Goal: Information Seeking & Learning: Learn about a topic

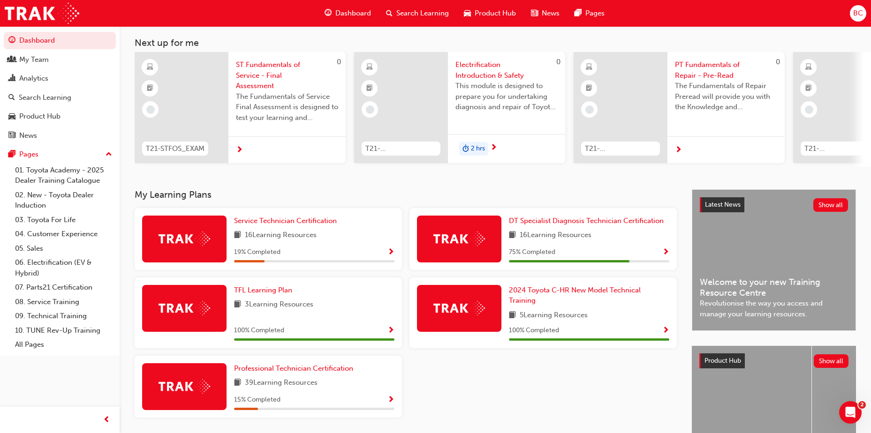
scroll to position [94, 0]
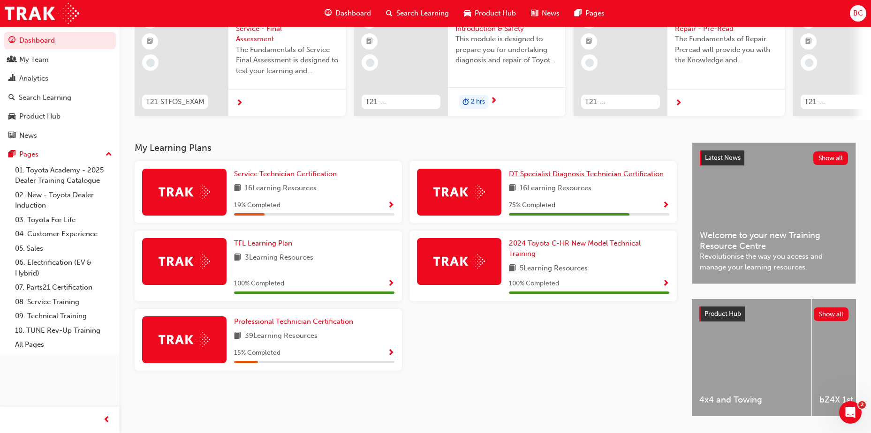
click at [552, 177] on span "DT Specialist Diagnosis Technician Certification" at bounding box center [586, 174] width 155 height 8
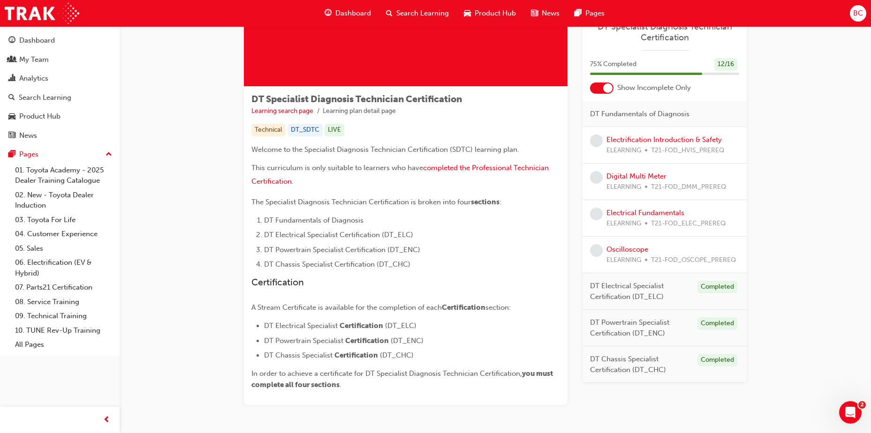
scroll to position [47, 0]
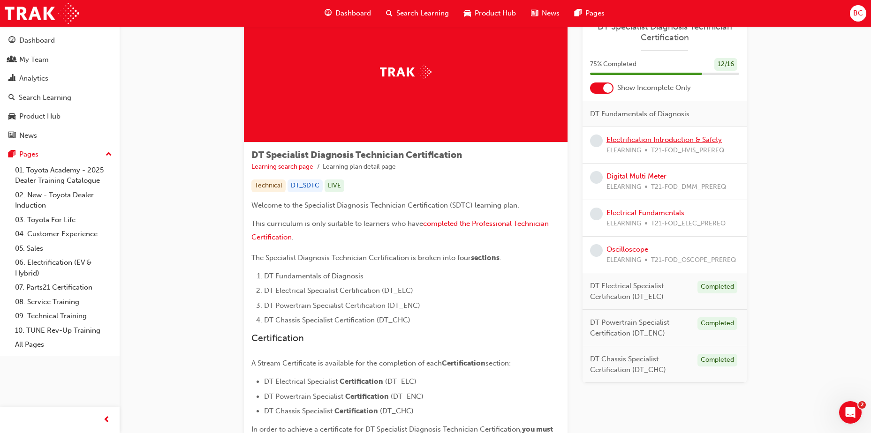
click at [643, 137] on link "Electrification Introduction & Safety" at bounding box center [663, 139] width 115 height 8
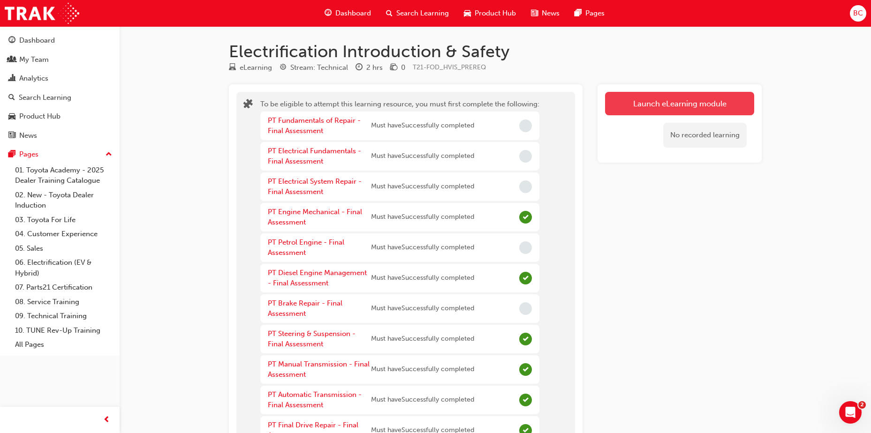
click at [649, 109] on button "Launch eLearning module" at bounding box center [679, 103] width 149 height 23
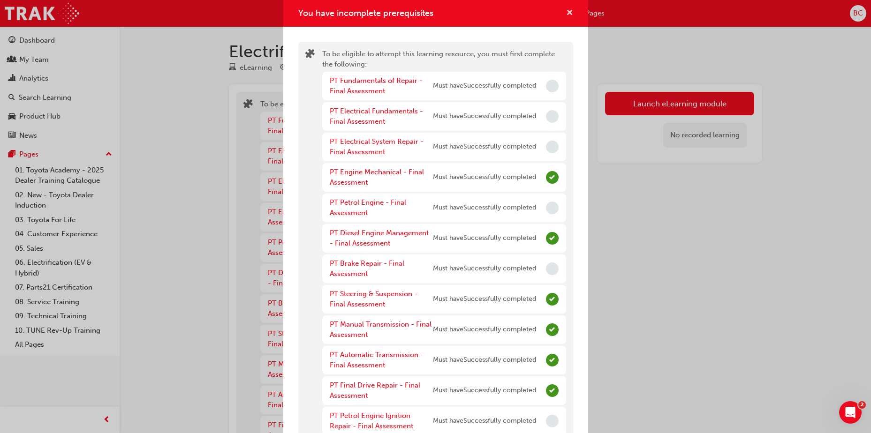
click at [561, 8] on div "You have incomplete prerequisites" at bounding box center [435, 13] width 305 height 27
click at [566, 10] on span "cross-icon" at bounding box center [569, 13] width 7 height 8
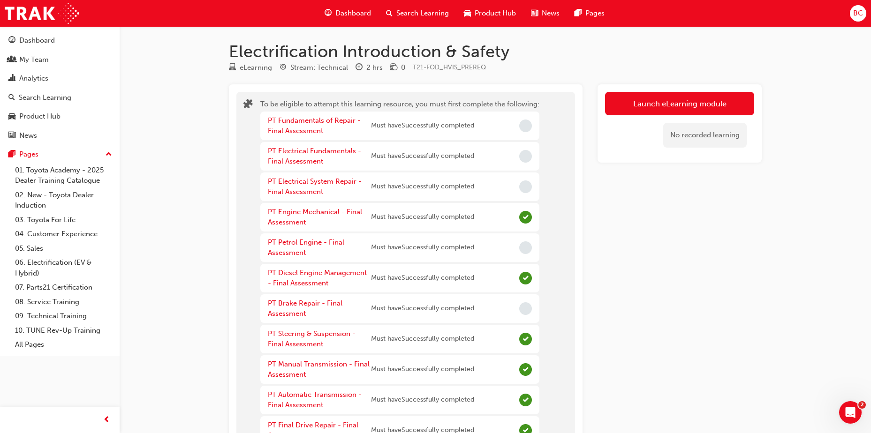
click at [346, 15] on span "Dashboard" at bounding box center [353, 13] width 36 height 11
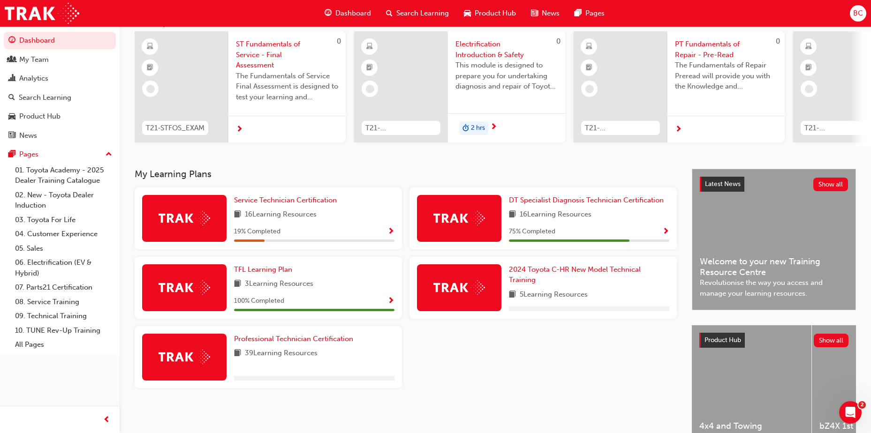
scroll to position [94, 0]
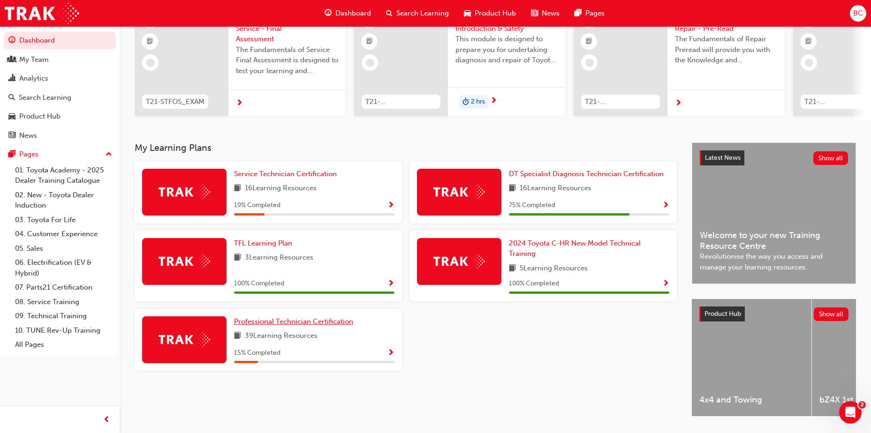
click at [282, 323] on span "Professional Technician Certification" at bounding box center [293, 321] width 119 height 8
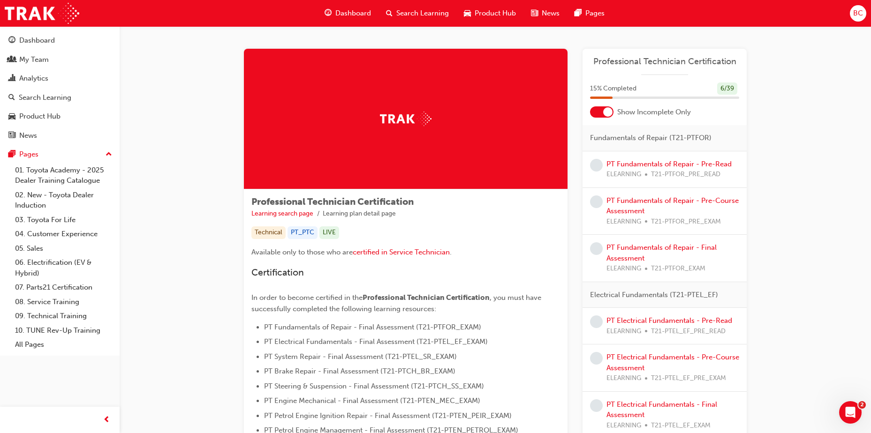
click at [346, 12] on span "Dashboard" at bounding box center [353, 13] width 36 height 11
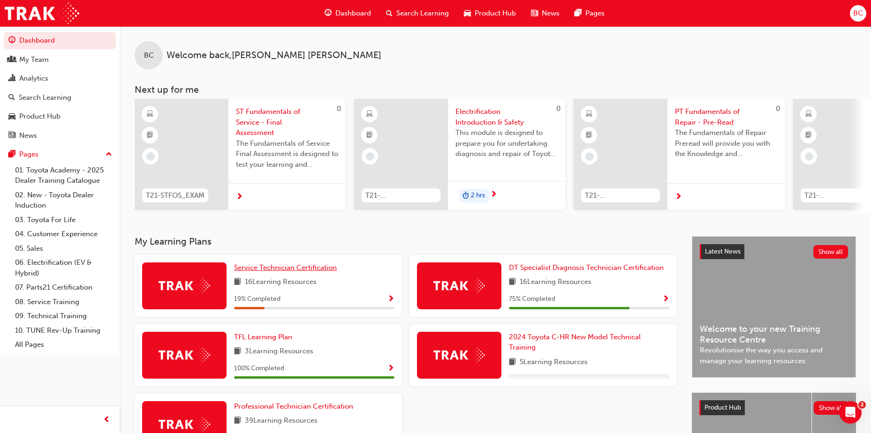
click at [278, 269] on span "Service Technician Certification" at bounding box center [285, 267] width 103 height 8
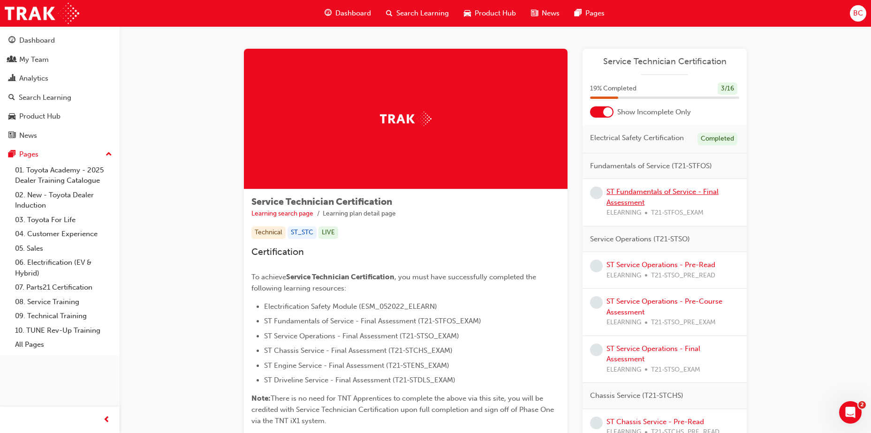
click at [630, 189] on link "ST Fundamentals of Service - Final Assessment" at bounding box center [662, 197] width 112 height 19
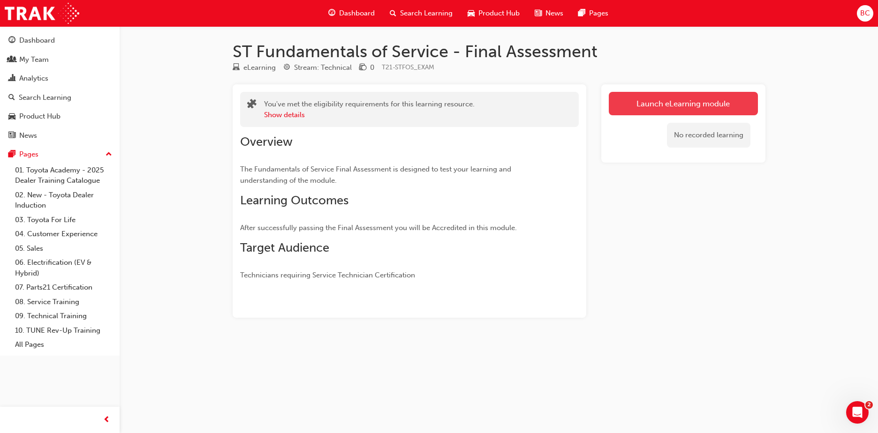
click at [683, 101] on link "Launch eLearning module" at bounding box center [683, 103] width 149 height 23
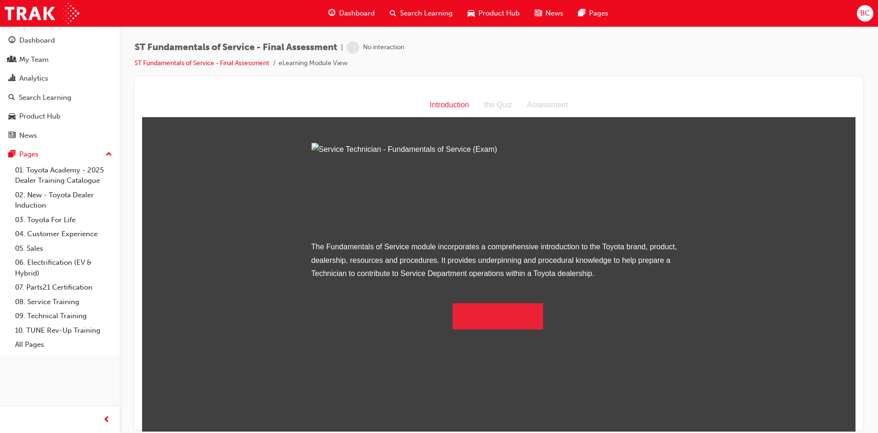
scroll to position [1, 0]
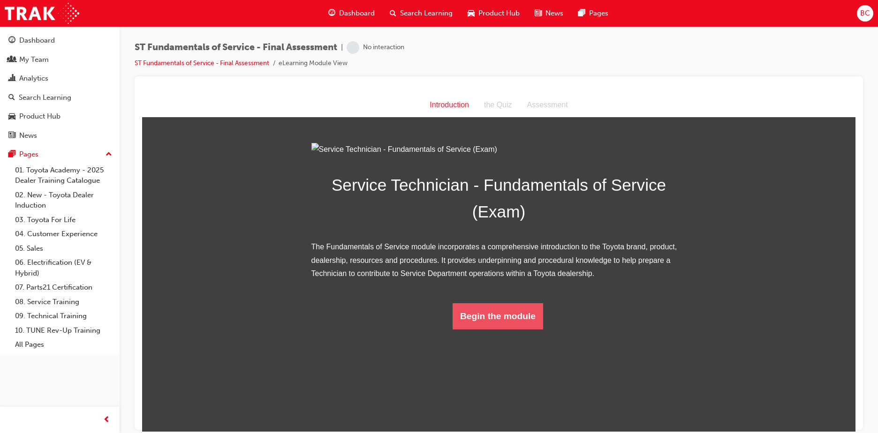
click at [512, 329] on button "Begin the module" at bounding box center [497, 316] width 90 height 26
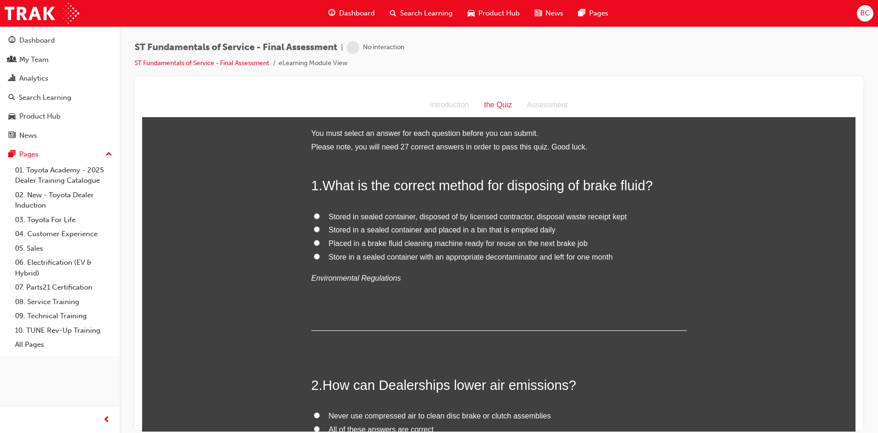
scroll to position [0, 0]
click at [389, 214] on span "Stored in sealed container, disposed of by licensed contractor, disposal waste …" at bounding box center [478, 217] width 298 height 8
click at [320, 214] on input "Stored in sealed container, disposed of by licensed contractor, disposal waste …" at bounding box center [317, 217] width 6 height 6
radio input "true"
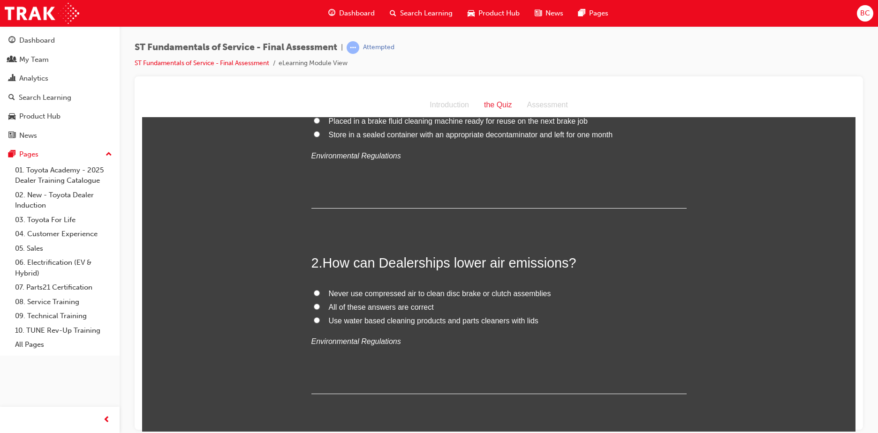
scroll to position [141, 0]
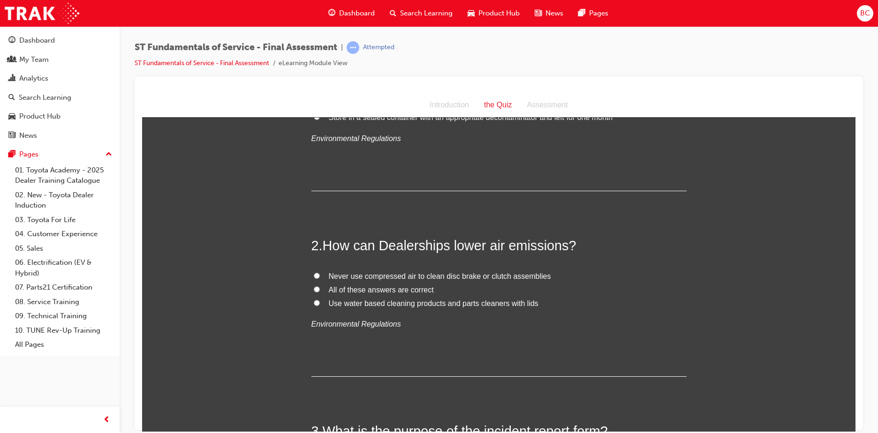
click at [352, 287] on span "All of these answers are correct" at bounding box center [381, 290] width 105 height 8
click at [320, 287] on input "All of these answers are correct" at bounding box center [317, 289] width 6 height 6
radio input "true"
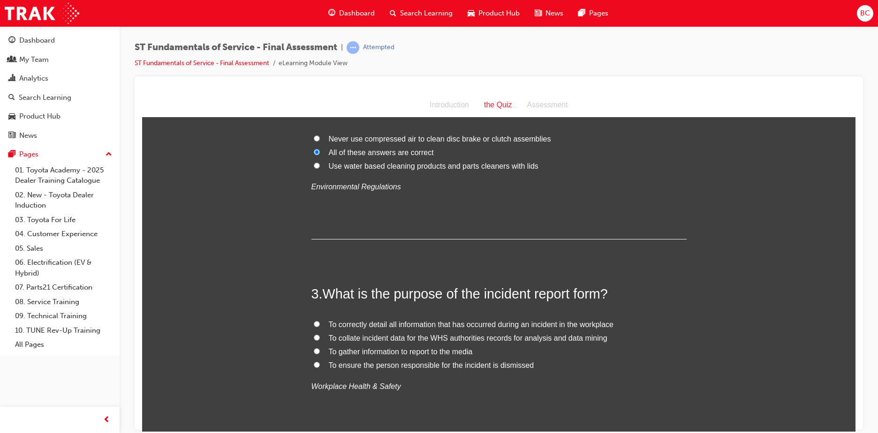
scroll to position [328, 0]
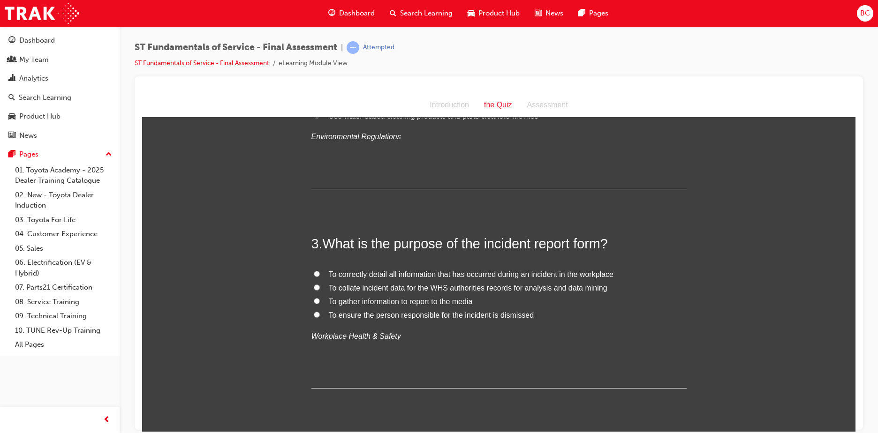
click at [394, 273] on span "To correctly detail all information that has occurred during an incident in the…" at bounding box center [471, 274] width 285 height 8
click at [320, 273] on input "To correctly detail all information that has occurred during an incident in the…" at bounding box center [317, 274] width 6 height 6
radio input "true"
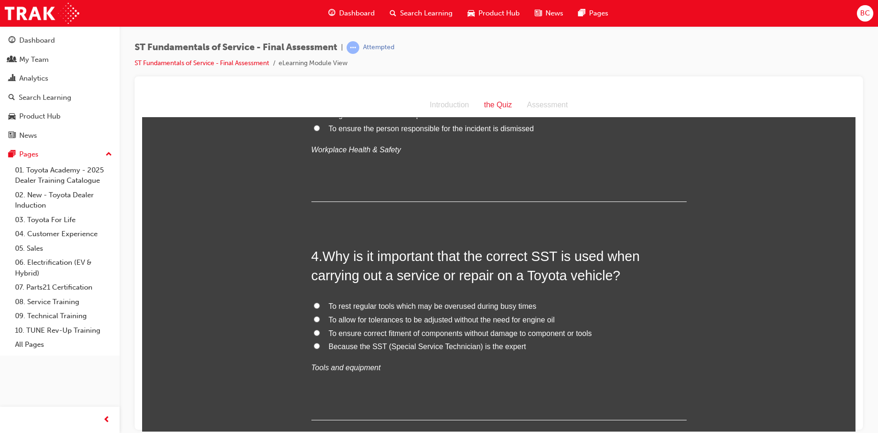
scroll to position [516, 0]
click at [509, 333] on span "To ensure correct fitment of components without damage to component or tools" at bounding box center [460, 332] width 263 height 8
click at [320, 333] on input "To ensure correct fitment of components without damage to component or tools" at bounding box center [317, 332] width 6 height 6
radio input "true"
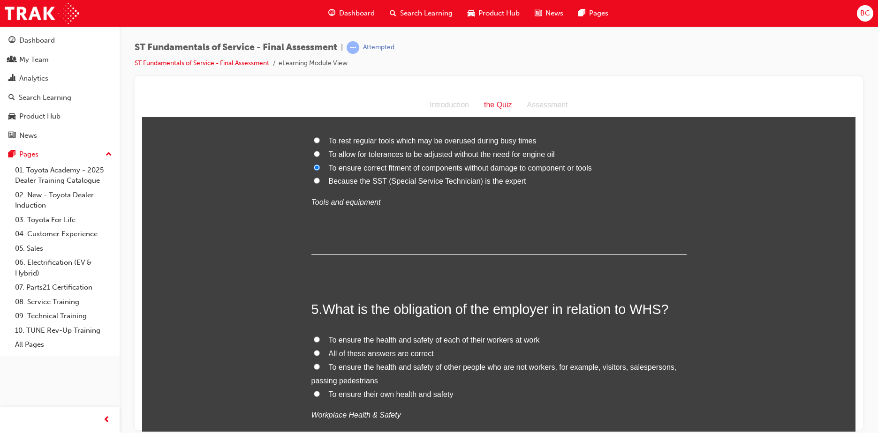
scroll to position [703, 0]
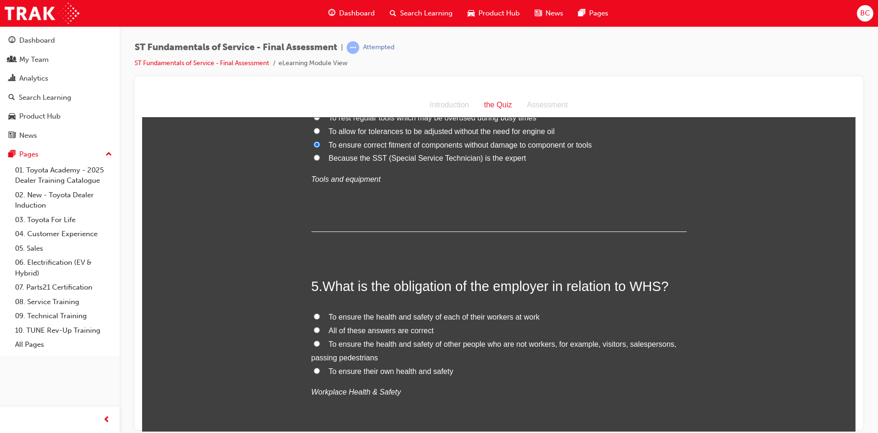
click at [334, 331] on span "All of these answers are correct" at bounding box center [381, 330] width 105 height 8
click at [320, 331] on input "All of these answers are correct" at bounding box center [317, 330] width 6 height 6
radio input "true"
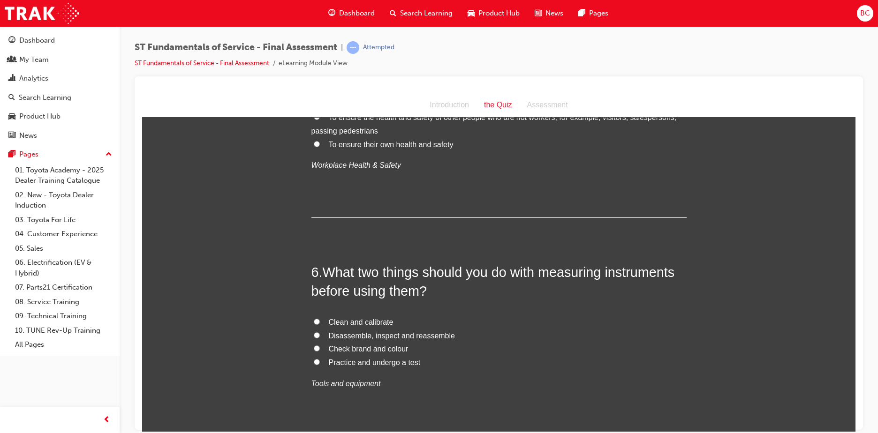
scroll to position [938, 0]
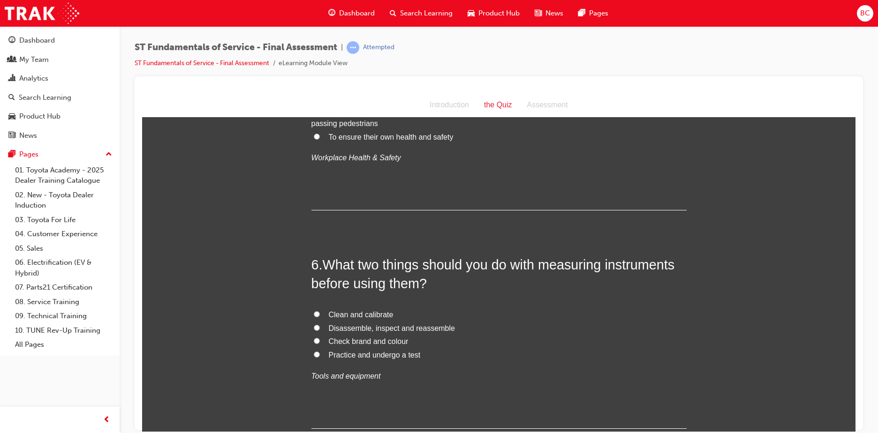
click at [367, 314] on span "Clean and calibrate" at bounding box center [361, 314] width 65 height 8
click at [320, 314] on input "Clean and calibrate" at bounding box center [317, 314] width 6 height 6
radio input "true"
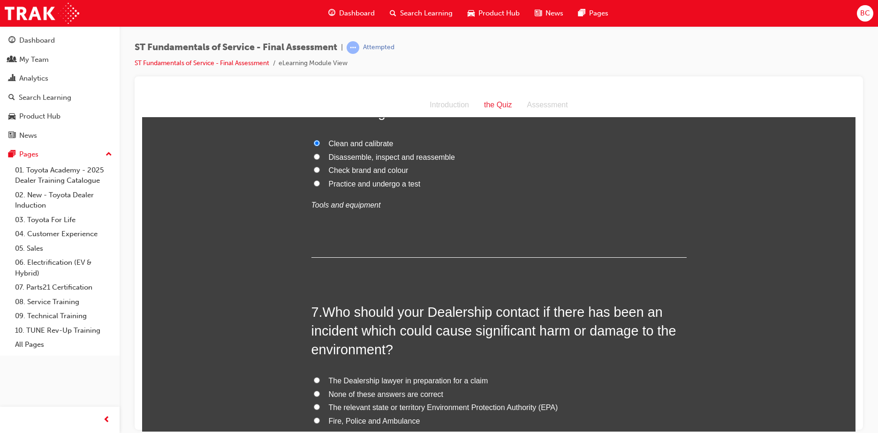
scroll to position [1172, 0]
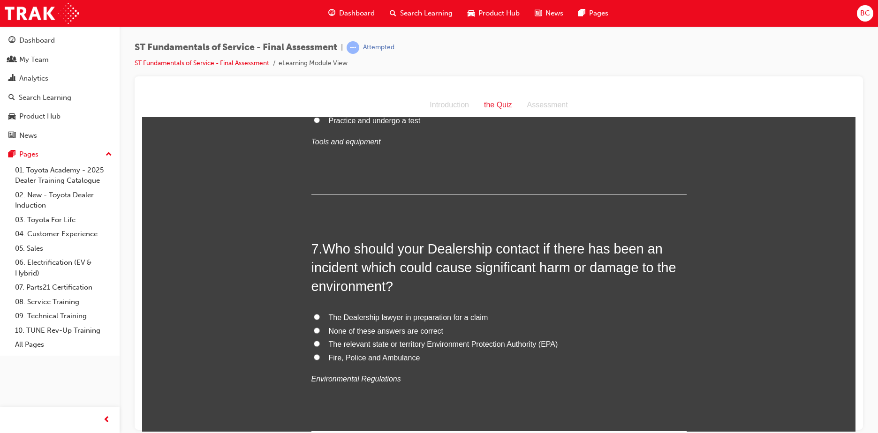
click at [454, 345] on span "The relevant state or territory Environment Protection Authority (EPA)" at bounding box center [443, 344] width 229 height 8
click at [320, 345] on input "The relevant state or territory Environment Protection Authority (EPA)" at bounding box center [317, 343] width 6 height 6
radio input "true"
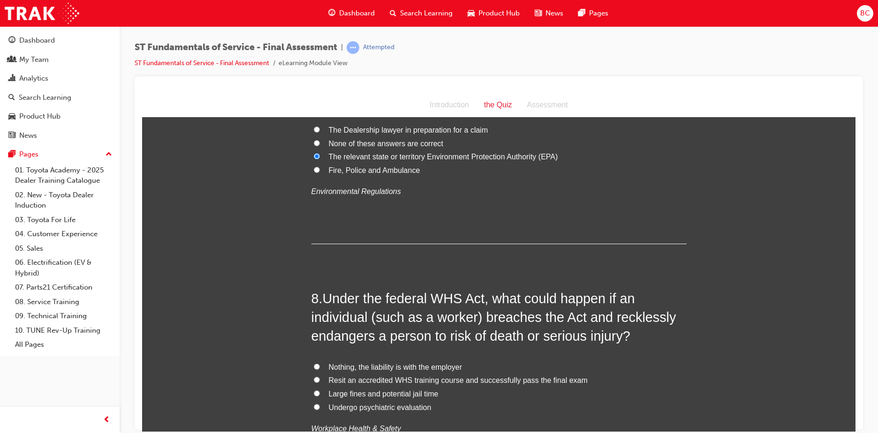
scroll to position [1406, 0]
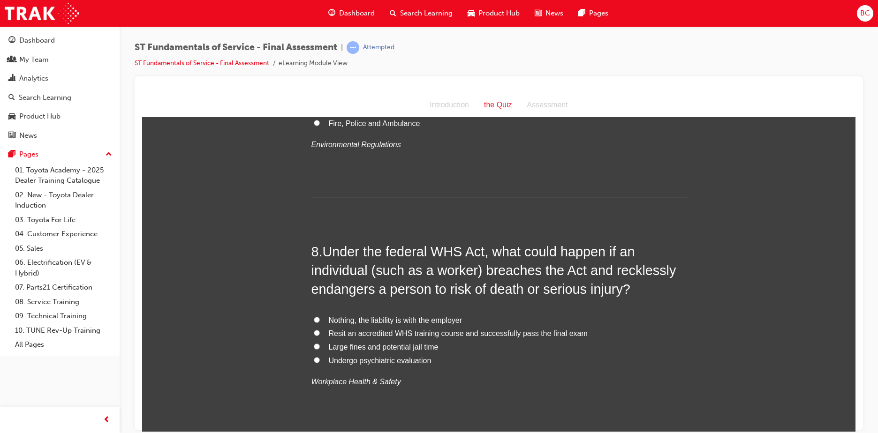
click at [374, 346] on span "Large fines and potential jail time" at bounding box center [384, 347] width 110 height 8
click at [320, 346] on input "Large fines and potential jail time" at bounding box center [317, 346] width 6 height 6
radio input "true"
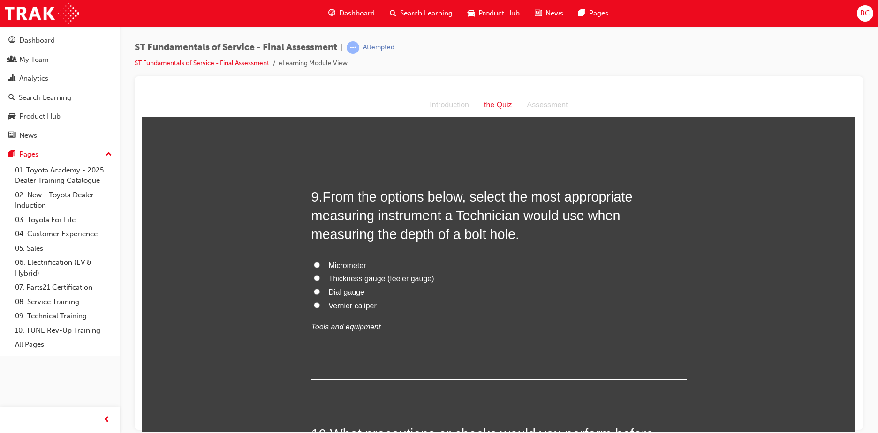
scroll to position [1688, 0]
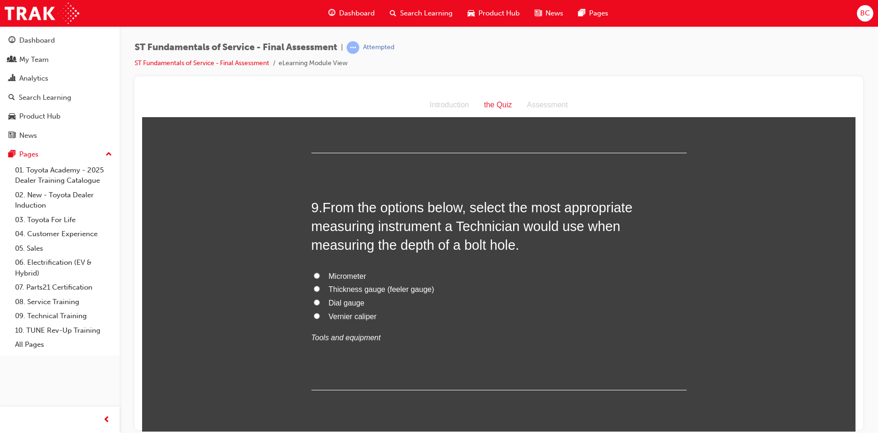
click at [345, 315] on span "Vernier caliper" at bounding box center [353, 316] width 48 height 8
click at [320, 315] on input "Vernier caliper" at bounding box center [317, 316] width 6 height 6
radio input "true"
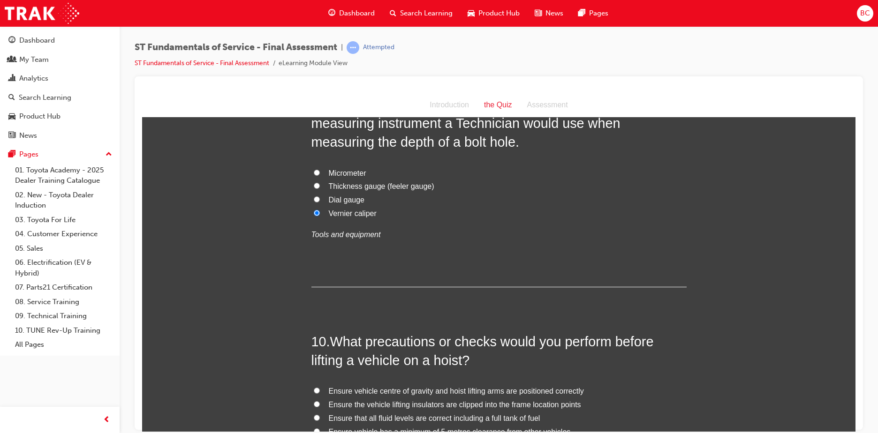
scroll to position [1828, 0]
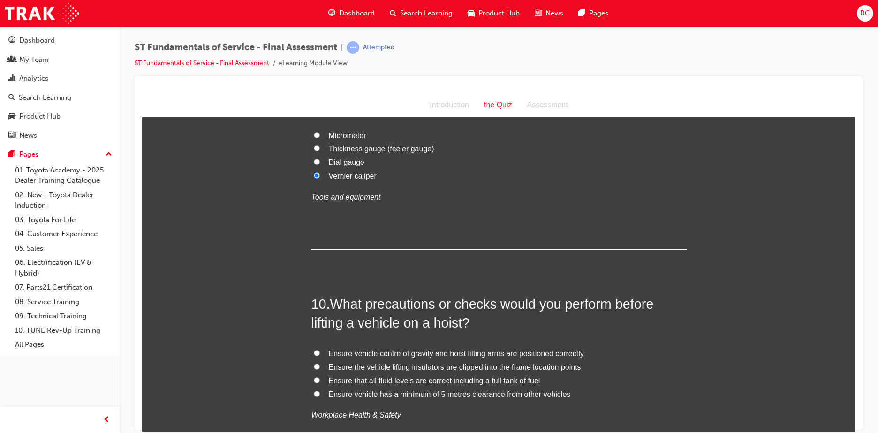
click at [463, 351] on span "Ensure vehicle centre of gravity and hoist lifting arms are positioned correctly" at bounding box center [456, 353] width 255 height 8
click at [320, 351] on input "Ensure vehicle centre of gravity and hoist lifting arms are positioned correctly" at bounding box center [317, 353] width 6 height 6
radio input "true"
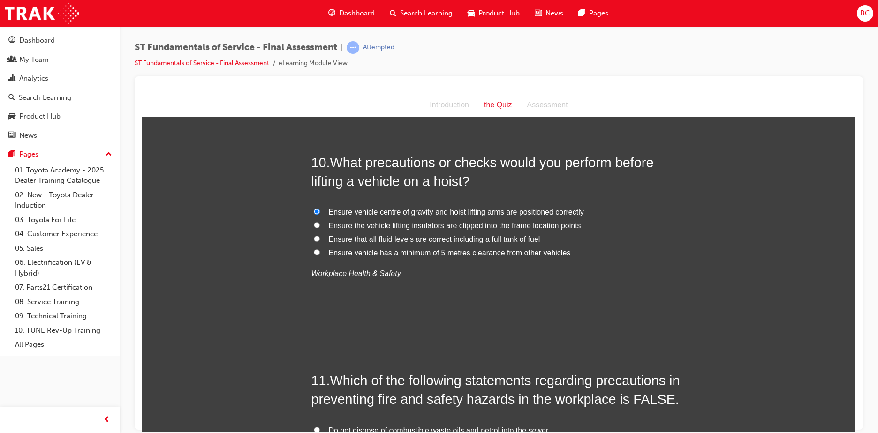
scroll to position [2110, 0]
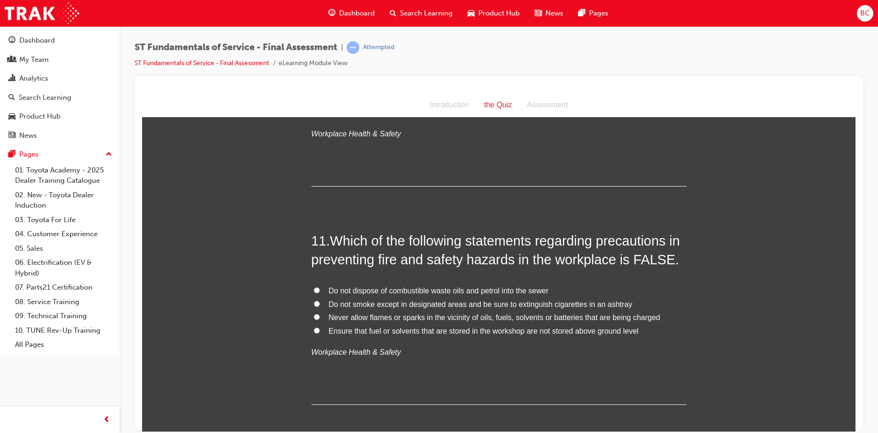
click at [432, 291] on span "Do not dispose of combustible waste oils and petrol into the sewer" at bounding box center [439, 290] width 220 height 8
click at [320, 291] on input "Do not dispose of combustible waste oils and petrol into the sewer" at bounding box center [317, 290] width 6 height 6
radio input "true"
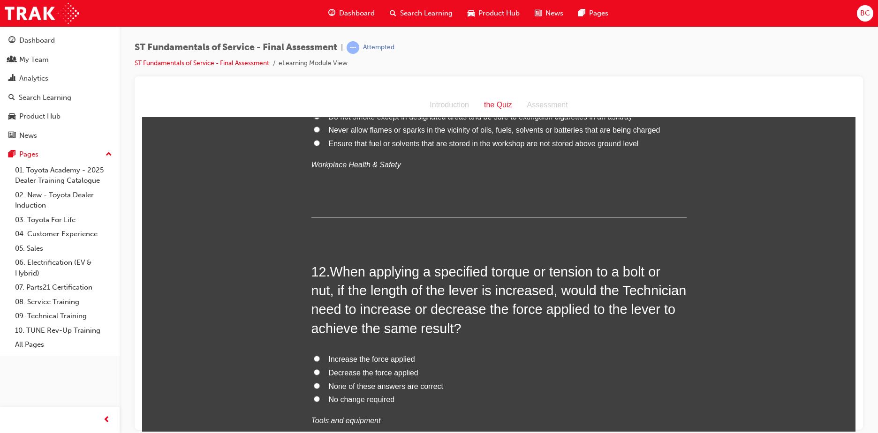
scroll to position [2344, 0]
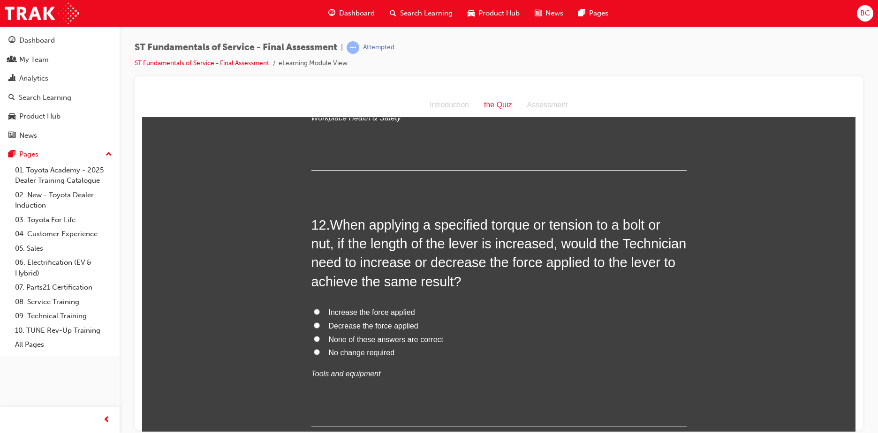
click at [379, 309] on span "Increase the force applied" at bounding box center [372, 312] width 86 height 8
click at [320, 309] on input "Increase the force applied" at bounding box center [317, 311] width 6 height 6
radio input "true"
click at [390, 331] on label "Decrease the force applied" at bounding box center [498, 326] width 375 height 14
click at [320, 328] on input "Decrease the force applied" at bounding box center [317, 325] width 6 height 6
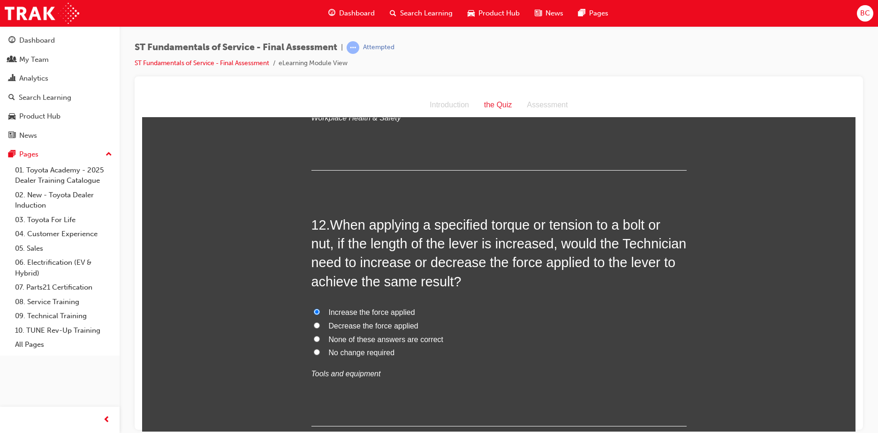
radio input "true"
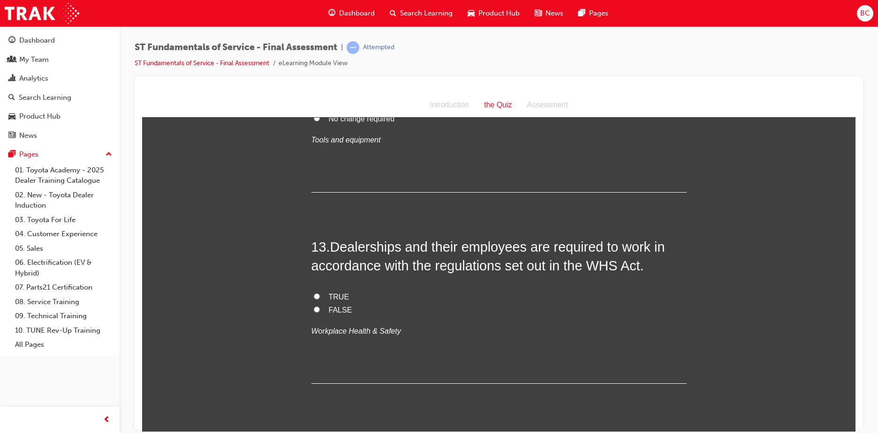
scroll to position [2578, 0]
click at [338, 294] on span "TRUE" at bounding box center [339, 296] width 21 height 8
click at [320, 294] on input "TRUE" at bounding box center [317, 296] width 6 height 6
radio input "true"
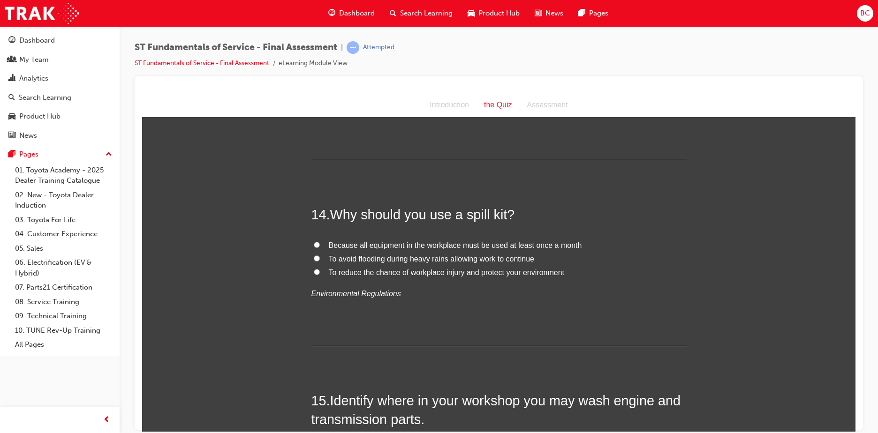
scroll to position [2813, 0]
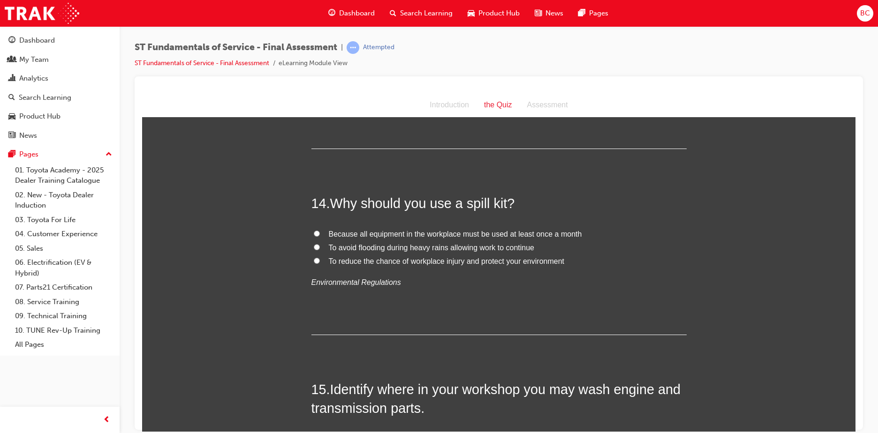
click at [375, 264] on span "To reduce the chance of workplace injury and protect your environment" at bounding box center [447, 261] width 236 height 8
click at [320, 263] on input "To reduce the chance of workplace injury and protect your environment" at bounding box center [317, 260] width 6 height 6
radio input "true"
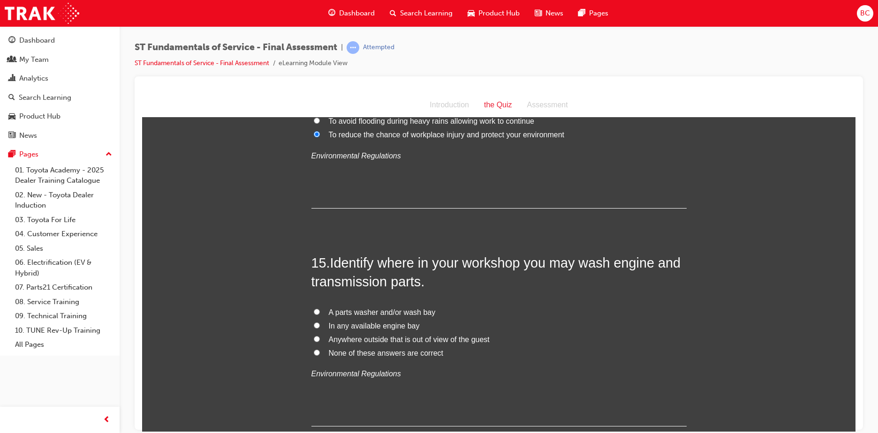
scroll to position [2954, 0]
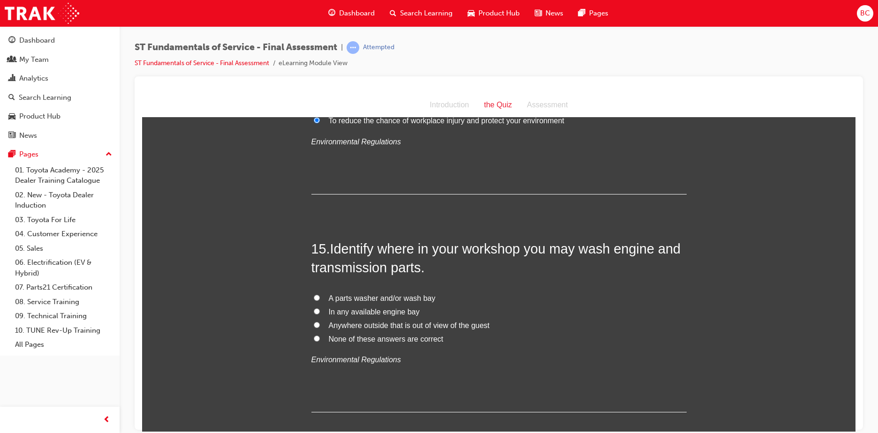
click at [348, 294] on span "A parts washer and/or wash bay" at bounding box center [382, 298] width 107 height 8
click at [320, 294] on input "A parts washer and/or wash bay" at bounding box center [317, 297] width 6 height 6
radio input "true"
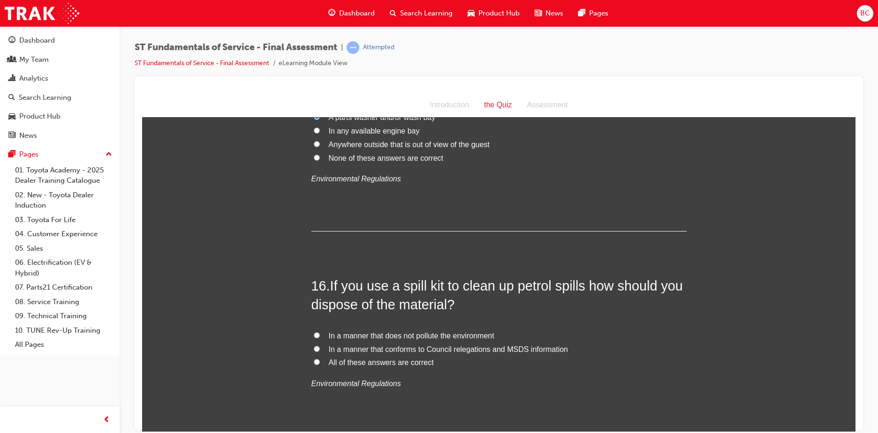
scroll to position [3141, 0]
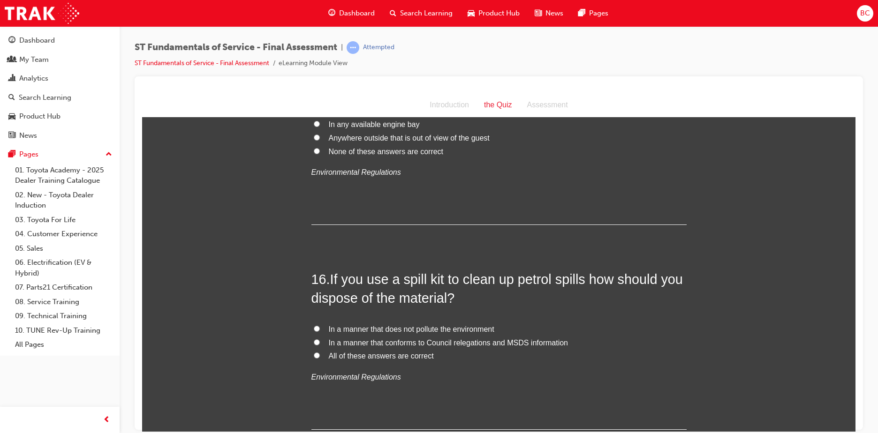
click at [373, 361] on label "All of these answers are correct" at bounding box center [498, 356] width 375 height 14
click at [320, 358] on input "All of these answers are correct" at bounding box center [317, 355] width 6 height 6
radio input "true"
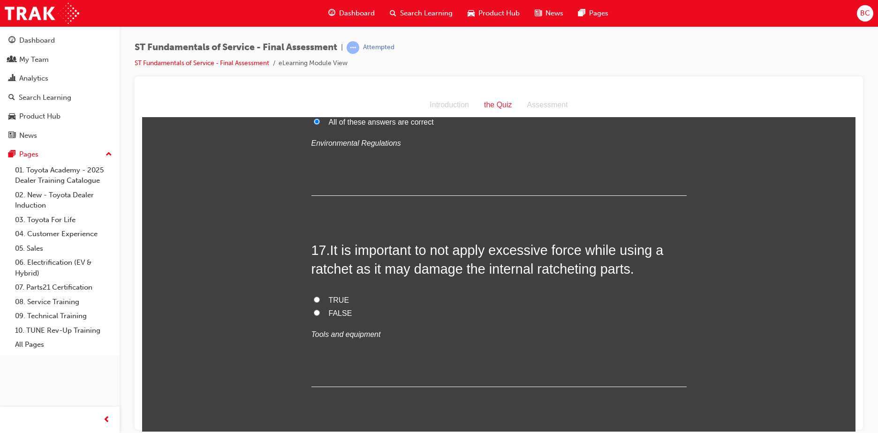
scroll to position [3375, 0]
click at [329, 310] on span "FALSE" at bounding box center [340, 312] width 23 height 8
click at [320, 310] on input "FALSE" at bounding box center [317, 312] width 6 height 6
radio input "true"
click at [337, 301] on span "TRUE" at bounding box center [339, 299] width 21 height 8
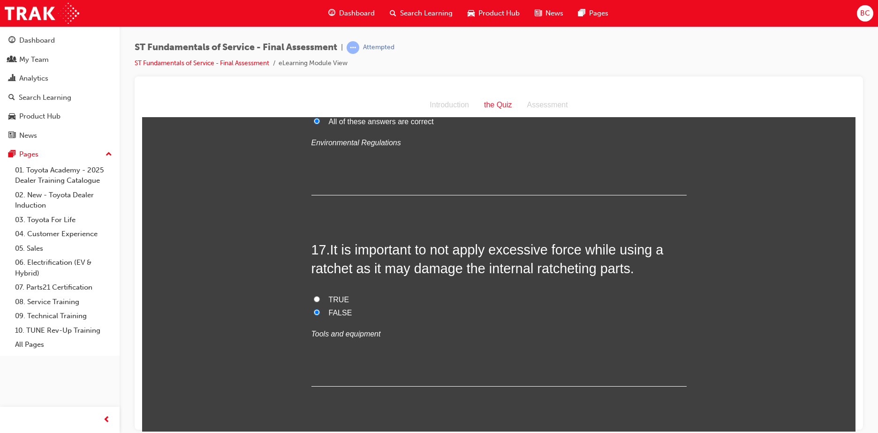
click at [320, 301] on input "TRUE" at bounding box center [317, 299] width 6 height 6
radio input "true"
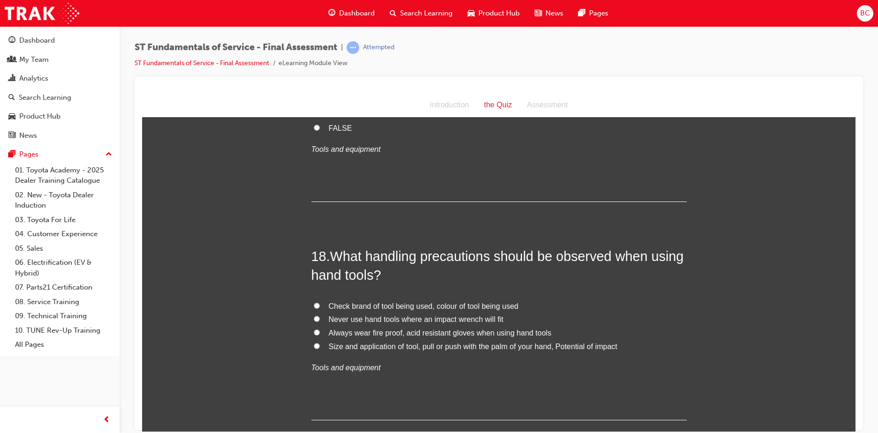
scroll to position [3563, 0]
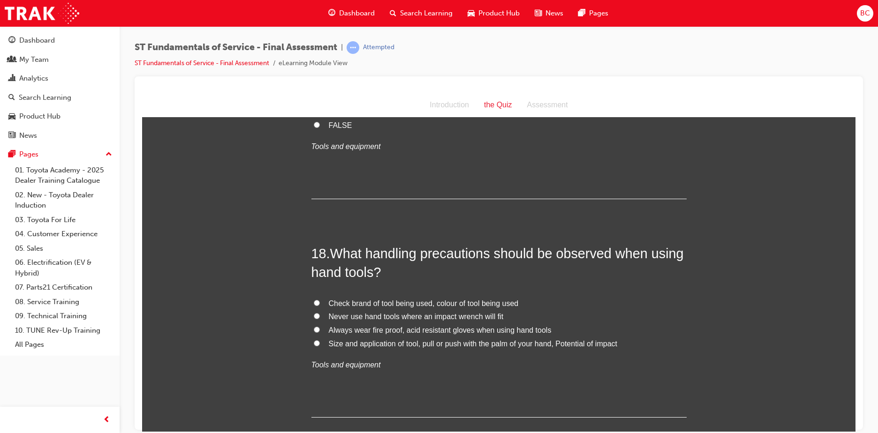
click at [358, 343] on span "Size and application of tool, pull or push with the palm of your hand, Potentia…" at bounding box center [473, 343] width 288 height 8
click at [320, 343] on input "Size and application of tool, pull or push with the palm of your hand, Potentia…" at bounding box center [317, 343] width 6 height 6
radio input "true"
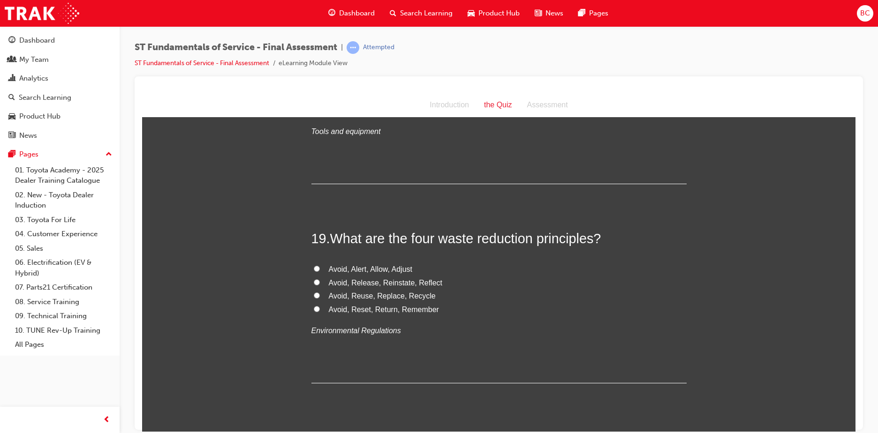
scroll to position [3797, 0]
click at [391, 295] on span "Avoid, Reuse, Replace, Recycle" at bounding box center [382, 295] width 107 height 8
click at [320, 295] on input "Avoid, Reuse, Replace, Recycle" at bounding box center [317, 294] width 6 height 6
radio input "true"
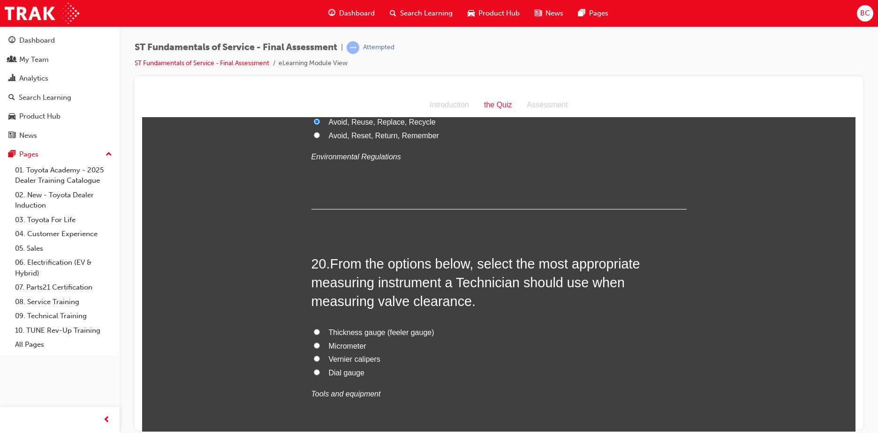
scroll to position [3985, 0]
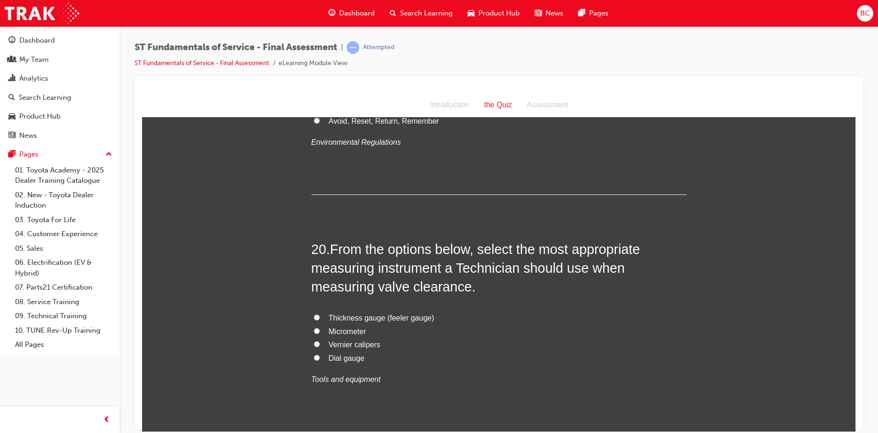
click at [383, 317] on span "Thickness gauge (feeler gauge)" at bounding box center [381, 318] width 105 height 8
click at [320, 317] on input "Thickness gauge (feeler gauge)" at bounding box center [317, 317] width 6 height 6
radio input "true"
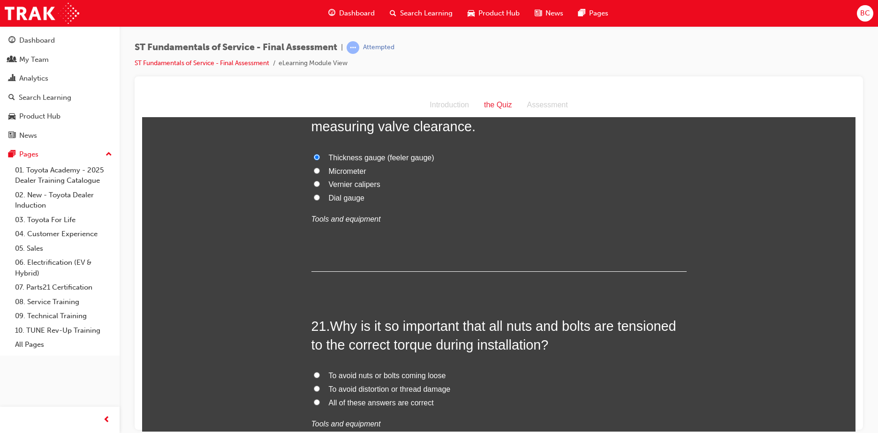
scroll to position [4172, 0]
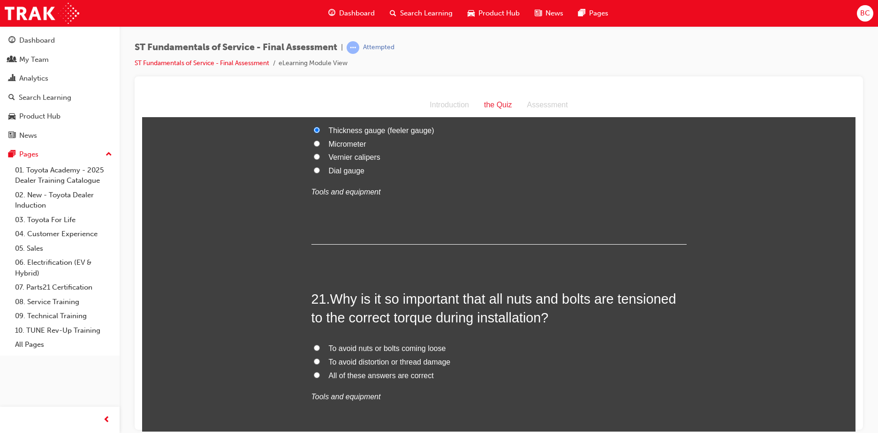
click at [382, 375] on span "All of these answers are correct" at bounding box center [381, 375] width 105 height 8
click at [320, 375] on input "All of these answers are correct" at bounding box center [317, 375] width 6 height 6
radio input "true"
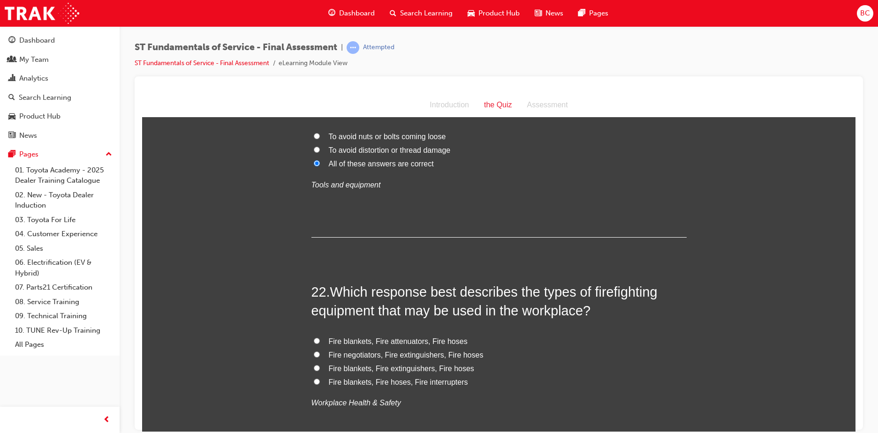
scroll to position [4407, 0]
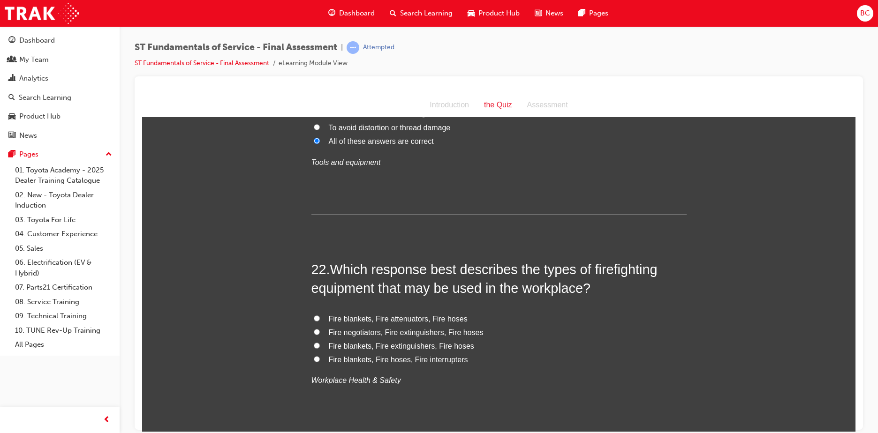
click at [407, 346] on span "Fire blankets, Fire extinguishers, Fire hoses" at bounding box center [401, 346] width 145 height 8
click at [320, 346] on input "Fire blankets, Fire extinguishers, Fire hoses" at bounding box center [317, 345] width 6 height 6
radio input "true"
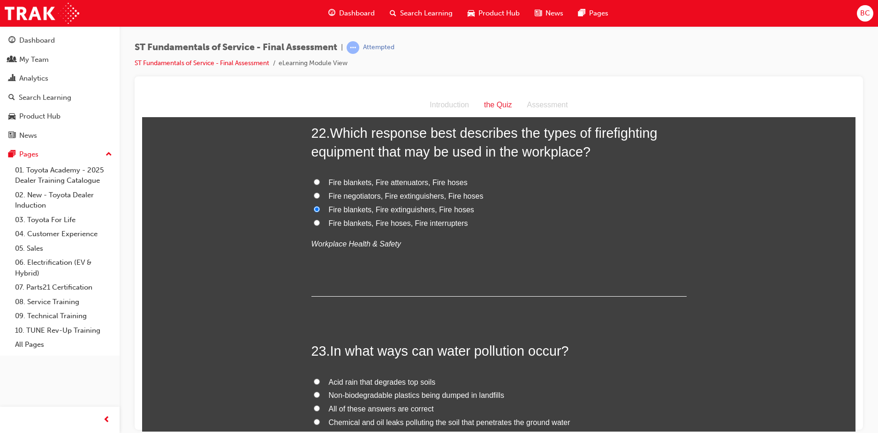
scroll to position [4547, 0]
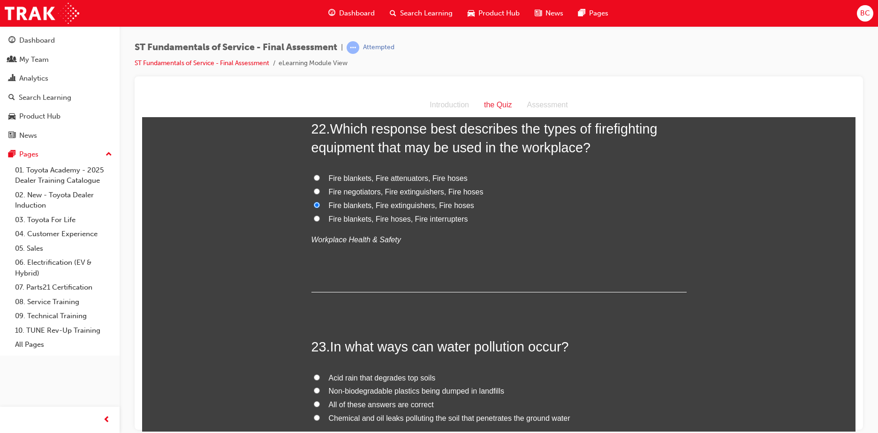
click at [404, 402] on span "All of these answers are correct" at bounding box center [381, 404] width 105 height 8
click at [320, 402] on input "All of these answers are correct" at bounding box center [317, 404] width 6 height 6
radio input "true"
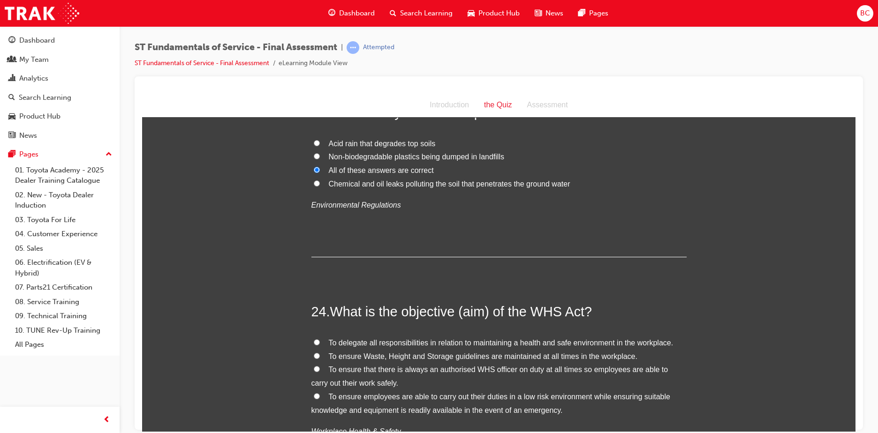
scroll to position [4829, 0]
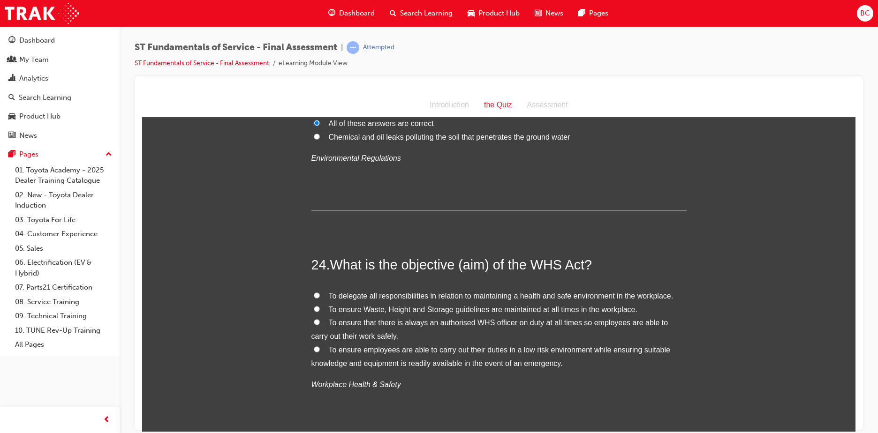
click at [376, 350] on span "To ensure employees are able to carry out their duties in a low risk environmen…" at bounding box center [490, 357] width 359 height 22
click at [320, 350] on input "To ensure employees are able to carry out their duties in a low risk environmen…" at bounding box center [317, 349] width 6 height 6
radio input "true"
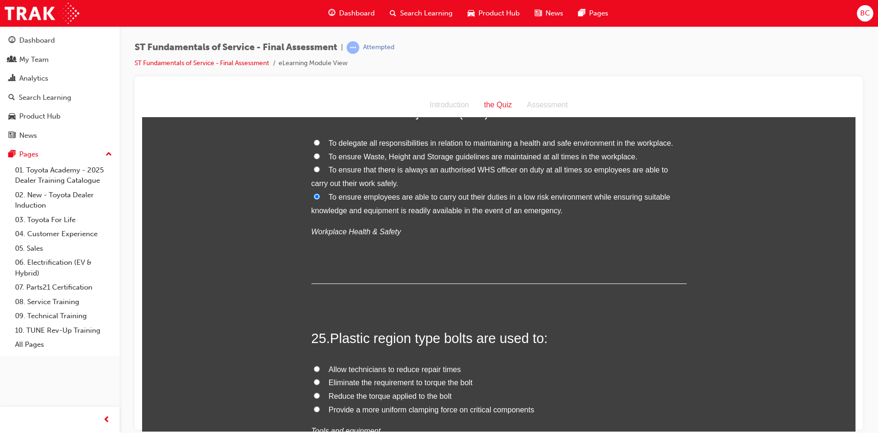
scroll to position [5016, 0]
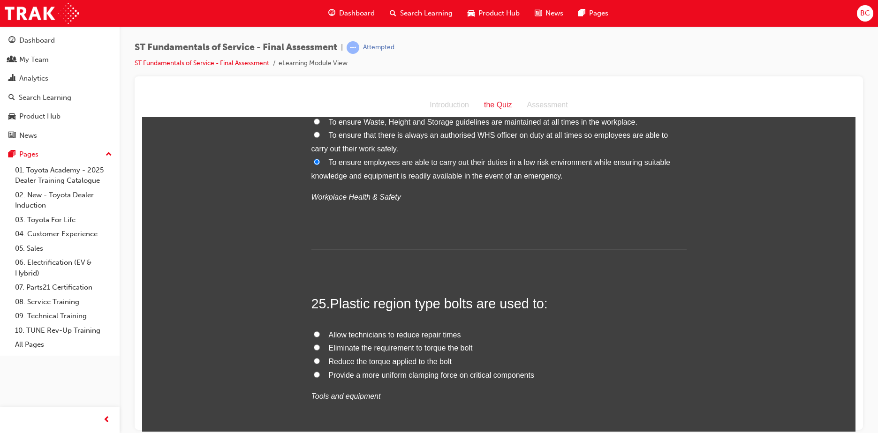
click at [392, 378] on span "Provide a more uniform clamping force on critical components" at bounding box center [431, 375] width 205 height 8
click at [320, 377] on input "Provide a more uniform clamping force on critical components" at bounding box center [317, 374] width 6 height 6
radio input "true"
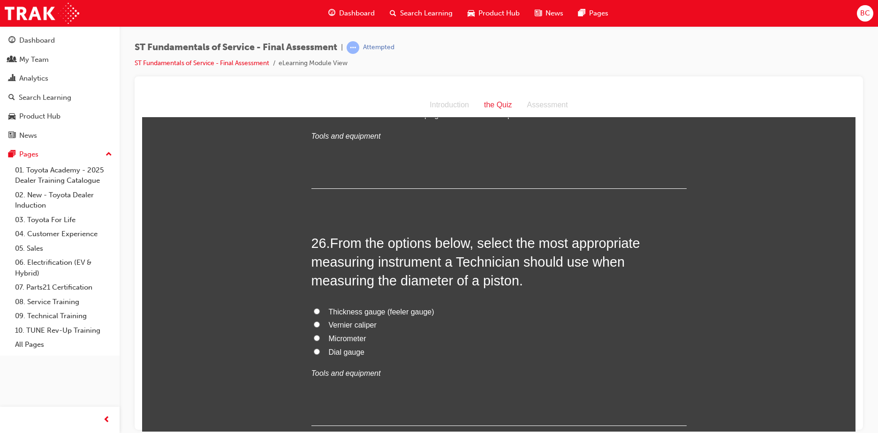
scroll to position [5298, 0]
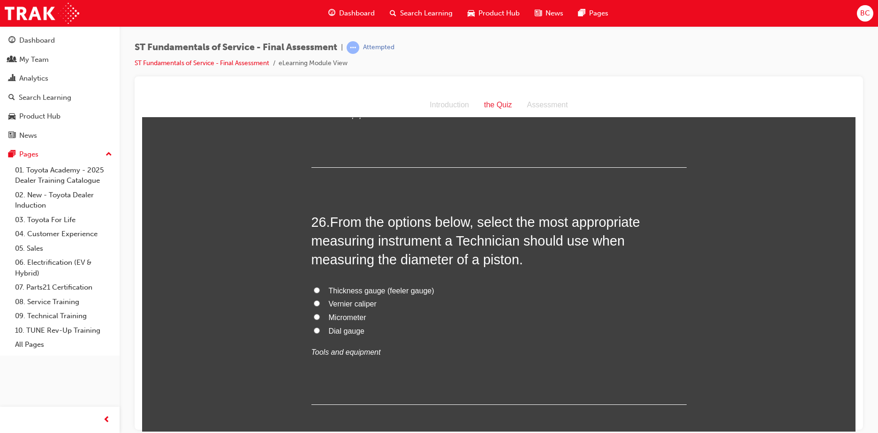
click at [360, 305] on span "Vernier caliper" at bounding box center [353, 304] width 48 height 8
click at [320, 305] on input "Vernier caliper" at bounding box center [317, 303] width 6 height 6
radio input "true"
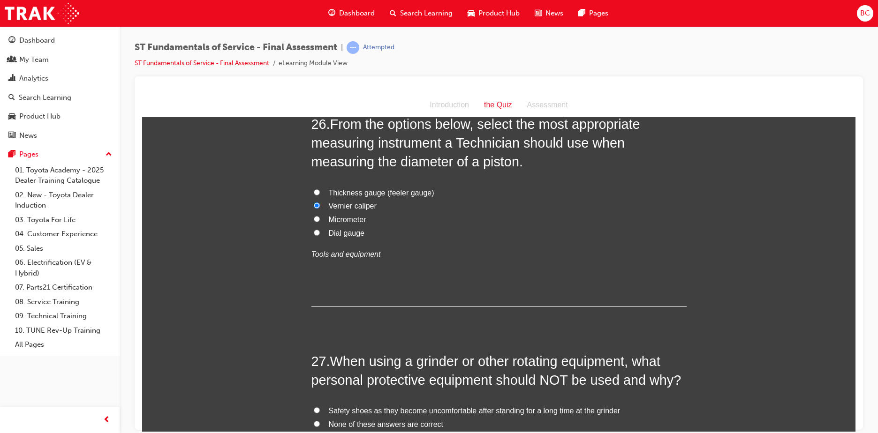
scroll to position [5391, 0]
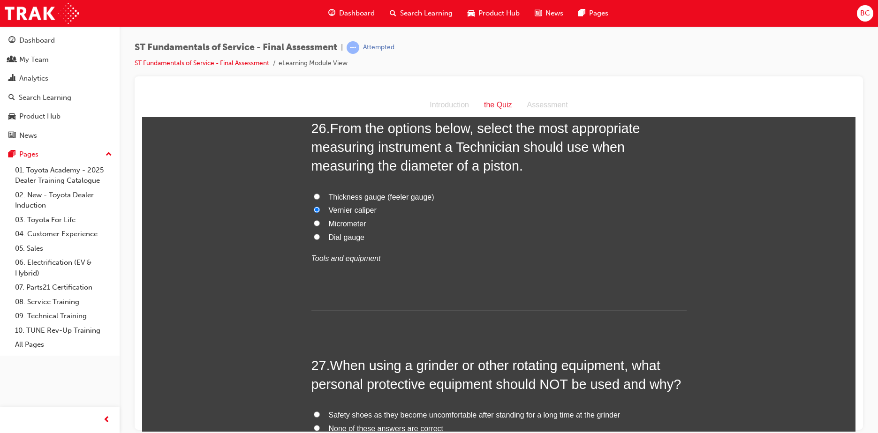
click at [354, 225] on span "Micrometer" at bounding box center [348, 223] width 38 height 8
click at [320, 225] on input "Micrometer" at bounding box center [317, 223] width 6 height 6
radio input "true"
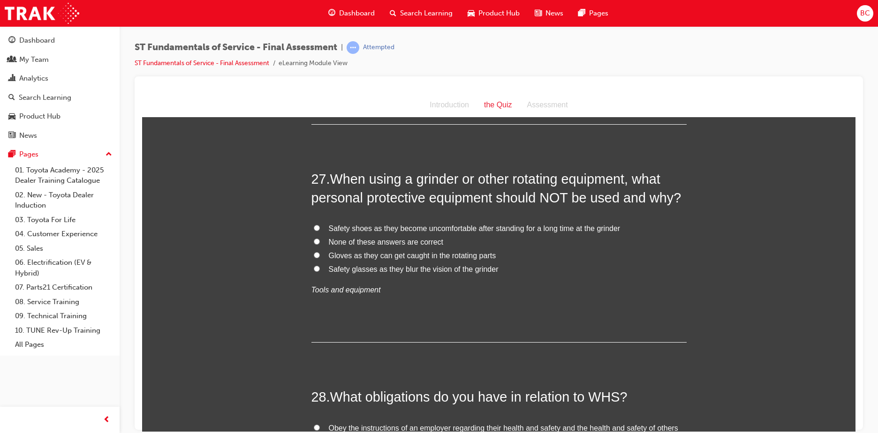
scroll to position [5579, 0]
click at [355, 250] on span "Gloves as they can get caught in the rotating parts" at bounding box center [412, 254] width 167 height 8
click at [320, 251] on input "Gloves as they can get caught in the rotating parts" at bounding box center [317, 254] width 6 height 6
radio input "true"
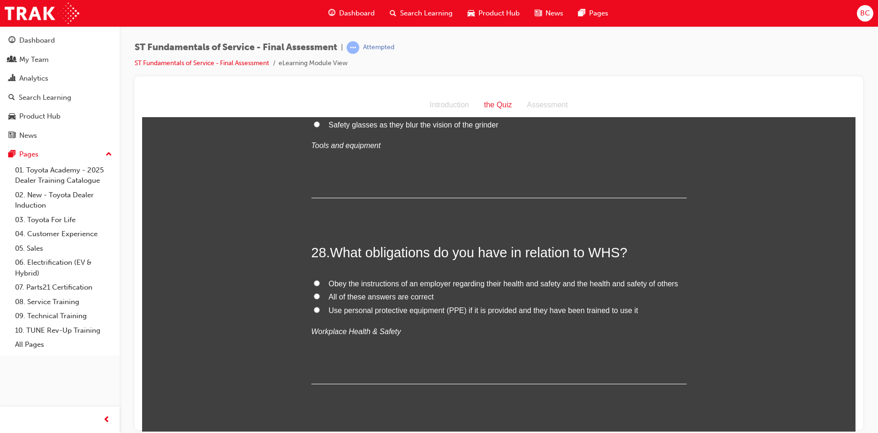
scroll to position [5720, 0]
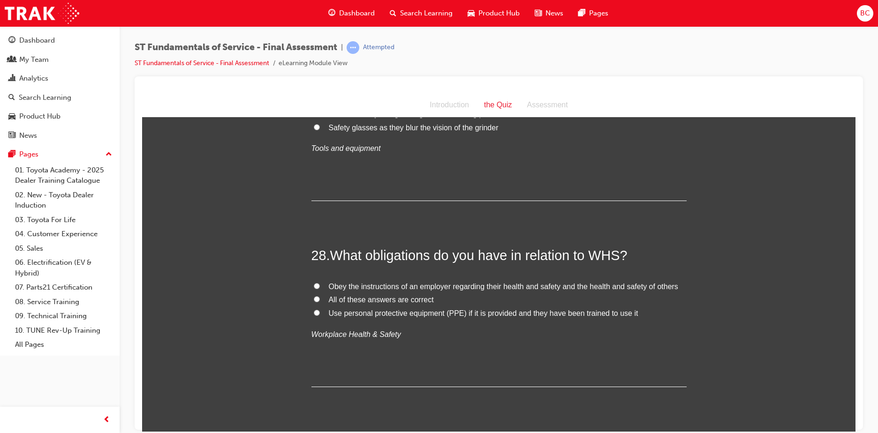
click at [407, 297] on span "All of these answers are correct" at bounding box center [381, 299] width 105 height 8
click at [320, 297] on input "All of these answers are correct" at bounding box center [317, 299] width 6 height 6
radio input "true"
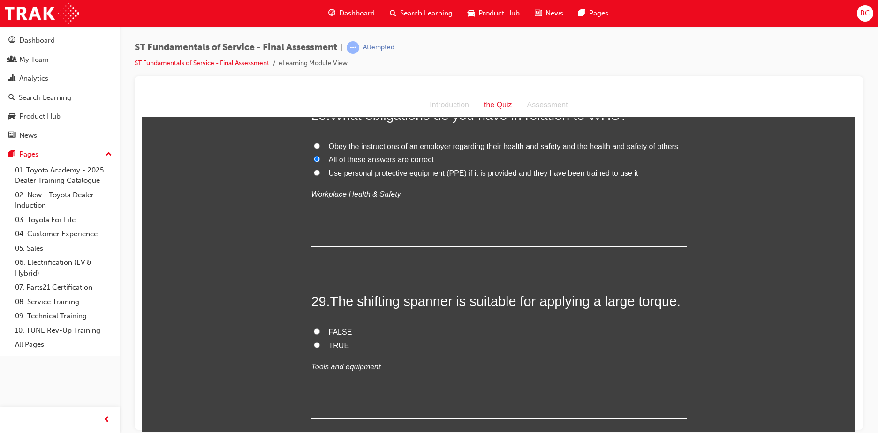
scroll to position [5860, 0]
click at [340, 331] on span "FALSE" at bounding box center [340, 331] width 23 height 8
click at [320, 331] on input "FALSE" at bounding box center [317, 331] width 6 height 6
radio input "true"
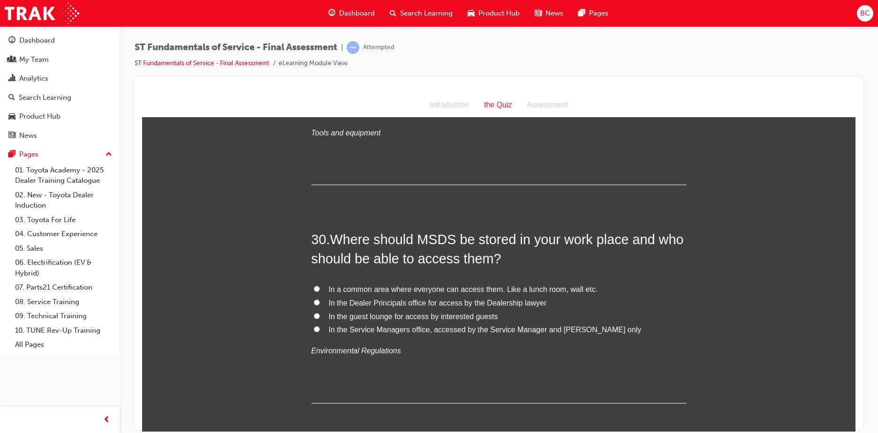
scroll to position [6095, 0]
click at [364, 289] on span "In a common area where everyone can access them. Like a lunch room, wall etc." at bounding box center [463, 288] width 269 height 8
click at [320, 289] on input "In a common area where everyone can access them. Like a lunch room, wall etc." at bounding box center [317, 288] width 6 height 6
radio input "true"
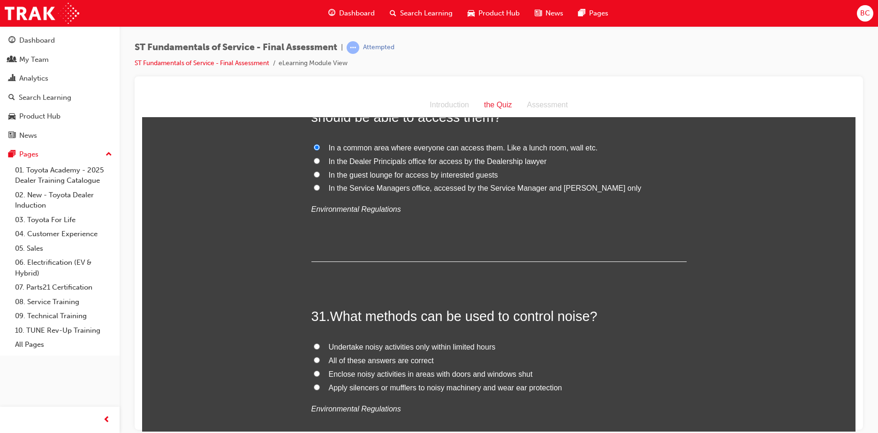
scroll to position [6282, 0]
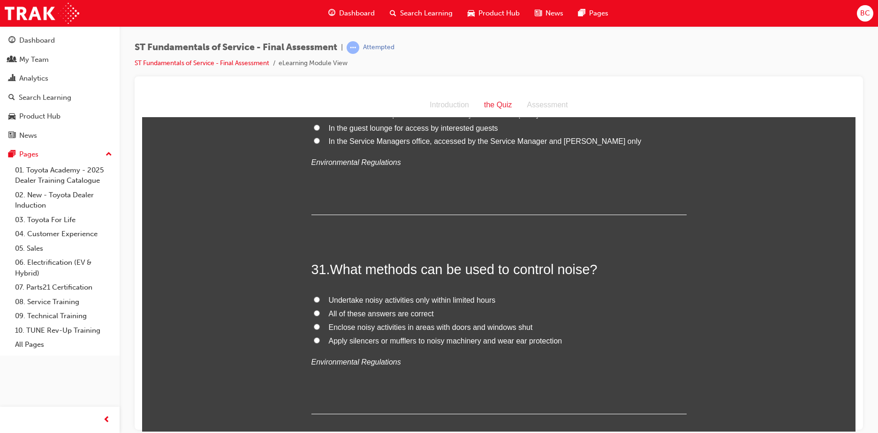
click at [414, 311] on span "All of these answers are correct" at bounding box center [381, 313] width 105 height 8
click at [320, 311] on input "All of these answers are correct" at bounding box center [317, 313] width 6 height 6
radio input "true"
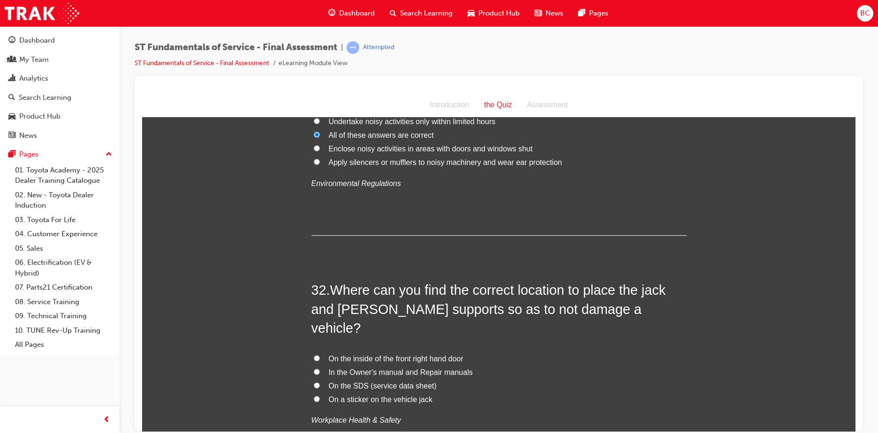
scroll to position [6470, 0]
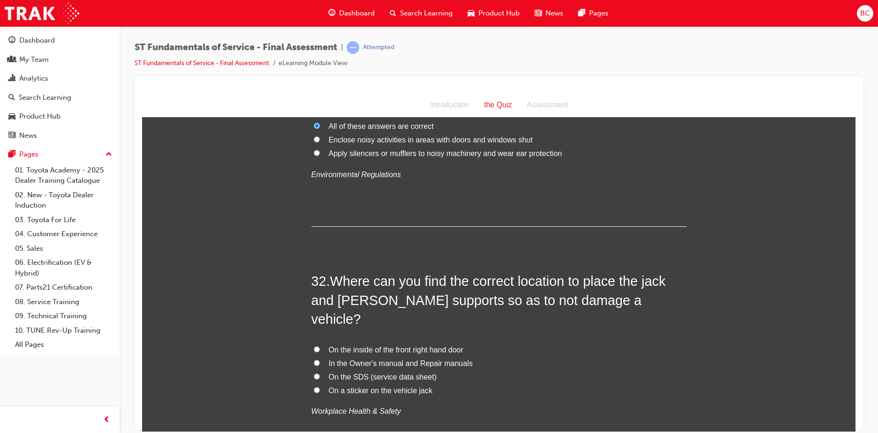
click at [369, 359] on span "In the Owner's manual and Repair manuals" at bounding box center [401, 363] width 144 height 8
click at [320, 360] on input "In the Owner's manual and Repair manuals" at bounding box center [317, 363] width 6 height 6
radio input "true"
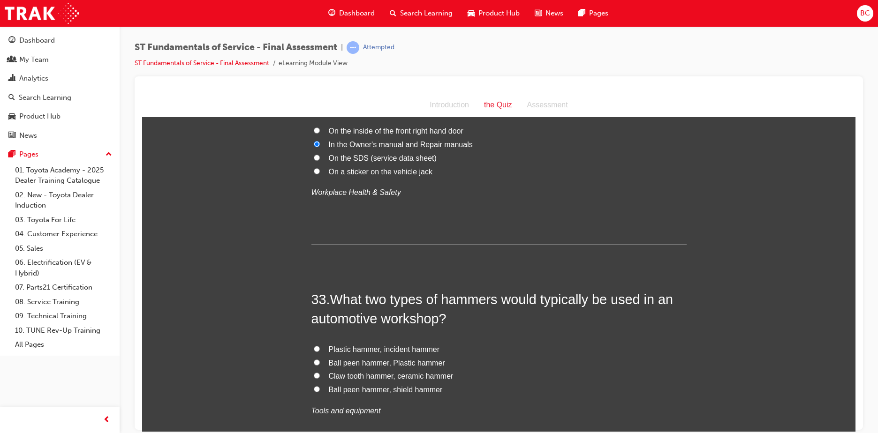
scroll to position [6704, 0]
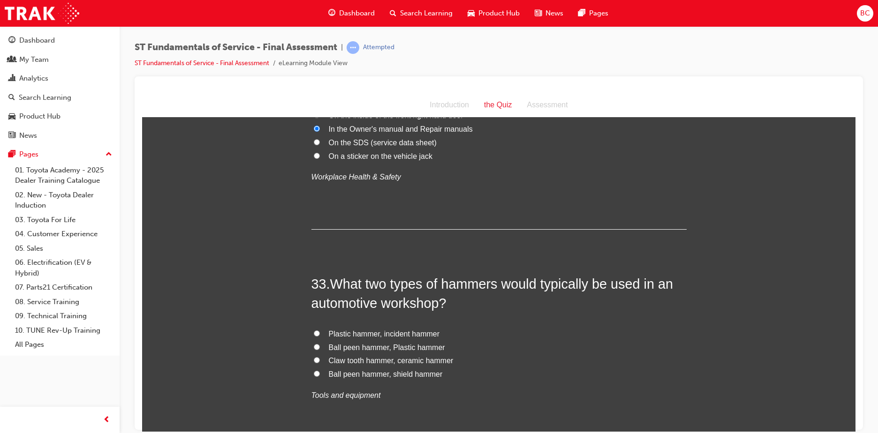
click at [403, 343] on span "Ball peen hammer, Plastic hammer" at bounding box center [387, 347] width 116 height 8
click at [320, 344] on input "Ball peen hammer, Plastic hammer" at bounding box center [317, 347] width 6 height 6
radio input "true"
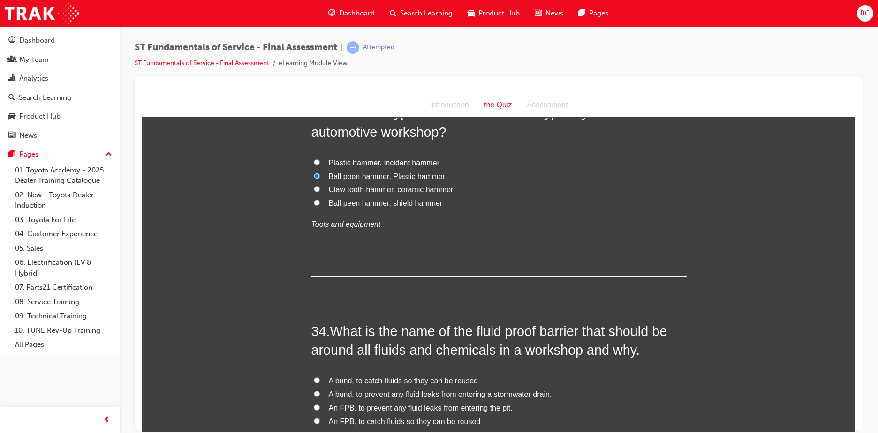
scroll to position [6892, 0]
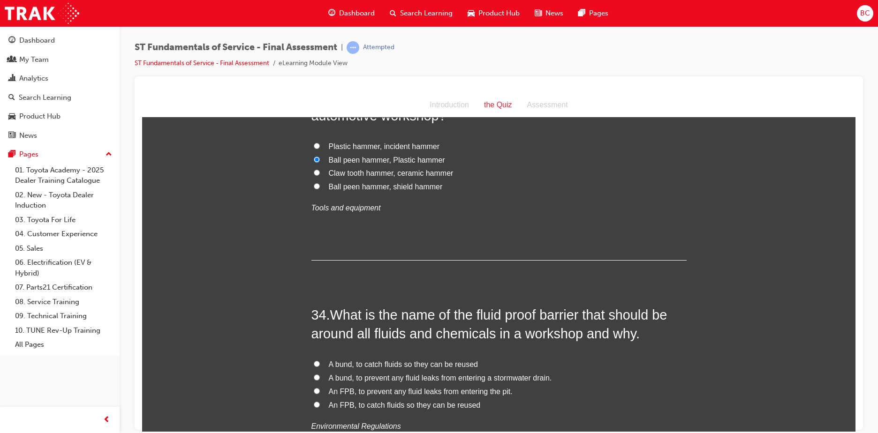
click at [367, 374] on span "A bund, to prevent any fluid leaks from entering a stormwater drain." at bounding box center [440, 378] width 223 height 8
click at [320, 374] on input "A bund, to prevent any fluid leaks from entering a stormwater drain." at bounding box center [317, 377] width 6 height 6
radio input "true"
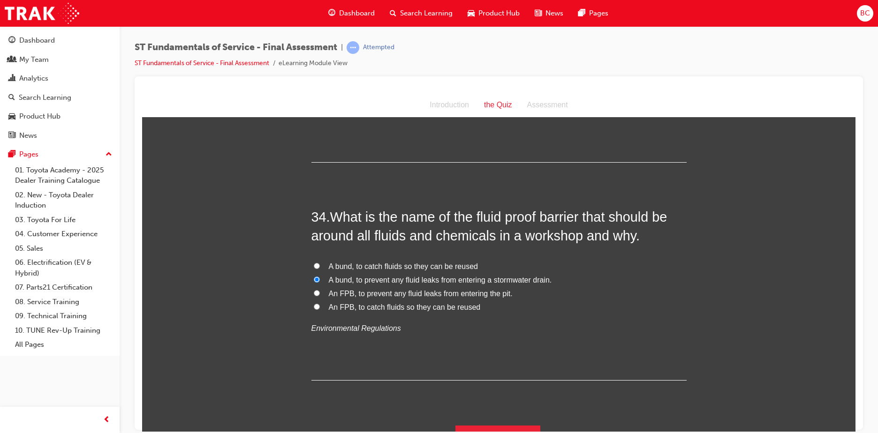
scroll to position [6990, 0]
click at [516, 424] on button "Submit Answers" at bounding box center [497, 437] width 85 height 26
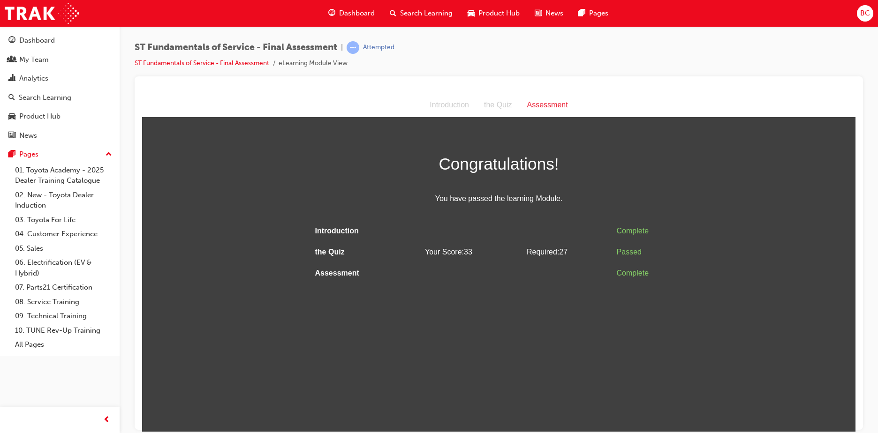
scroll to position [0, 0]
click at [262, 61] on link "ST Fundamentals of Service - Final Assessment" at bounding box center [202, 63] width 135 height 8
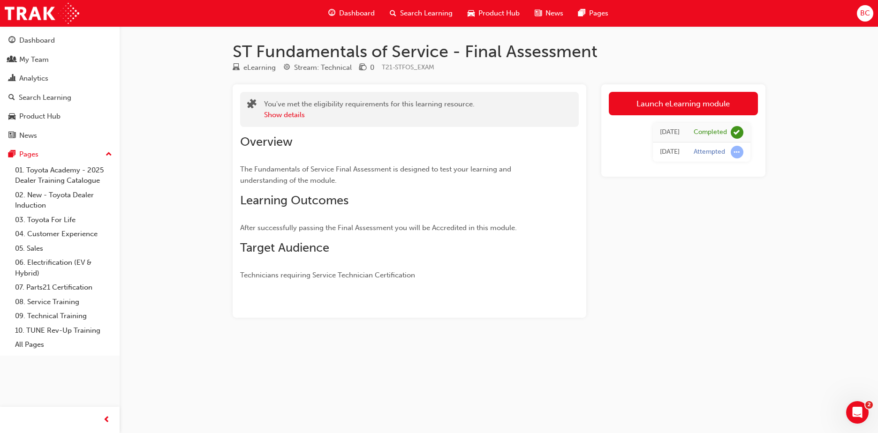
click at [351, 12] on span "Dashboard" at bounding box center [357, 13] width 36 height 11
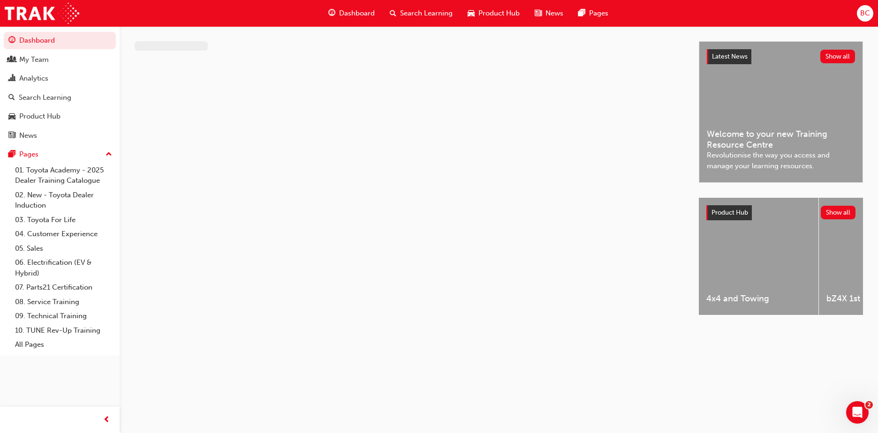
click at [354, 12] on span "Dashboard" at bounding box center [357, 13] width 36 height 11
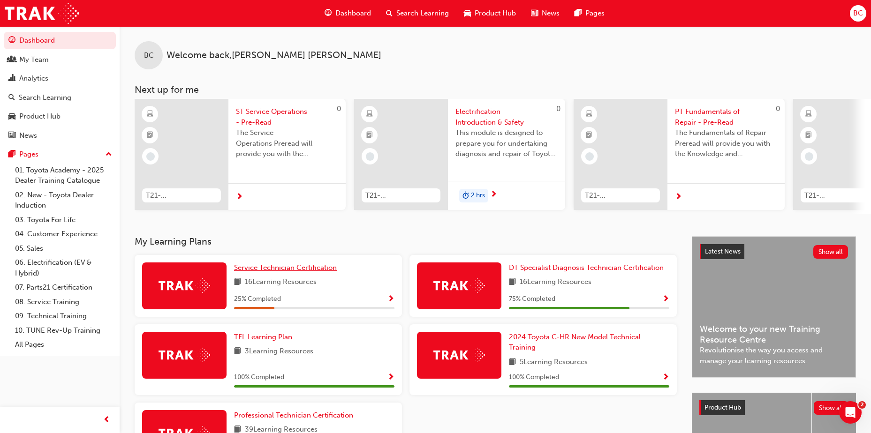
click at [307, 272] on span "Service Technician Certification" at bounding box center [285, 267] width 103 height 8
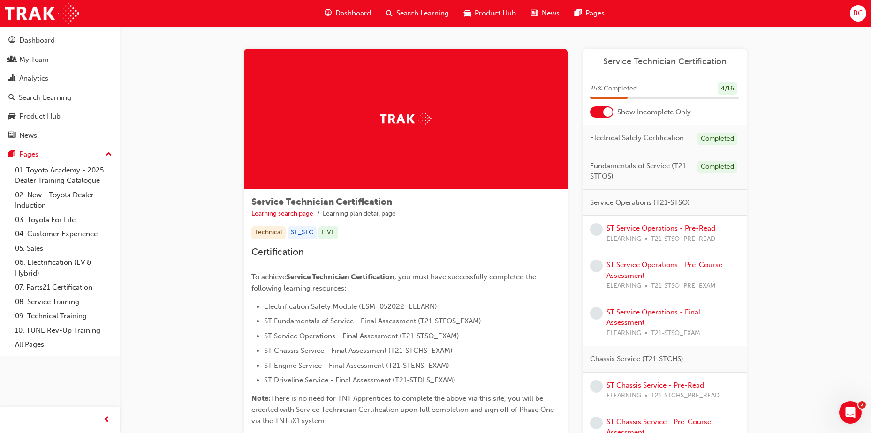
click at [677, 224] on link "ST Service Operations - Pre-Read" at bounding box center [660, 228] width 109 height 8
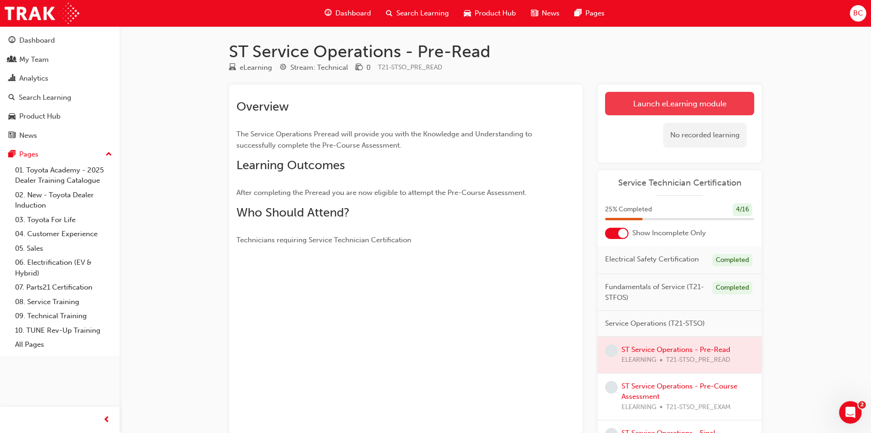
click at [675, 106] on link "Launch eLearning module" at bounding box center [679, 103] width 149 height 23
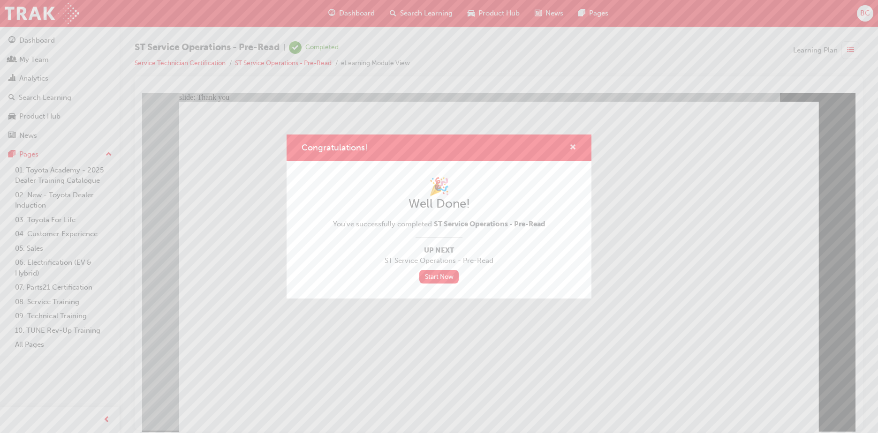
click at [572, 148] on span "cross-icon" at bounding box center [572, 148] width 7 height 8
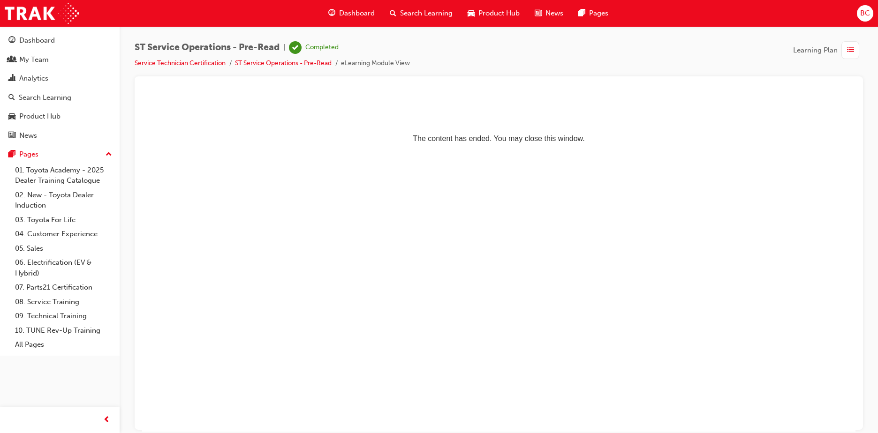
click at [361, 14] on span "Dashboard" at bounding box center [357, 13] width 36 height 11
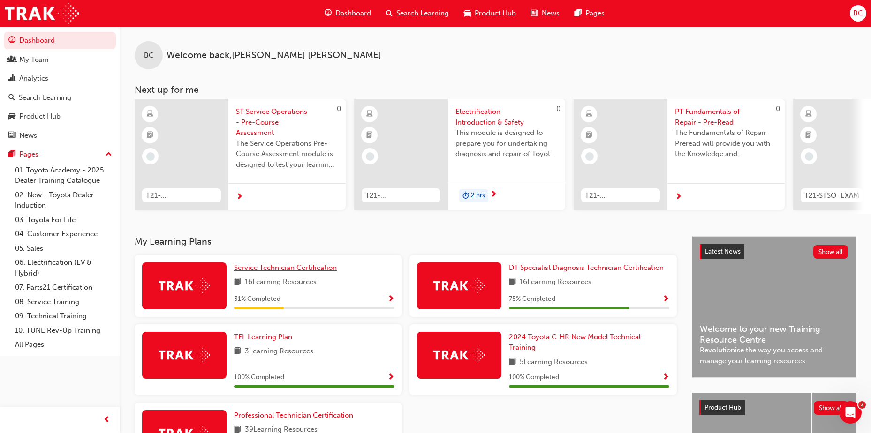
click at [306, 270] on span "Service Technician Certification" at bounding box center [285, 267] width 103 height 8
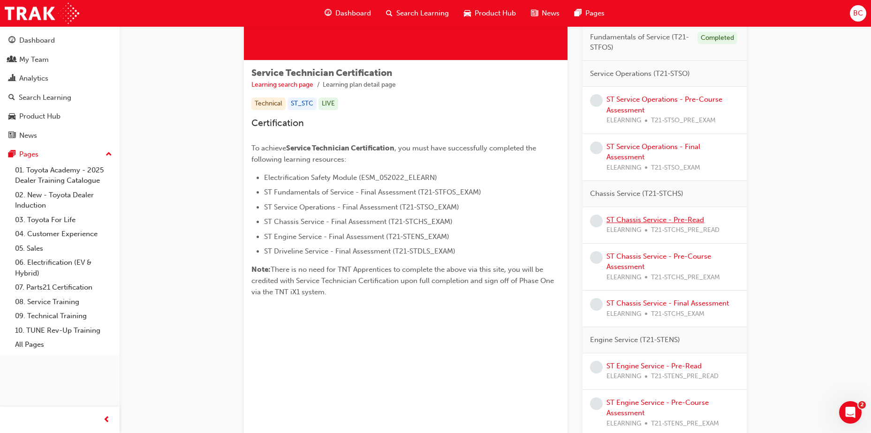
scroll to position [141, 0]
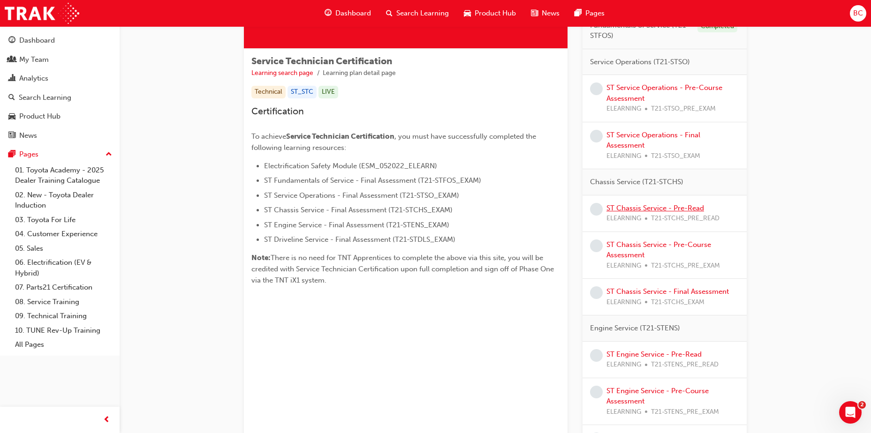
click at [683, 209] on link "ST Chassis Service - Pre-Read" at bounding box center [655, 208] width 98 height 8
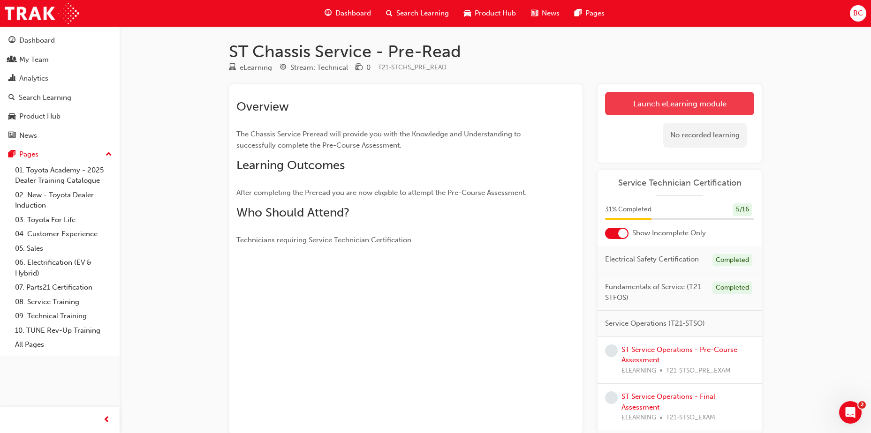
click at [714, 105] on link "Launch eLearning module" at bounding box center [679, 103] width 149 height 23
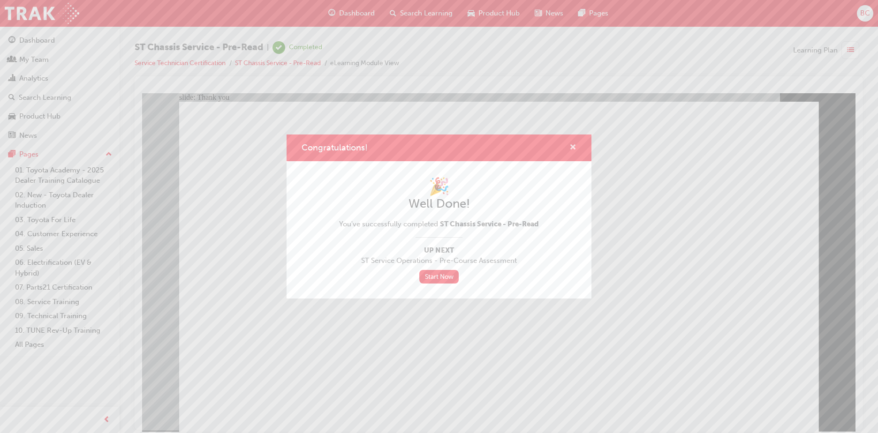
click at [571, 144] on span "cross-icon" at bounding box center [572, 148] width 7 height 8
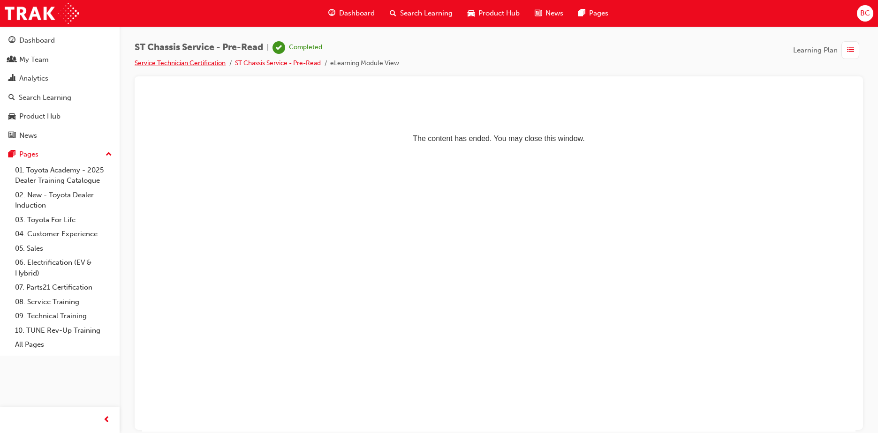
click at [184, 60] on link "Service Technician Certification" at bounding box center [180, 63] width 91 height 8
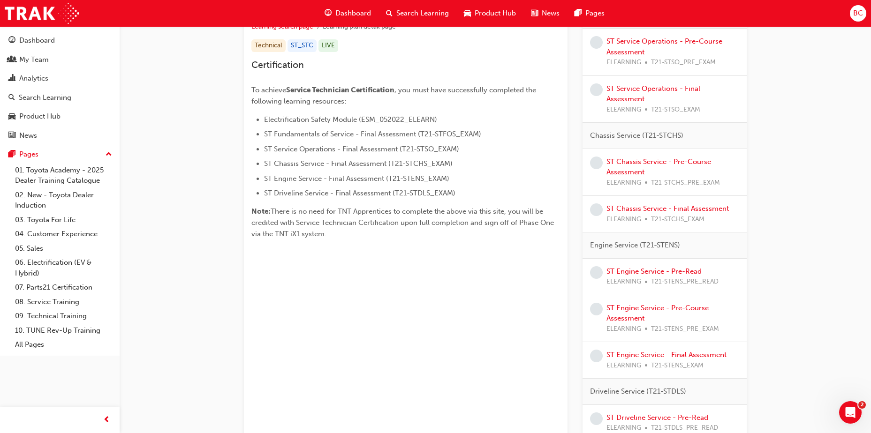
scroll to position [188, 0]
click at [683, 271] on link "ST Engine Service - Pre-Read" at bounding box center [653, 271] width 95 height 8
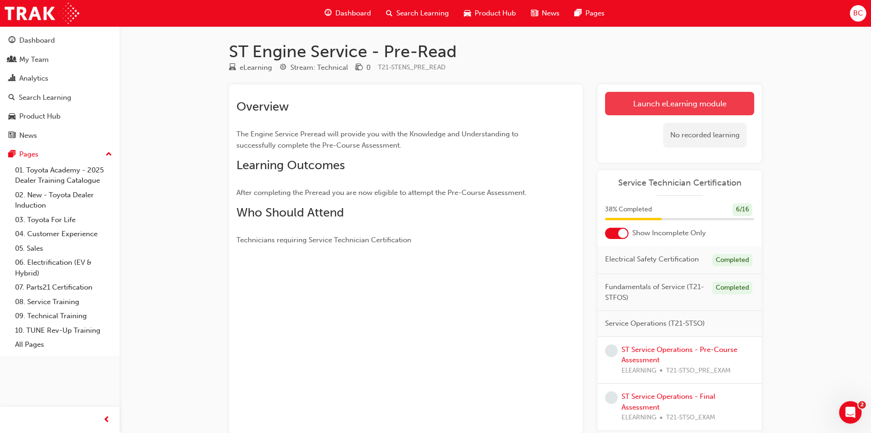
click at [683, 107] on link "Launch eLearning module" at bounding box center [679, 103] width 149 height 23
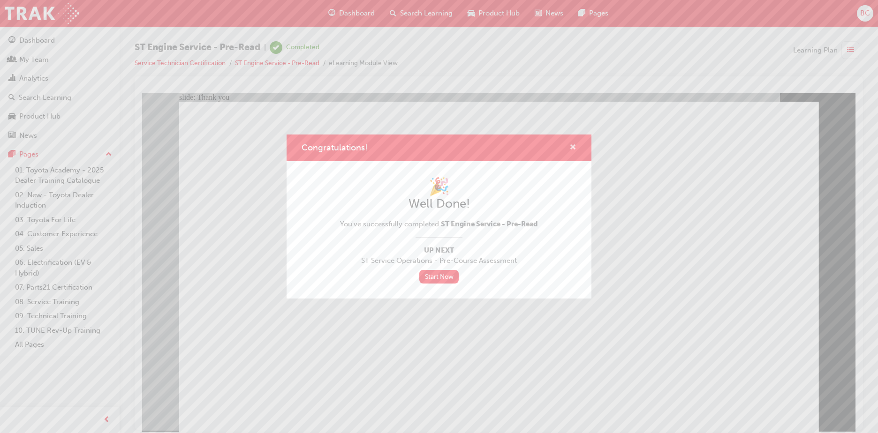
click at [574, 144] on span "cross-icon" at bounding box center [572, 148] width 7 height 8
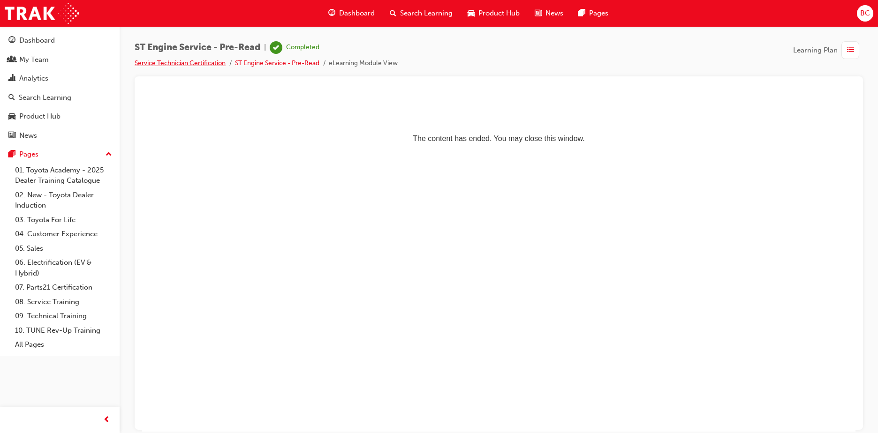
click at [166, 61] on link "Service Technician Certification" at bounding box center [180, 63] width 91 height 8
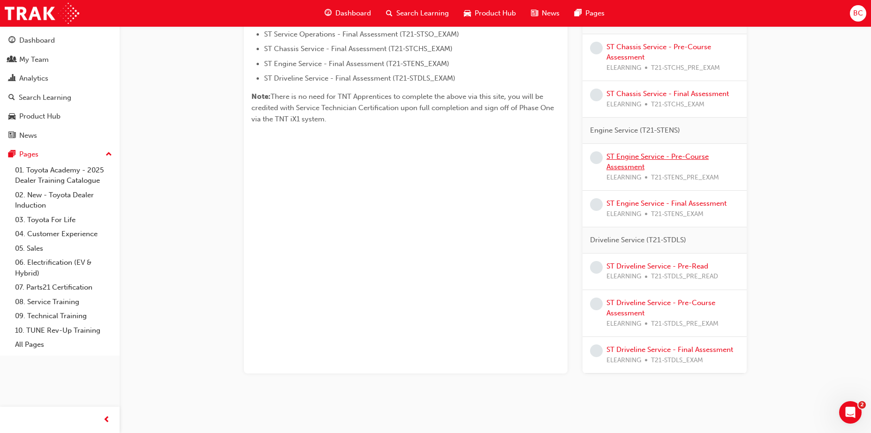
scroll to position [311, 0]
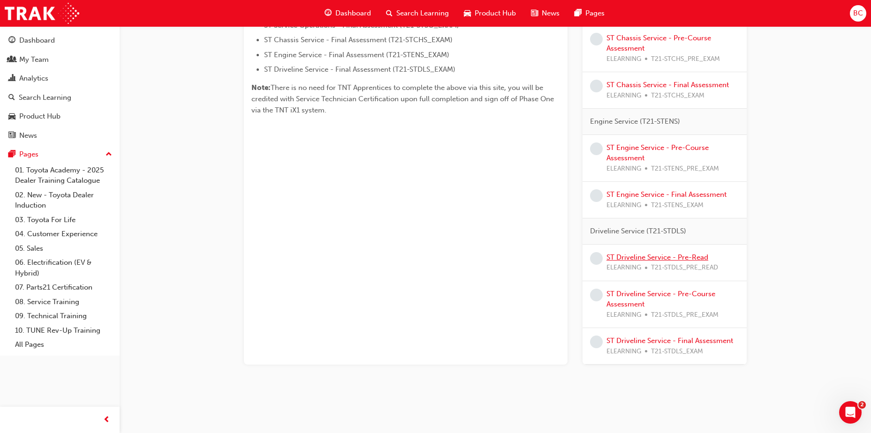
click at [691, 256] on link "ST Driveline Service - Pre-Read" at bounding box center [657, 257] width 102 height 8
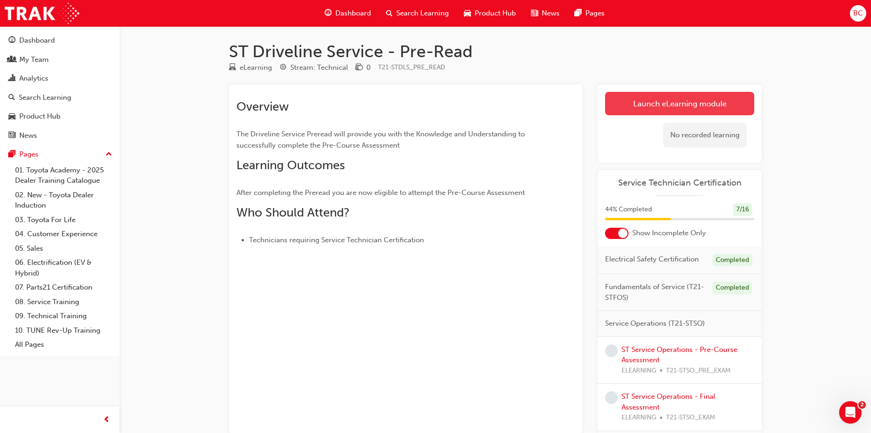
click at [714, 98] on link "Launch eLearning module" at bounding box center [679, 103] width 149 height 23
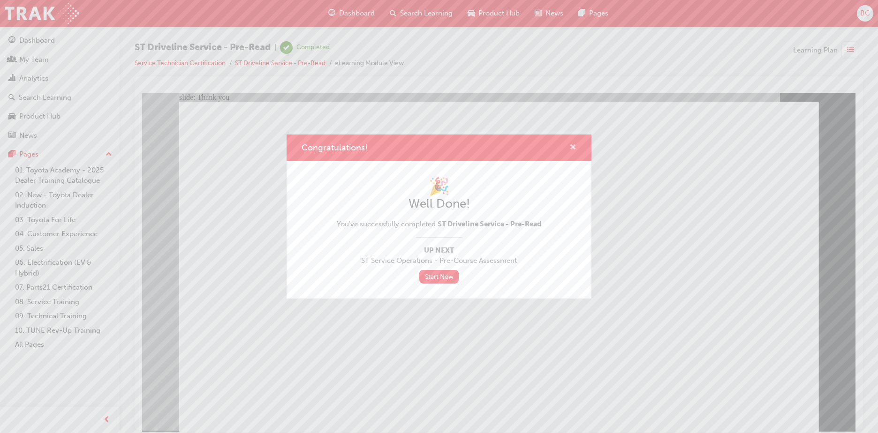
click at [571, 145] on span "cross-icon" at bounding box center [572, 148] width 7 height 8
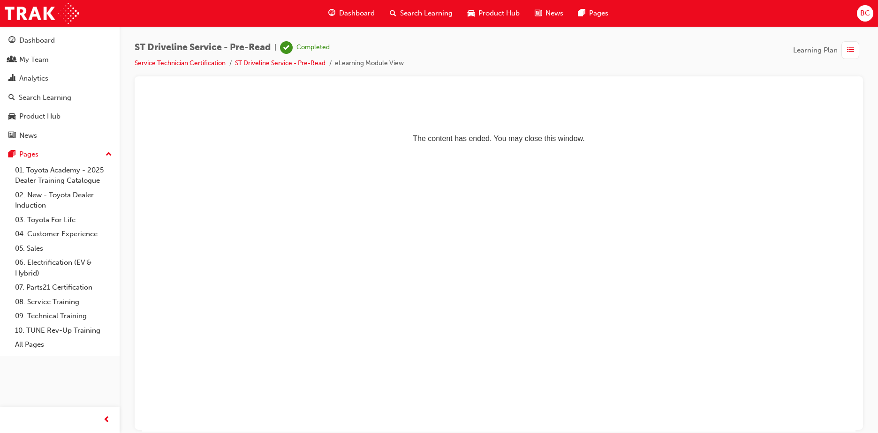
click at [210, 67] on li "Service Technician Certification" at bounding box center [185, 63] width 100 height 11
click at [211, 65] on link "Service Technician Certification" at bounding box center [180, 63] width 91 height 8
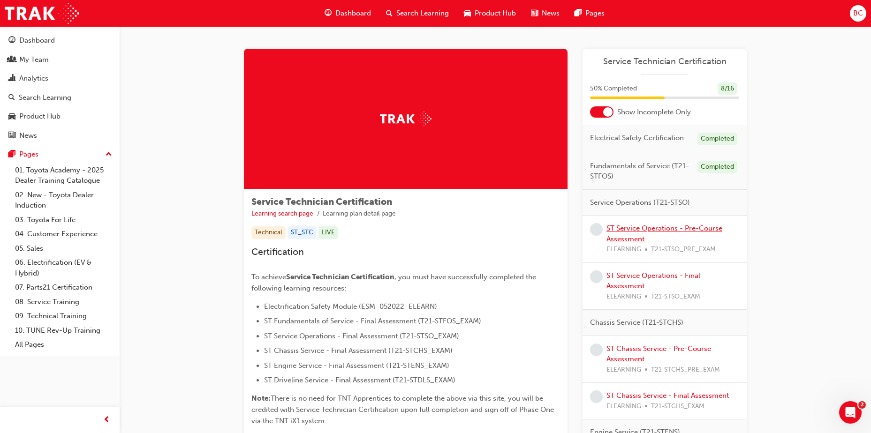
click at [637, 227] on link "ST Service Operations - Pre-Course Assessment" at bounding box center [664, 233] width 116 height 19
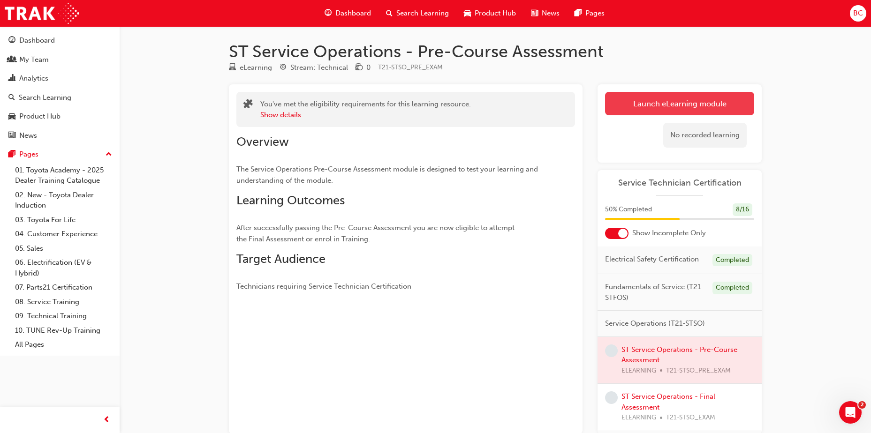
click at [678, 102] on link "Launch eLearning module" at bounding box center [679, 103] width 149 height 23
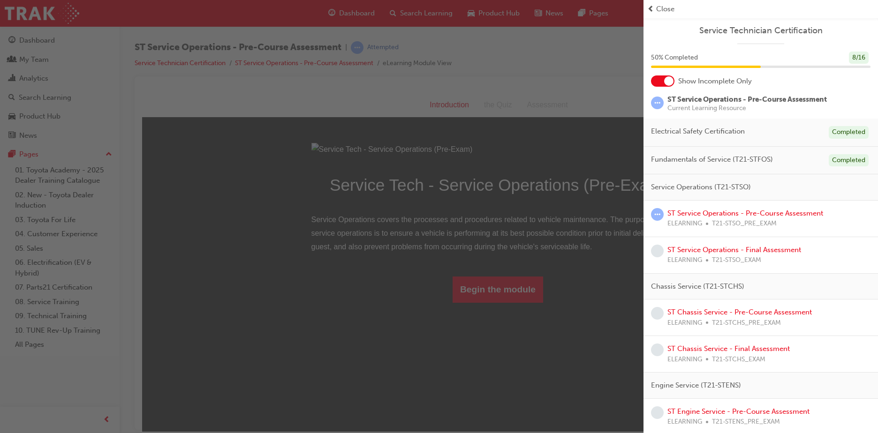
click at [654, 9] on div "Close" at bounding box center [760, 9] width 227 height 11
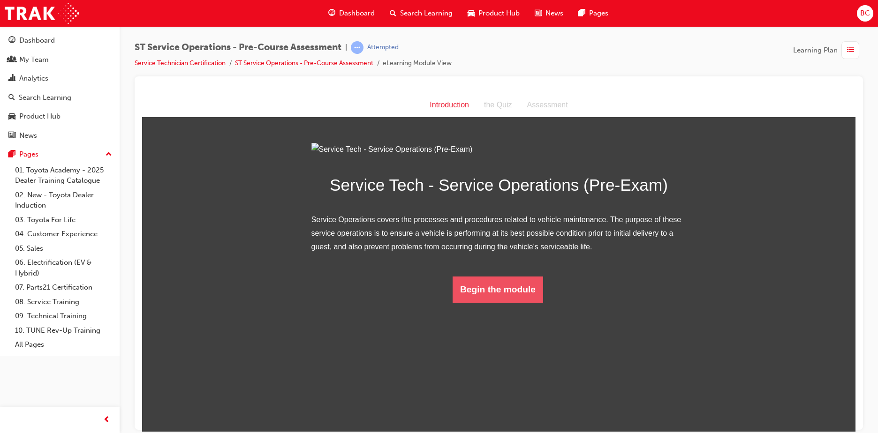
click at [491, 302] on button "Begin the module" at bounding box center [497, 289] width 90 height 26
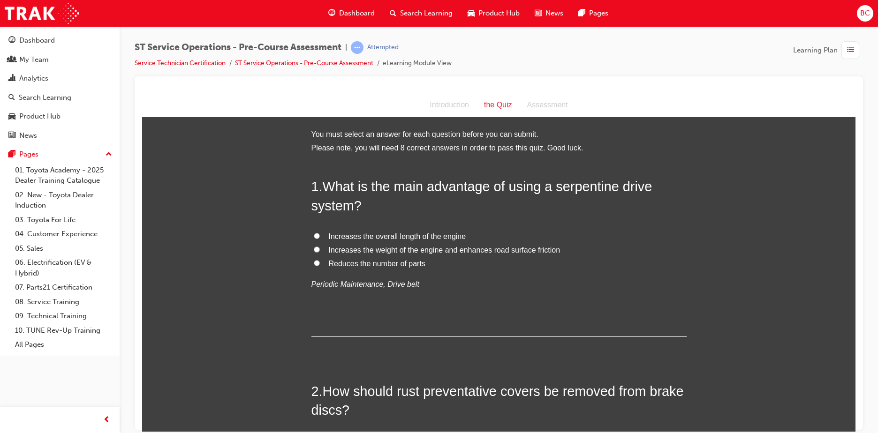
click at [366, 263] on span "Reduces the number of parts" at bounding box center [377, 263] width 97 height 8
click at [320, 263] on input "Reduces the number of parts" at bounding box center [317, 263] width 6 height 6
radio input "true"
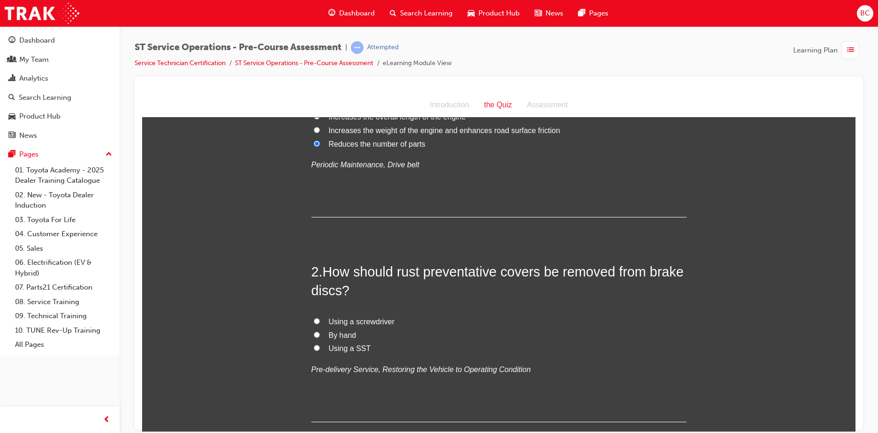
scroll to position [141, 0]
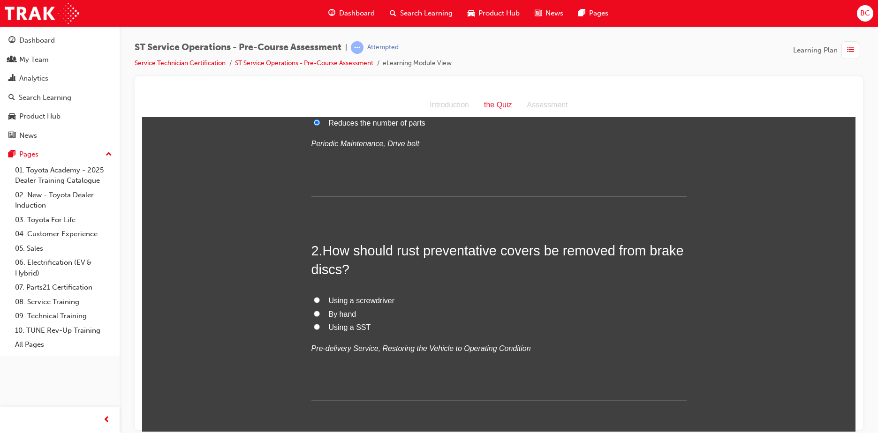
click at [336, 313] on span "By hand" at bounding box center [343, 314] width 28 height 8
click at [320, 313] on input "By hand" at bounding box center [317, 313] width 6 height 6
radio input "true"
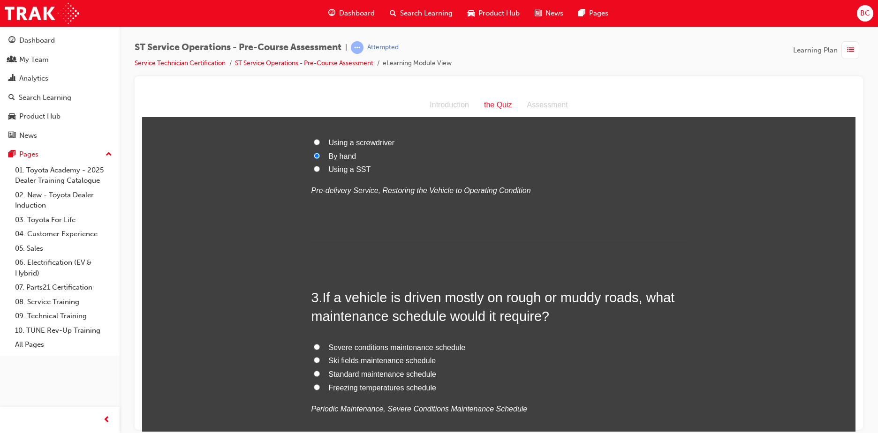
scroll to position [328, 0]
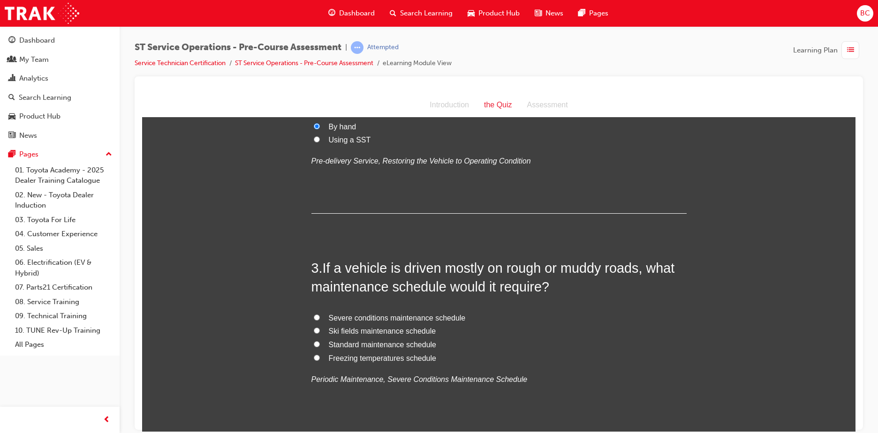
click at [394, 314] on span "Severe conditions maintenance schedule" at bounding box center [397, 318] width 137 height 8
click at [320, 314] on input "Severe conditions maintenance schedule" at bounding box center [317, 317] width 6 height 6
radio input "true"
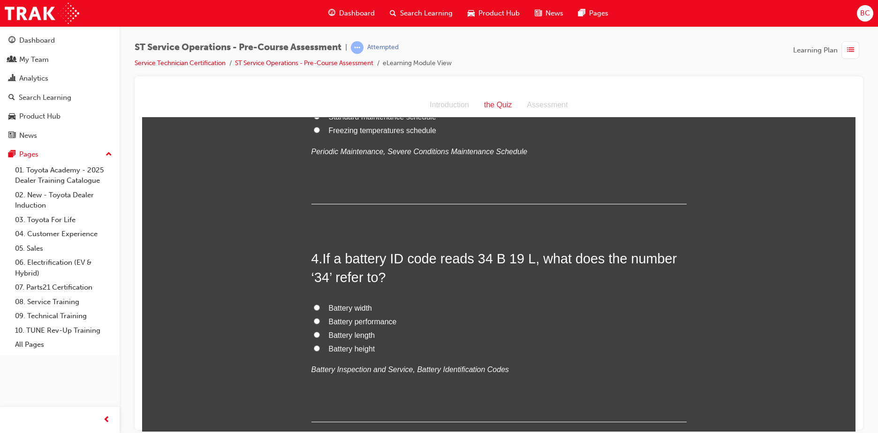
scroll to position [563, 0]
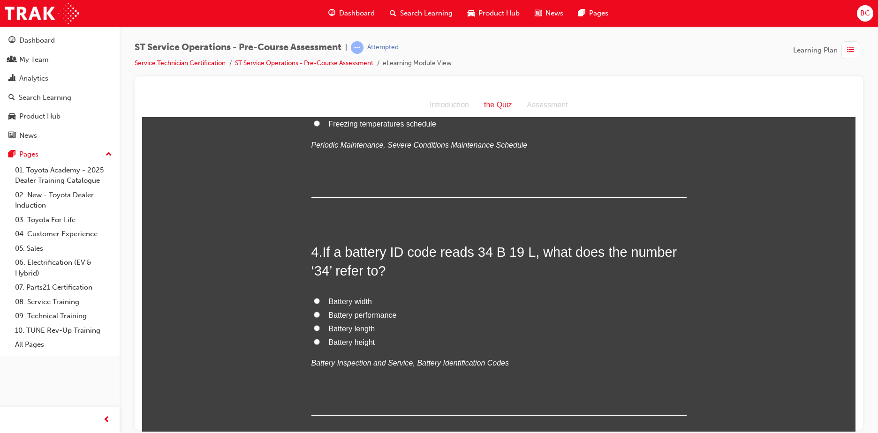
click at [338, 301] on span "Battery width" at bounding box center [350, 301] width 43 height 8
click at [320, 301] on input "Battery width" at bounding box center [317, 301] width 6 height 6
radio input "true"
click at [359, 330] on span "Battery length" at bounding box center [352, 328] width 46 height 8
click at [320, 330] on input "Battery length" at bounding box center [317, 328] width 6 height 6
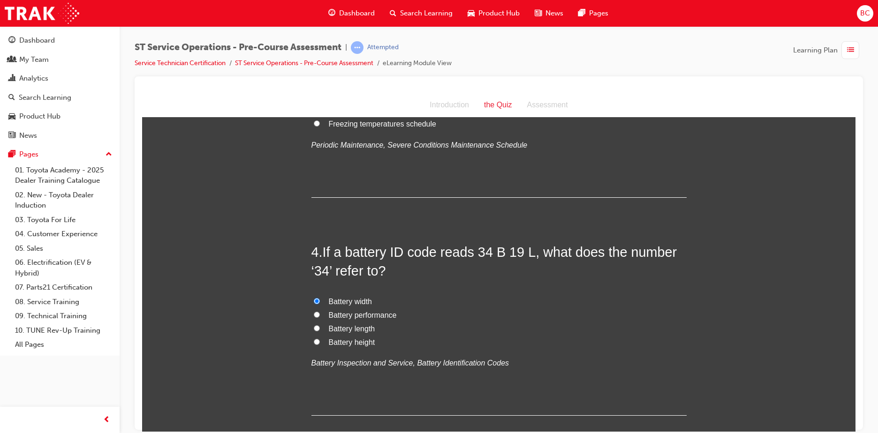
radio input "true"
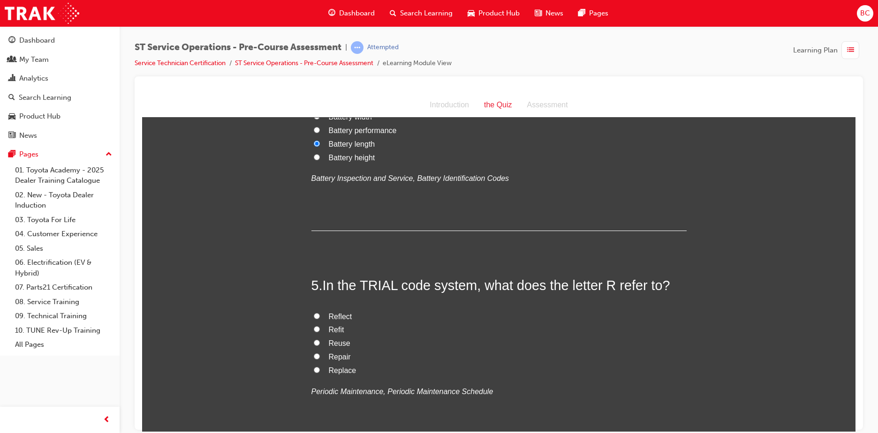
scroll to position [750, 0]
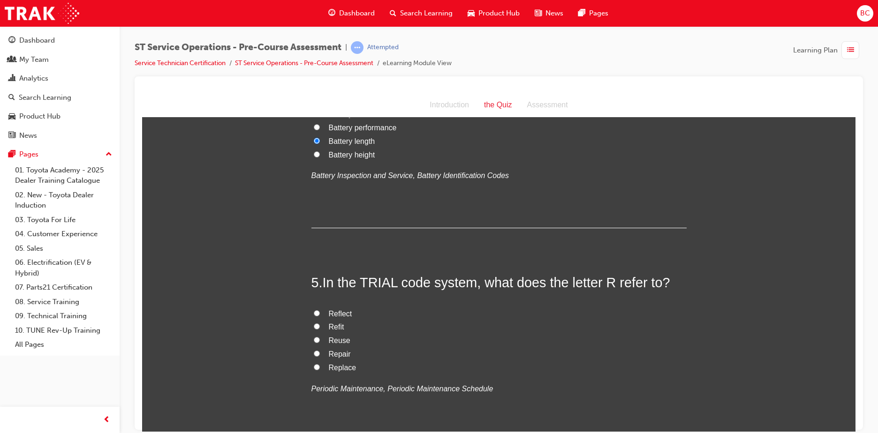
click at [340, 367] on span "Replace" at bounding box center [343, 367] width 28 height 8
click at [320, 367] on input "Replace" at bounding box center [317, 367] width 6 height 6
radio input "true"
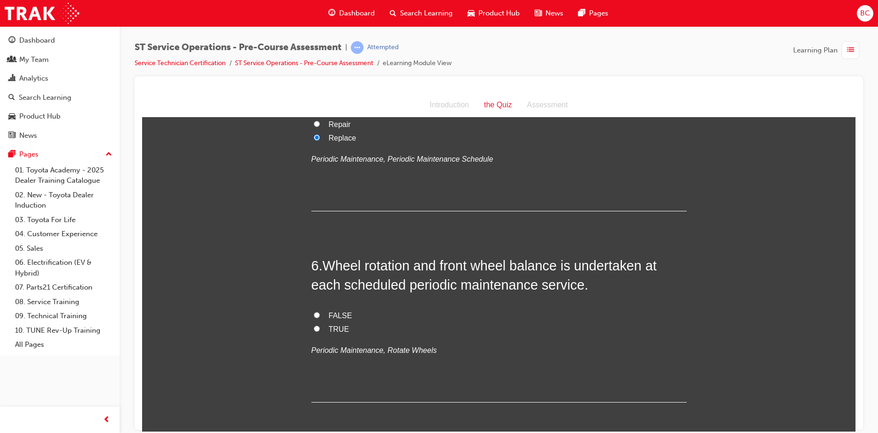
scroll to position [985, 0]
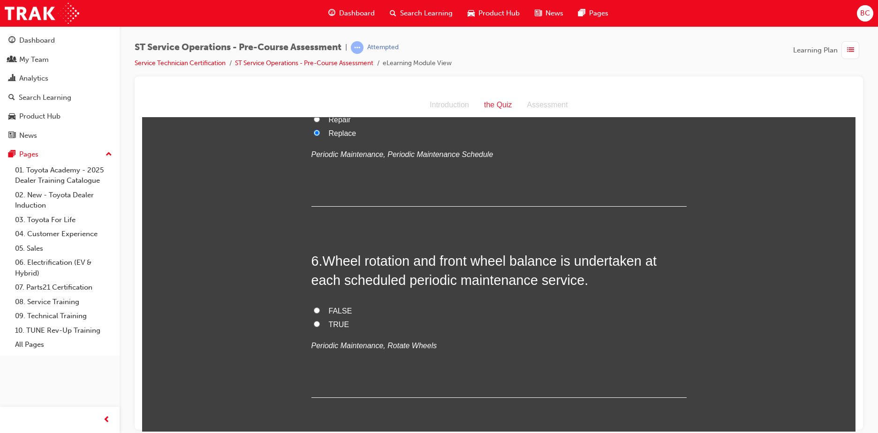
click at [335, 321] on span "TRUE" at bounding box center [339, 324] width 21 height 8
click at [320, 321] on input "TRUE" at bounding box center [317, 324] width 6 height 6
radio input "true"
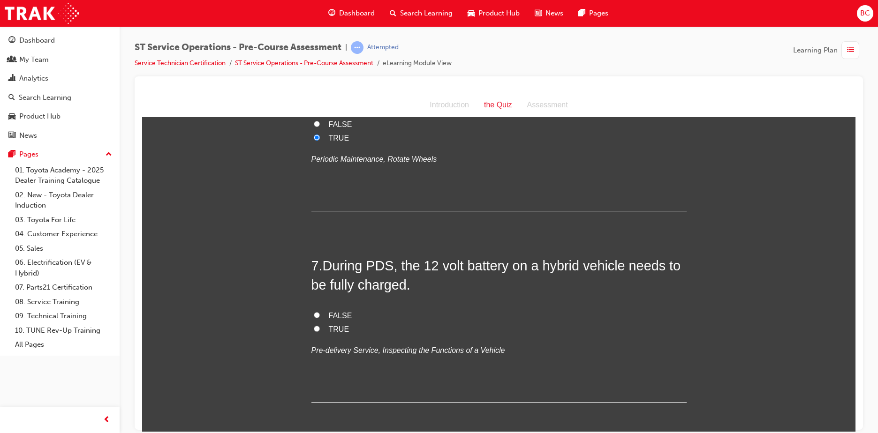
scroll to position [1172, 0]
click at [334, 330] on span "TRUE" at bounding box center [339, 328] width 21 height 8
click at [320, 330] on input "TRUE" at bounding box center [317, 327] width 6 height 6
radio input "true"
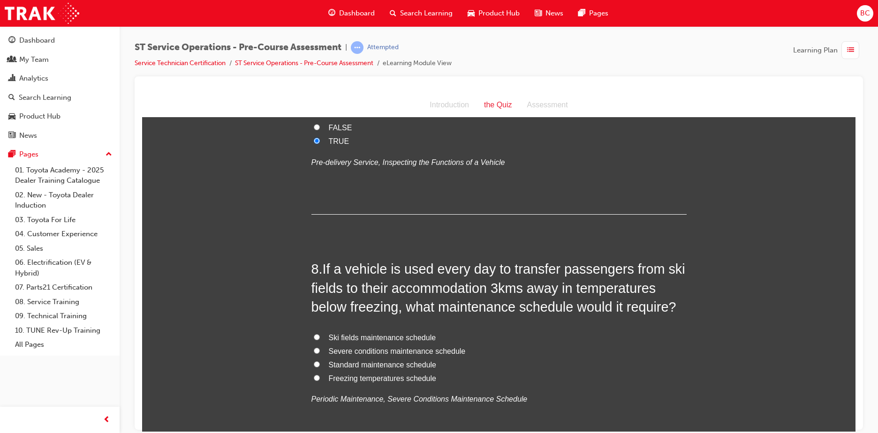
scroll to position [1360, 0]
click at [337, 378] on span "Freezing temperatures schedule" at bounding box center [382, 378] width 107 height 8
click at [320, 378] on input "Freezing temperatures schedule" at bounding box center [317, 377] width 6 height 6
radio input "true"
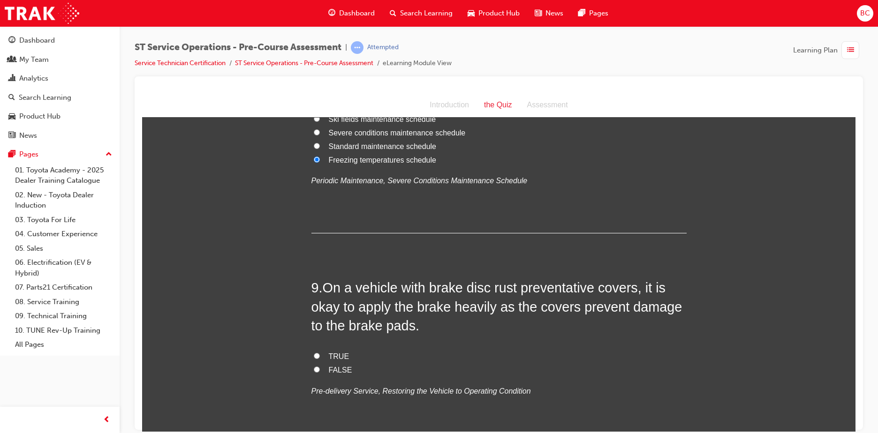
scroll to position [1594, 0]
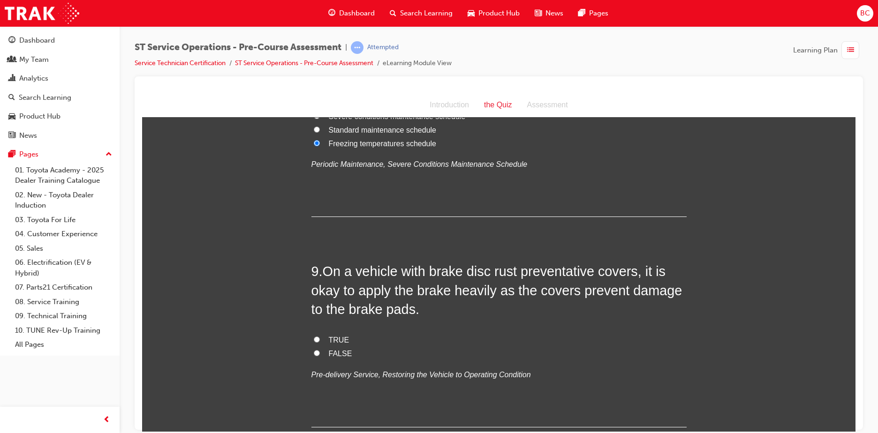
click at [341, 353] on span "FALSE" at bounding box center [340, 353] width 23 height 8
click at [320, 353] on input "FALSE" at bounding box center [317, 353] width 6 height 6
radio input "true"
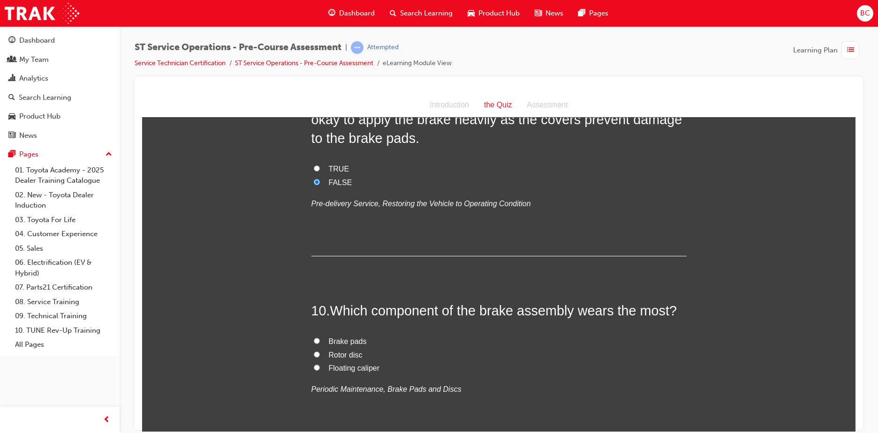
scroll to position [1781, 0]
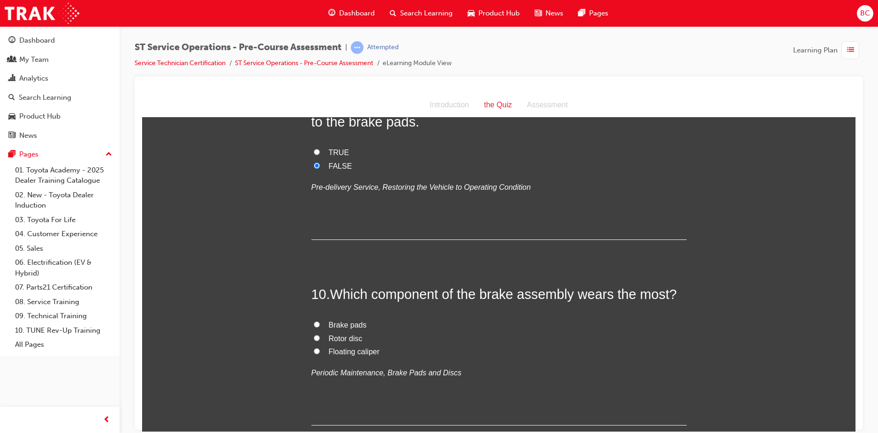
click at [351, 325] on span "Brake pads" at bounding box center [348, 325] width 38 height 8
click at [320, 325] on input "Brake pads" at bounding box center [317, 324] width 6 height 6
radio input "true"
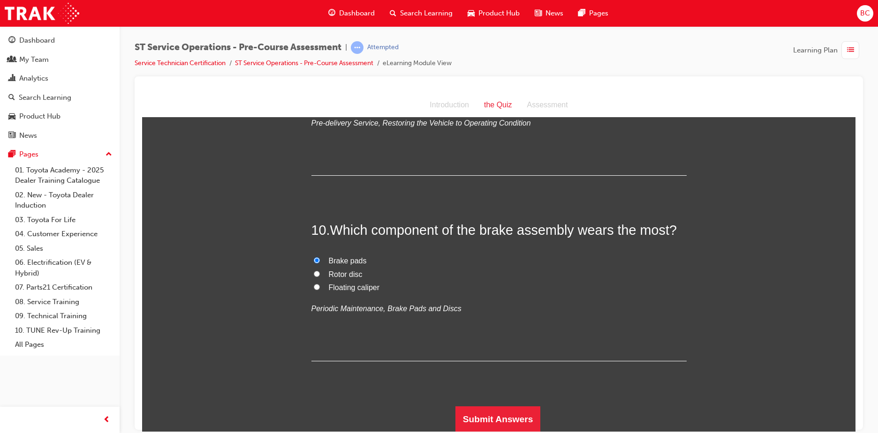
scroll to position [1846, 0]
click at [504, 412] on button "Submit Answers" at bounding box center [497, 419] width 85 height 26
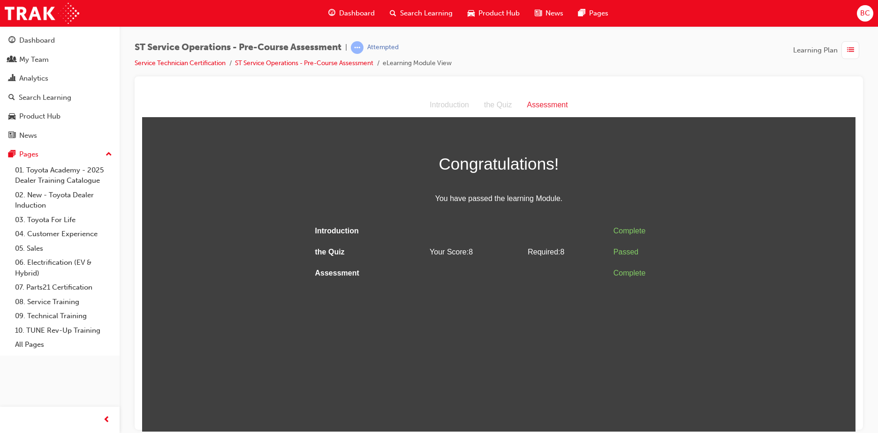
scroll to position [0, 0]
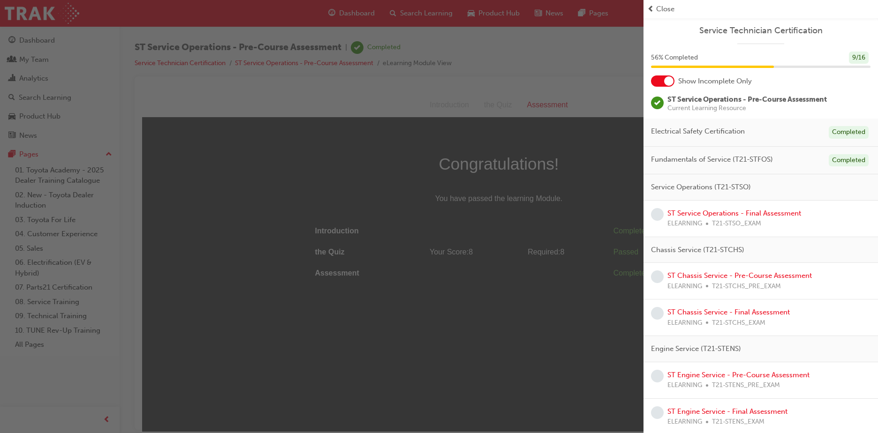
click at [664, 9] on span "Close" at bounding box center [665, 9] width 18 height 11
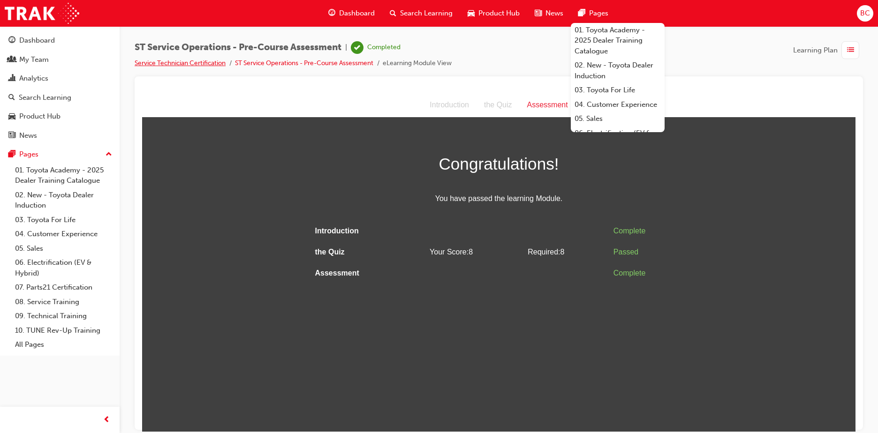
click at [211, 60] on li "Service Technician Certification" at bounding box center [185, 63] width 100 height 11
click at [211, 60] on link "Service Technician Certification" at bounding box center [180, 63] width 91 height 8
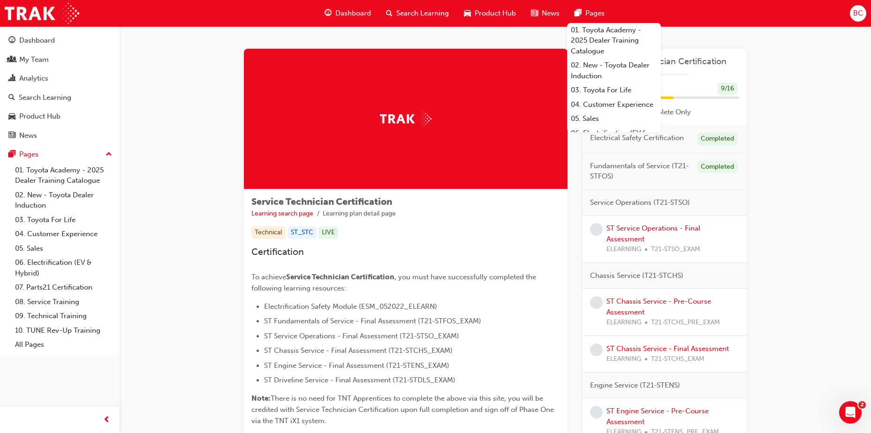
click at [824, 122] on div "Service Technician Certification Learning search page Learning plan detail page…" at bounding box center [495, 331] width 751 height 611
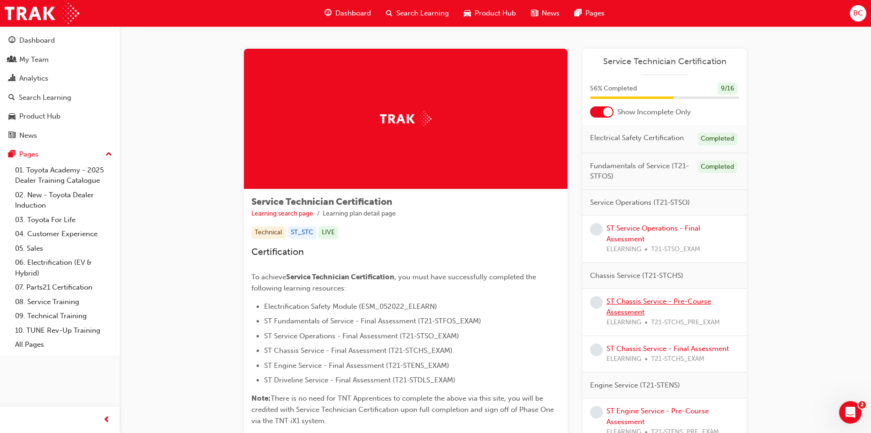
click at [629, 299] on link "ST Chassis Service - Pre-Course Assessment" at bounding box center [658, 306] width 105 height 19
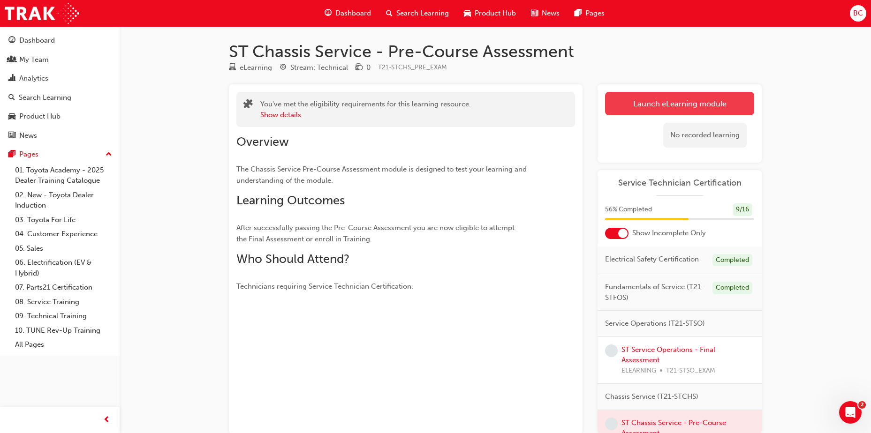
click at [689, 103] on link "Launch eLearning module" at bounding box center [679, 103] width 149 height 23
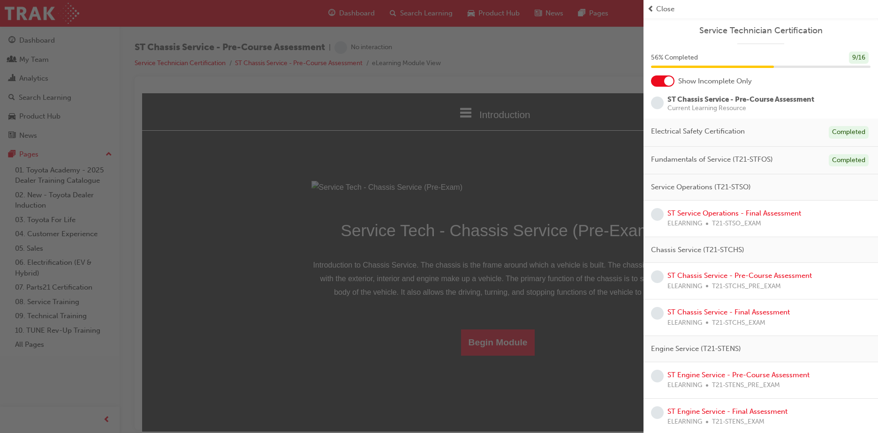
click at [661, 6] on span "Close" at bounding box center [665, 9] width 18 height 11
click at [670, 8] on span "Close" at bounding box center [665, 9] width 18 height 11
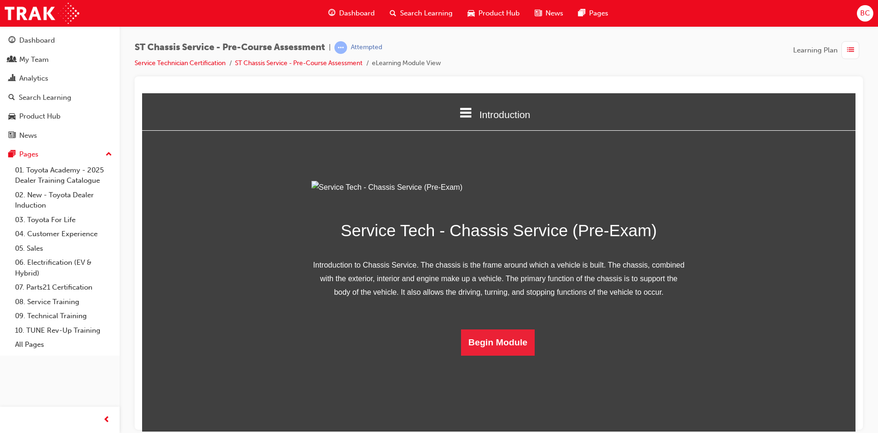
scroll to position [27, 0]
click at [498, 355] on button "Begin Module" at bounding box center [498, 342] width 74 height 26
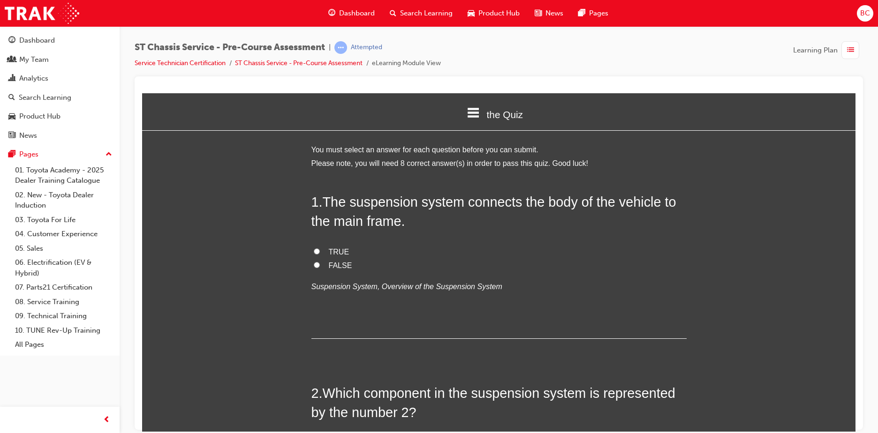
click at [317, 263] on label "FALSE" at bounding box center [498, 266] width 375 height 14
click at [317, 263] on input "FALSE" at bounding box center [317, 265] width 6 height 6
radio input "true"
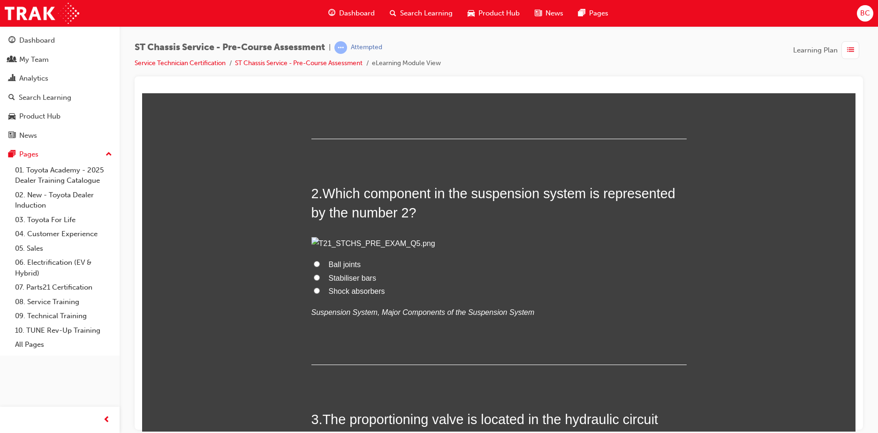
scroll to position [234, 0]
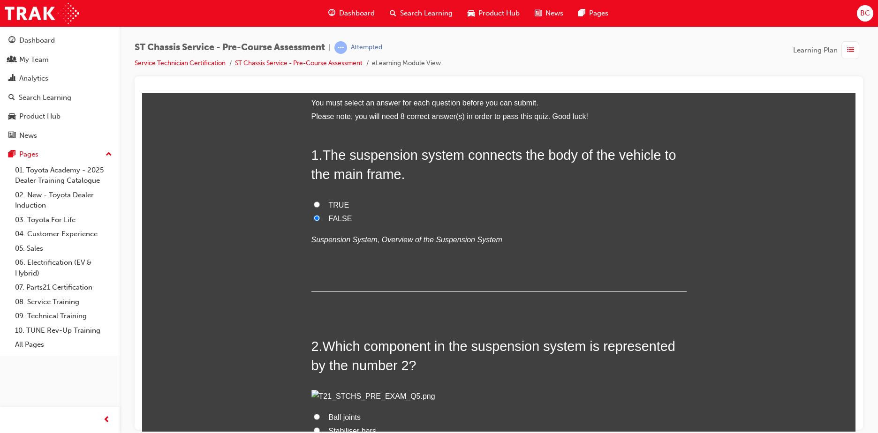
click at [329, 203] on span "TRUE" at bounding box center [339, 205] width 21 height 8
click at [320, 203] on input "TRUE" at bounding box center [317, 204] width 6 height 6
radio input "true"
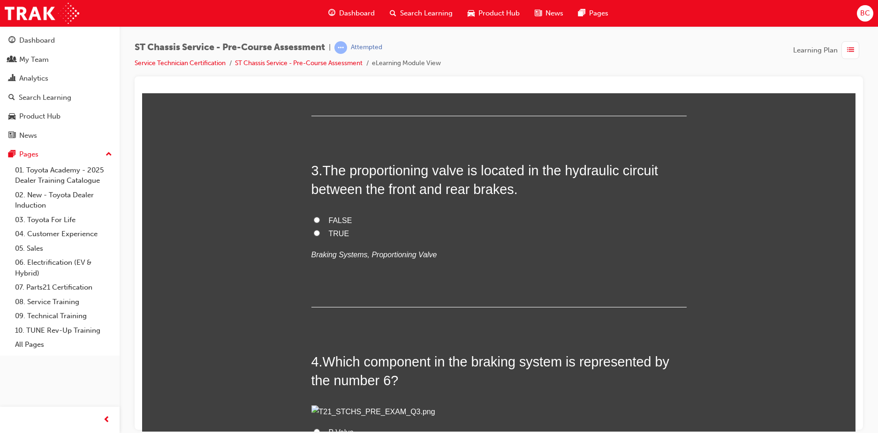
scroll to position [469, 0]
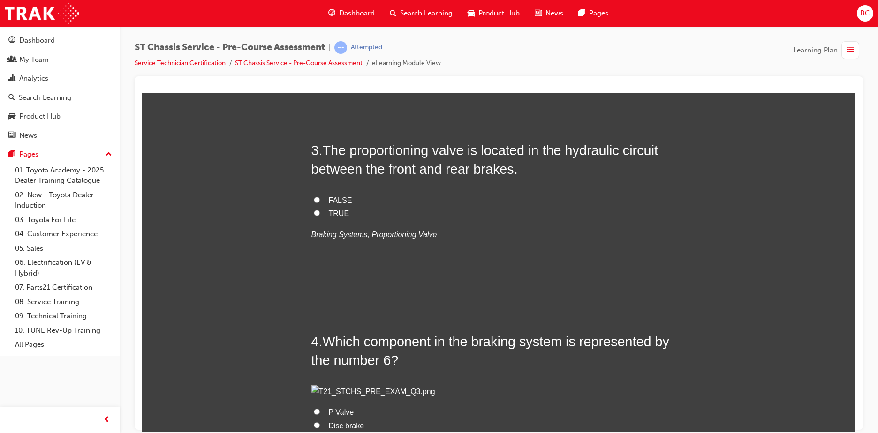
click at [361, 26] on span "Shock absorbers" at bounding box center [357, 22] width 56 height 8
click at [320, 24] on input "Shock absorbers" at bounding box center [317, 21] width 6 height 6
radio input "true"
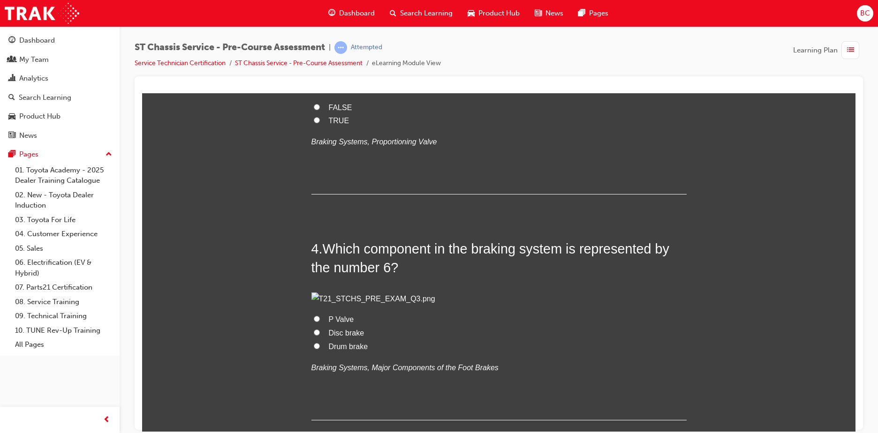
scroll to position [563, 0]
click at [323, 127] on label "TRUE" at bounding box center [498, 120] width 375 height 14
click at [320, 122] on input "TRUE" at bounding box center [317, 119] width 6 height 6
radio input "true"
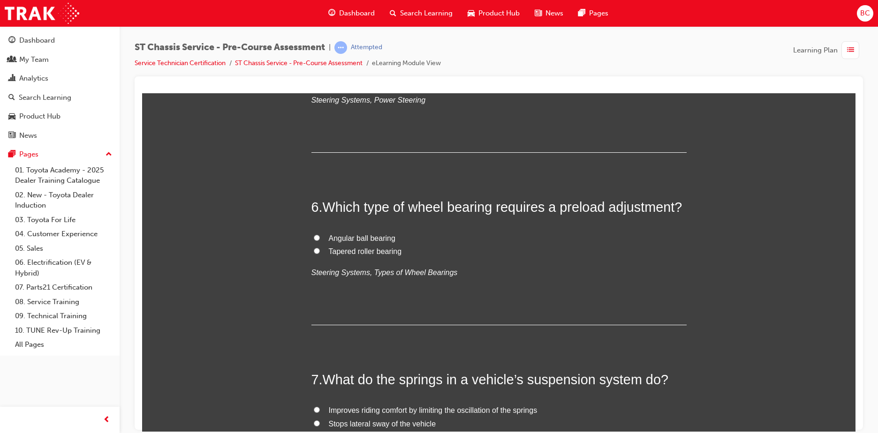
scroll to position [1078, 0]
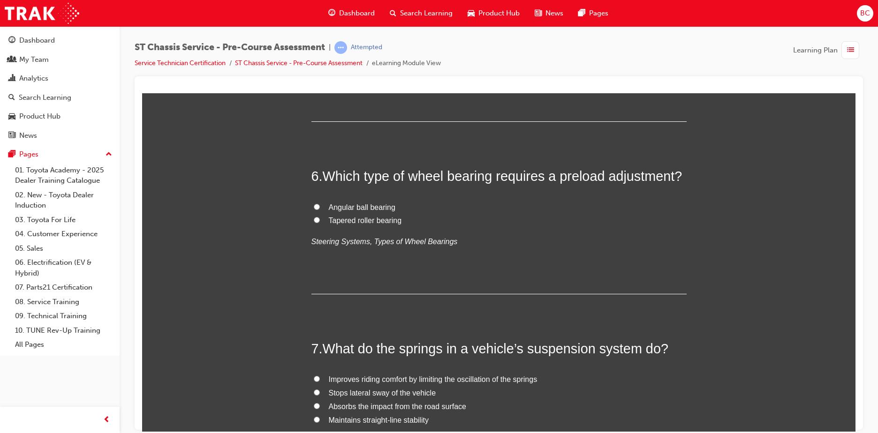
radio input "true"
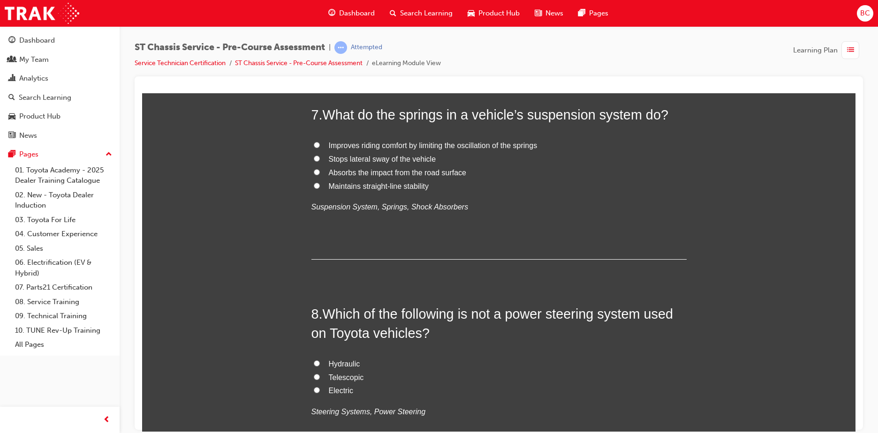
scroll to position [1313, 0]
radio input "true"
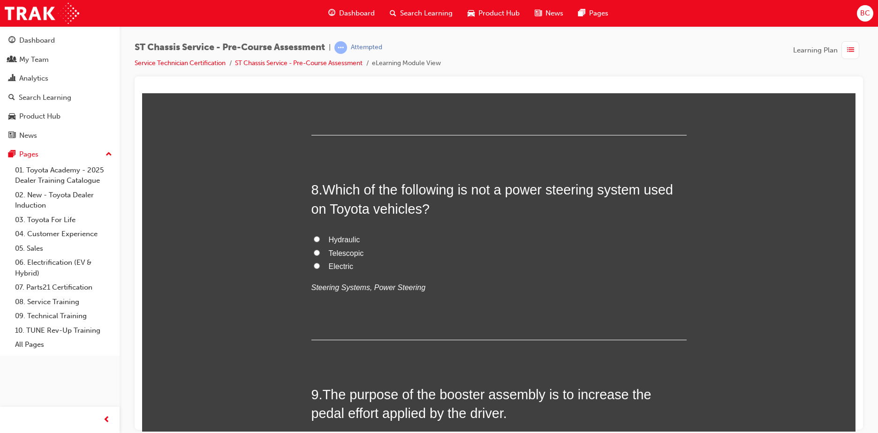
scroll to position [1453, 0]
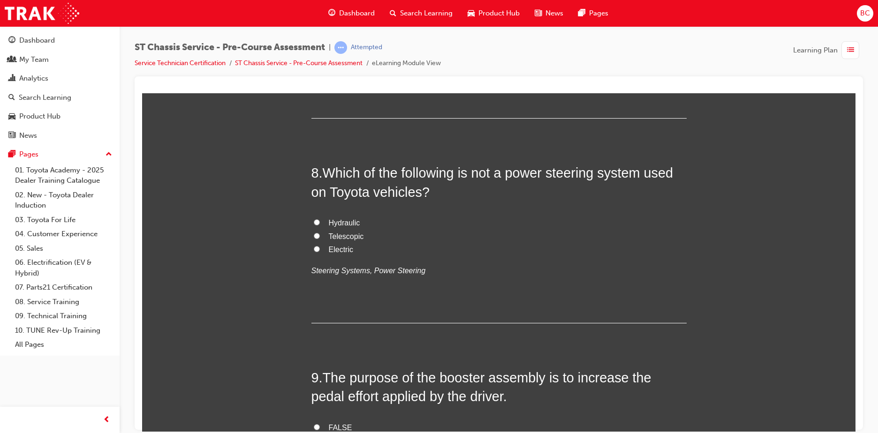
radio input "true"
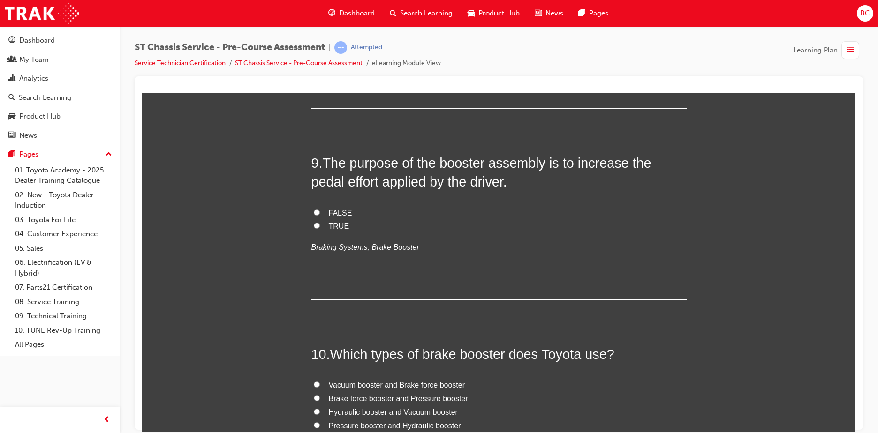
scroll to position [1688, 0]
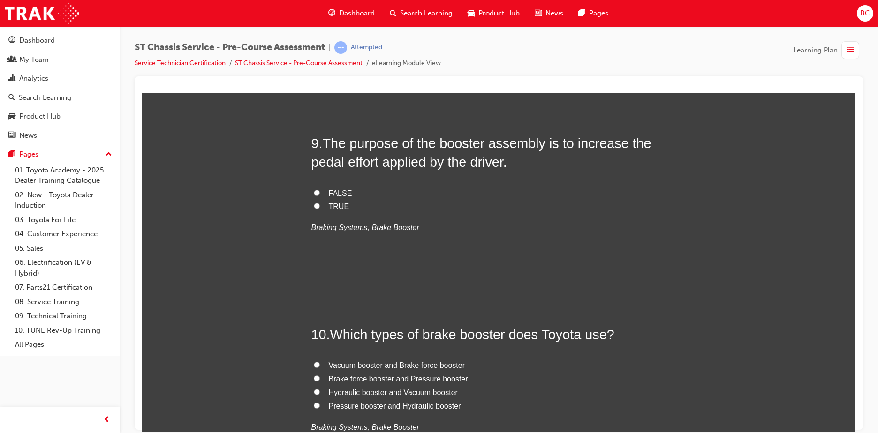
radio input "true"
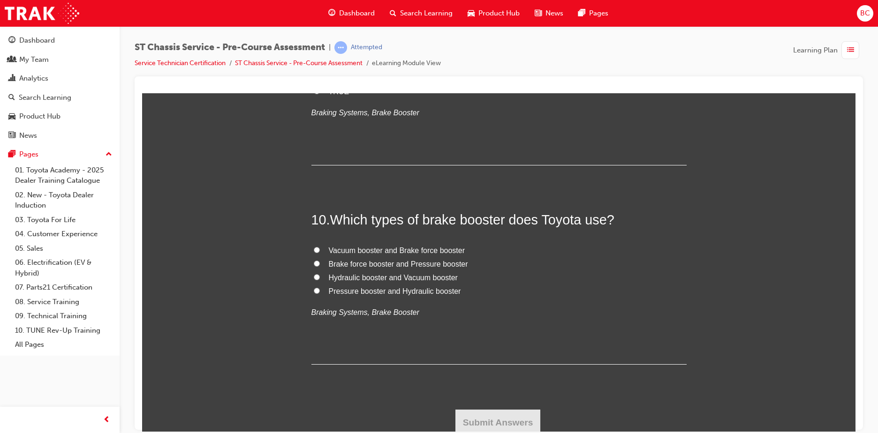
scroll to position [1828, 0]
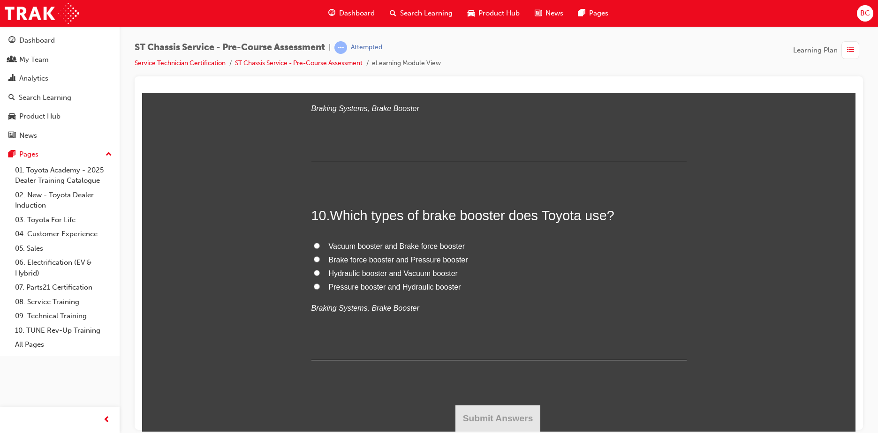
radio input "true"
click at [343, 94] on label "TRUE" at bounding box center [498, 88] width 375 height 14
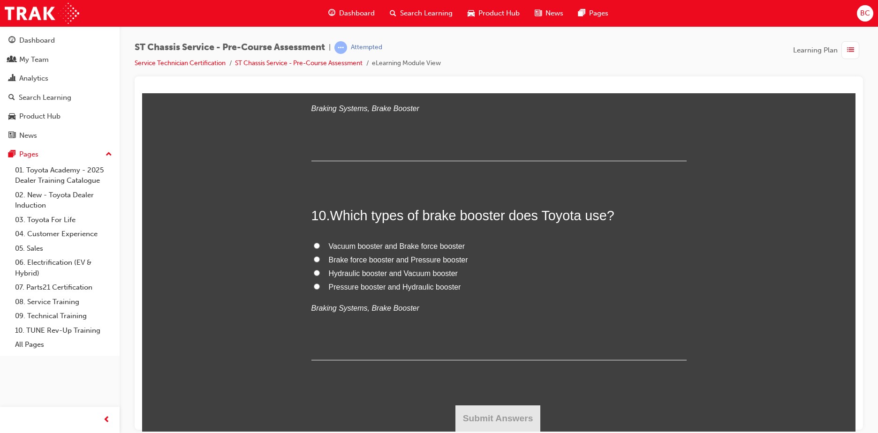
click at [320, 90] on input "TRUE" at bounding box center [317, 86] width 6 height 6
radio input "true"
click at [414, 277] on span "Hydraulic booster and Vacuum booster" at bounding box center [393, 273] width 129 height 8
drag, startPoint x: 414, startPoint y: 350, endPoint x: 382, endPoint y: 352, distance: 31.9
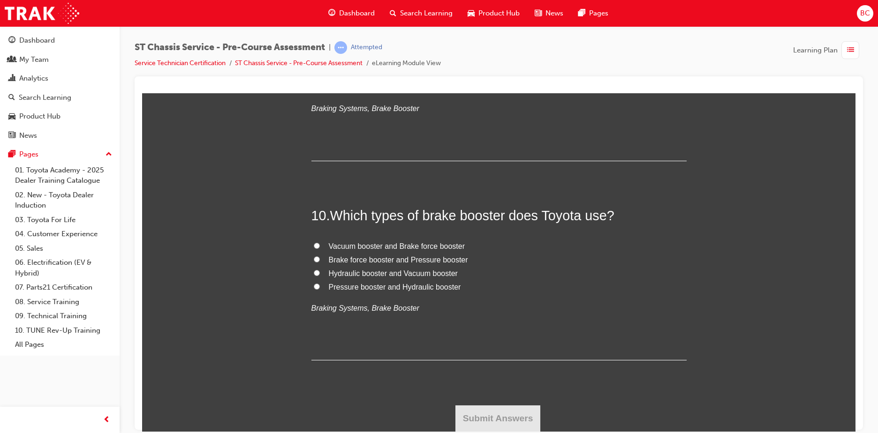
click at [382, 277] on span "Hydraulic booster and Vacuum booster" at bounding box center [393, 273] width 129 height 8
click at [320, 276] on input "Hydraulic booster and Vacuum booster" at bounding box center [317, 273] width 6 height 6
radio input "true"
click at [478, 415] on button "Submit Answers" at bounding box center [497, 418] width 85 height 26
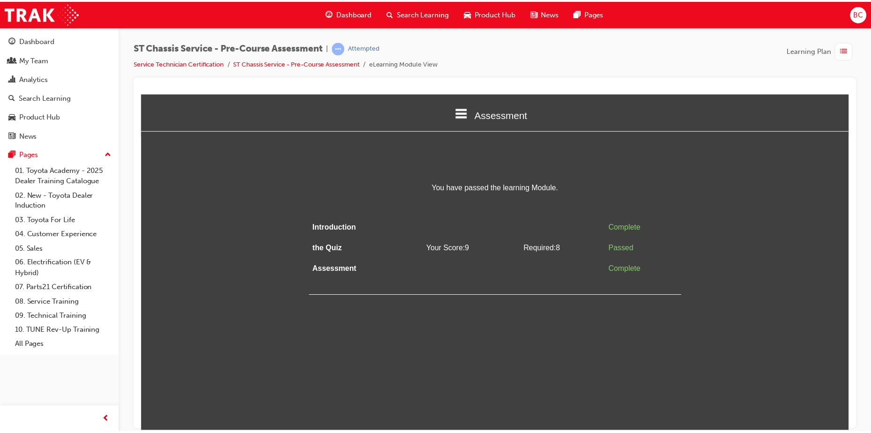
scroll to position [0, 0]
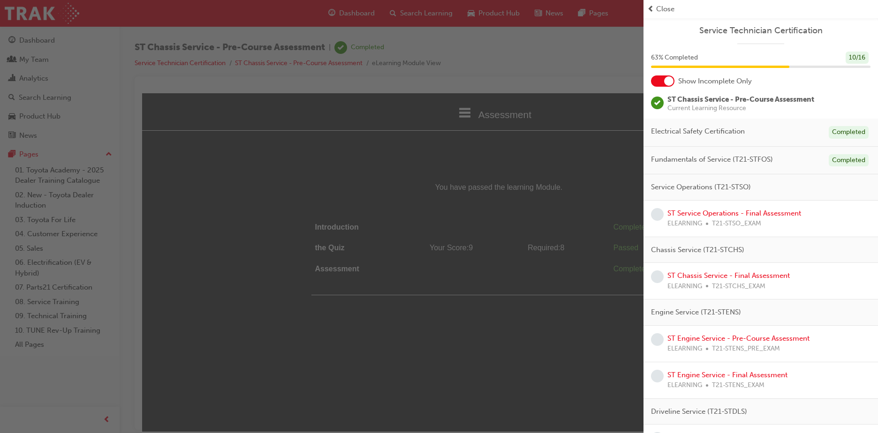
click at [661, 11] on span "Close" at bounding box center [665, 9] width 18 height 11
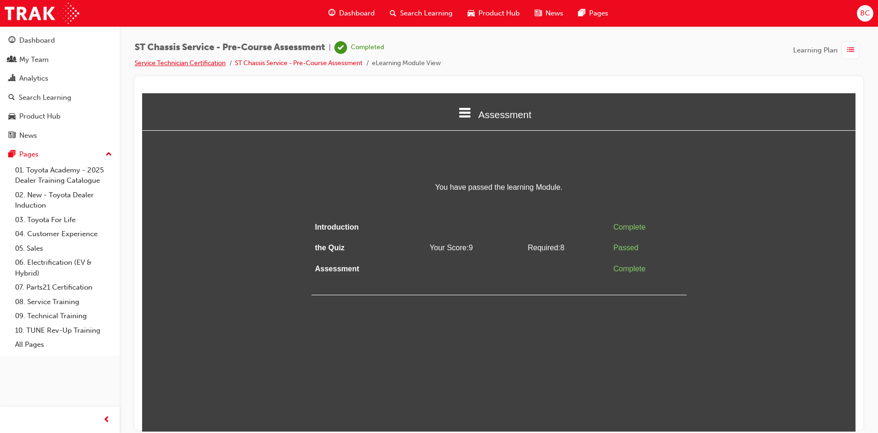
click at [217, 63] on link "Service Technician Certification" at bounding box center [180, 63] width 91 height 8
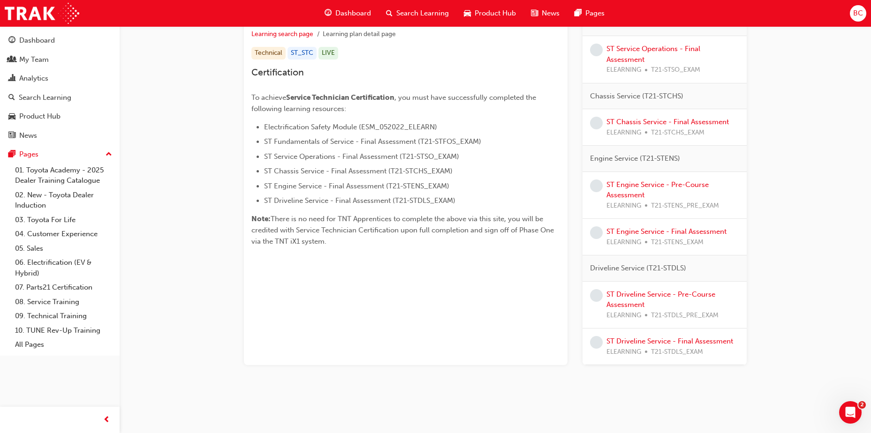
scroll to position [180, 0]
click at [677, 182] on link "ST Engine Service - Pre-Course Assessment" at bounding box center [657, 189] width 102 height 19
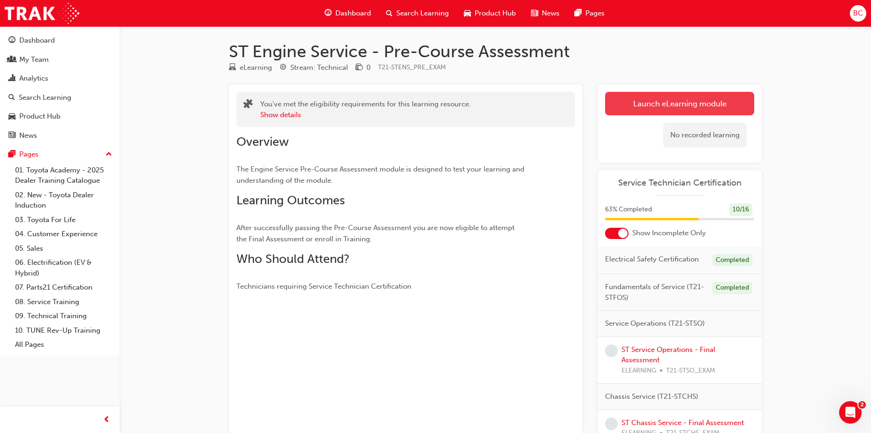
click at [669, 104] on link "Launch eLearning module" at bounding box center [679, 103] width 149 height 23
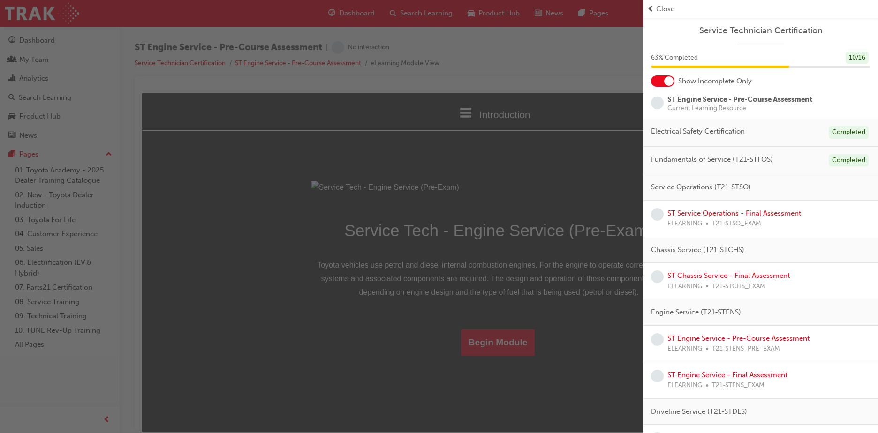
click at [660, 2] on div "Close" at bounding box center [760, 9] width 234 height 18
click at [662, 5] on span "Close" at bounding box center [665, 9] width 18 height 11
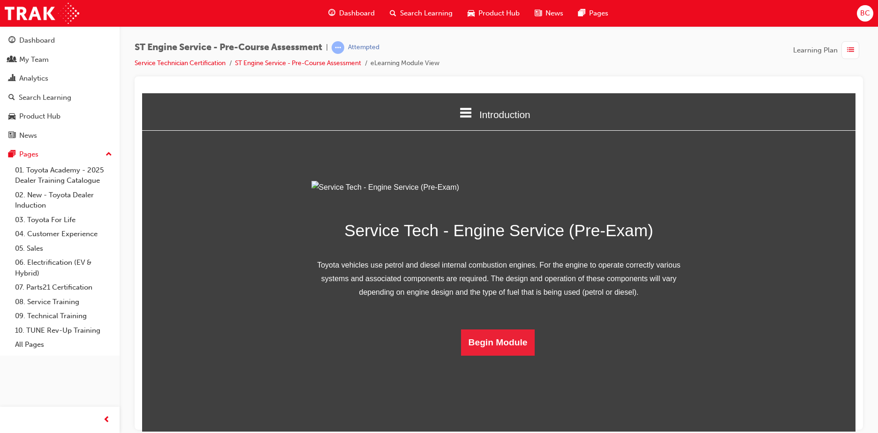
scroll to position [27, 0]
click at [502, 355] on button "Begin Module" at bounding box center [498, 342] width 74 height 26
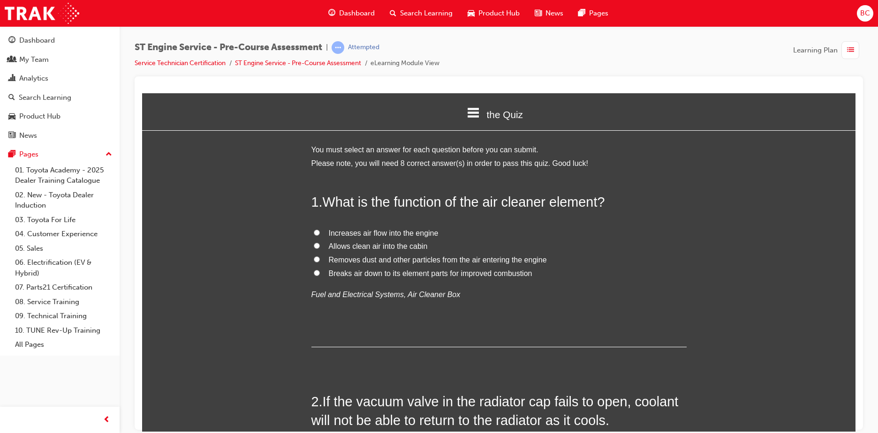
click at [422, 257] on span "Removes dust and other particles from the air entering the engine" at bounding box center [438, 260] width 218 height 8
click at [320, 257] on input "Removes dust and other particles from the air entering the engine" at bounding box center [317, 259] width 6 height 6
radio input "true"
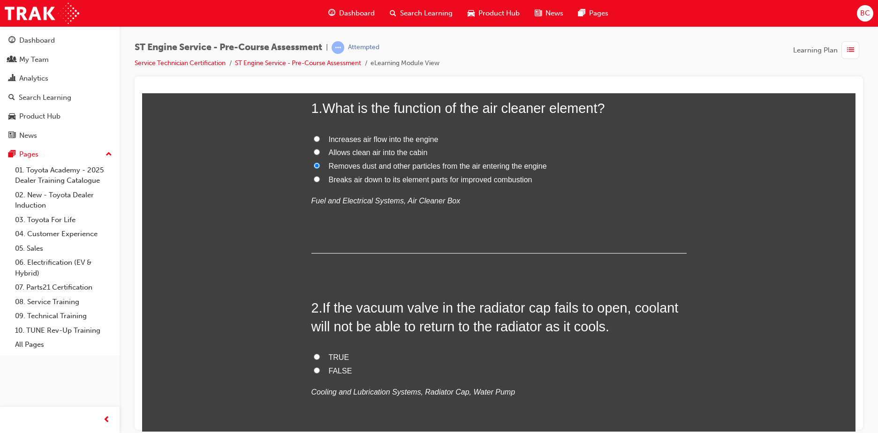
scroll to position [141, 0]
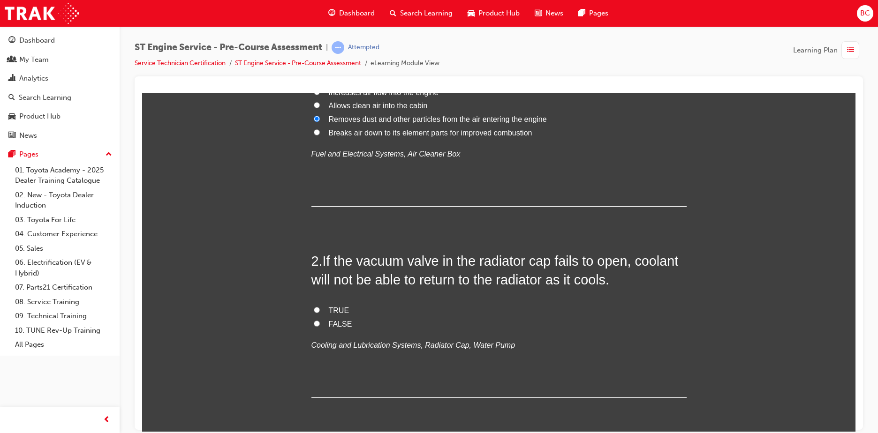
click at [334, 310] on span "TRUE" at bounding box center [339, 310] width 21 height 8
click at [320, 310] on input "TRUE" at bounding box center [317, 310] width 6 height 6
radio input "true"
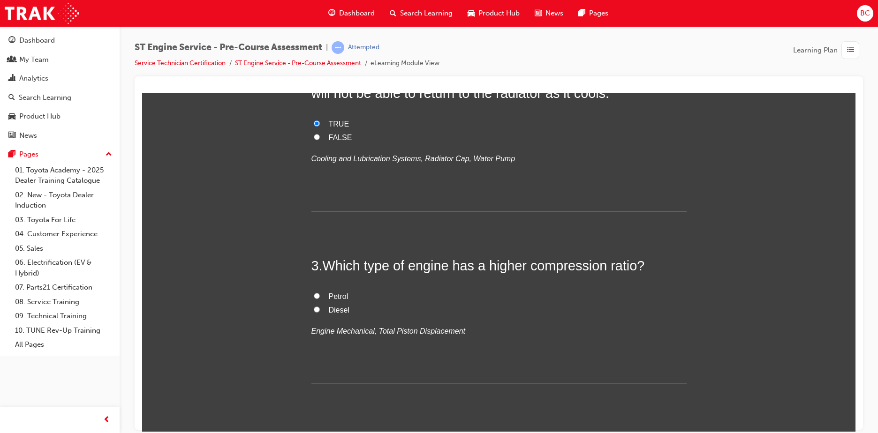
scroll to position [328, 0]
click at [331, 307] on span "Diesel" at bounding box center [339, 309] width 21 height 8
click at [320, 307] on input "Diesel" at bounding box center [317, 308] width 6 height 6
radio input "true"
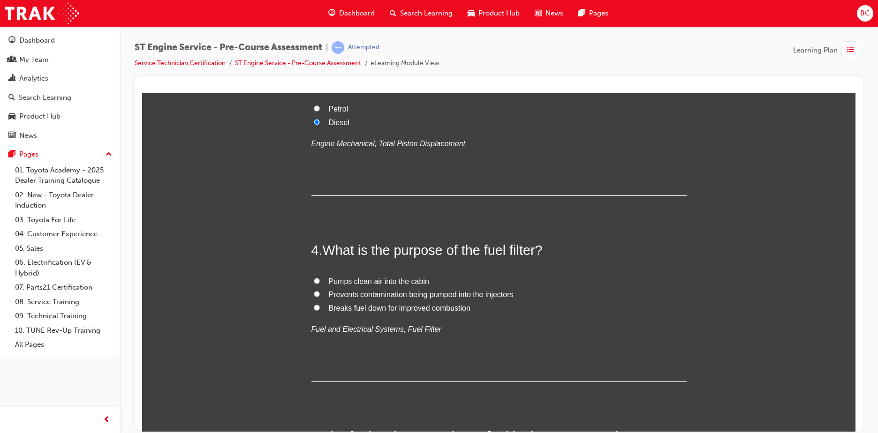
scroll to position [516, 0]
click at [421, 293] on span "Prevents contamination being pumped into the injectors" at bounding box center [421, 293] width 185 height 8
click at [320, 293] on input "Prevents contamination being pumped into the injectors" at bounding box center [317, 293] width 6 height 6
radio input "true"
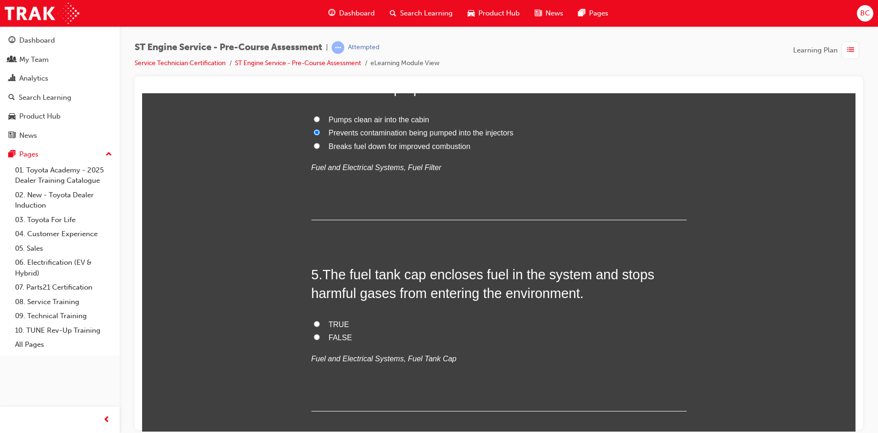
scroll to position [703, 0]
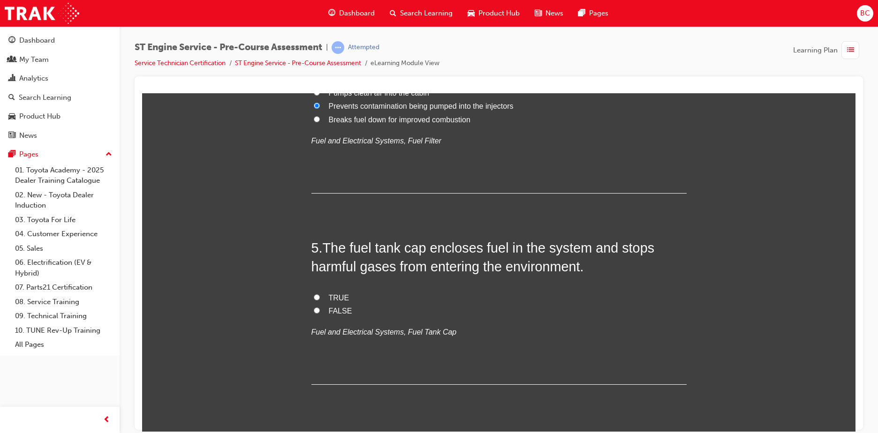
click at [336, 295] on span "TRUE" at bounding box center [339, 297] width 21 height 8
click at [320, 295] on input "TRUE" at bounding box center [317, 297] width 6 height 6
radio input "true"
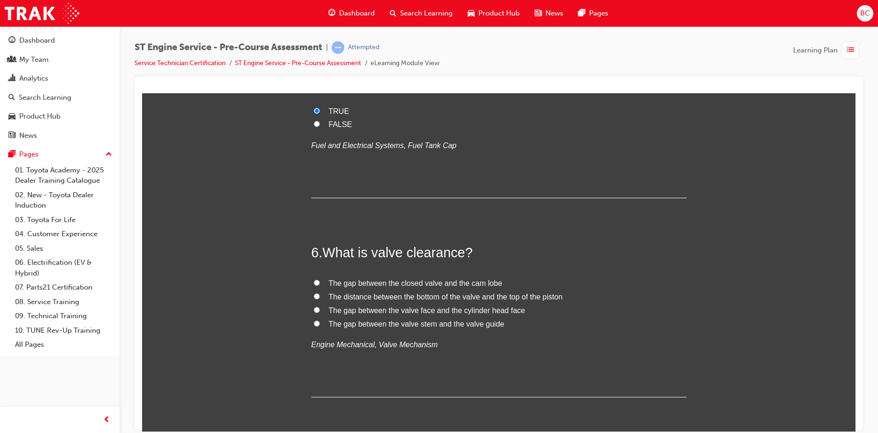
scroll to position [891, 0]
click at [462, 280] on span "The gap between the closed valve and the cam lobe" at bounding box center [415, 282] width 173 height 8
click at [320, 280] on input "The gap between the closed valve and the cam lobe" at bounding box center [317, 281] width 6 height 6
radio input "true"
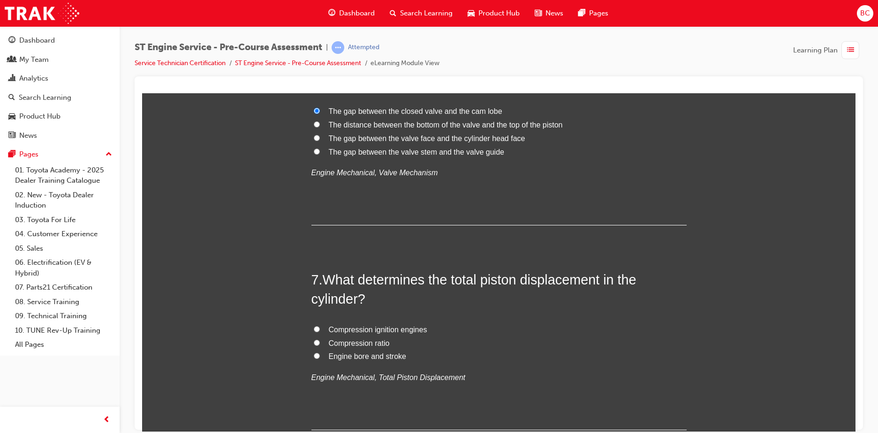
scroll to position [1078, 0]
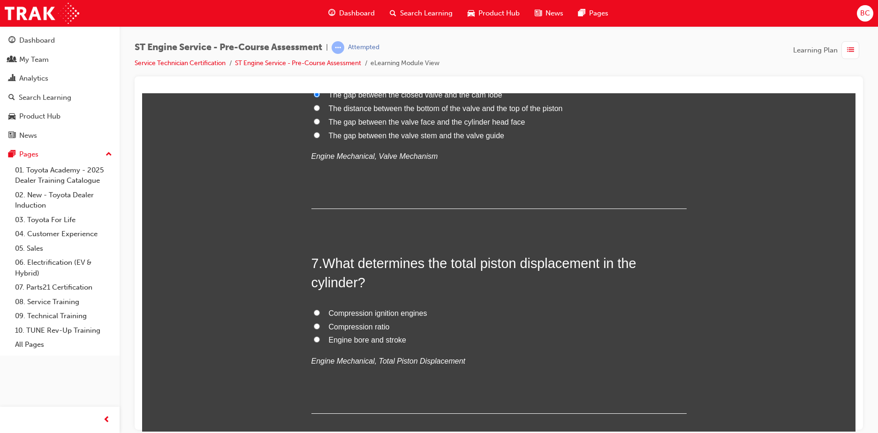
click at [376, 338] on span "Engine bore and stroke" at bounding box center [367, 340] width 77 height 8
click at [320, 338] on input "Engine bore and stroke" at bounding box center [317, 339] width 6 height 6
radio input "true"
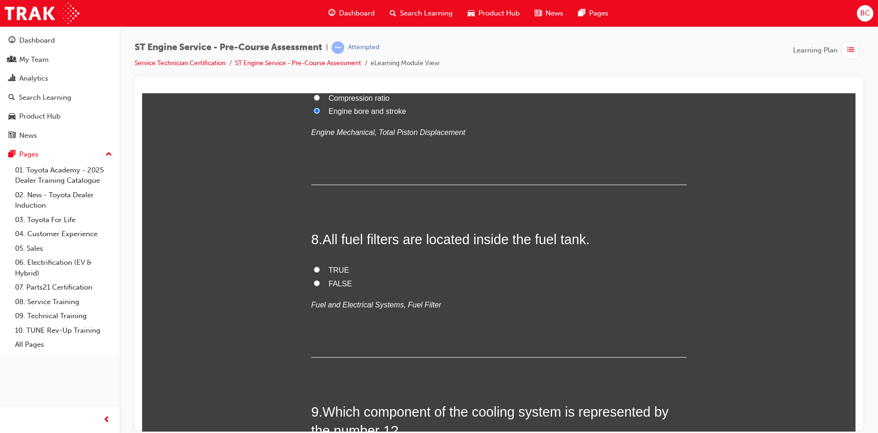
scroll to position [1313, 0]
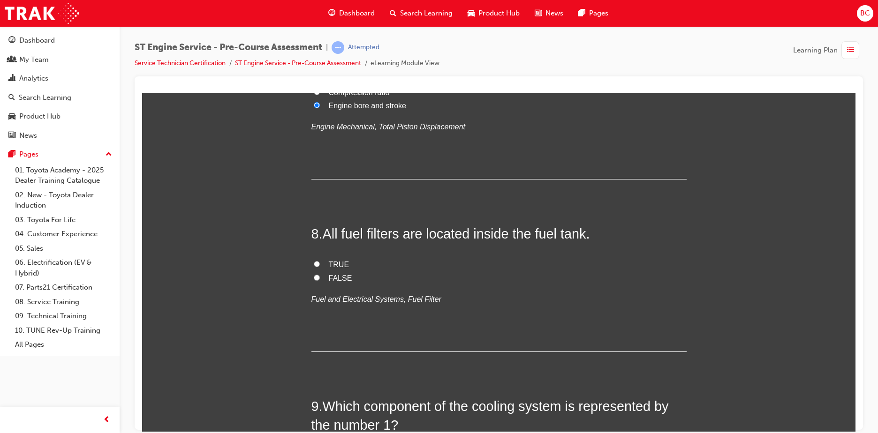
click at [337, 278] on span "FALSE" at bounding box center [340, 278] width 23 height 8
click at [320, 278] on input "FALSE" at bounding box center [317, 277] width 6 height 6
radio input "true"
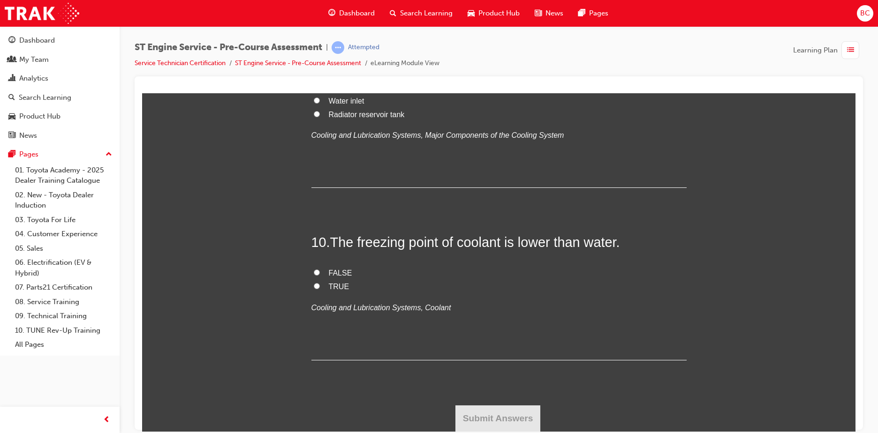
scroll to position [1735, 0]
click at [337, 77] on span "Radiator" at bounding box center [343, 73] width 28 height 8
click at [320, 76] on input "Radiator" at bounding box center [317, 73] width 6 height 6
radio input "true"
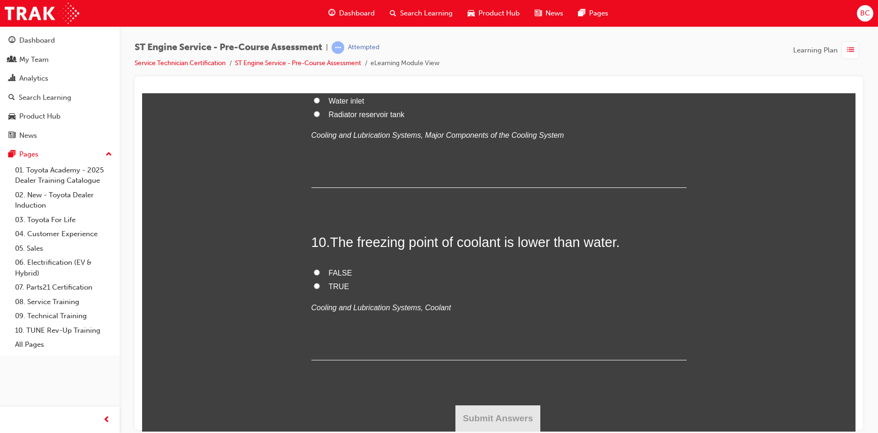
click at [323, 293] on label "TRUE" at bounding box center [498, 287] width 375 height 14
click at [320, 289] on input "TRUE" at bounding box center [317, 286] width 6 height 6
radio input "true"
click at [494, 419] on button "Submit Answers" at bounding box center [497, 418] width 85 height 26
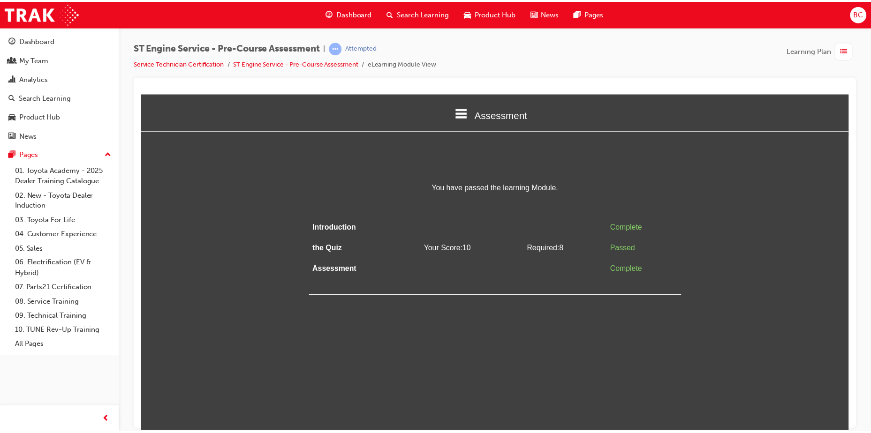
scroll to position [0, 0]
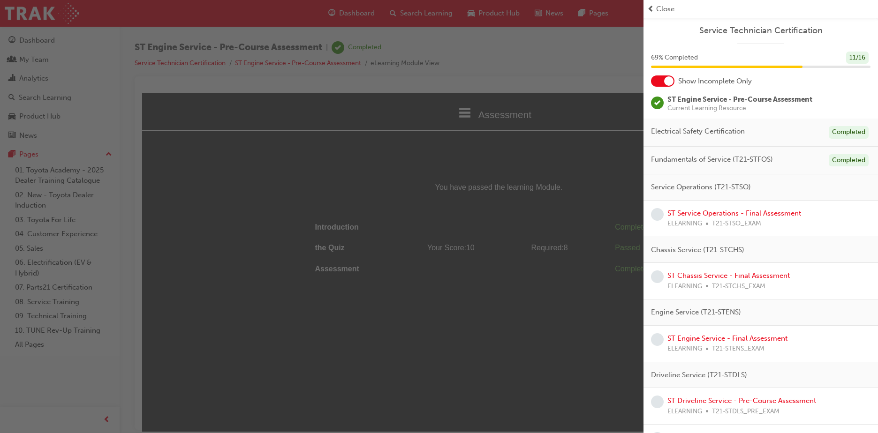
click at [670, 10] on span "Close" at bounding box center [665, 9] width 18 height 11
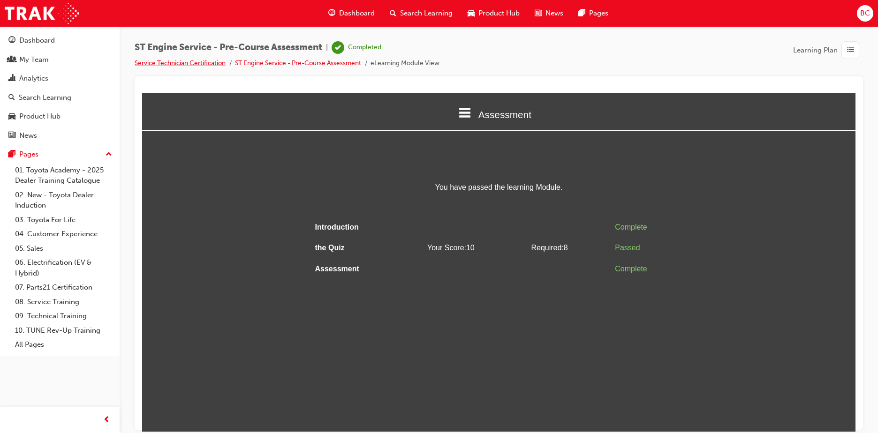
click at [206, 61] on link "Service Technician Certification" at bounding box center [180, 63] width 91 height 8
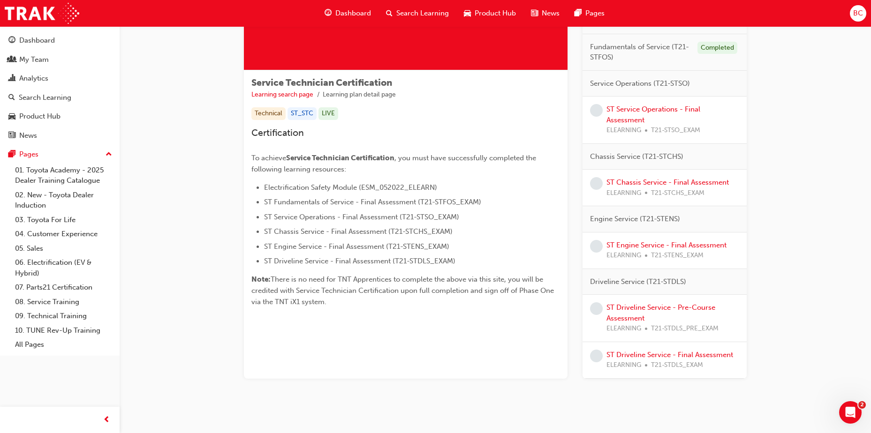
scroll to position [133, 0]
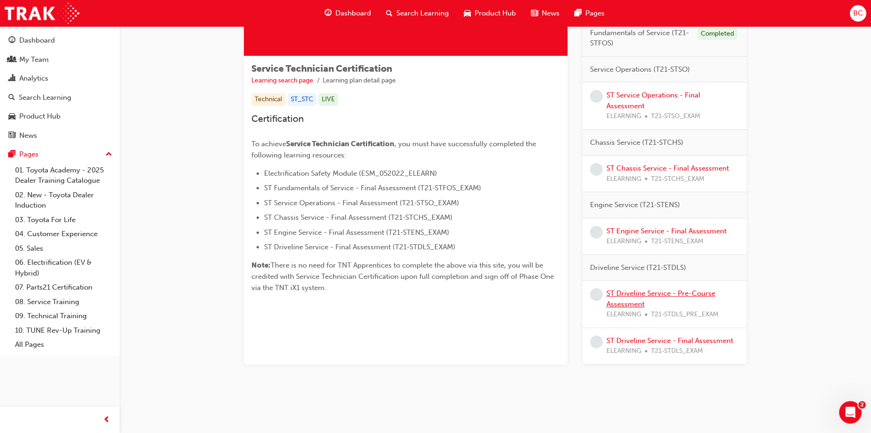
click at [671, 290] on link "ST Driveline Service - Pre-Course Assessment" at bounding box center [660, 298] width 109 height 19
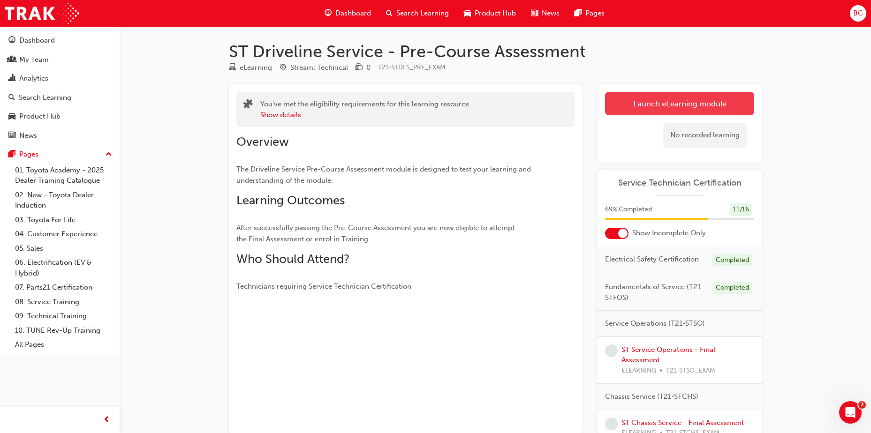
click at [689, 104] on link "Launch eLearning module" at bounding box center [679, 103] width 149 height 23
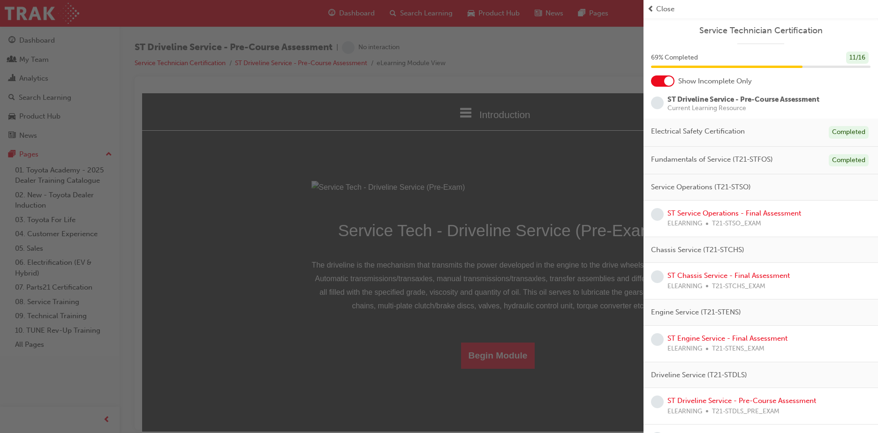
click at [651, 7] on span "prev-icon" at bounding box center [650, 9] width 7 height 11
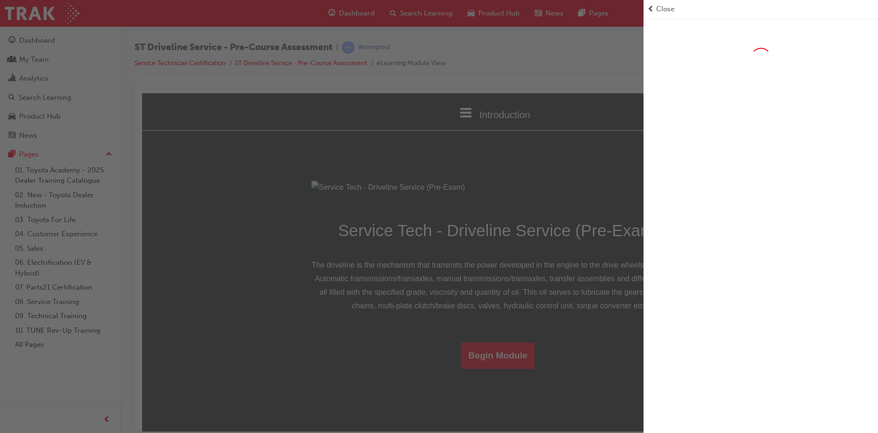
scroll to position [41, 0]
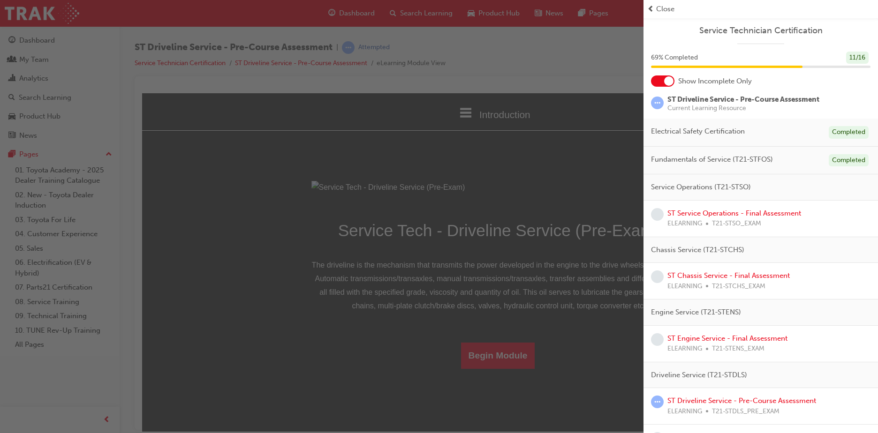
click at [661, 12] on span "Close" at bounding box center [665, 9] width 18 height 11
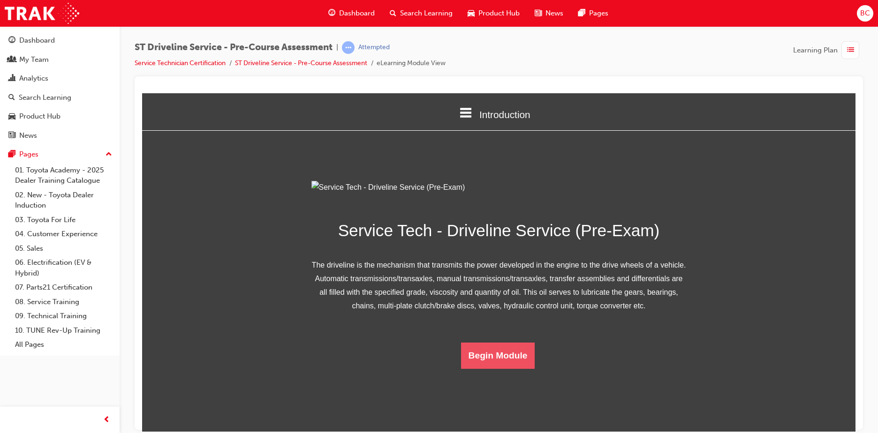
click at [517, 368] on button "Begin Module" at bounding box center [498, 355] width 74 height 26
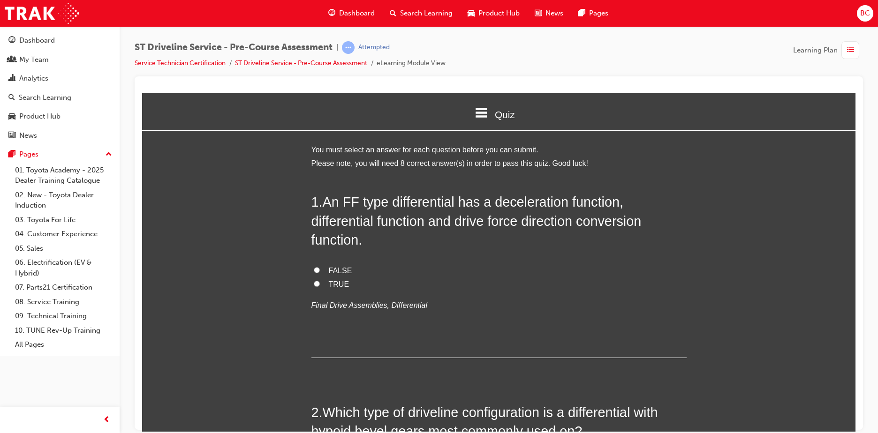
click at [330, 285] on span "TRUE" at bounding box center [339, 284] width 21 height 8
click at [320, 285] on input "TRUE" at bounding box center [317, 283] width 6 height 6
radio input "true"
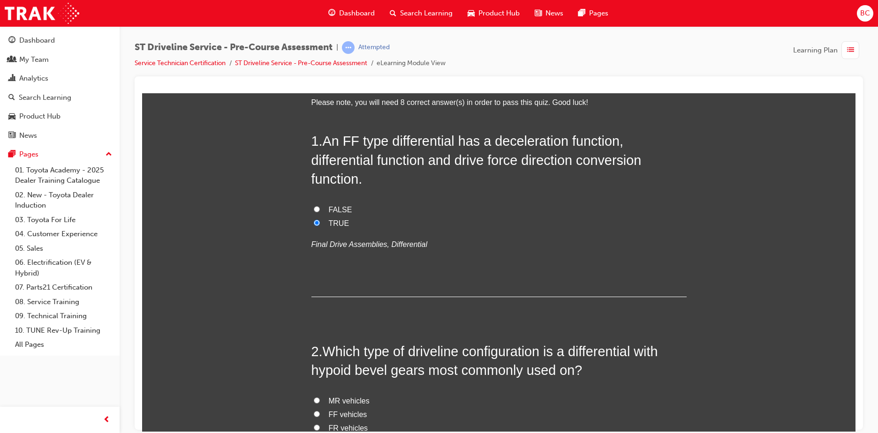
scroll to position [141, 0]
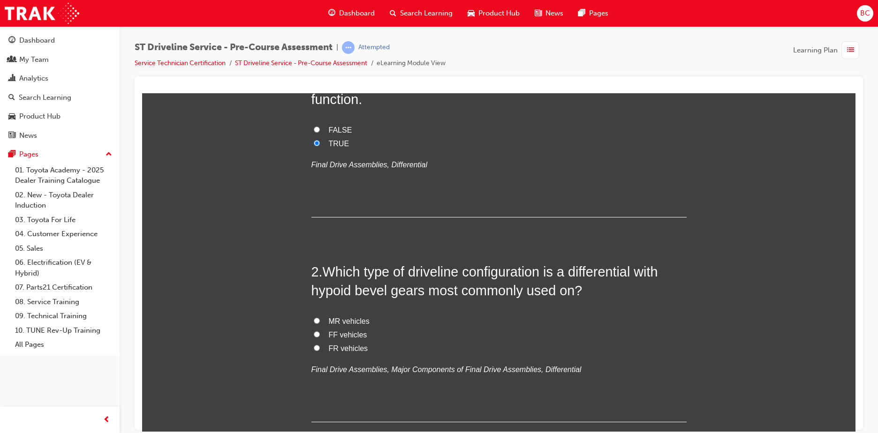
click at [350, 347] on span "FR vehicles" at bounding box center [348, 348] width 39 height 8
click at [320, 347] on input "FR vehicles" at bounding box center [317, 348] width 6 height 6
radio input "true"
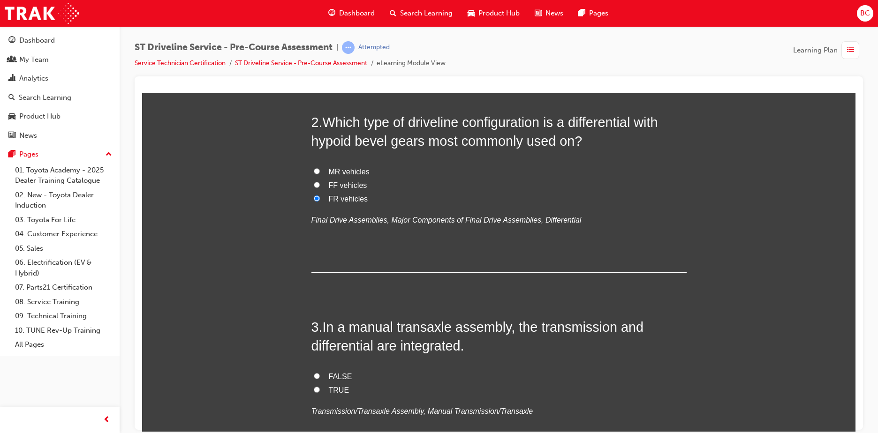
scroll to position [328, 0]
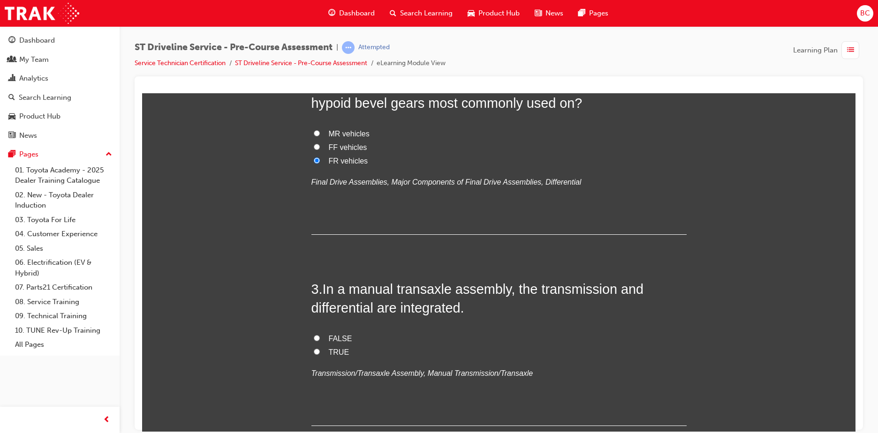
click at [334, 349] on span "TRUE" at bounding box center [339, 352] width 21 height 8
click at [320, 349] on input "TRUE" at bounding box center [317, 351] width 6 height 6
radio input "true"
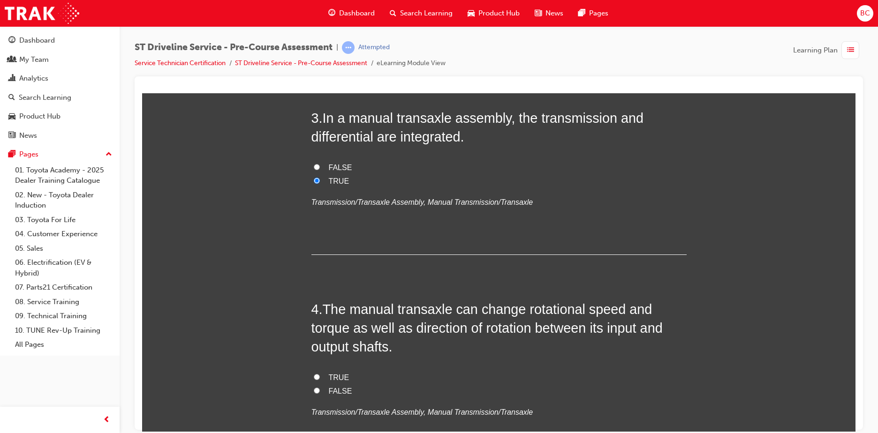
scroll to position [516, 0]
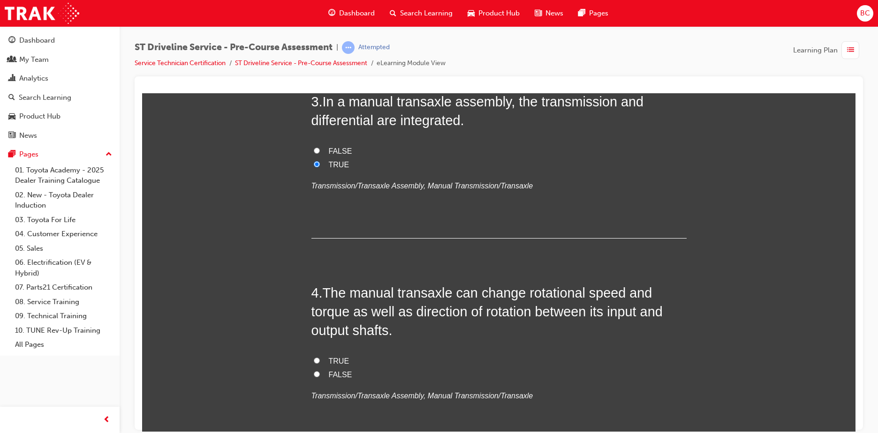
click at [336, 359] on span "TRUE" at bounding box center [339, 361] width 21 height 8
click at [320, 359] on input "TRUE" at bounding box center [317, 360] width 6 height 6
radio input "true"
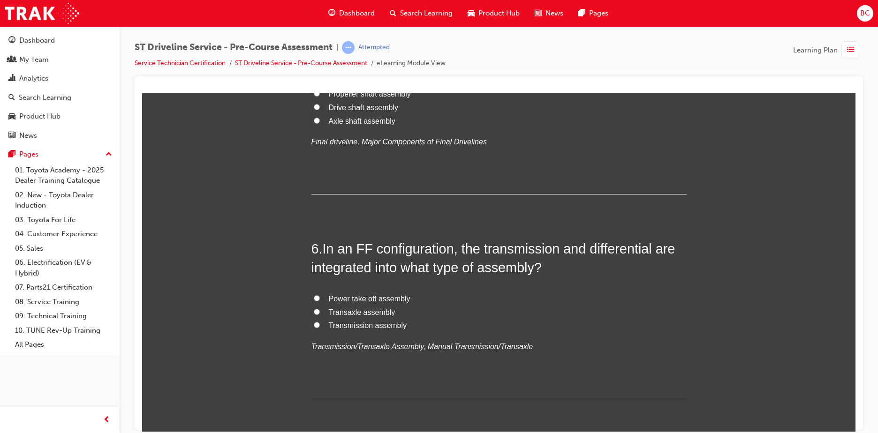
scroll to position [985, 0]
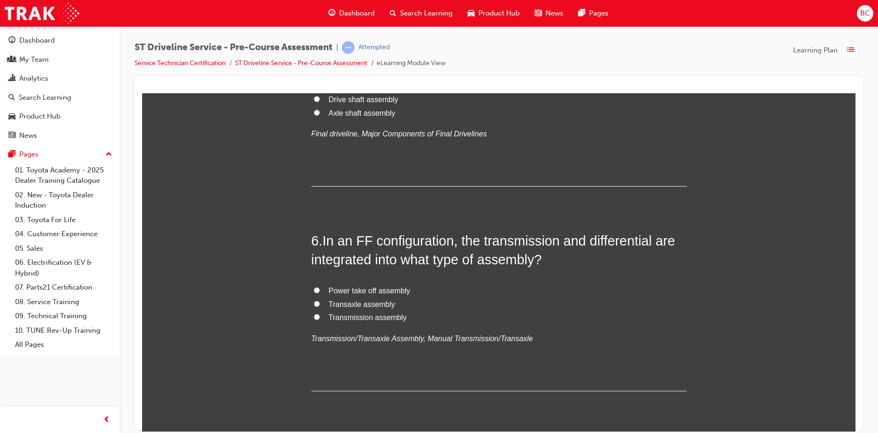
click at [356, 90] on span "Propeller shaft assembly" at bounding box center [370, 86] width 82 height 8
click at [320, 88] on input "Propeller shaft assembly" at bounding box center [317, 85] width 6 height 6
radio input "true"
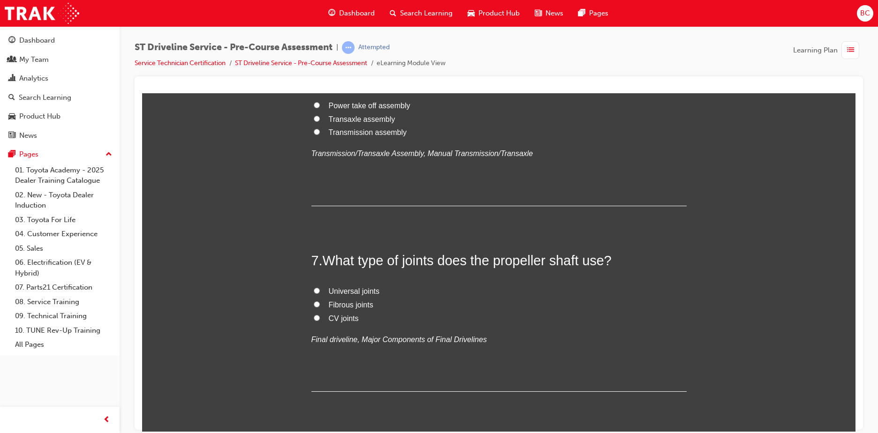
scroll to position [1219, 0]
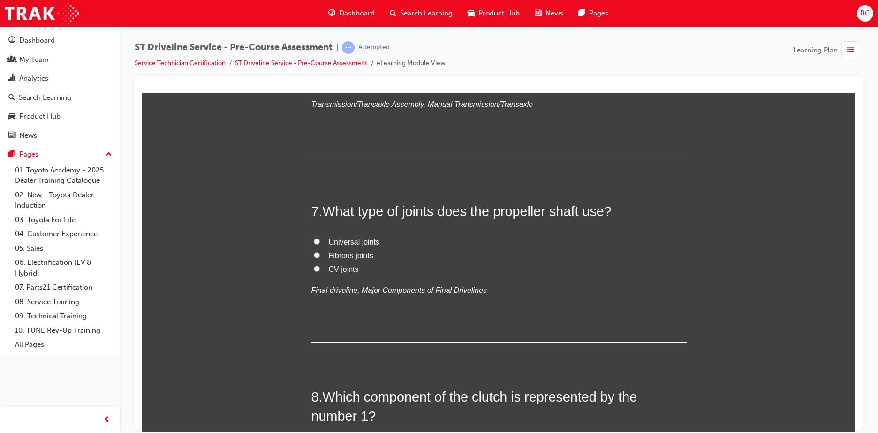
click at [368, 74] on span "Transaxle assembly" at bounding box center [362, 70] width 67 height 8
click at [320, 72] on input "Transaxle assembly" at bounding box center [317, 69] width 6 height 6
radio input "true"
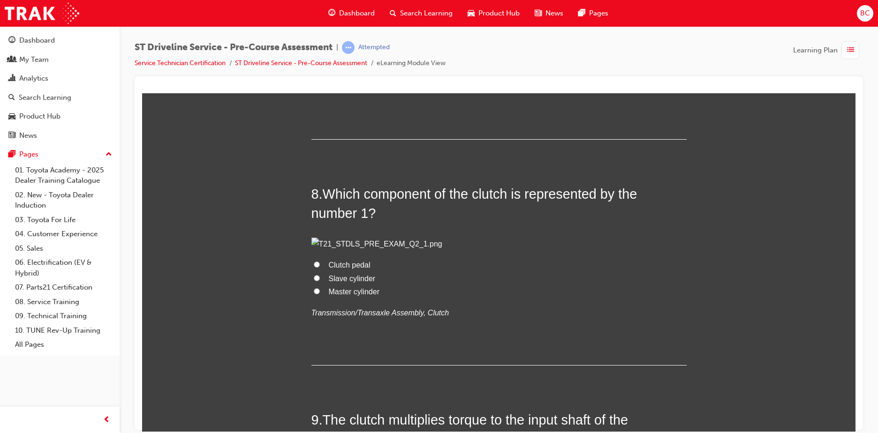
scroll to position [1453, 0]
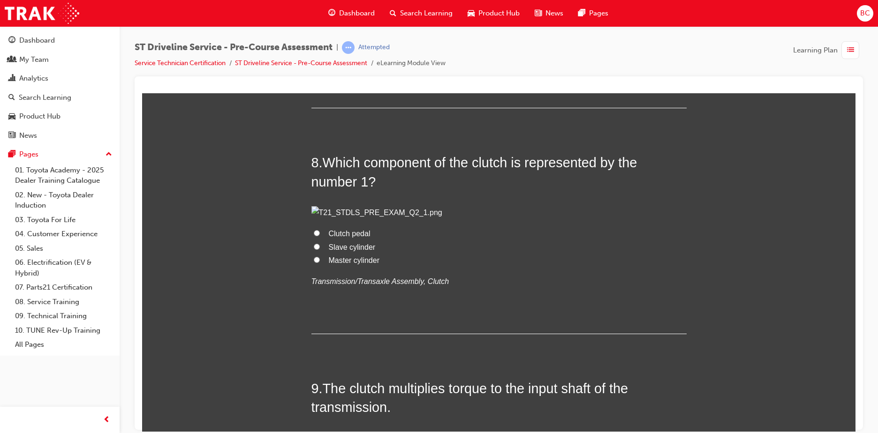
click at [352, 11] on span "Universal joints" at bounding box center [354, 7] width 51 height 8
click at [320, 10] on input "Universal joints" at bounding box center [317, 7] width 6 height 6
radio input "true"
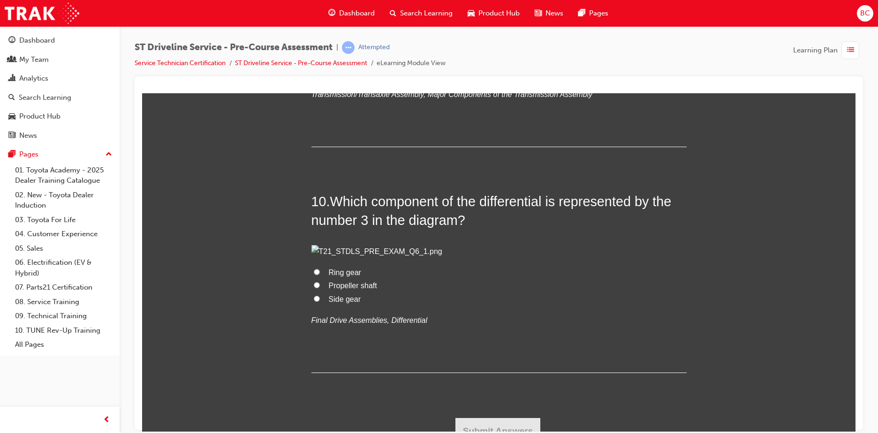
scroll to position [1922, 0]
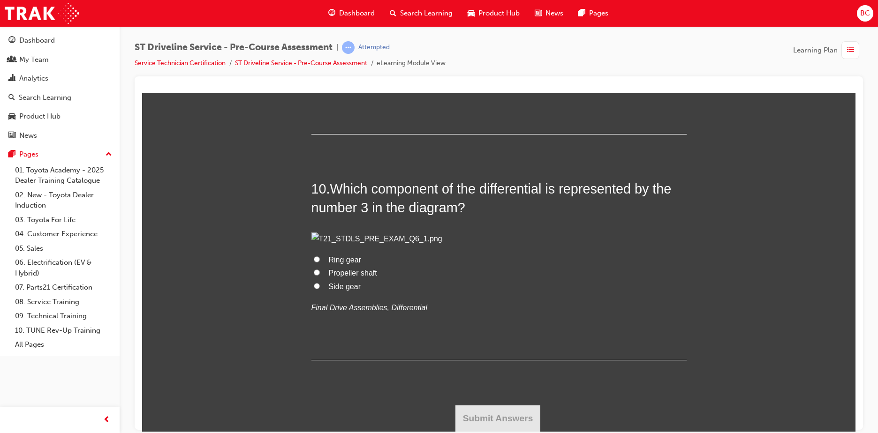
radio input "true"
click at [342, 51] on span "FALSE" at bounding box center [340, 47] width 23 height 8
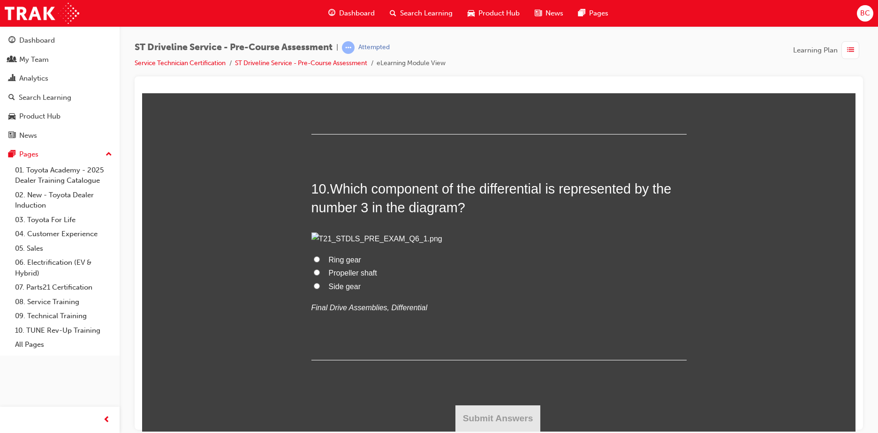
click at [320, 50] on input "FALSE" at bounding box center [317, 47] width 6 height 6
radio input "true"
click at [336, 263] on span "Ring gear" at bounding box center [345, 260] width 32 height 8
click at [320, 262] on input "Ring gear" at bounding box center [317, 259] width 6 height 6
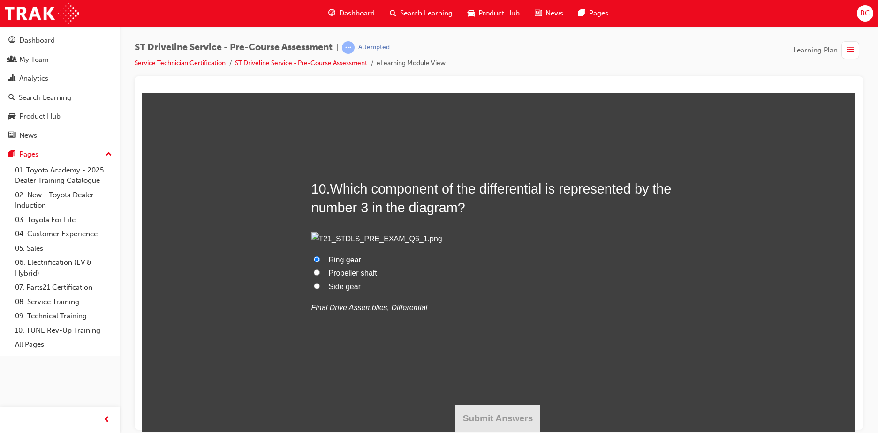
radio input "true"
click at [505, 413] on button "Submit Answers" at bounding box center [497, 418] width 85 height 26
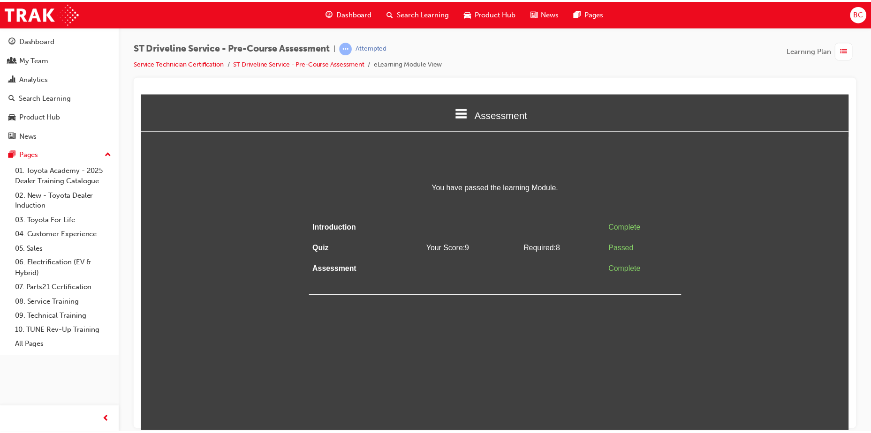
scroll to position [0, 0]
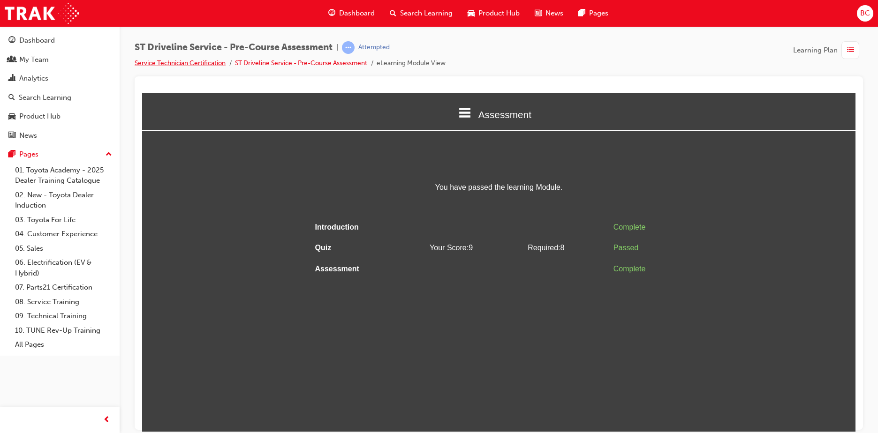
click at [220, 61] on link "Service Technician Certification" at bounding box center [180, 63] width 91 height 8
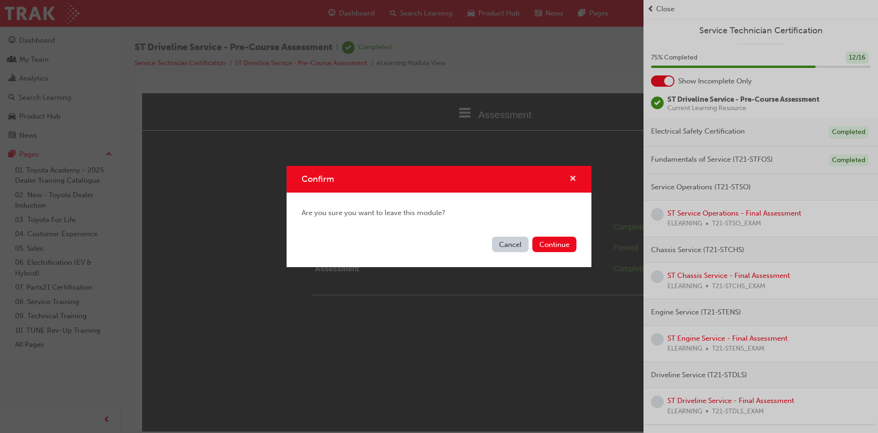
click at [575, 176] on span "cross-icon" at bounding box center [572, 179] width 7 height 8
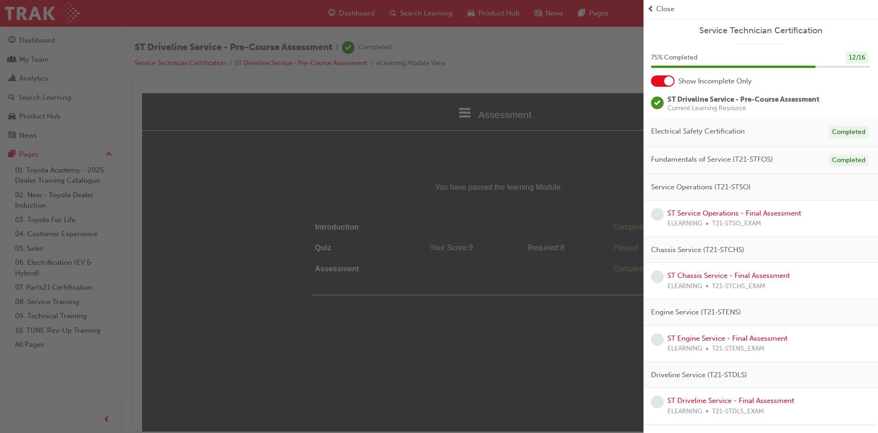
click at [659, 8] on span "Close" at bounding box center [665, 9] width 18 height 11
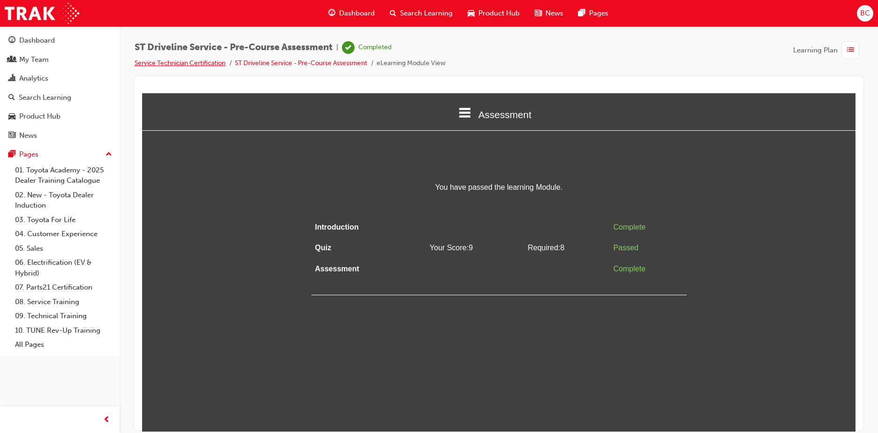
click at [214, 61] on link "Service Technician Certification" at bounding box center [180, 63] width 91 height 8
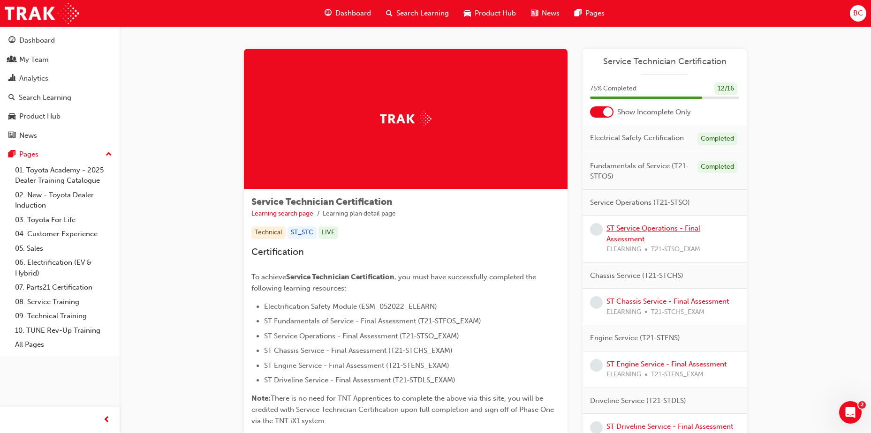
click at [643, 227] on link "ST Service Operations - Final Assessment" at bounding box center [653, 233] width 94 height 19
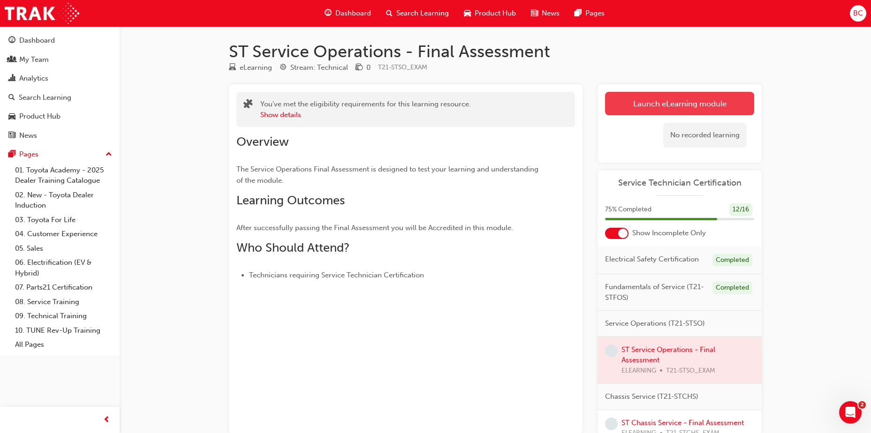
click at [648, 108] on link "Launch eLearning module" at bounding box center [679, 103] width 149 height 23
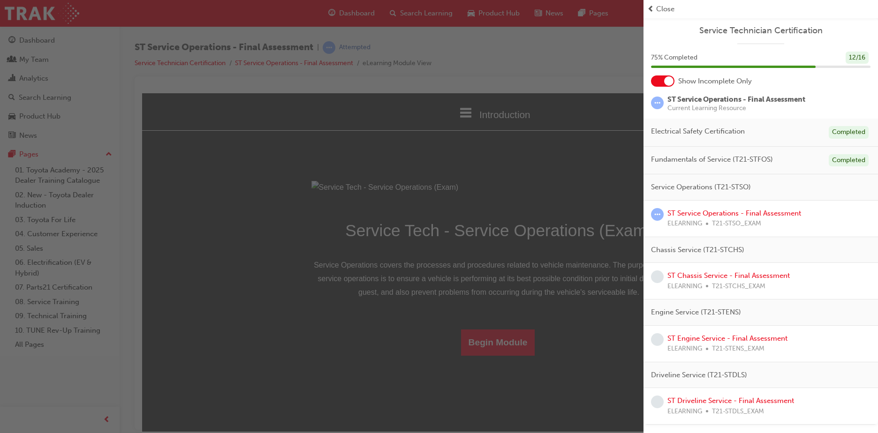
click at [662, 10] on span "Close" at bounding box center [665, 9] width 18 height 11
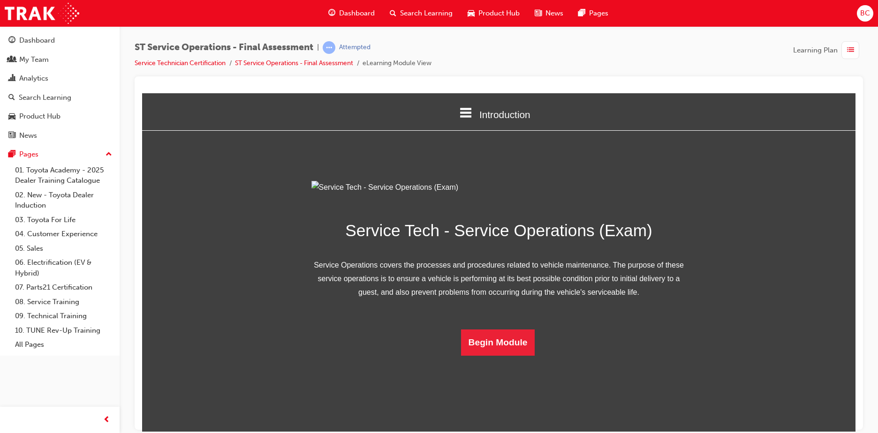
scroll to position [27, 0]
click at [502, 355] on button "Begin Module" at bounding box center [498, 342] width 74 height 26
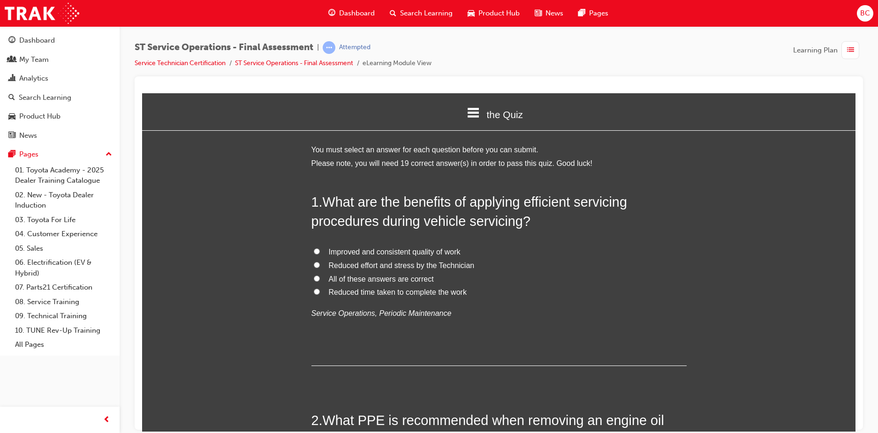
click at [343, 254] on span "Improved and consistent quality of work" at bounding box center [395, 252] width 132 height 8
click at [320, 254] on input "Improved and consistent quality of work" at bounding box center [317, 251] width 6 height 6
radio input "true"
click at [365, 282] on span "All of these answers are correct" at bounding box center [381, 279] width 105 height 8
click at [320, 281] on input "All of these answers are correct" at bounding box center [317, 278] width 6 height 6
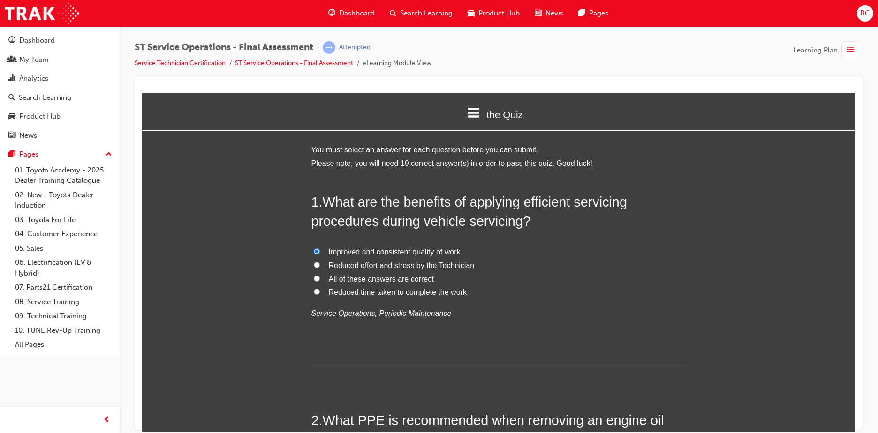
radio input "true"
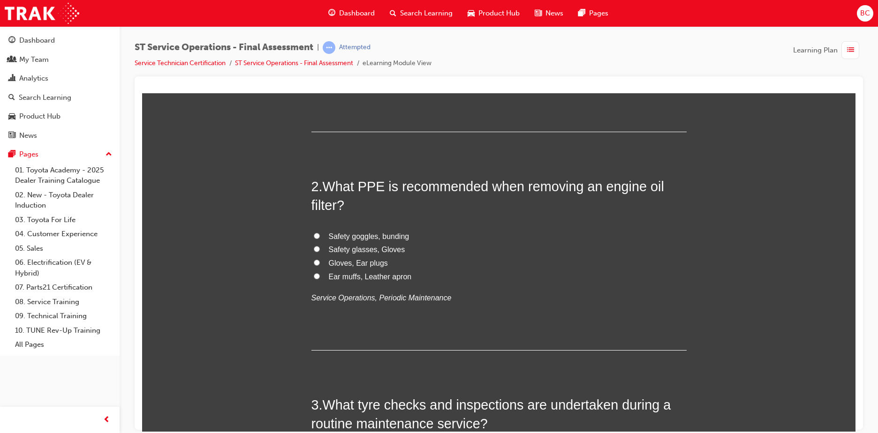
scroll to position [234, 0]
click at [380, 247] on span "Safety glasses, Gloves" at bounding box center [367, 249] width 76 height 8
click at [320, 247] on input "Safety glasses, Gloves" at bounding box center [317, 248] width 6 height 6
radio input "true"
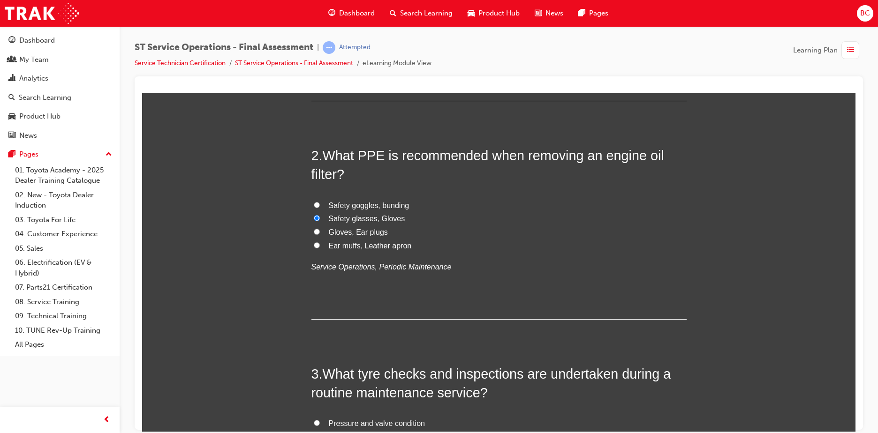
scroll to position [375, 0]
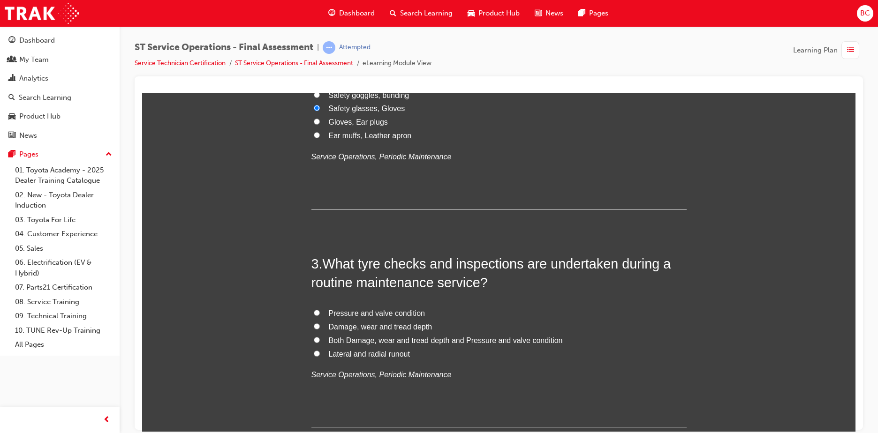
click at [374, 341] on span "Both Damage, wear and tread depth and Pressure and valve condition" at bounding box center [446, 340] width 234 height 8
click at [320, 341] on input "Both Damage, wear and tread depth and Pressure and valve condition" at bounding box center [317, 340] width 6 height 6
radio input "true"
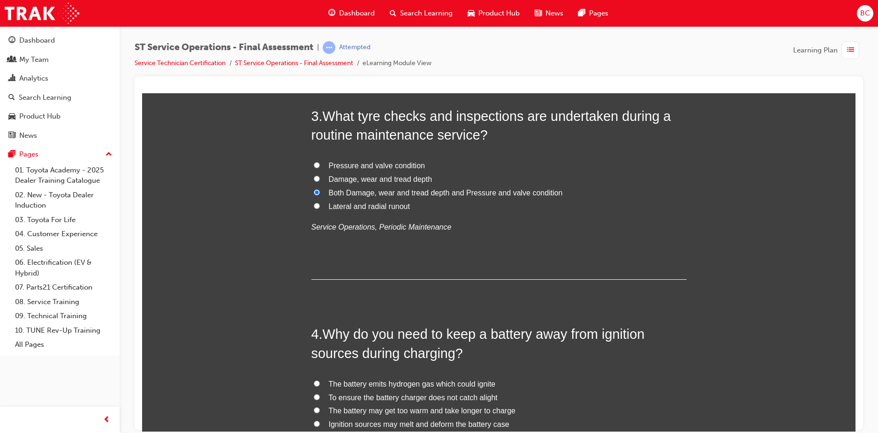
scroll to position [563, 0]
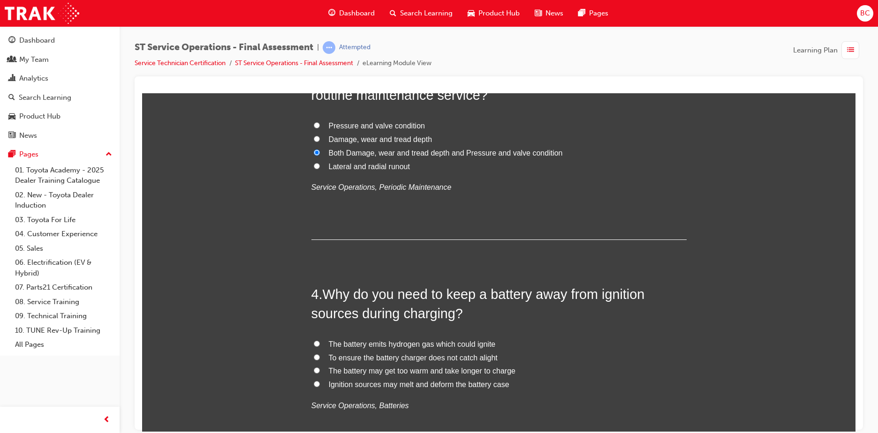
click at [375, 343] on span "The battery emits hydrogen gas which could ignite" at bounding box center [412, 344] width 167 height 8
click at [320, 343] on input "The battery emits hydrogen gas which could ignite" at bounding box center [317, 343] width 6 height 6
radio input "true"
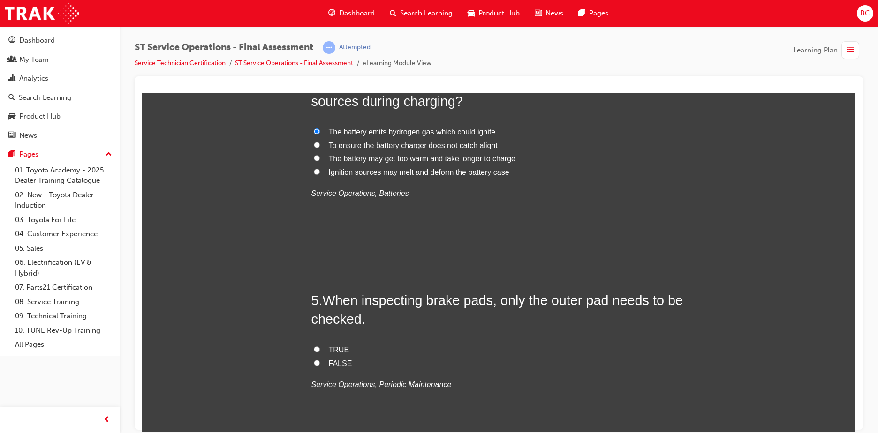
scroll to position [797, 0]
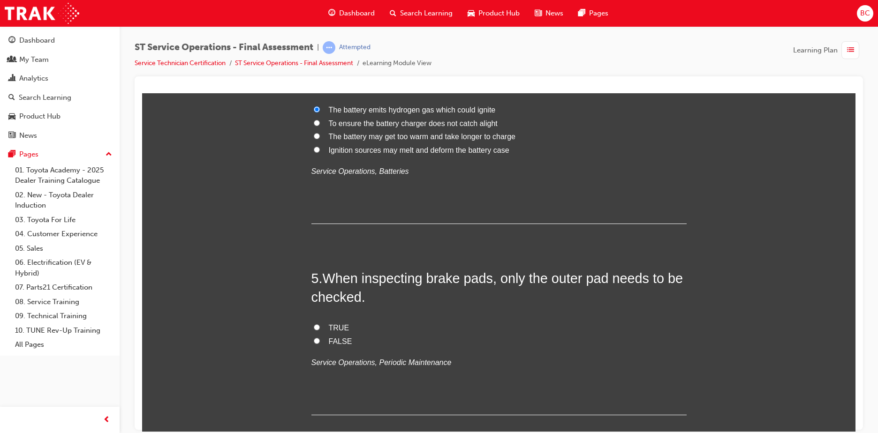
click at [344, 346] on label "FALSE" at bounding box center [498, 342] width 375 height 14
click at [320, 344] on input "FALSE" at bounding box center [317, 341] width 6 height 6
radio input "true"
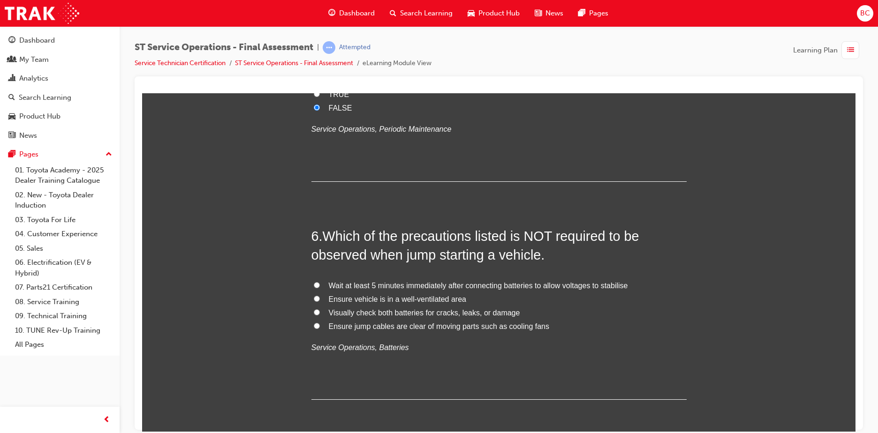
scroll to position [1031, 0]
click at [343, 296] on span "Ensure vehicle is in a well-ventilated area" at bounding box center [397, 298] width 137 height 8
click at [320, 296] on input "Ensure vehicle is in a well-ventilated area" at bounding box center [317, 297] width 6 height 6
radio input "true"
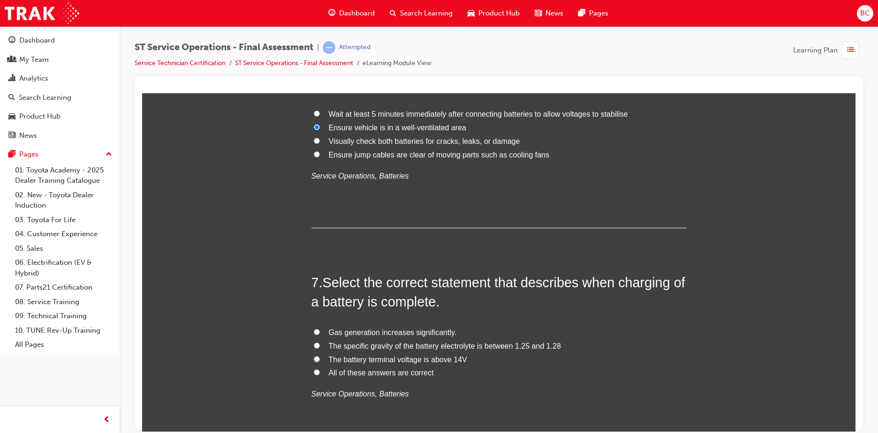
scroll to position [1219, 0]
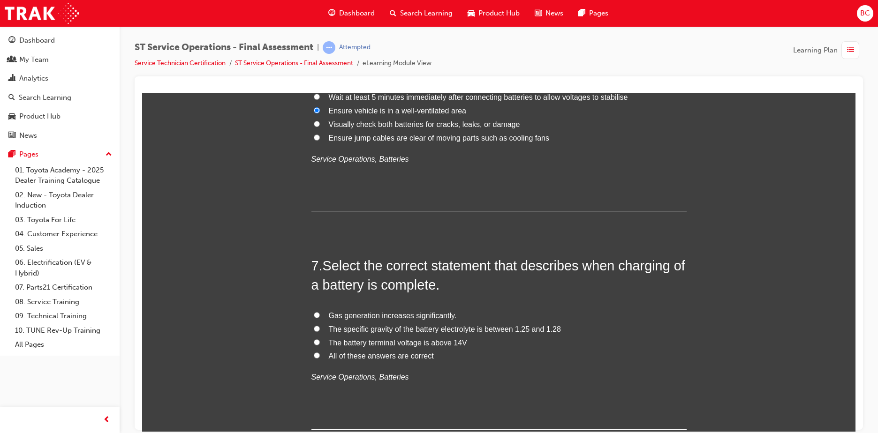
click at [391, 326] on span "The specific gravity of the battery electrolyte is between 1.25 and 1.28" at bounding box center [445, 329] width 232 height 8
click at [320, 326] on input "The specific gravity of the battery electrolyte is between 1.25 and 1.28" at bounding box center [317, 328] width 6 height 6
radio input "true"
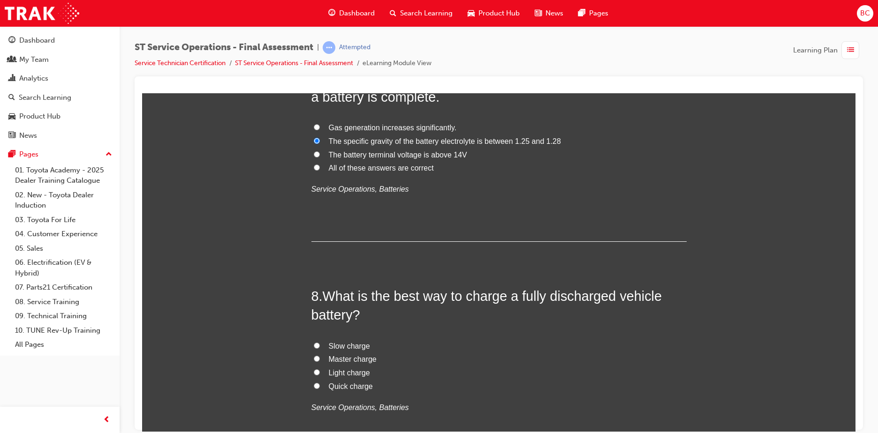
scroll to position [1453, 0]
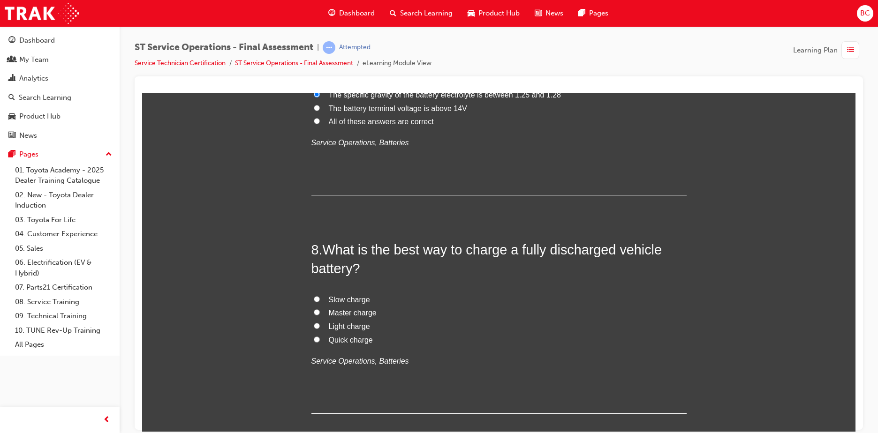
click at [343, 302] on span "Slow charge" at bounding box center [349, 299] width 41 height 8
click at [320, 302] on input "Slow charge" at bounding box center [317, 299] width 6 height 6
radio input "true"
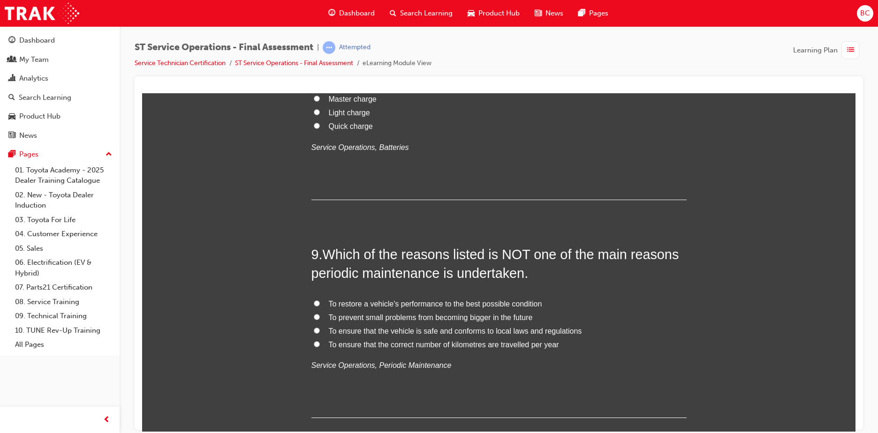
scroll to position [1688, 0]
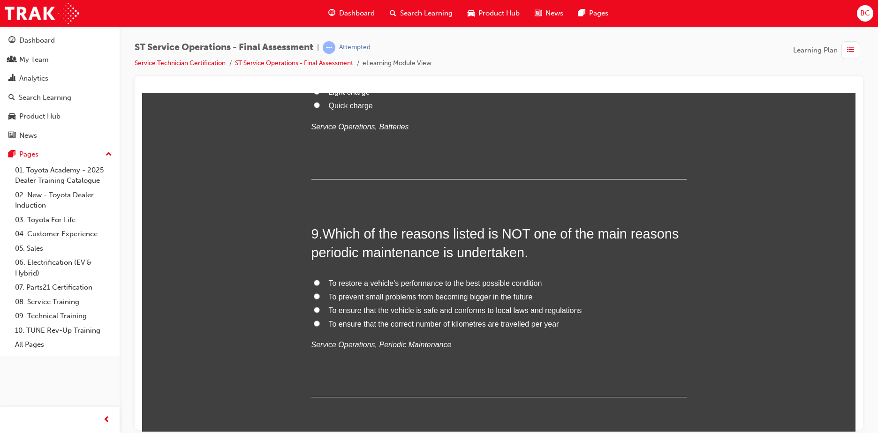
click at [389, 322] on span "To ensure that the correct number of kilometres are travelled per year" at bounding box center [444, 324] width 230 height 8
click at [320, 322] on input "To ensure that the correct number of kilometres are travelled per year" at bounding box center [317, 323] width 6 height 6
radio input "true"
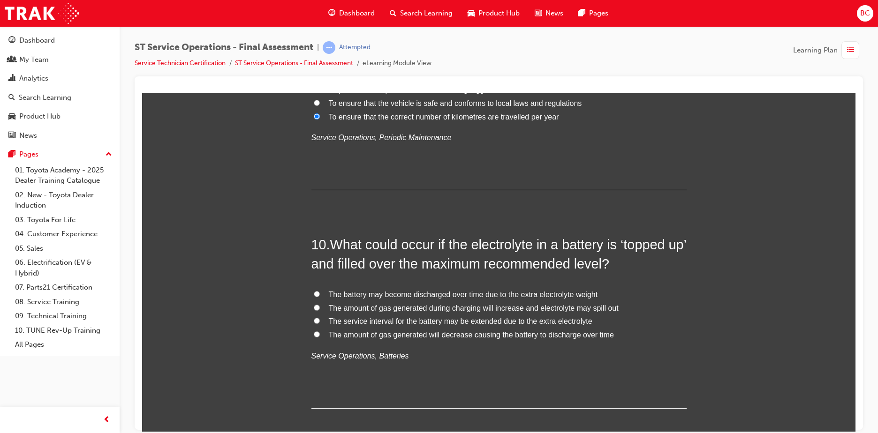
scroll to position [1922, 0]
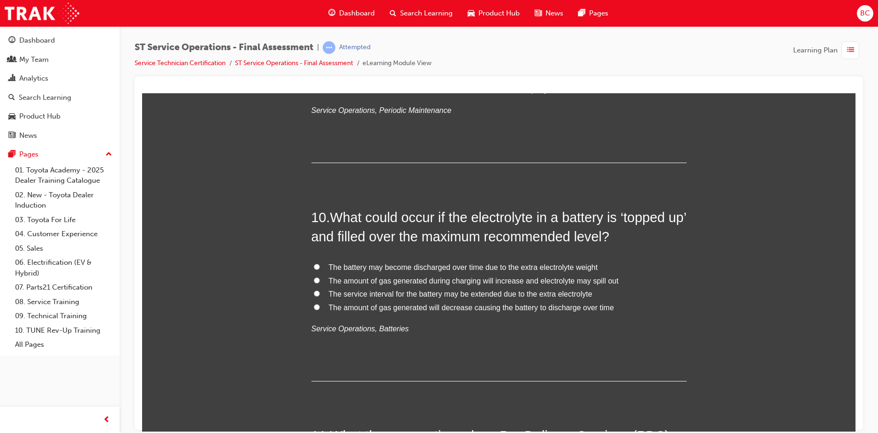
click at [364, 281] on span "The amount of gas generated during charging will increase and electrolyte may s…" at bounding box center [474, 281] width 290 height 8
click at [320, 281] on input "The amount of gas generated during charging will increase and electrolyte may s…" at bounding box center [317, 280] width 6 height 6
radio input "true"
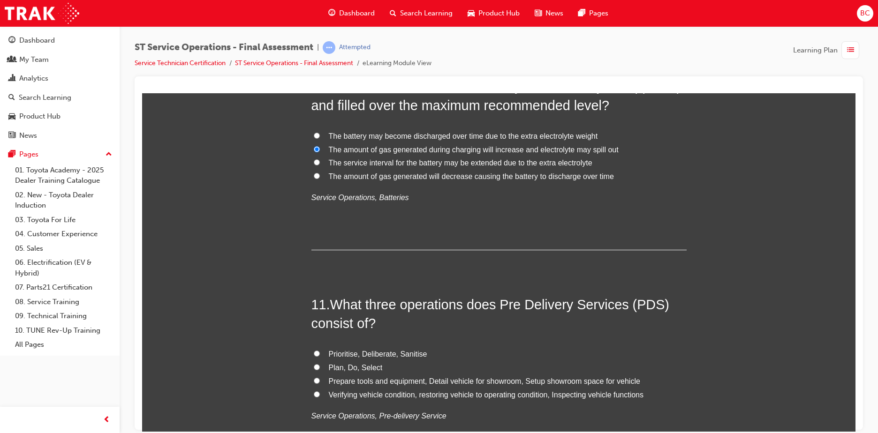
scroll to position [2110, 0]
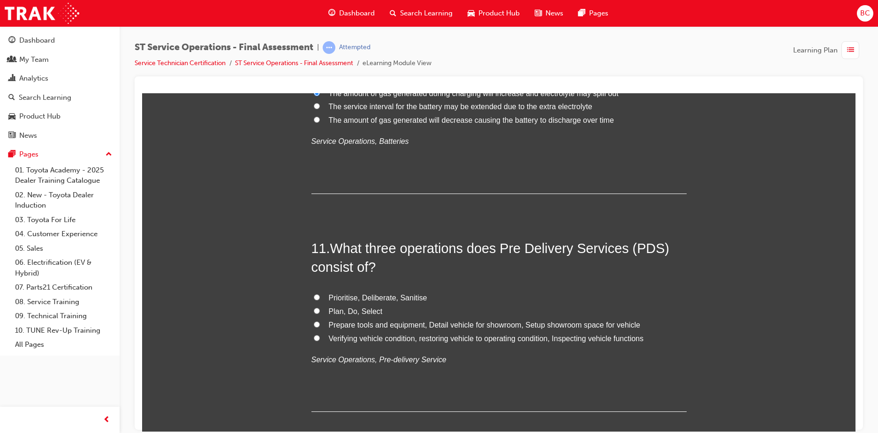
click at [466, 337] on span "Verifying vehicle condition, restoring vehicle to operating condition, Inspecti…" at bounding box center [486, 338] width 315 height 8
click at [320, 337] on input "Verifying vehicle condition, restoring vehicle to operating condition, Inspecti…" at bounding box center [317, 338] width 6 height 6
radio input "true"
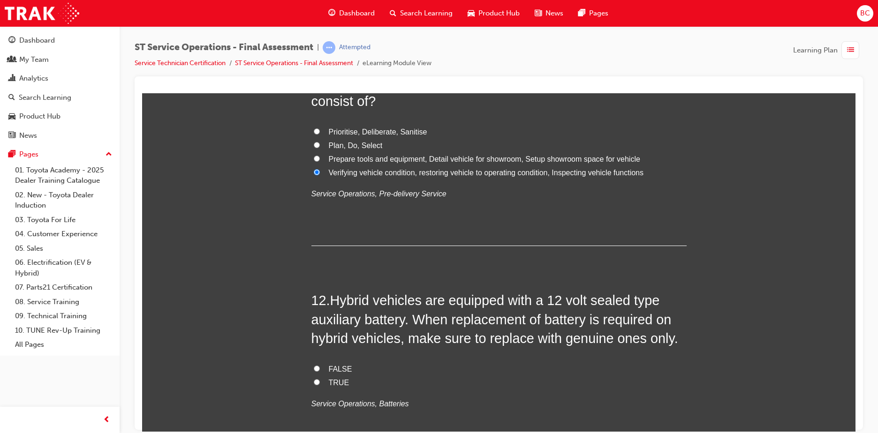
scroll to position [2297, 0]
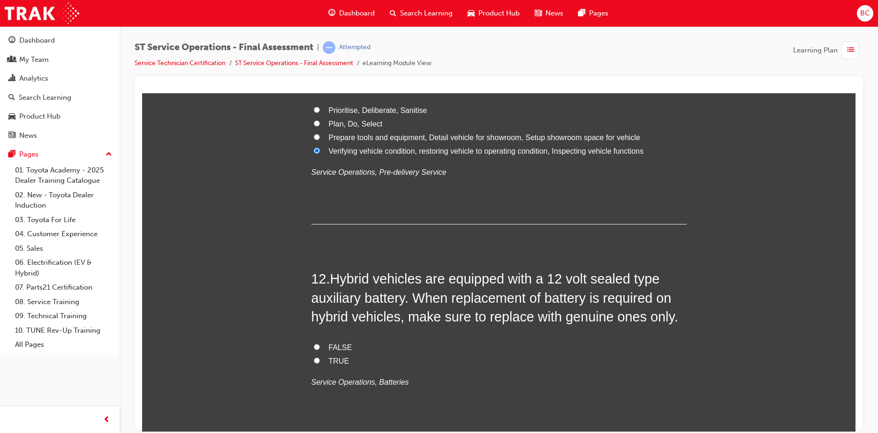
click at [333, 363] on span "TRUE" at bounding box center [339, 361] width 21 height 8
click at [320, 363] on input "TRUE" at bounding box center [317, 360] width 6 height 6
radio input "true"
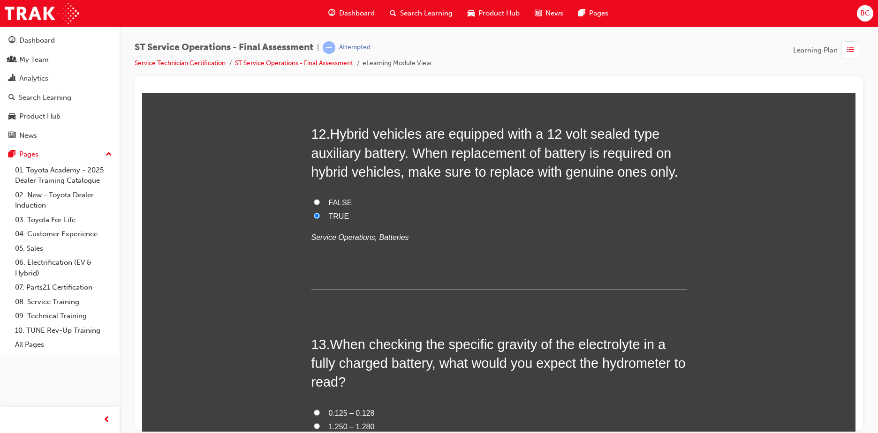
scroll to position [2485, 0]
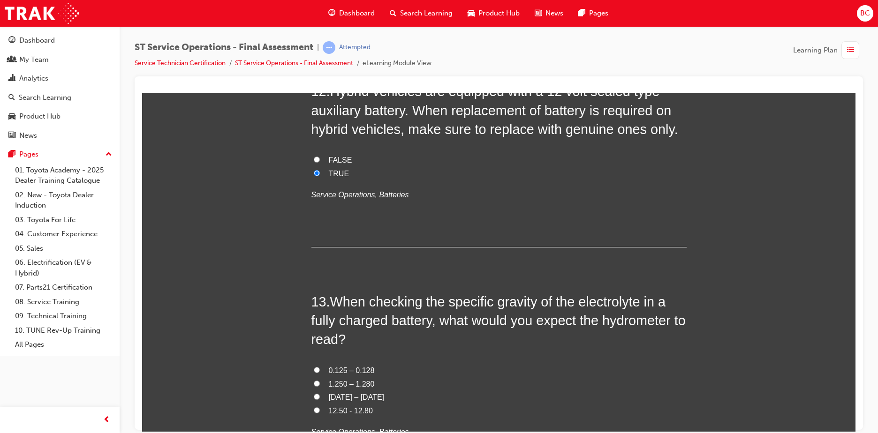
click at [346, 367] on span "0.125 – 0.128" at bounding box center [352, 370] width 46 height 8
click at [320, 367] on input "0.125 – 0.128" at bounding box center [317, 370] width 6 height 6
radio input "true"
click at [355, 380] on span "1.250 – 1.280" at bounding box center [352, 384] width 46 height 8
click at [320, 380] on input "1.250 – 1.280" at bounding box center [317, 383] width 6 height 6
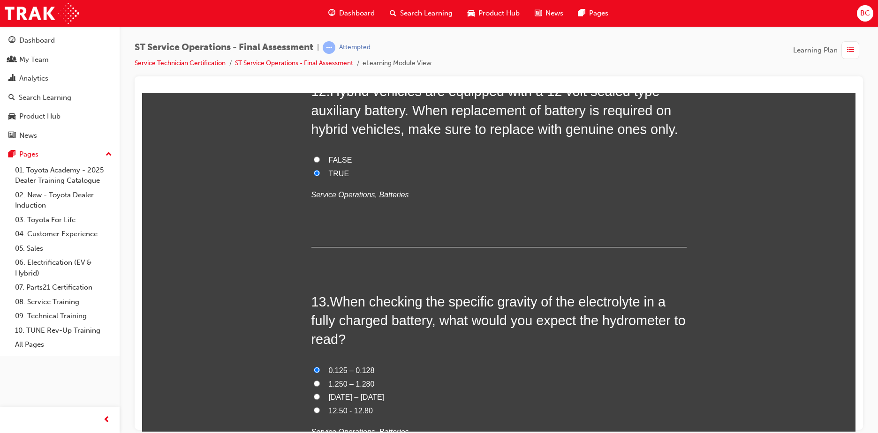
radio input "true"
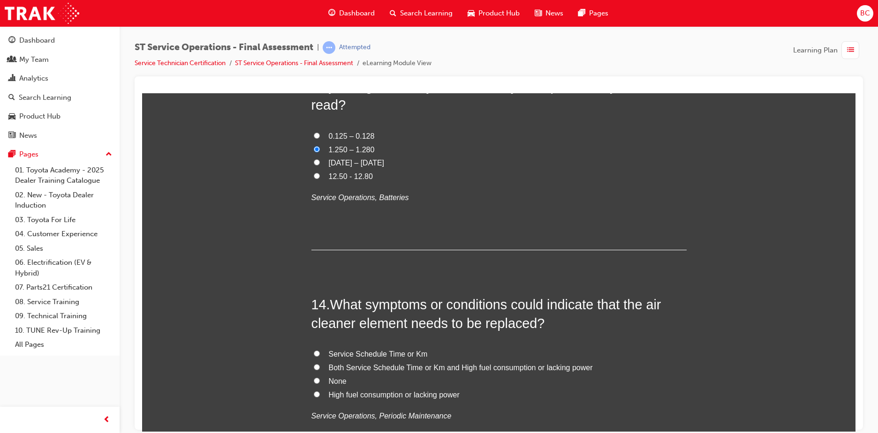
scroll to position [2766, 0]
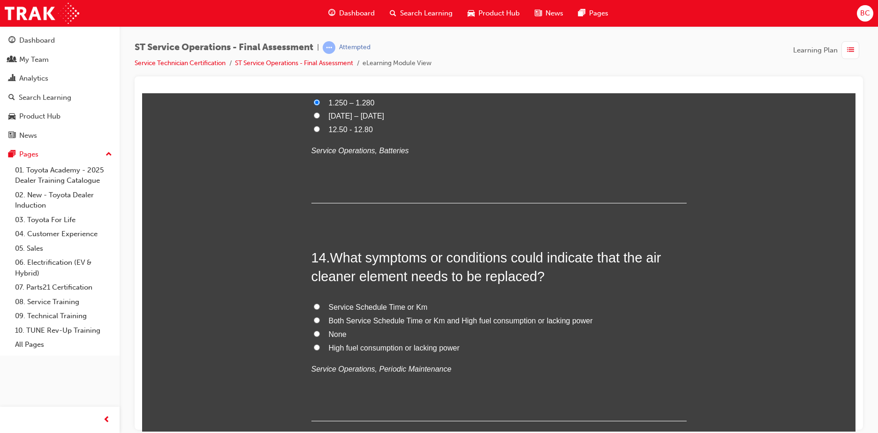
click at [361, 321] on span "Both Service Schedule Time or Km and High fuel consumption or lacking power" at bounding box center [461, 320] width 264 height 8
click at [320, 321] on input "Both Service Schedule Time or Km and High fuel consumption or lacking power" at bounding box center [317, 320] width 6 height 6
radio input "true"
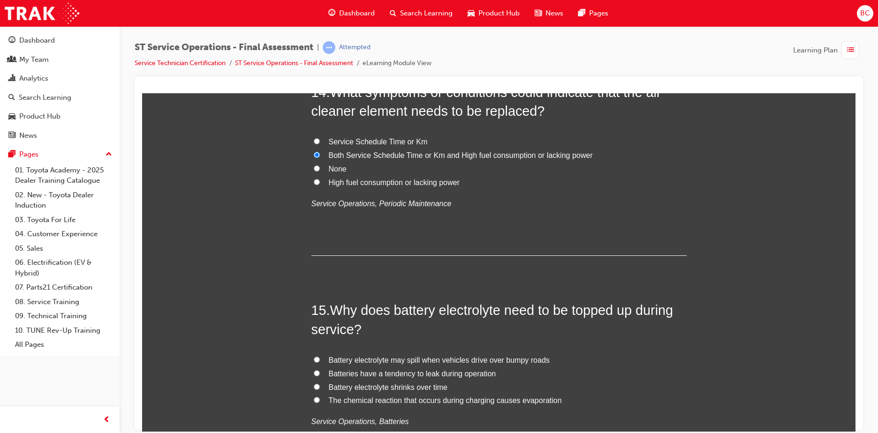
scroll to position [2954, 0]
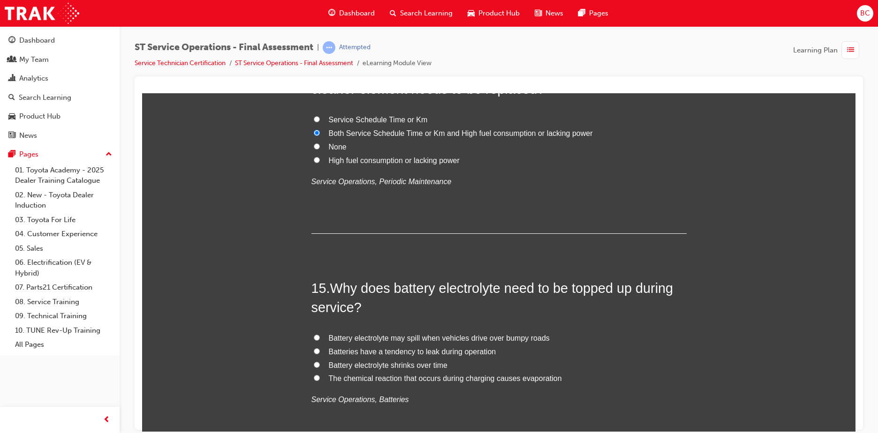
click at [353, 378] on span "The chemical reaction that occurs during charging causes evaporation" at bounding box center [445, 378] width 233 height 8
click at [320, 378] on input "The chemical reaction that occurs during charging causes evaporation" at bounding box center [317, 378] width 6 height 6
radio input "true"
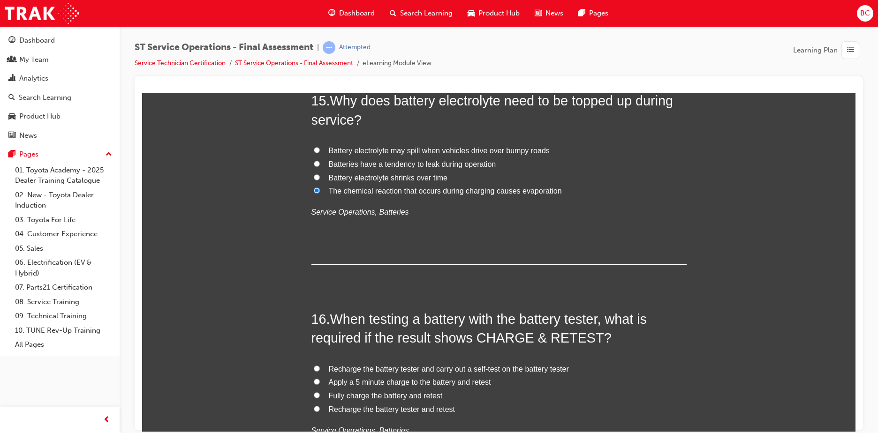
scroll to position [3188, 0]
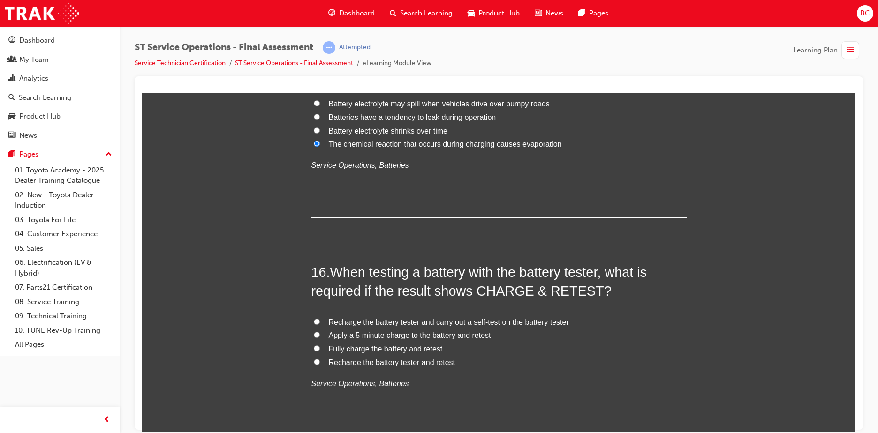
click at [348, 349] on span "Fully charge the battery and retest" at bounding box center [386, 349] width 114 height 8
click at [320, 349] on input "Fully charge the battery and retest" at bounding box center [317, 348] width 6 height 6
radio input "true"
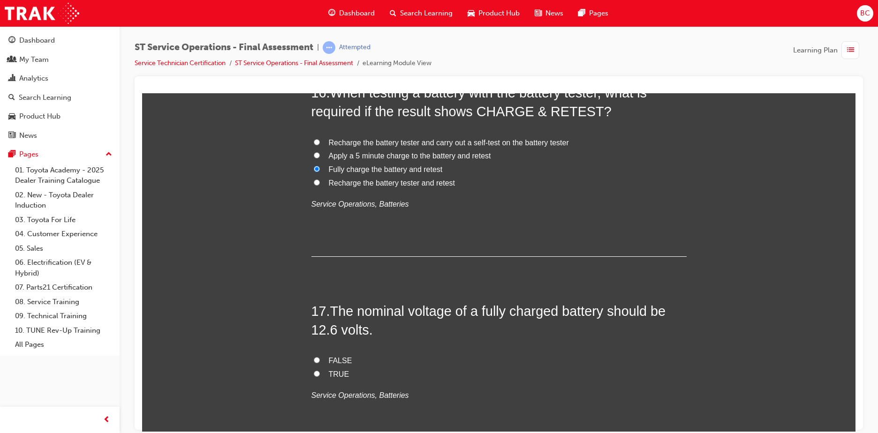
scroll to position [3375, 0]
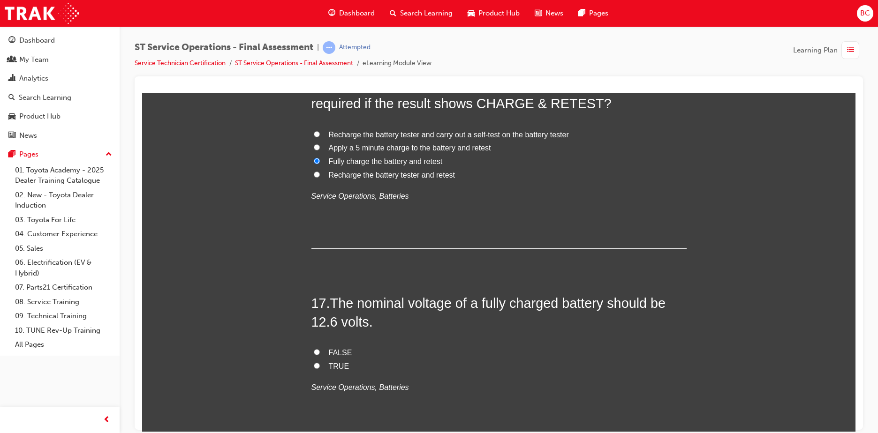
click at [337, 365] on span "TRUE" at bounding box center [339, 366] width 21 height 8
click at [320, 365] on input "TRUE" at bounding box center [317, 365] width 6 height 6
radio input "true"
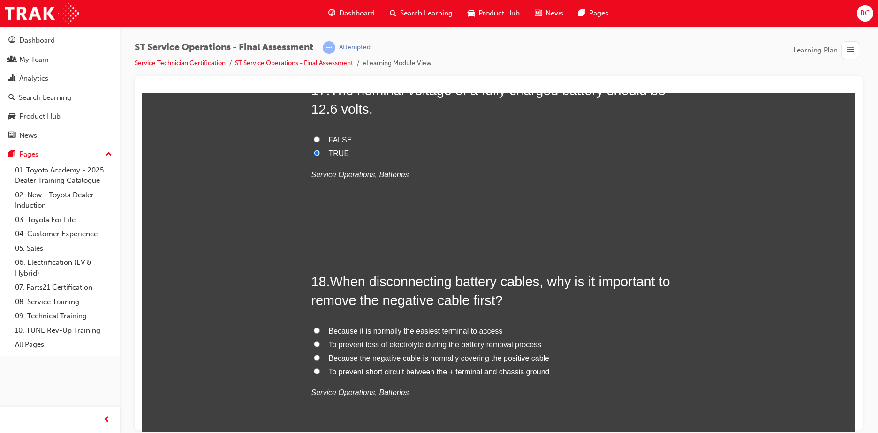
scroll to position [3610, 0]
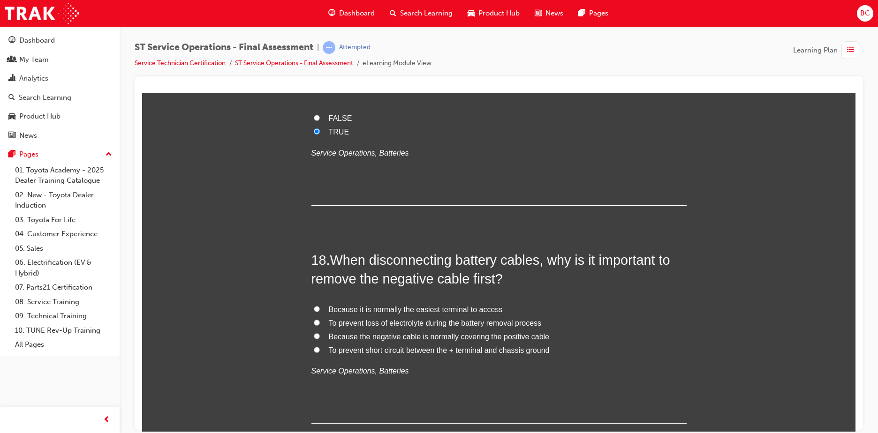
click at [412, 348] on span "To prevent short circuit between the + terminal and chassis ground" at bounding box center [439, 350] width 221 height 8
click at [320, 348] on input "To prevent short circuit between the + terminal and chassis ground" at bounding box center [317, 349] width 6 height 6
radio input "true"
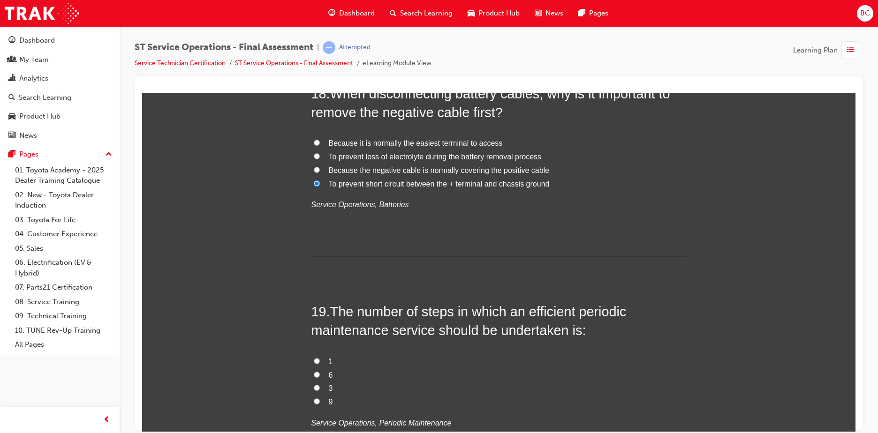
scroll to position [3797, 0]
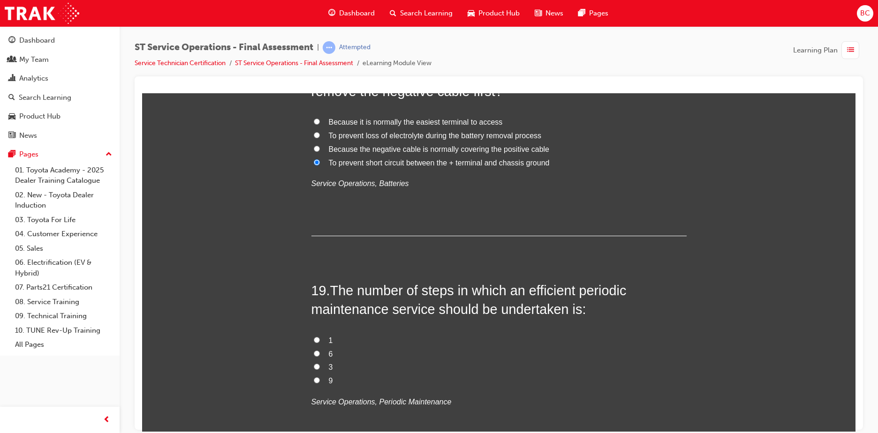
click at [329, 377] on span "9" at bounding box center [331, 380] width 4 height 8
click at [320, 377] on input "9" at bounding box center [317, 380] width 6 height 6
radio input "true"
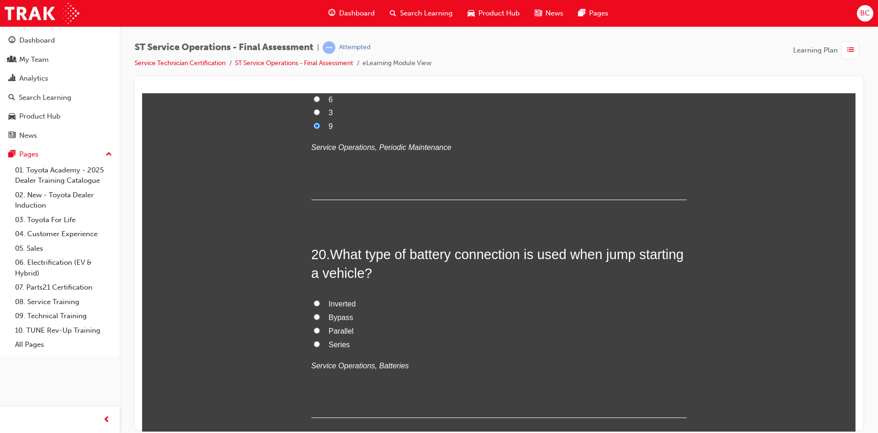
scroll to position [4079, 0]
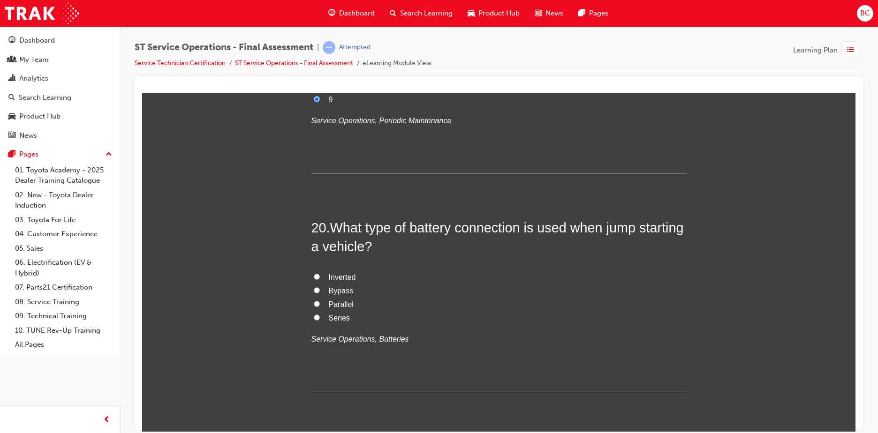
click at [331, 304] on span "Parallel" at bounding box center [341, 304] width 25 height 8
click at [320, 304] on input "Parallel" at bounding box center [317, 304] width 6 height 6
radio input "true"
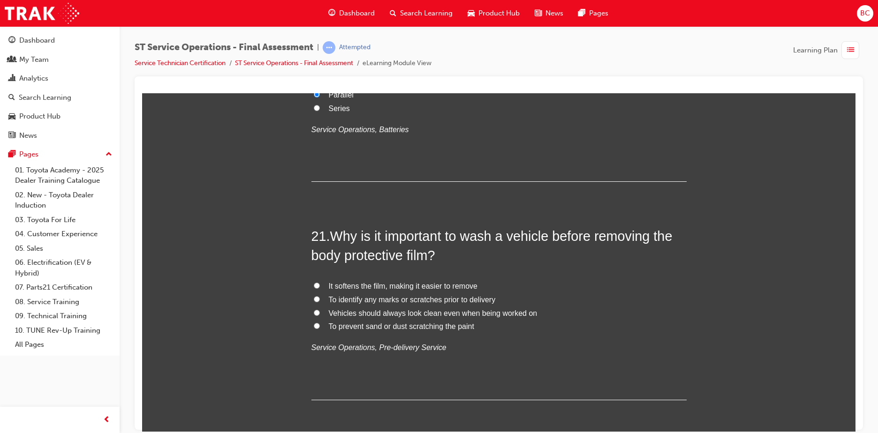
scroll to position [4313, 0]
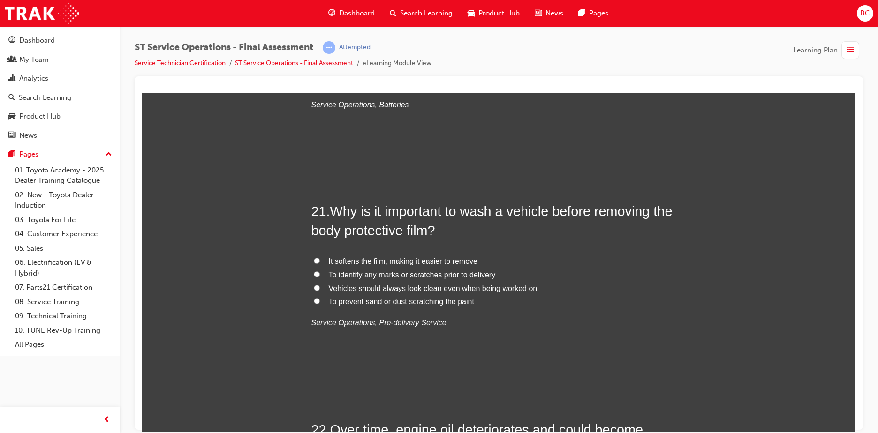
click at [451, 299] on span "To prevent sand or dust scratching the paint" at bounding box center [401, 301] width 145 height 8
click at [320, 299] on input "To prevent sand or dust scratching the paint" at bounding box center [317, 301] width 6 height 6
radio input "true"
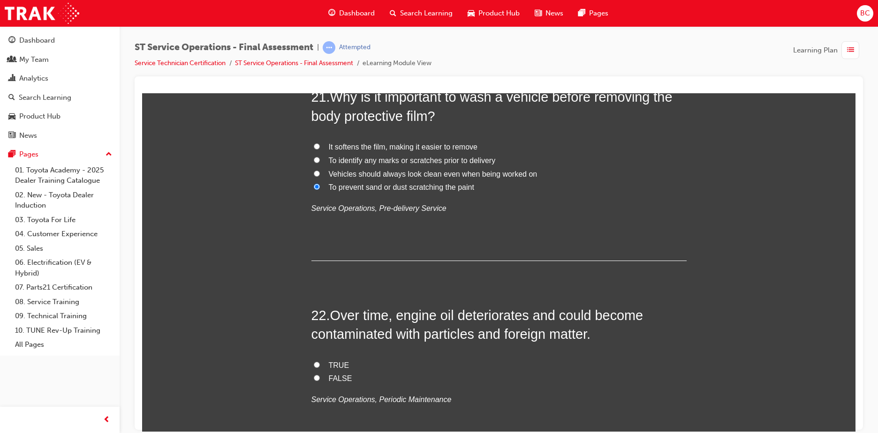
scroll to position [4454, 0]
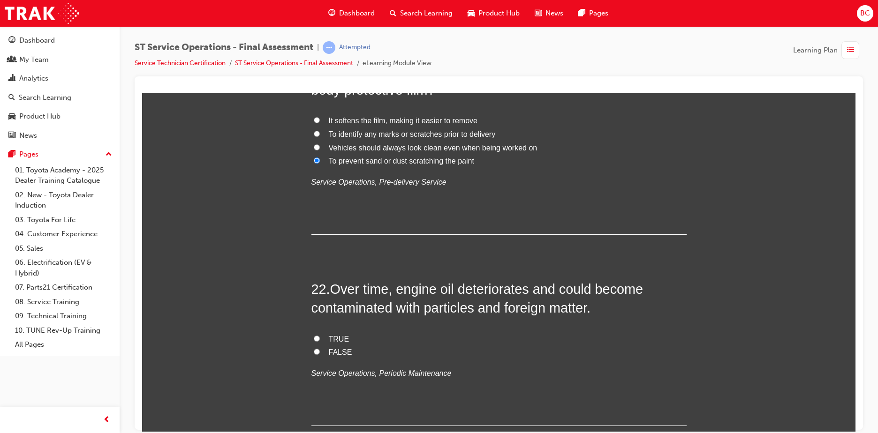
click at [331, 336] on span "TRUE" at bounding box center [339, 339] width 21 height 8
click at [320, 336] on input "TRUE" at bounding box center [317, 338] width 6 height 6
radio input "true"
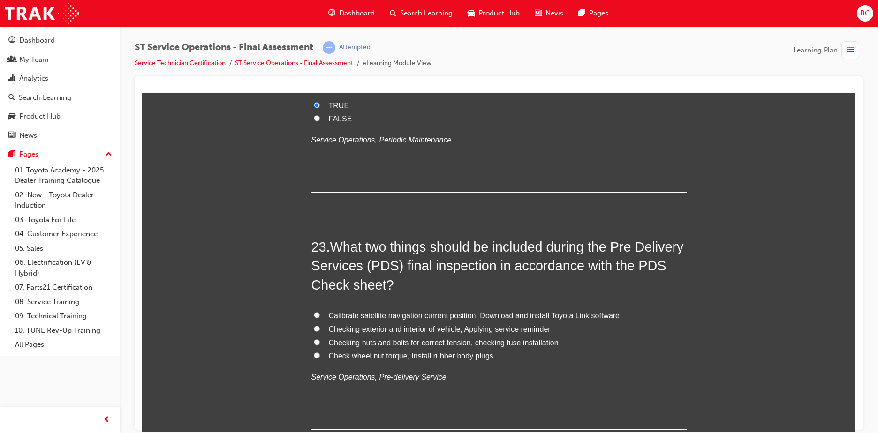
scroll to position [4688, 0]
click at [436, 324] on span "Checking exterior and interior of vehicle, Applying service reminder" at bounding box center [440, 328] width 222 height 8
click at [320, 324] on input "Checking exterior and interior of vehicle, Applying service reminder" at bounding box center [317, 327] width 6 height 6
radio input "true"
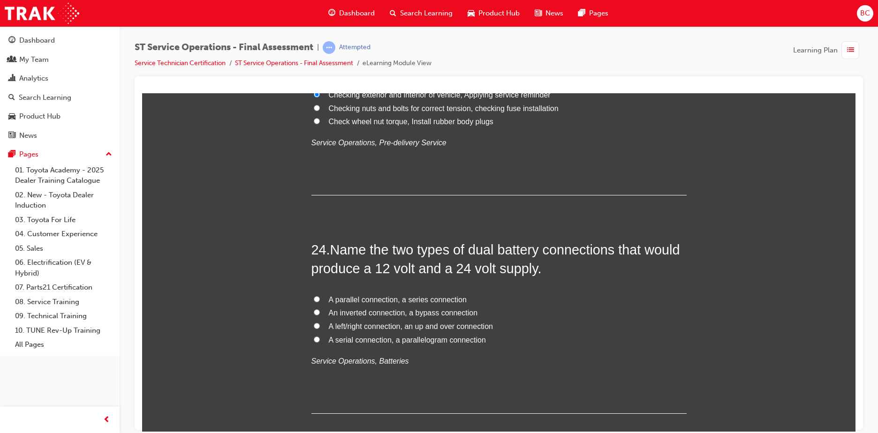
scroll to position [4923, 0]
click at [392, 297] on span "A parallel connection, a series connection" at bounding box center [398, 298] width 138 height 8
click at [320, 297] on input "A parallel connection, a series connection" at bounding box center [317, 298] width 6 height 6
radio input "true"
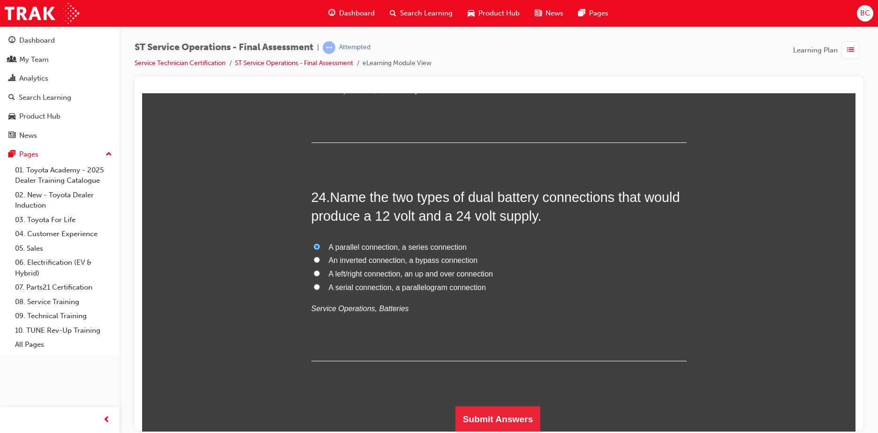
scroll to position [4975, 0]
click at [509, 418] on button "Submit Answers" at bounding box center [497, 419] width 85 height 26
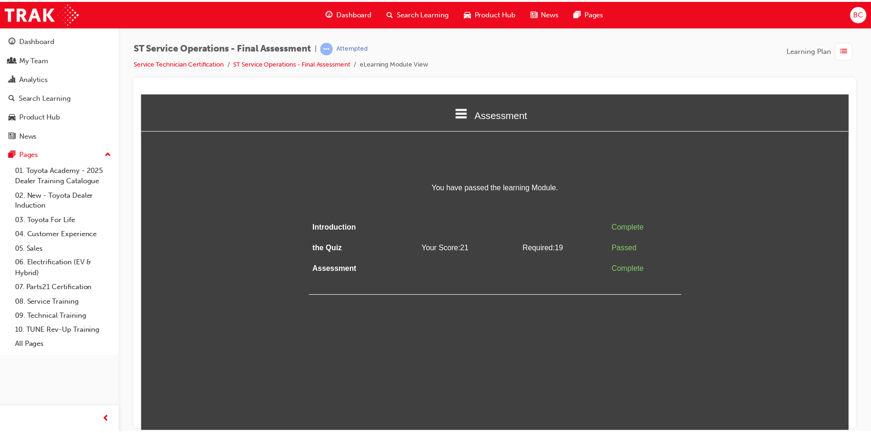
scroll to position [0, 0]
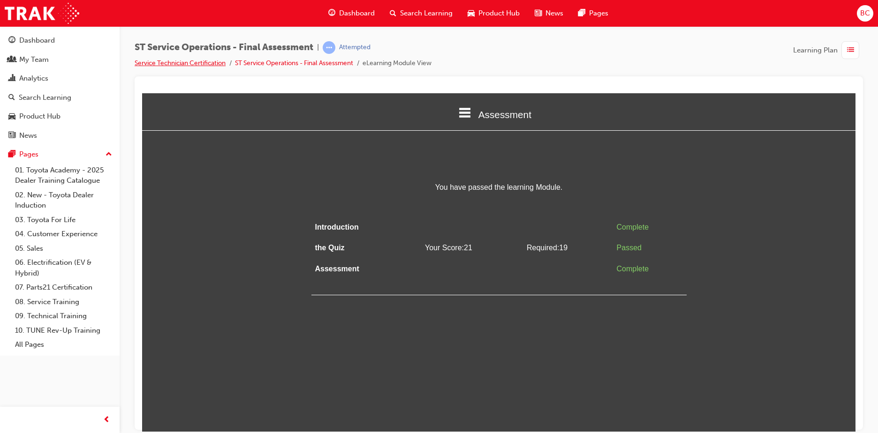
click at [208, 61] on link "Service Technician Certification" at bounding box center [180, 63] width 91 height 8
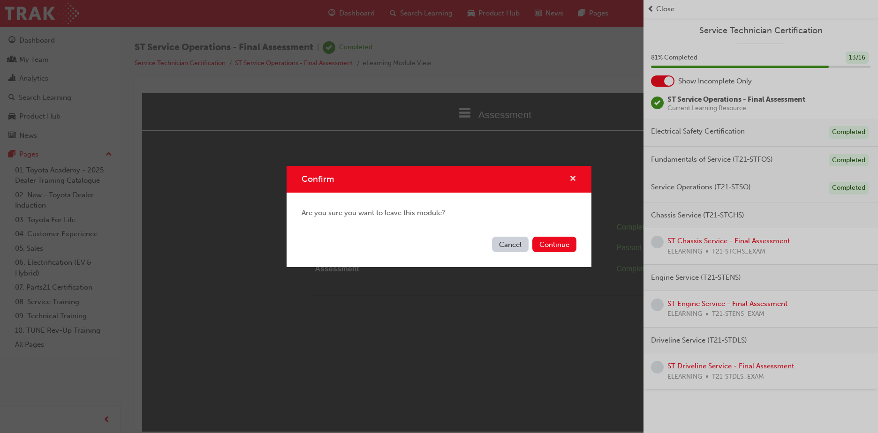
click at [573, 177] on span "cross-icon" at bounding box center [572, 179] width 7 height 8
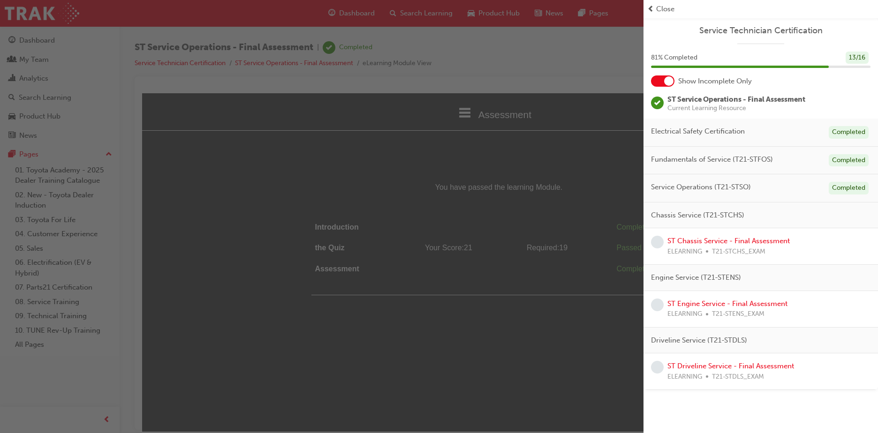
click at [665, 6] on span "Close" at bounding box center [665, 9] width 18 height 11
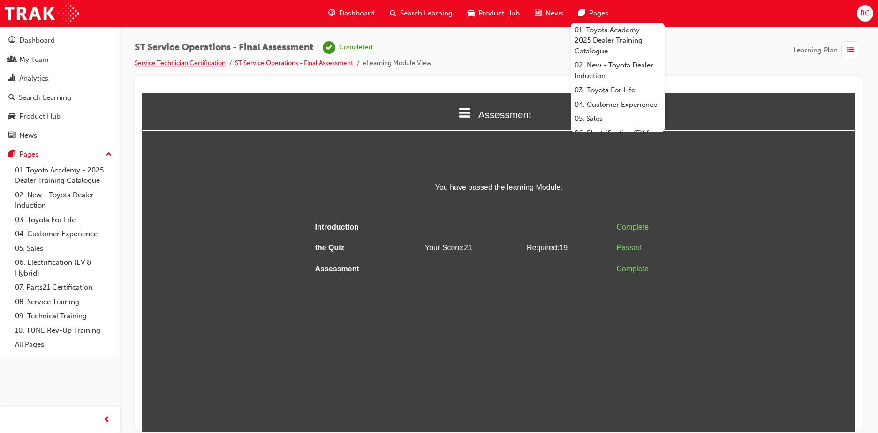
click at [206, 60] on link "Service Technician Certification" at bounding box center [180, 63] width 91 height 8
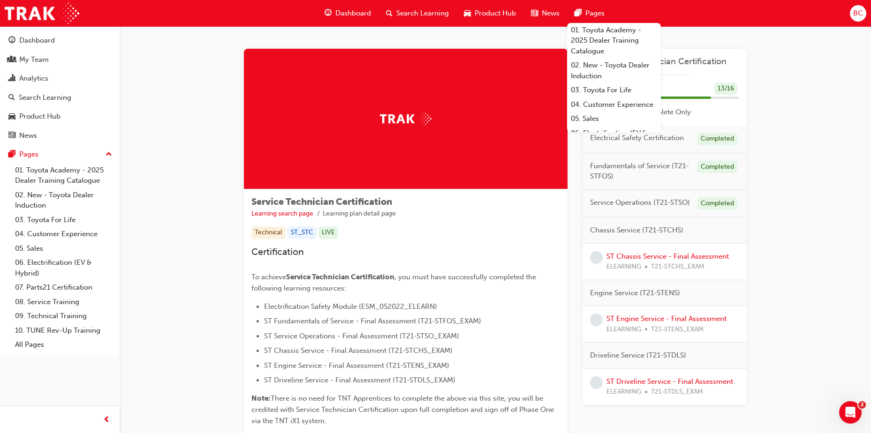
click at [807, 142] on div "Service Technician Certification Learning search page Learning plan detail page…" at bounding box center [495, 256] width 751 height 460
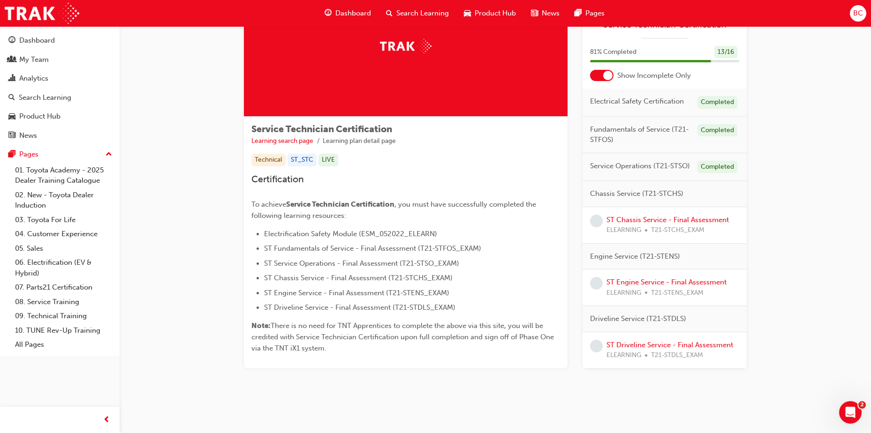
scroll to position [76, 0]
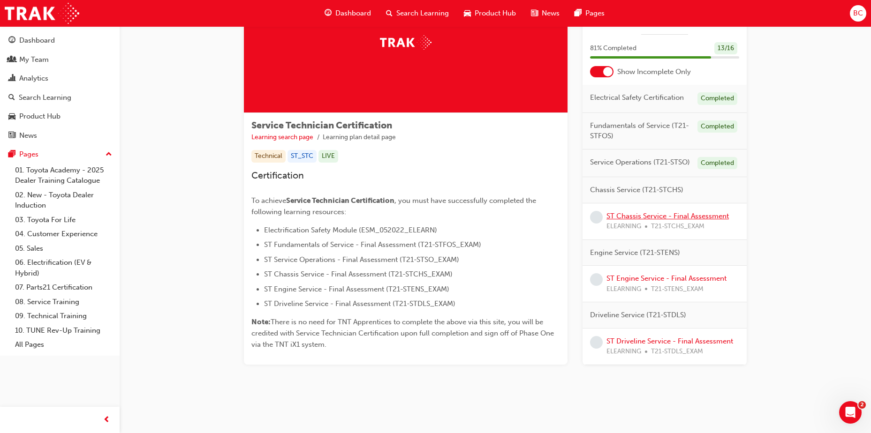
click at [656, 214] on link "ST Chassis Service - Final Assessment" at bounding box center [667, 215] width 122 height 8
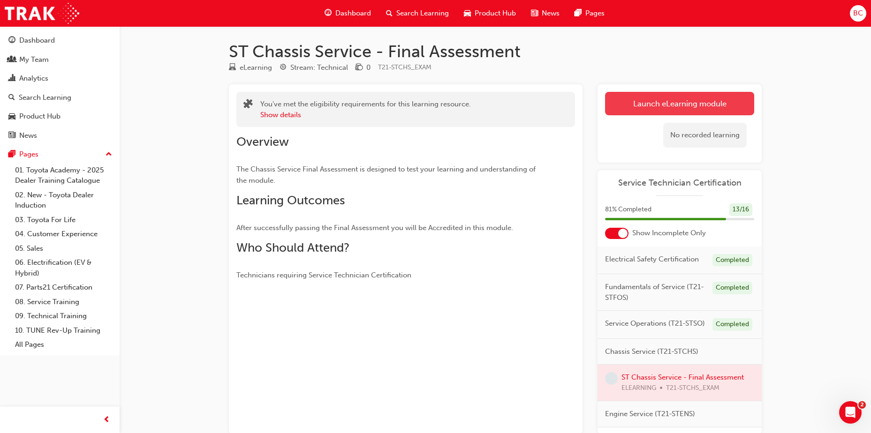
click at [673, 104] on link "Launch eLearning module" at bounding box center [679, 103] width 149 height 23
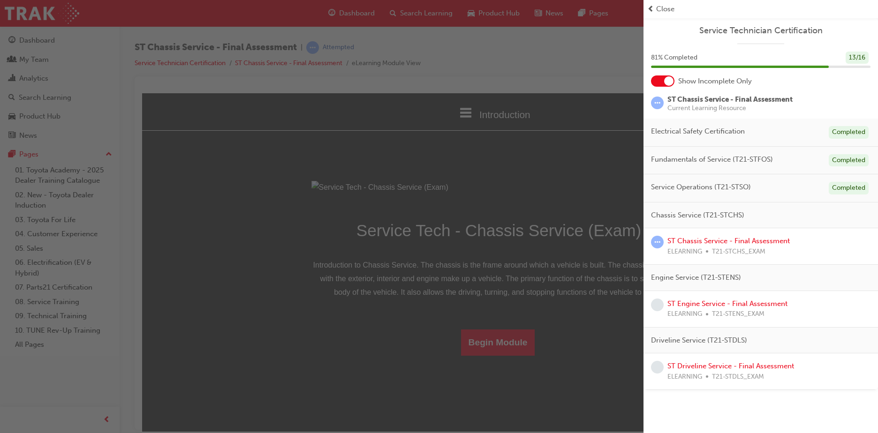
click at [659, 12] on span "Close" at bounding box center [665, 9] width 18 height 11
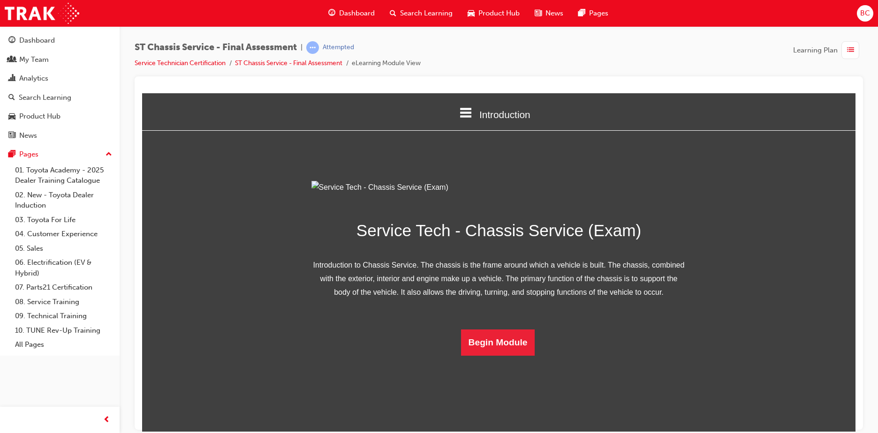
scroll to position [27, 0]
click at [506, 355] on button "Begin Module" at bounding box center [498, 342] width 74 height 26
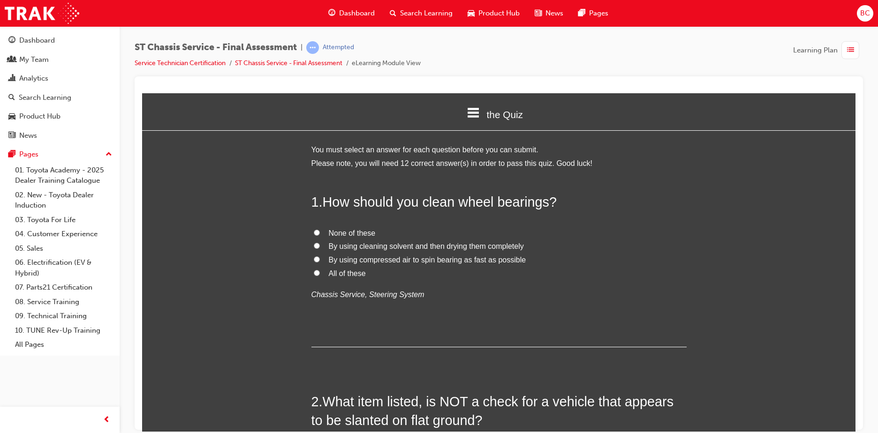
click at [366, 248] on span "By using cleaning solvent and then drying them completely" at bounding box center [426, 246] width 195 height 8
click at [320, 248] on input "By using cleaning solvent and then drying them completely" at bounding box center [317, 245] width 6 height 6
radio input "true"
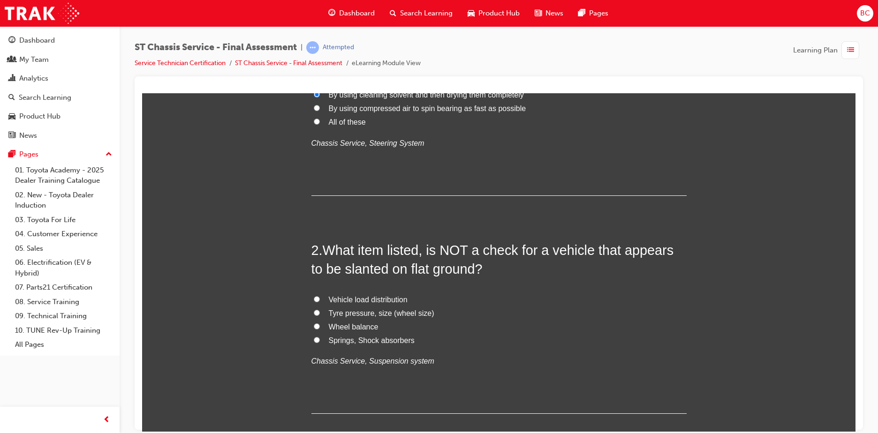
scroll to position [188, 0]
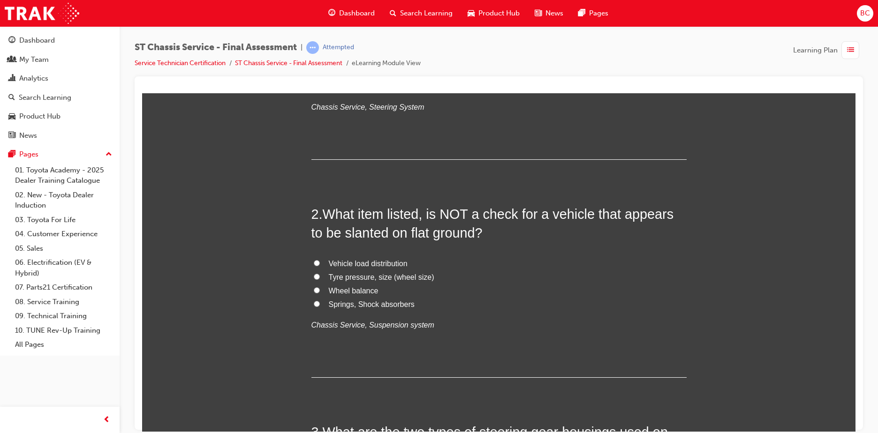
click at [360, 292] on span "Wheel balance" at bounding box center [354, 290] width 50 height 8
click at [320, 292] on input "Wheel balance" at bounding box center [317, 290] width 6 height 6
radio input "true"
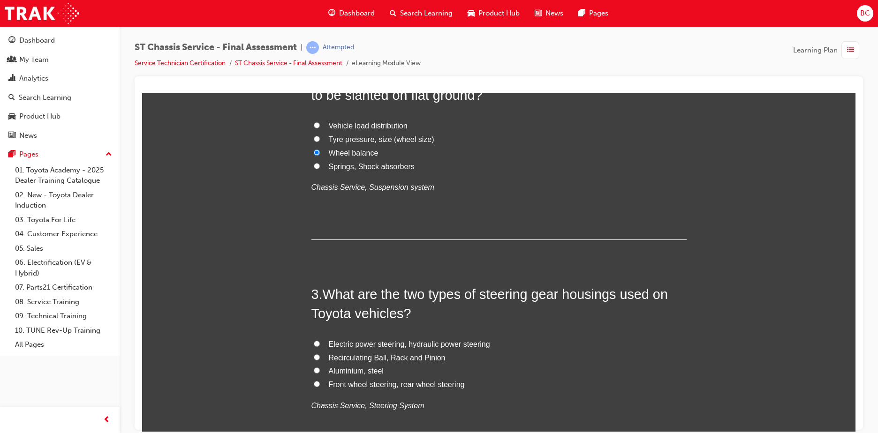
scroll to position [328, 0]
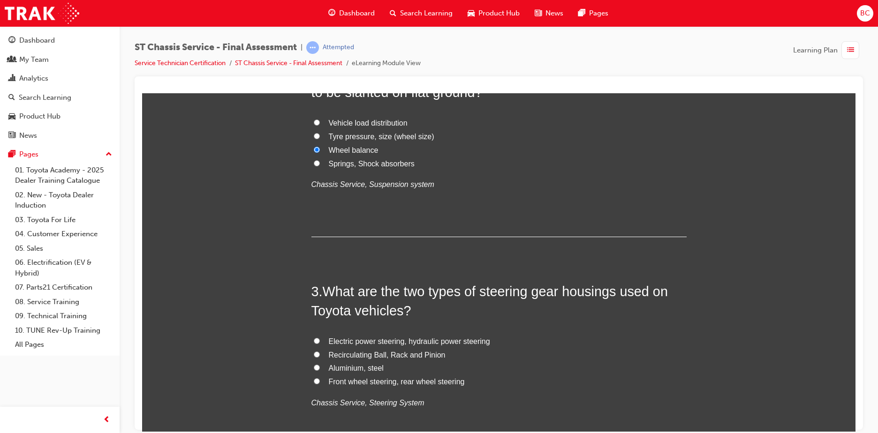
click at [399, 353] on span "Recirculating Ball, Rack and Pinion" at bounding box center [387, 355] width 117 height 8
click at [320, 353] on input "Recirculating Ball, Rack and Pinion" at bounding box center [317, 354] width 6 height 6
radio input "true"
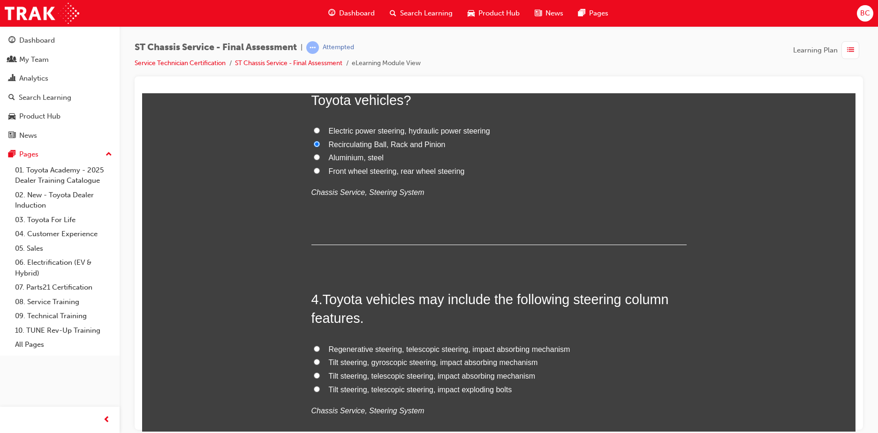
scroll to position [563, 0]
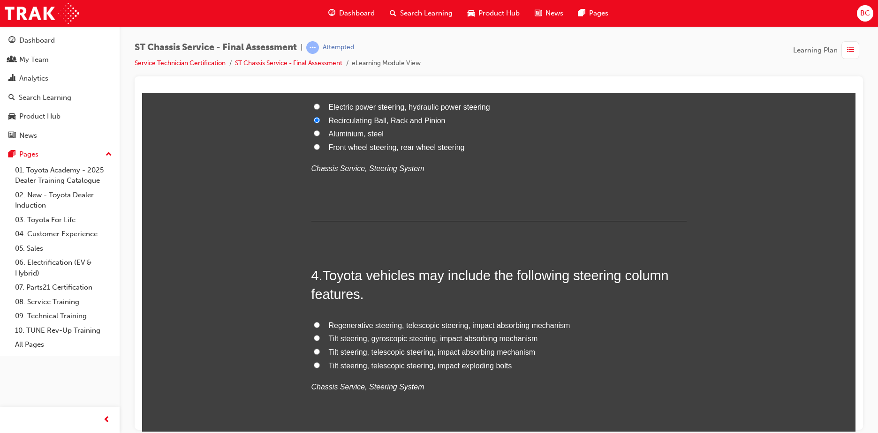
click at [410, 363] on span "Tilt steering, telescopic steering, impact exploding bolts" at bounding box center [420, 365] width 183 height 8
click at [320, 363] on input "Tilt steering, telescopic steering, impact exploding bolts" at bounding box center [317, 365] width 6 height 6
radio input "true"
click at [409, 348] on span "Tilt steering, telescopic steering, impact absorbing mechanism" at bounding box center [432, 352] width 207 height 8
click at [320, 348] on input "Tilt steering, telescopic steering, impact absorbing mechanism" at bounding box center [317, 351] width 6 height 6
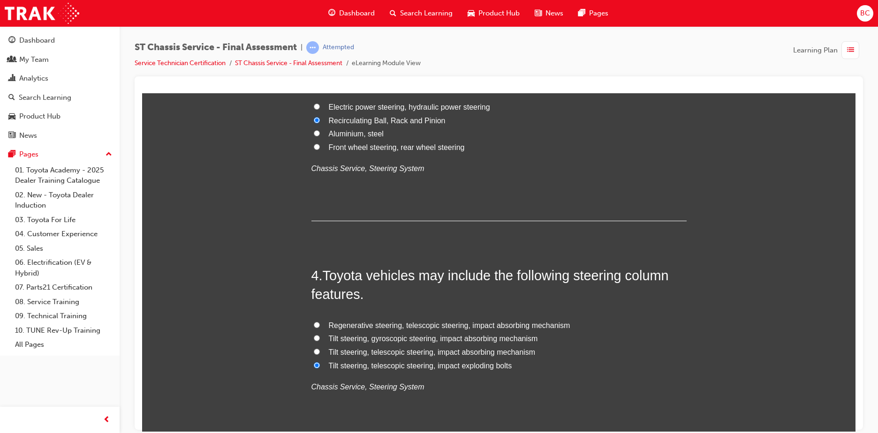
radio input "true"
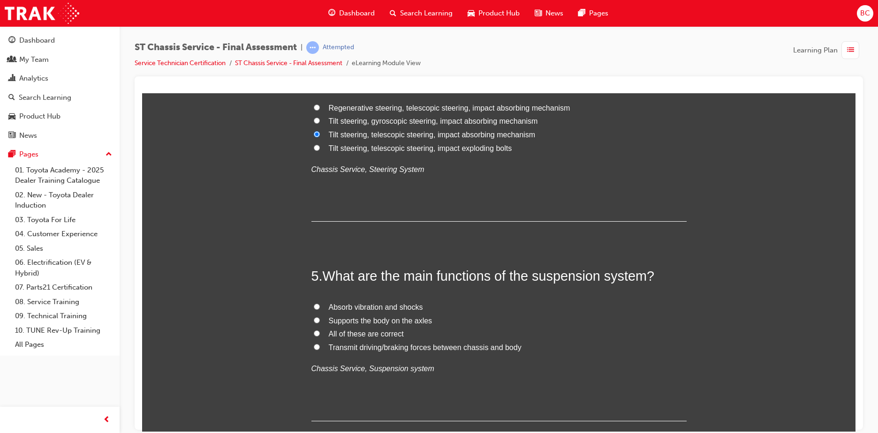
scroll to position [797, 0]
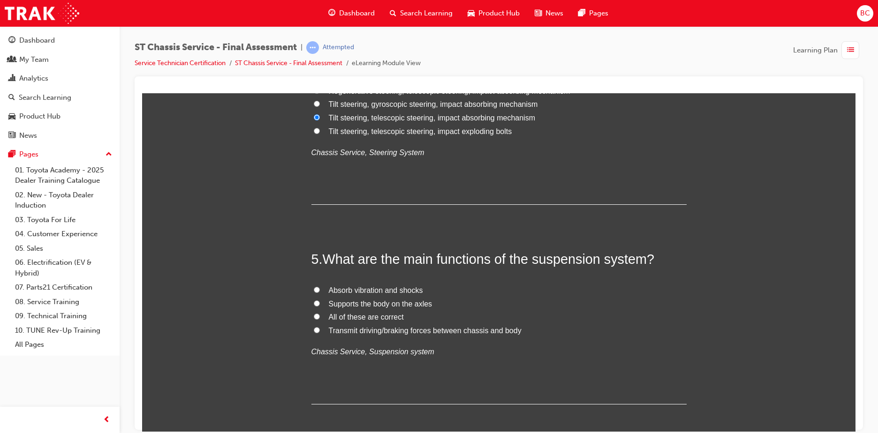
click at [364, 318] on span "All of these are correct" at bounding box center [366, 317] width 75 height 8
click at [320, 318] on input "All of these are correct" at bounding box center [317, 316] width 6 height 6
radio input "true"
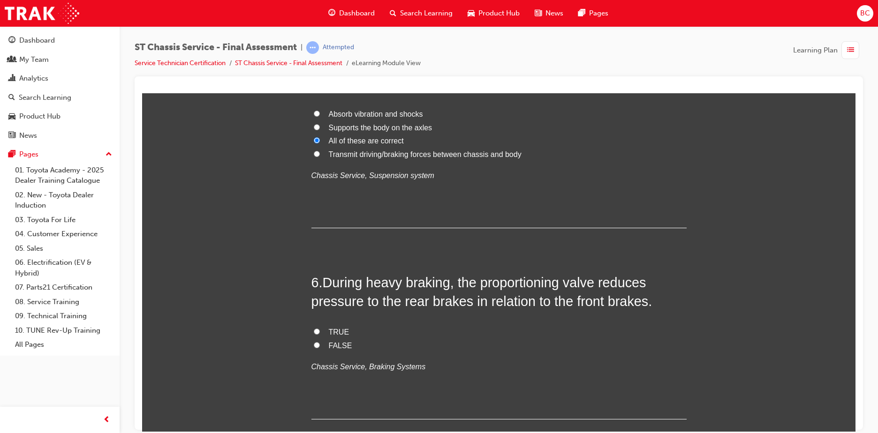
scroll to position [985, 0]
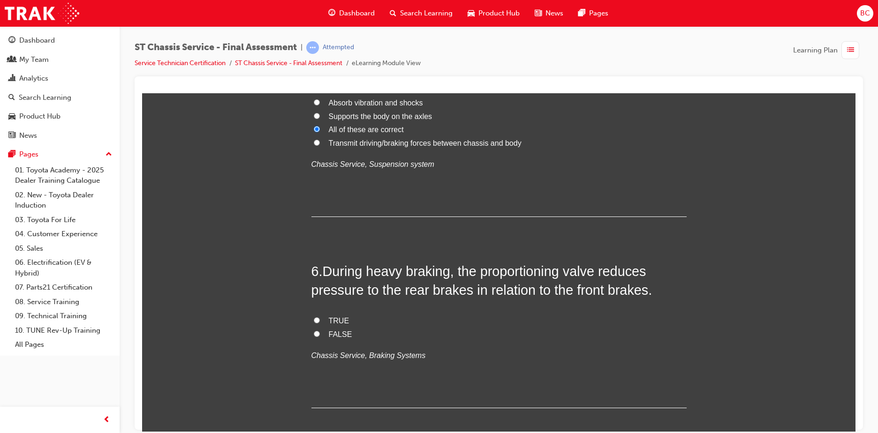
click at [329, 333] on span "FALSE" at bounding box center [340, 334] width 23 height 8
click at [320, 333] on input "FALSE" at bounding box center [317, 334] width 6 height 6
radio input "true"
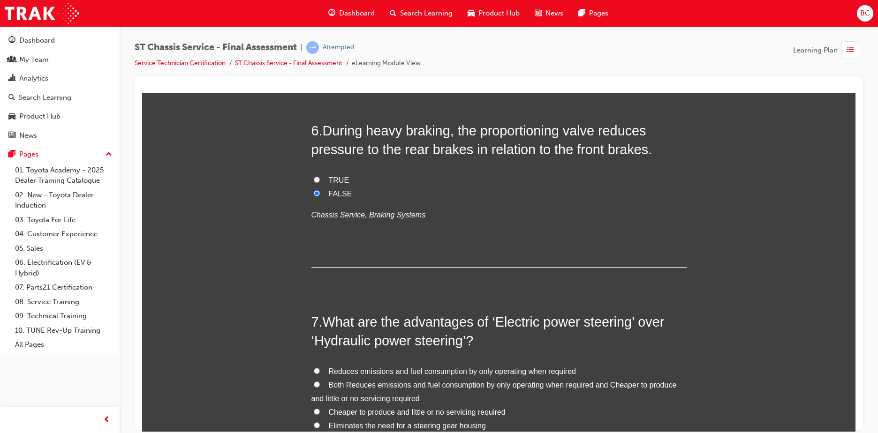
scroll to position [1172, 0]
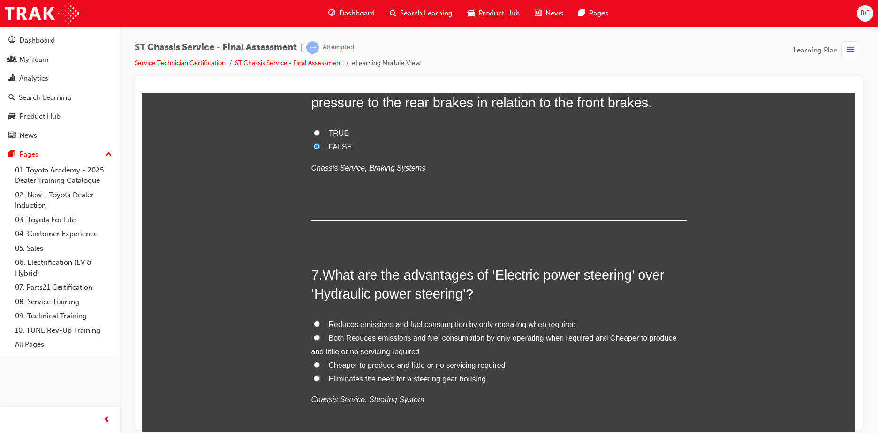
click at [383, 335] on span "Both Reduces emissions and fuel consumption by only operating when required and…" at bounding box center [493, 345] width 365 height 22
click at [320, 335] on input "Both Reduces emissions and fuel consumption by only operating when required and…" at bounding box center [317, 337] width 6 height 6
radio input "true"
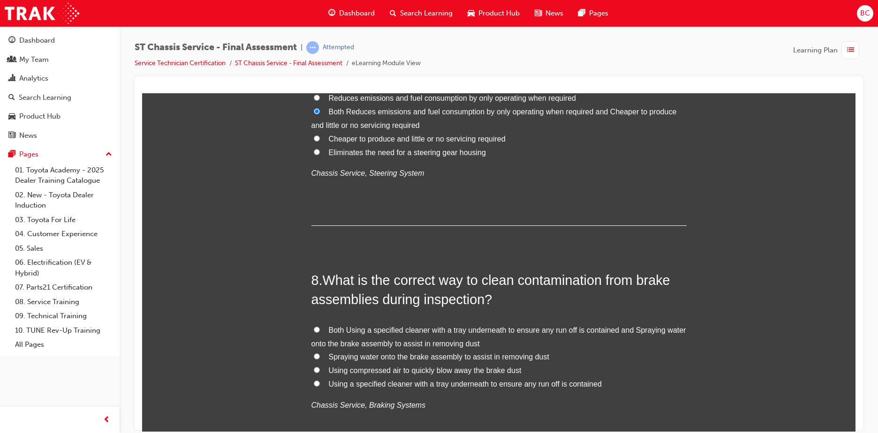
scroll to position [1406, 0]
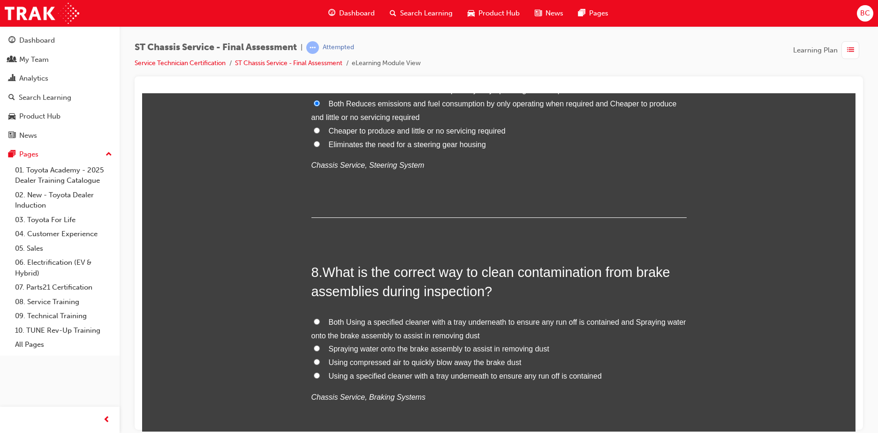
click at [372, 325] on span "Both Using a specified cleaner with a tray underneath to ensure any run off is …" at bounding box center [498, 329] width 375 height 22
click at [320, 324] on input "Both Using a specified cleaner with a tray underneath to ensure any run off is …" at bounding box center [317, 321] width 6 height 6
radio input "true"
click at [406, 374] on span "Using a specified cleaner with a tray underneath to ensure any run off is conta…" at bounding box center [465, 376] width 273 height 8
click at [320, 374] on input "Using a specified cleaner with a tray underneath to ensure any run off is conta…" at bounding box center [317, 375] width 6 height 6
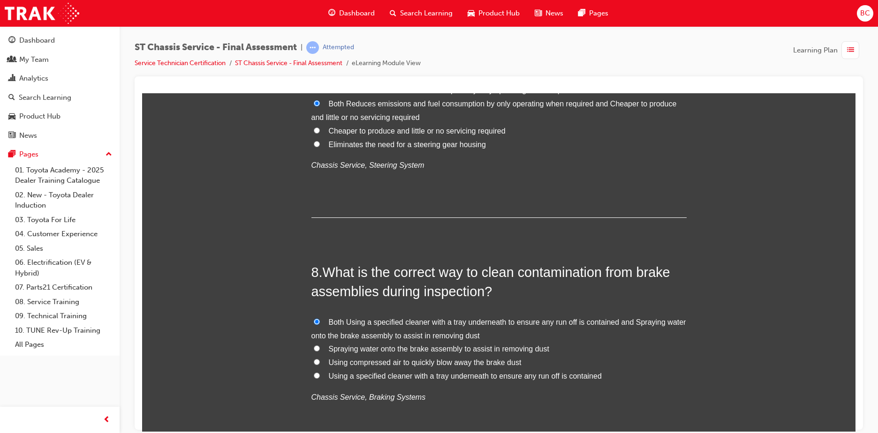
radio input "true"
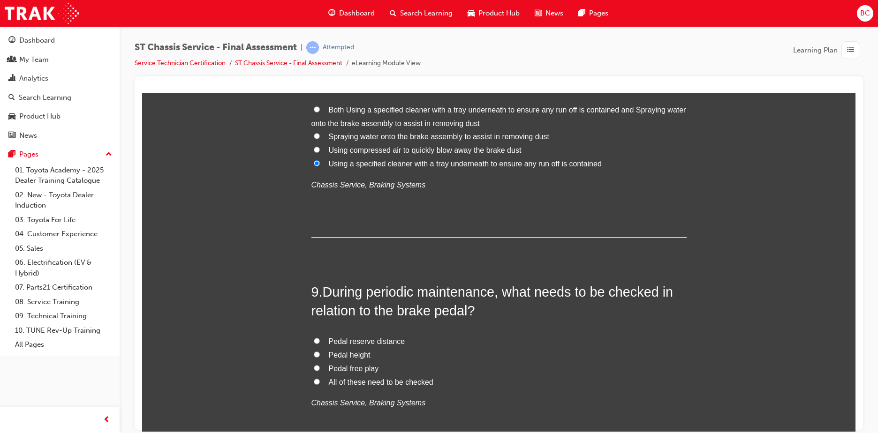
scroll to position [1641, 0]
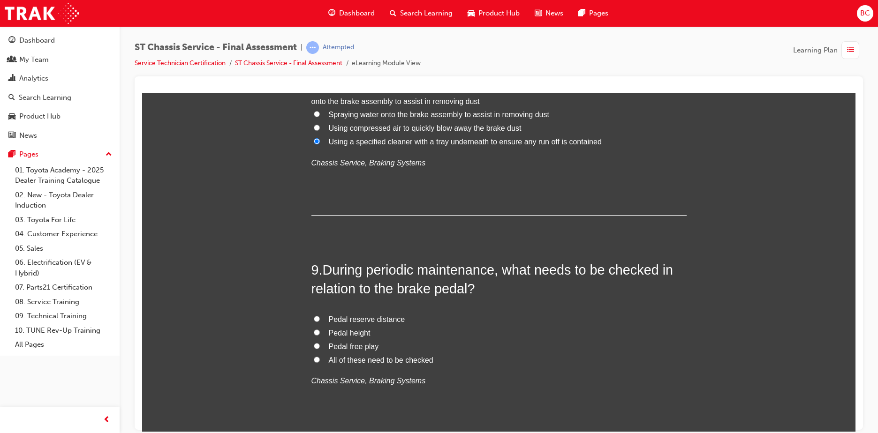
click at [353, 358] on span "All of these need to be checked" at bounding box center [381, 360] width 105 height 8
click at [320, 358] on input "All of these need to be checked" at bounding box center [317, 359] width 6 height 6
radio input "true"
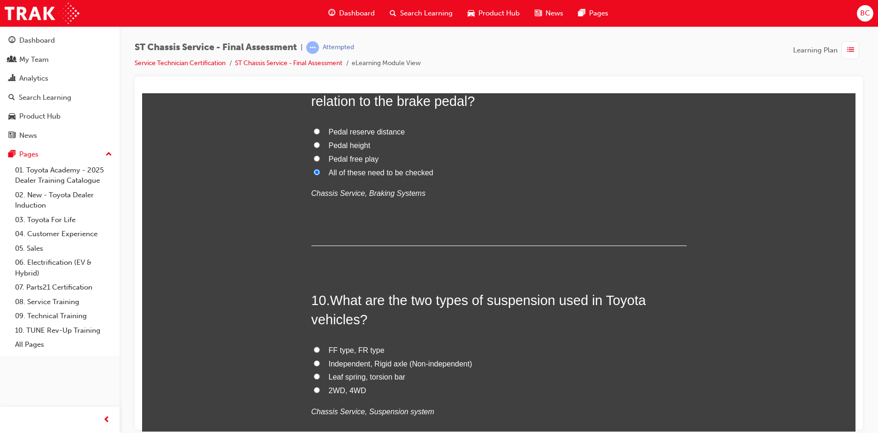
scroll to position [1875, 0]
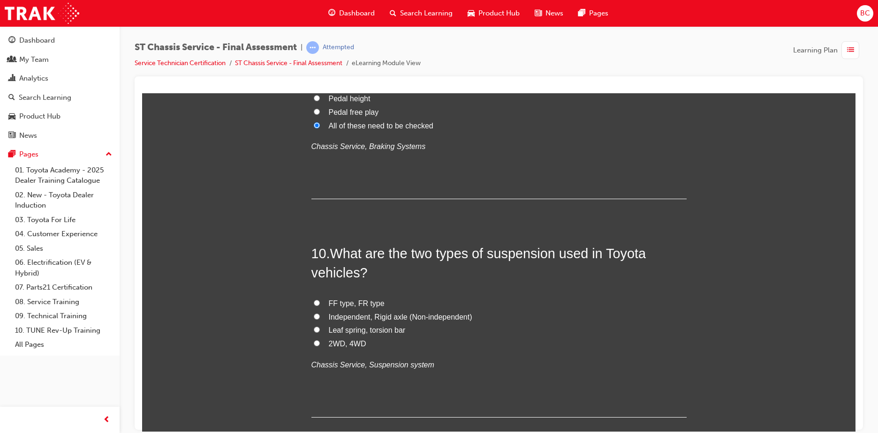
click at [389, 317] on span "Independent, Rigid axle (Non-independent)" at bounding box center [400, 317] width 143 height 8
click at [320, 317] on input "Independent, Rigid axle (Non-independent)" at bounding box center [317, 316] width 6 height 6
radio input "true"
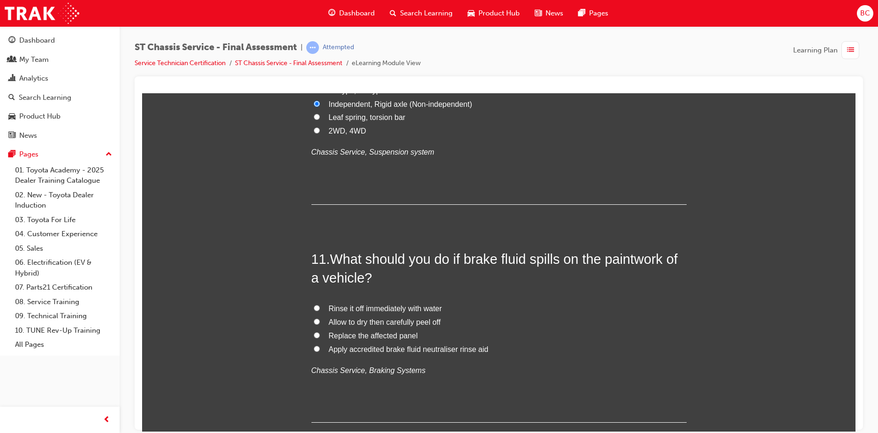
scroll to position [2110, 0]
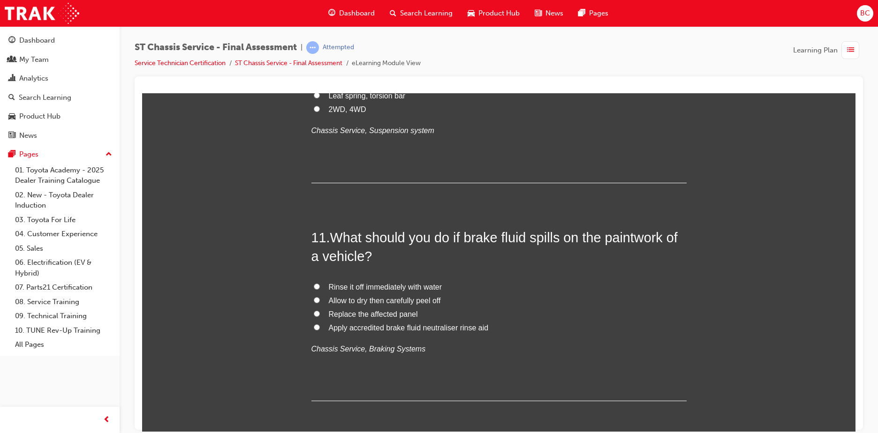
click at [361, 289] on span "Rinse it off immediately with water" at bounding box center [385, 287] width 113 height 8
click at [320, 289] on input "Rinse it off immediately with water" at bounding box center [317, 286] width 6 height 6
radio input "true"
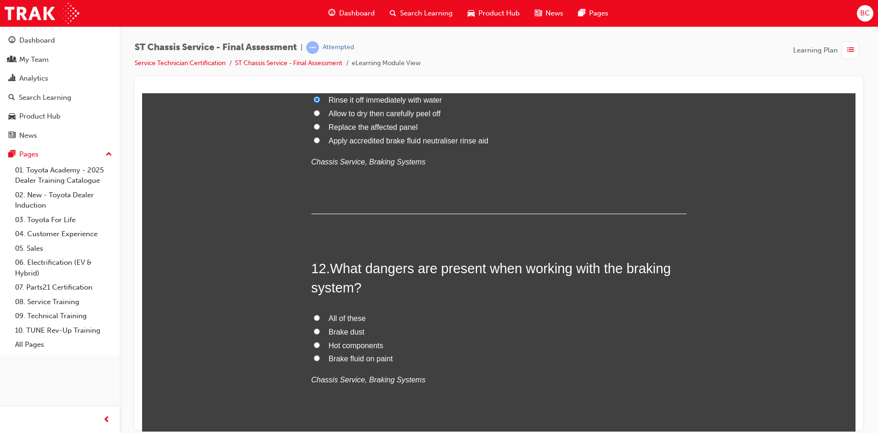
scroll to position [2297, 0]
click at [346, 319] on span "All of these" at bounding box center [347, 318] width 37 height 8
click at [320, 319] on input "All of these" at bounding box center [317, 317] width 6 height 6
radio input "true"
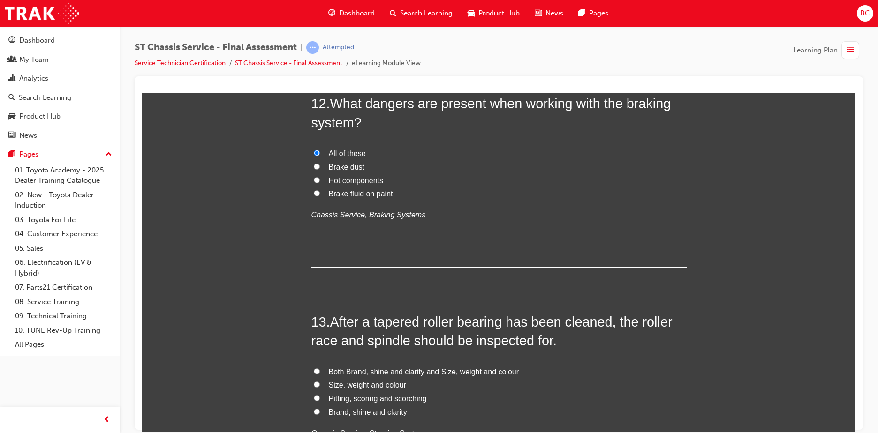
scroll to position [2485, 0]
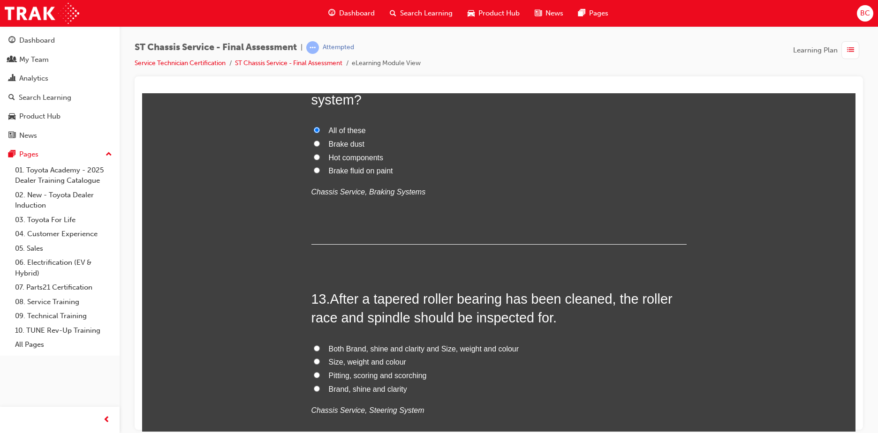
click at [355, 375] on span "Pitting, scoring and scorching" at bounding box center [378, 375] width 98 height 8
click at [320, 375] on input "Pitting, scoring and scorching" at bounding box center [317, 375] width 6 height 6
radio input "true"
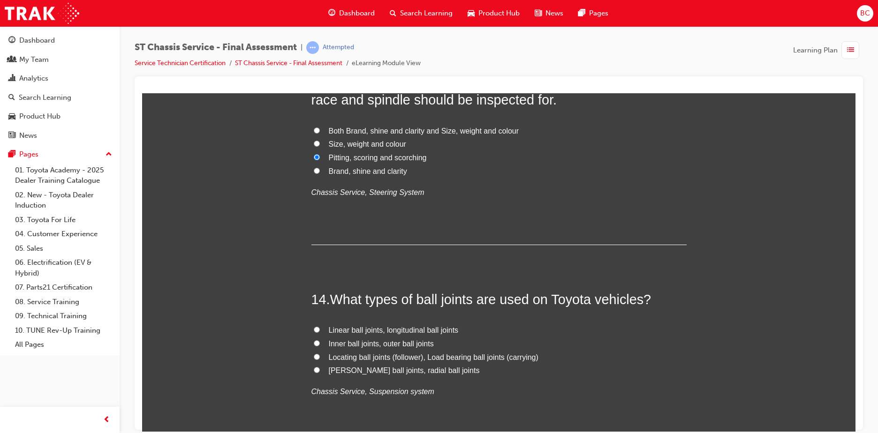
scroll to position [2719, 0]
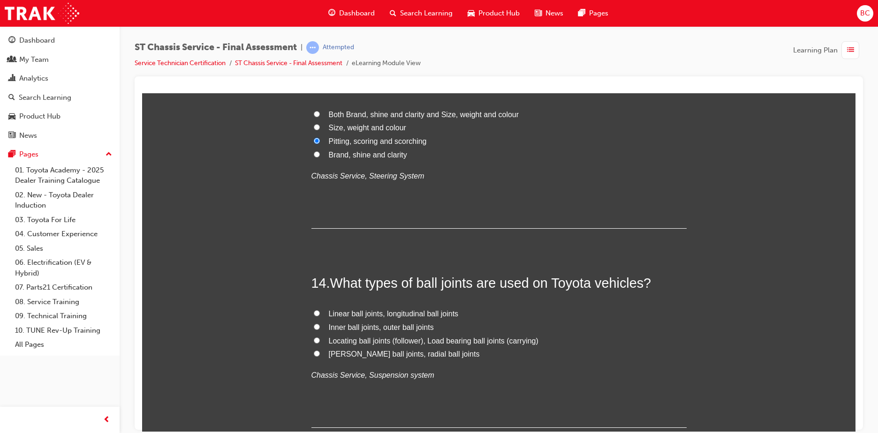
click at [390, 354] on span "[PERSON_NAME] ball joints, radial ball joints" at bounding box center [404, 354] width 151 height 8
click at [320, 354] on input "[PERSON_NAME] ball joints, radial ball joints" at bounding box center [317, 353] width 6 height 6
radio input "true"
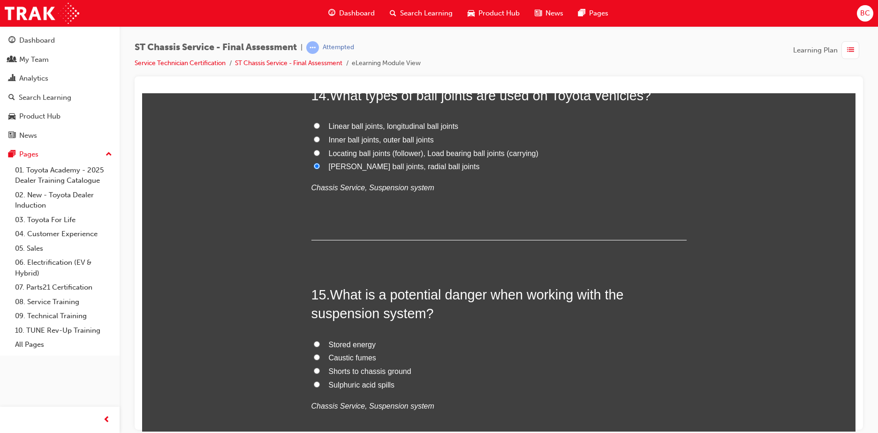
scroll to position [2954, 0]
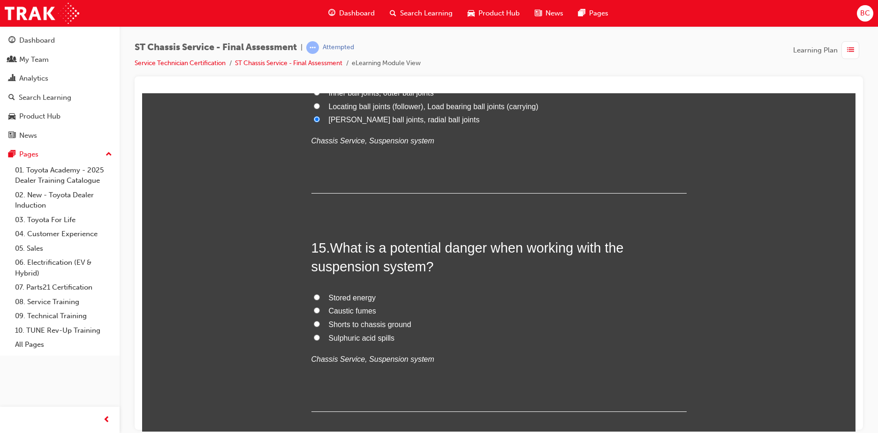
click at [360, 297] on span "Stored energy" at bounding box center [352, 297] width 47 height 8
click at [320, 297] on input "Stored energy" at bounding box center [317, 297] width 6 height 6
radio input "true"
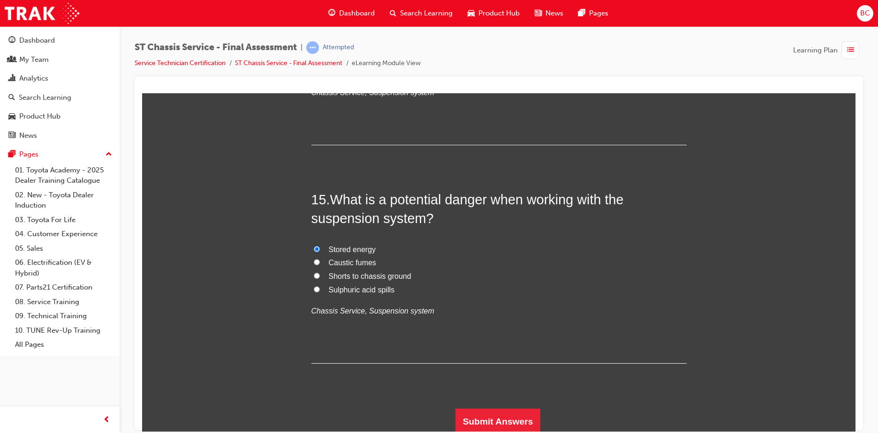
scroll to position [3005, 0]
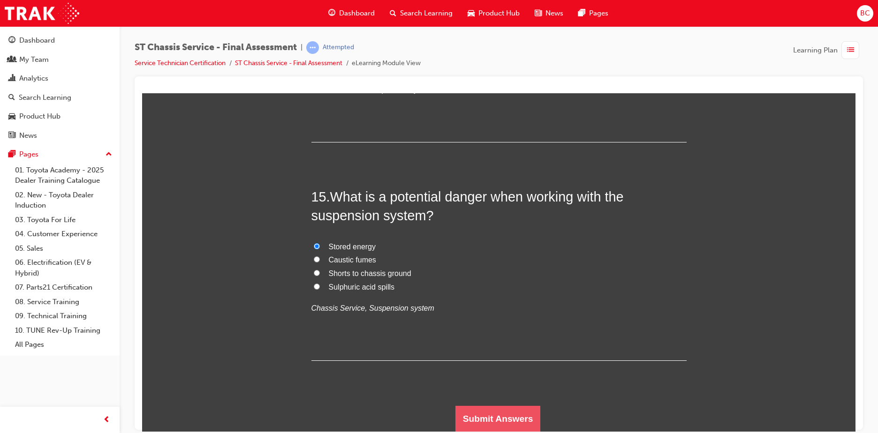
click at [516, 410] on button "Submit Answers" at bounding box center [497, 419] width 85 height 26
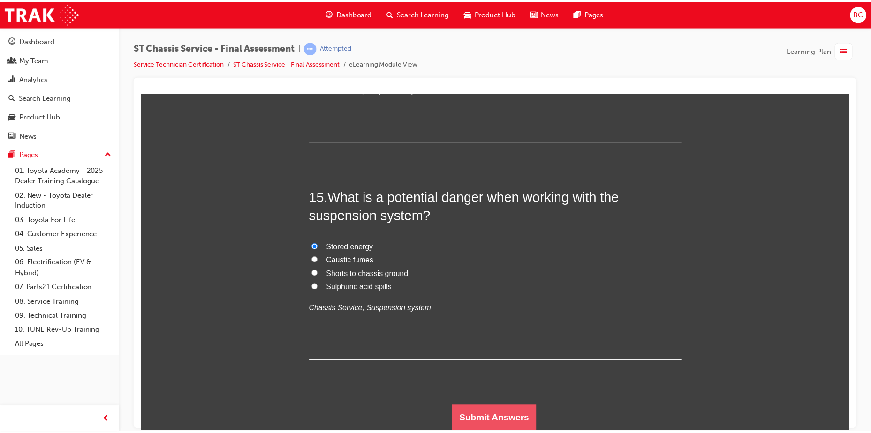
scroll to position [0, 0]
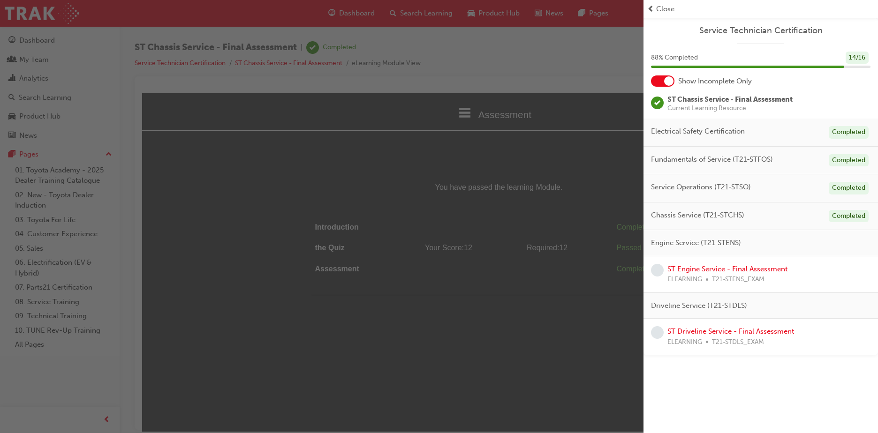
click at [663, 6] on span "Close" at bounding box center [665, 9] width 18 height 11
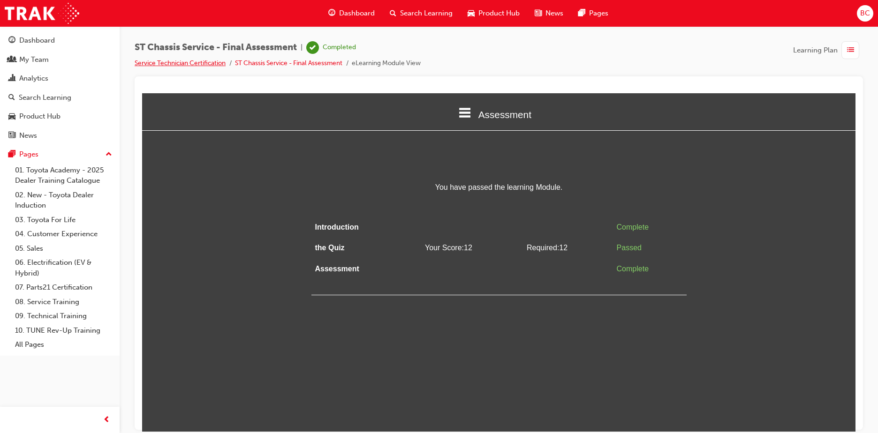
click at [220, 62] on link "Service Technician Certification" at bounding box center [180, 63] width 91 height 8
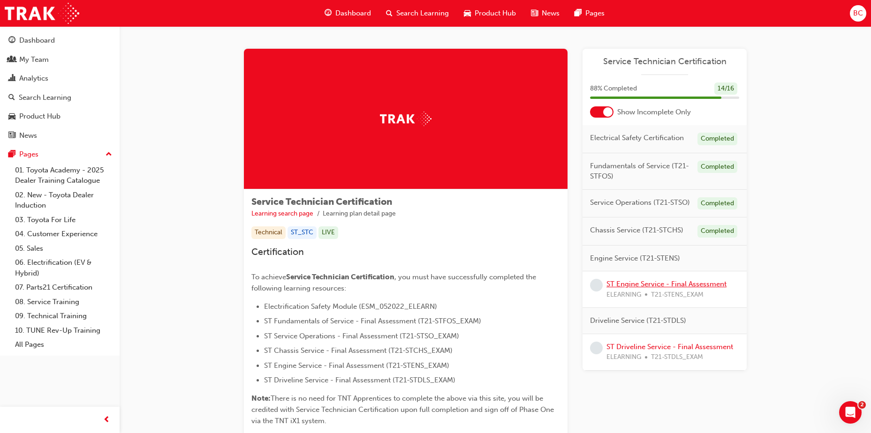
click at [716, 282] on link "ST Engine Service - Final Assessment" at bounding box center [666, 284] width 120 height 8
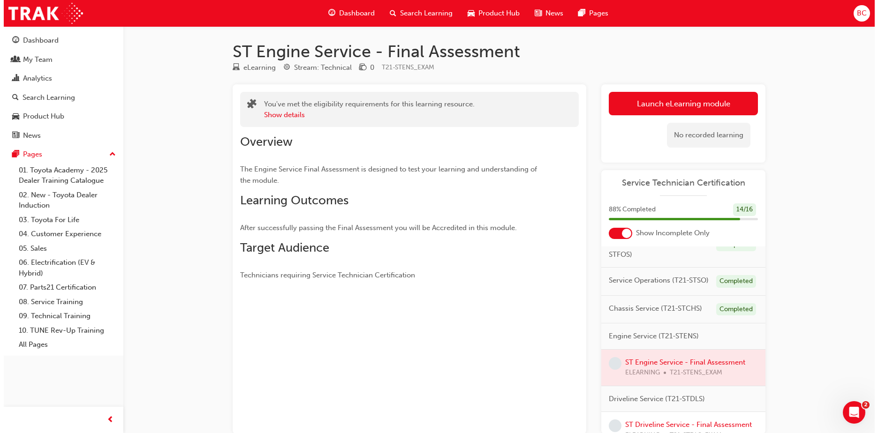
scroll to position [86, 0]
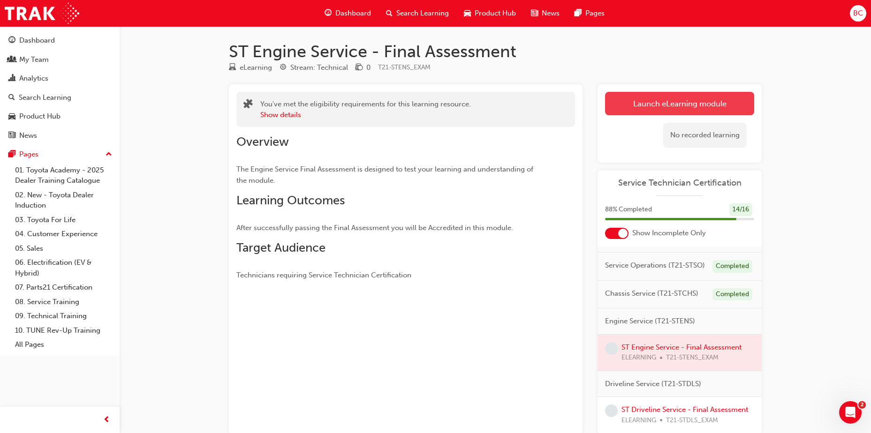
click at [678, 108] on link "Launch eLearning module" at bounding box center [679, 103] width 149 height 23
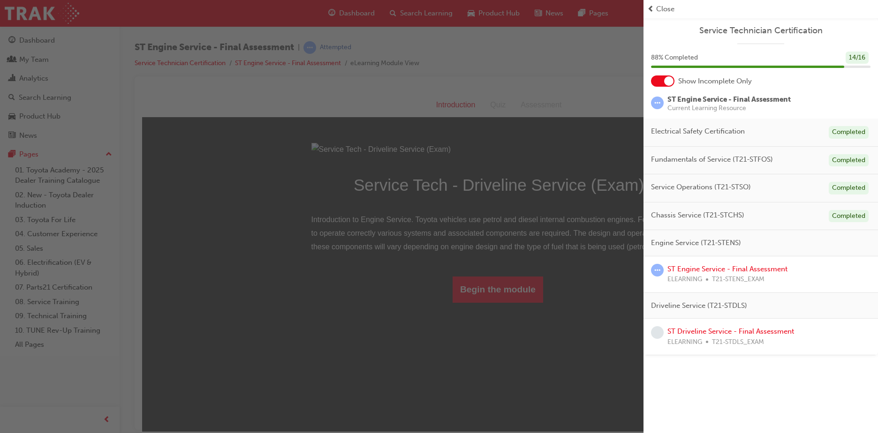
click at [660, 6] on span "Close" at bounding box center [665, 9] width 18 height 11
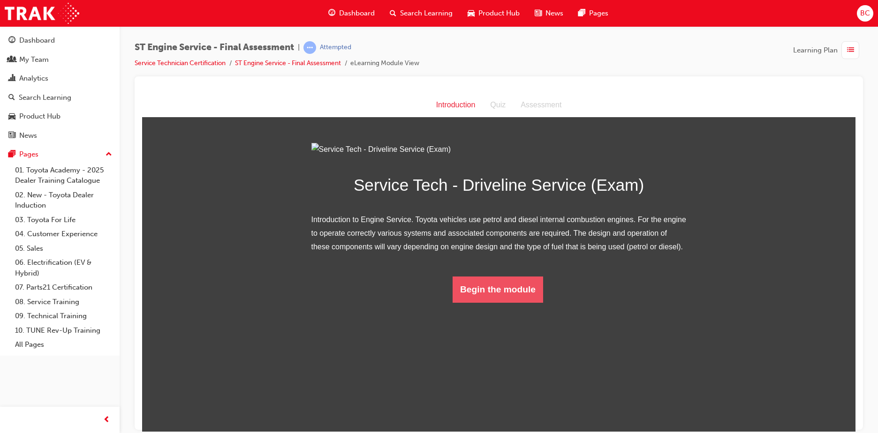
click at [506, 302] on button "Begin the module" at bounding box center [497, 289] width 90 height 26
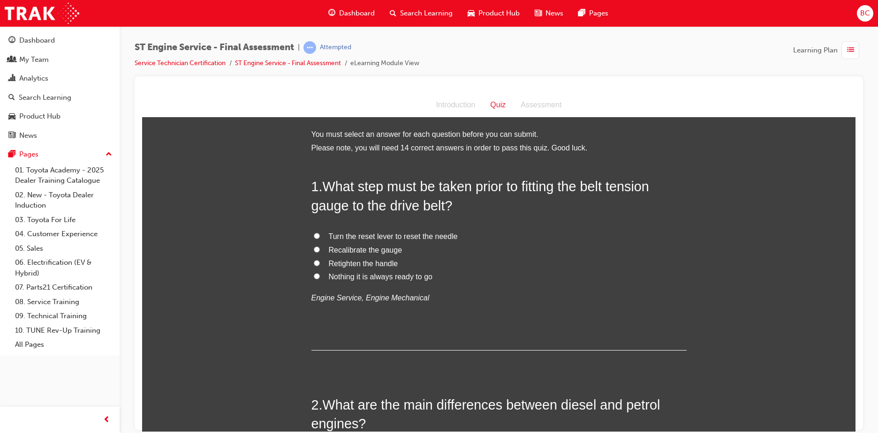
click at [344, 239] on span "Turn the reset lever to reset the needle" at bounding box center [393, 236] width 129 height 8
click at [320, 239] on input "Turn the reset lever to reset the needle" at bounding box center [317, 236] width 6 height 6
radio input "true"
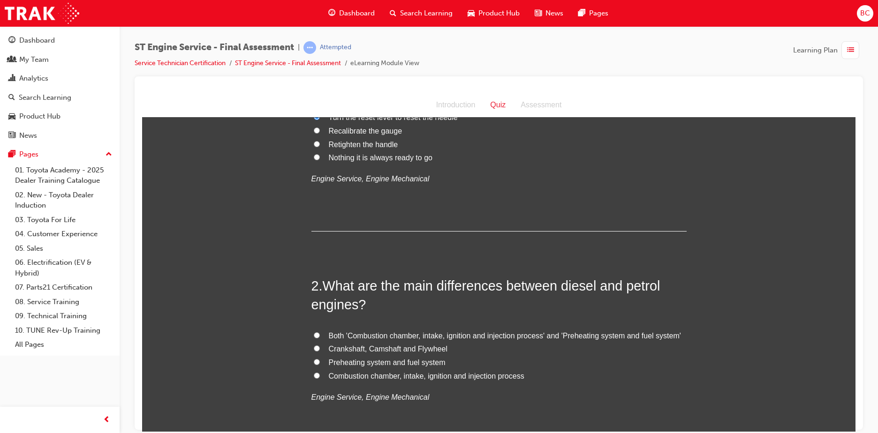
scroll to position [141, 0]
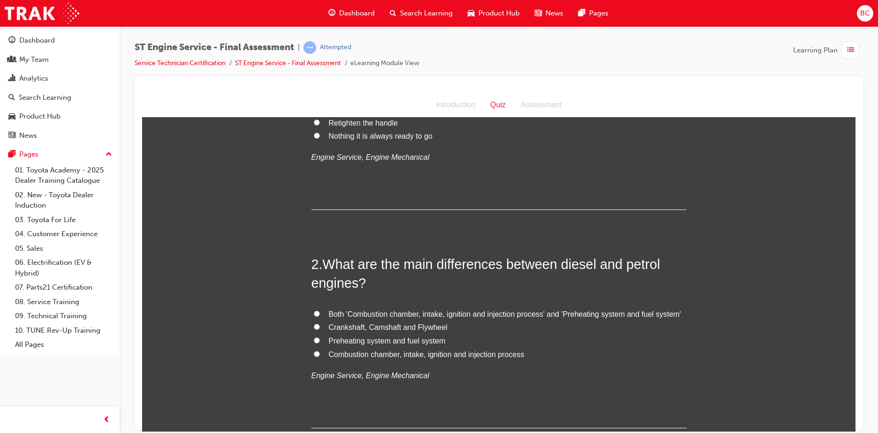
click at [401, 356] on span "Combustion chamber, intake, ignition and injection process" at bounding box center [426, 354] width 195 height 8
click at [320, 356] on input "Combustion chamber, intake, ignition and injection process" at bounding box center [317, 354] width 6 height 6
radio input "true"
click at [370, 314] on span "Both 'Combustion chamber, intake, ignition and injection process' and 'Preheati…" at bounding box center [505, 314] width 352 height 8
click at [320, 314] on input "Both 'Combustion chamber, intake, ignition and injection process' and 'Preheati…" at bounding box center [317, 313] width 6 height 6
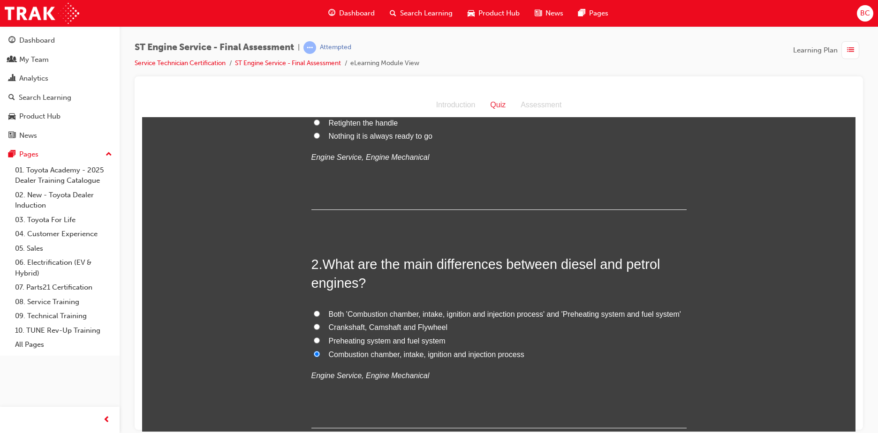
radio input "true"
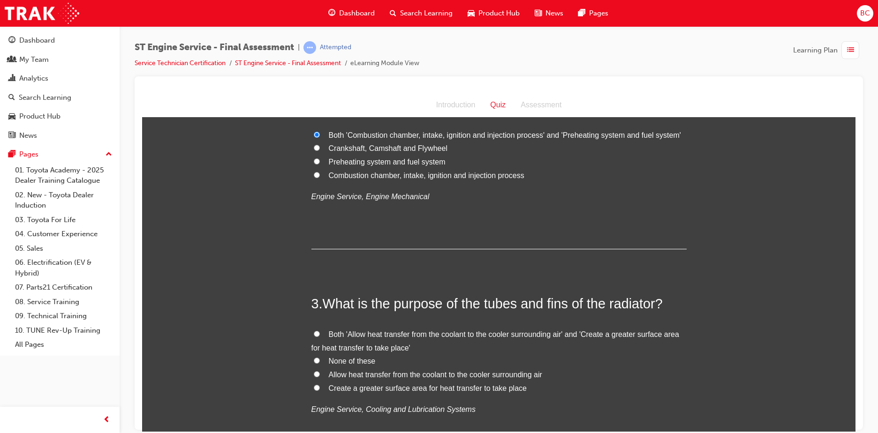
scroll to position [328, 0]
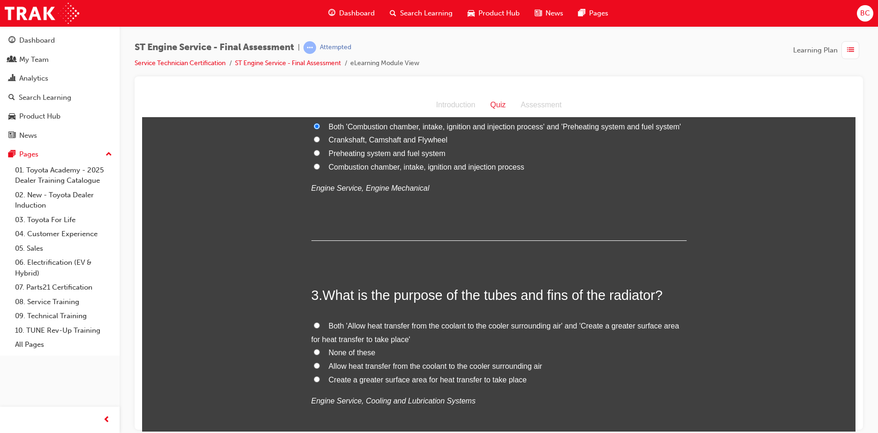
click at [377, 322] on span "Both 'Allow heat transfer from the coolant to the cooler surrounding air' and '…" at bounding box center [495, 333] width 368 height 22
click at [320, 322] on input "Both 'Allow heat transfer from the coolant to the cooler surrounding air' and '…" at bounding box center [317, 325] width 6 height 6
radio input "true"
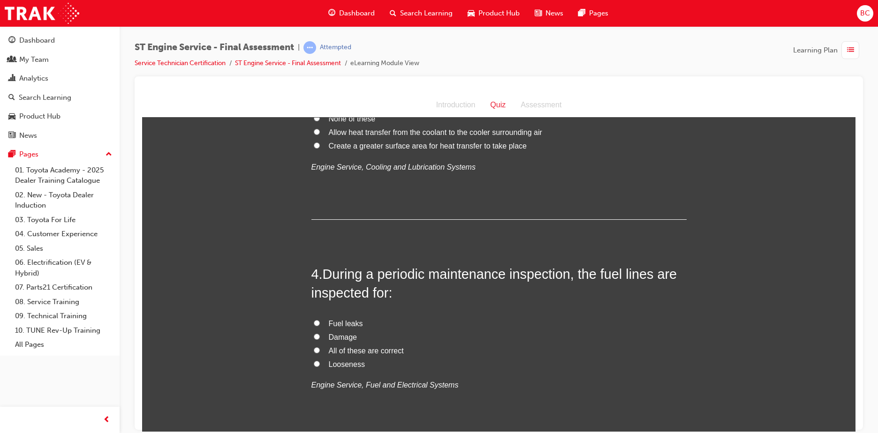
scroll to position [563, 0]
click at [351, 348] on span "All of these are correct" at bounding box center [366, 350] width 75 height 8
click at [320, 348] on input "All of these are correct" at bounding box center [317, 349] width 6 height 6
radio input "true"
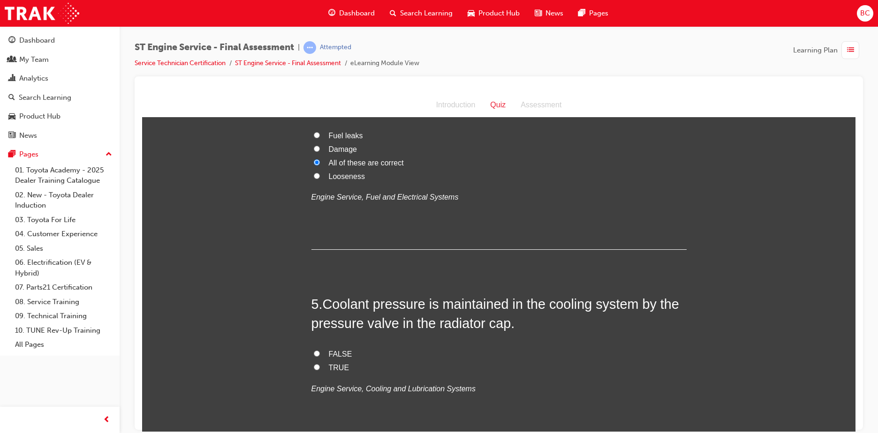
click at [339, 363] on span "TRUE" at bounding box center [339, 367] width 21 height 8
click at [320, 364] on input "TRUE" at bounding box center [317, 367] width 6 height 6
radio input "true"
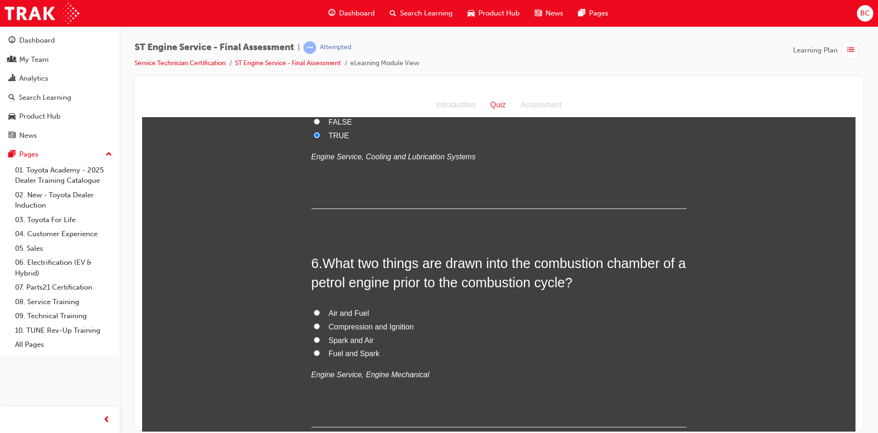
scroll to position [985, 0]
click at [335, 313] on span "Air and Fuel" at bounding box center [349, 311] width 40 height 8
click at [320, 313] on input "Air and Fuel" at bounding box center [317, 310] width 6 height 6
radio input "true"
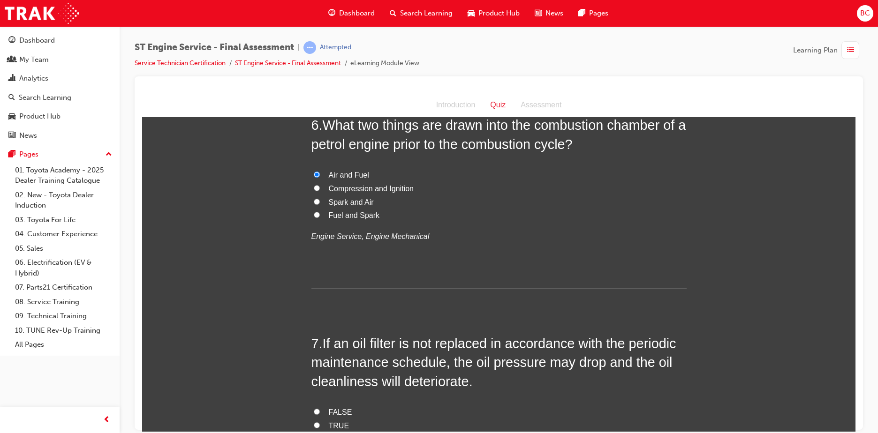
scroll to position [1125, 0]
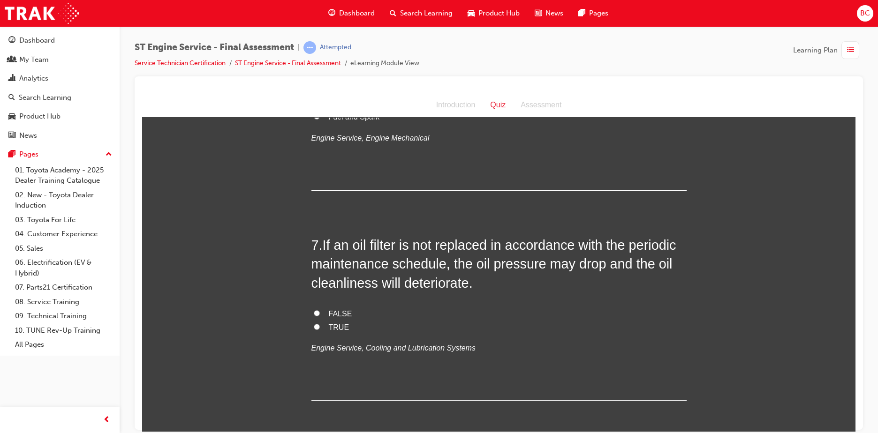
click at [336, 325] on span "TRUE" at bounding box center [339, 327] width 21 height 8
click at [320, 325] on input "TRUE" at bounding box center [317, 326] width 6 height 6
radio input "true"
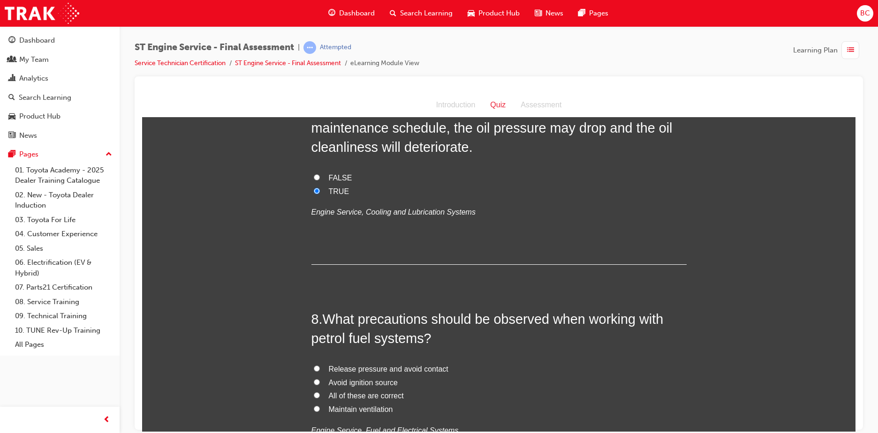
scroll to position [1360, 0]
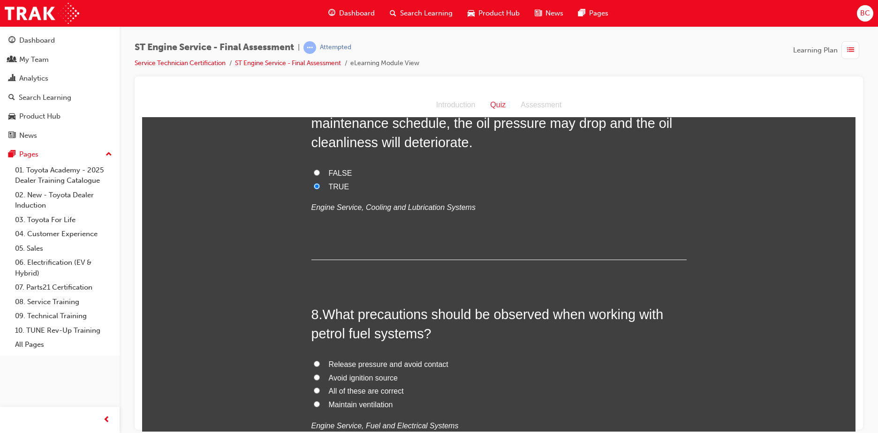
click at [383, 392] on span "All of these are correct" at bounding box center [366, 391] width 75 height 8
click at [320, 392] on input "All of these are correct" at bounding box center [317, 390] width 6 height 6
radio input "true"
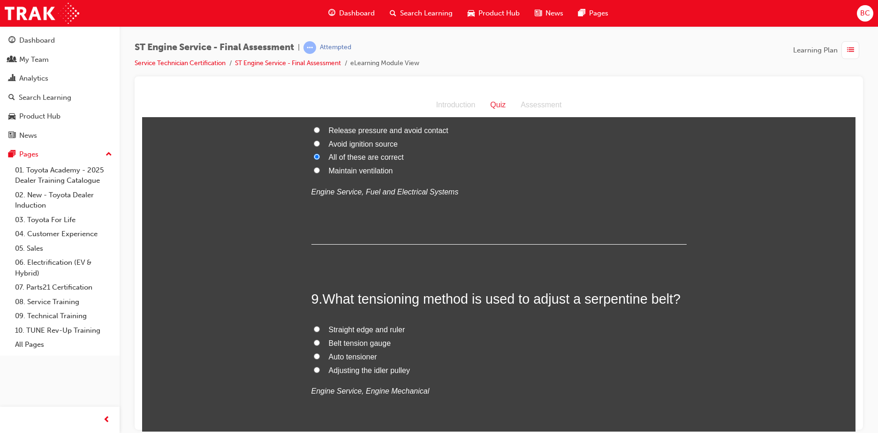
scroll to position [1594, 0]
click at [339, 341] on span "Belt tension gauge" at bounding box center [360, 342] width 62 height 8
click at [320, 341] on input "Belt tension gauge" at bounding box center [317, 342] width 6 height 6
radio input "true"
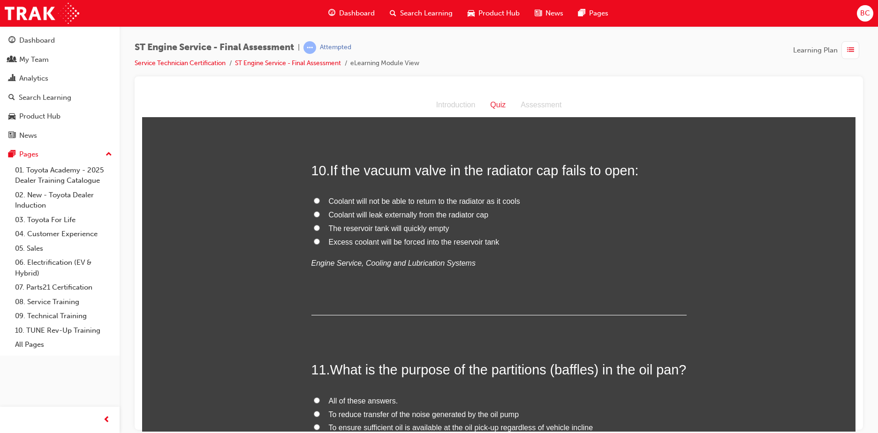
scroll to position [1922, 0]
click at [397, 198] on span "Coolant will not be able to return to the radiator as it cools" at bounding box center [424, 200] width 191 height 8
click at [320, 198] on input "Coolant will not be able to return to the radiator as it cools" at bounding box center [317, 199] width 6 height 6
radio input "true"
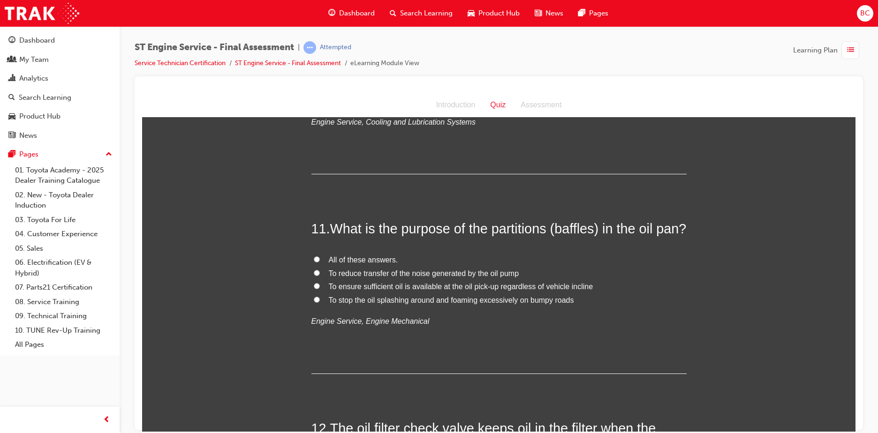
scroll to position [2063, 0]
click at [376, 263] on span "All of these answers." at bounding box center [363, 259] width 69 height 8
click at [320, 262] on input "All of these answers." at bounding box center [317, 259] width 6 height 6
radio input "true"
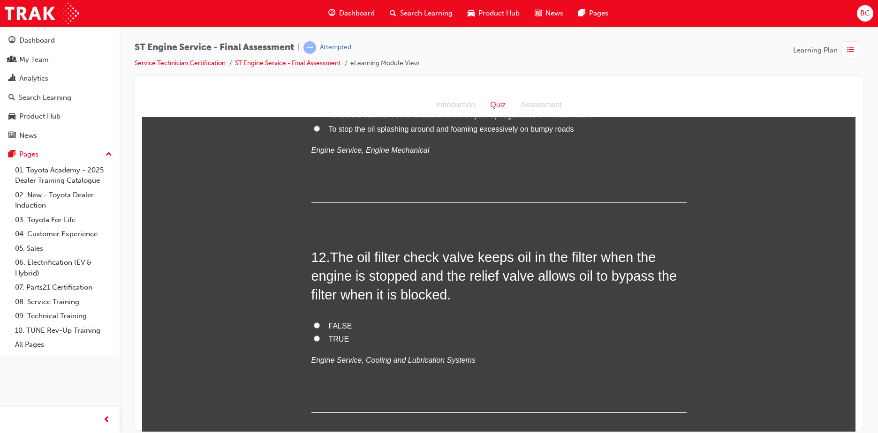
scroll to position [2250, 0]
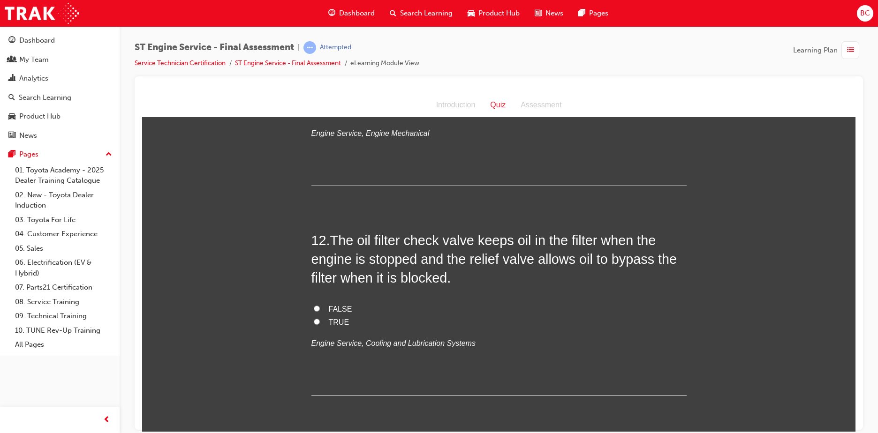
click at [335, 326] on span "TRUE" at bounding box center [339, 322] width 21 height 8
click at [320, 324] on input "TRUE" at bounding box center [317, 321] width 6 height 6
radio input "true"
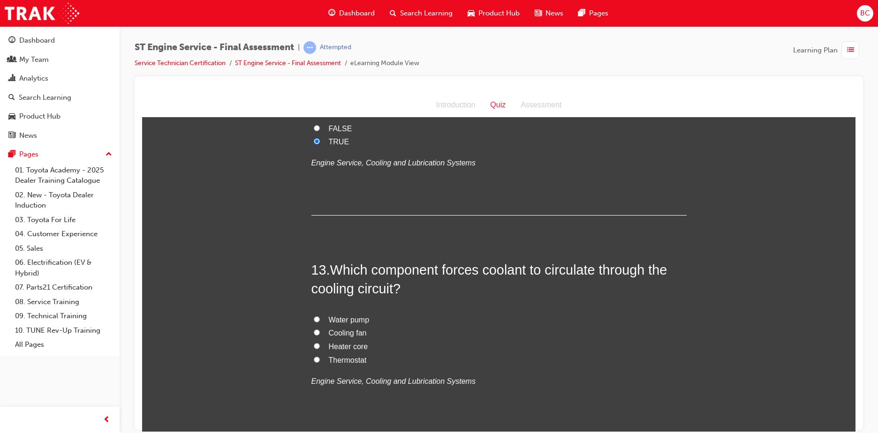
scroll to position [2485, 0]
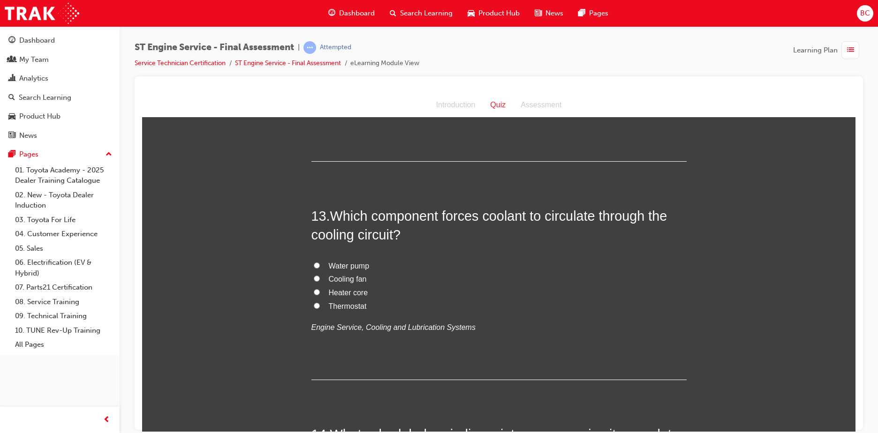
click at [336, 270] on span "Water pump" at bounding box center [349, 266] width 41 height 8
click at [320, 268] on input "Water pump" at bounding box center [317, 265] width 6 height 6
radio input "true"
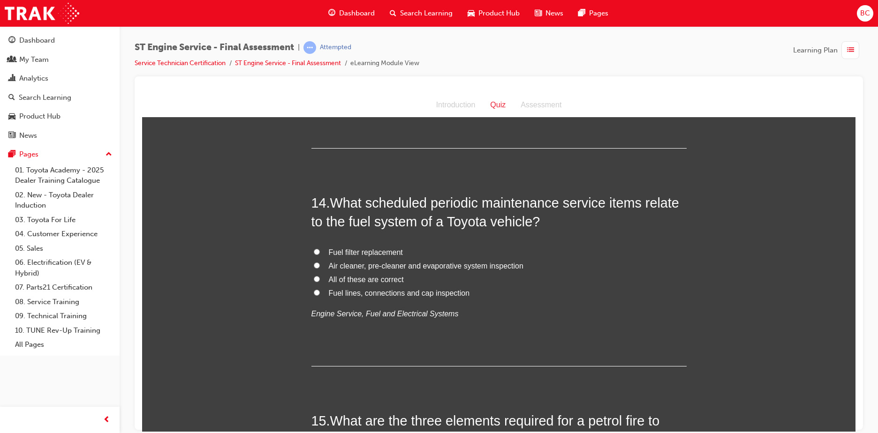
scroll to position [2719, 0]
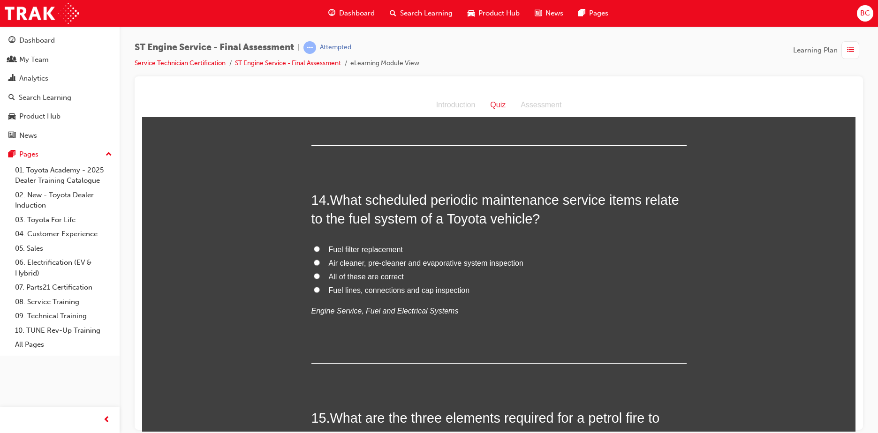
click at [370, 253] on span "Fuel filter replacement" at bounding box center [366, 249] width 74 height 8
click at [320, 252] on input "Fuel filter replacement" at bounding box center [317, 249] width 6 height 6
radio input "true"
click at [359, 294] on span "Fuel lines, connections and cap inspection" at bounding box center [399, 290] width 141 height 8
click at [320, 293] on input "Fuel lines, connections and cap inspection" at bounding box center [317, 289] width 6 height 6
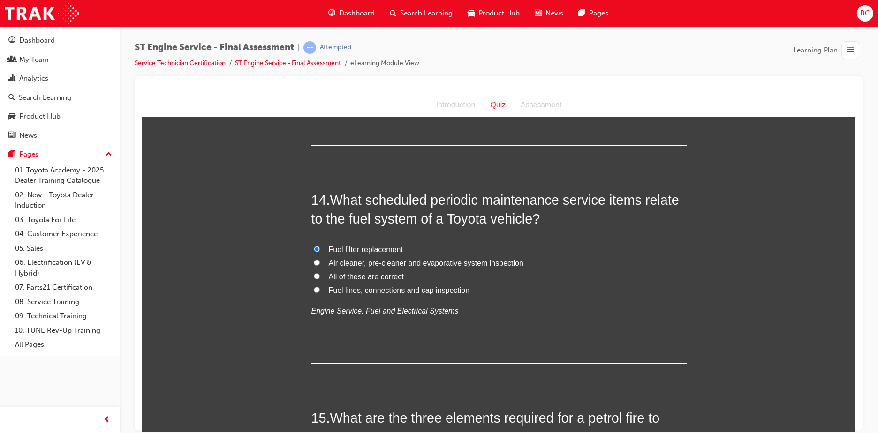
radio input "true"
click at [351, 253] on span "Fuel filter replacement" at bounding box center [366, 249] width 74 height 8
click at [320, 252] on input "Fuel filter replacement" at bounding box center [317, 249] width 6 height 6
radio input "true"
click at [358, 280] on span "All of these are correct" at bounding box center [366, 276] width 75 height 8
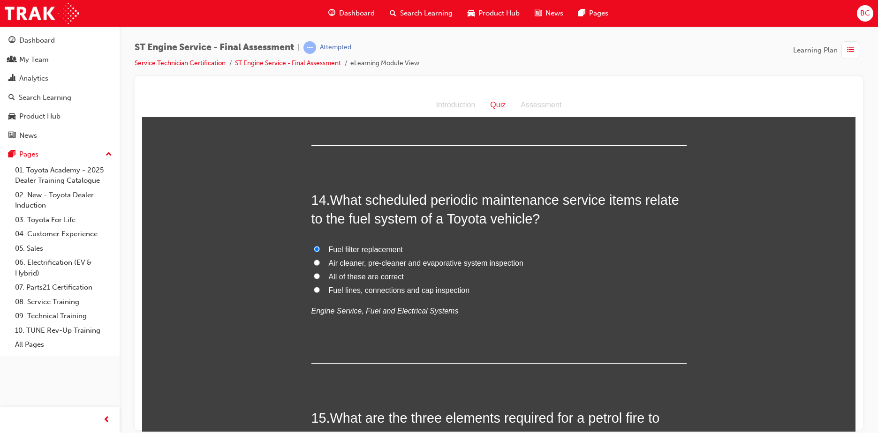
click at [320, 279] on input "All of these are correct" at bounding box center [317, 276] width 6 height 6
radio input "true"
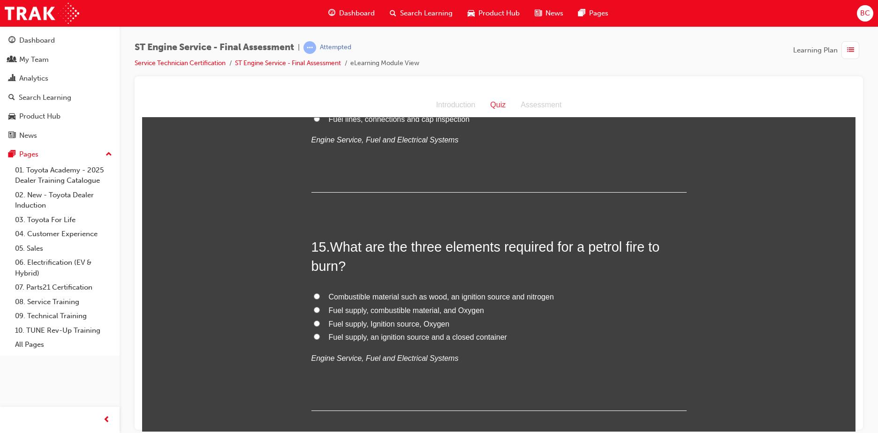
scroll to position [2907, 0]
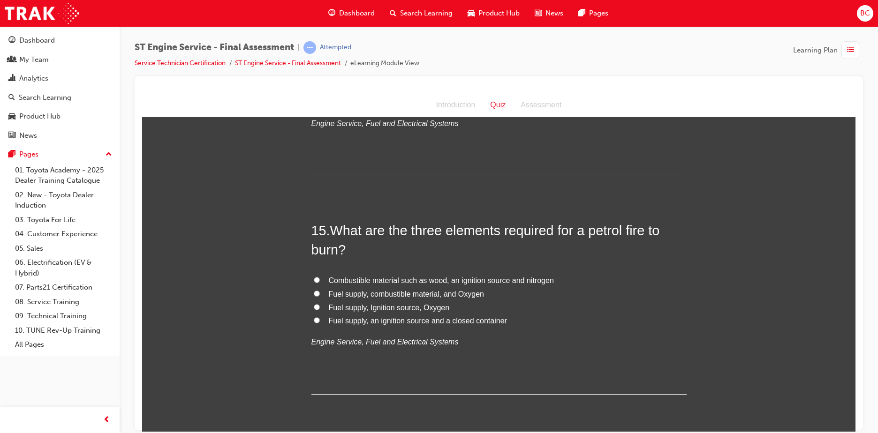
click at [362, 298] on span "Fuel supply, combustible material, and Oxygen" at bounding box center [406, 294] width 155 height 8
click at [320, 296] on input "Fuel supply, combustible material, and Oxygen" at bounding box center [317, 293] width 6 height 6
radio input "true"
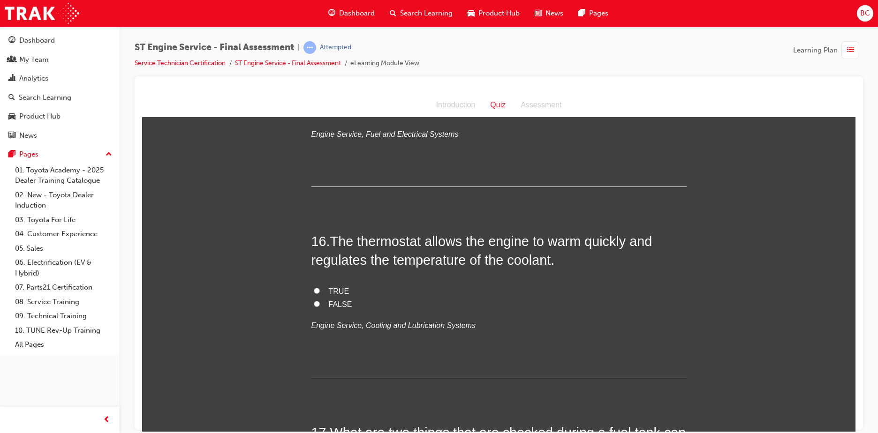
scroll to position [3141, 0]
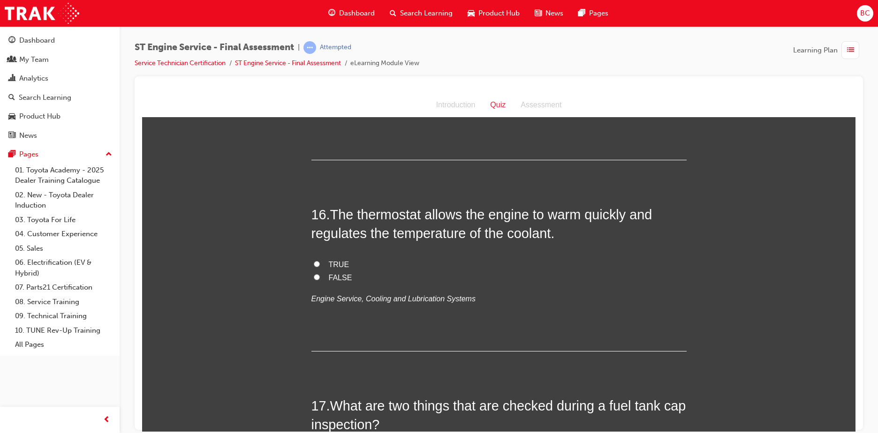
click at [337, 271] on label "TRUE" at bounding box center [498, 265] width 375 height 14
click at [320, 267] on input "TRUE" at bounding box center [317, 264] width 6 height 6
radio input "true"
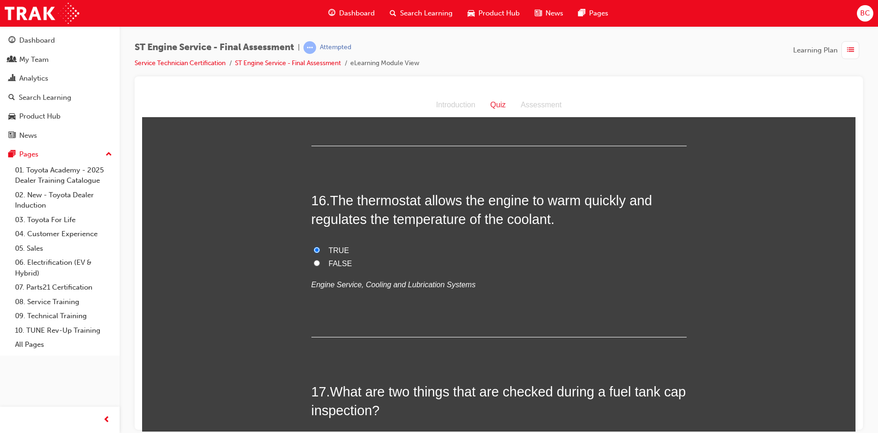
scroll to position [3282, 0]
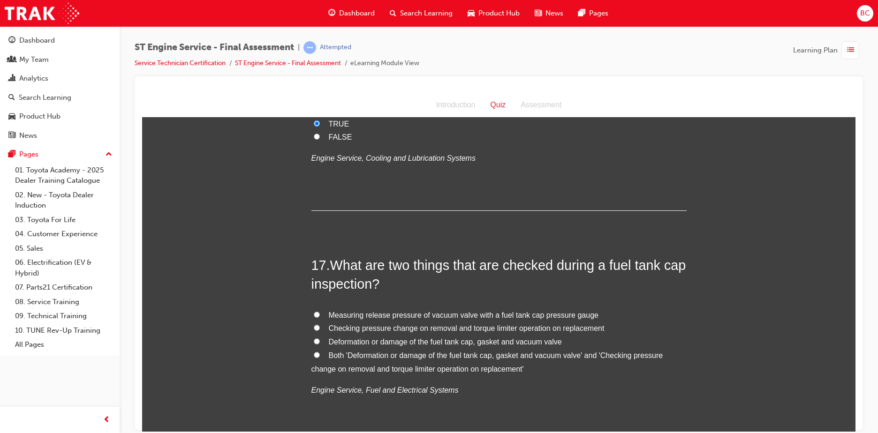
click at [443, 371] on span "Both 'Deformation or damage of the fuel tank cap, gasket and vacuum valve' and …" at bounding box center [487, 362] width 352 height 22
click at [320, 358] on input "Both 'Deformation or damage of the fuel tank cap, gasket and vacuum valve' and …" at bounding box center [317, 355] width 6 height 6
radio input "true"
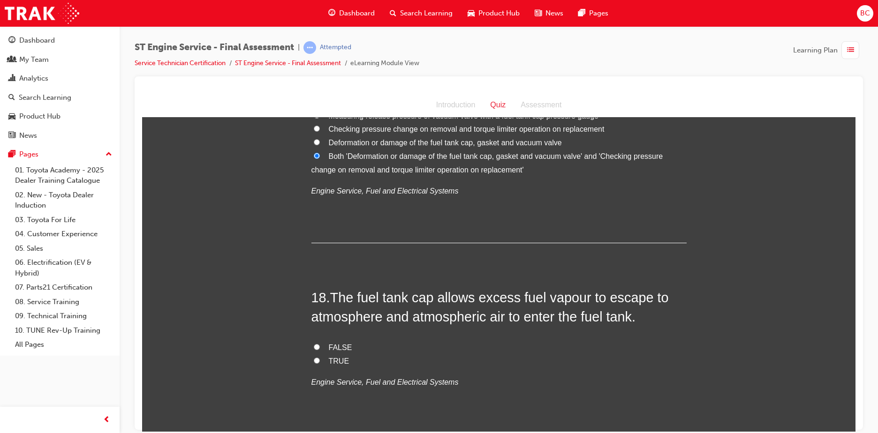
scroll to position [3516, 0]
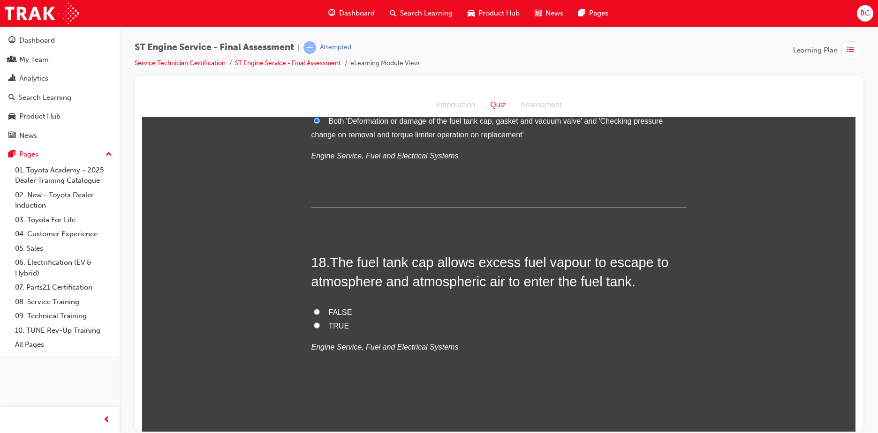
click at [334, 316] on span "FALSE" at bounding box center [340, 312] width 23 height 8
click at [320, 315] on input "FALSE" at bounding box center [317, 311] width 6 height 6
radio input "true"
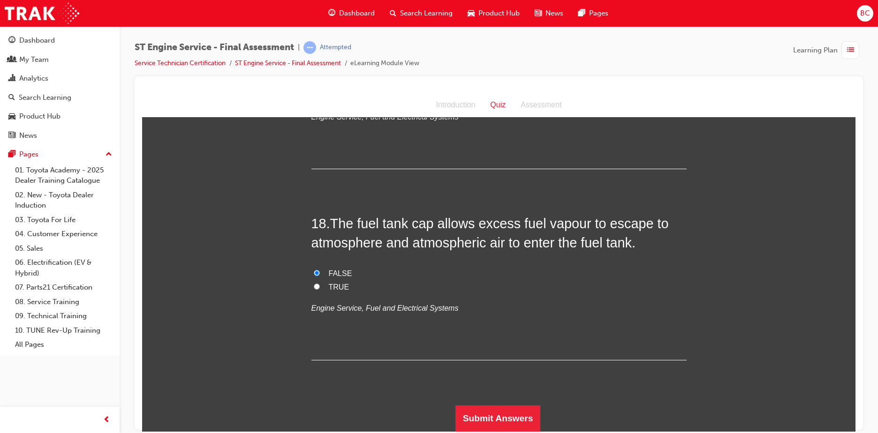
scroll to position [3574, 0]
click at [504, 419] on button "Submit Answers" at bounding box center [497, 418] width 85 height 26
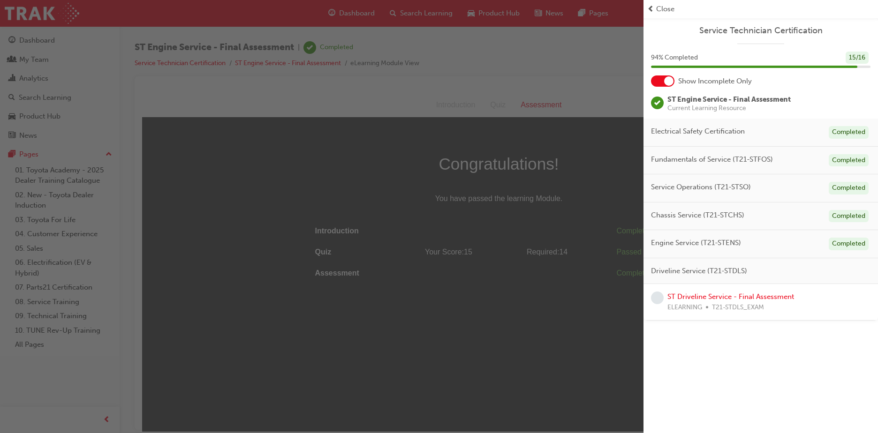
click at [665, 7] on span "Close" at bounding box center [665, 9] width 18 height 11
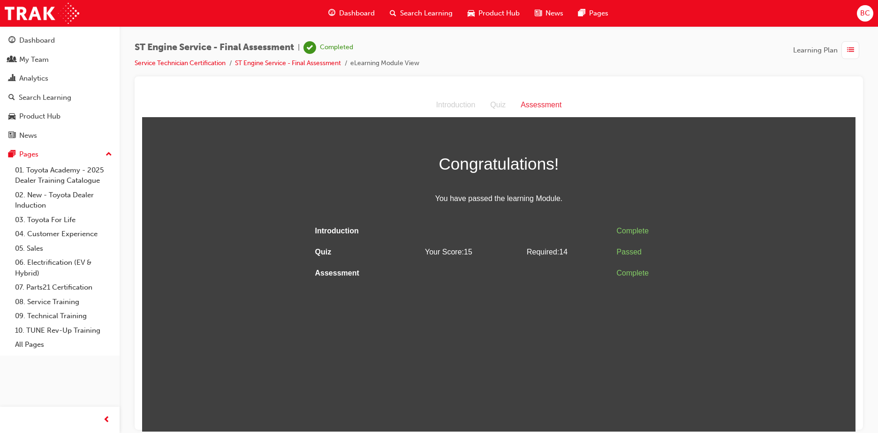
click at [207, 59] on li "Service Technician Certification" at bounding box center [185, 63] width 100 height 11
click at [211, 66] on link "Service Technician Certification" at bounding box center [180, 63] width 91 height 8
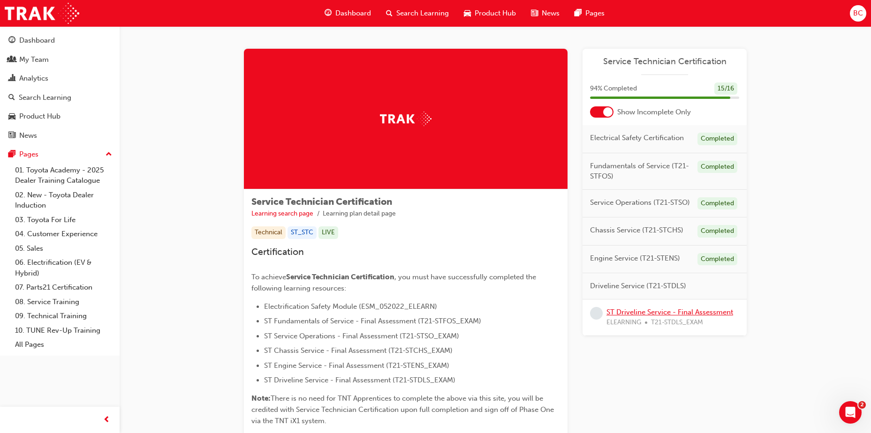
click at [719, 312] on link "ST Driveline Service - Final Assessment" at bounding box center [669, 312] width 127 height 8
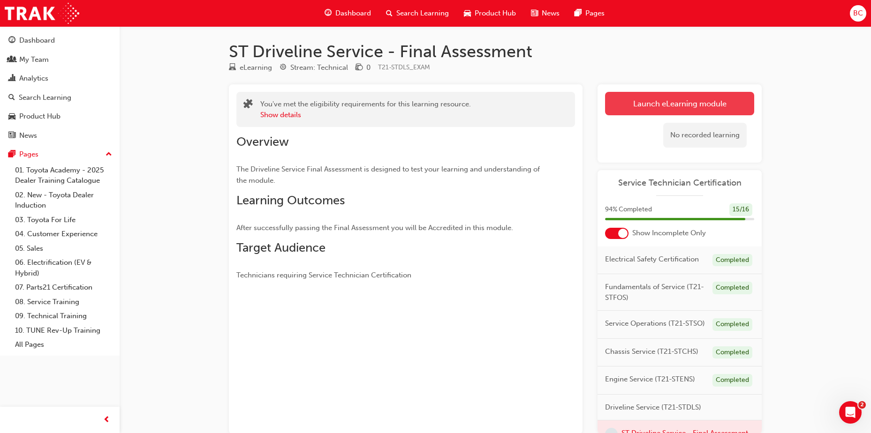
click at [695, 103] on link "Launch eLearning module" at bounding box center [679, 103] width 149 height 23
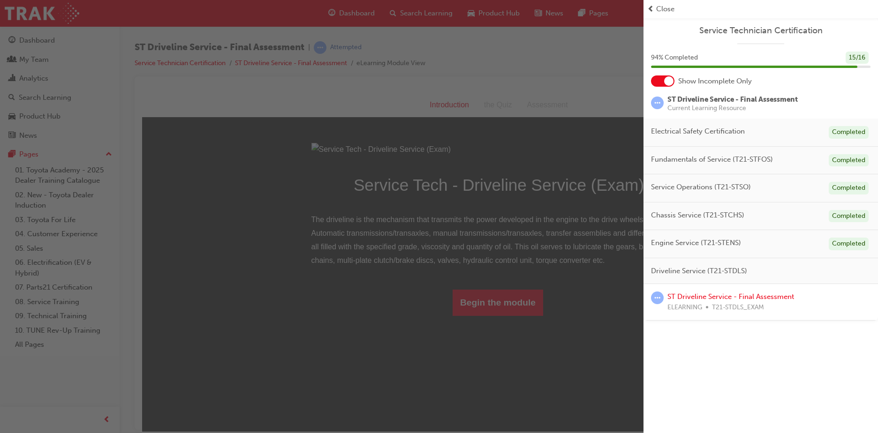
click at [663, 10] on span "Close" at bounding box center [665, 9] width 18 height 11
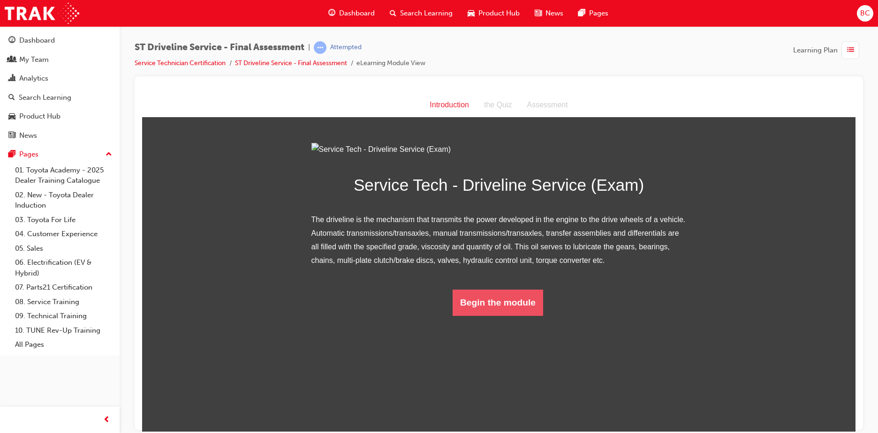
click at [494, 316] on button "Begin the module" at bounding box center [497, 302] width 90 height 26
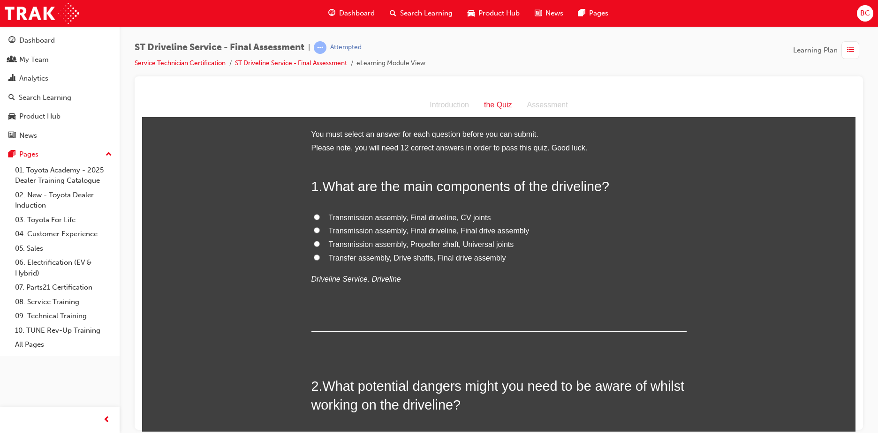
click at [349, 230] on span "Transmission assembly, Final driveline, Final drive assembly" at bounding box center [429, 230] width 201 height 8
click at [320, 230] on input "Transmission assembly, Final driveline, Final drive assembly" at bounding box center [317, 230] width 6 height 6
radio input "true"
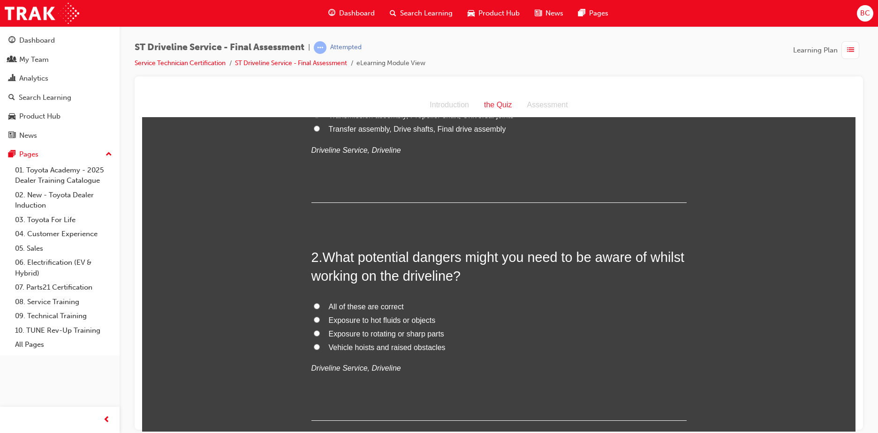
scroll to position [141, 0]
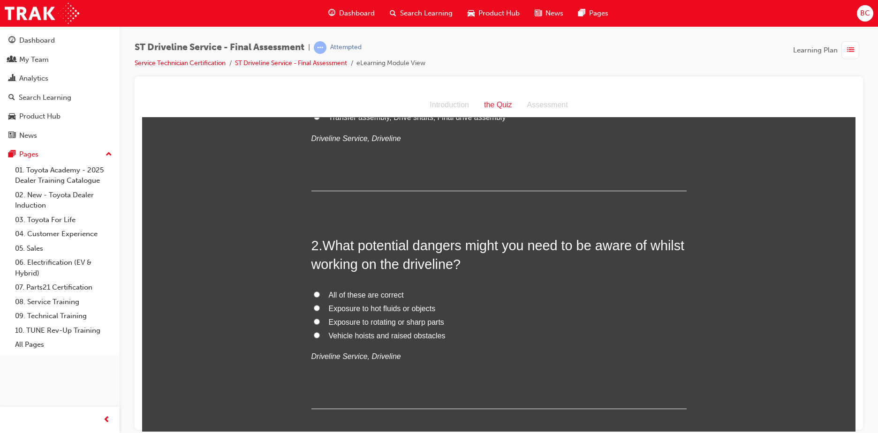
click at [364, 293] on span "All of these are correct" at bounding box center [366, 295] width 75 height 8
click at [320, 293] on input "All of these are correct" at bounding box center [317, 294] width 6 height 6
radio input "true"
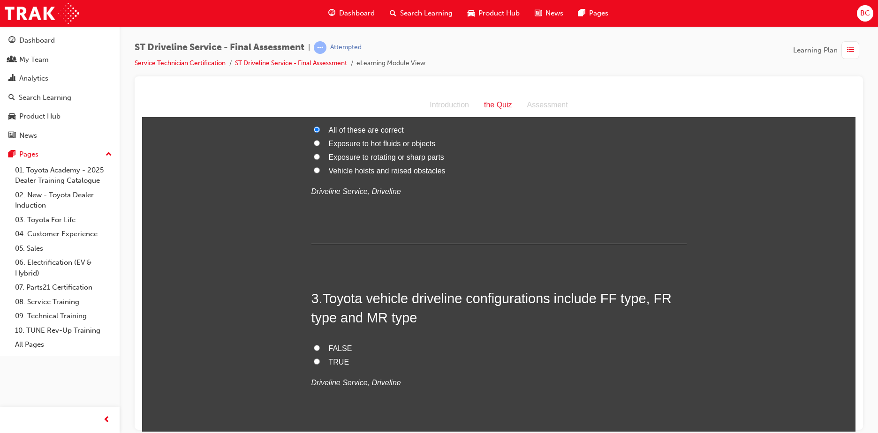
scroll to position [328, 0]
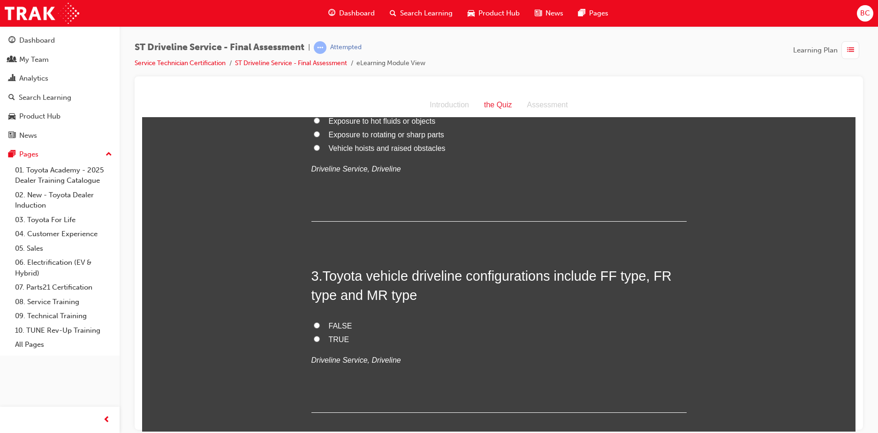
click at [321, 339] on label "TRUE" at bounding box center [498, 340] width 375 height 14
click at [320, 339] on input "TRUE" at bounding box center [317, 339] width 6 height 6
radio input "true"
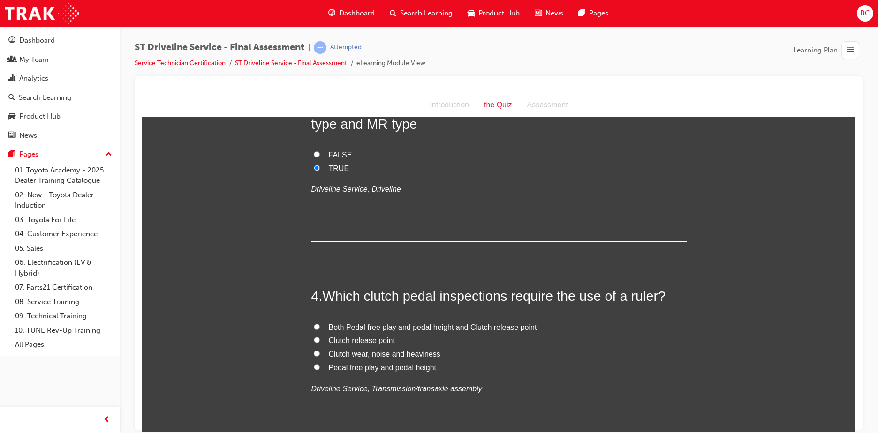
scroll to position [516, 0]
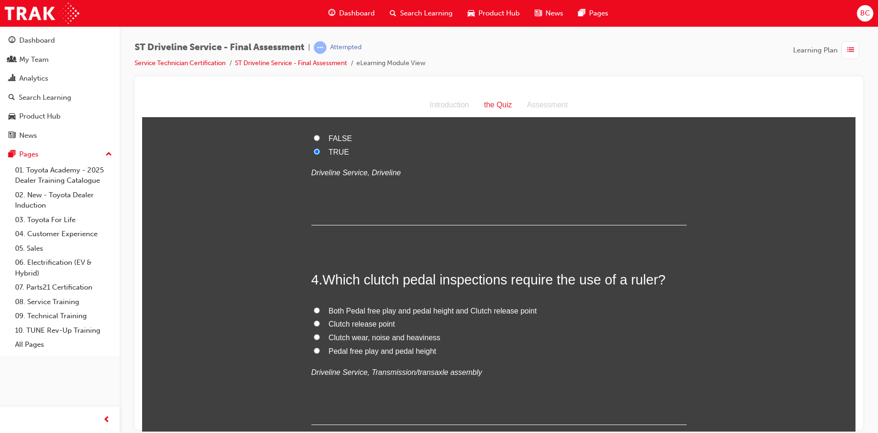
click at [357, 310] on span "Both Pedal free play and pedal height and Clutch release point" at bounding box center [433, 311] width 208 height 8
click at [320, 310] on input "Both Pedal free play and pedal height and Clutch release point" at bounding box center [317, 310] width 6 height 6
radio input "true"
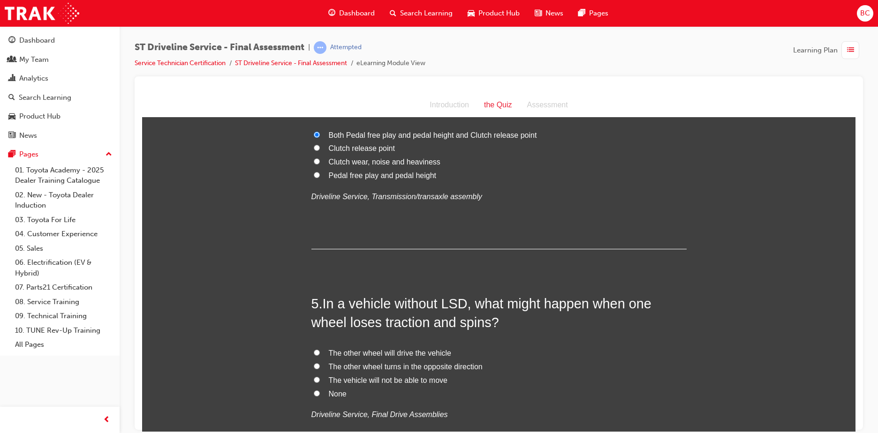
scroll to position [703, 0]
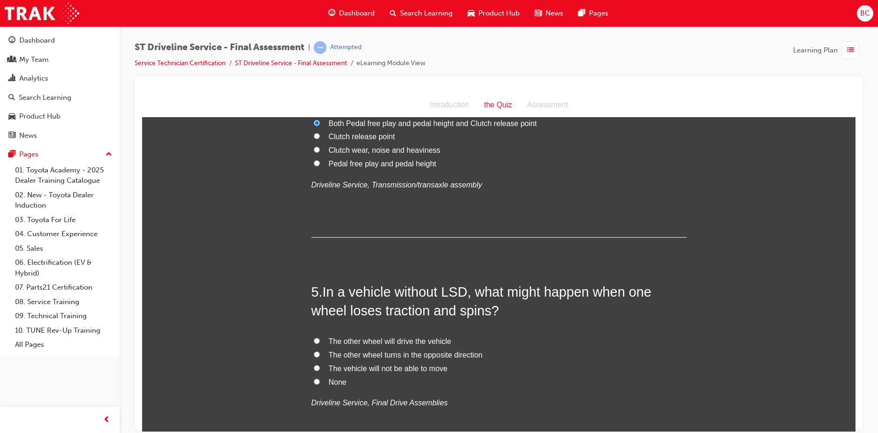
click at [361, 355] on span "The other wheel turns in the opposite direction" at bounding box center [406, 355] width 154 height 8
click at [320, 355] on input "The other wheel turns in the opposite direction" at bounding box center [317, 354] width 6 height 6
radio input "true"
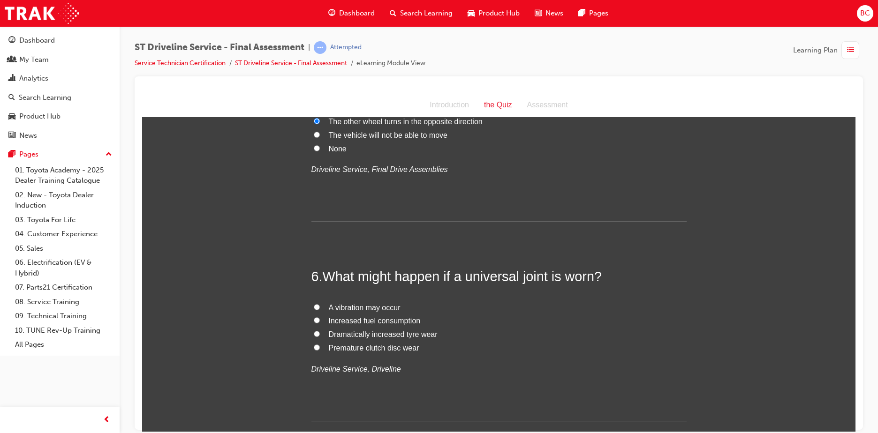
scroll to position [938, 0]
click at [382, 303] on span "A vibration may occur" at bounding box center [365, 306] width 72 height 8
click at [320, 303] on input "A vibration may occur" at bounding box center [317, 306] width 6 height 6
radio input "true"
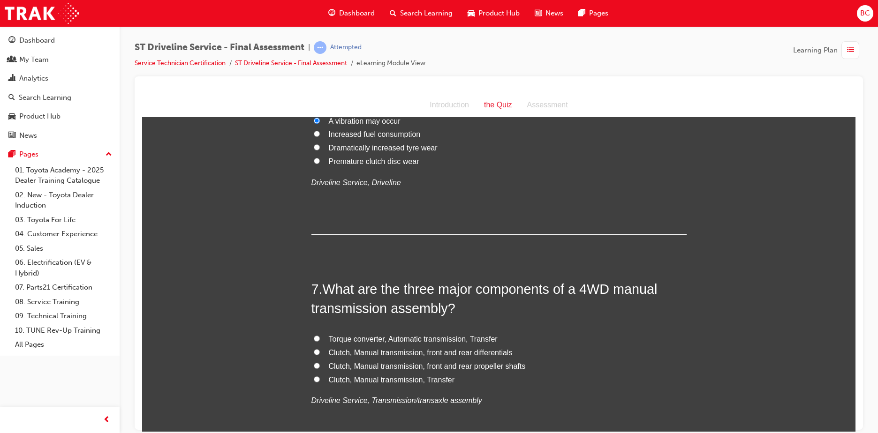
scroll to position [1125, 0]
click at [377, 377] on span "Clutch, Manual transmission, Transfer" at bounding box center [392, 378] width 126 height 8
click at [320, 377] on input "Clutch, Manual transmission, Transfer" at bounding box center [317, 377] width 6 height 6
radio input "true"
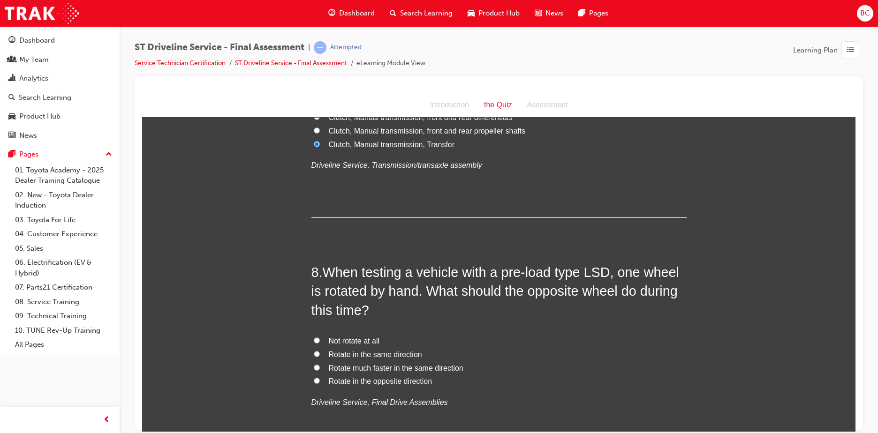
scroll to position [1360, 0]
click at [367, 351] on span "Rotate in the same direction" at bounding box center [375, 353] width 93 height 8
click at [320, 351] on input "Rotate in the same direction" at bounding box center [317, 353] width 6 height 6
radio input "true"
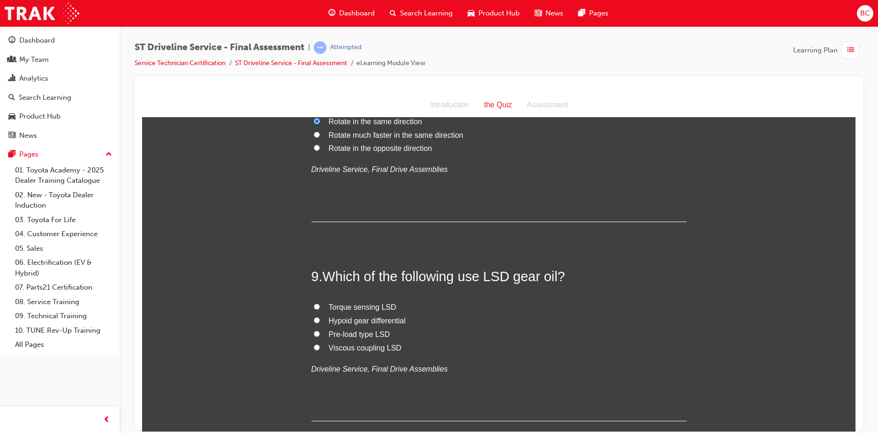
scroll to position [1594, 0]
click at [373, 331] on span "Pre-load type LSD" at bounding box center [359, 332] width 61 height 8
click at [320, 331] on input "Pre-load type LSD" at bounding box center [317, 331] width 6 height 6
radio input "true"
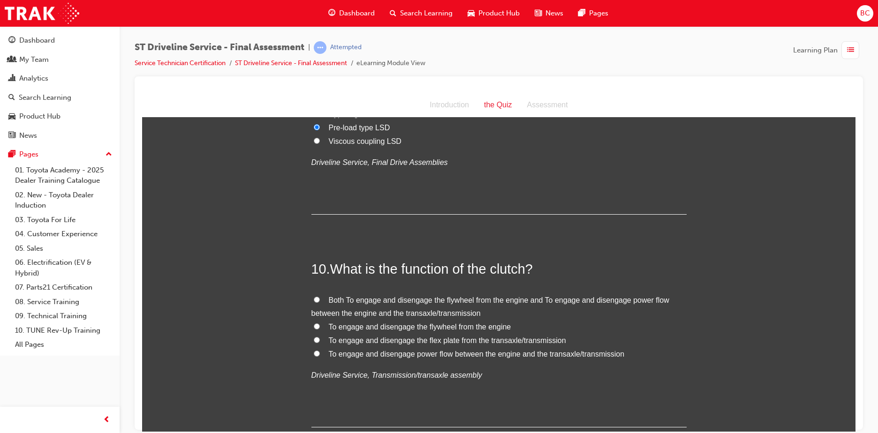
scroll to position [1828, 0]
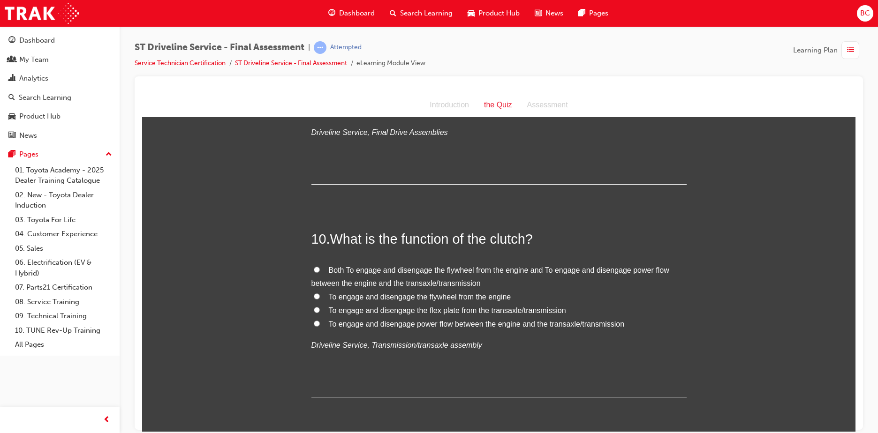
click at [360, 266] on span "Both To engage and disengage the flywheel from the engine and To engage and dis…" at bounding box center [490, 277] width 358 height 22
click at [320, 266] on input "Both To engage and disengage the flywheel from the engine and To engage and dis…" at bounding box center [317, 269] width 6 height 6
radio input "true"
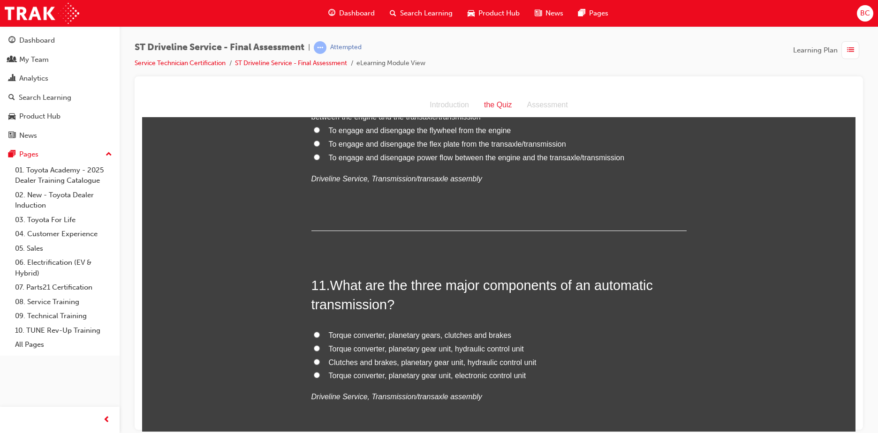
scroll to position [2016, 0]
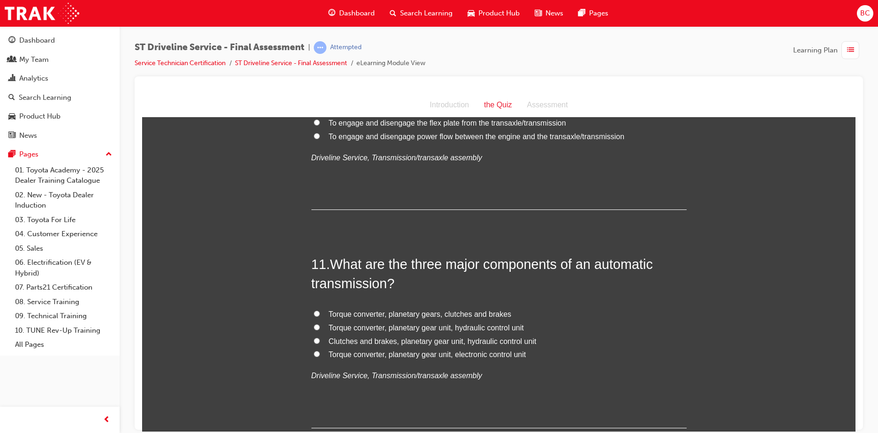
click at [352, 311] on span "Torque converter, planetary gears, clutches and brakes" at bounding box center [420, 314] width 183 height 8
click at [320, 311] on input "Torque converter, planetary gears, clutches and brakes" at bounding box center [317, 313] width 6 height 6
radio input "true"
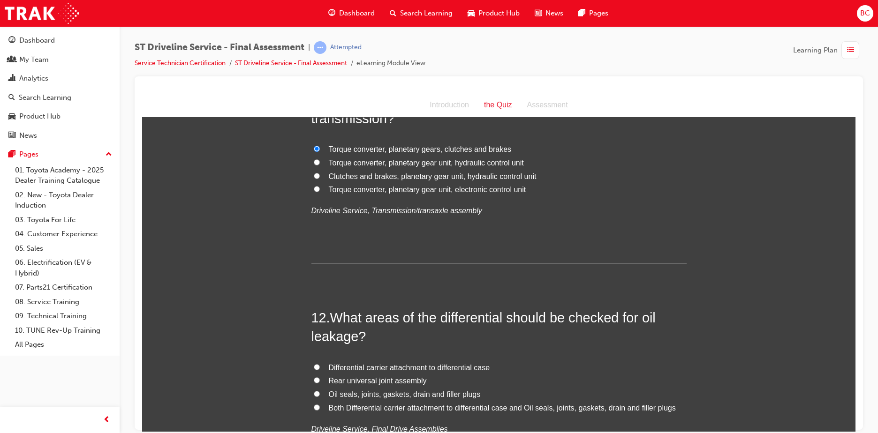
scroll to position [2203, 0]
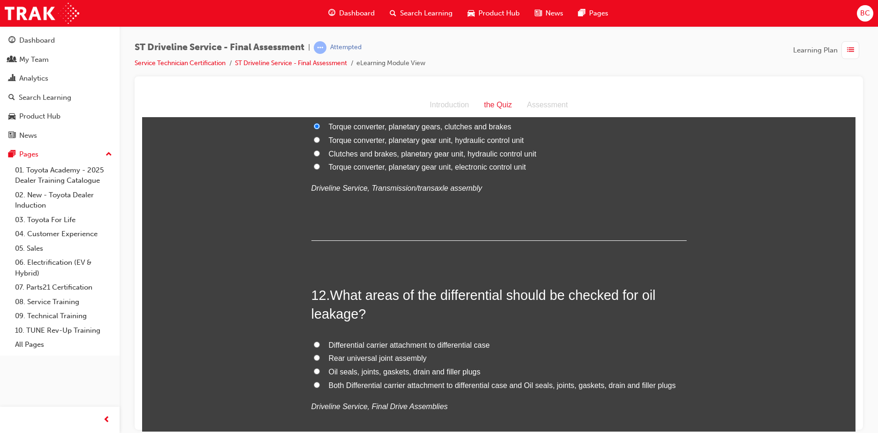
click at [374, 382] on span "Both Differential carrier attachment to differential case and Oil seals, joints…" at bounding box center [502, 385] width 347 height 8
click at [320, 382] on input "Both Differential carrier attachment to differential case and Oil seals, joints…" at bounding box center [317, 385] width 6 height 6
radio input "true"
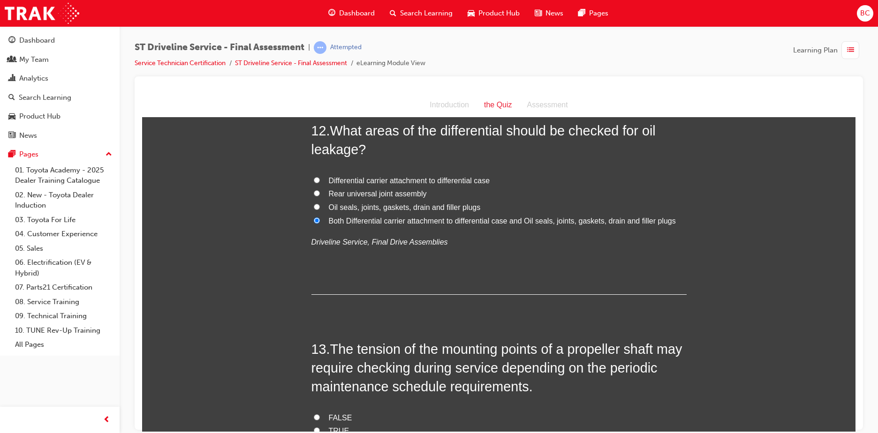
scroll to position [2438, 0]
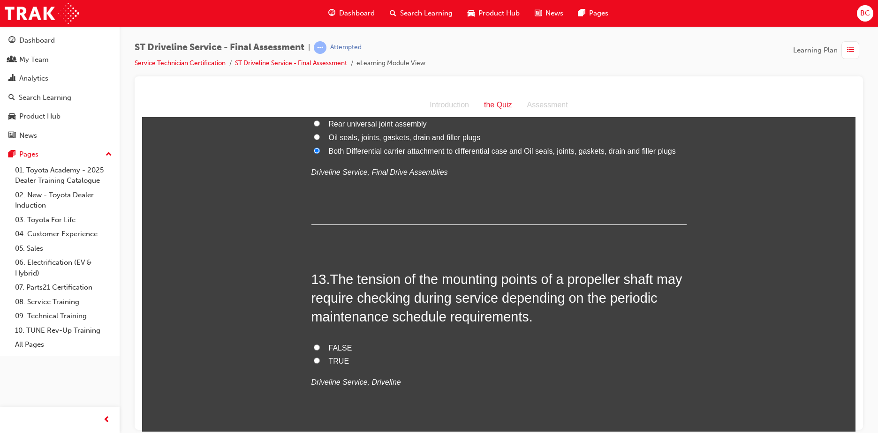
click at [334, 363] on span "TRUE" at bounding box center [339, 361] width 21 height 8
click at [320, 363] on input "TRUE" at bounding box center [317, 360] width 6 height 6
radio input "true"
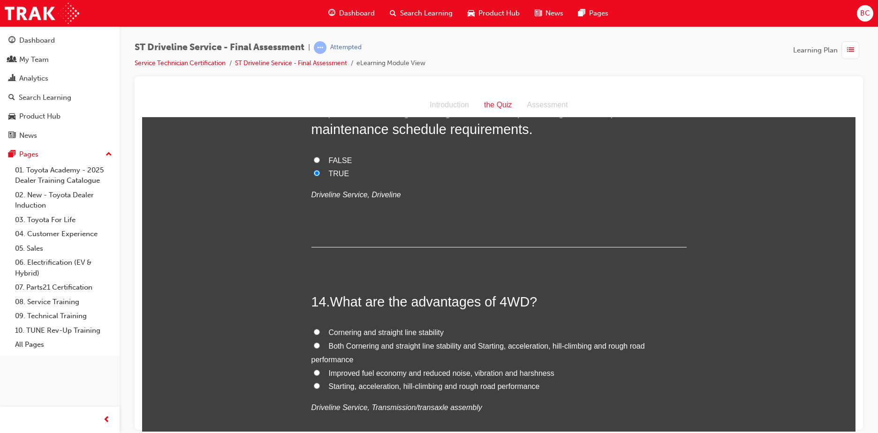
scroll to position [2672, 0]
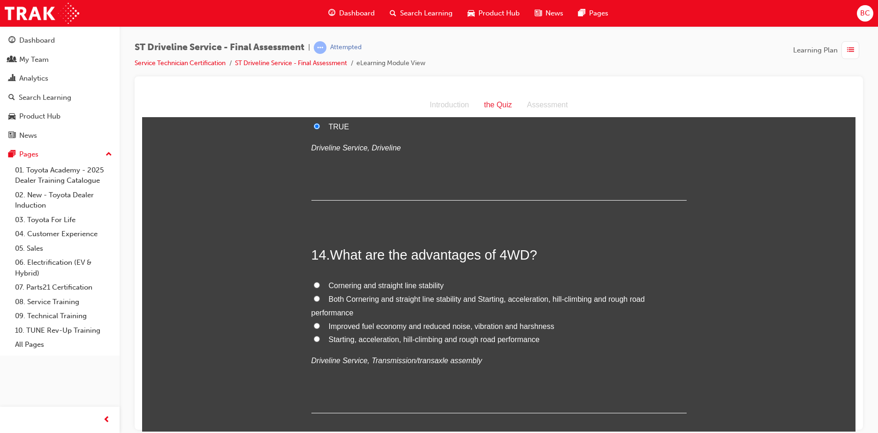
click at [351, 300] on span "Both Cornering and straight line stability and Starting, acceleration, hill-cli…" at bounding box center [477, 306] width 333 height 22
click at [320, 300] on input "Both Cornering and straight line stability and Starting, acceleration, hill-cli…" at bounding box center [317, 298] width 6 height 6
radio input "true"
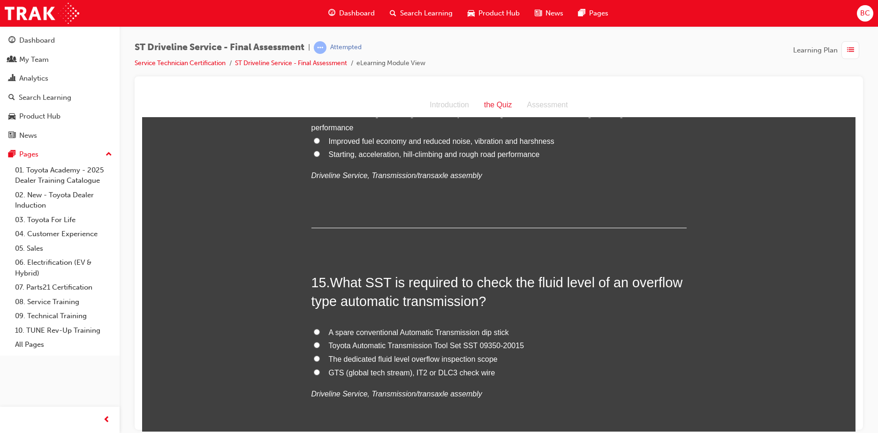
scroll to position [2860, 0]
click at [395, 369] on span "GTS (global tech stream), IT2 or DLC3 check wire" at bounding box center [412, 370] width 166 height 8
click at [320, 369] on input "GTS (global tech stream), IT2 or DLC3 check wire" at bounding box center [317, 370] width 6 height 6
radio input "true"
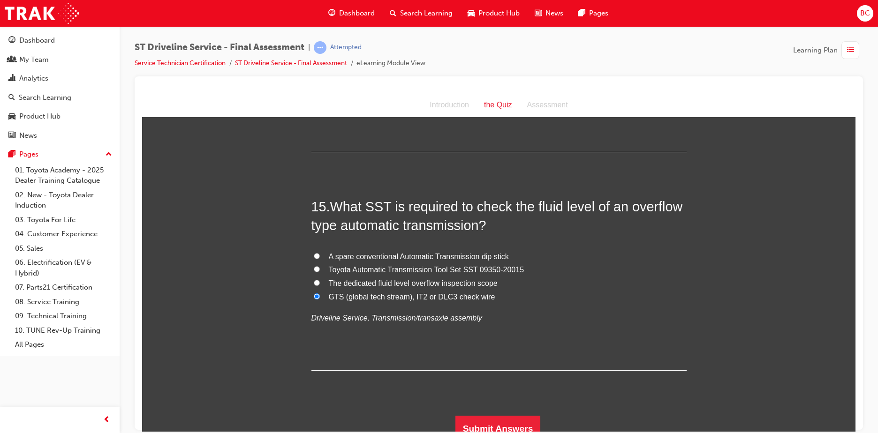
scroll to position [2943, 0]
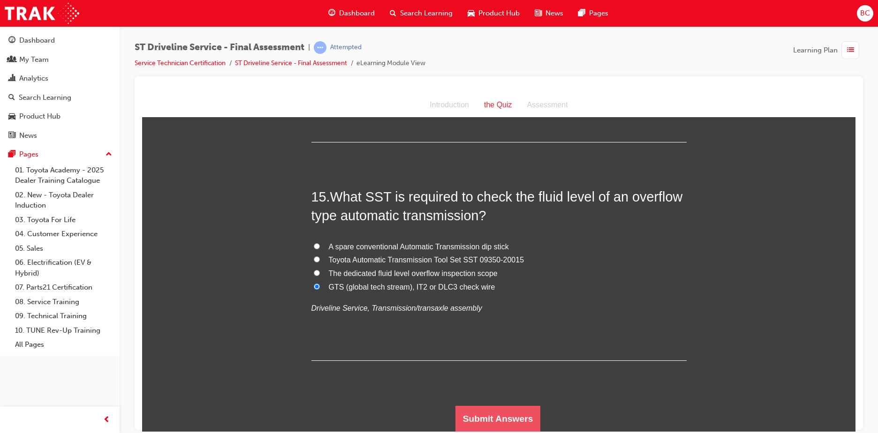
click at [517, 416] on button "Submit Answers" at bounding box center [497, 419] width 85 height 26
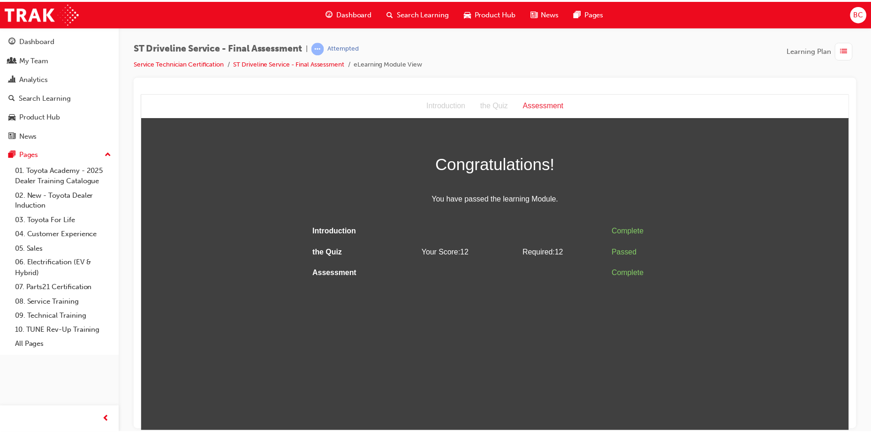
scroll to position [0, 0]
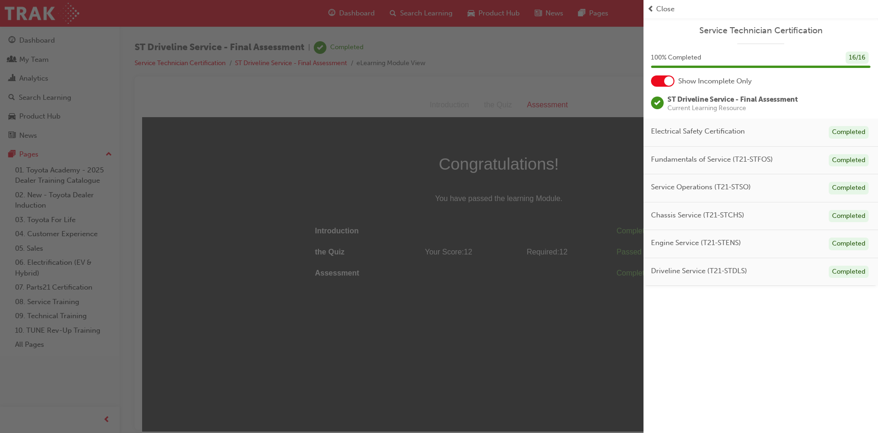
click at [669, 8] on span "Close" at bounding box center [665, 9] width 18 height 11
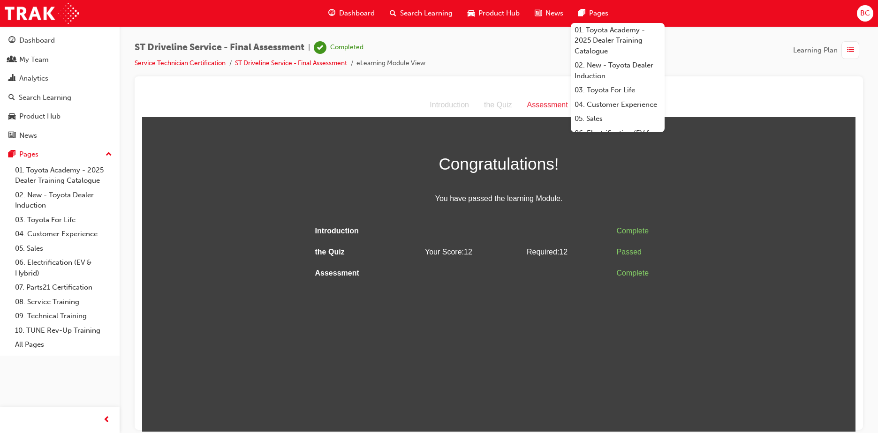
click at [707, 90] on div at bounding box center [498, 88] width 713 height 9
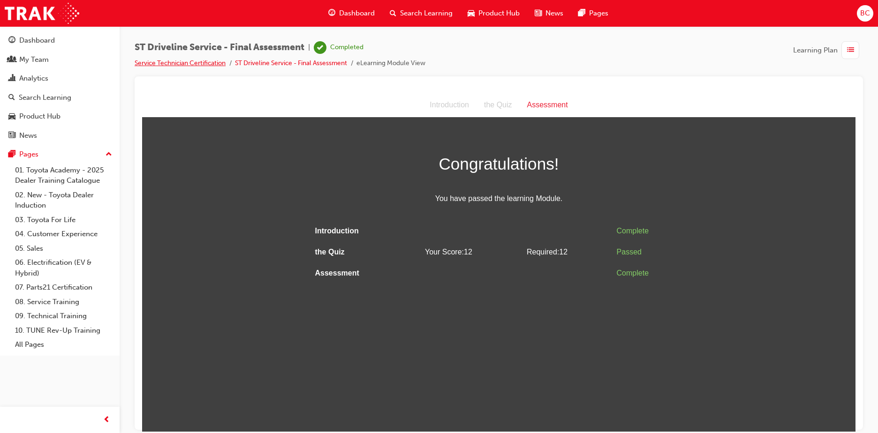
click at [204, 63] on link "Service Technician Certification" at bounding box center [180, 63] width 91 height 8
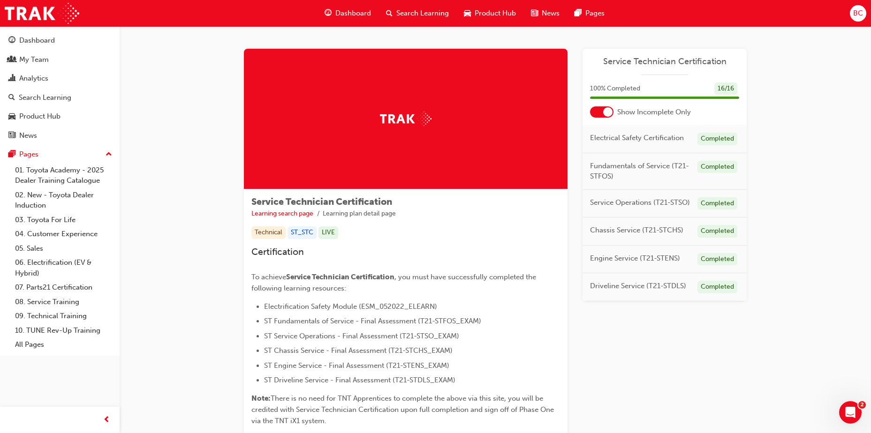
click at [365, 14] on span "Dashboard" at bounding box center [353, 13] width 36 height 11
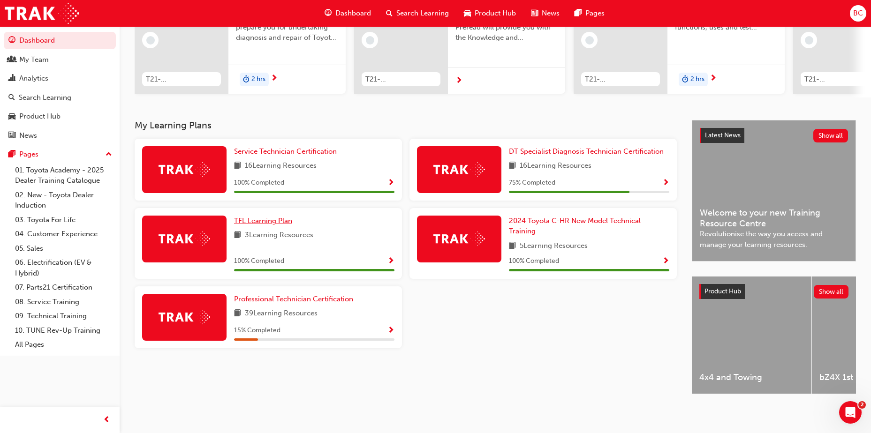
scroll to position [125, 0]
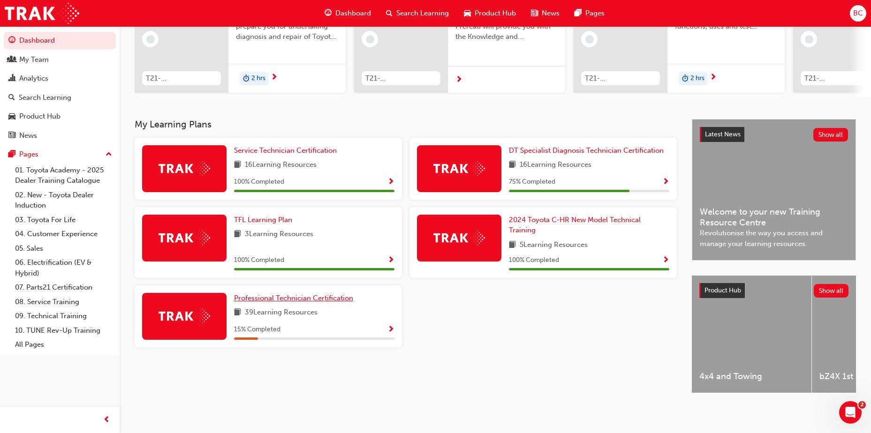
click at [263, 293] on link "Professional Technician Certification" at bounding box center [295, 298] width 123 height 11
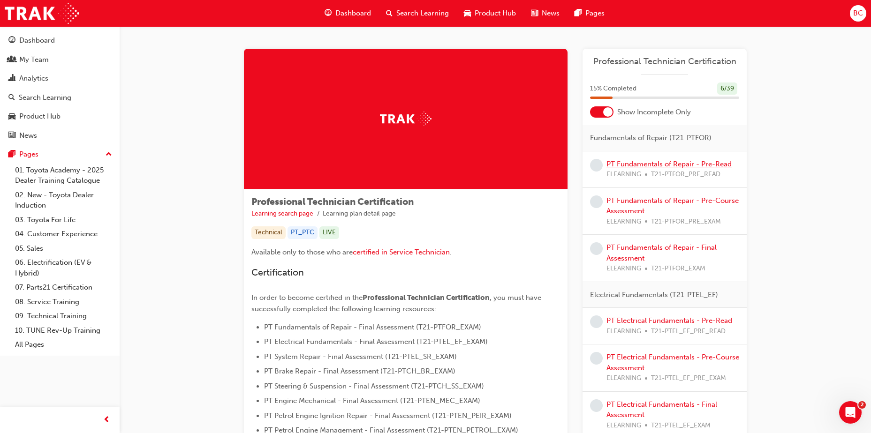
click at [681, 165] on link "PT Fundamentals of Repair - Pre-Read" at bounding box center [668, 164] width 125 height 8
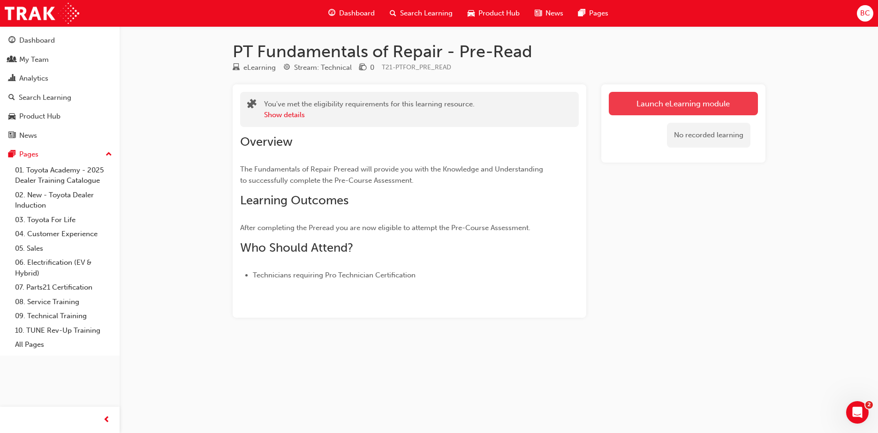
click at [649, 100] on link "Launch eLearning module" at bounding box center [683, 103] width 149 height 23
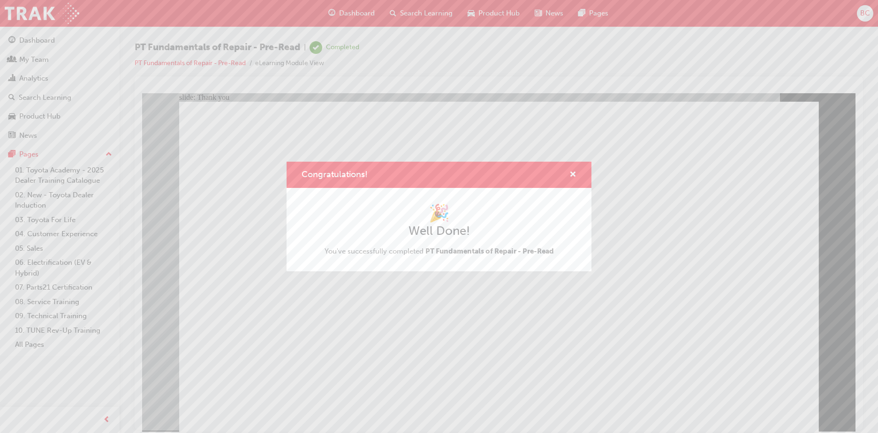
click at [364, 356] on div "Congratulations! 🎉 Well Done! You've successfully completed PT Fundamentals of …" at bounding box center [439, 216] width 878 height 433
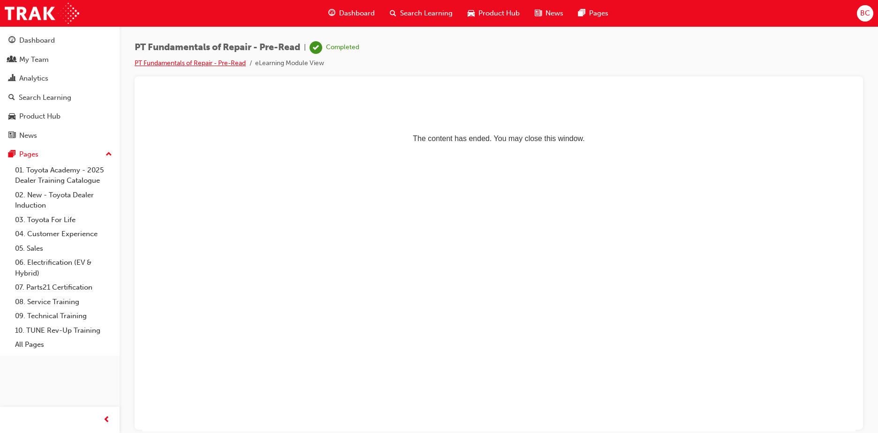
click at [202, 63] on link "PT Fundamentals of Repair - Pre-Read" at bounding box center [190, 63] width 111 height 8
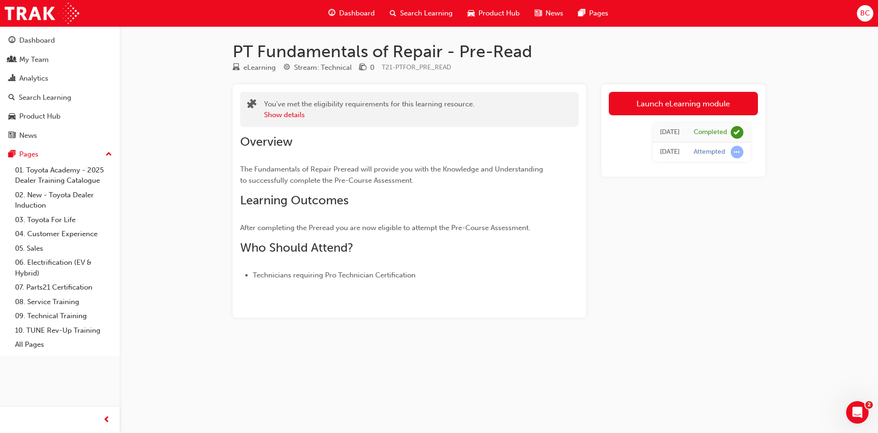
click at [349, 13] on span "Dashboard" at bounding box center [357, 13] width 36 height 11
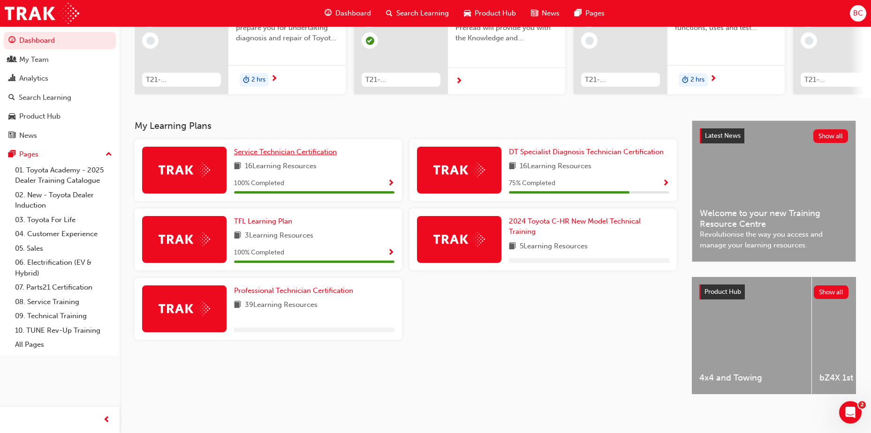
scroll to position [125, 0]
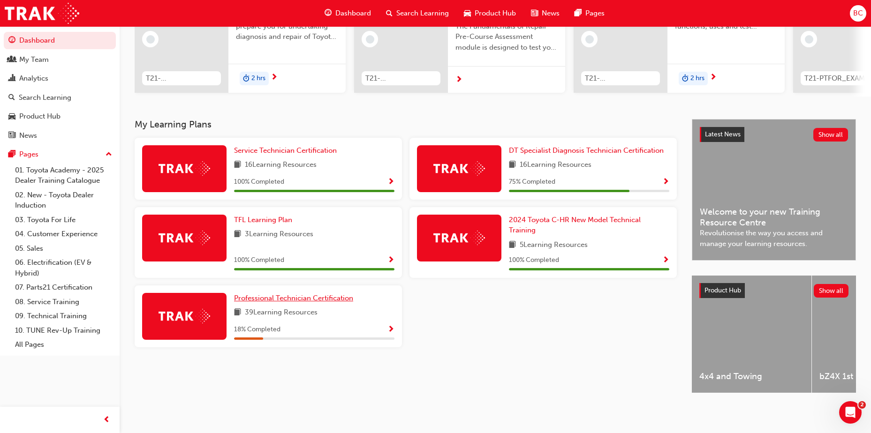
click at [277, 286] on div "Professional Technician Certification 39 Learning Resources 18 % Completed" at bounding box center [268, 317] width 267 height 62
click at [290, 294] on span "Professional Technician Certification" at bounding box center [293, 298] width 119 height 8
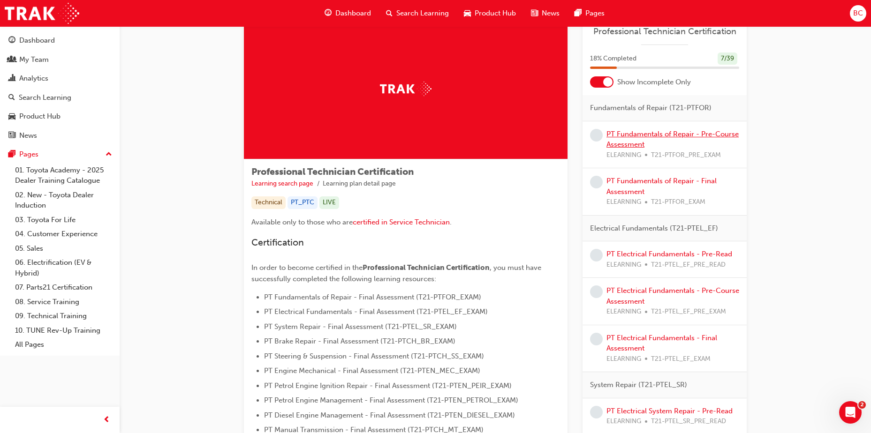
scroll to position [47, 0]
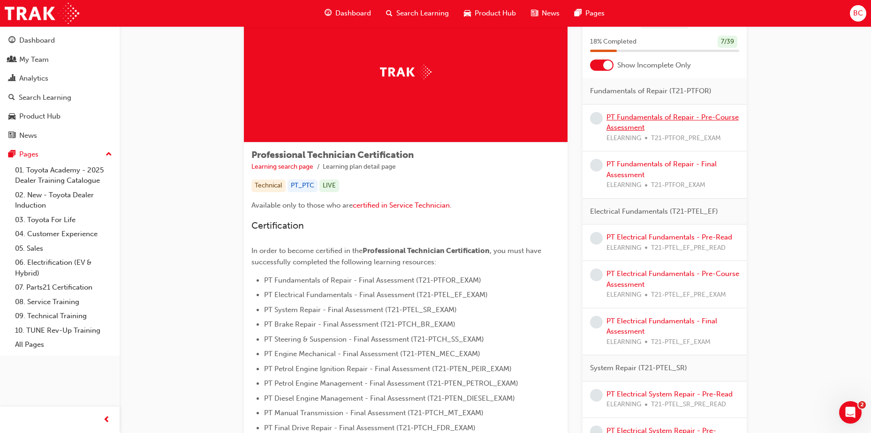
click at [661, 118] on link "PT Fundamentals of Repair - Pre-Course Assessment" at bounding box center [672, 122] width 132 height 19
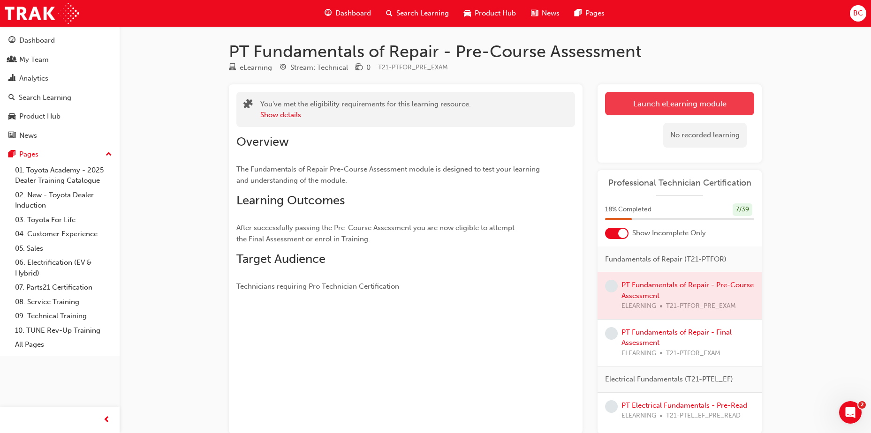
click at [646, 104] on link "Launch eLearning module" at bounding box center [679, 103] width 149 height 23
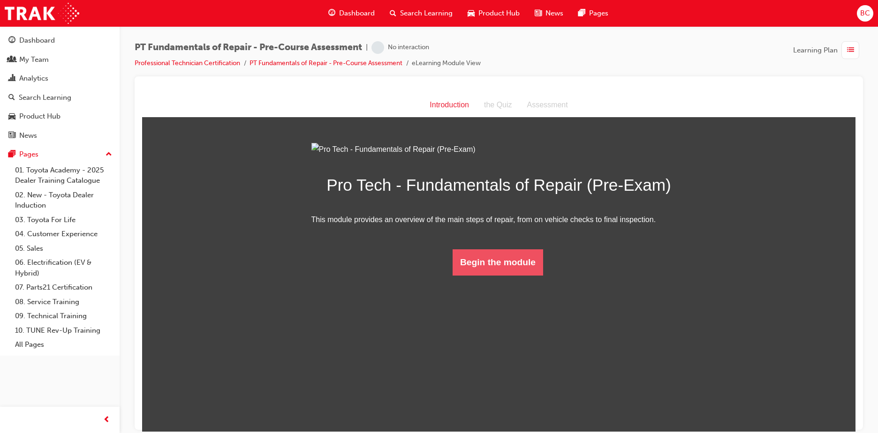
click at [496, 275] on button "Begin the module" at bounding box center [497, 262] width 90 height 26
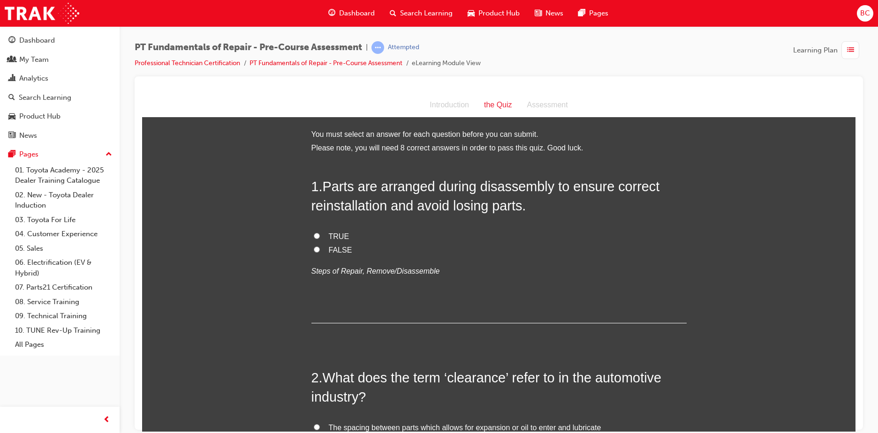
click at [333, 232] on span "TRUE" at bounding box center [339, 236] width 21 height 8
click at [320, 233] on input "TRUE" at bounding box center [317, 236] width 6 height 6
radio input "true"
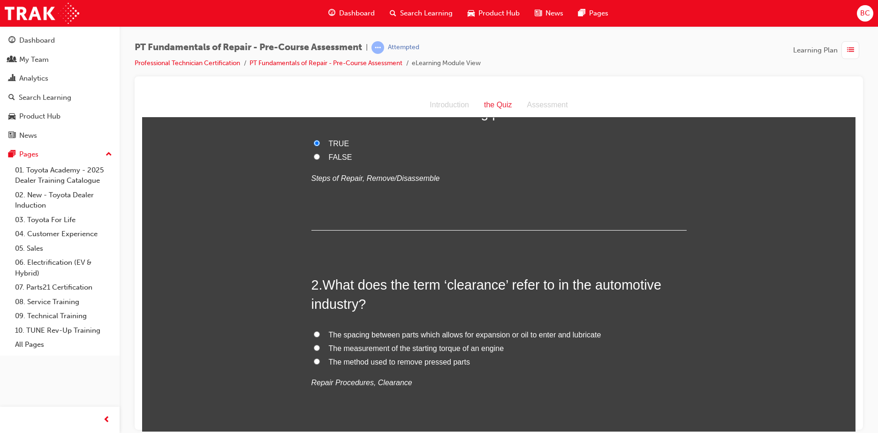
scroll to position [94, 0]
click at [399, 330] on span "The spacing between parts which allows for expansion or oil to enter and lubric…" at bounding box center [465, 334] width 272 height 8
click at [320, 330] on input "The spacing between parts which allows for expansion or oil to enter and lubric…" at bounding box center [317, 333] width 6 height 6
radio input "true"
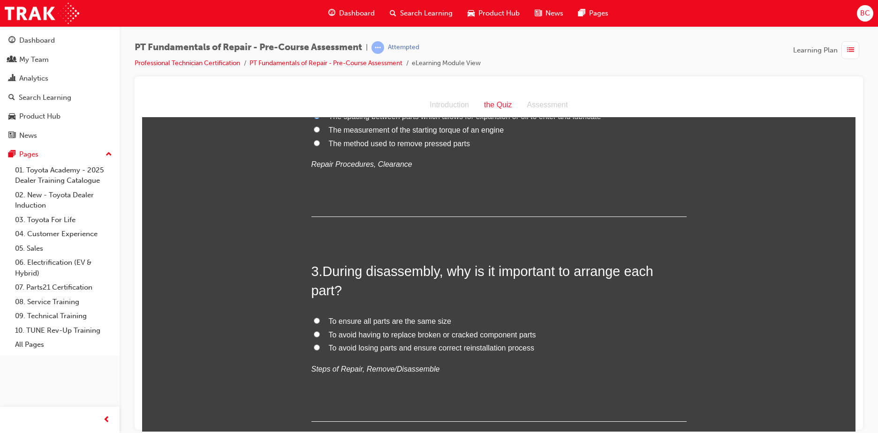
scroll to position [328, 0]
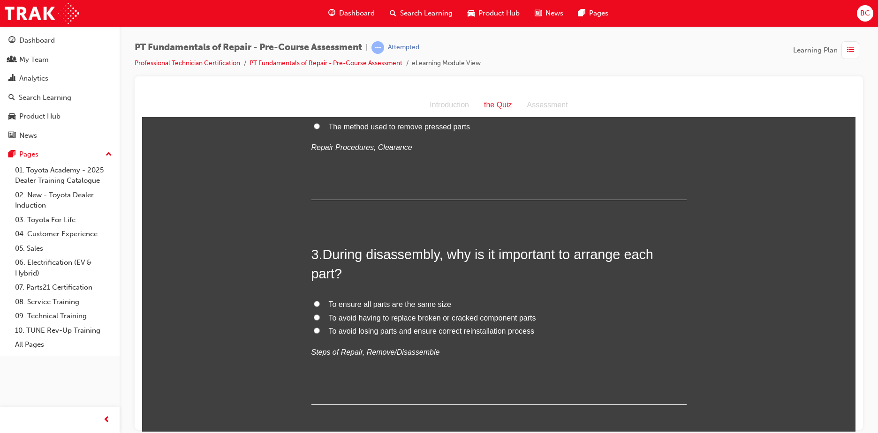
click at [389, 330] on span "To avoid losing parts and ensure correct reinstallation process" at bounding box center [431, 331] width 205 height 8
click at [320, 330] on input "To avoid losing parts and ensure correct reinstallation process" at bounding box center [317, 330] width 6 height 6
radio input "true"
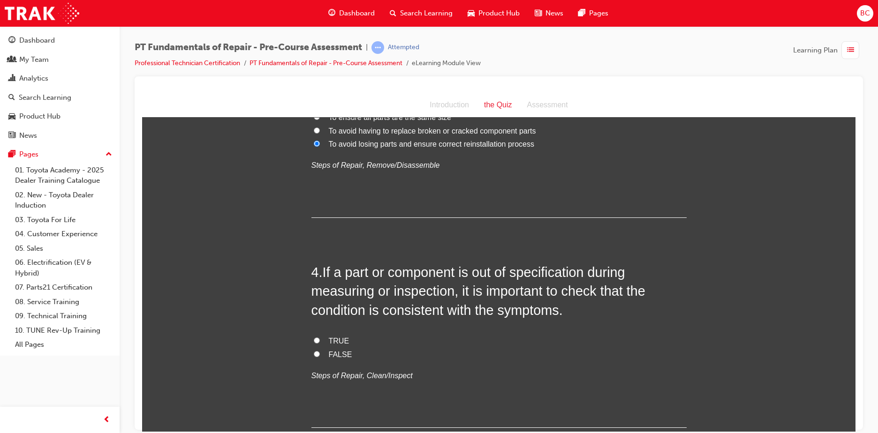
scroll to position [516, 0]
click at [336, 338] on span "TRUE" at bounding box center [339, 340] width 21 height 8
click at [320, 338] on input "TRUE" at bounding box center [317, 340] width 6 height 6
radio input "true"
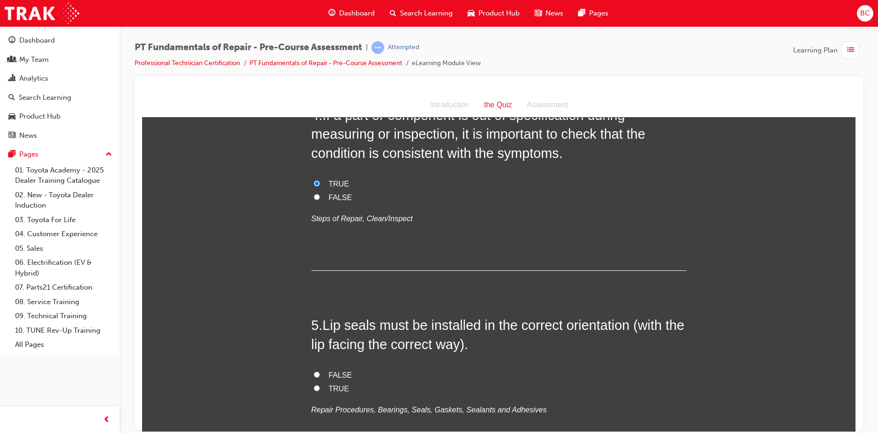
scroll to position [703, 0]
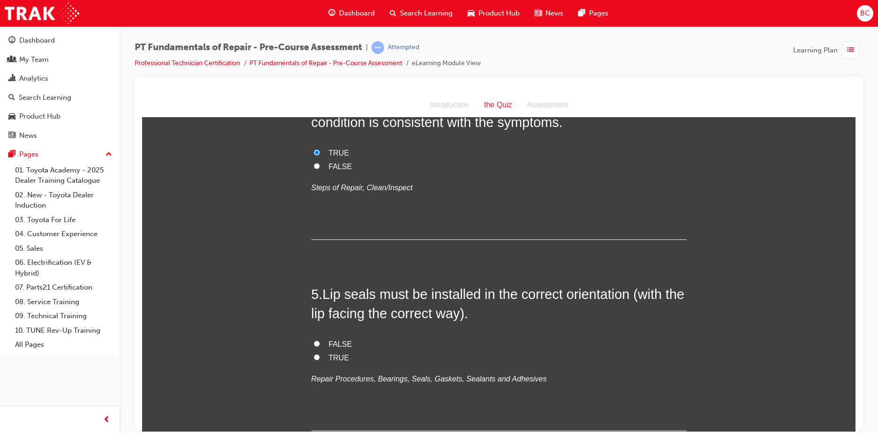
click at [333, 353] on span "TRUE" at bounding box center [339, 357] width 21 height 8
click at [320, 354] on input "TRUE" at bounding box center [317, 357] width 6 height 6
radio input "true"
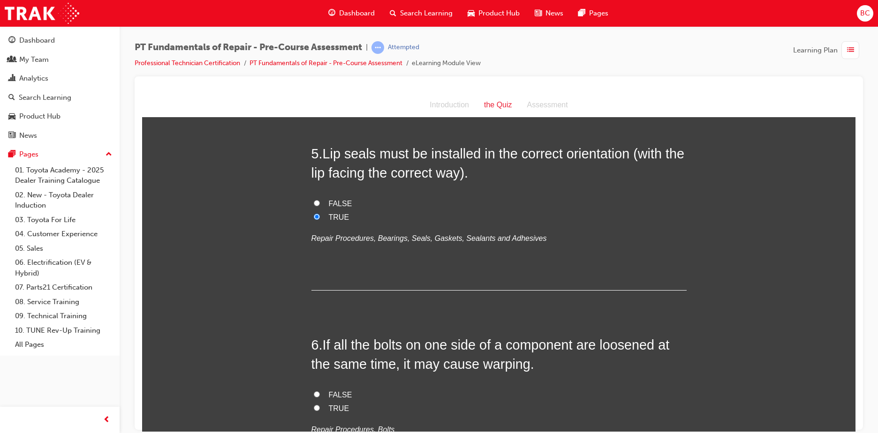
scroll to position [891, 0]
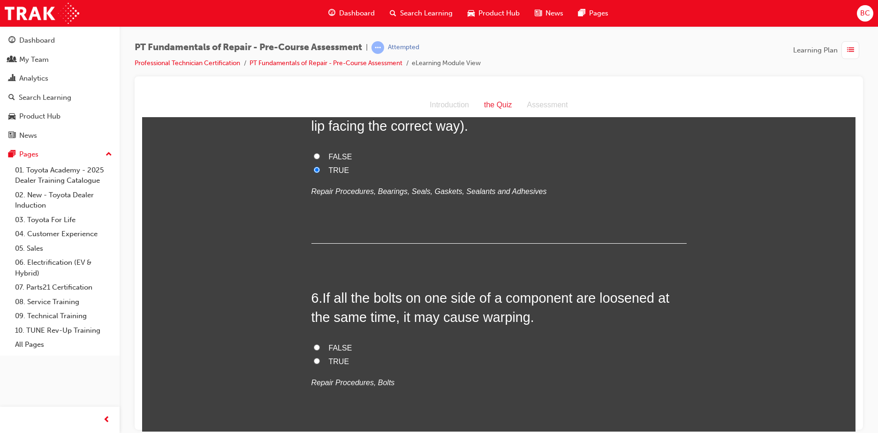
click at [323, 360] on label "TRUE" at bounding box center [498, 362] width 375 height 14
click at [320, 360] on input "TRUE" at bounding box center [317, 361] width 6 height 6
radio input "true"
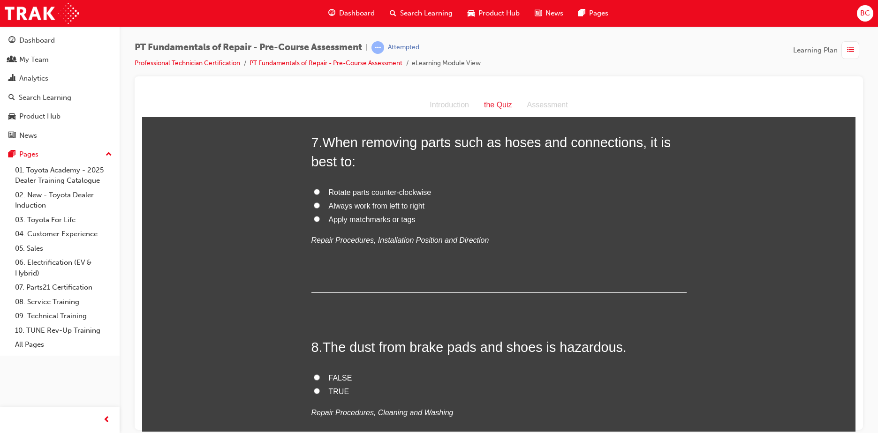
scroll to position [1266, 0]
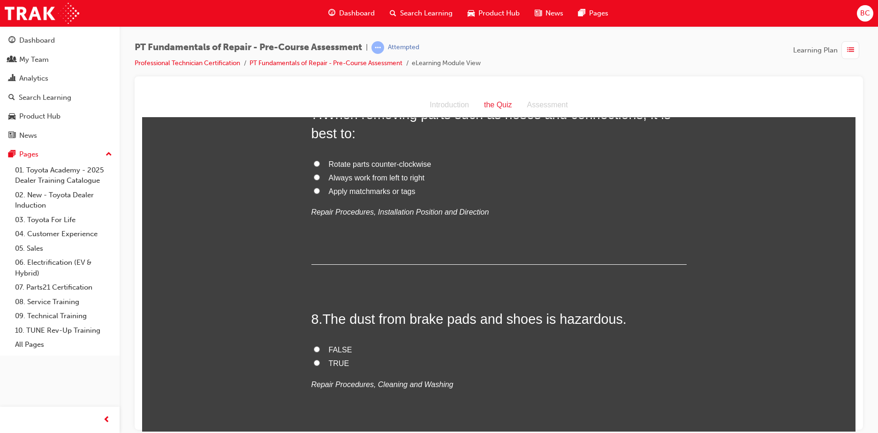
click at [339, 361] on span "TRUE" at bounding box center [339, 363] width 21 height 8
click at [320, 361] on input "TRUE" at bounding box center [317, 363] width 6 height 6
radio input "true"
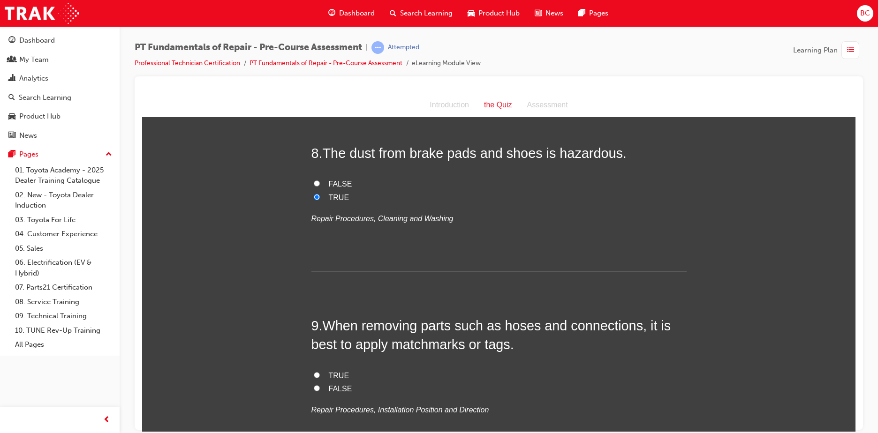
scroll to position [1453, 0]
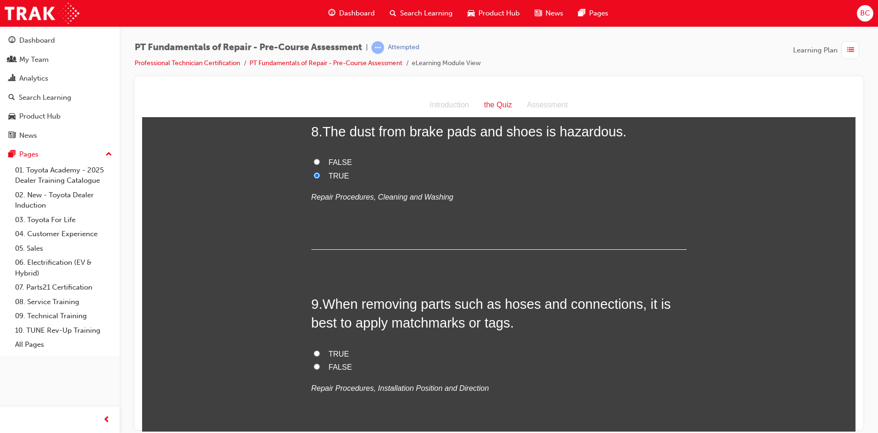
click at [321, 353] on label "TRUE" at bounding box center [498, 354] width 375 height 14
click at [320, 353] on input "TRUE" at bounding box center [317, 353] width 6 height 6
radio input "true"
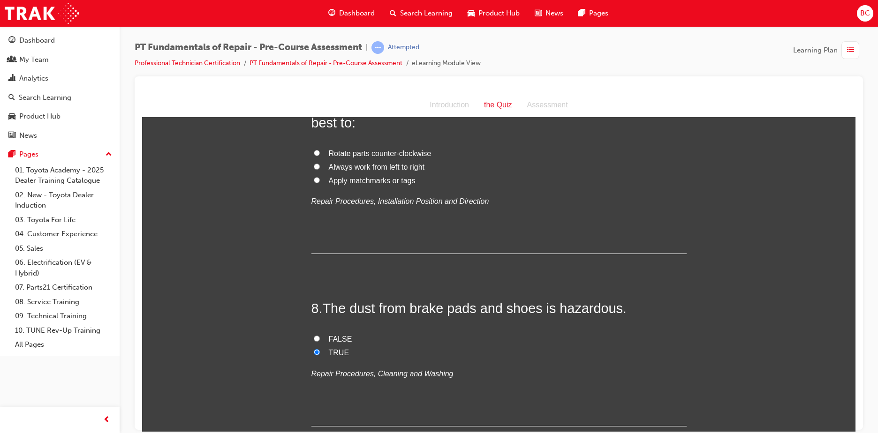
scroll to position [1266, 0]
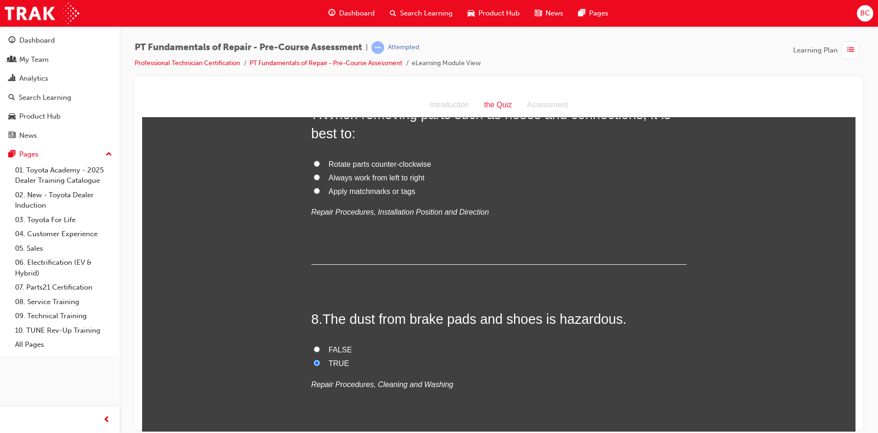
click at [342, 191] on span "Apply matchmarks or tags" at bounding box center [372, 191] width 87 height 8
click at [320, 191] on input "Apply matchmarks or tags" at bounding box center [317, 191] width 6 height 6
radio input "true"
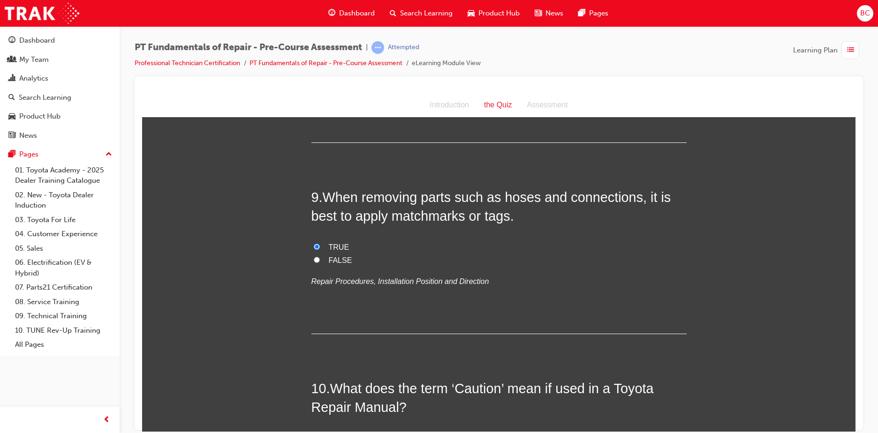
scroll to position [1641, 0]
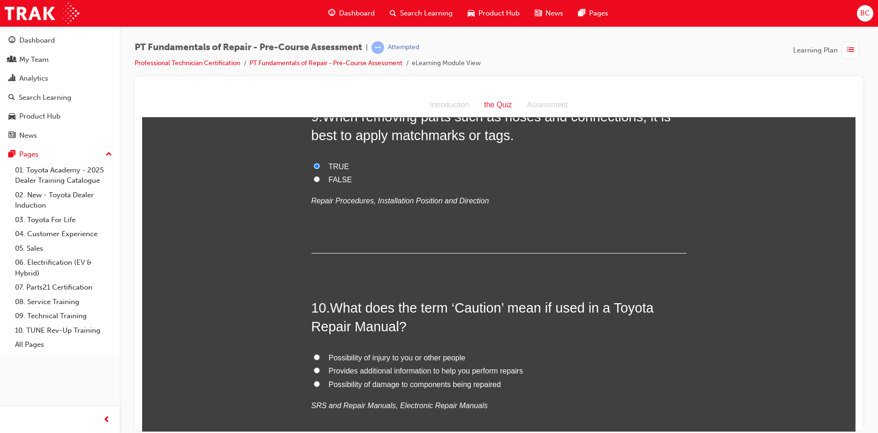
click at [368, 358] on span "Possibility of injury to you or other people" at bounding box center [397, 357] width 137 height 8
click at [320, 358] on input "Possibility of injury to you or other people" at bounding box center [317, 357] width 6 height 6
radio input "true"
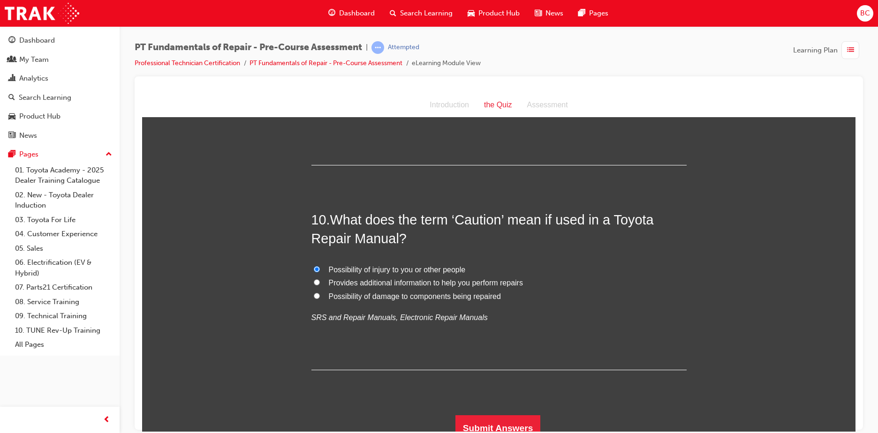
scroll to position [1738, 0]
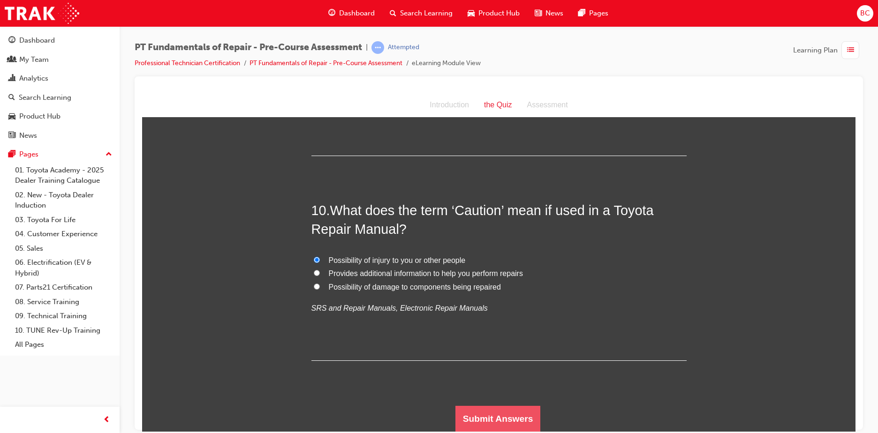
click at [475, 410] on button "Submit Answers" at bounding box center [497, 419] width 85 height 26
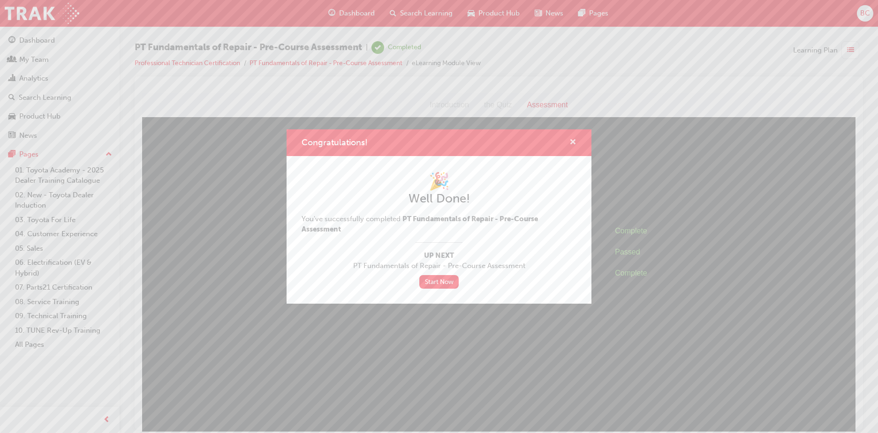
click at [573, 143] on span "cross-icon" at bounding box center [572, 143] width 7 height 8
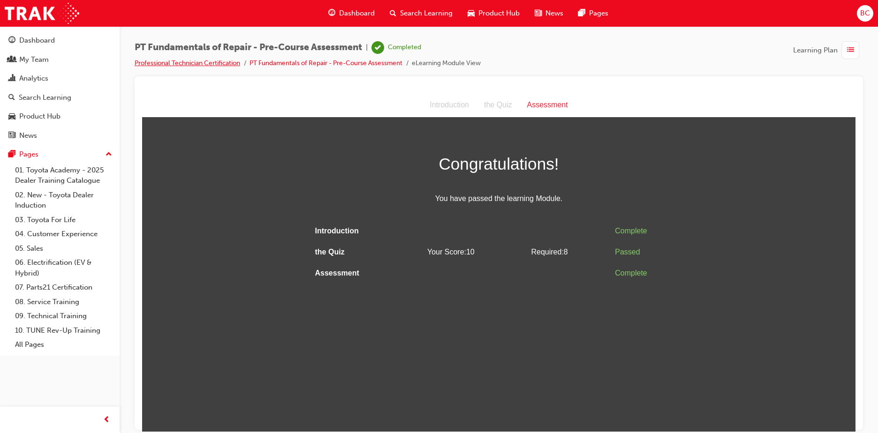
click at [219, 62] on link "Professional Technician Certification" at bounding box center [187, 63] width 105 height 8
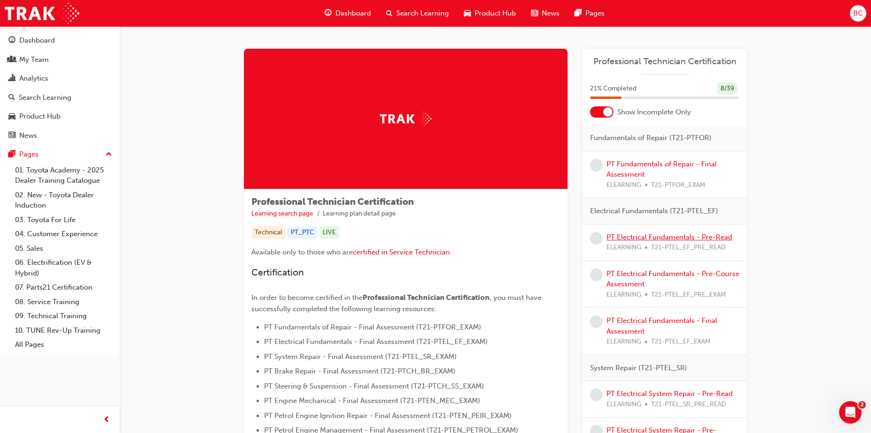
click at [670, 238] on link "PT Electrical Fundamentals - Pre-Read" at bounding box center [669, 237] width 126 height 8
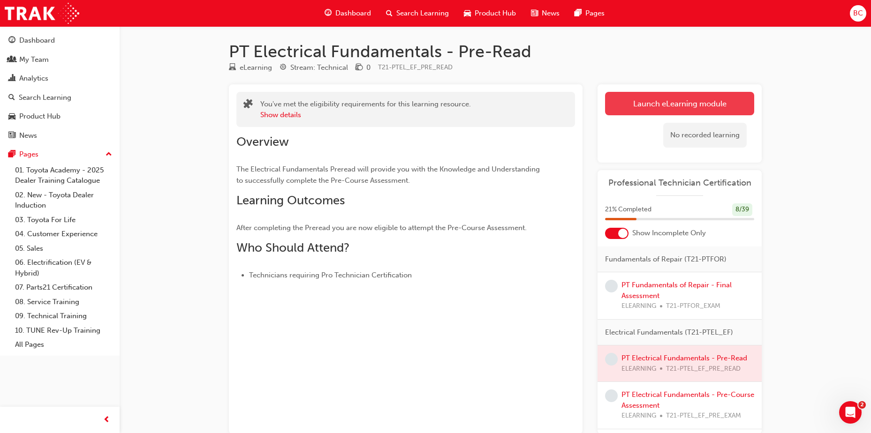
click at [707, 93] on link "Launch eLearning module" at bounding box center [679, 103] width 149 height 23
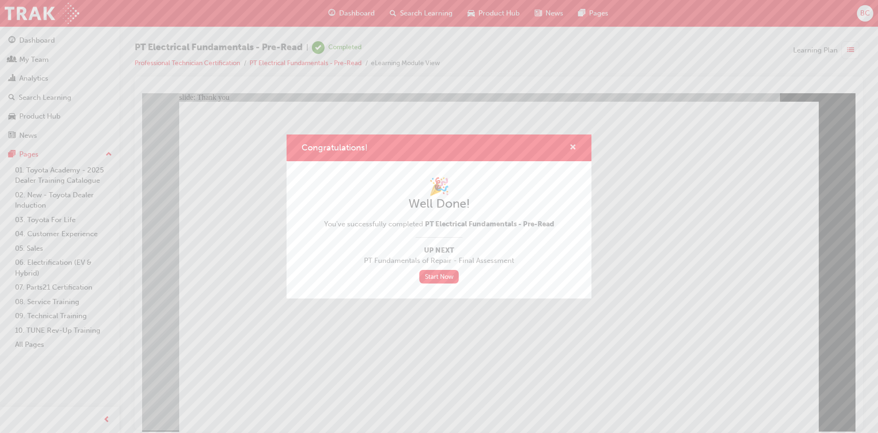
click at [573, 144] on span "cross-icon" at bounding box center [572, 148] width 7 height 8
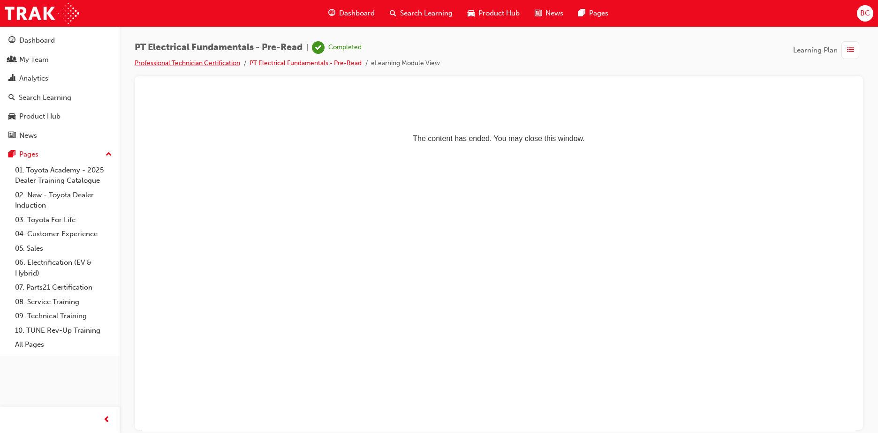
click at [224, 63] on link "Professional Technician Certification" at bounding box center [187, 63] width 105 height 8
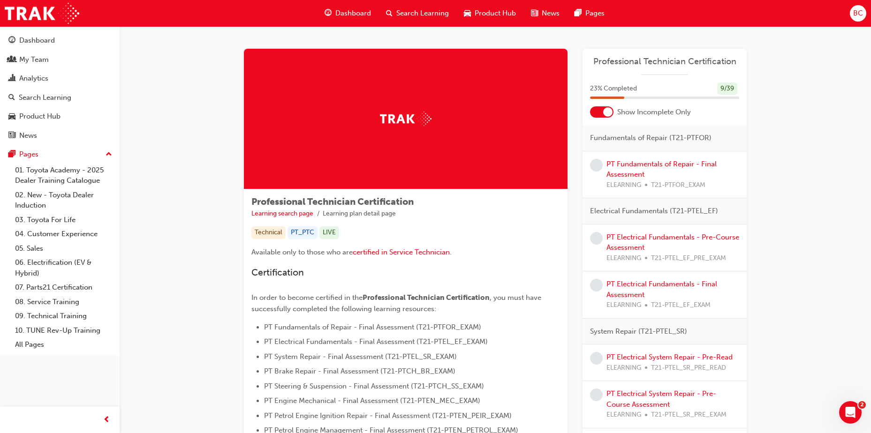
scroll to position [47, 0]
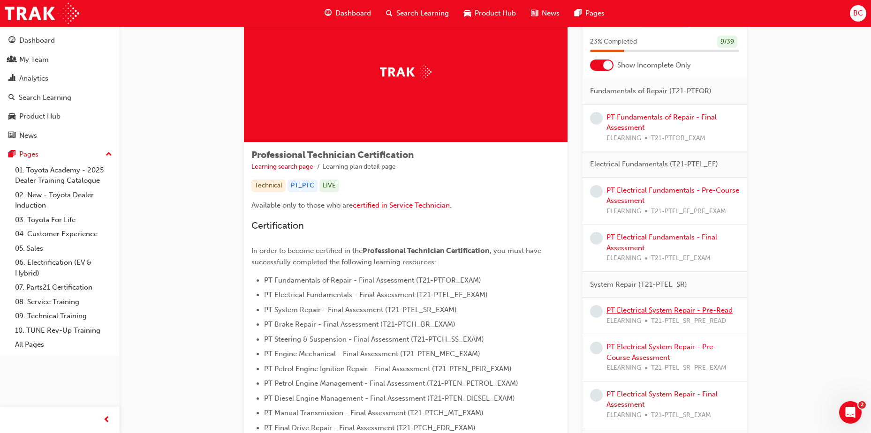
click at [677, 309] on link "PT Electrical System Repair - Pre-Read" at bounding box center [669, 310] width 126 height 8
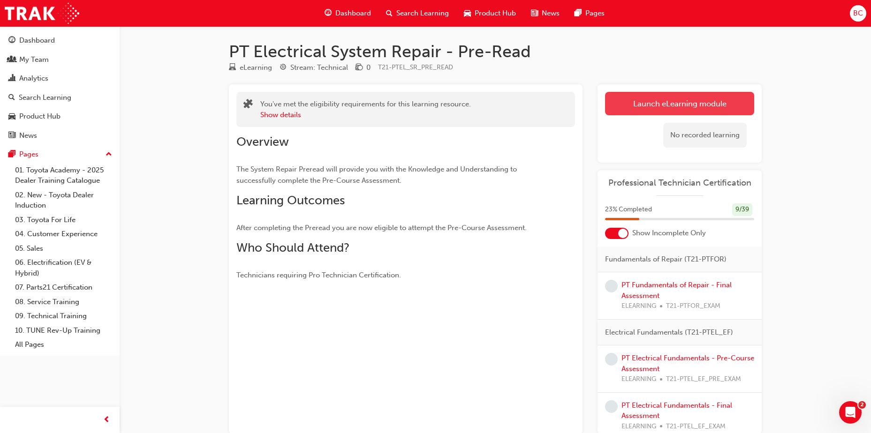
click at [646, 98] on link "Launch eLearning module" at bounding box center [679, 103] width 149 height 23
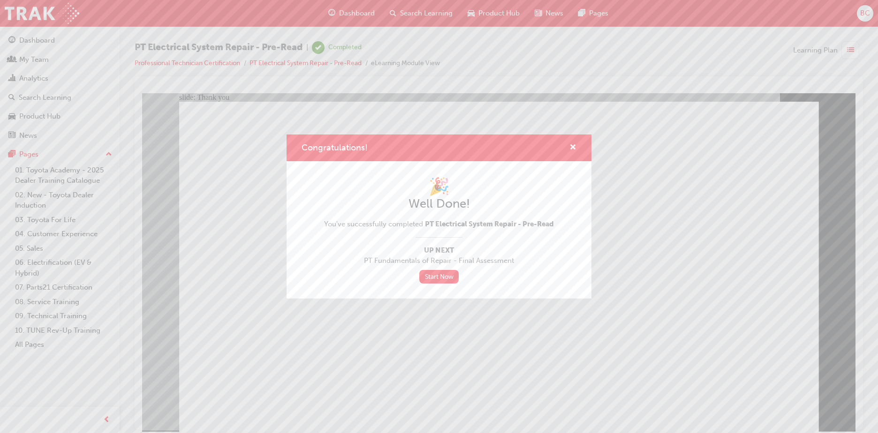
click at [577, 148] on div "Congratulations!" at bounding box center [438, 148] width 305 height 27
click at [574, 148] on span "cross-icon" at bounding box center [572, 148] width 7 height 8
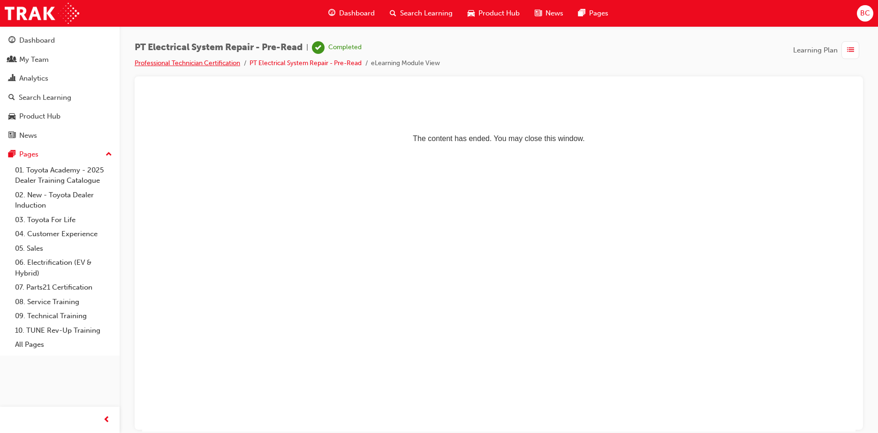
click at [212, 62] on link "Professional Technician Certification" at bounding box center [187, 63] width 105 height 8
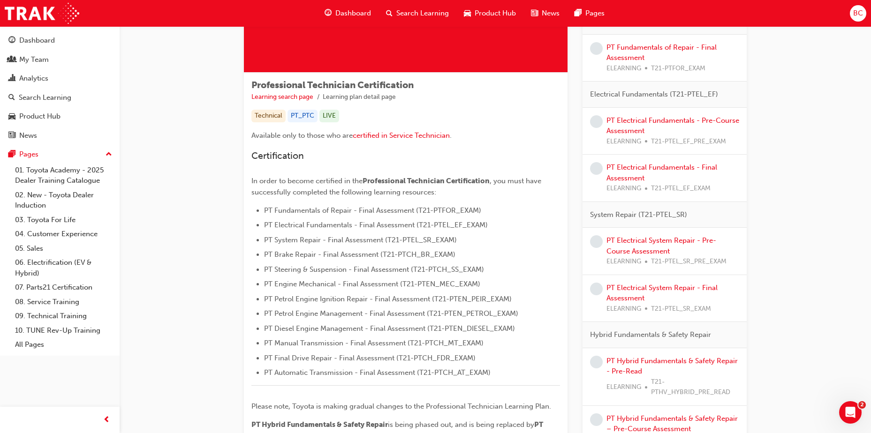
scroll to position [141, 0]
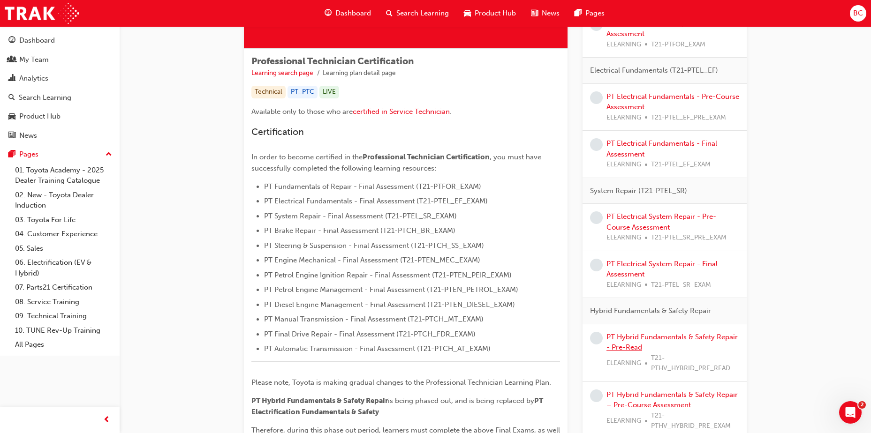
click at [694, 335] on link "PT Hybrid Fundamentals & Safety Repair - Pre-Read" at bounding box center [671, 342] width 131 height 19
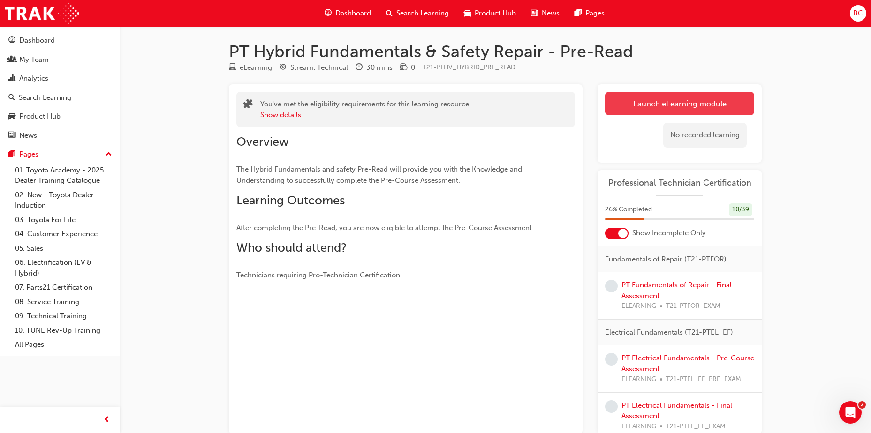
click at [719, 101] on link "Launch eLearning module" at bounding box center [679, 103] width 149 height 23
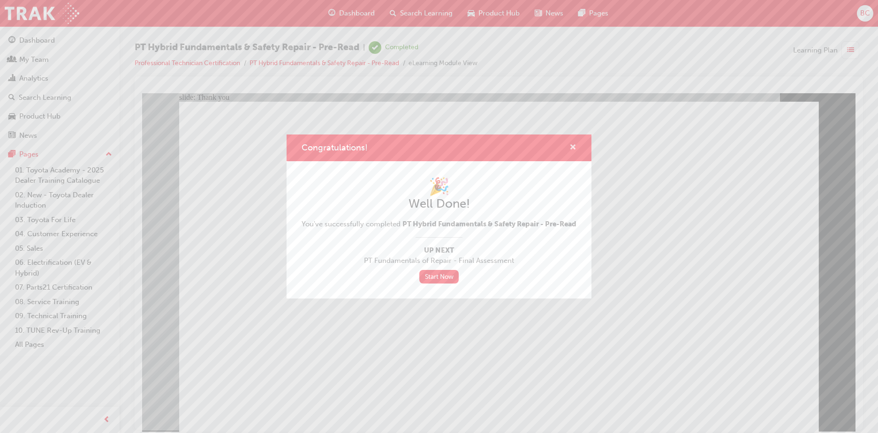
click at [571, 144] on span "cross-icon" at bounding box center [572, 148] width 7 height 8
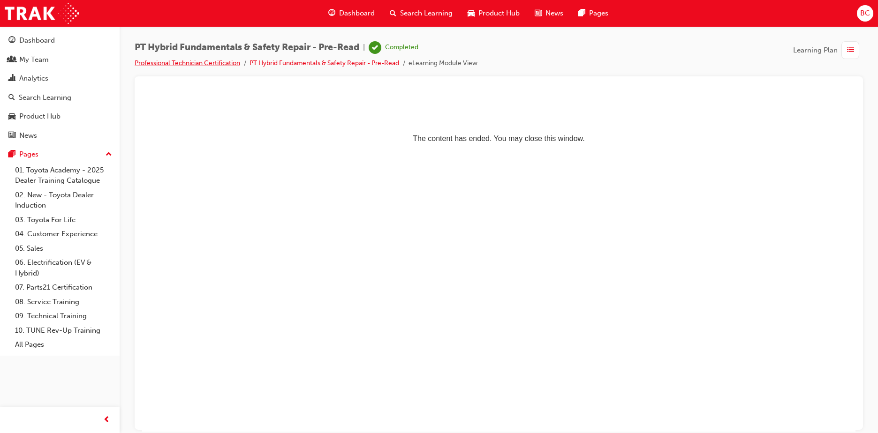
click at [208, 60] on link "Professional Technician Certification" at bounding box center [187, 63] width 105 height 8
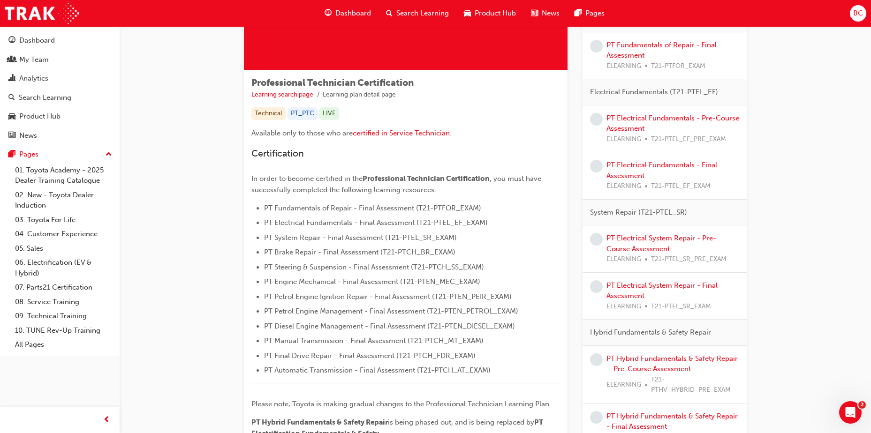
scroll to position [141, 0]
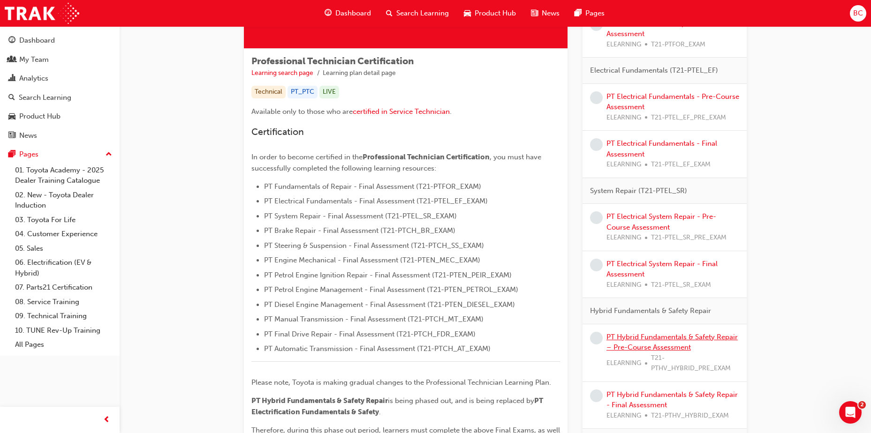
click at [648, 344] on link "PT Hybrid Fundamentals & Safety Repair – Pre-Course Assessment" at bounding box center [671, 342] width 131 height 19
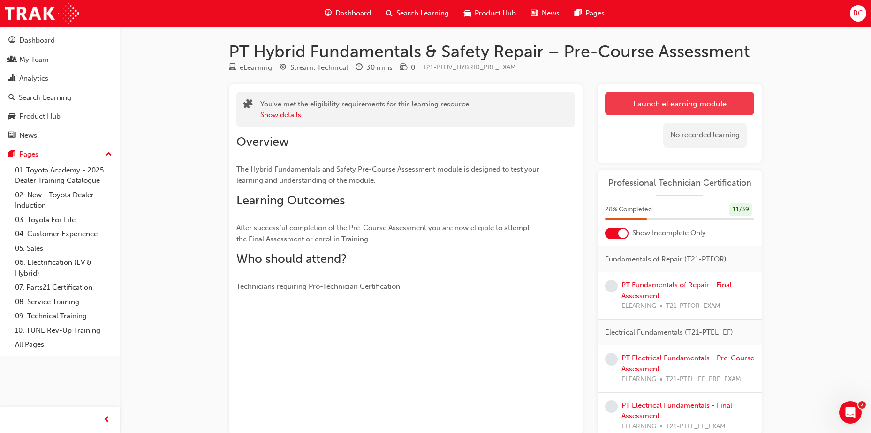
click at [654, 110] on link "Launch eLearning module" at bounding box center [679, 103] width 149 height 23
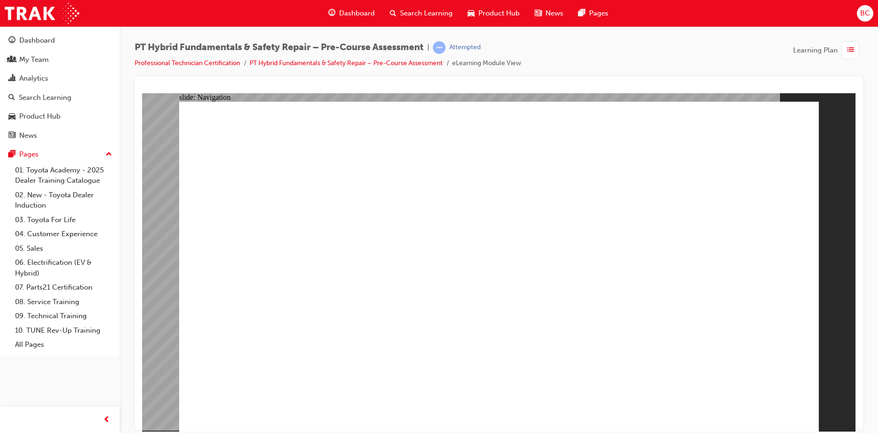
radio input "true"
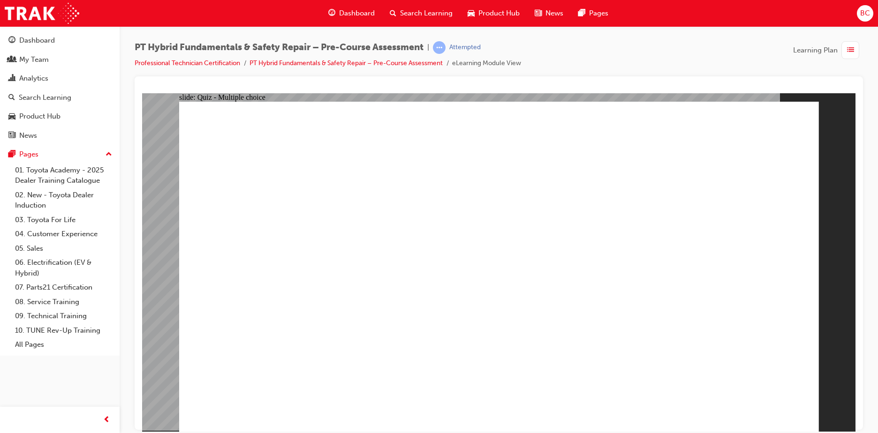
radio input "true"
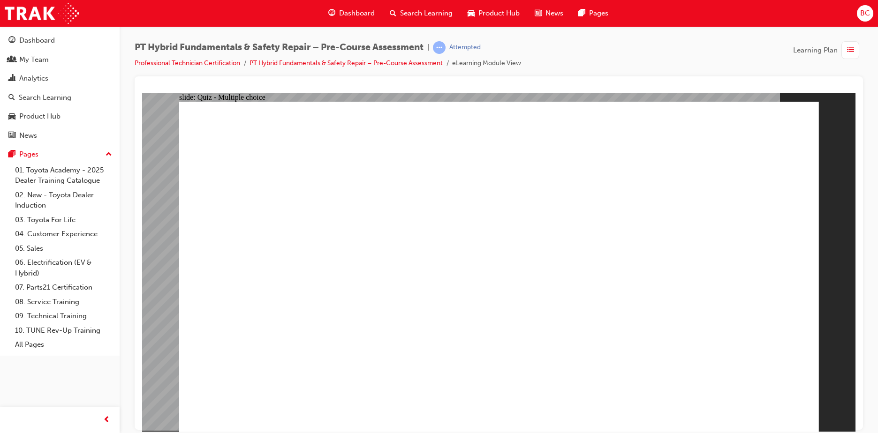
radio input "true"
checkbox input "true"
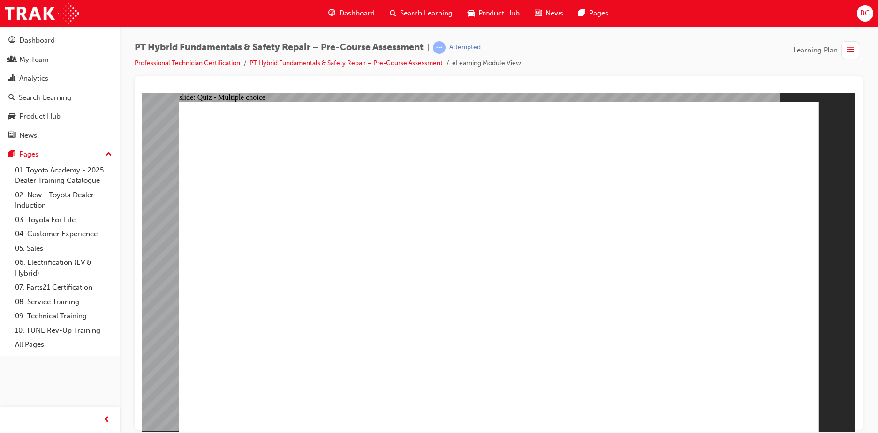
drag, startPoint x: 329, startPoint y: 319, endPoint x: 1009, endPoint y: 482, distance: 699.5
checkbox input "true"
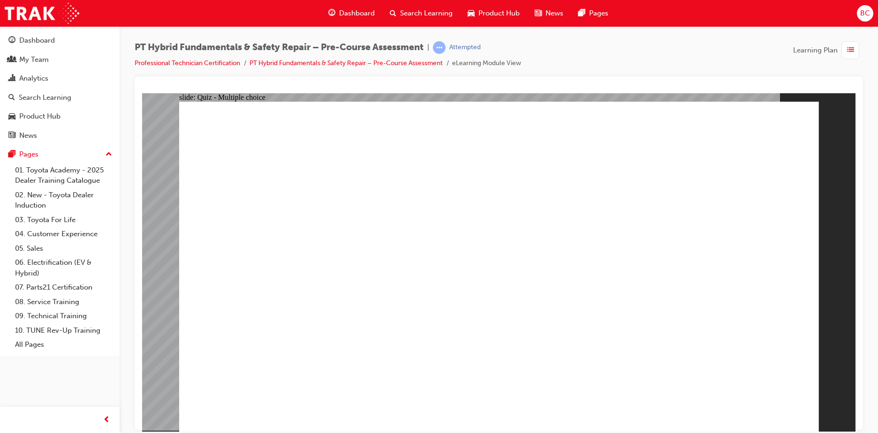
checkbox input "true"
radio input "true"
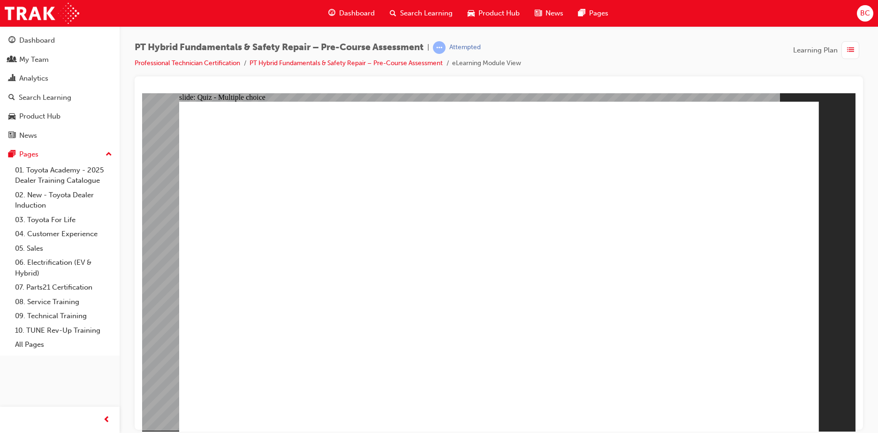
radio input "true"
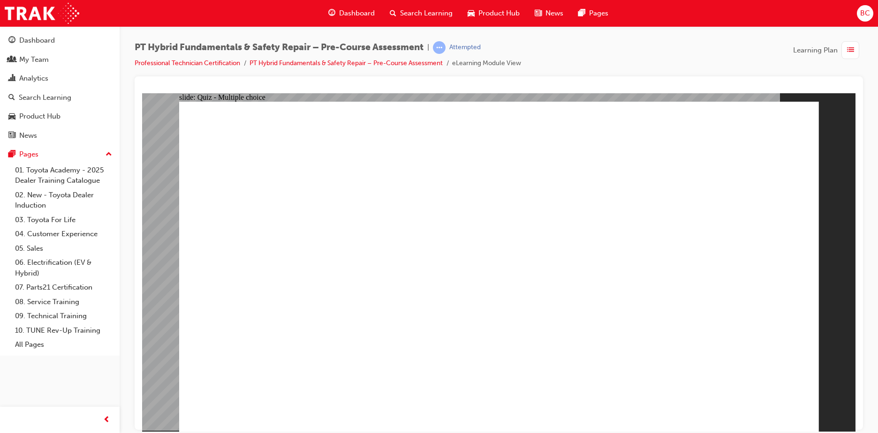
radio input "true"
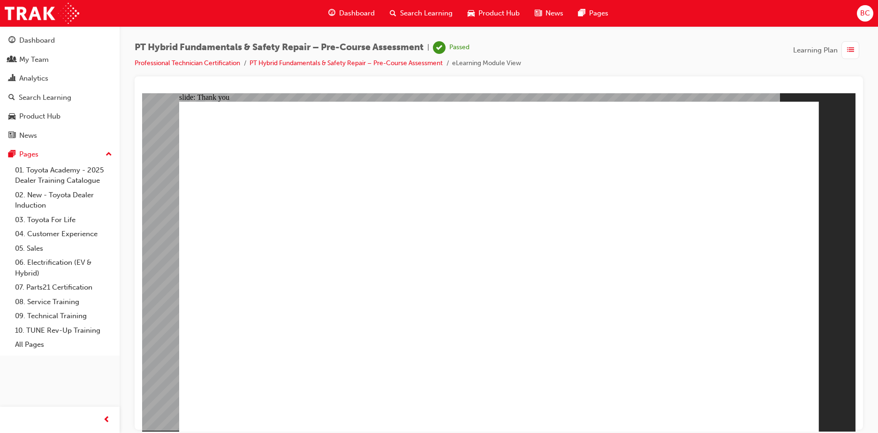
click at [208, 67] on li "Professional Technician Certification" at bounding box center [192, 63] width 115 height 11
click at [208, 64] on link "Professional Technician Certification" at bounding box center [187, 63] width 105 height 8
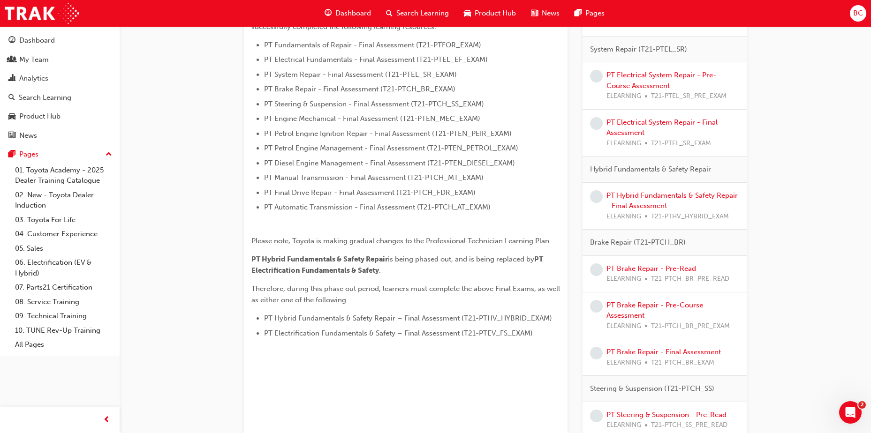
scroll to position [328, 0]
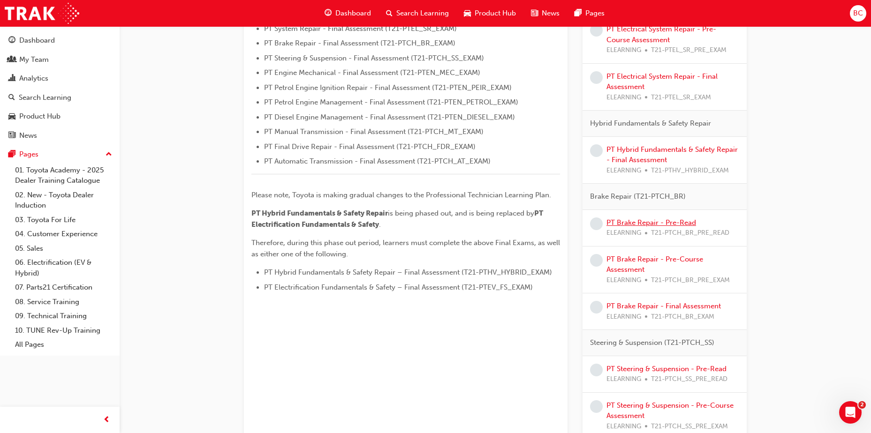
click at [662, 222] on link "PT Brake Repair - Pre-Read" at bounding box center [651, 222] width 90 height 8
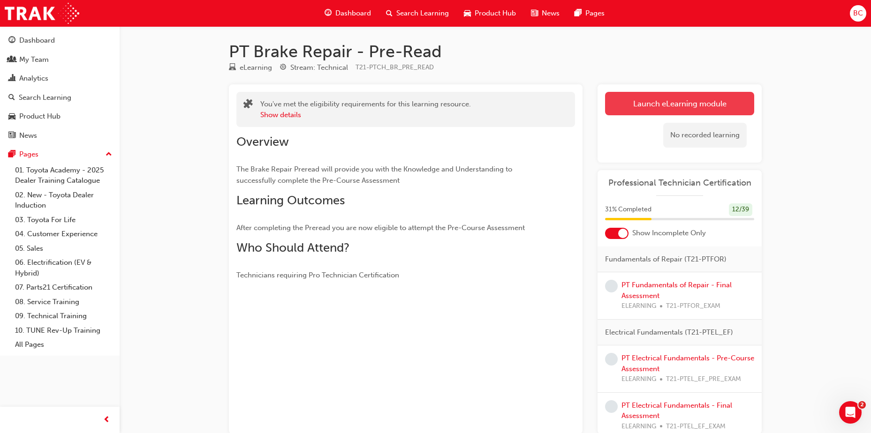
click at [677, 104] on link "Launch eLearning module" at bounding box center [679, 103] width 149 height 23
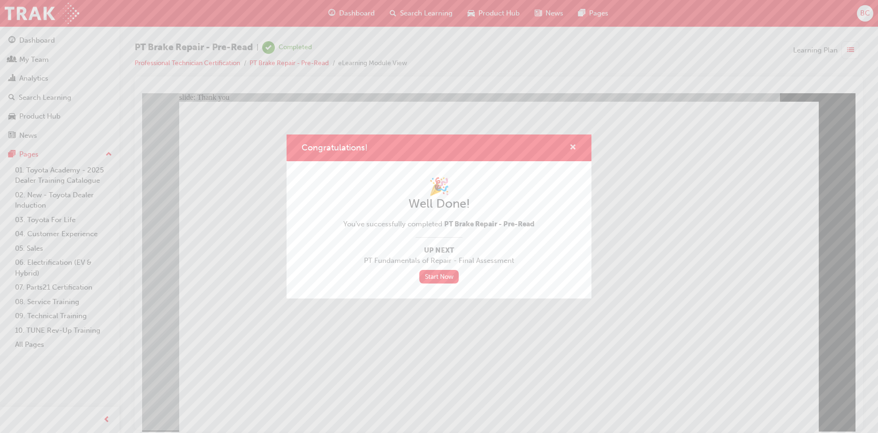
click at [572, 147] on span "cross-icon" at bounding box center [572, 148] width 7 height 8
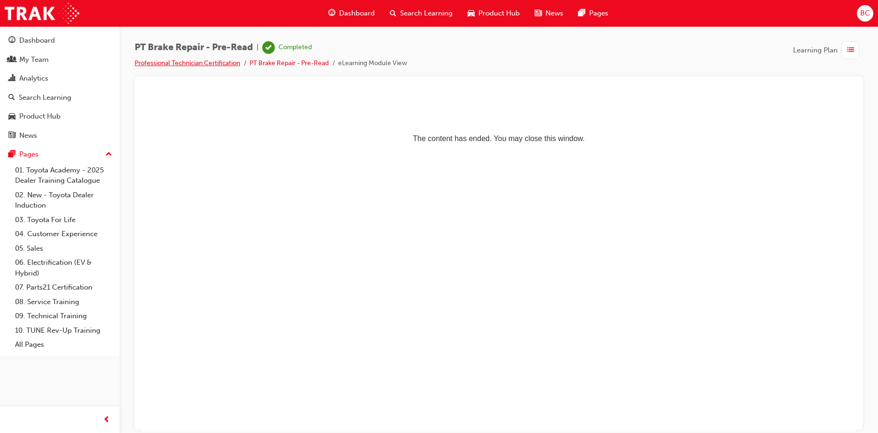
click at [193, 61] on link "Professional Technician Certification" at bounding box center [187, 63] width 105 height 8
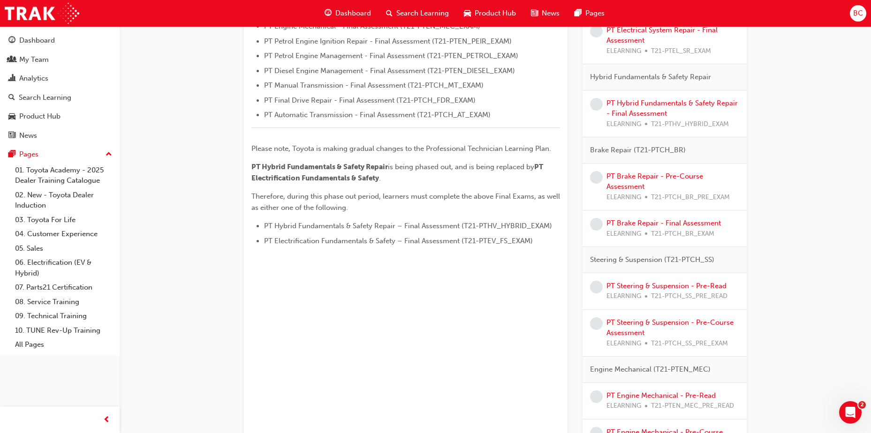
scroll to position [375, 0]
click at [709, 284] on link "PT Steering & Suspension - Pre-Read" at bounding box center [666, 285] width 120 height 8
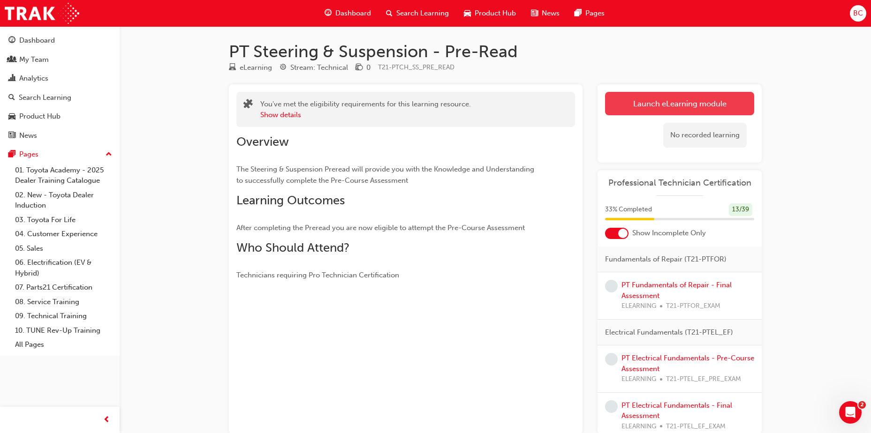
click at [691, 93] on link "Launch eLearning module" at bounding box center [679, 103] width 149 height 23
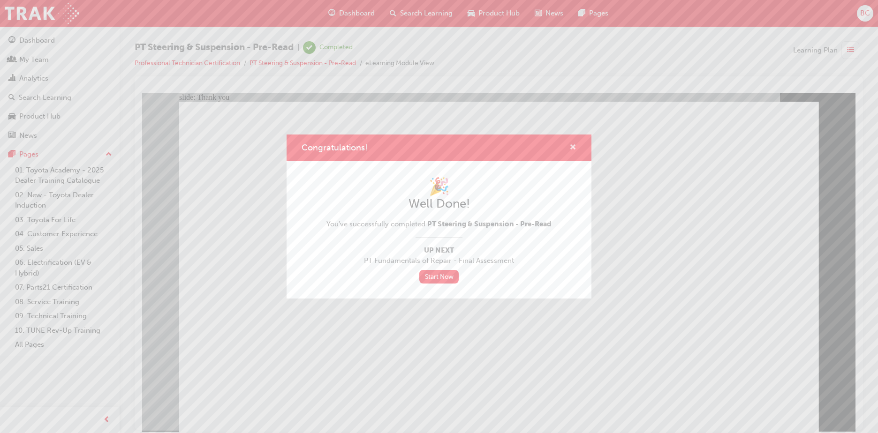
click at [572, 145] on span "cross-icon" at bounding box center [572, 148] width 7 height 8
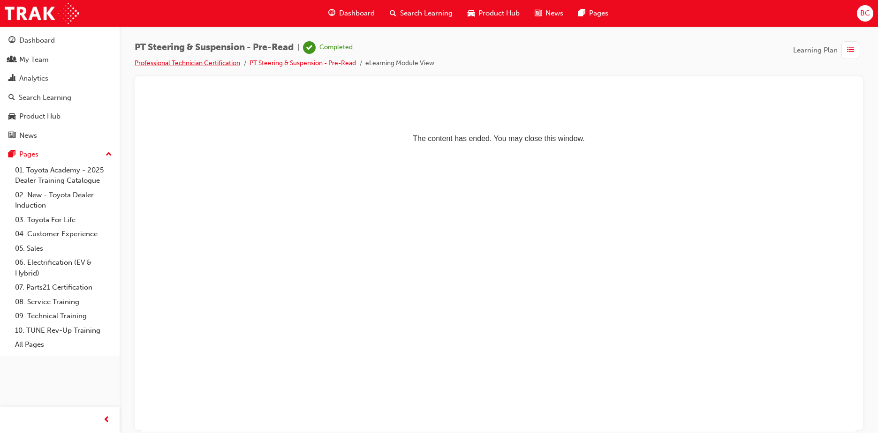
click at [197, 59] on link "Professional Technician Certification" at bounding box center [187, 63] width 105 height 8
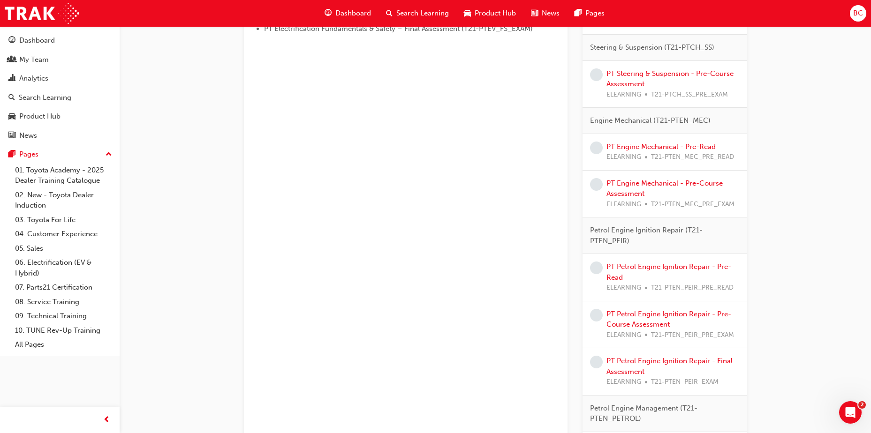
scroll to position [563, 0]
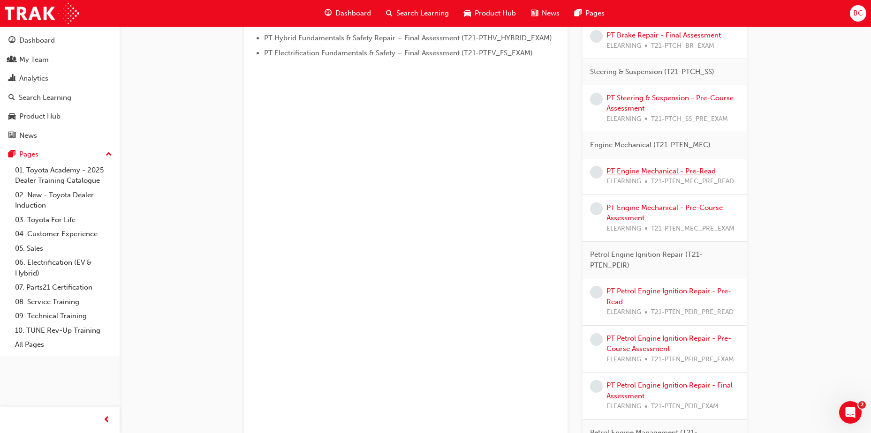
click at [676, 169] on link "PT Engine Mechanical - Pre-Read" at bounding box center [660, 171] width 109 height 8
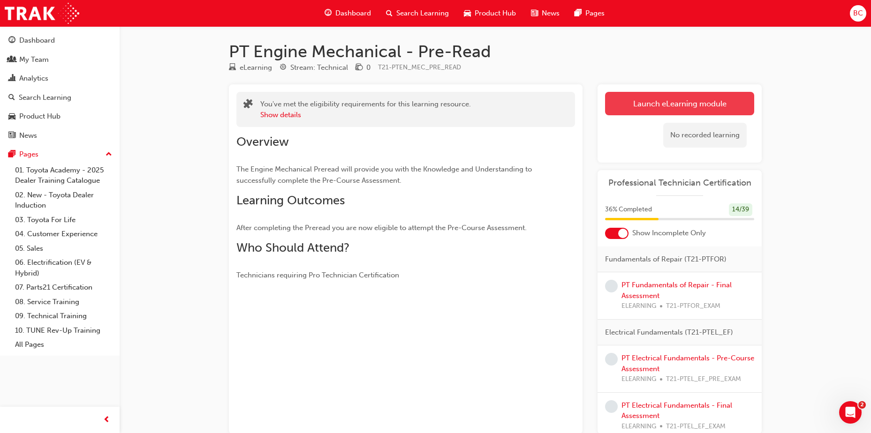
click at [692, 99] on link "Launch eLearning module" at bounding box center [679, 103] width 149 height 23
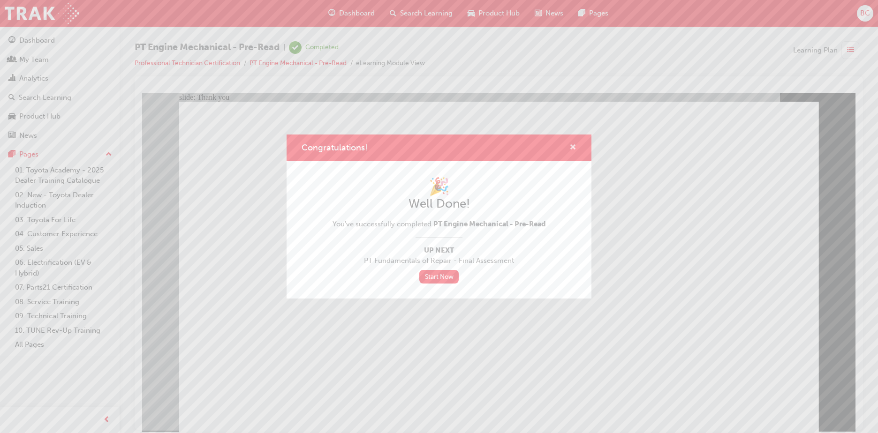
click at [574, 146] on span "cross-icon" at bounding box center [572, 148] width 7 height 8
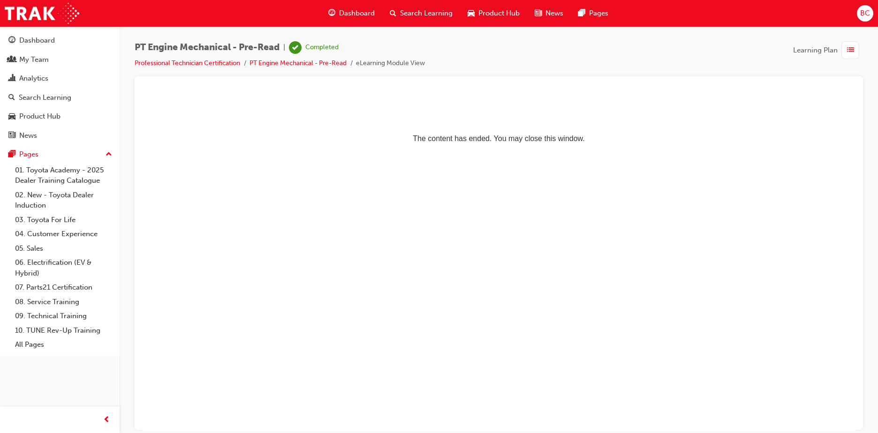
click at [203, 59] on li "Professional Technician Certification" at bounding box center [192, 63] width 115 height 11
click at [204, 62] on link "Professional Technician Certification" at bounding box center [187, 63] width 105 height 8
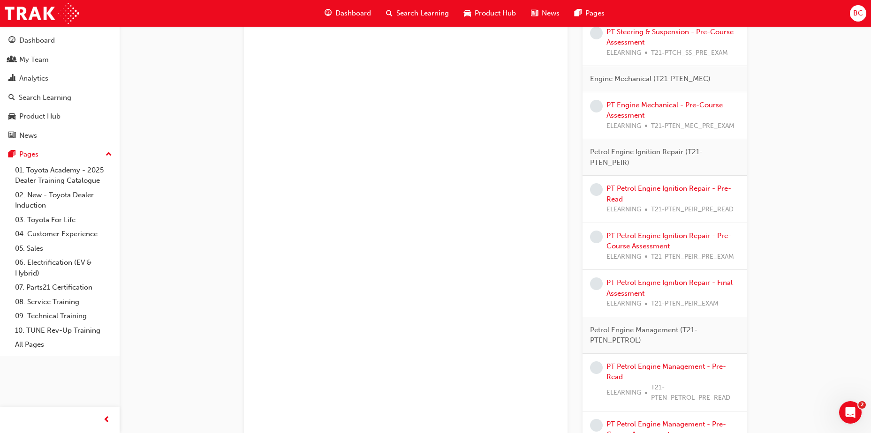
scroll to position [641, 0]
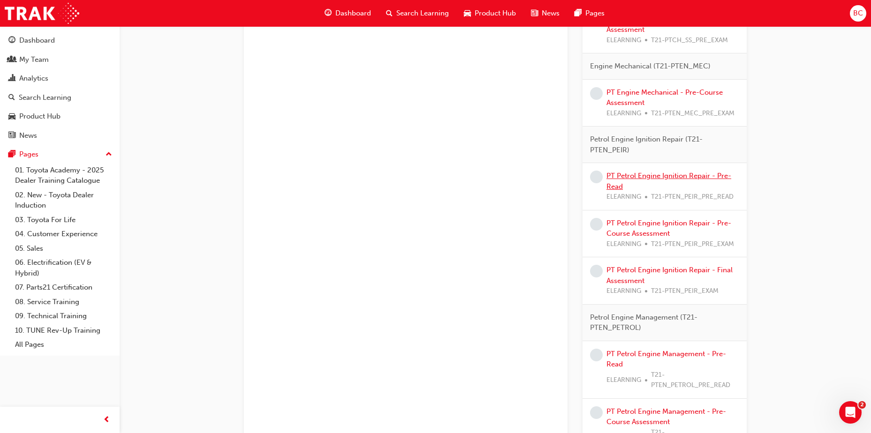
click at [684, 174] on link "PT Petrol Engine Ignition Repair - Pre-Read" at bounding box center [668, 181] width 125 height 19
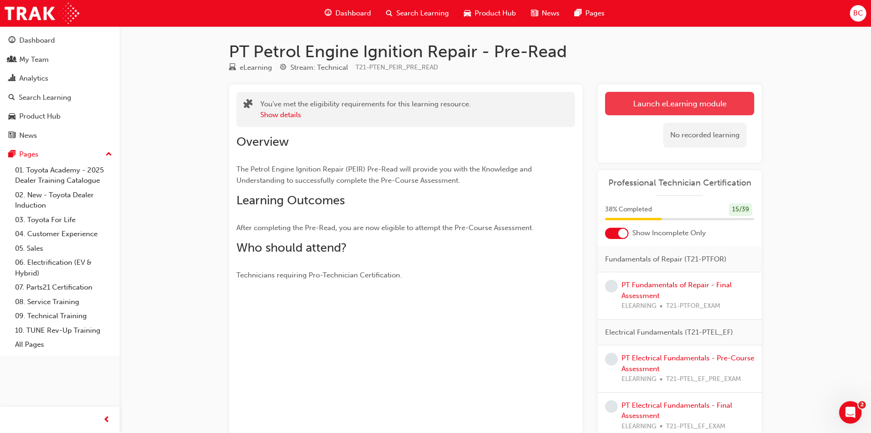
click at [666, 105] on link "Launch eLearning module" at bounding box center [679, 103] width 149 height 23
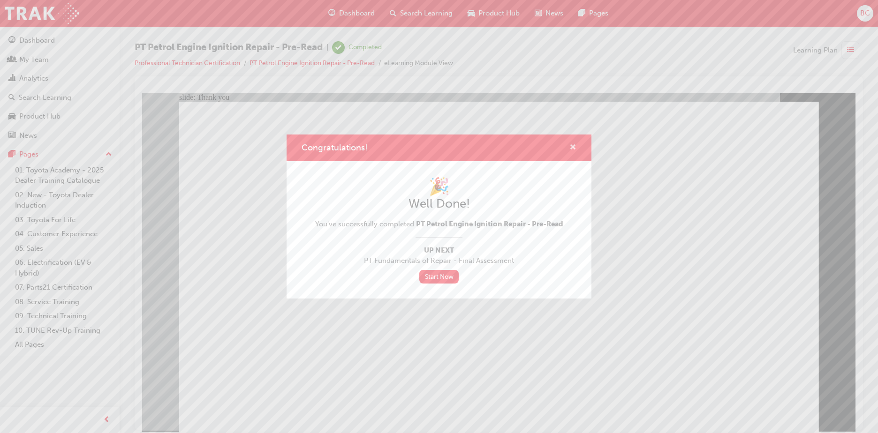
click at [574, 144] on span "cross-icon" at bounding box center [572, 148] width 7 height 8
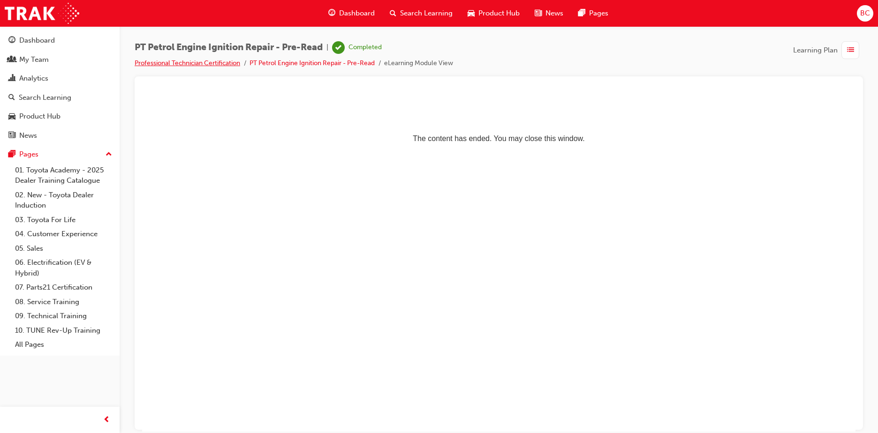
click at [227, 63] on link "Professional Technician Certification" at bounding box center [187, 63] width 105 height 8
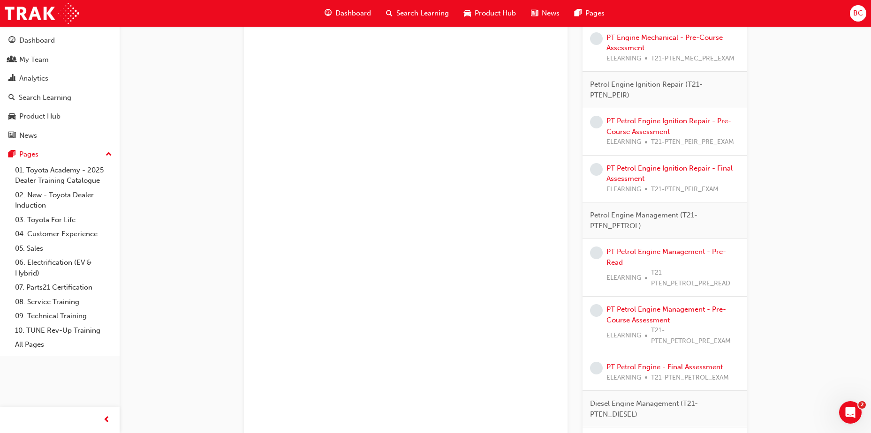
scroll to position [703, 0]
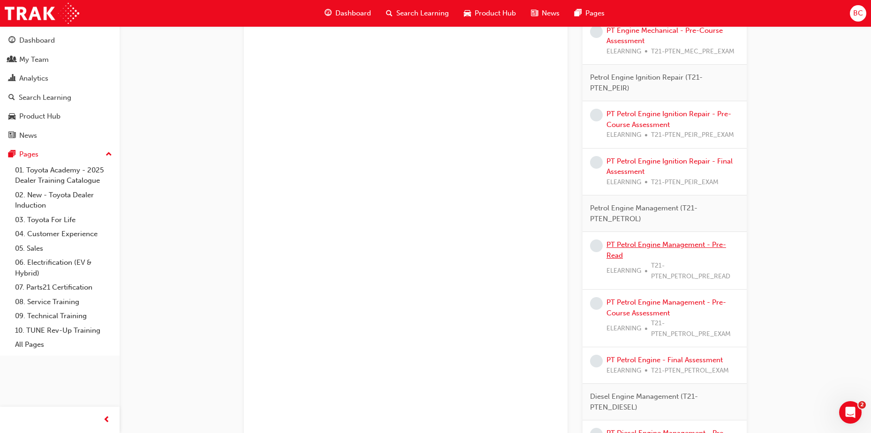
click at [652, 244] on link "PT Petrol Engine Management - Pre-Read" at bounding box center [666, 250] width 120 height 19
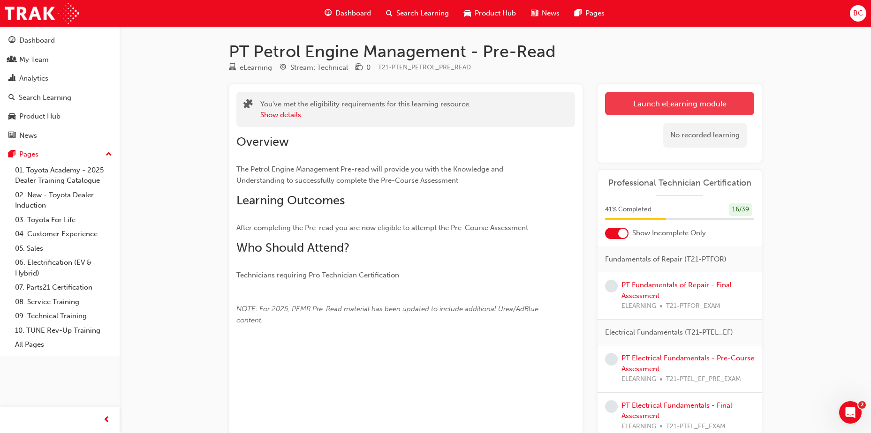
click at [696, 105] on link "Launch eLearning module" at bounding box center [679, 103] width 149 height 23
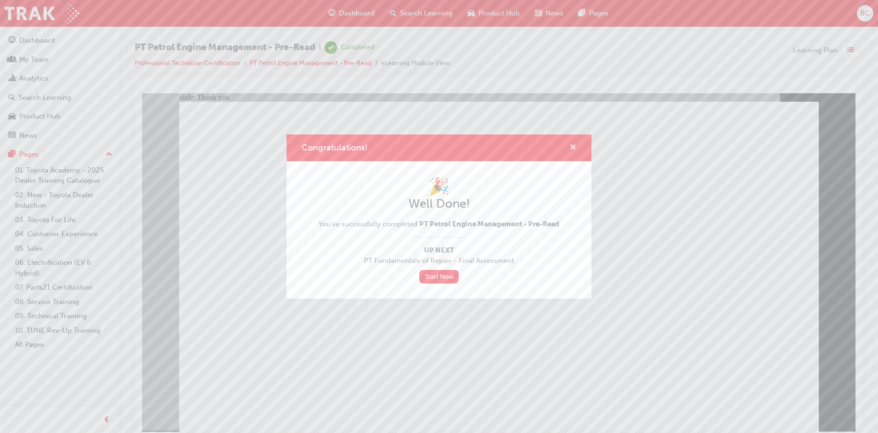
click at [574, 145] on span "cross-icon" at bounding box center [572, 148] width 7 height 8
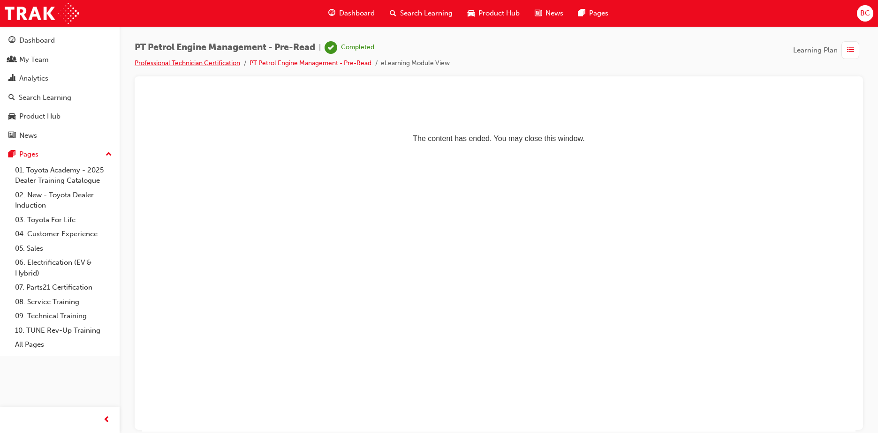
click at [204, 61] on link "Professional Technician Certification" at bounding box center [187, 63] width 105 height 8
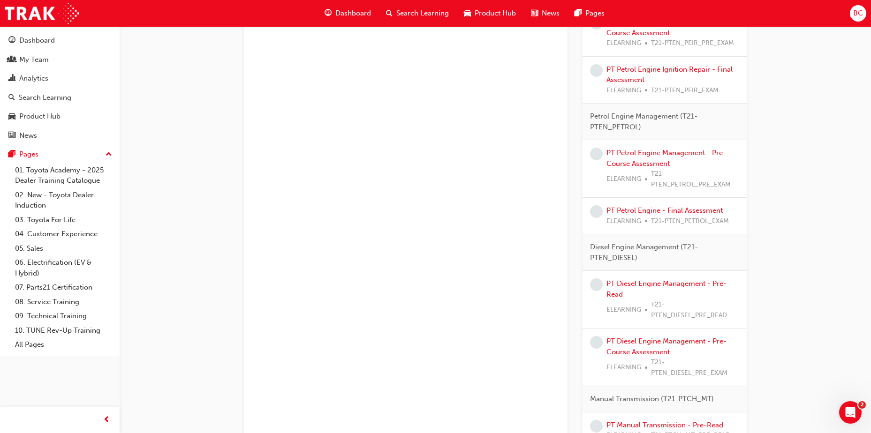
scroll to position [797, 0]
click at [672, 281] on link "PT Diesel Engine Management - Pre-Read" at bounding box center [666, 287] width 120 height 19
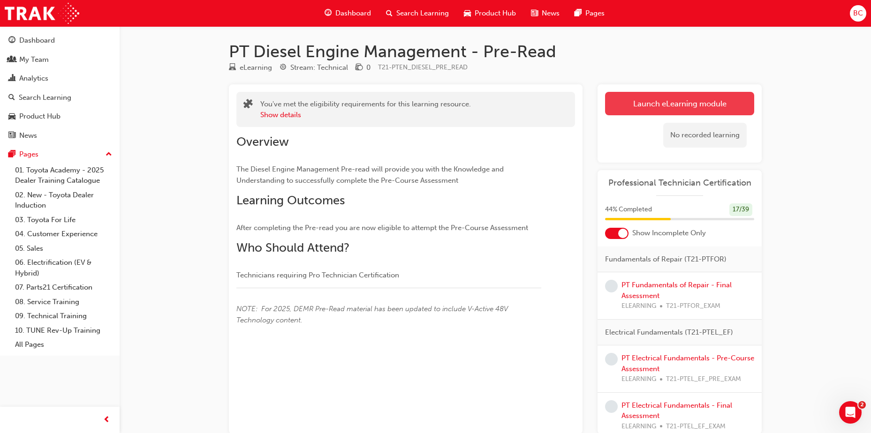
click at [657, 105] on link "Launch eLearning module" at bounding box center [679, 103] width 149 height 23
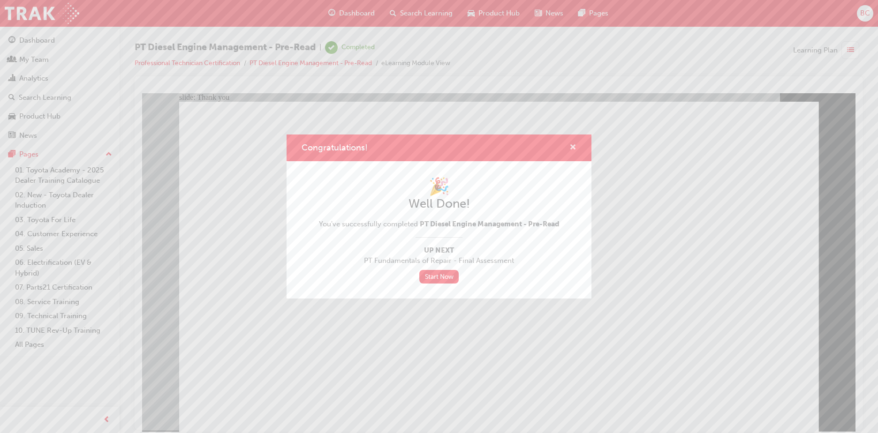
click at [571, 146] on span "cross-icon" at bounding box center [572, 148] width 7 height 8
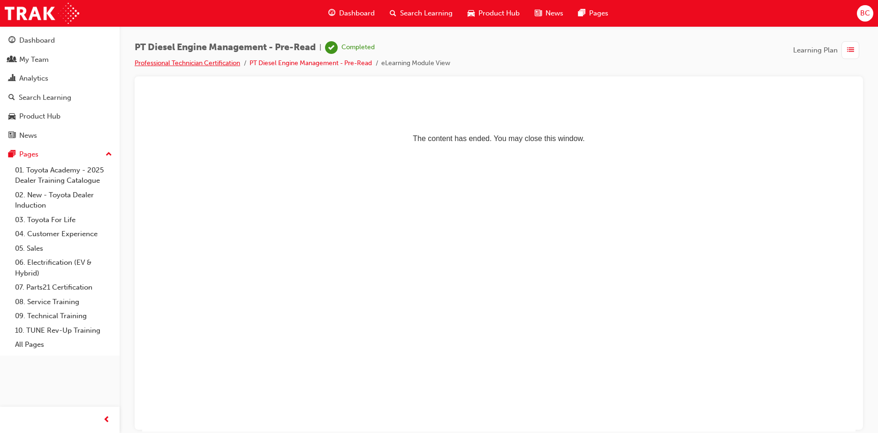
click at [222, 63] on link "Professional Technician Certification" at bounding box center [187, 63] width 105 height 8
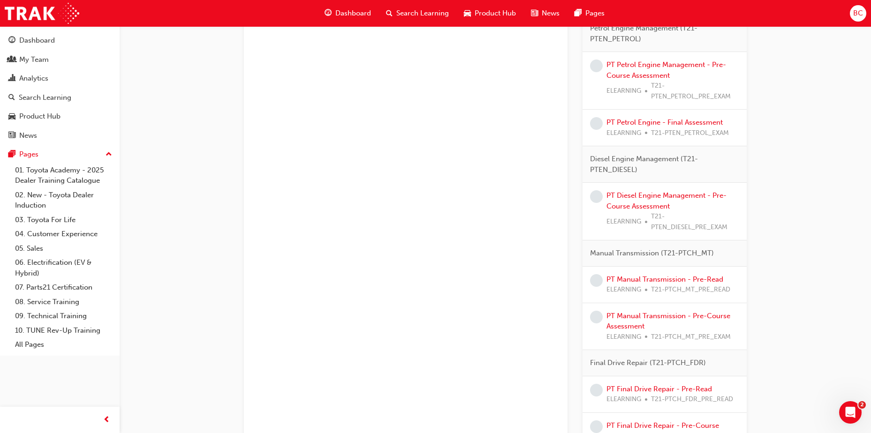
scroll to position [891, 0]
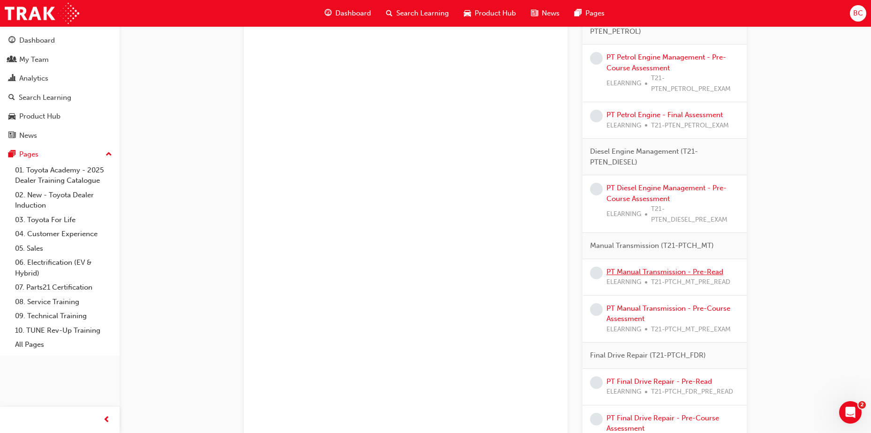
click at [660, 271] on link "PT Manual Transmission - Pre-Read" at bounding box center [664, 272] width 117 height 8
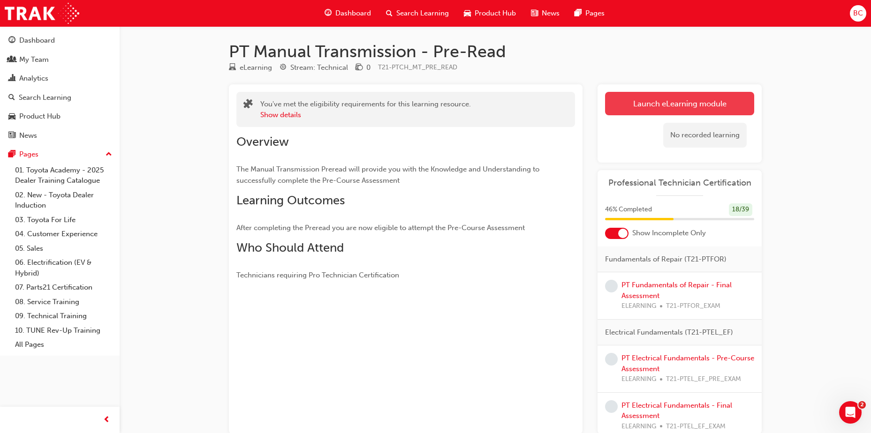
click at [667, 100] on link "Launch eLearning module" at bounding box center [679, 103] width 149 height 23
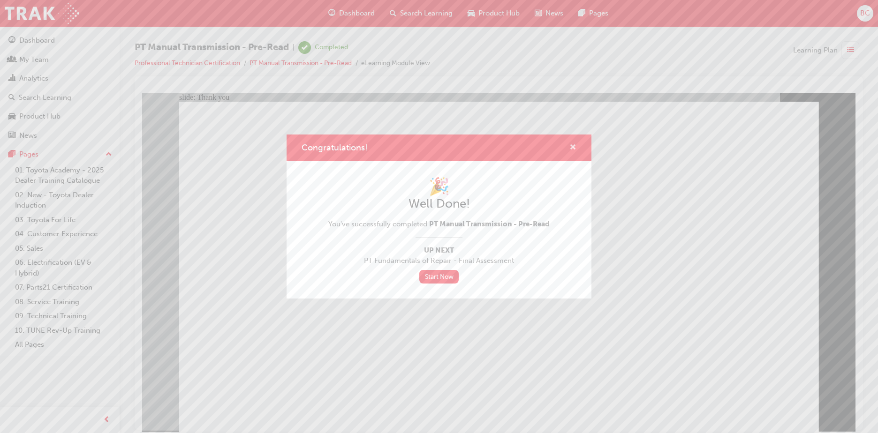
click at [573, 144] on span "cross-icon" at bounding box center [572, 148] width 7 height 8
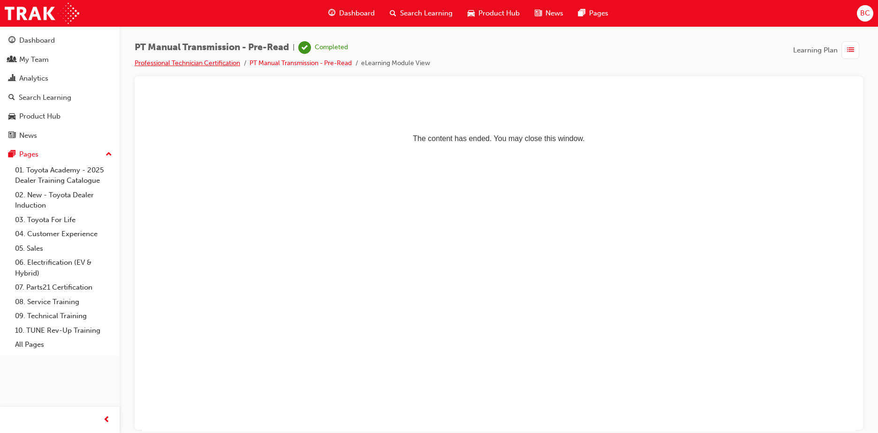
click at [229, 64] on link "Professional Technician Certification" at bounding box center [187, 63] width 105 height 8
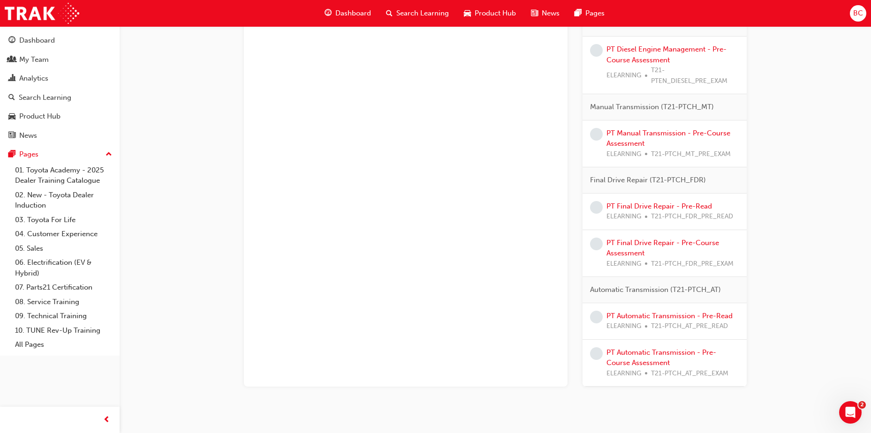
scroll to position [1031, 0]
click at [650, 203] on link "PT Final Drive Repair - Pre-Read" at bounding box center [658, 204] width 105 height 8
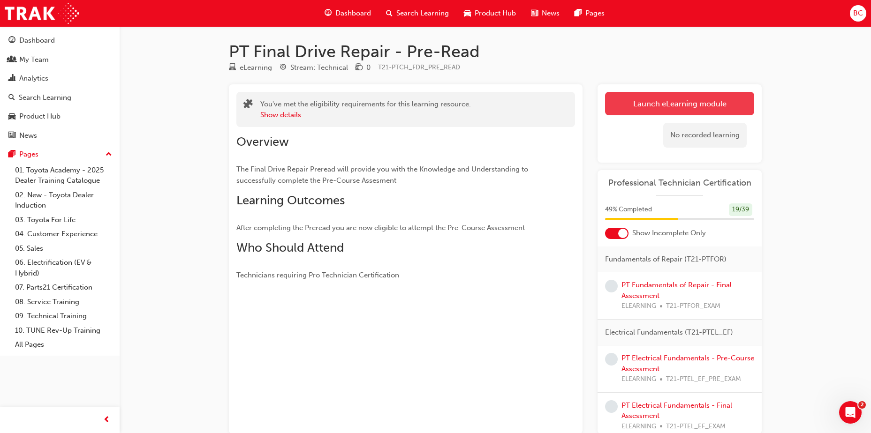
click at [665, 104] on link "Launch eLearning module" at bounding box center [679, 103] width 149 height 23
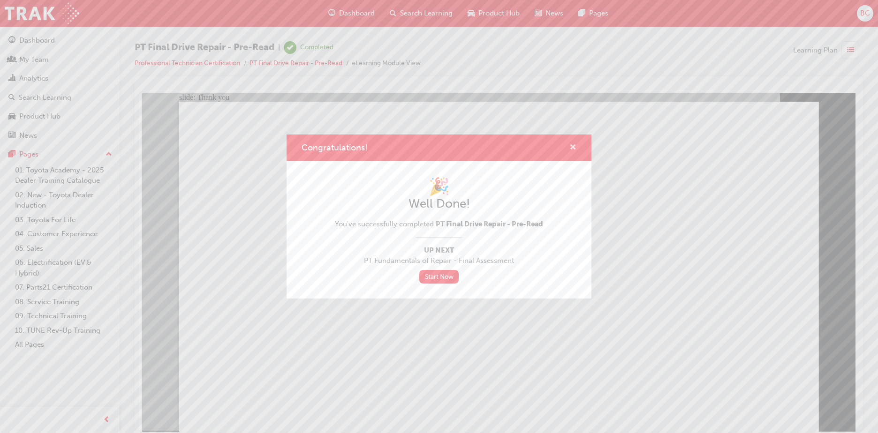
click at [573, 144] on span "cross-icon" at bounding box center [572, 148] width 7 height 8
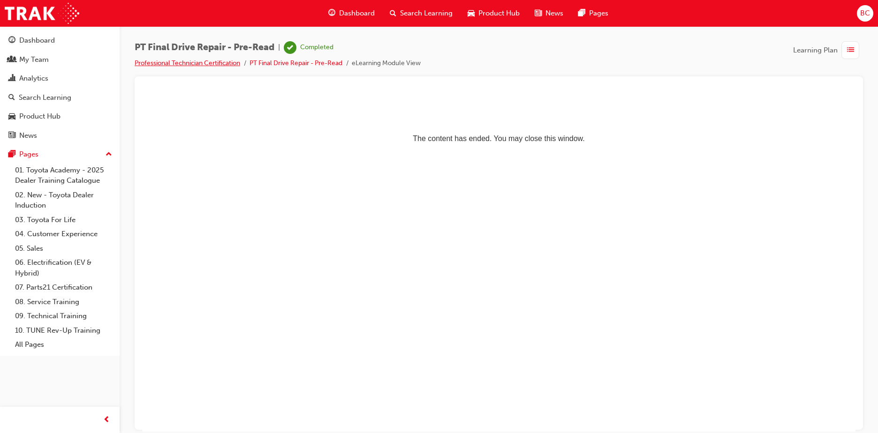
click at [205, 64] on link "Professional Technician Certification" at bounding box center [187, 63] width 105 height 8
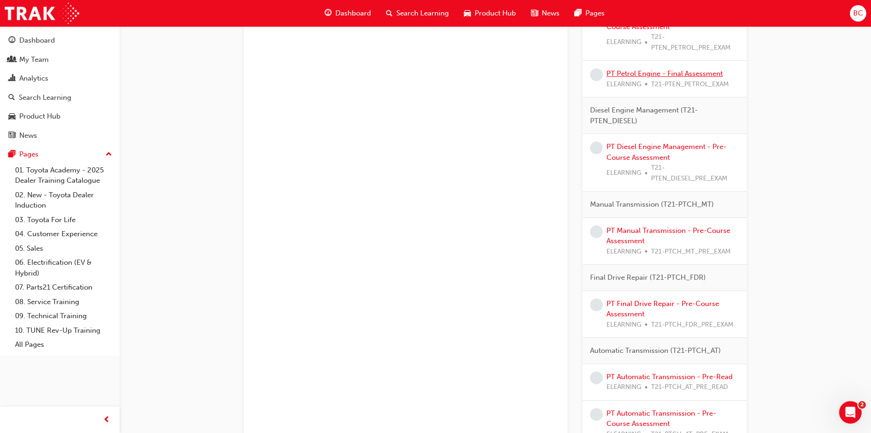
scroll to position [1015, 0]
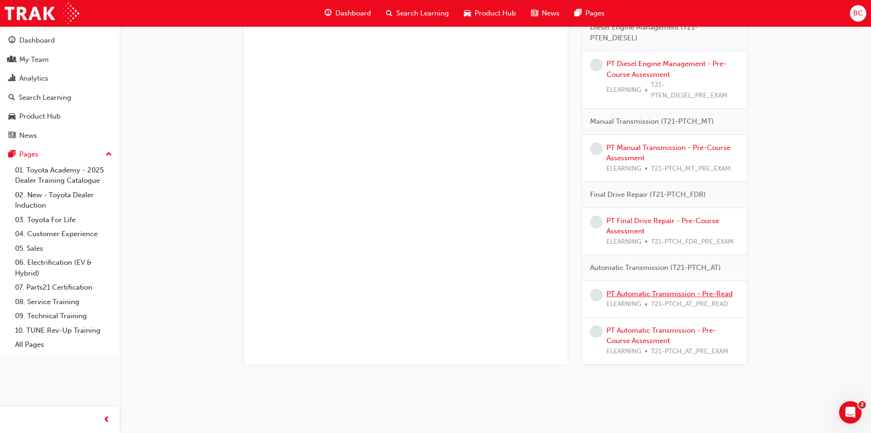
click at [680, 290] on link "PT Automatic Transmission - Pre-Read" at bounding box center [669, 294] width 126 height 8
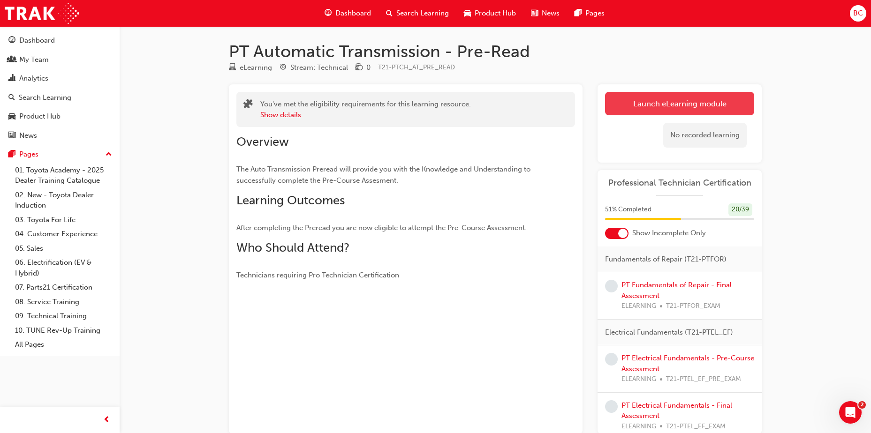
click at [676, 101] on link "Launch eLearning module" at bounding box center [679, 103] width 149 height 23
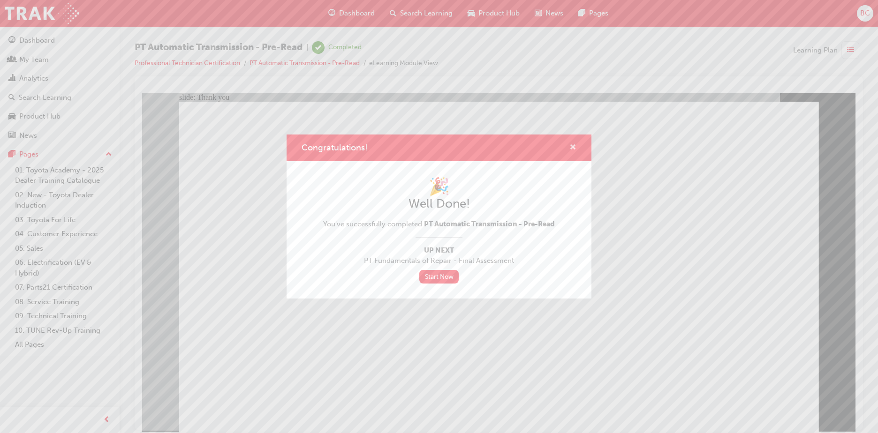
click at [571, 146] on span "cross-icon" at bounding box center [572, 148] width 7 height 8
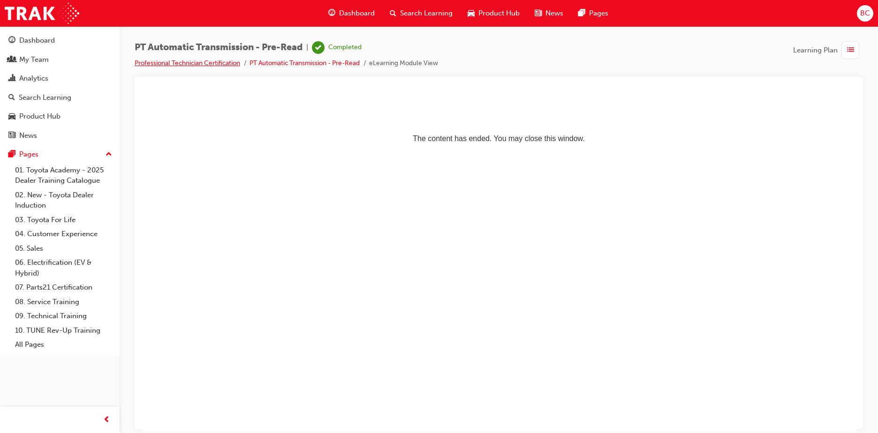
click at [213, 64] on link "Professional Technician Certification" at bounding box center [187, 63] width 105 height 8
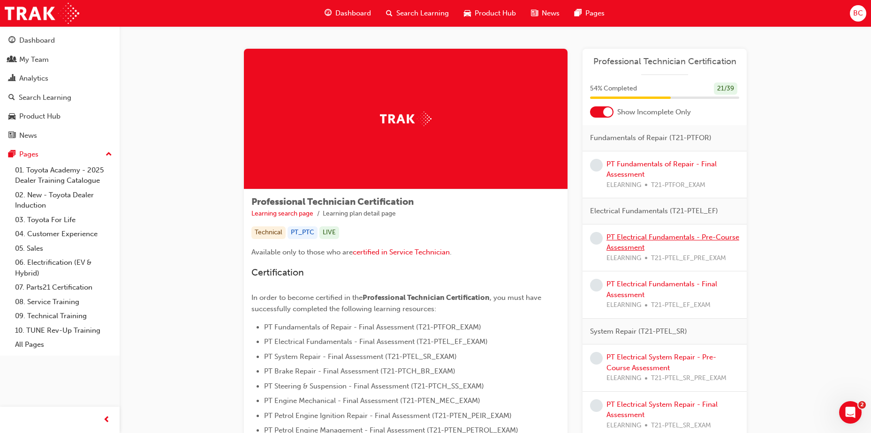
click at [670, 235] on link "PT Electrical Fundamentals - Pre-Course Assessment" at bounding box center [672, 242] width 133 height 19
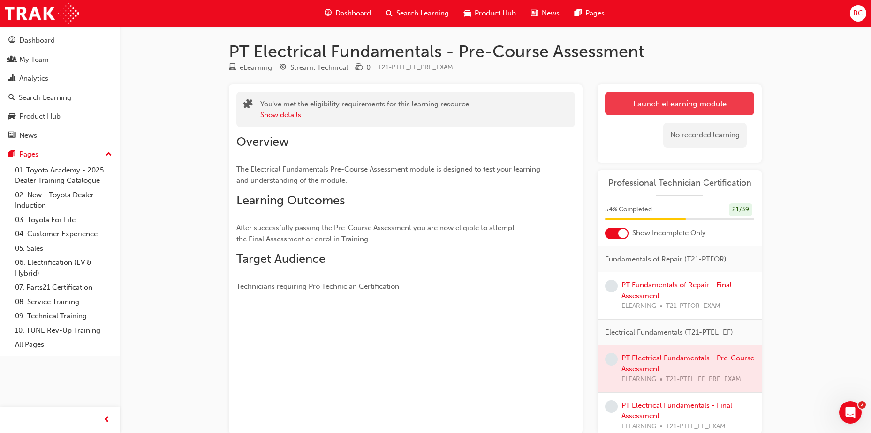
click at [698, 103] on link "Launch eLearning module" at bounding box center [679, 103] width 149 height 23
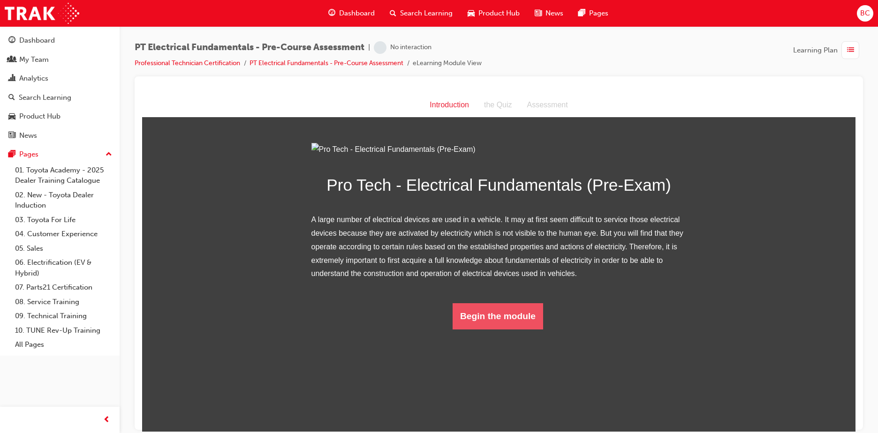
click at [518, 329] on button "Begin the module" at bounding box center [497, 316] width 90 height 26
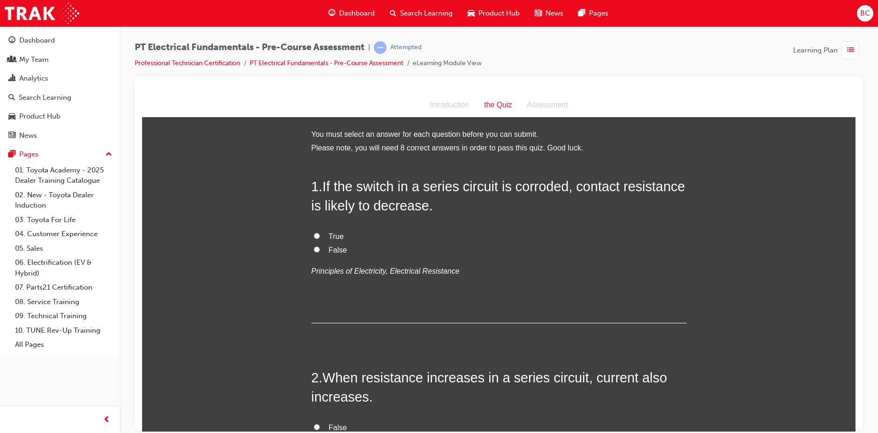
click at [338, 249] on span "False" at bounding box center [338, 250] width 18 height 8
click at [320, 249] on input "False" at bounding box center [317, 249] width 6 height 6
radio input "true"
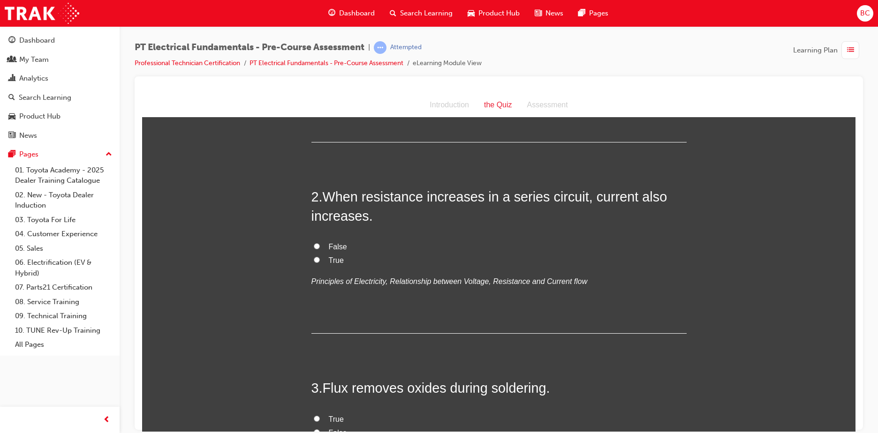
scroll to position [188, 0]
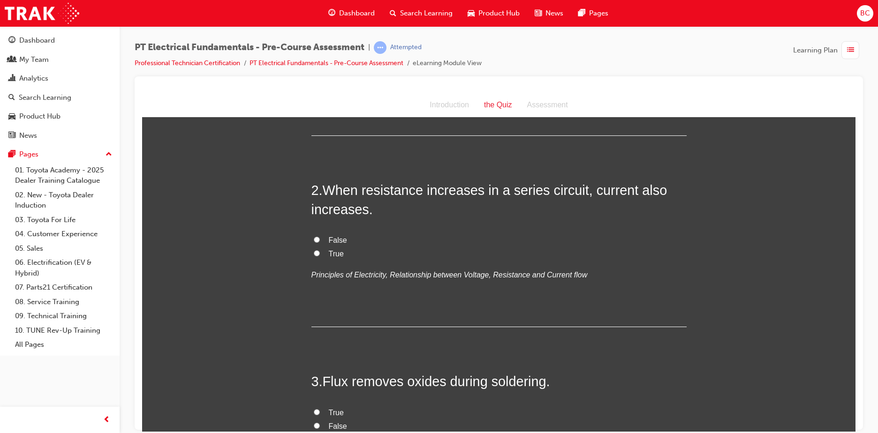
click at [335, 234] on label "False" at bounding box center [498, 240] width 375 height 14
click at [320, 236] on input "False" at bounding box center [317, 239] width 6 height 6
radio input "true"
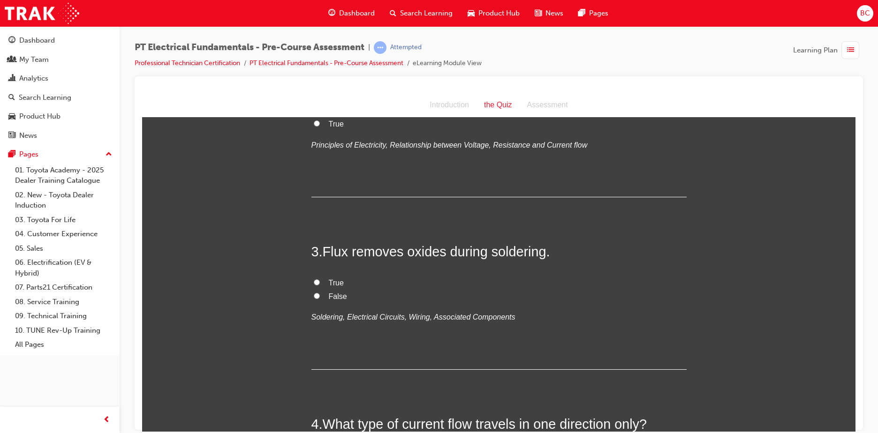
scroll to position [375, 0]
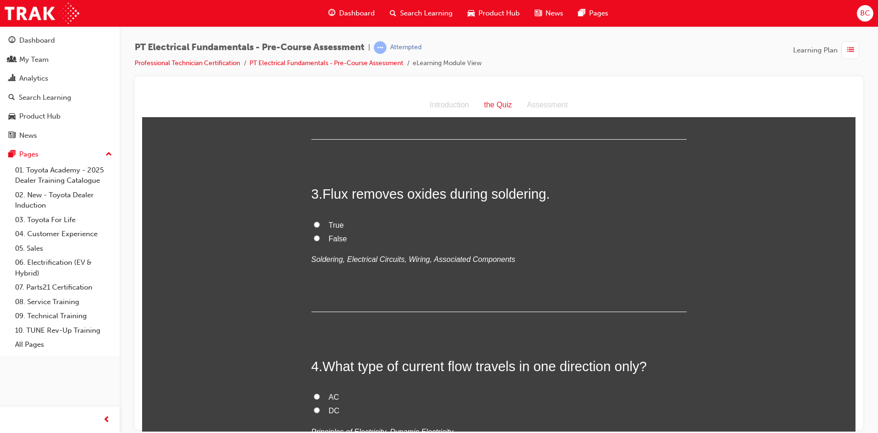
click at [329, 228] on span "True" at bounding box center [336, 225] width 15 height 8
click at [320, 227] on input "True" at bounding box center [317, 224] width 6 height 6
radio input "true"
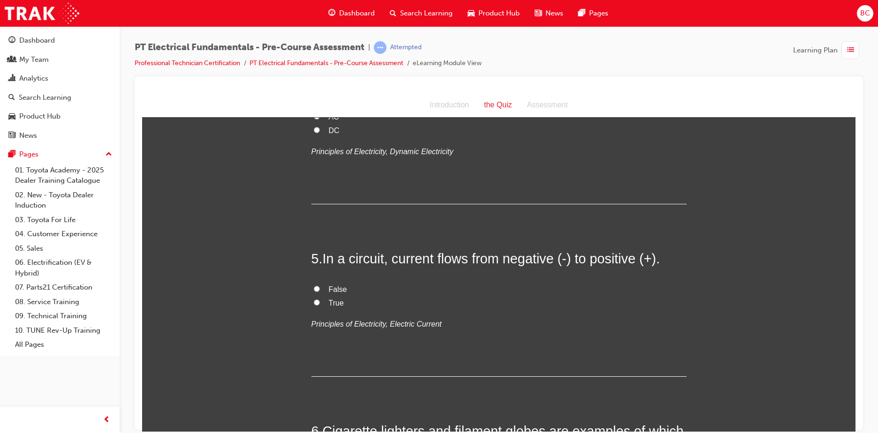
scroll to position [656, 0]
click at [333, 300] on span "True" at bounding box center [336, 302] width 15 height 8
click at [320, 300] on input "True" at bounding box center [317, 301] width 6 height 6
radio input "true"
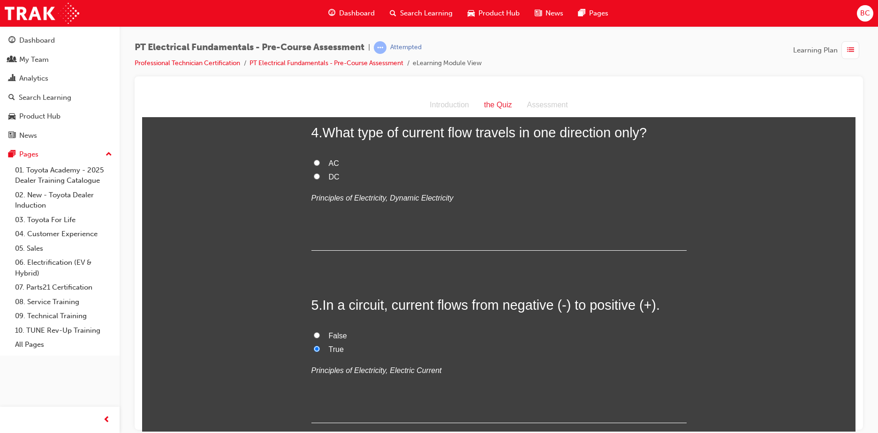
scroll to position [516, 0]
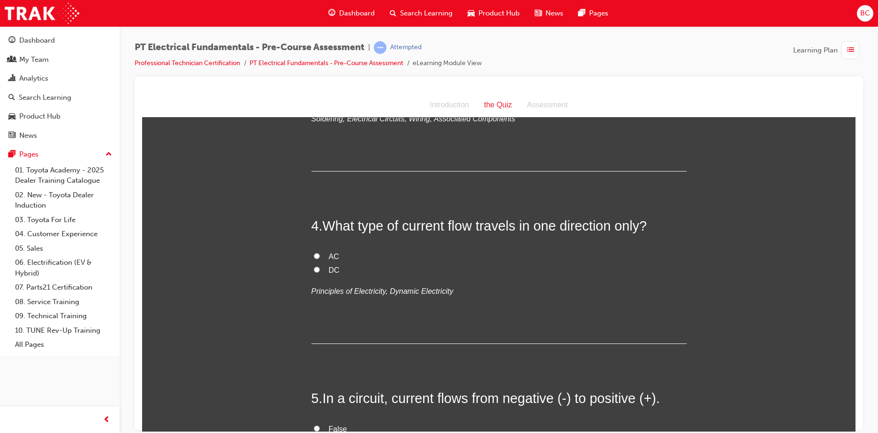
click at [329, 253] on span "AC" at bounding box center [334, 256] width 10 height 8
click at [320, 253] on input "AC" at bounding box center [317, 256] width 6 height 6
radio input "true"
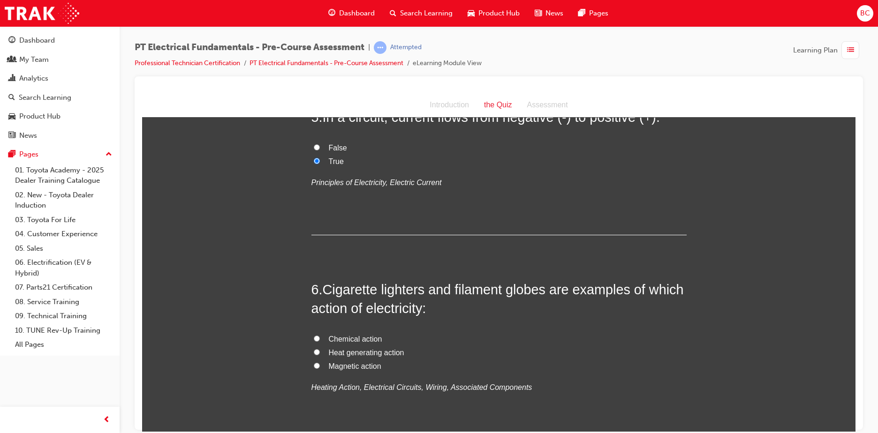
scroll to position [844, 0]
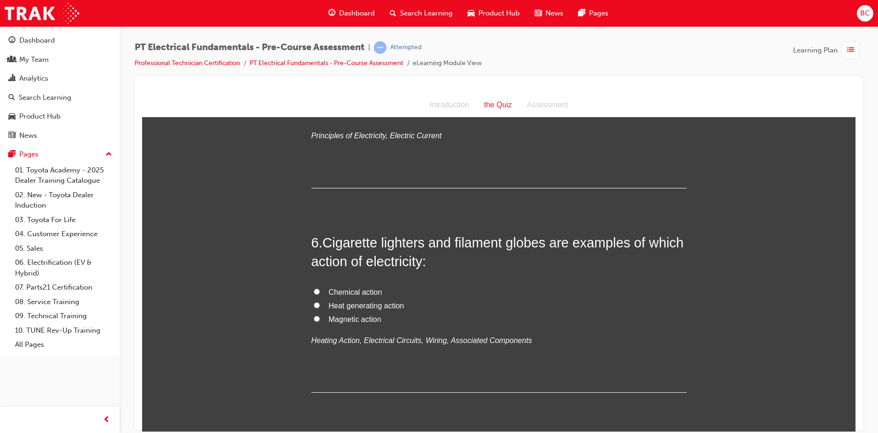
click at [396, 305] on span "Heat generating action" at bounding box center [366, 305] width 75 height 8
click at [320, 305] on input "Heat generating action" at bounding box center [317, 305] width 6 height 6
radio input "true"
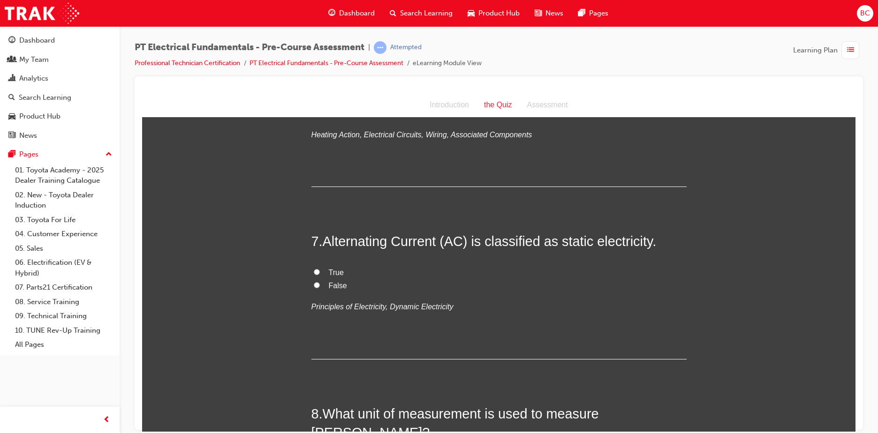
scroll to position [1078, 0]
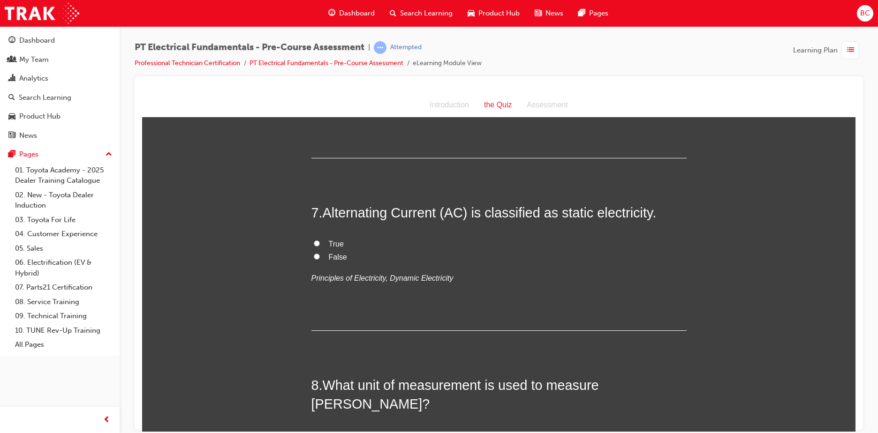
click at [338, 244] on span "True" at bounding box center [336, 244] width 15 height 8
click at [320, 244] on input "True" at bounding box center [317, 243] width 6 height 6
radio input "true"
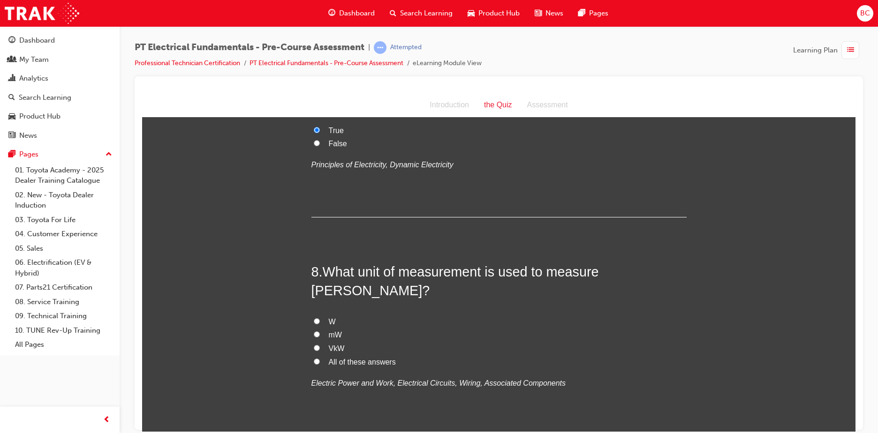
scroll to position [1219, 0]
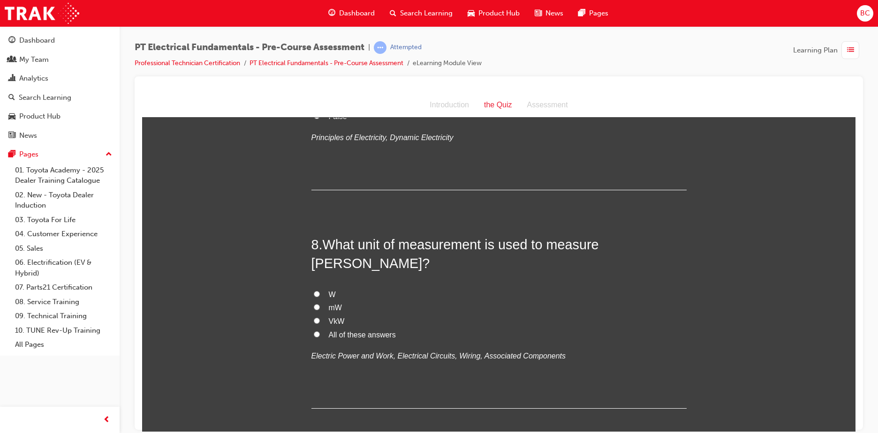
click at [329, 290] on span "W" at bounding box center [332, 294] width 7 height 8
click at [320, 291] on input "W" at bounding box center [317, 294] width 6 height 6
radio input "true"
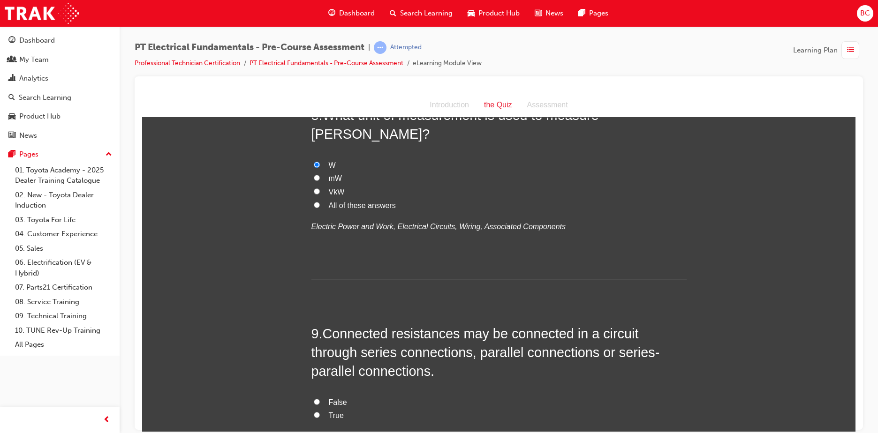
scroll to position [1360, 0]
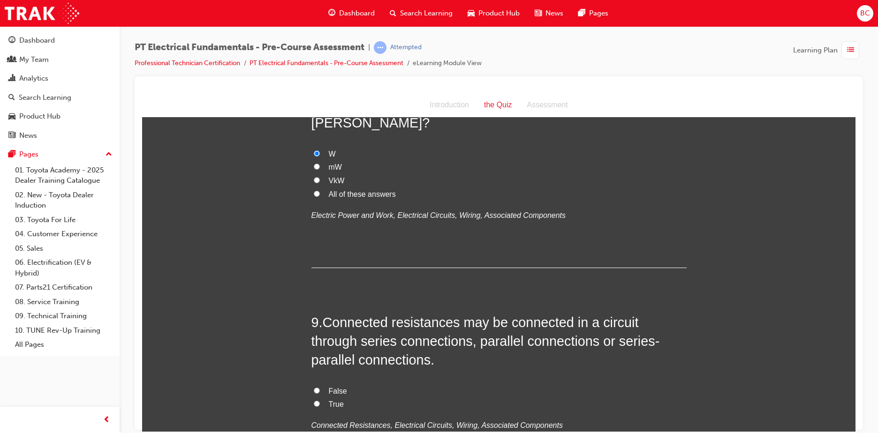
click at [330, 400] on span "True" at bounding box center [336, 404] width 15 height 8
click at [320, 400] on input "True" at bounding box center [317, 403] width 6 height 6
radio input "true"
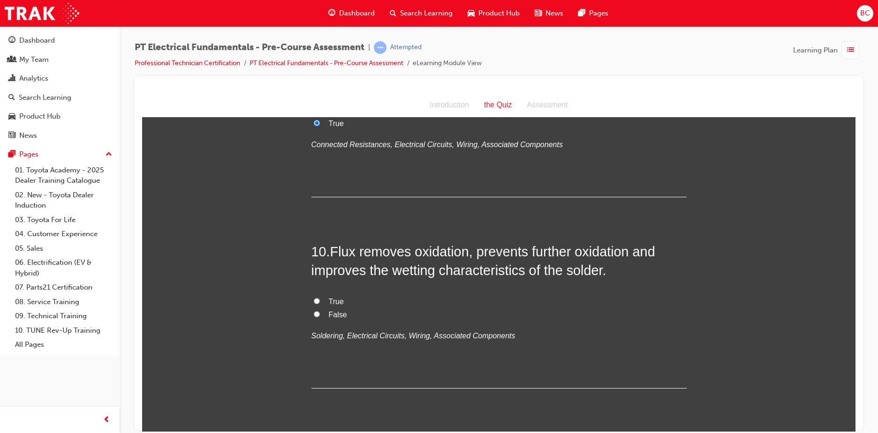
scroll to position [1641, 0]
click at [321, 294] on label "True" at bounding box center [498, 301] width 375 height 14
click at [320, 297] on input "True" at bounding box center [317, 300] width 6 height 6
radio input "true"
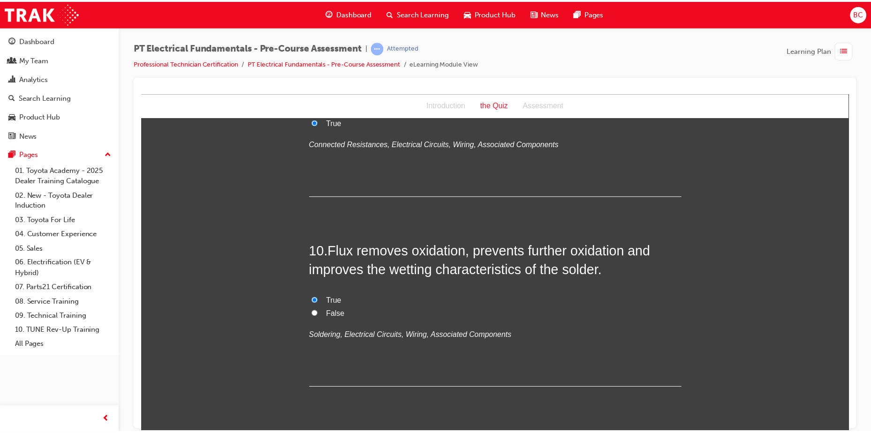
scroll to position [0, 0]
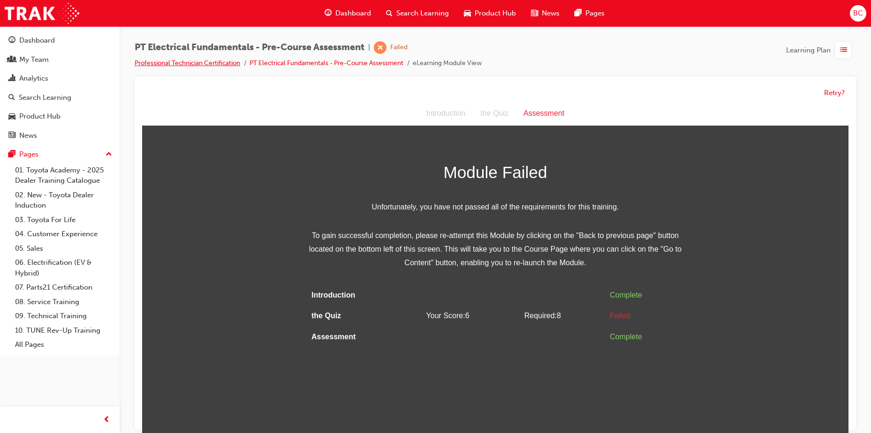
click at [223, 64] on link "Professional Technician Certification" at bounding box center [187, 63] width 105 height 8
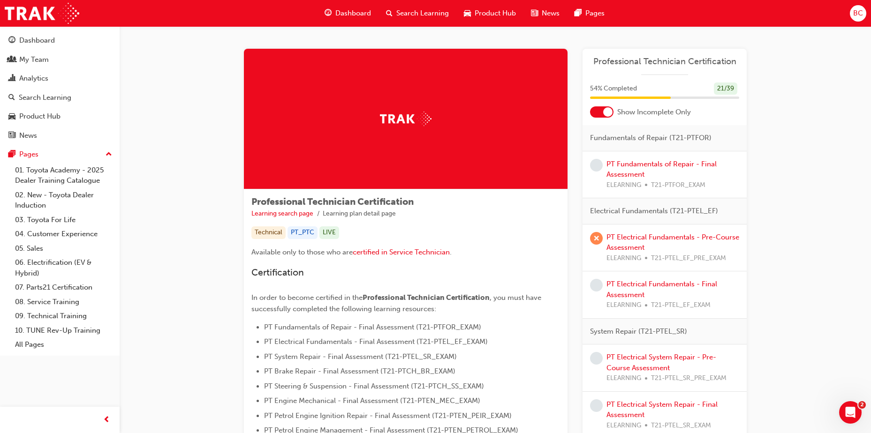
click at [671, 241] on div "PT Electrical Fundamentals - Pre-Course Assessment ELEARNING T21-PTEL_EF_PRE_EX…" at bounding box center [672, 248] width 133 height 32
click at [671, 237] on link "PT Electrical Fundamentals - Pre-Course Assessment" at bounding box center [672, 242] width 133 height 19
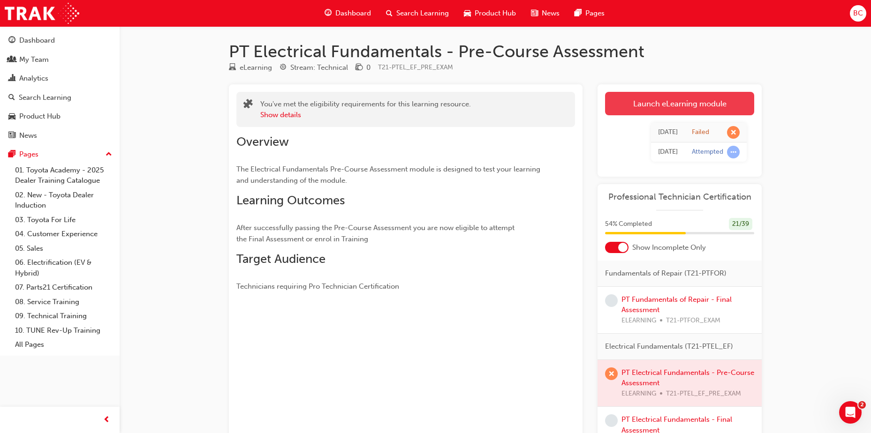
click at [647, 100] on link "Launch eLearning module" at bounding box center [679, 103] width 149 height 23
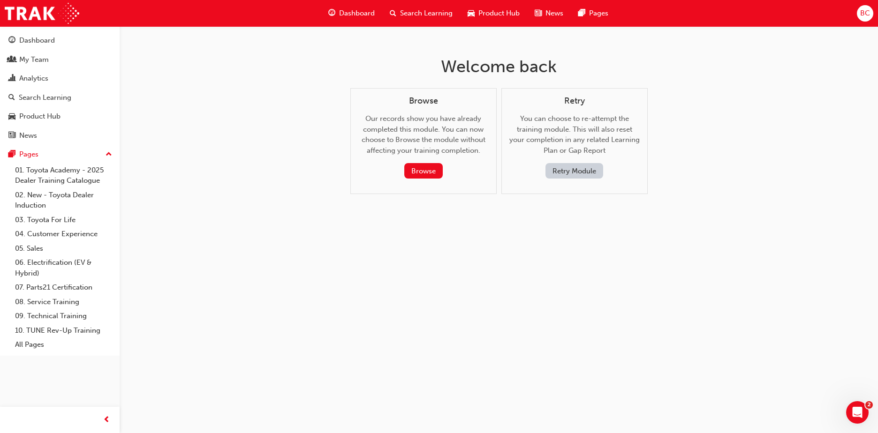
click at [575, 173] on button "Retry Module" at bounding box center [574, 170] width 58 height 15
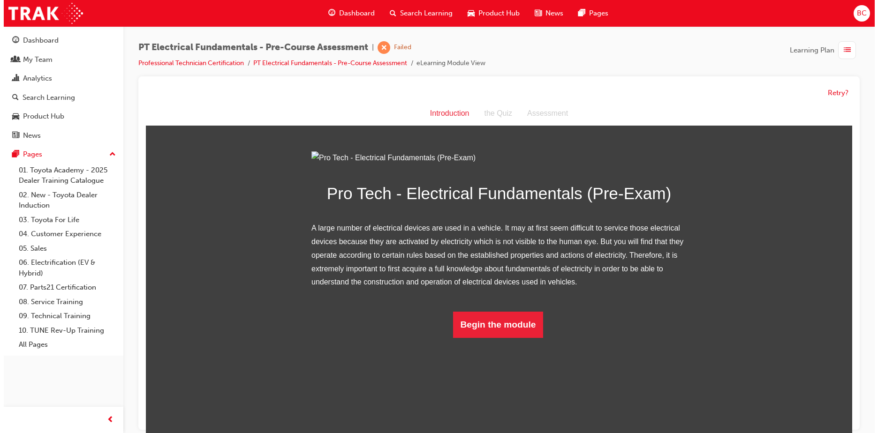
scroll to position [1, 0]
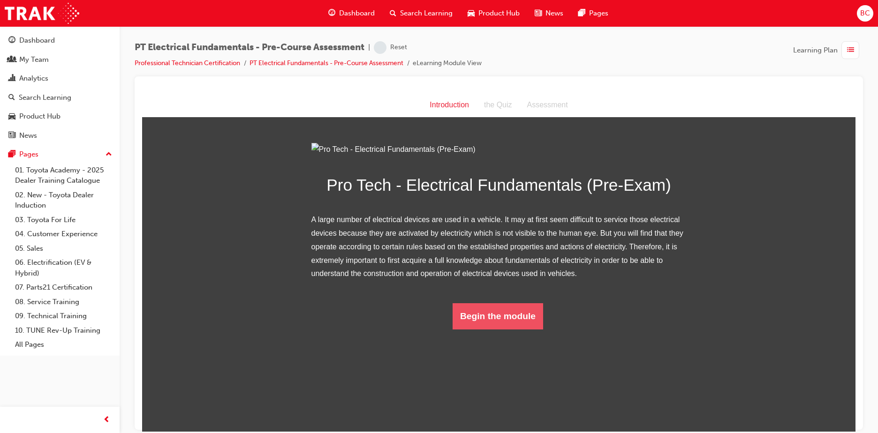
click at [487, 329] on button "Begin the module" at bounding box center [497, 316] width 90 height 26
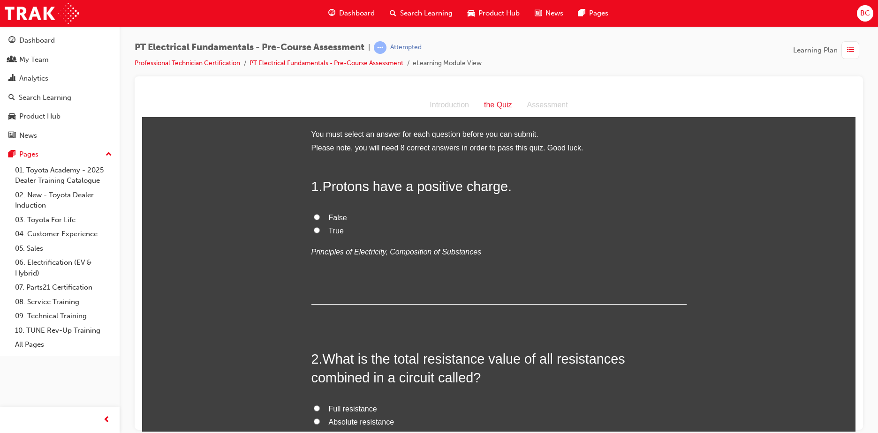
click at [337, 231] on span "True" at bounding box center [336, 230] width 15 height 8
click at [320, 231] on input "True" at bounding box center [317, 230] width 6 height 6
radio input "true"
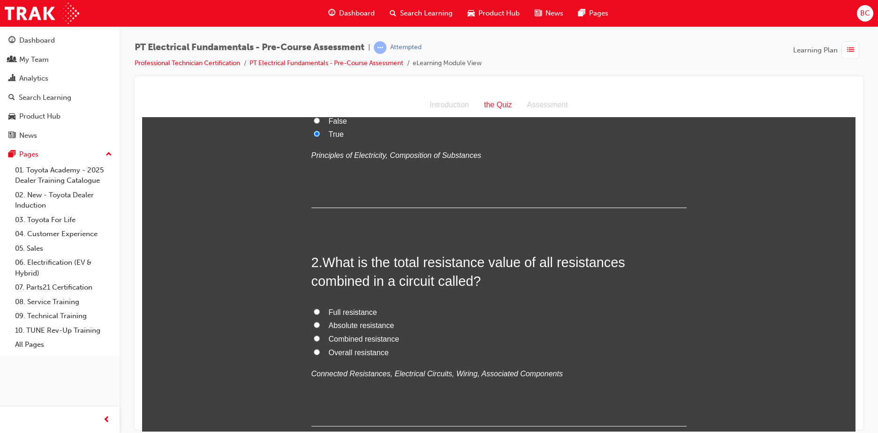
scroll to position [141, 0]
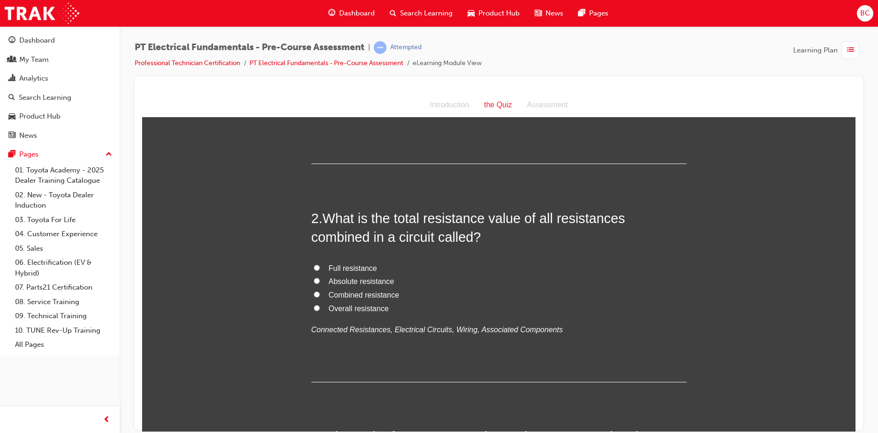
click at [356, 308] on span "Overall resistance" at bounding box center [359, 308] width 60 height 8
click at [320, 308] on input "Overall resistance" at bounding box center [317, 308] width 6 height 6
radio input "true"
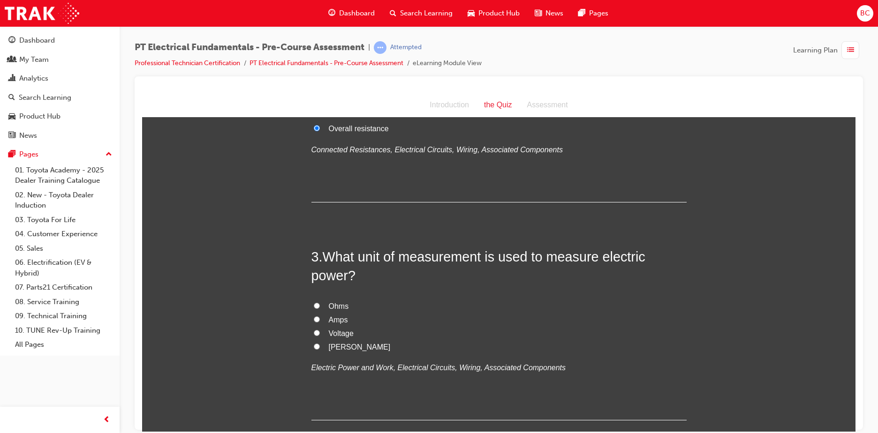
scroll to position [328, 0]
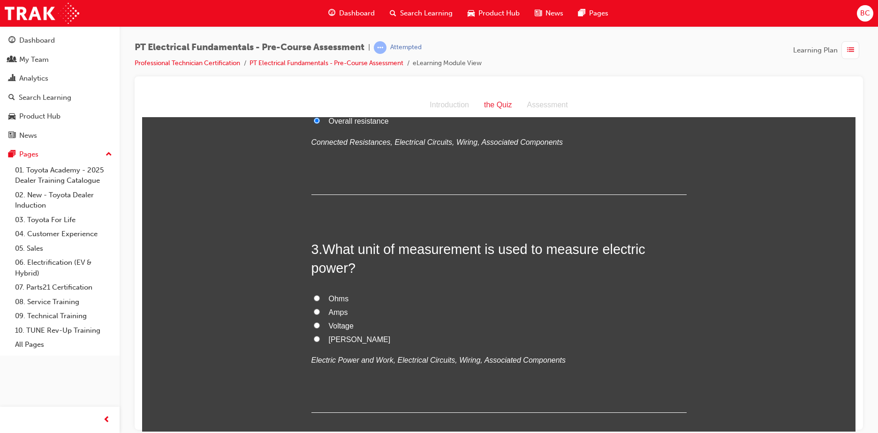
click at [335, 323] on span "Voltage" at bounding box center [341, 326] width 25 height 8
click at [320, 323] on input "Voltage" at bounding box center [317, 325] width 6 height 6
radio input "true"
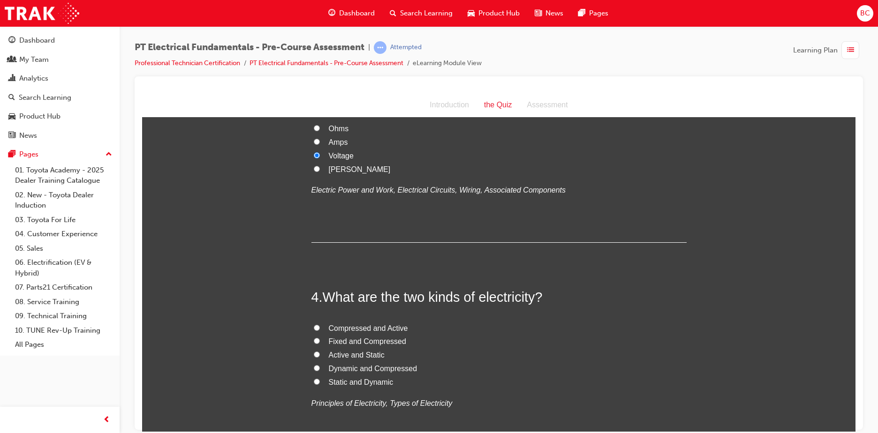
scroll to position [516, 0]
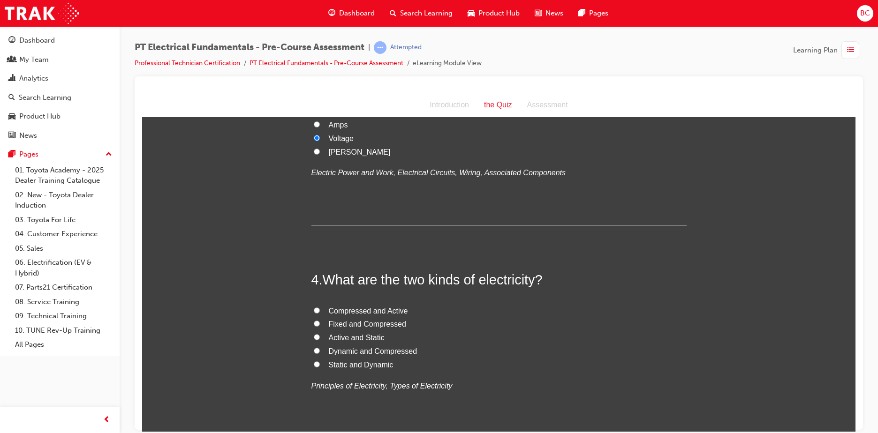
click at [360, 337] on span "Active and Static" at bounding box center [357, 337] width 56 height 8
click at [320, 337] on input "Active and Static" at bounding box center [317, 337] width 6 height 6
radio input "true"
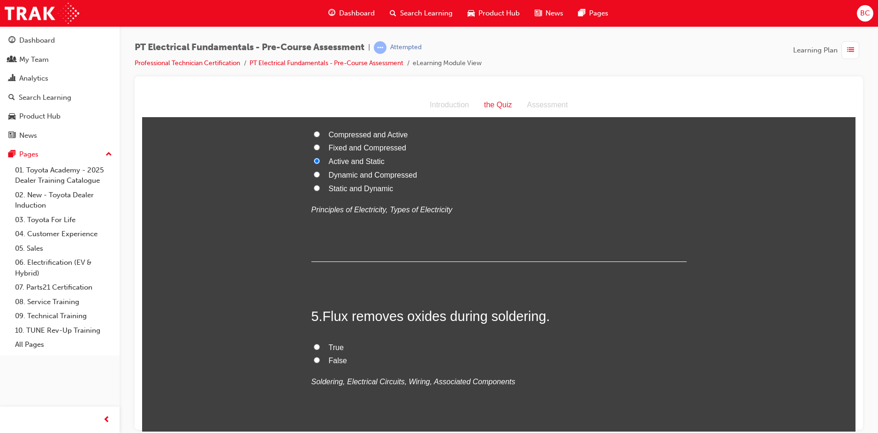
scroll to position [703, 0]
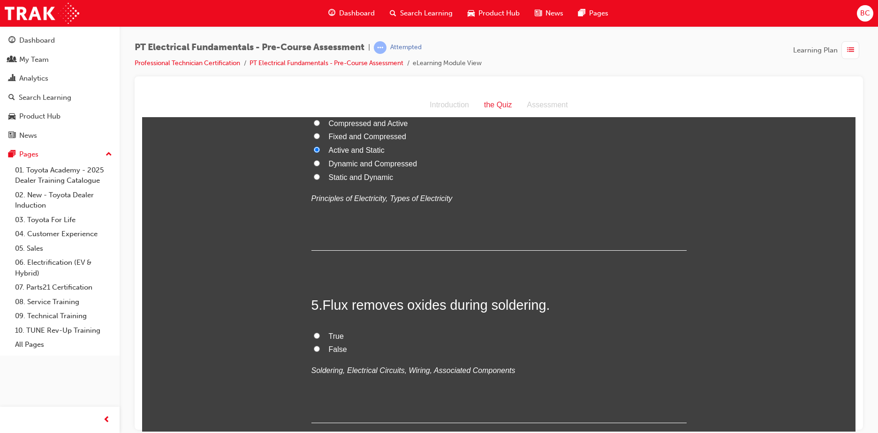
click at [335, 334] on span "True" at bounding box center [336, 336] width 15 height 8
click at [320, 334] on input "True" at bounding box center [317, 335] width 6 height 6
radio input "true"
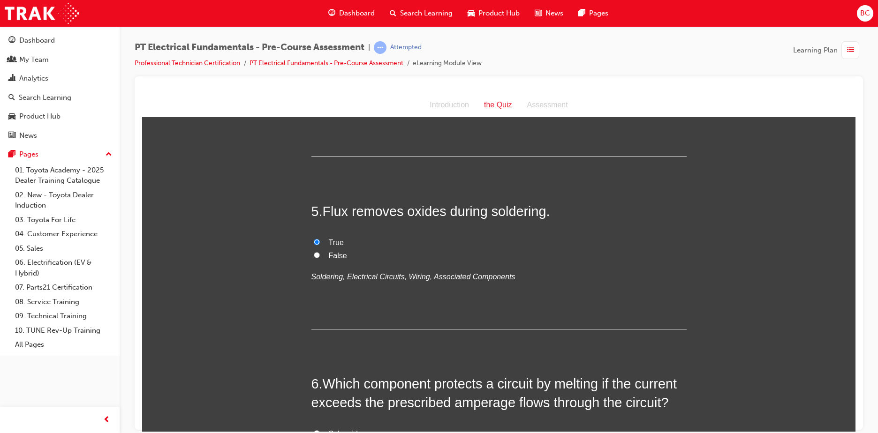
scroll to position [891, 0]
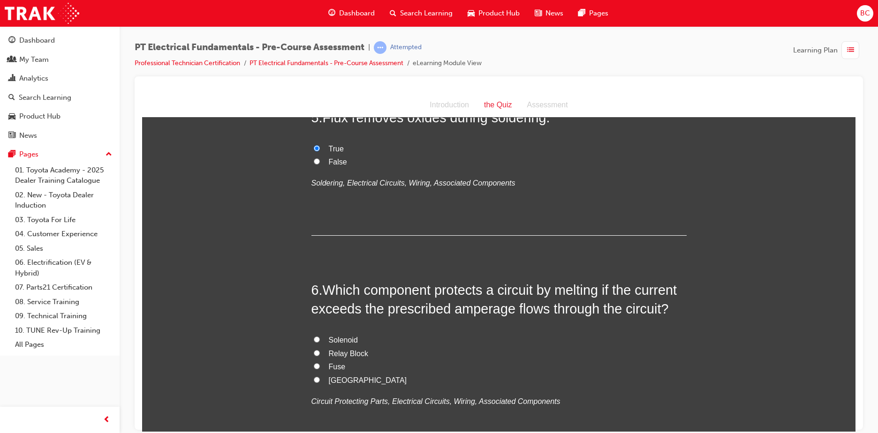
click at [331, 364] on span "Fuse" at bounding box center [337, 366] width 17 height 8
click at [320, 364] on input "Fuse" at bounding box center [317, 366] width 6 height 6
radio input "true"
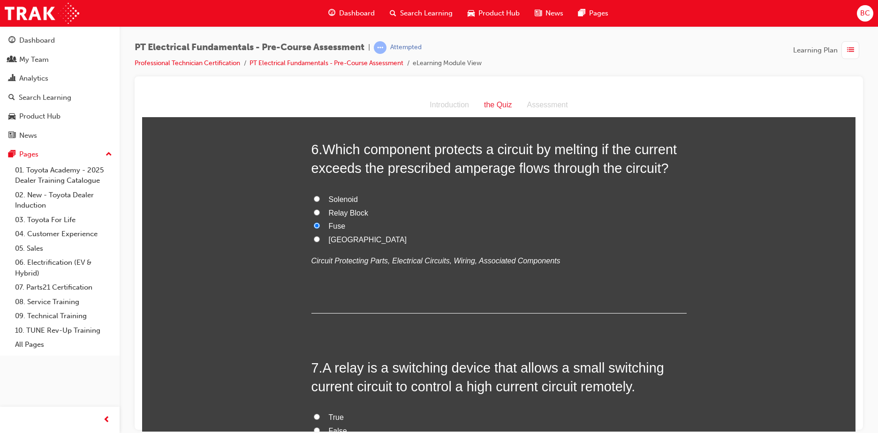
scroll to position [1078, 0]
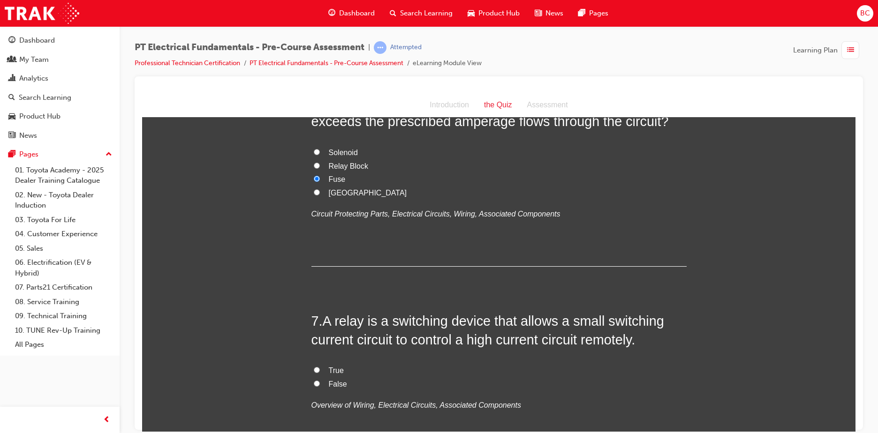
click at [322, 372] on label "True" at bounding box center [498, 371] width 375 height 14
click at [320, 372] on input "True" at bounding box center [317, 370] width 6 height 6
radio input "true"
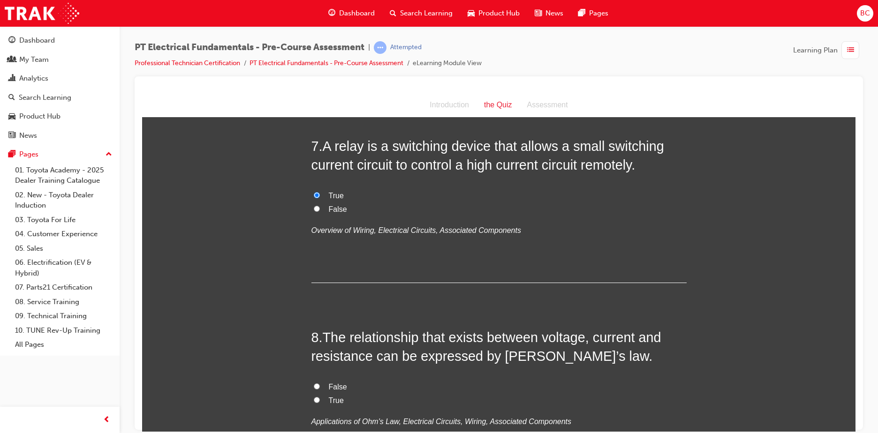
scroll to position [1266, 0]
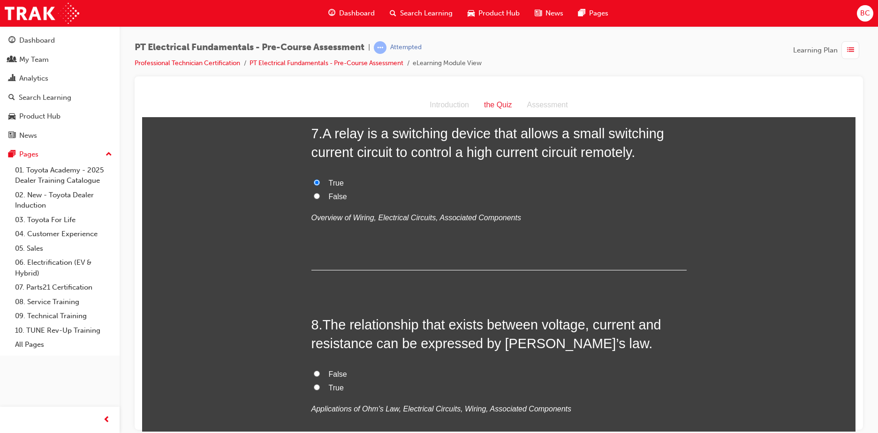
click at [329, 385] on span "True" at bounding box center [336, 387] width 15 height 8
click at [320, 385] on input "True" at bounding box center [317, 387] width 6 height 6
radio input "true"
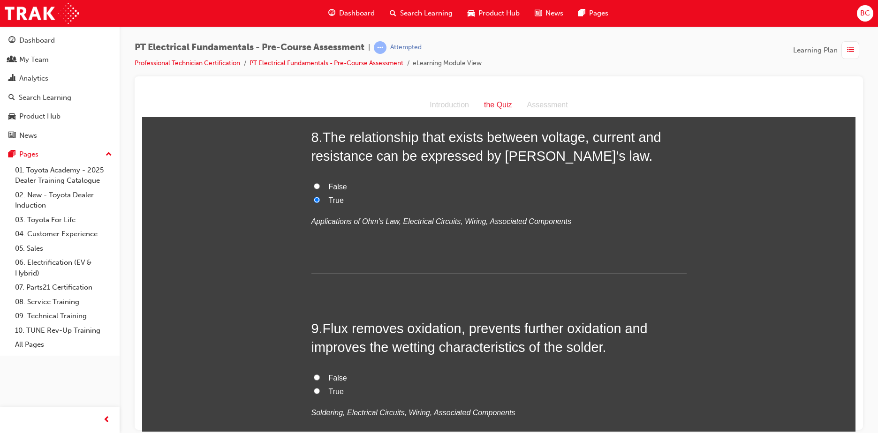
scroll to position [1500, 0]
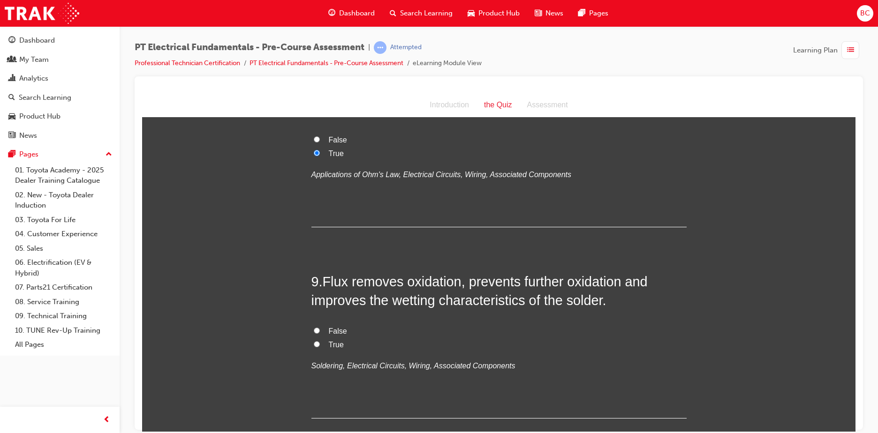
click at [331, 340] on span "True" at bounding box center [336, 344] width 15 height 8
click at [320, 341] on input "True" at bounding box center [317, 344] width 6 height 6
radio input "true"
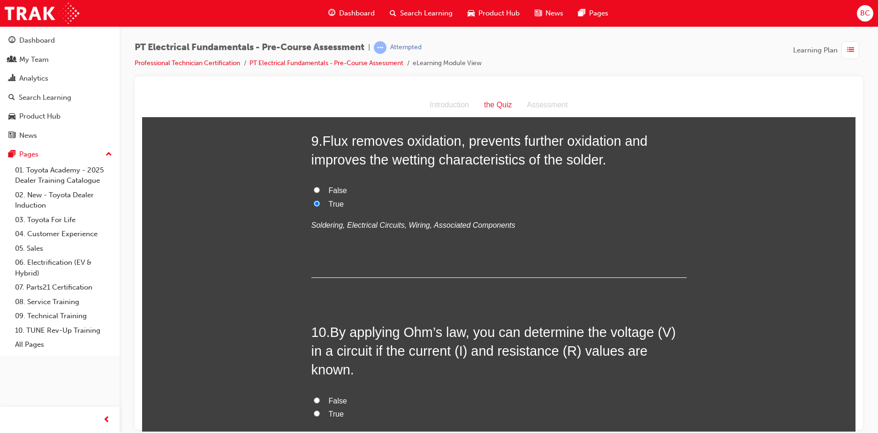
scroll to position [1688, 0]
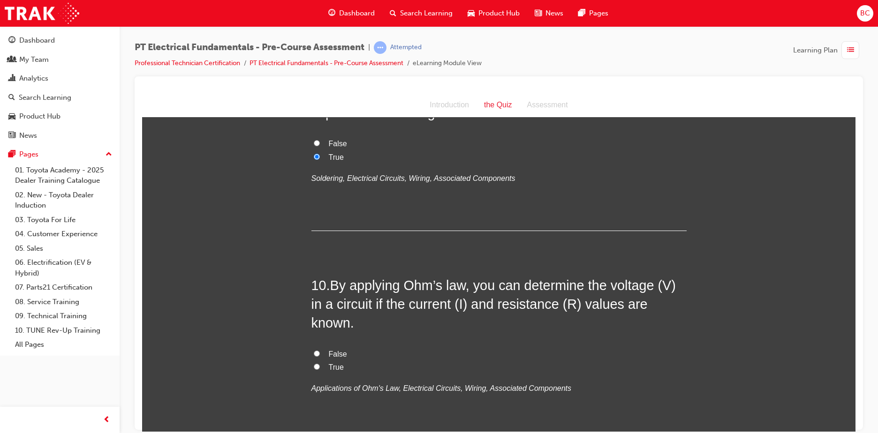
click at [329, 368] on span "True" at bounding box center [336, 367] width 15 height 8
click at [320, 368] on input "True" at bounding box center [317, 366] width 6 height 6
radio input "true"
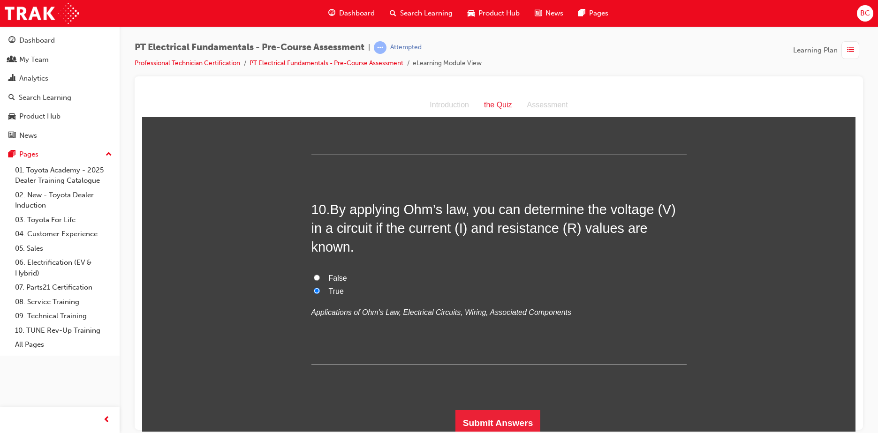
scroll to position [1768, 0]
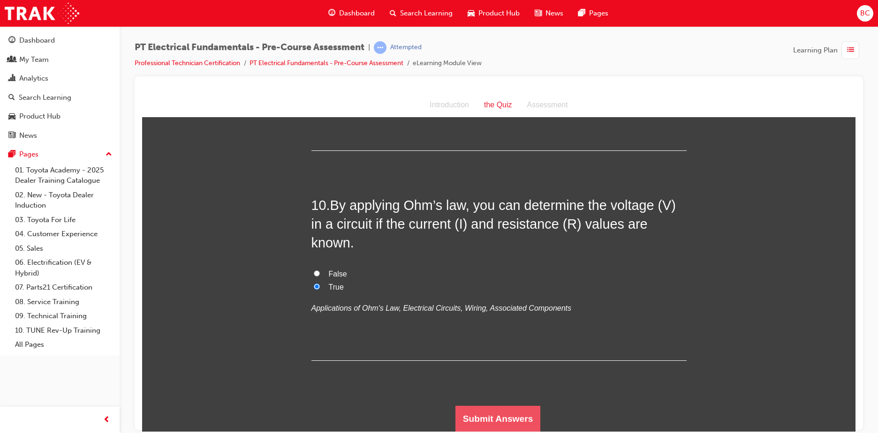
click at [477, 424] on button "Submit Answers" at bounding box center [497, 419] width 85 height 26
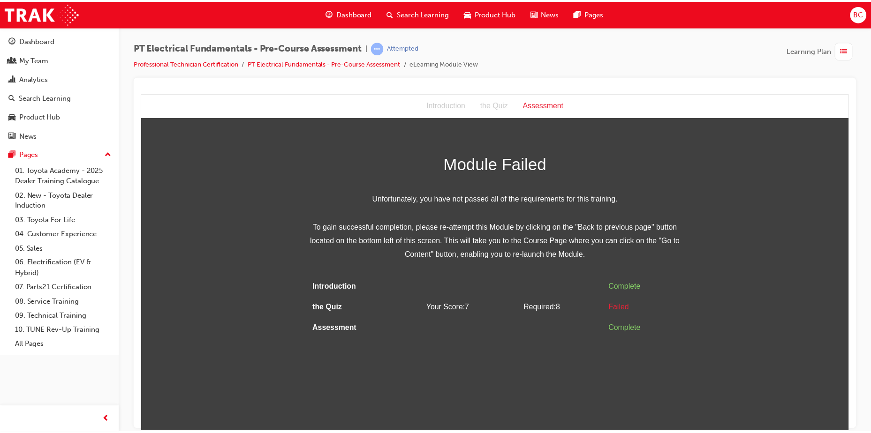
scroll to position [0, 0]
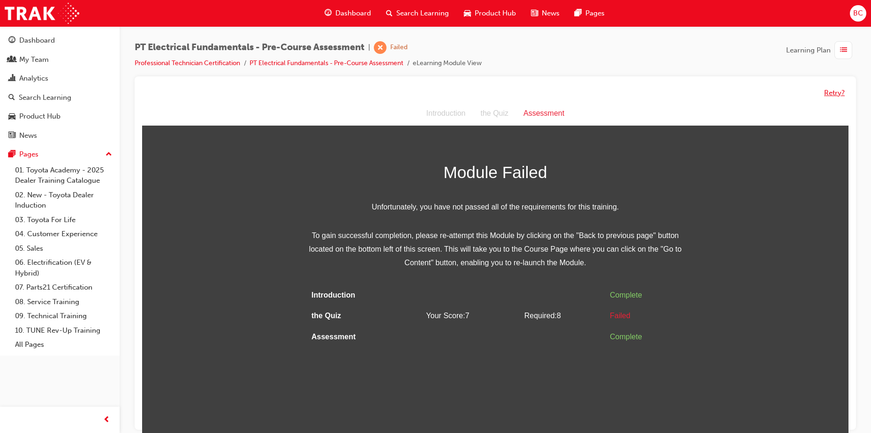
click at [833, 89] on button "Retry?" at bounding box center [834, 93] width 21 height 11
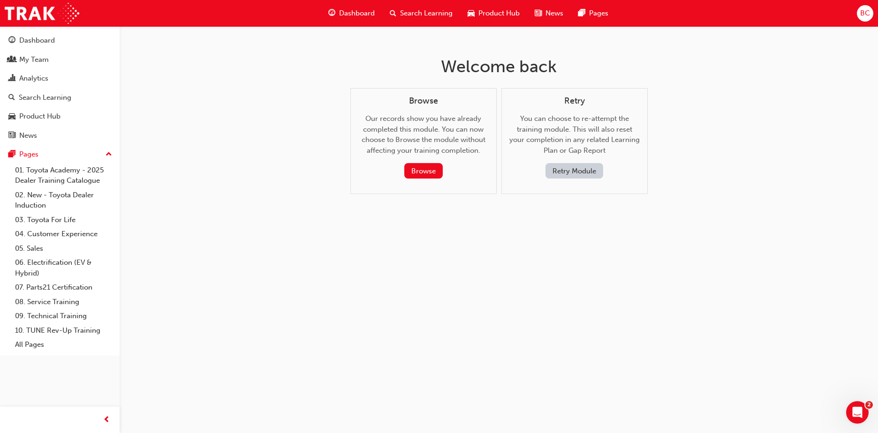
click at [592, 169] on button "Retry Module" at bounding box center [574, 170] width 58 height 15
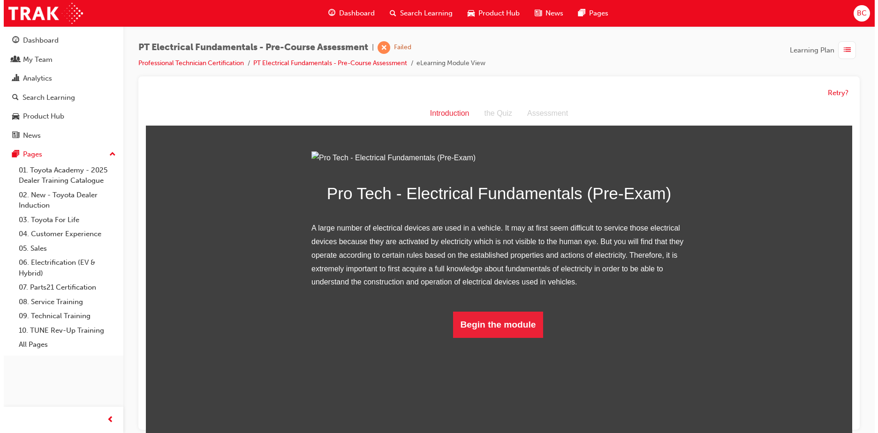
scroll to position [1, 0]
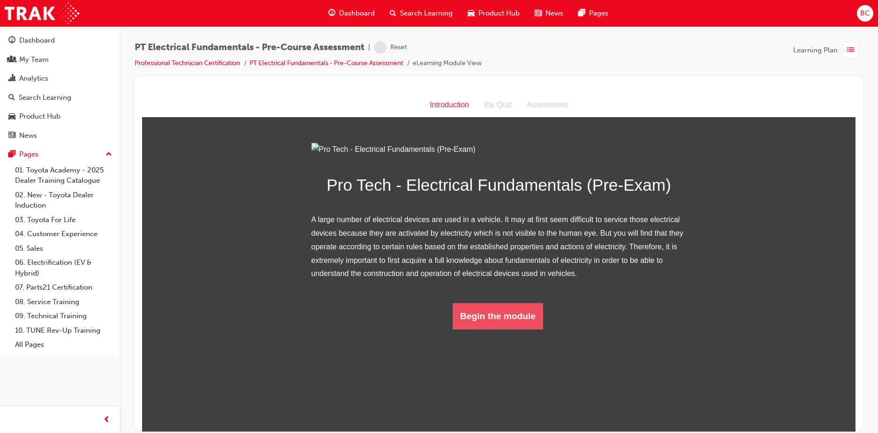
click at [499, 329] on button "Begin the module" at bounding box center [497, 316] width 90 height 26
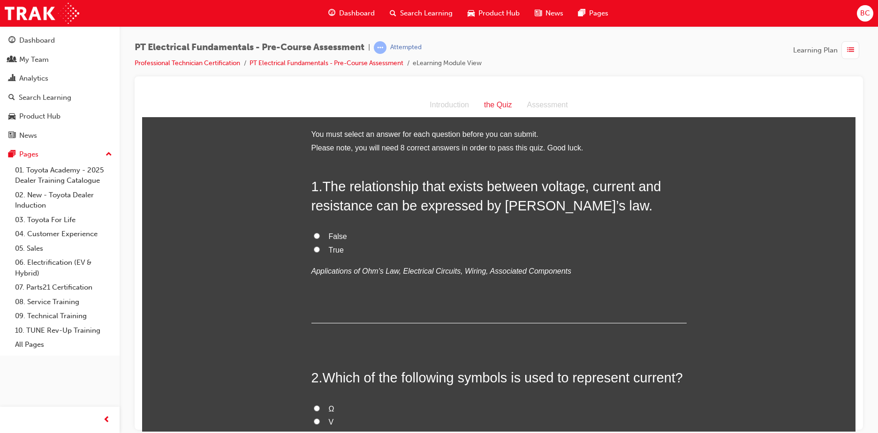
click at [320, 249] on label "True" at bounding box center [498, 250] width 375 height 14
click at [320, 249] on input "True" at bounding box center [317, 249] width 6 height 6
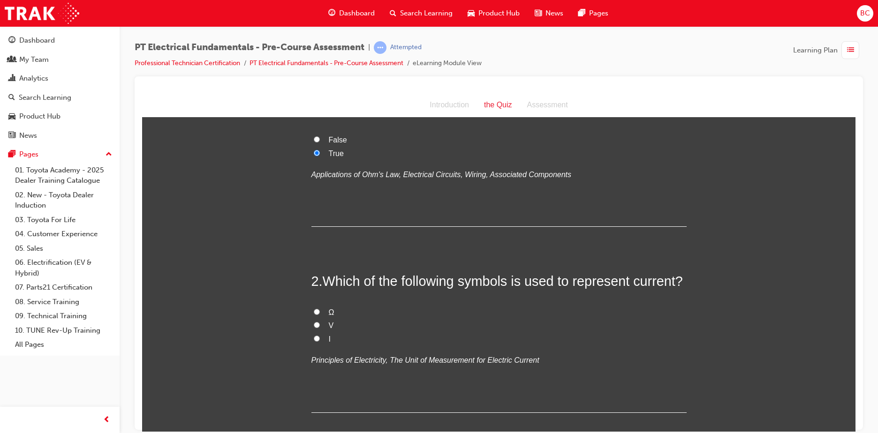
scroll to position [141, 0]
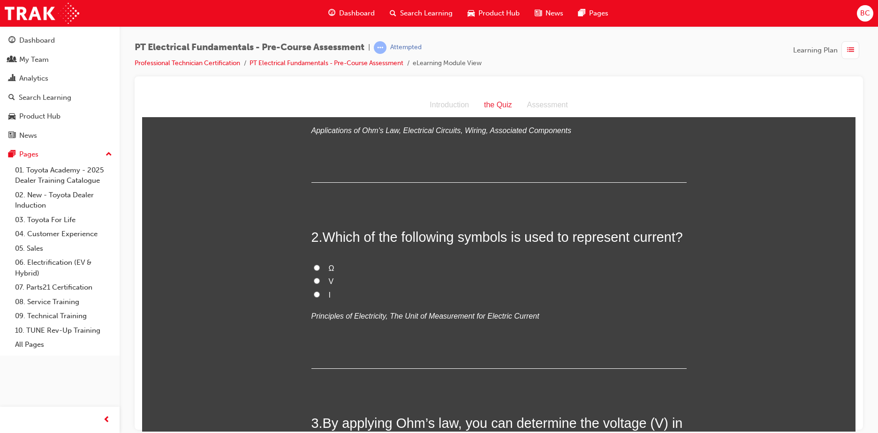
click at [315, 293] on input "I" at bounding box center [317, 294] width 6 height 6
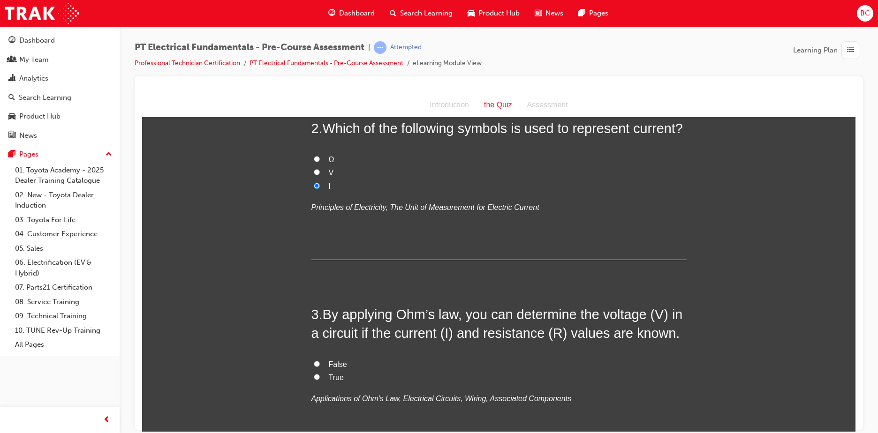
scroll to position [281, 0]
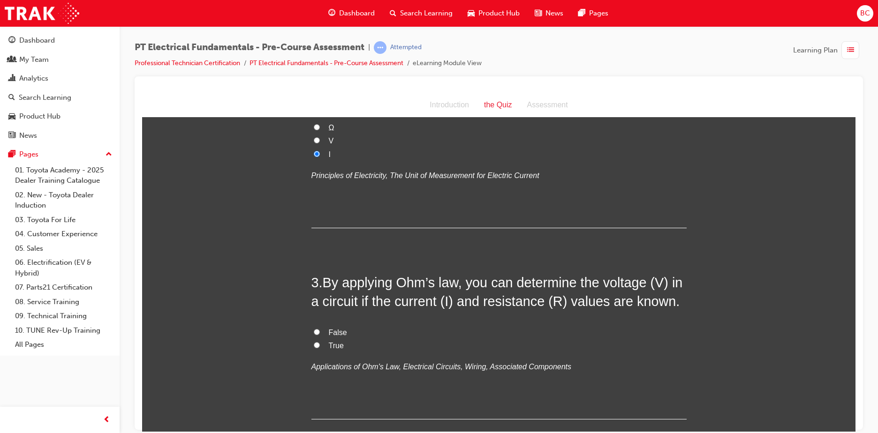
click at [337, 342] on span "True" at bounding box center [336, 345] width 15 height 8
click at [320, 342] on input "True" at bounding box center [317, 345] width 6 height 6
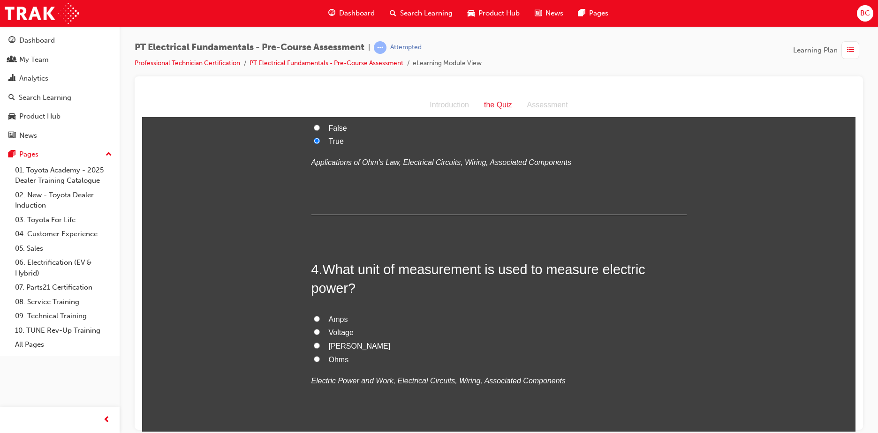
scroll to position [516, 0]
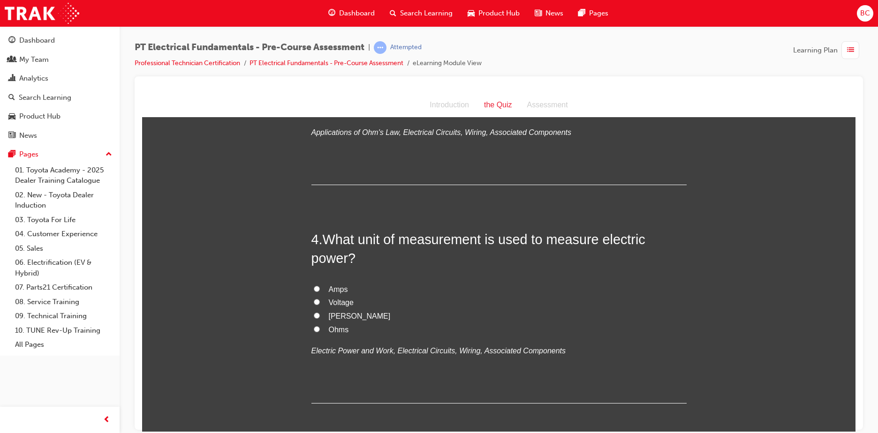
click at [342, 301] on span "Voltage" at bounding box center [341, 302] width 25 height 8
click at [320, 301] on input "Voltage" at bounding box center [317, 302] width 6 height 6
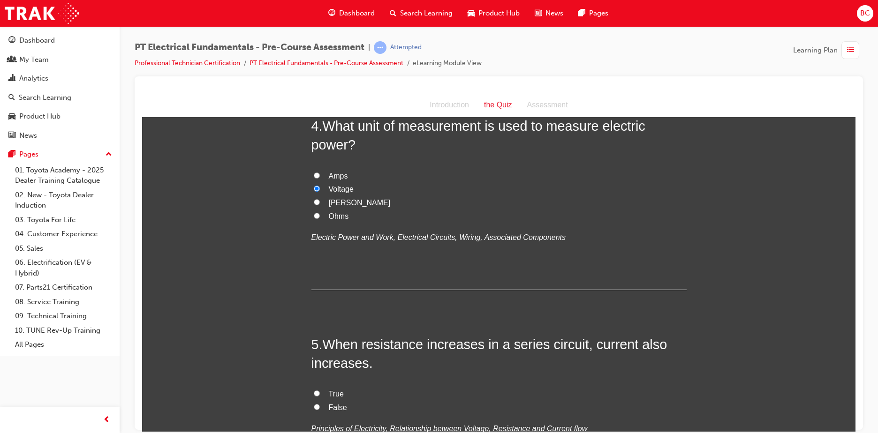
scroll to position [656, 0]
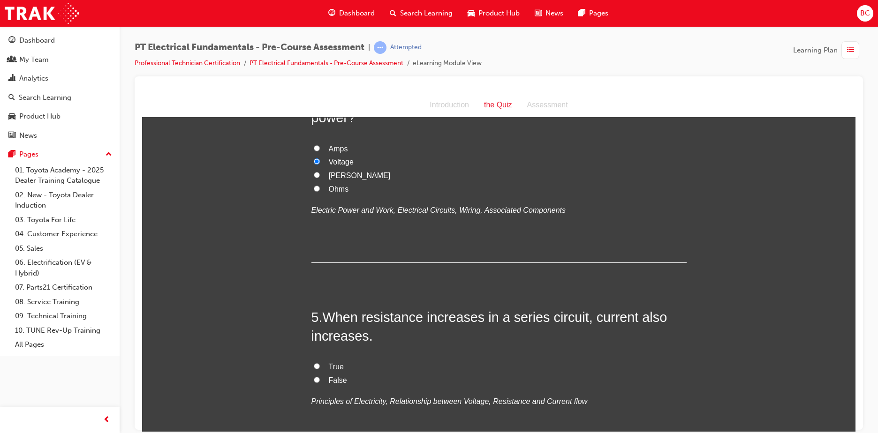
click at [341, 378] on span "False" at bounding box center [338, 380] width 18 height 8
click at [320, 378] on input "False" at bounding box center [317, 379] width 6 height 6
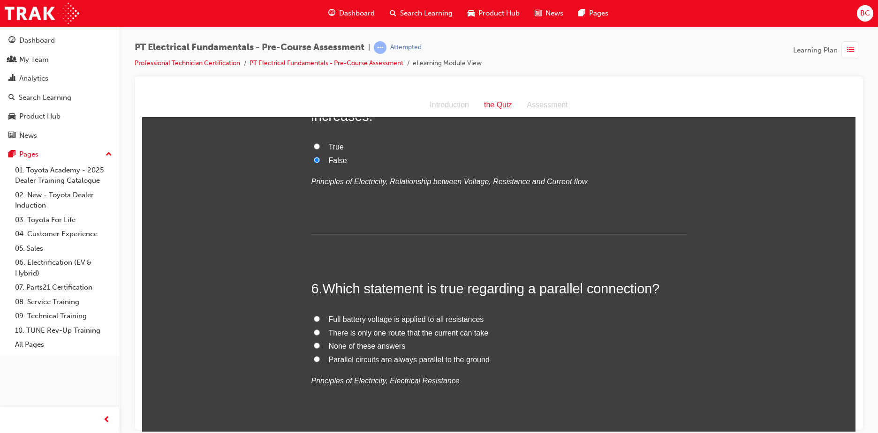
scroll to position [938, 0]
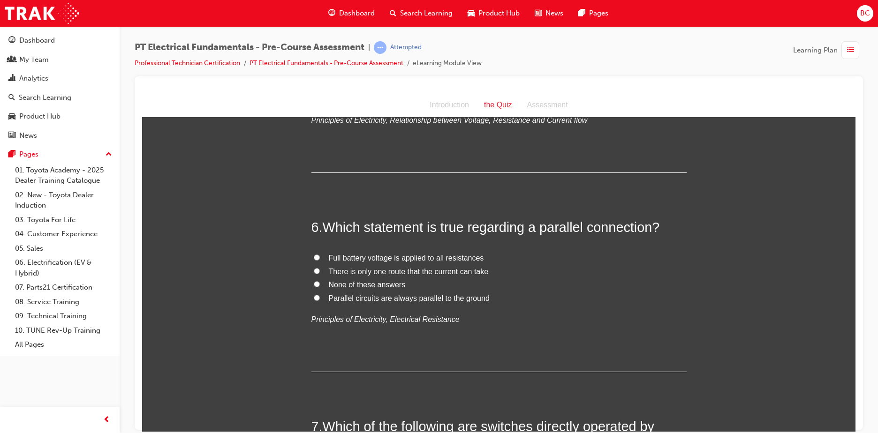
click at [361, 255] on span "Full battery voltage is applied to all resistances" at bounding box center [406, 258] width 155 height 8
click at [320, 255] on input "Full battery voltage is applied to all resistances" at bounding box center [317, 257] width 6 height 6
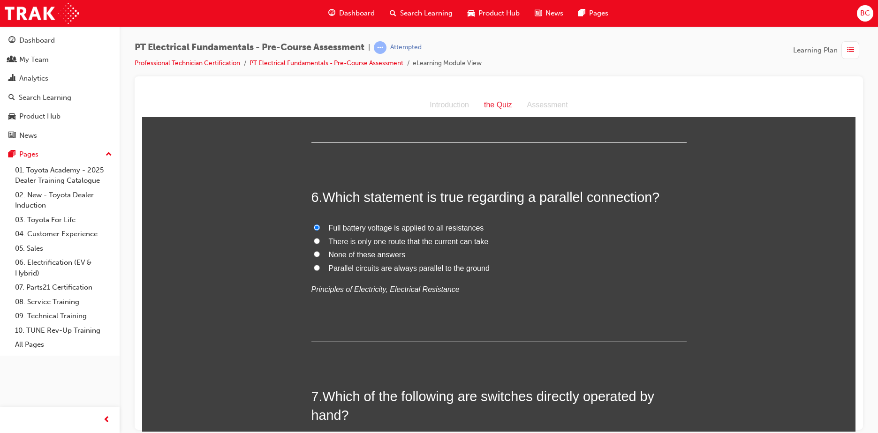
scroll to position [1078, 0]
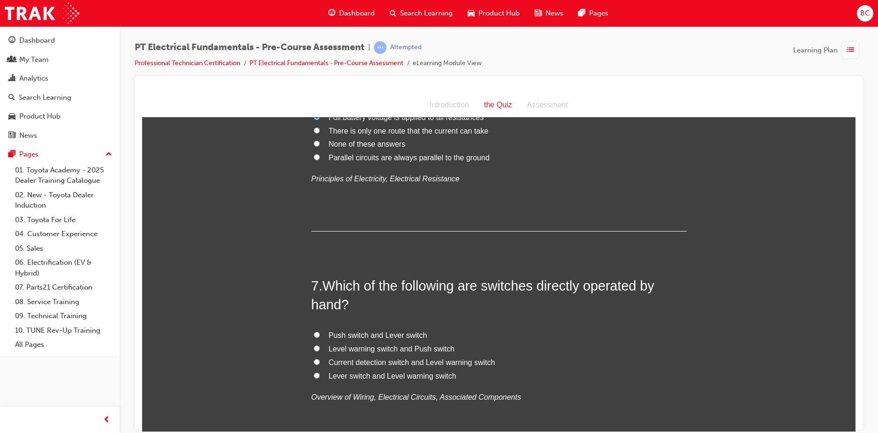
click at [359, 334] on span "Push switch and Lever switch" at bounding box center [378, 335] width 98 height 8
click at [320, 334] on input "Push switch and Lever switch" at bounding box center [317, 334] width 6 height 6
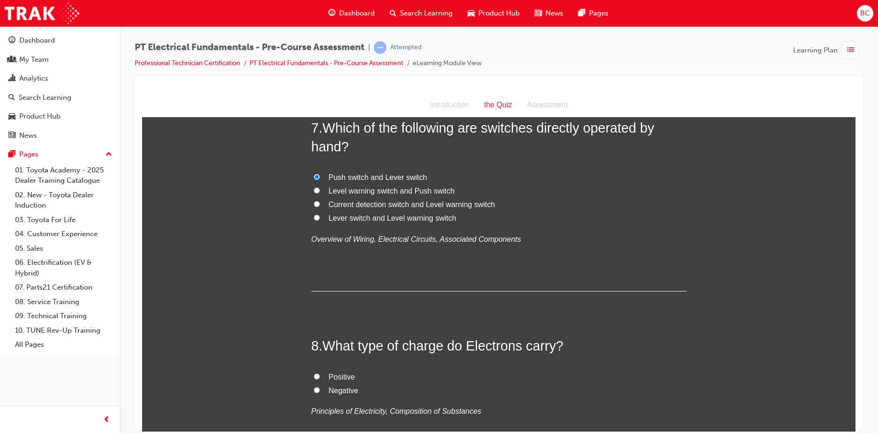
scroll to position [1266, 0]
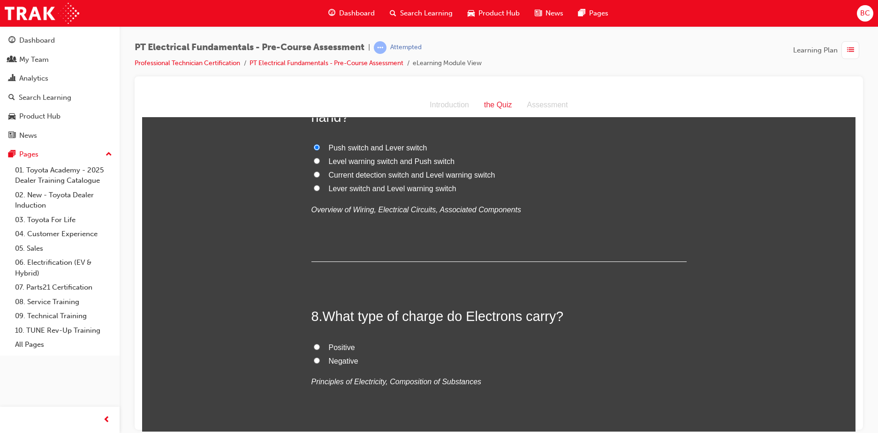
click at [347, 361] on span "Negative" at bounding box center [344, 361] width 30 height 8
click at [320, 361] on input "Negative" at bounding box center [317, 360] width 6 height 6
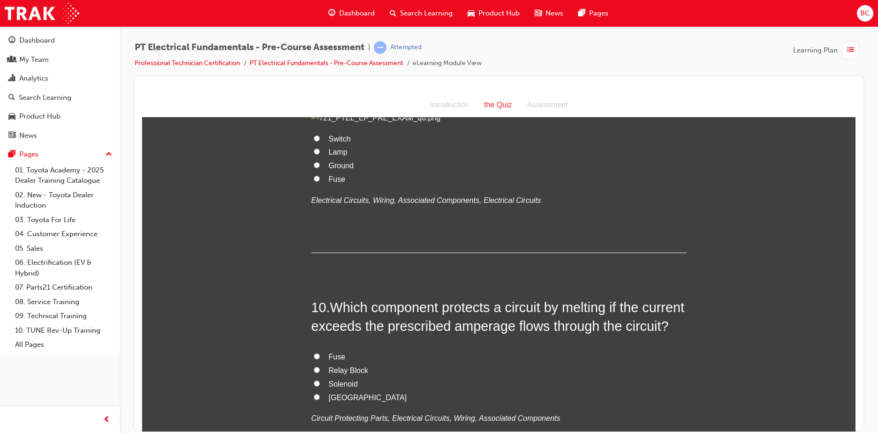
scroll to position [1688, 0]
click at [333, 182] on span "Fuse" at bounding box center [337, 178] width 17 height 8
click at [320, 180] on input "Fuse" at bounding box center [317, 177] width 6 height 6
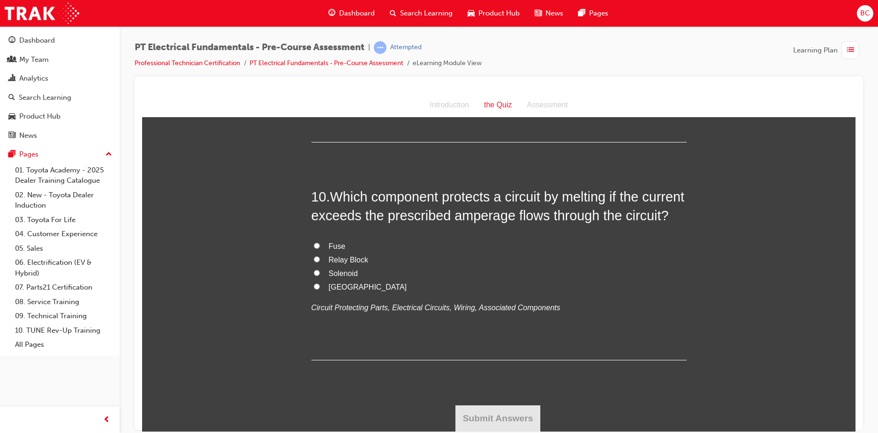
scroll to position [1828, 0]
click at [335, 250] on span "Fuse" at bounding box center [337, 246] width 17 height 8
click at [320, 248] on input "Fuse" at bounding box center [317, 245] width 6 height 6
click at [502, 417] on button "Submit Answers" at bounding box center [497, 418] width 85 height 26
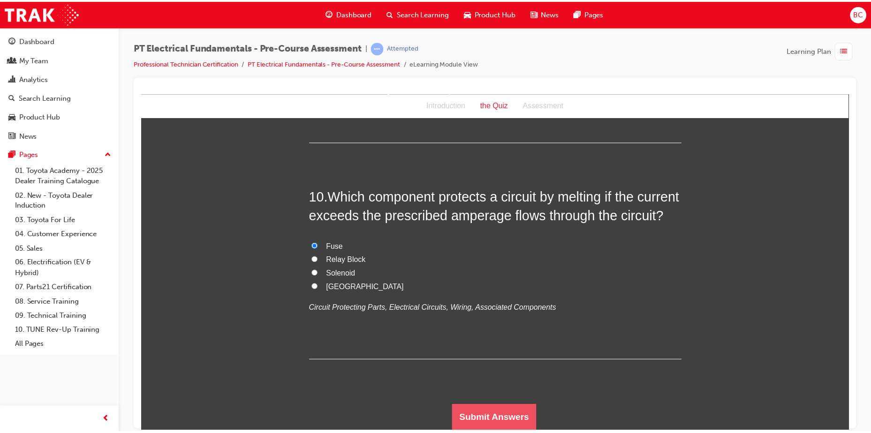
scroll to position [0, 0]
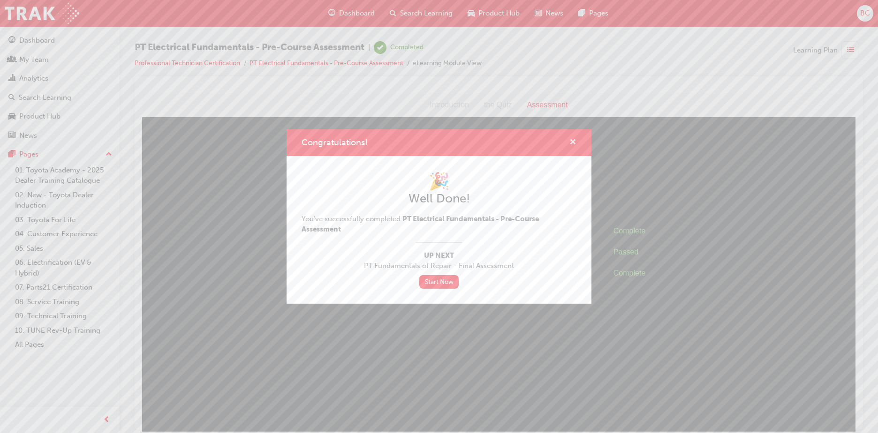
click at [572, 141] on span "cross-icon" at bounding box center [572, 143] width 7 height 8
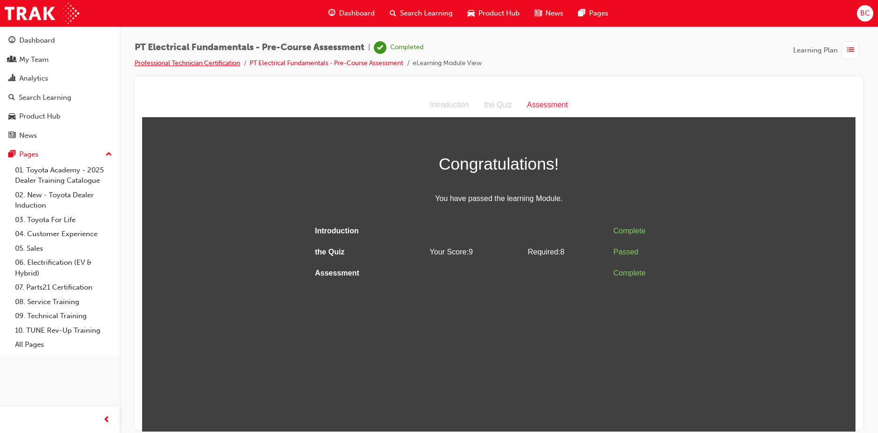
click at [233, 61] on link "Professional Technician Certification" at bounding box center [187, 63] width 105 height 8
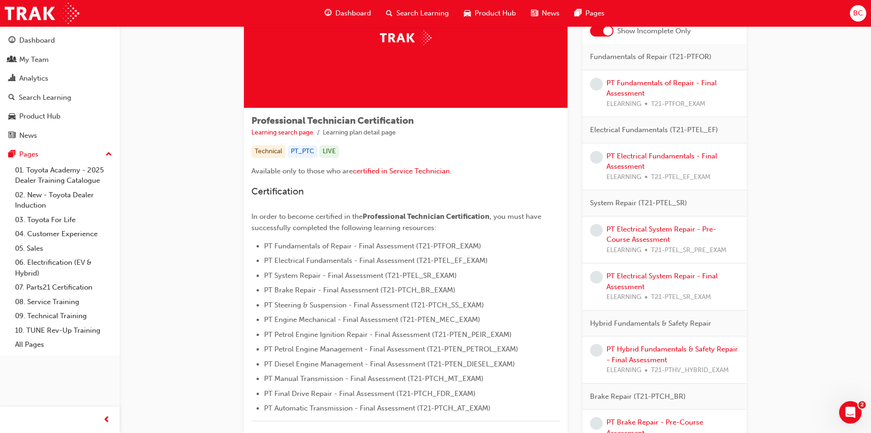
scroll to position [94, 0]
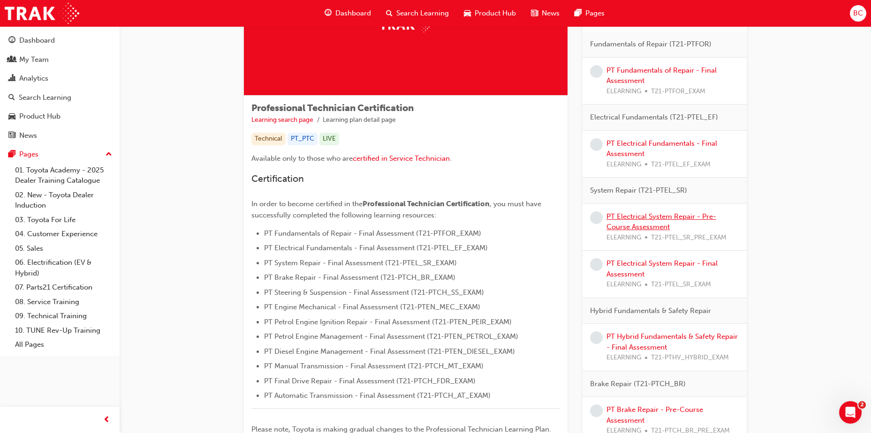
click at [638, 216] on link "PT Electrical System Repair - Pre-Course Assessment" at bounding box center [661, 221] width 110 height 19
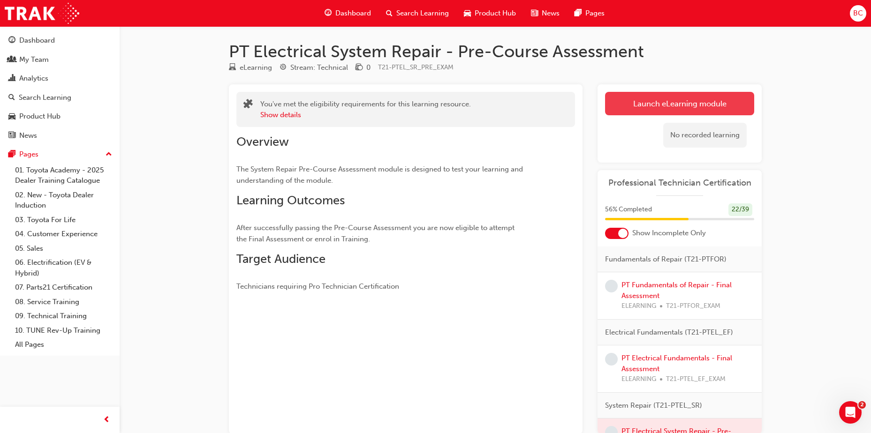
click at [668, 107] on link "Launch eLearning module" at bounding box center [679, 103] width 149 height 23
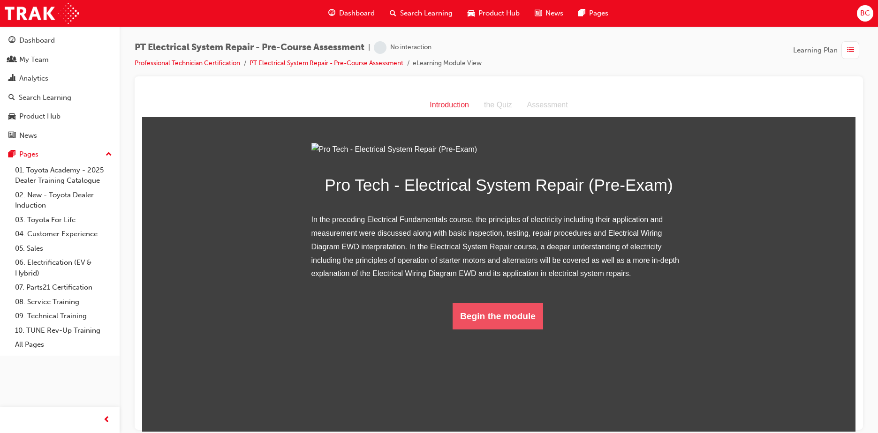
click at [478, 329] on button "Begin the module" at bounding box center [497, 316] width 90 height 26
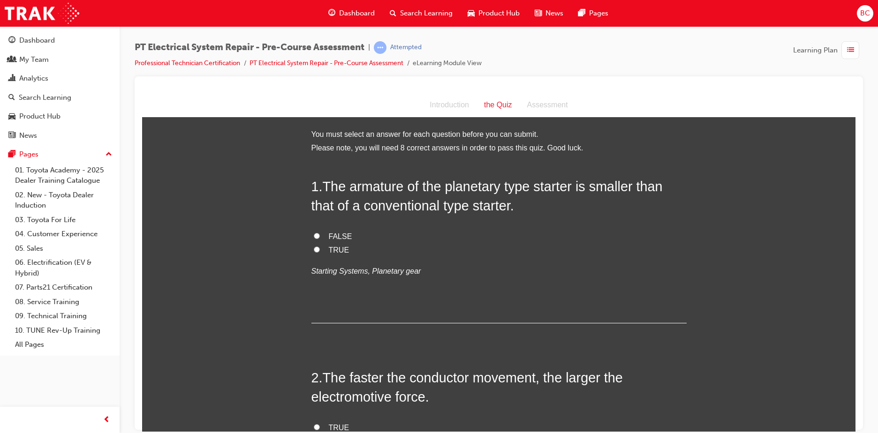
click at [338, 249] on span "TRUE" at bounding box center [339, 250] width 21 height 8
click at [320, 249] on input "TRUE" at bounding box center [317, 249] width 6 height 6
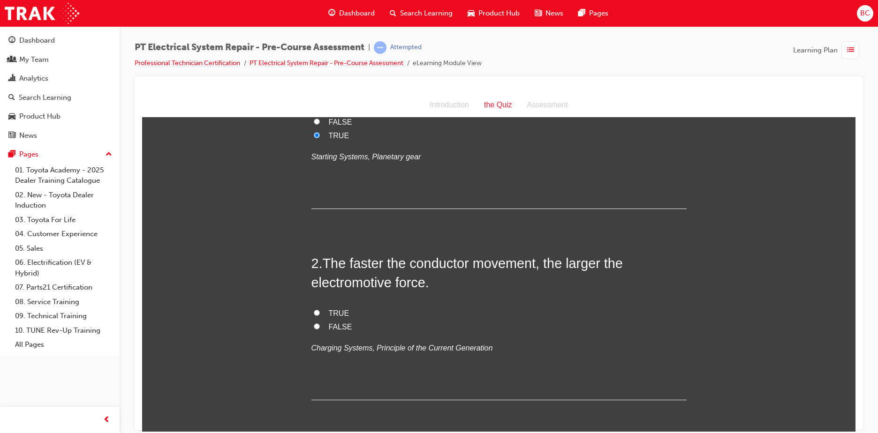
scroll to position [141, 0]
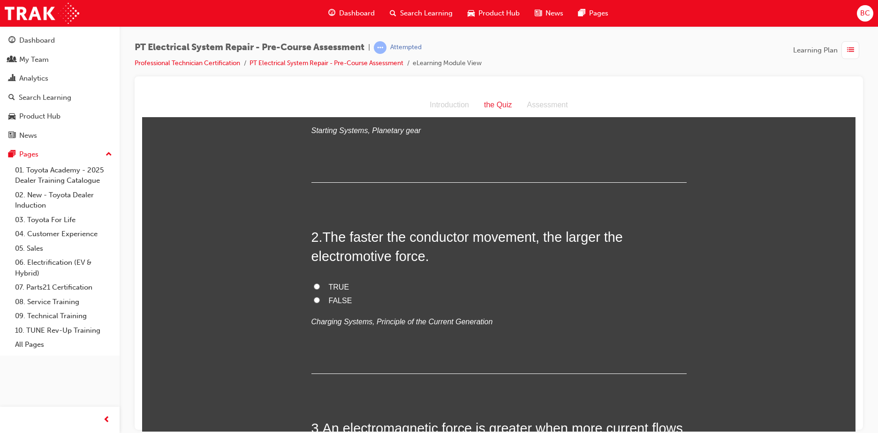
click at [329, 287] on span "TRUE" at bounding box center [339, 287] width 21 height 8
click at [320, 287] on input "TRUE" at bounding box center [317, 286] width 6 height 6
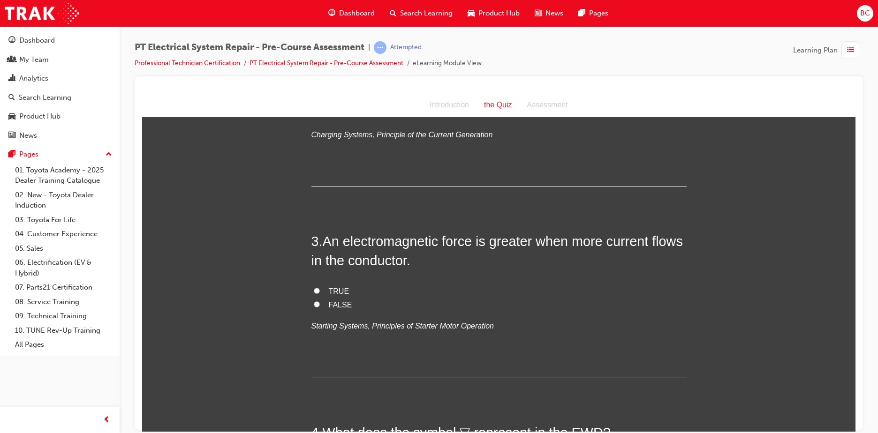
scroll to position [328, 0]
click at [332, 291] on span "TRUE" at bounding box center [339, 290] width 21 height 8
click at [320, 291] on input "TRUE" at bounding box center [317, 290] width 6 height 6
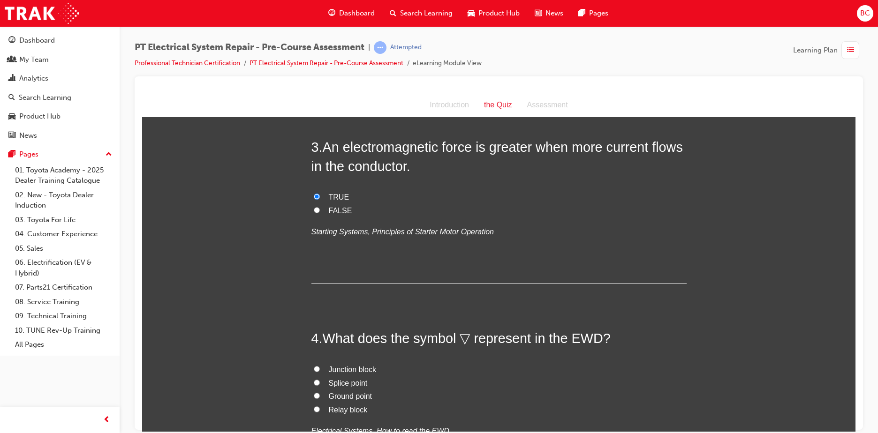
scroll to position [469, 0]
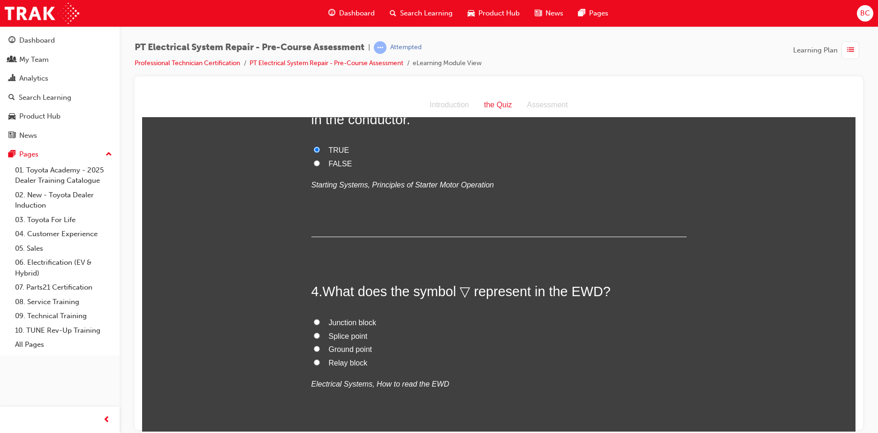
click at [341, 351] on span "Ground point" at bounding box center [351, 349] width 44 height 8
click at [320, 351] on input "Ground point" at bounding box center [317, 349] width 6 height 6
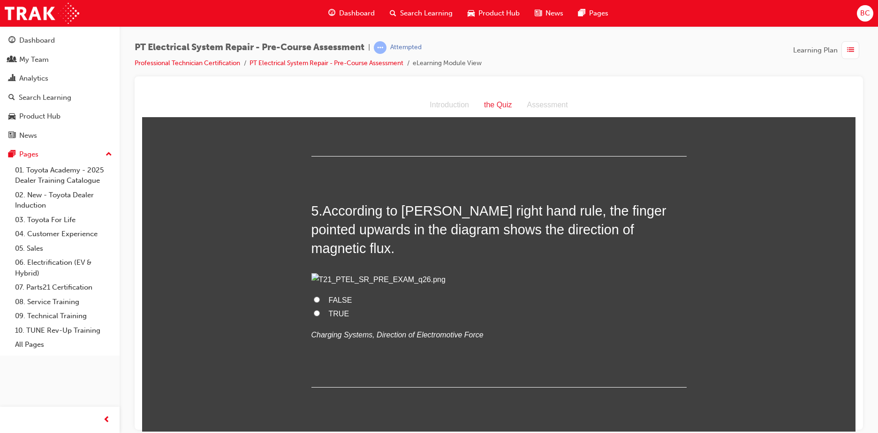
scroll to position [750, 0]
click at [322, 320] on label "TRUE" at bounding box center [498, 313] width 375 height 14
click at [320, 315] on input "TRUE" at bounding box center [317, 312] width 6 height 6
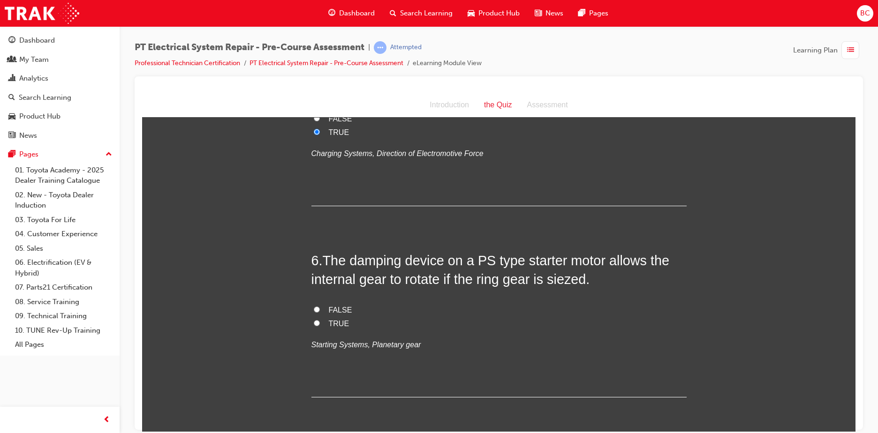
scroll to position [938, 0]
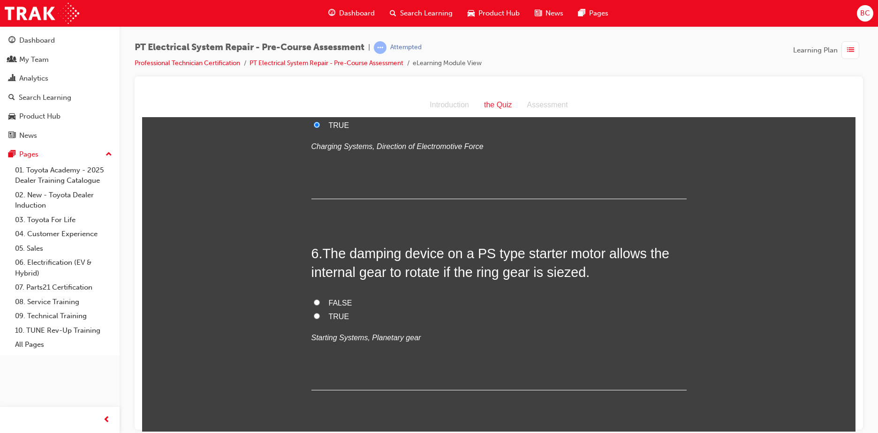
click at [334, 307] on span "FALSE" at bounding box center [340, 303] width 23 height 8
click at [320, 305] on input "FALSE" at bounding box center [317, 302] width 6 height 6
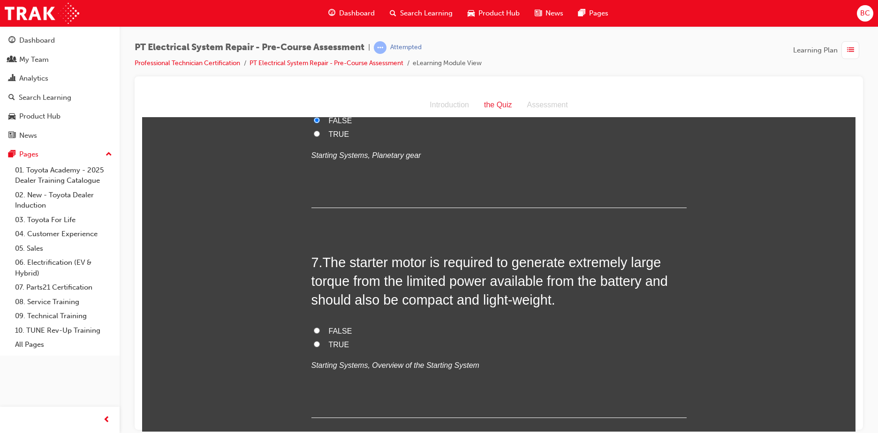
scroll to position [1125, 0]
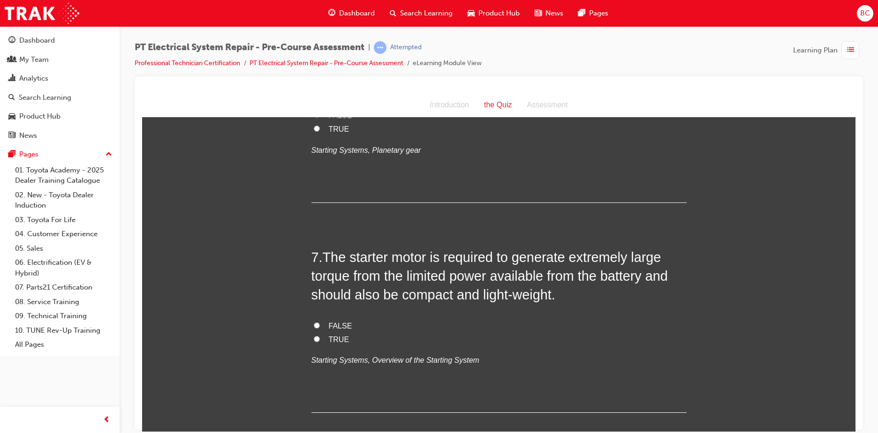
click at [329, 343] on span "TRUE" at bounding box center [339, 339] width 21 height 8
click at [320, 342] on input "TRUE" at bounding box center [317, 339] width 6 height 6
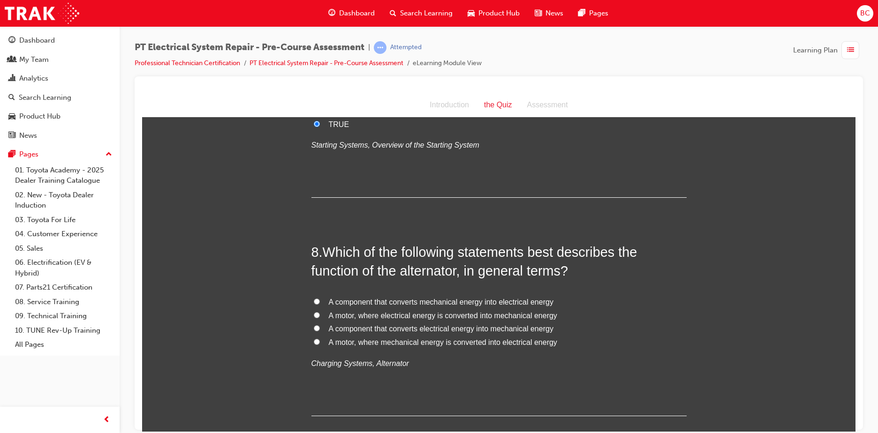
scroll to position [1360, 0]
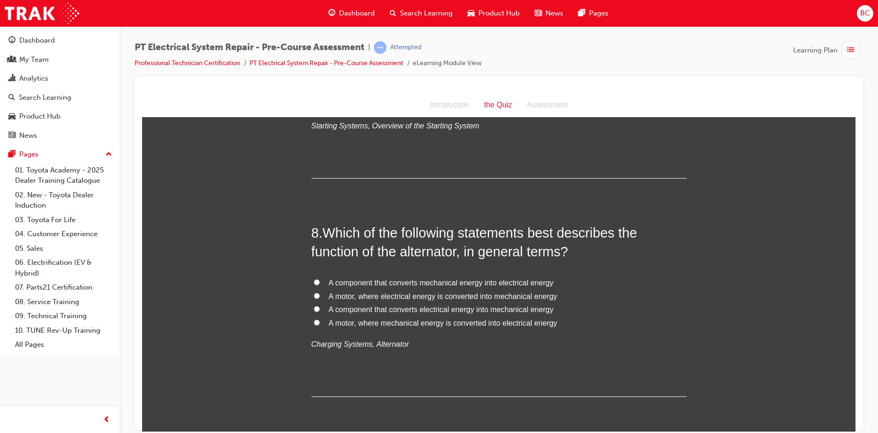
click at [393, 327] on span "A motor, where mechanical energy is converted into electrical energy" at bounding box center [443, 323] width 228 height 8
click at [320, 325] on input "A motor, where mechanical energy is converted into electrical energy" at bounding box center [317, 322] width 6 height 6
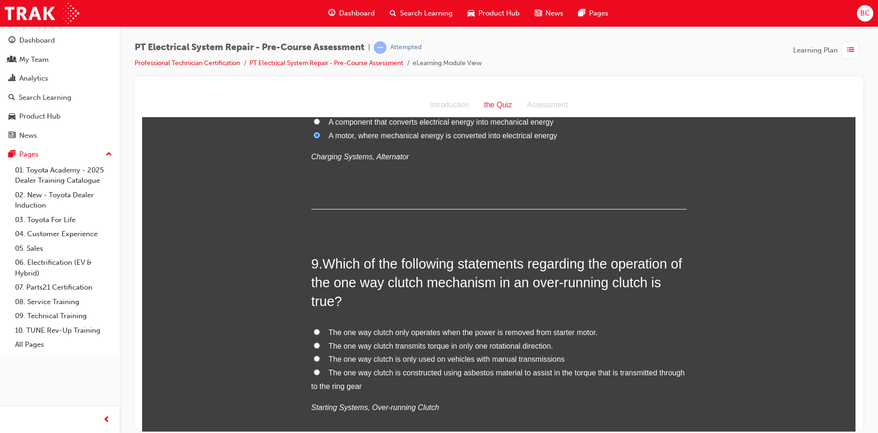
scroll to position [1594, 0]
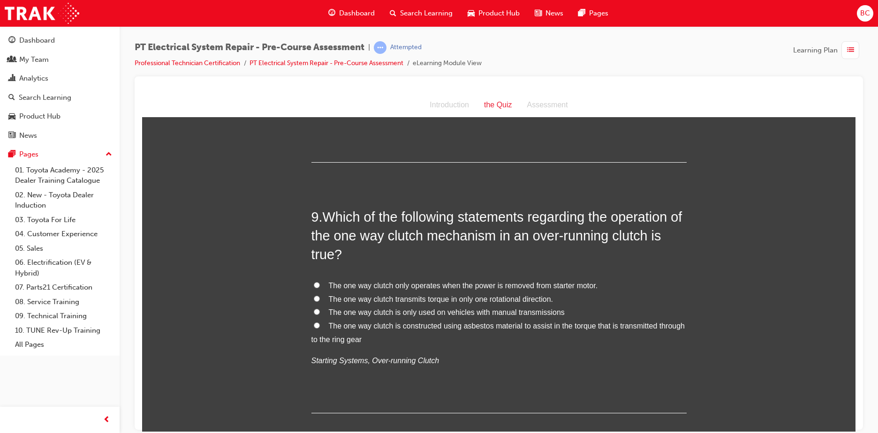
click at [413, 303] on span "The one way clutch transmits torque in only one rotational direction." at bounding box center [441, 299] width 224 height 8
click at [320, 301] on input "The one way clutch transmits torque in only one rotational direction." at bounding box center [317, 298] width 6 height 6
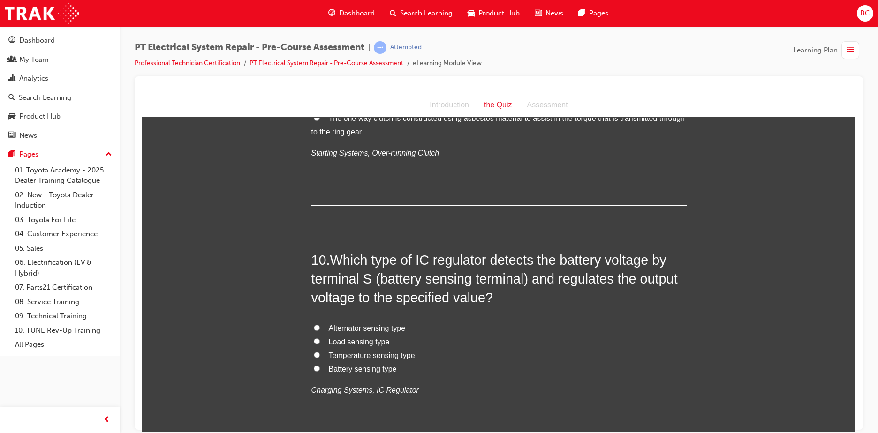
scroll to position [1828, 0]
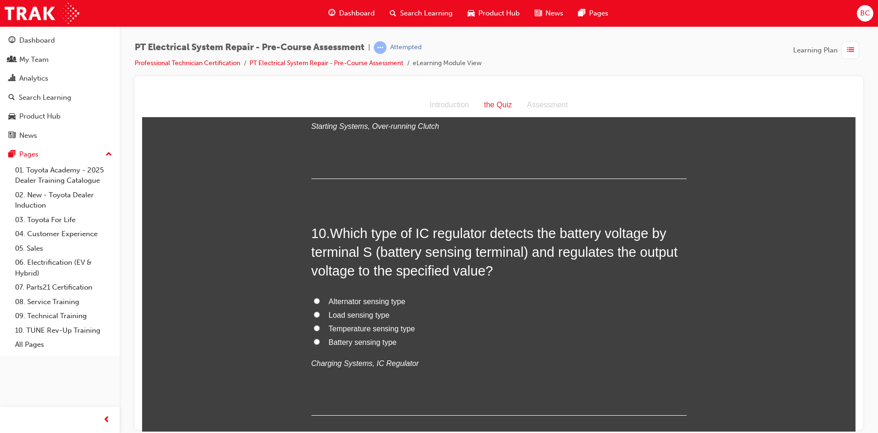
click at [369, 346] on span "Battery sensing type" at bounding box center [363, 342] width 68 height 8
click at [320, 345] on input "Battery sensing type" at bounding box center [317, 341] width 6 height 6
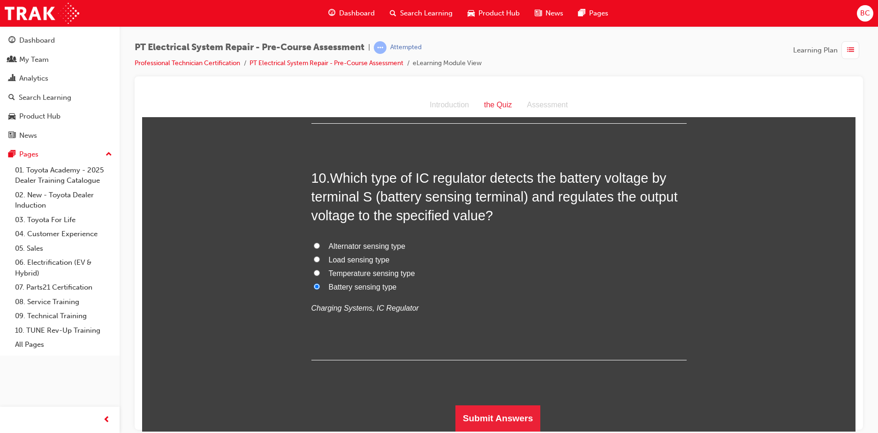
scroll to position [1924, 0]
click at [480, 421] on button "Submit Answers" at bounding box center [497, 418] width 85 height 26
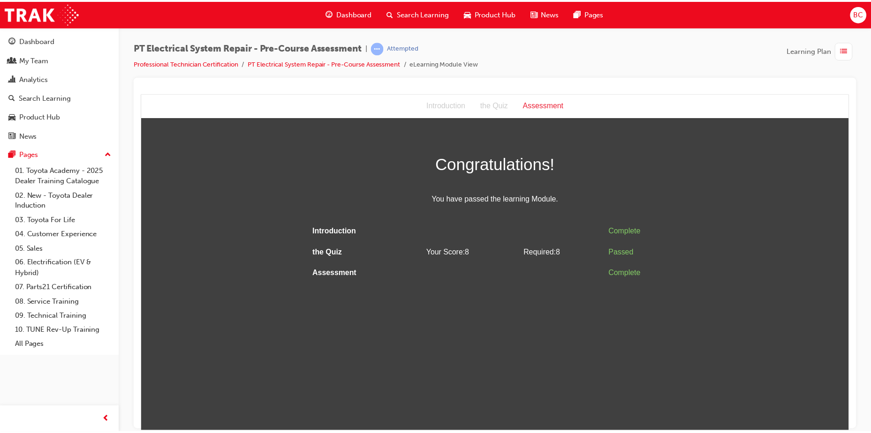
scroll to position [0, 0]
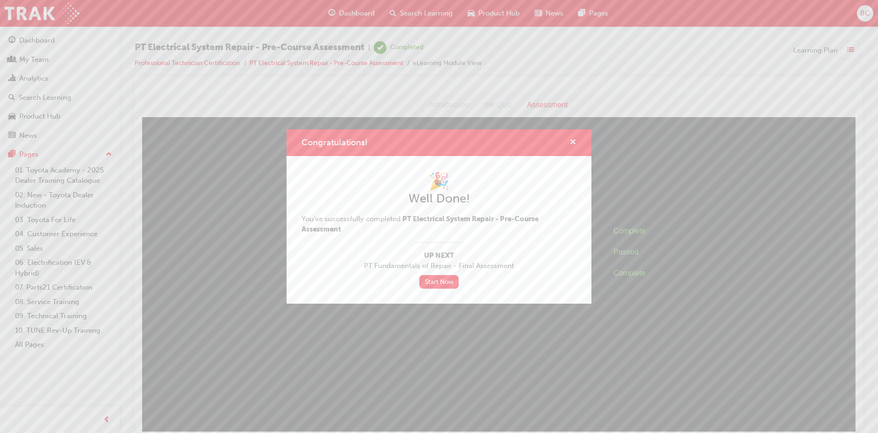
click at [574, 142] on span "cross-icon" at bounding box center [572, 143] width 7 height 8
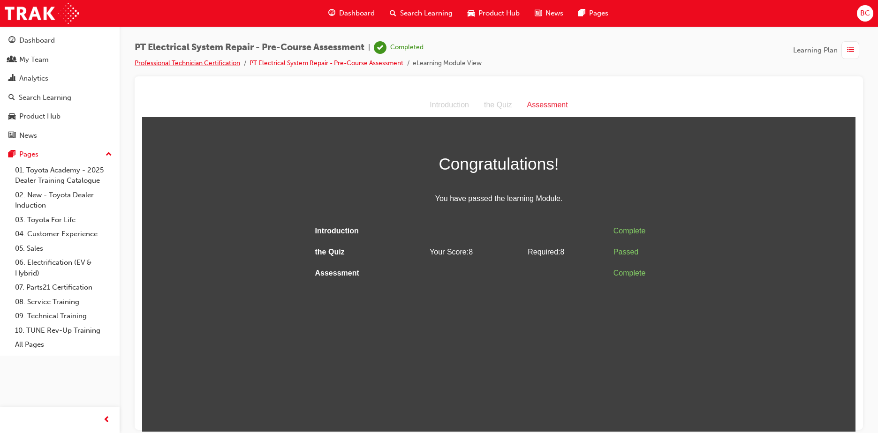
click at [227, 61] on link "Professional Technician Certification" at bounding box center [187, 63] width 105 height 8
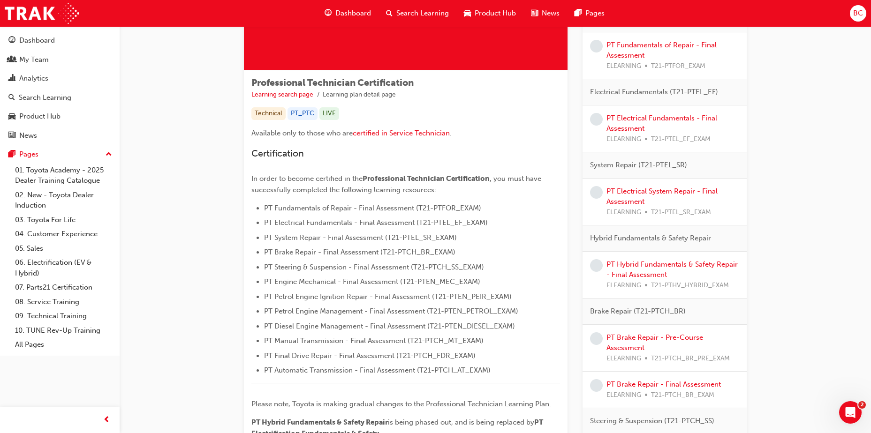
scroll to position [141, 0]
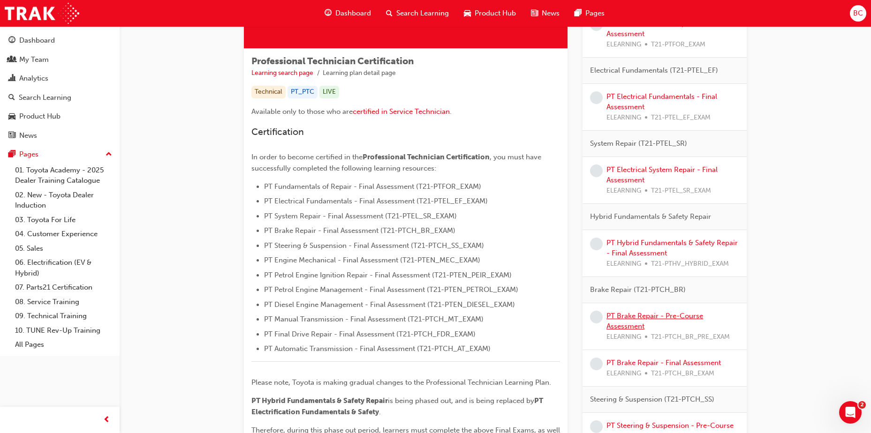
click at [642, 316] on link "PT Brake Repair - Pre-Course Assessment" at bounding box center [654, 321] width 97 height 19
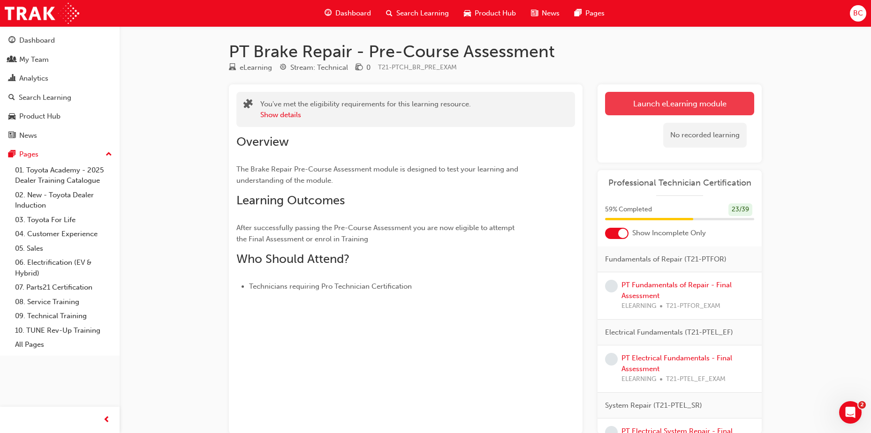
click at [691, 107] on link "Launch eLearning module" at bounding box center [679, 103] width 149 height 23
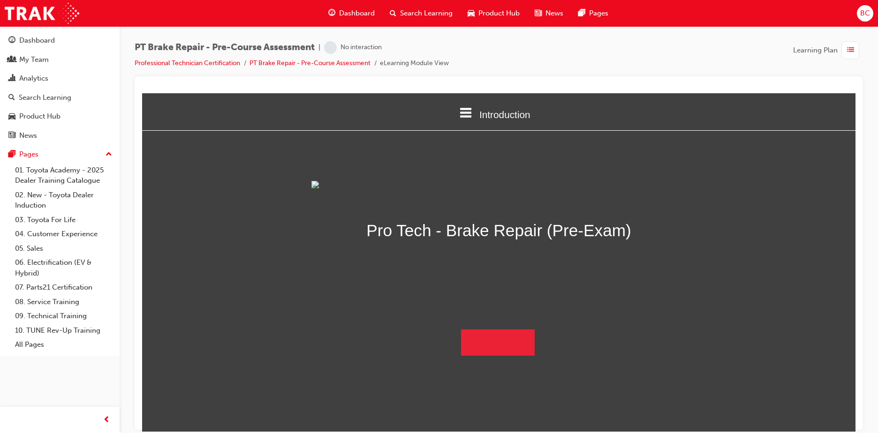
scroll to position [27, 0]
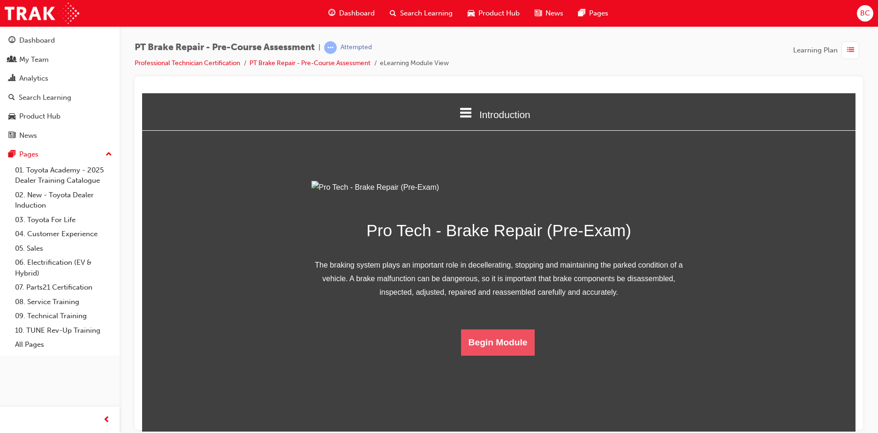
click at [500, 355] on button "Begin Module" at bounding box center [498, 342] width 74 height 26
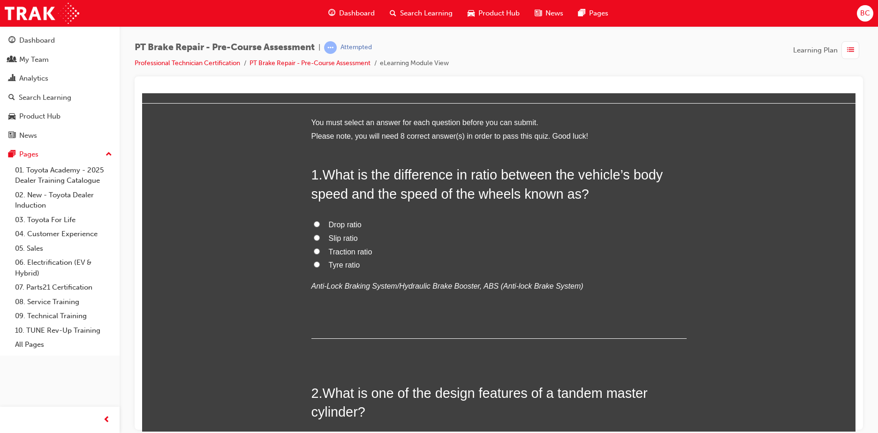
scroll to position [0, 0]
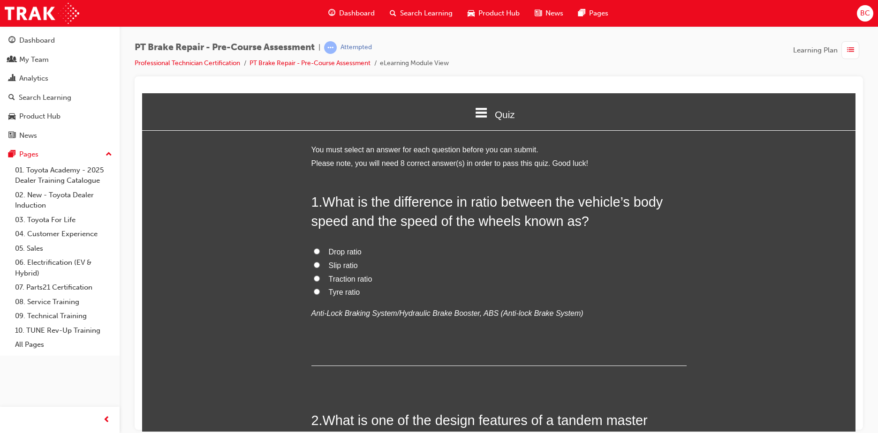
click at [345, 291] on span "Tyre ratio" at bounding box center [344, 292] width 31 height 8
click at [320, 291] on input "Tyre ratio" at bounding box center [317, 291] width 6 height 6
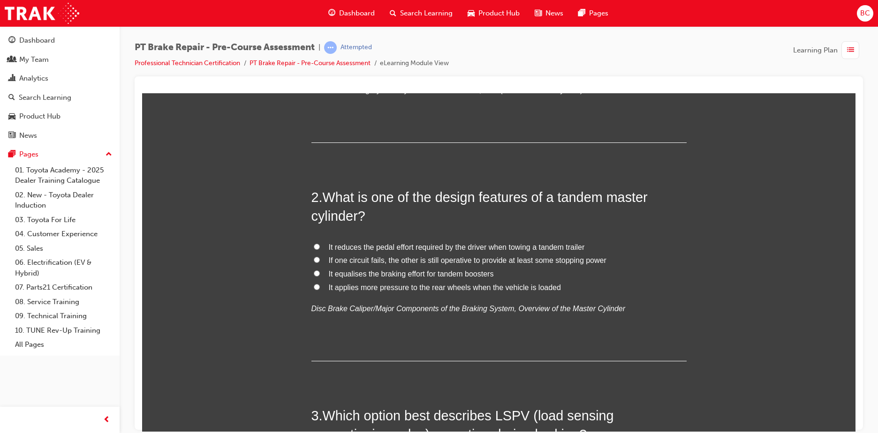
scroll to position [234, 0]
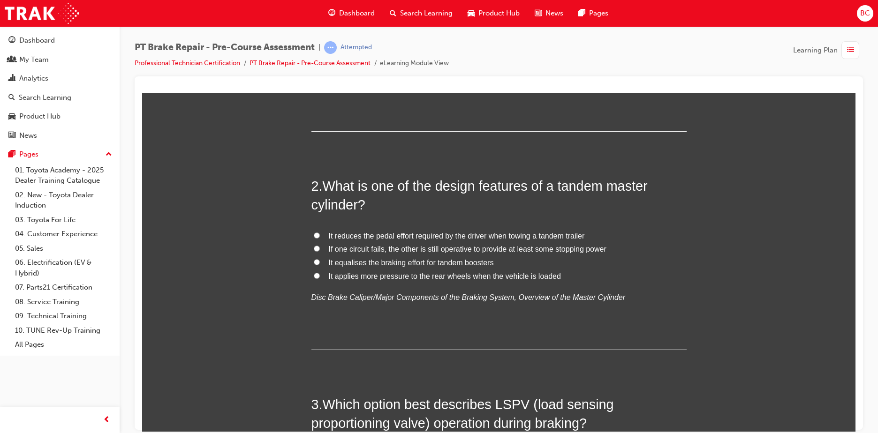
click at [387, 248] on span "If one circuit fails, the other is still operative to provide at least some sto…" at bounding box center [468, 249] width 278 height 8
click at [320, 248] on input "If one circuit fails, the other is still operative to provide at least some sto…" at bounding box center [317, 248] width 6 height 6
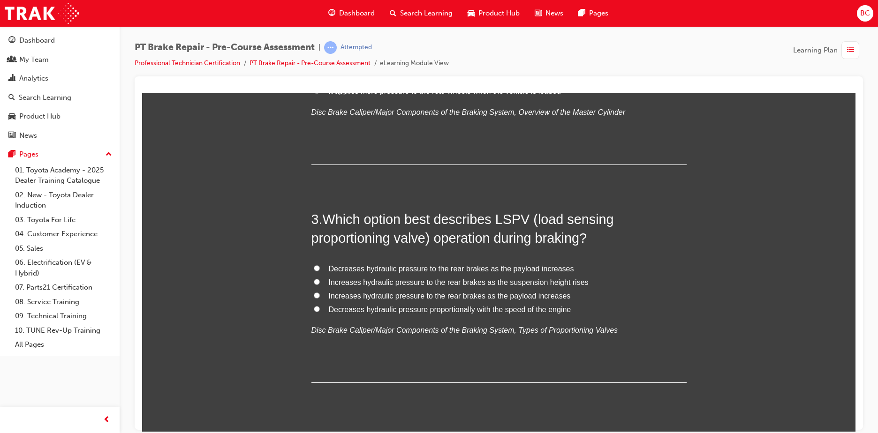
scroll to position [422, 0]
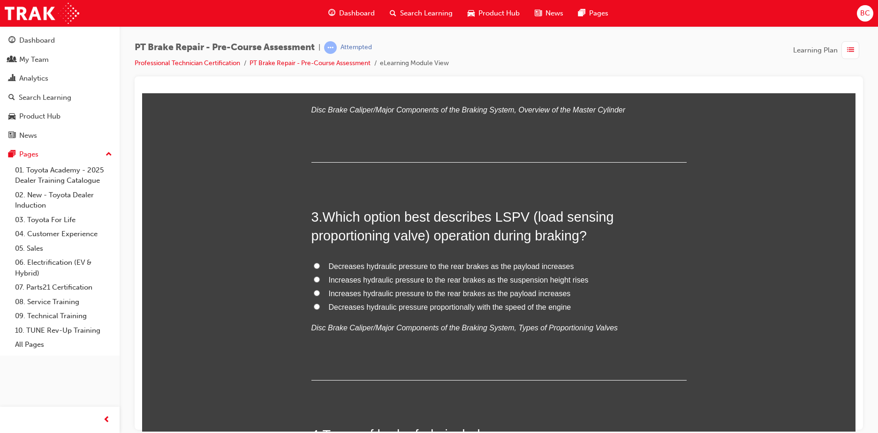
click at [356, 291] on span "Increases hydraulic pressure to the rear brakes as the payload increases" at bounding box center [450, 293] width 242 height 8
click at [320, 291] on input "Increases hydraulic pressure to the rear brakes as the payload increases" at bounding box center [317, 293] width 6 height 6
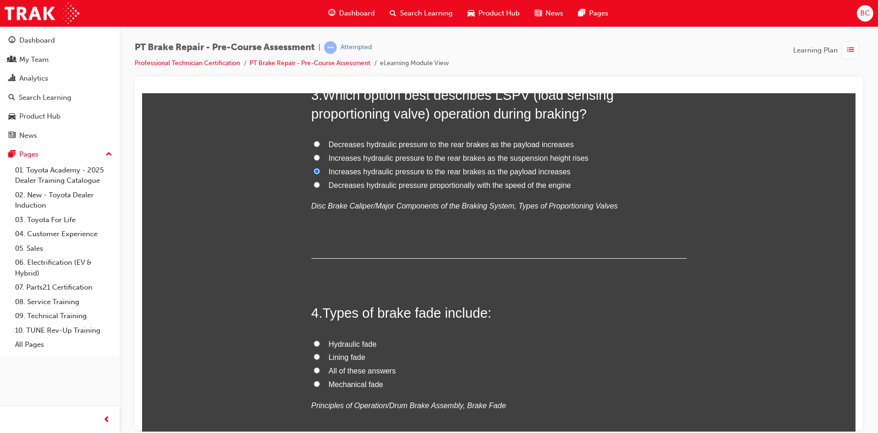
scroll to position [563, 0]
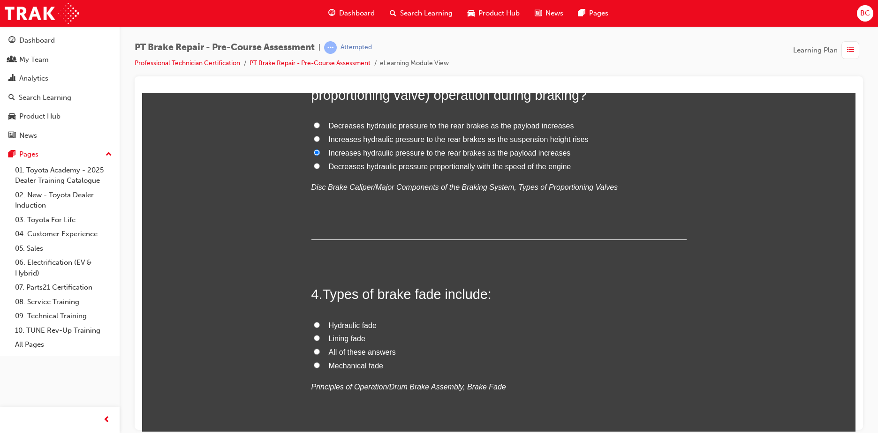
click at [376, 351] on span "All of these answers" at bounding box center [362, 352] width 67 height 8
click at [320, 351] on input "All of these answers" at bounding box center [317, 351] width 6 height 6
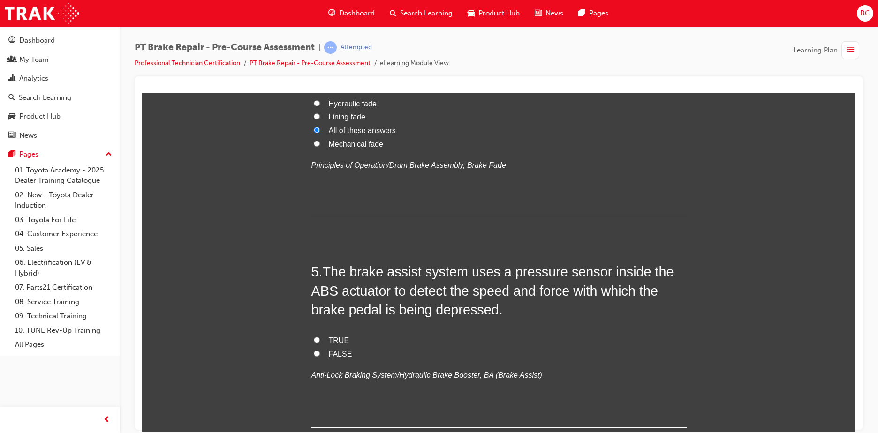
scroll to position [797, 0]
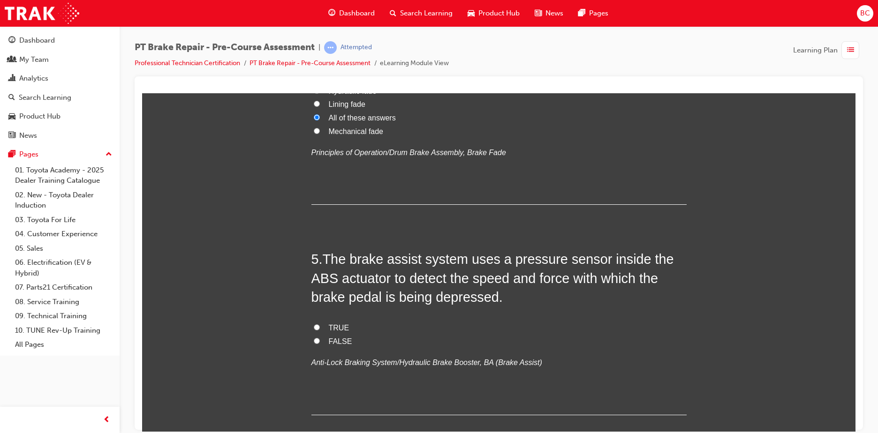
click at [329, 324] on span "TRUE" at bounding box center [339, 327] width 21 height 8
click at [320, 324] on input "TRUE" at bounding box center [317, 327] width 6 height 6
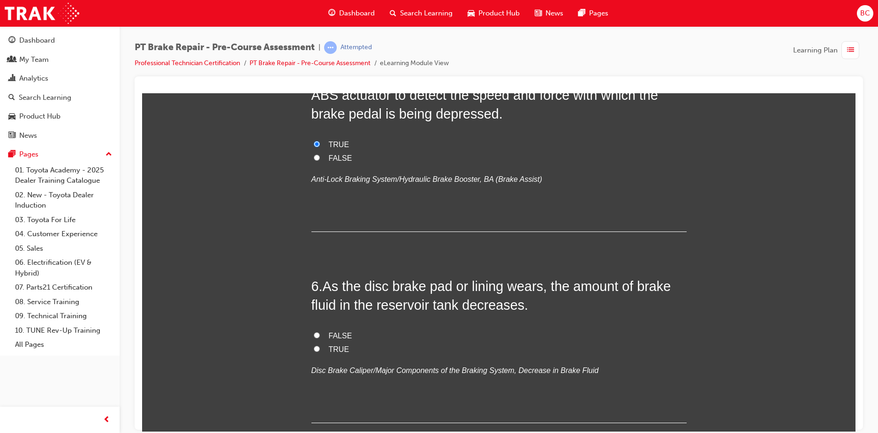
scroll to position [985, 0]
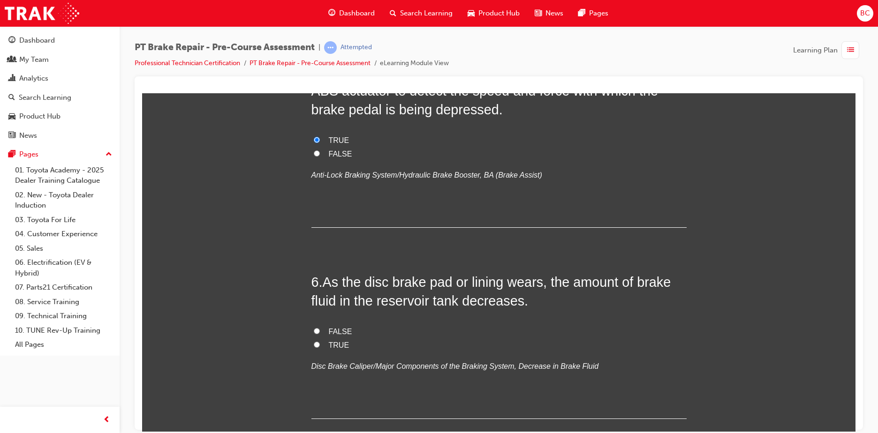
click at [329, 344] on span "TRUE" at bounding box center [339, 345] width 21 height 8
click at [320, 344] on input "TRUE" at bounding box center [317, 344] width 6 height 6
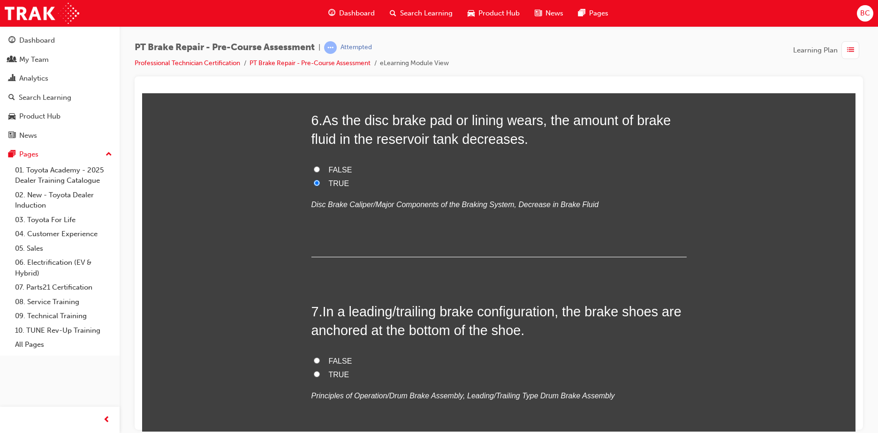
scroll to position [1172, 0]
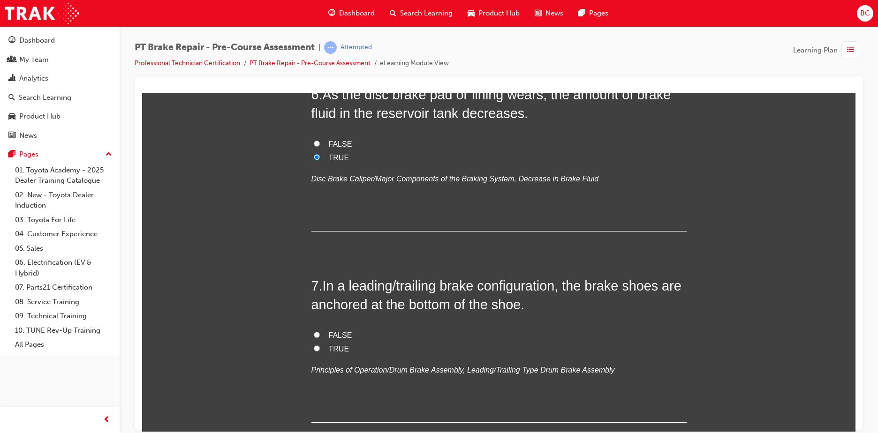
click at [338, 334] on span "FALSE" at bounding box center [340, 335] width 23 height 8
click at [320, 334] on input "FALSE" at bounding box center [317, 334] width 6 height 6
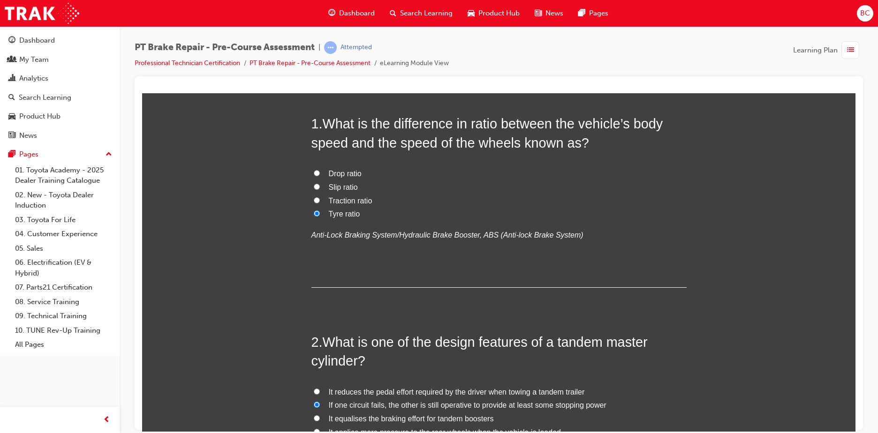
scroll to position [0, 0]
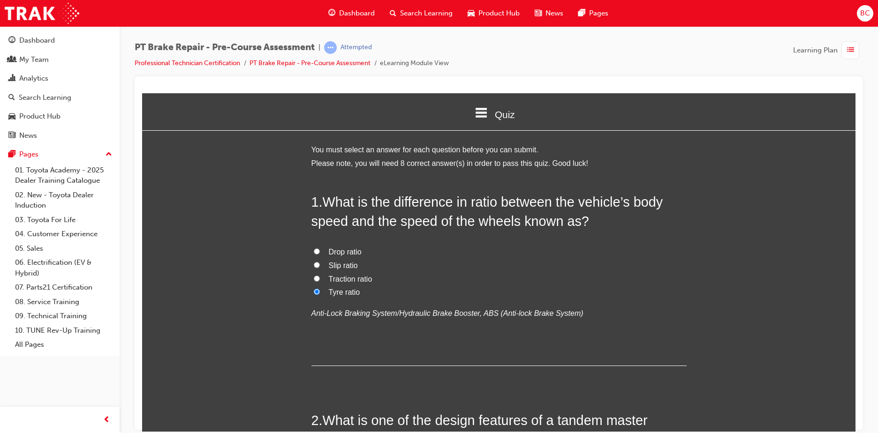
click at [332, 263] on span "Slip ratio" at bounding box center [343, 265] width 29 height 8
click at [320, 263] on input "Slip ratio" at bounding box center [317, 265] width 6 height 6
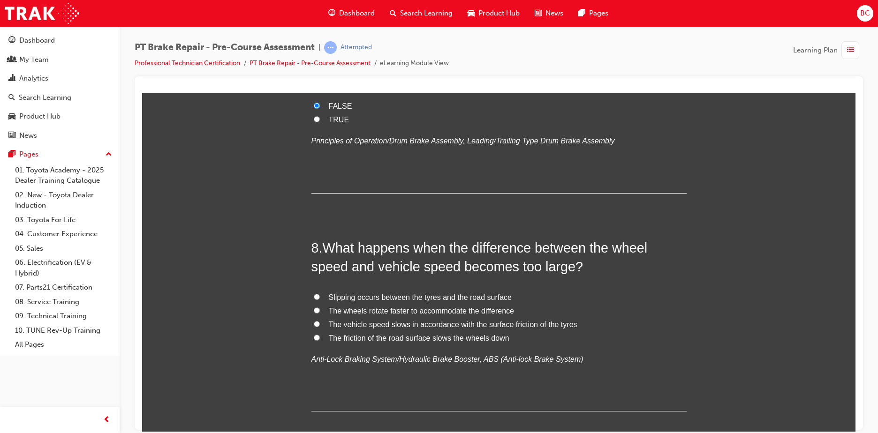
scroll to position [1453, 0]
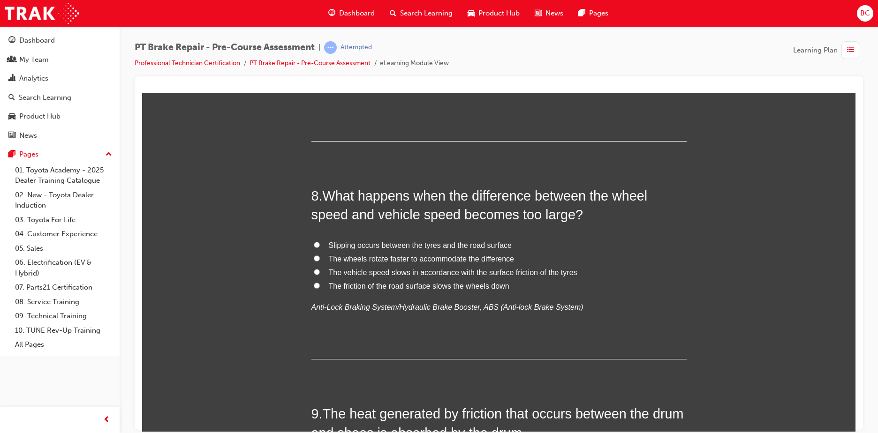
click at [357, 245] on span "Slipping occurs between the tyres and the road surface" at bounding box center [420, 245] width 183 height 8
click at [320, 245] on input "Slipping occurs between the tyres and the road surface" at bounding box center [317, 244] width 6 height 6
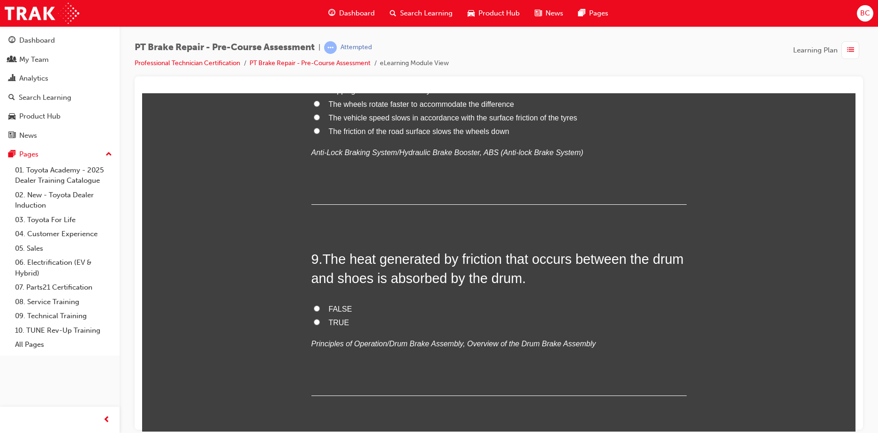
scroll to position [1641, 0]
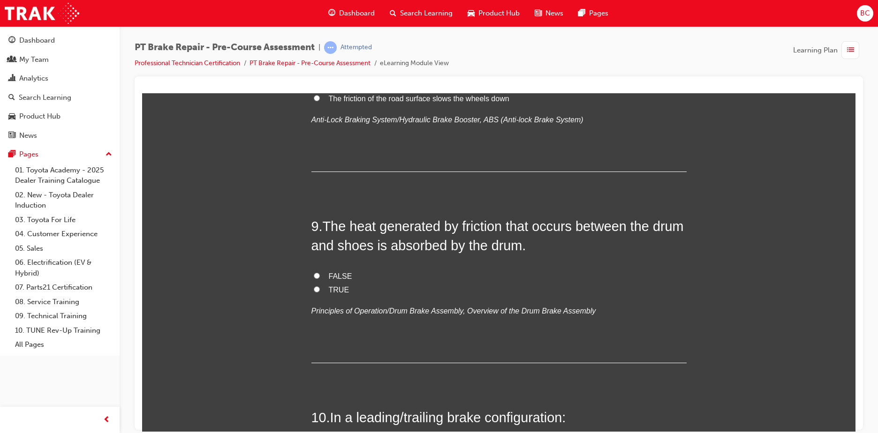
click at [329, 288] on span "TRUE" at bounding box center [339, 290] width 21 height 8
click at [320, 288] on input "TRUE" at bounding box center [317, 289] width 6 height 6
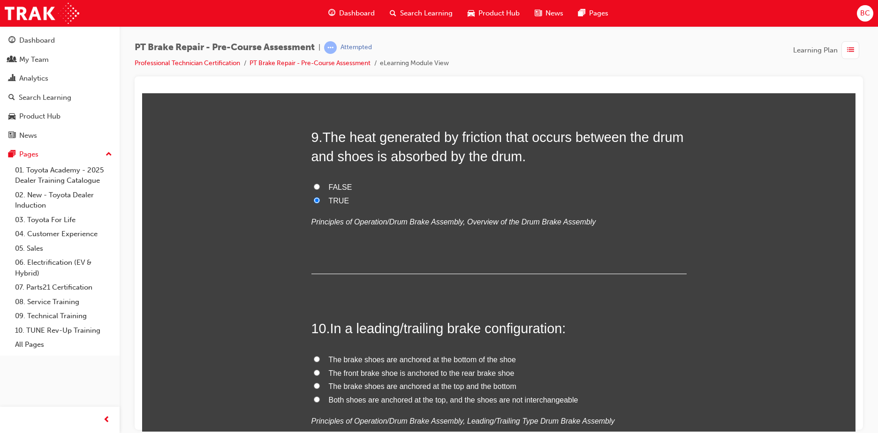
scroll to position [1735, 0]
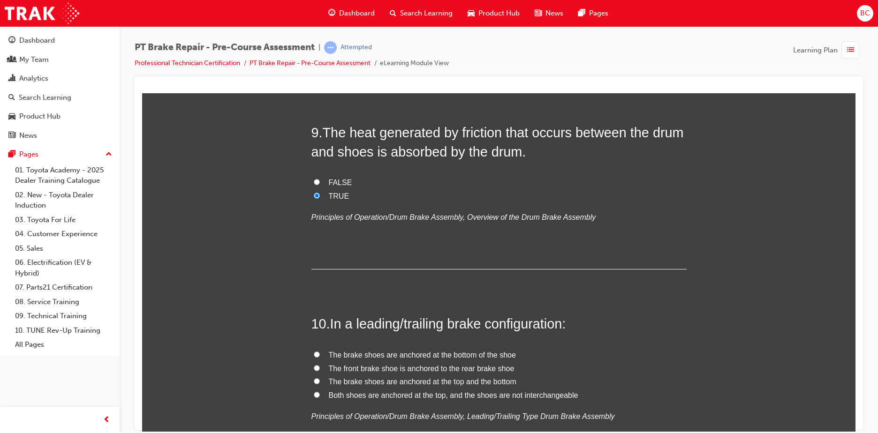
drag, startPoint x: 412, startPoint y: 238, endPoint x: 616, endPoint y: 284, distance: 210.1
click at [431, 393] on span "Both shoes are anchored at the top, and the shoes are not interchangeable" at bounding box center [453, 395] width 249 height 8
click at [320, 393] on input "Both shoes are anchored at the top, and the shoes are not interchangeable" at bounding box center [317, 394] width 6 height 6
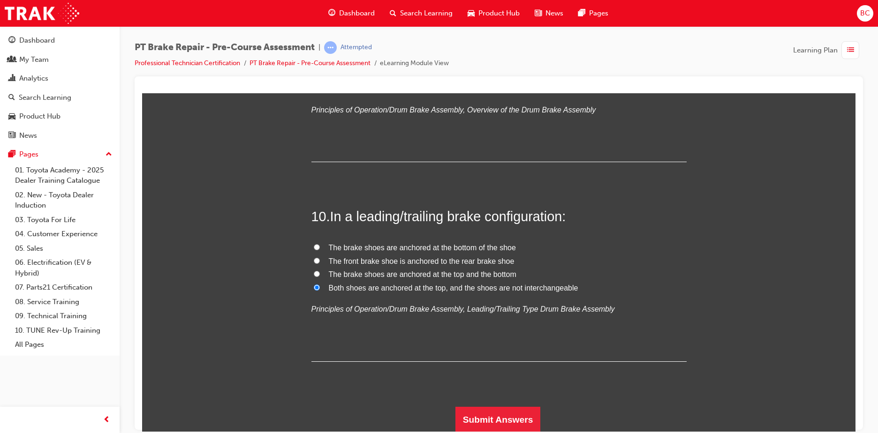
scroll to position [1843, 0]
click at [521, 428] on button "Submit Answers" at bounding box center [497, 419] width 85 height 26
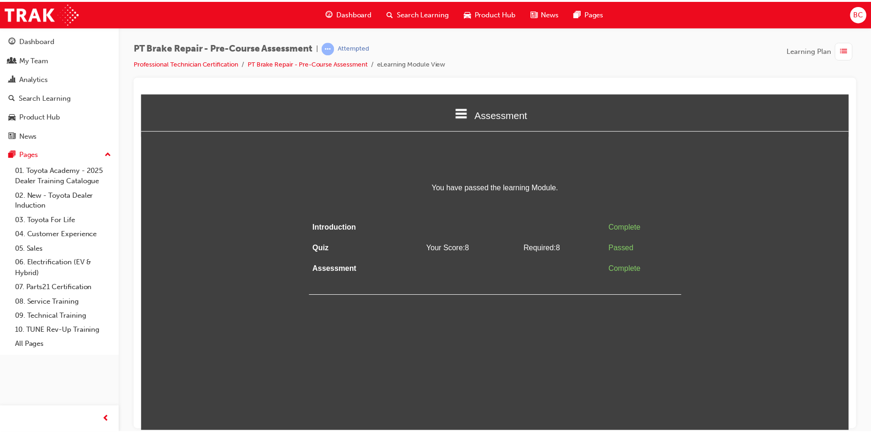
scroll to position [0, 0]
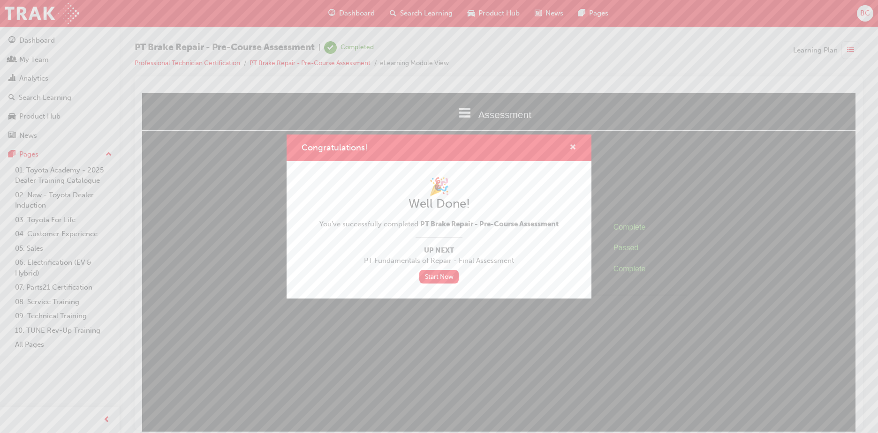
click at [572, 145] on span "cross-icon" at bounding box center [572, 148] width 7 height 8
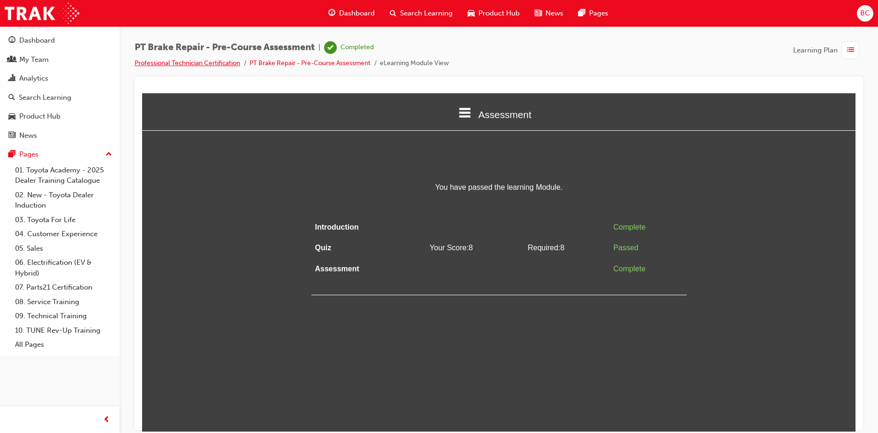
click at [232, 60] on link "Professional Technician Certification" at bounding box center [187, 63] width 105 height 8
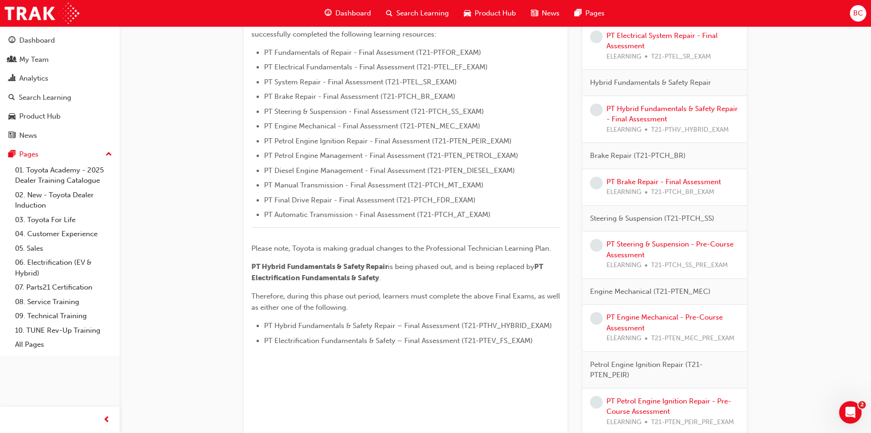
scroll to position [281, 0]
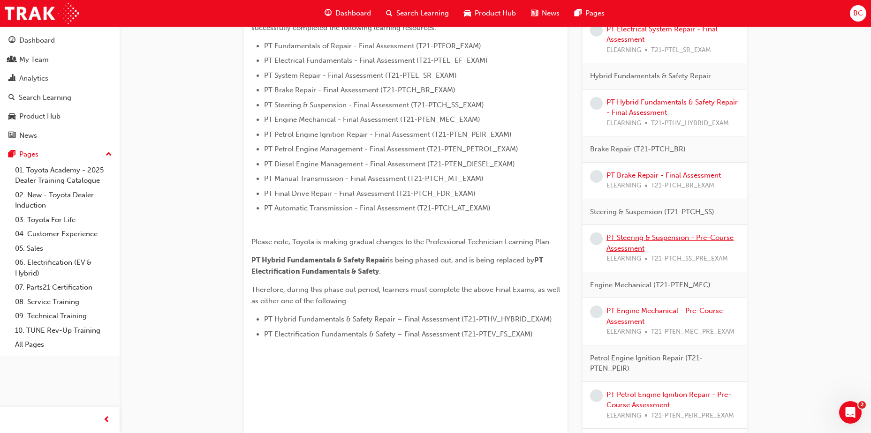
click at [674, 238] on link "PT Steering & Suspension - Pre-Course Assessment" at bounding box center [669, 242] width 127 height 19
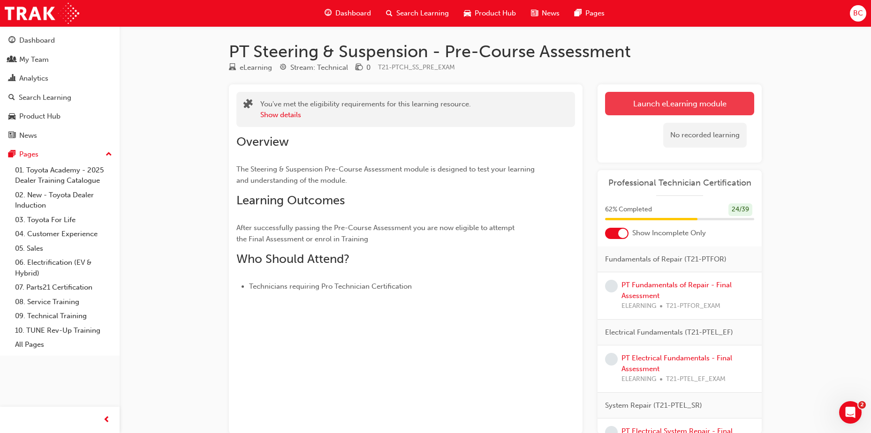
click at [690, 105] on link "Launch eLearning module" at bounding box center [679, 103] width 149 height 23
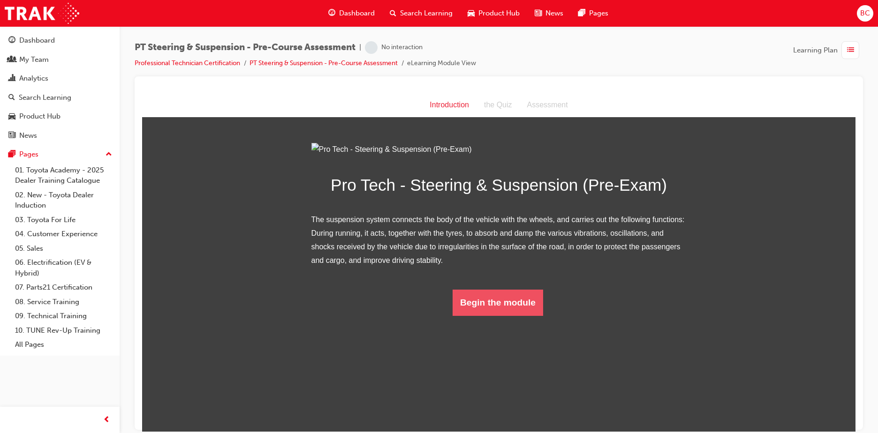
click at [505, 316] on button "Begin the module" at bounding box center [497, 302] width 90 height 26
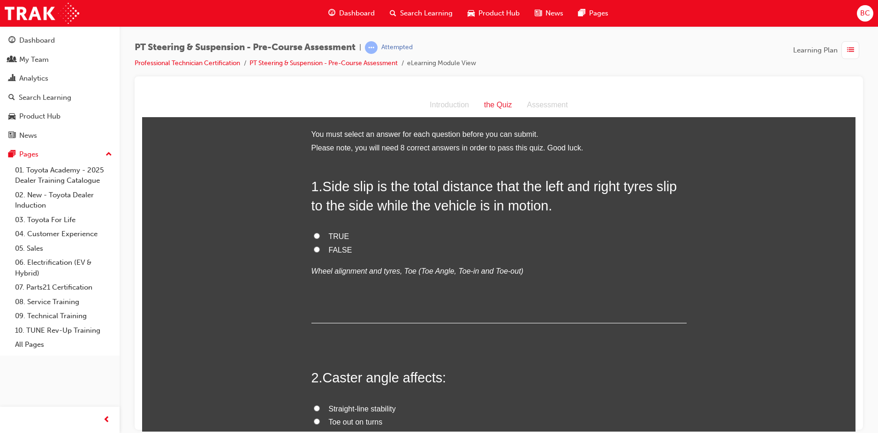
scroll to position [47, 0]
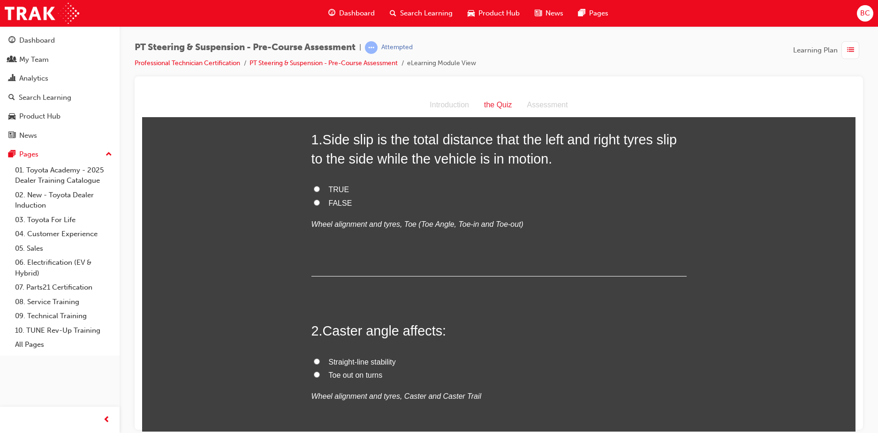
click at [360, 373] on span "Toe out on turns" at bounding box center [356, 375] width 54 height 8
click at [320, 373] on input "Toe out on turns" at bounding box center [317, 374] width 6 height 6
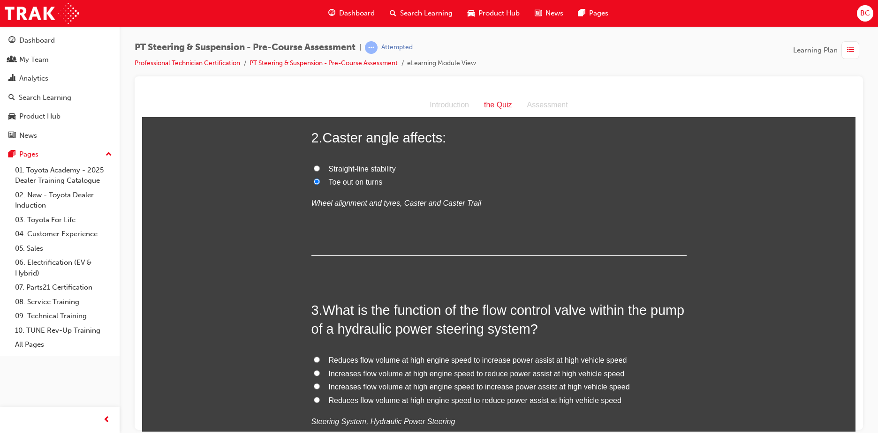
scroll to position [281, 0]
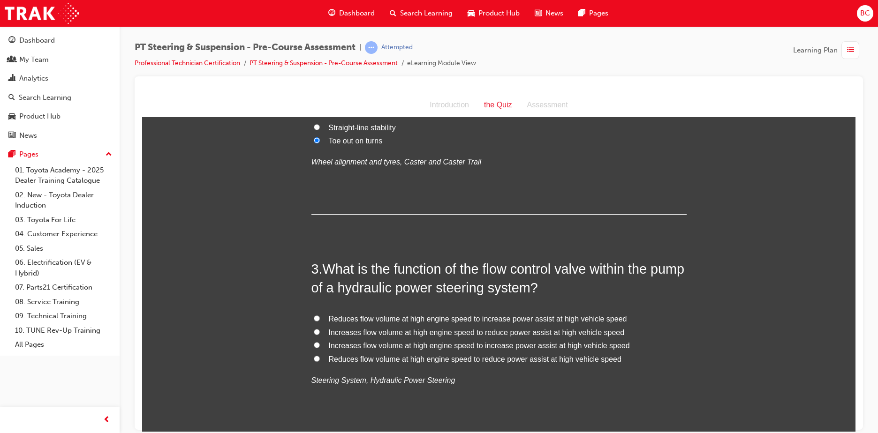
click at [410, 358] on span "Reduces flow volume at high engine speed to reduce power assist at high vehicle…" at bounding box center [475, 359] width 293 height 8
click at [320, 358] on input "Reduces flow volume at high engine speed to reduce power assist at high vehicle…" at bounding box center [317, 358] width 6 height 6
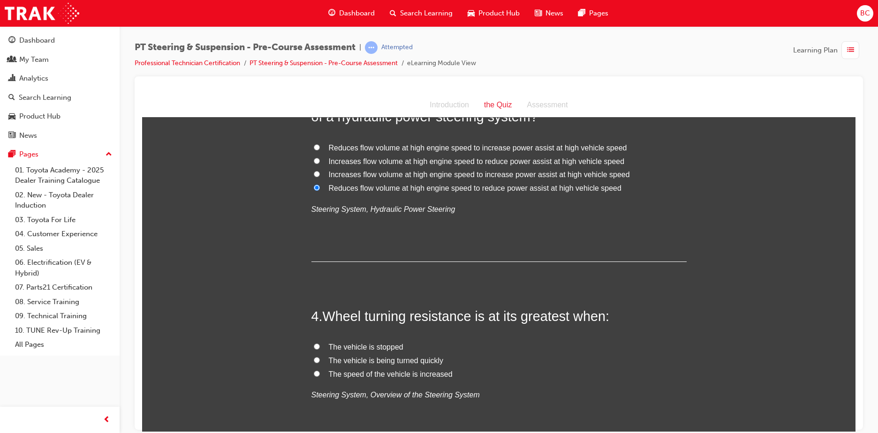
scroll to position [469, 0]
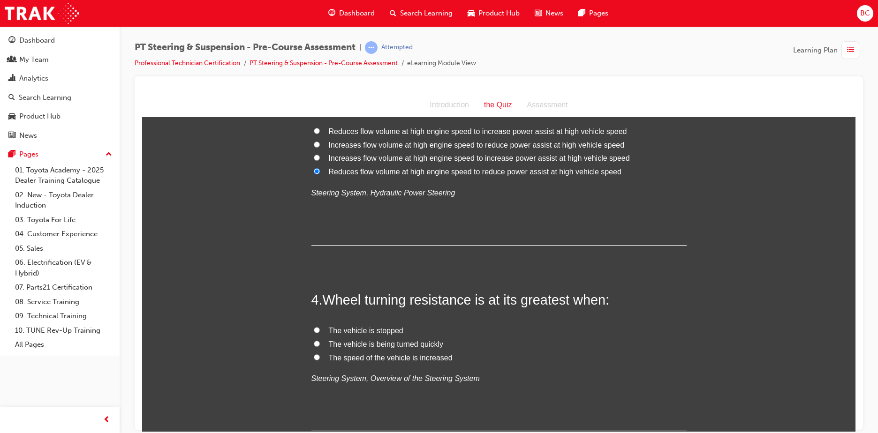
click at [367, 326] on span "The vehicle is stopped" at bounding box center [366, 330] width 75 height 8
click at [320, 327] on input "The vehicle is stopped" at bounding box center [317, 330] width 6 height 6
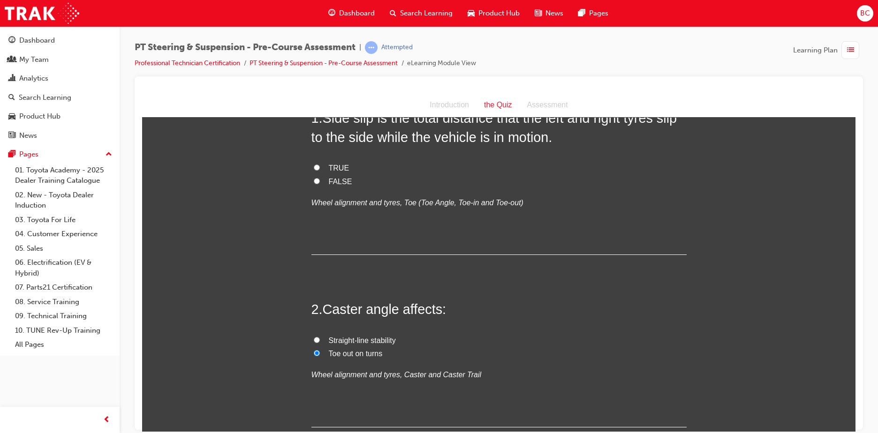
scroll to position [47, 0]
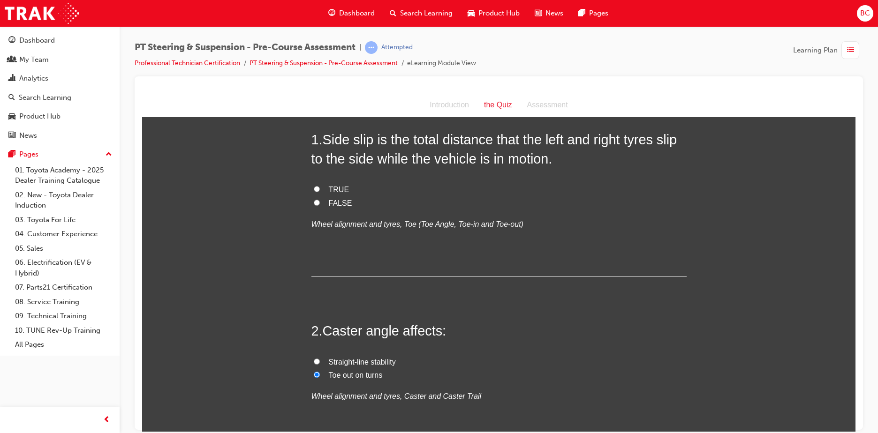
click at [336, 202] on span "FALSE" at bounding box center [340, 203] width 23 height 8
click at [320, 202] on input "FALSE" at bounding box center [317, 202] width 6 height 6
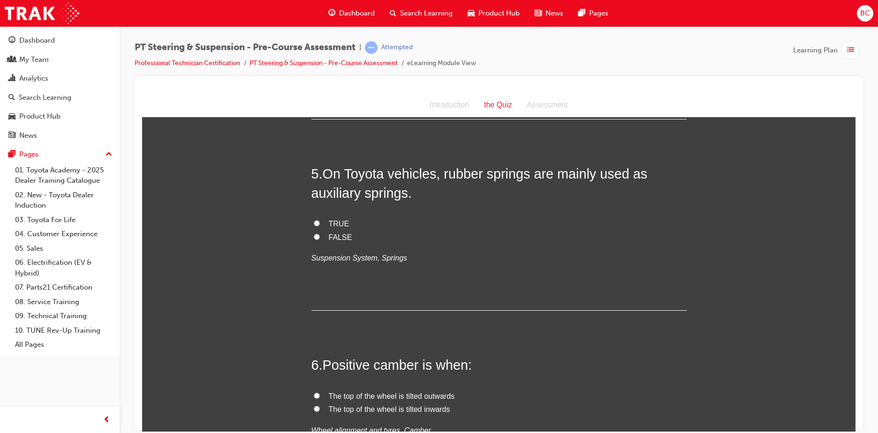
scroll to position [797, 0]
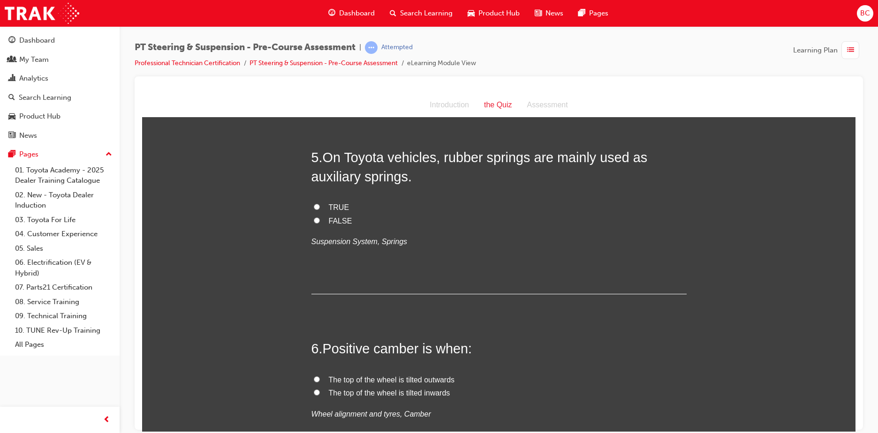
click at [429, 376] on span "The top of the wheel is tilted outwards" at bounding box center [392, 380] width 126 height 8
click at [320, 376] on input "The top of the wheel is tilted outwards" at bounding box center [317, 379] width 6 height 6
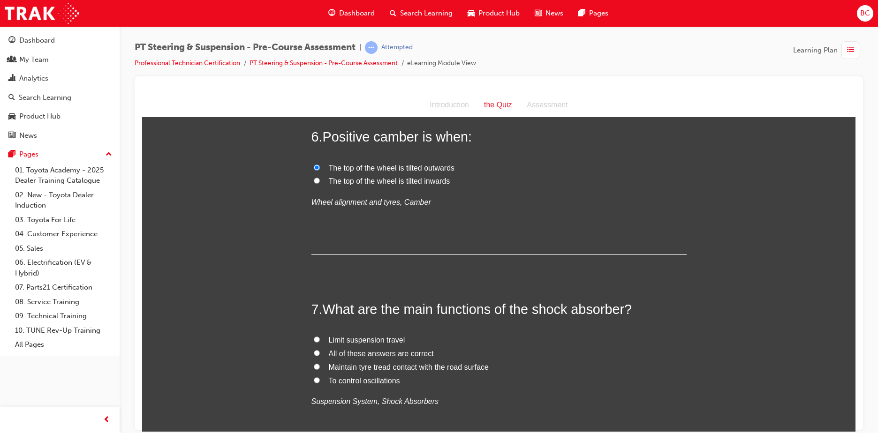
scroll to position [1031, 0]
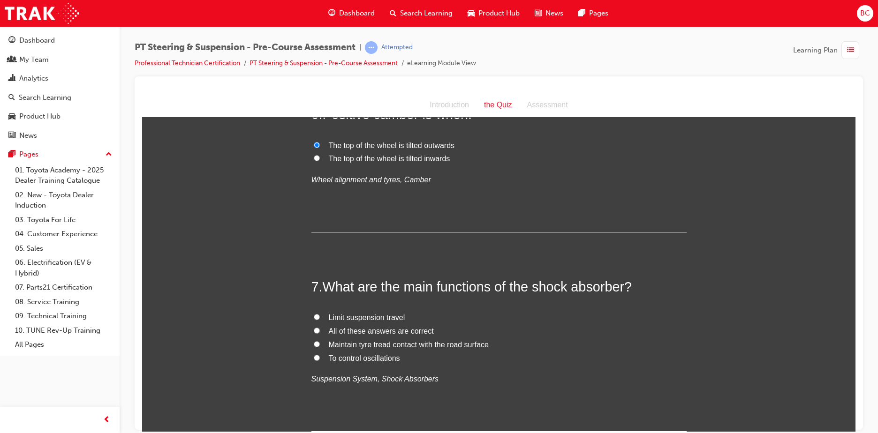
click at [343, 331] on span "All of these answers are correct" at bounding box center [381, 331] width 105 height 8
click at [320, 331] on input "All of these answers are correct" at bounding box center [317, 330] width 6 height 6
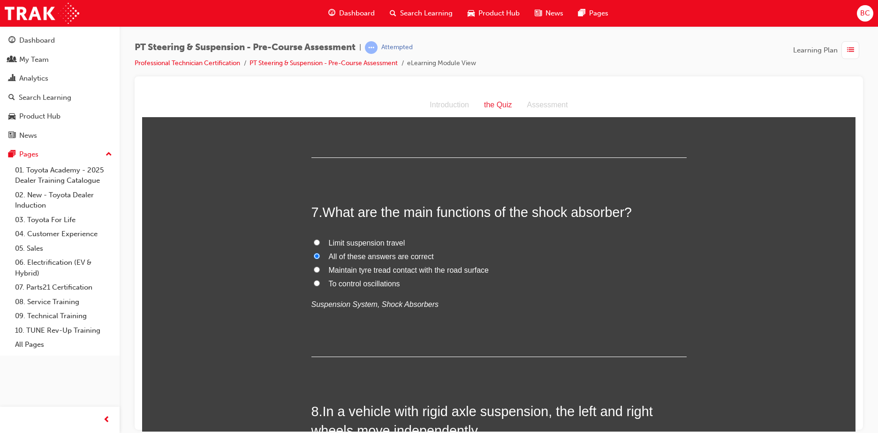
scroll to position [1266, 0]
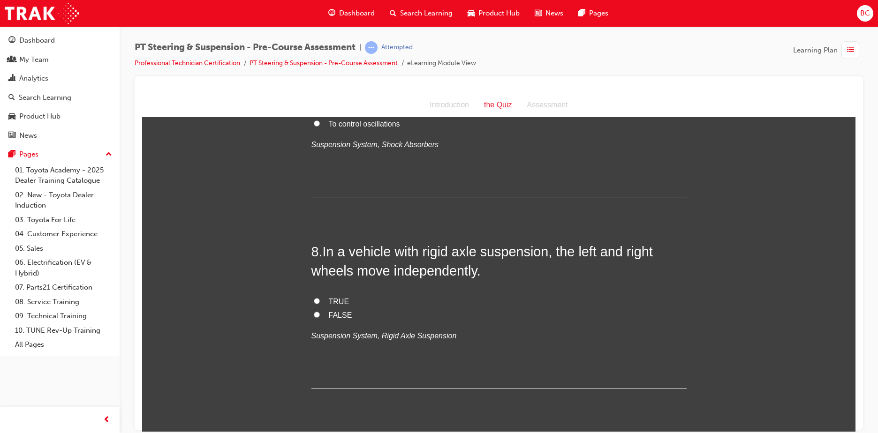
click at [329, 317] on span "FALSE" at bounding box center [340, 315] width 23 height 8
click at [320, 317] on input "FALSE" at bounding box center [317, 314] width 6 height 6
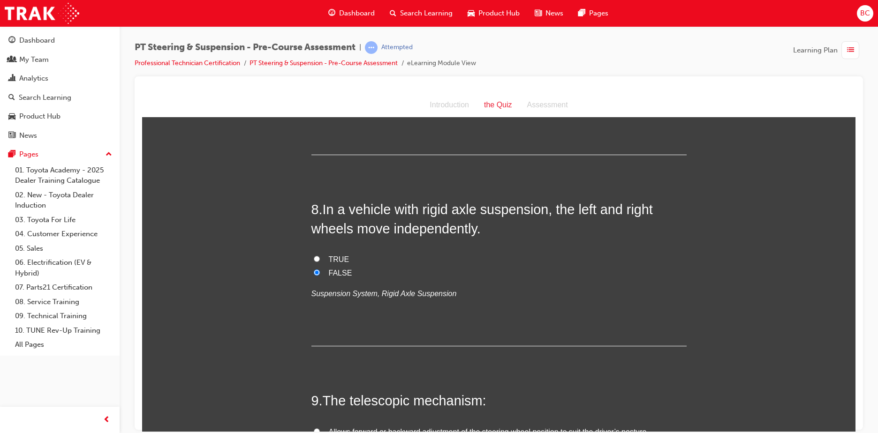
scroll to position [1453, 0]
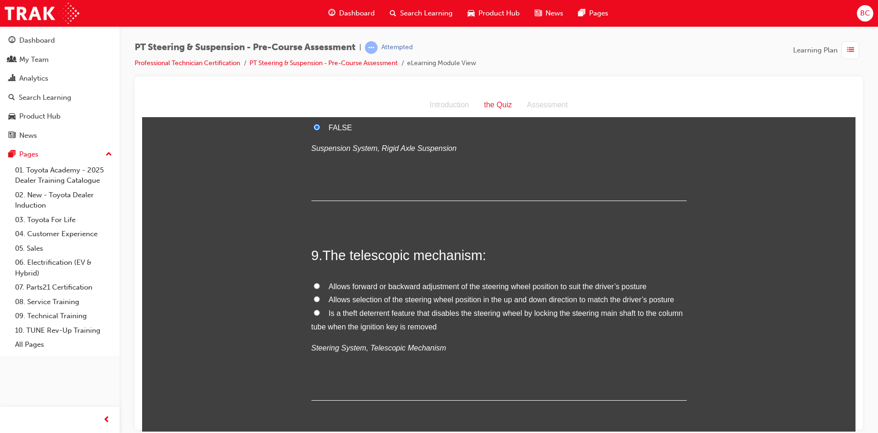
click at [411, 287] on span "Allows forward or backward adjustment of the steering wheel position to suit th…" at bounding box center [488, 286] width 318 height 8
click at [320, 287] on input "Allows forward or backward adjustment of the steering wheel position to suit th…" at bounding box center [317, 286] width 6 height 6
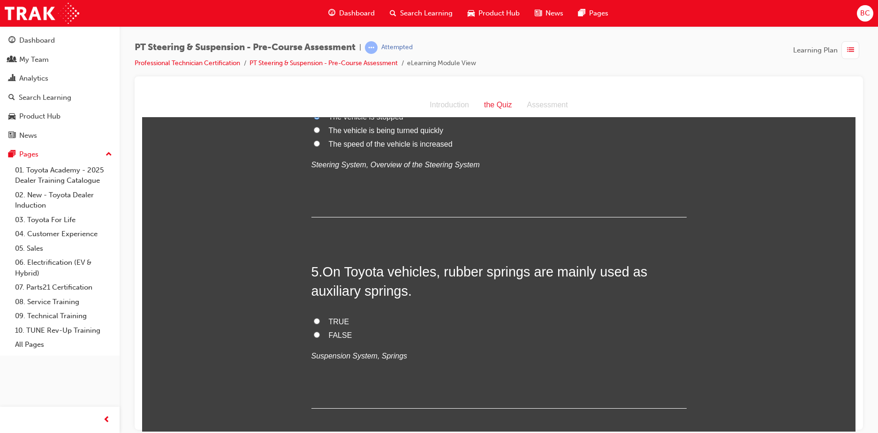
scroll to position [703, 0]
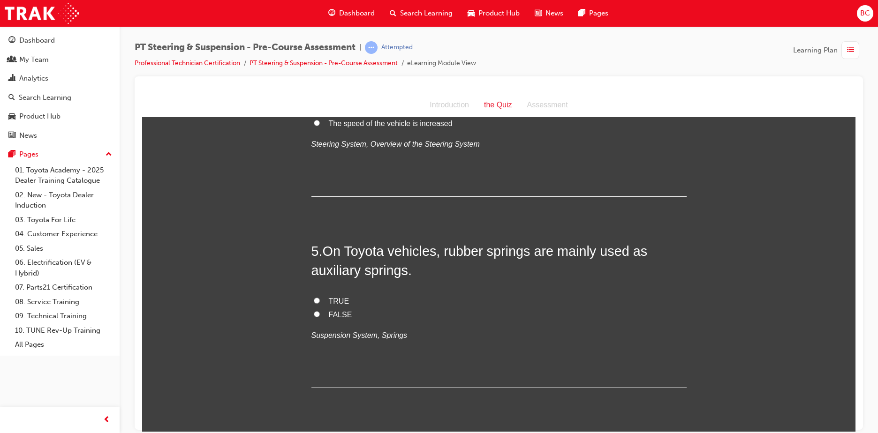
click at [329, 301] on span "TRUE" at bounding box center [339, 301] width 21 height 8
click at [320, 301] on input "TRUE" at bounding box center [317, 300] width 6 height 6
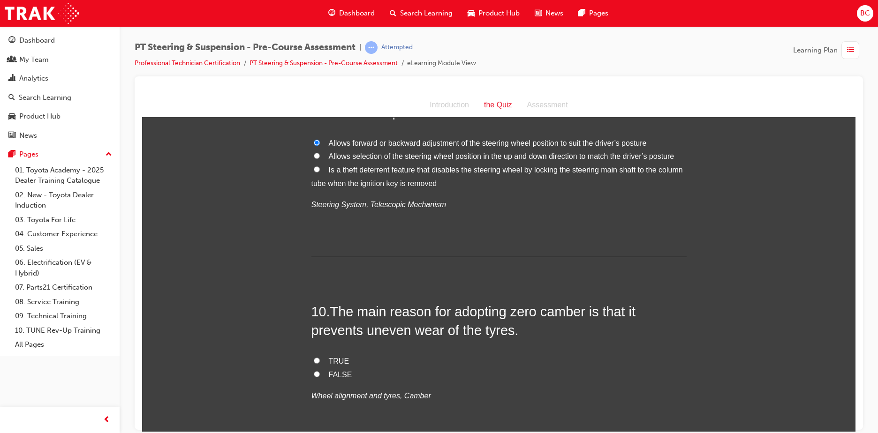
scroll to position [1684, 0]
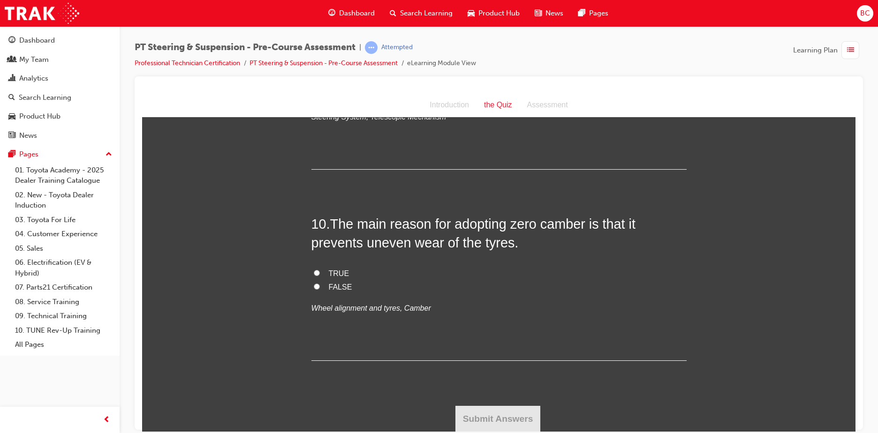
click at [338, 271] on span "TRUE" at bounding box center [339, 273] width 21 height 8
click at [320, 271] on input "TRUE" at bounding box center [317, 273] width 6 height 6
click at [498, 410] on button "Submit Answers" at bounding box center [497, 419] width 85 height 26
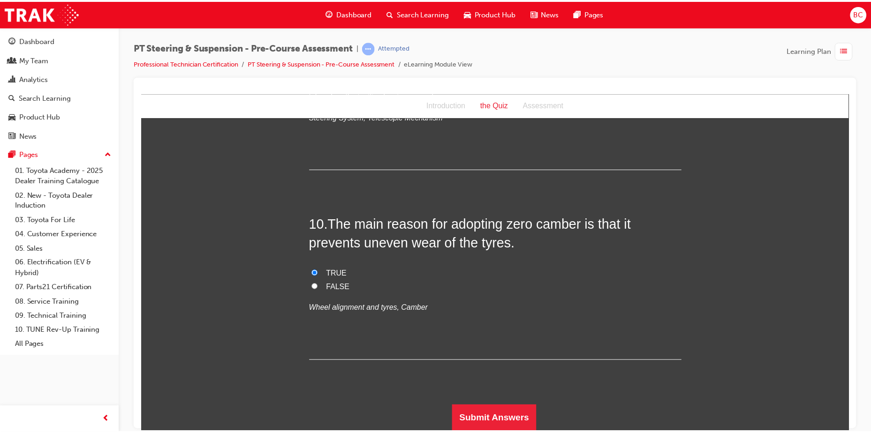
scroll to position [0, 0]
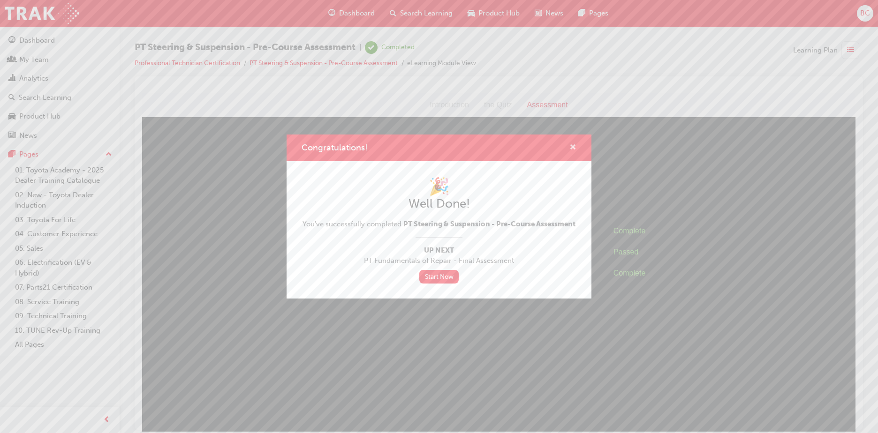
click at [572, 146] on span "cross-icon" at bounding box center [572, 148] width 7 height 8
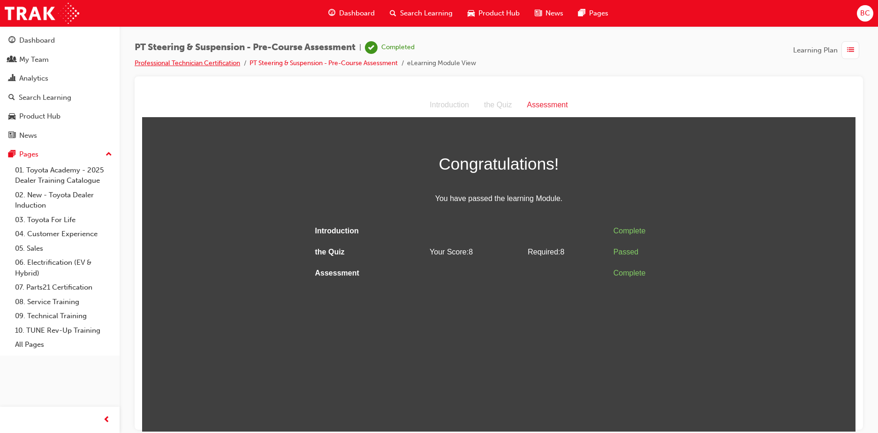
click at [233, 61] on link "Professional Technician Certification" at bounding box center [187, 63] width 105 height 8
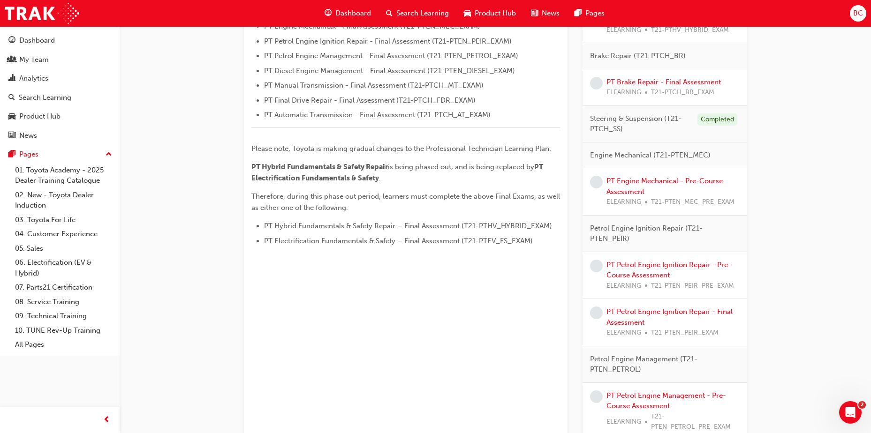
scroll to position [375, 0]
click at [629, 180] on link "PT Engine Mechanical - Pre-Course Assessment" at bounding box center [664, 185] width 116 height 19
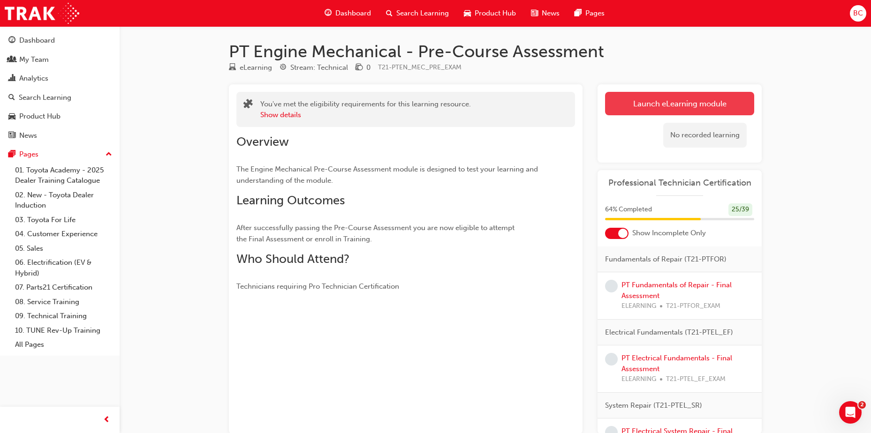
click at [644, 95] on link "Launch eLearning module" at bounding box center [679, 103] width 149 height 23
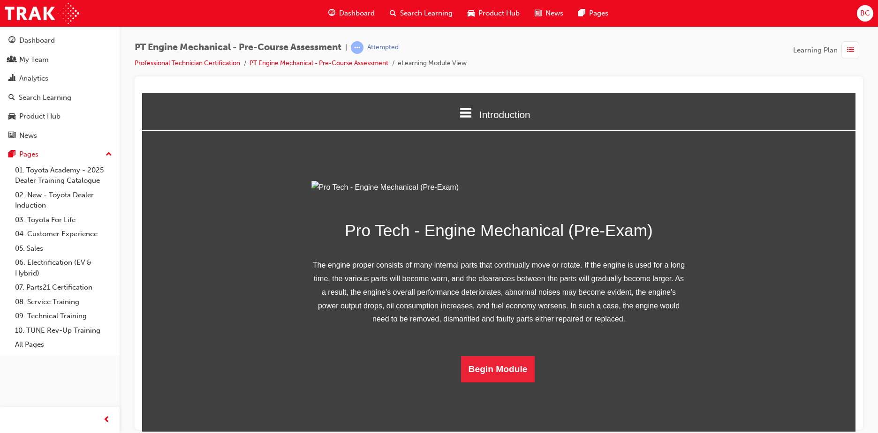
click at [460, 111] on icon at bounding box center [466, 112] width 12 height 10
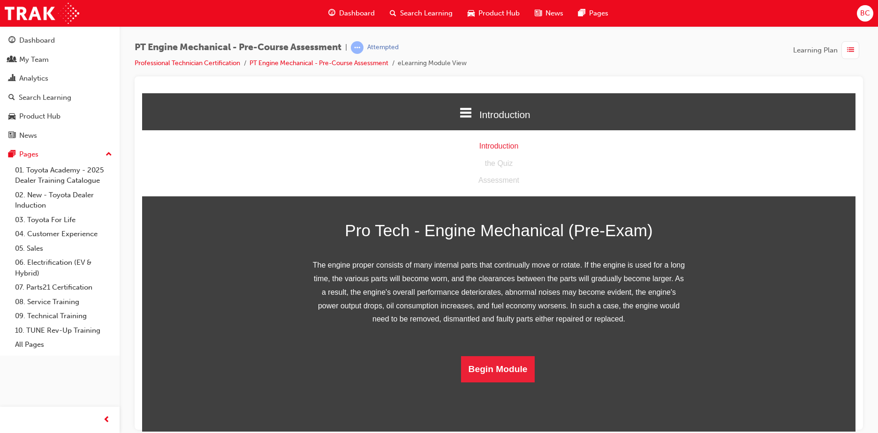
click at [464, 107] on icon at bounding box center [466, 112] width 12 height 10
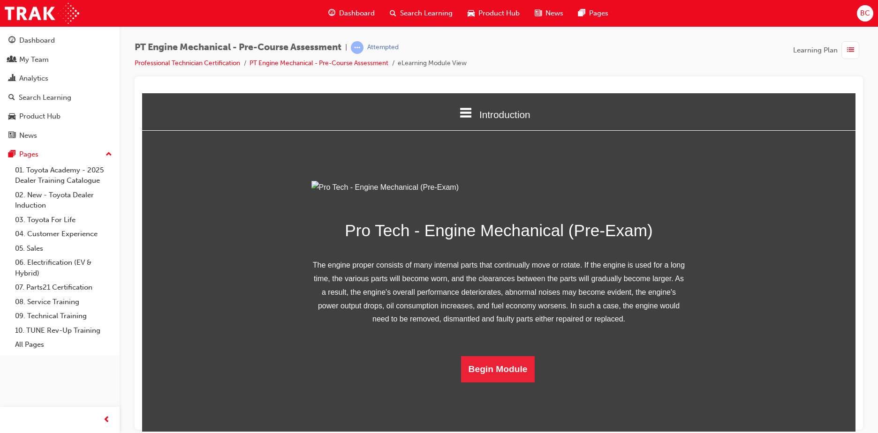
scroll to position [54, 0]
click at [502, 382] on button "Begin Module" at bounding box center [498, 369] width 74 height 26
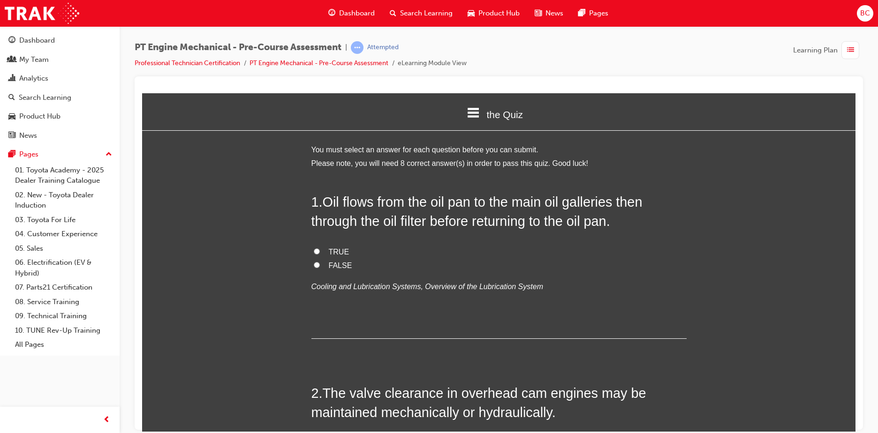
click at [320, 267] on label "FALSE" at bounding box center [498, 266] width 375 height 14
click at [320, 267] on input "FALSE" at bounding box center [317, 265] width 6 height 6
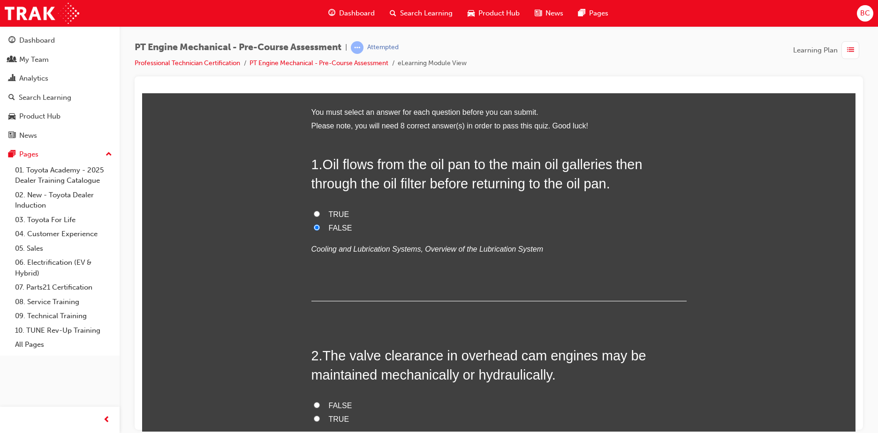
scroll to position [141, 0]
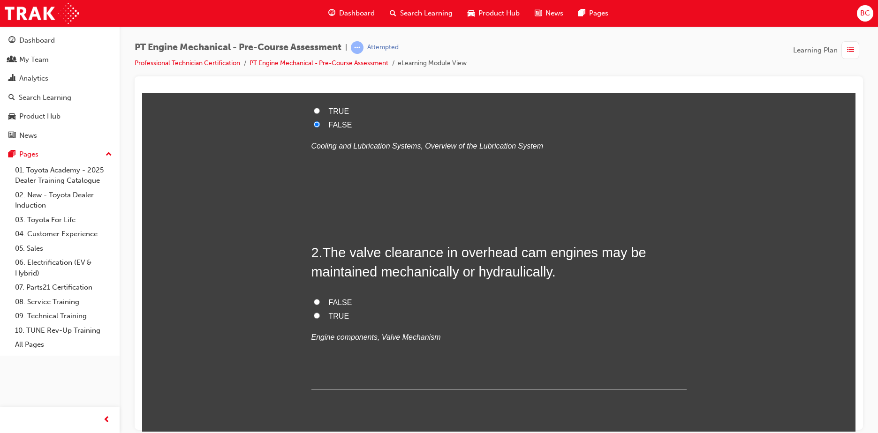
click at [334, 314] on span "TRUE" at bounding box center [339, 316] width 21 height 8
click at [320, 314] on input "TRUE" at bounding box center [317, 315] width 6 height 6
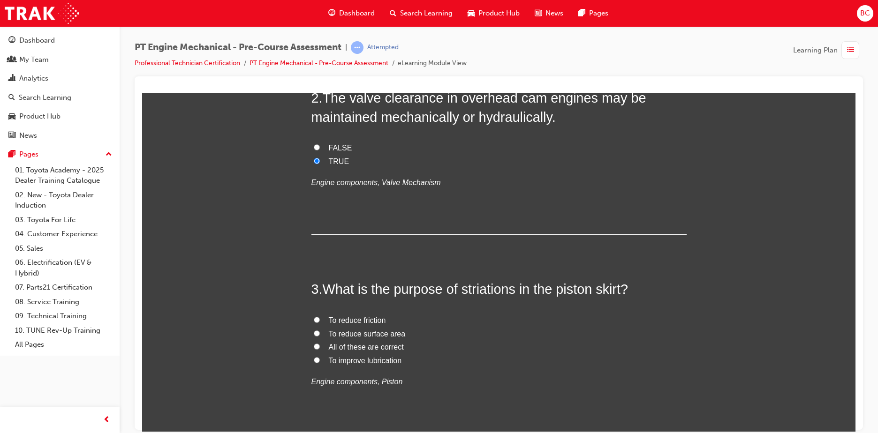
scroll to position [328, 0]
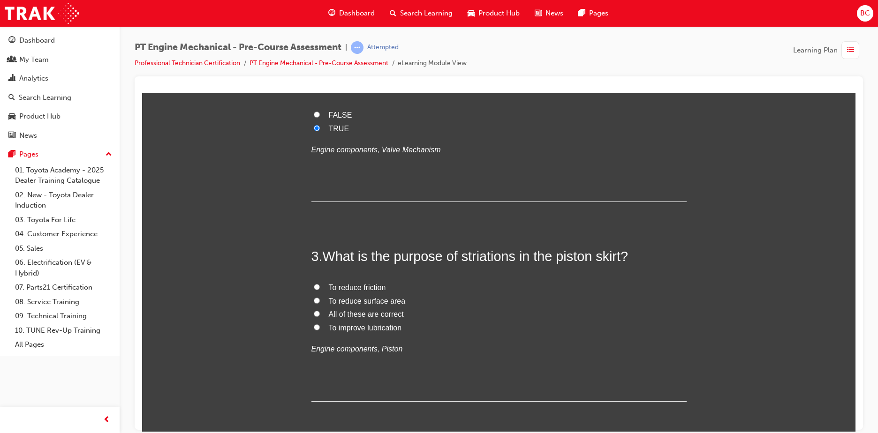
click at [390, 315] on span "All of these are correct" at bounding box center [366, 314] width 75 height 8
click at [320, 315] on input "All of these are correct" at bounding box center [317, 313] width 6 height 6
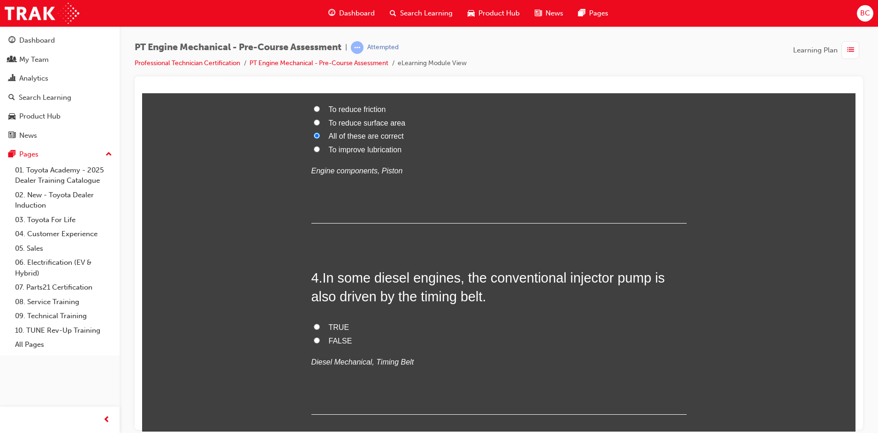
scroll to position [563, 0]
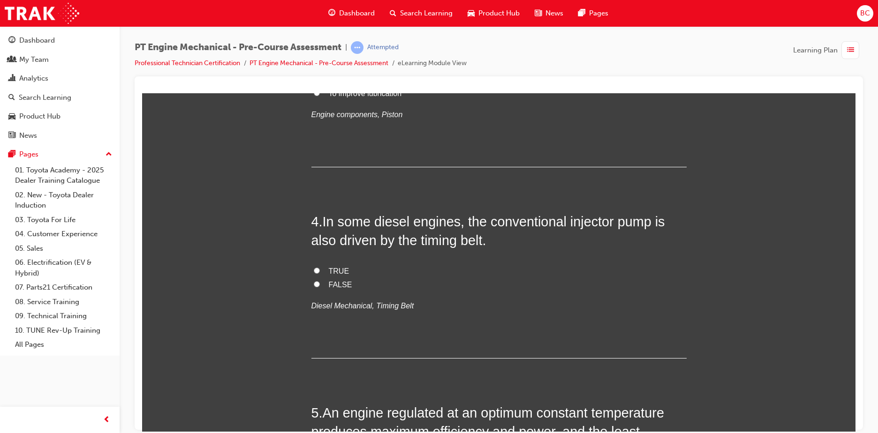
click at [329, 267] on span "TRUE" at bounding box center [339, 271] width 21 height 8
click at [320, 267] on input "TRUE" at bounding box center [317, 270] width 6 height 6
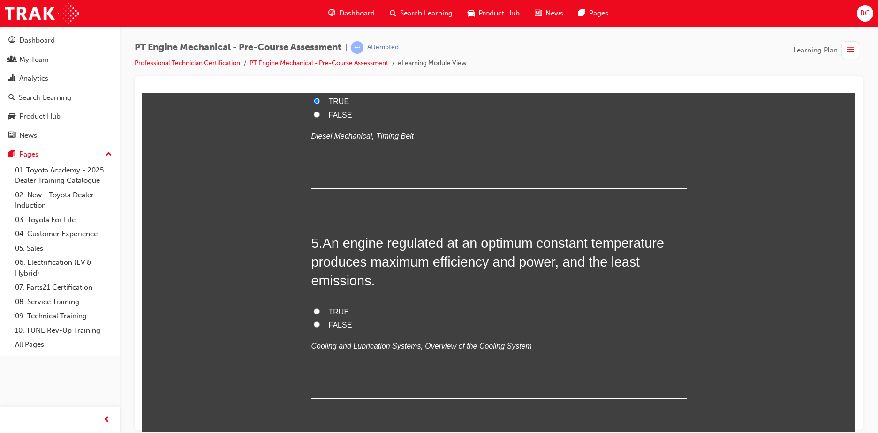
scroll to position [750, 0]
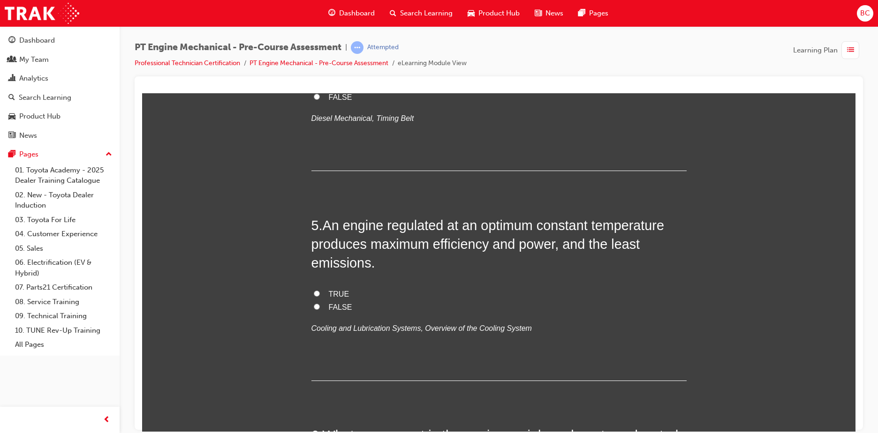
click at [331, 294] on span "TRUE" at bounding box center [339, 294] width 21 height 8
click at [320, 294] on input "TRUE" at bounding box center [317, 293] width 6 height 6
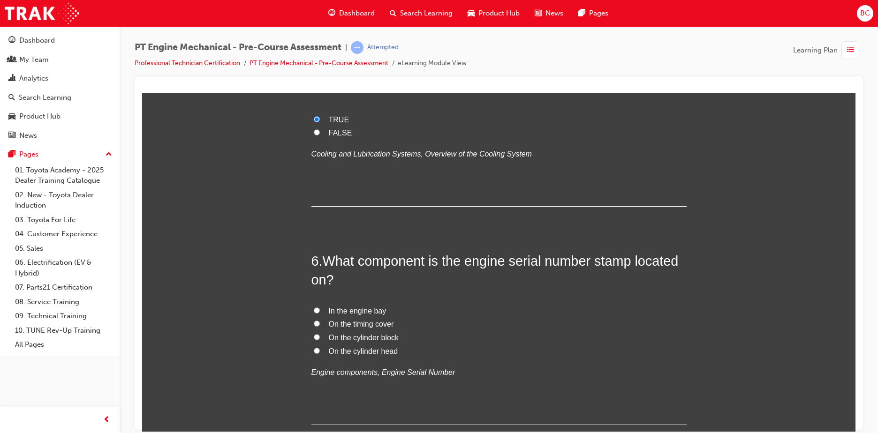
scroll to position [938, 0]
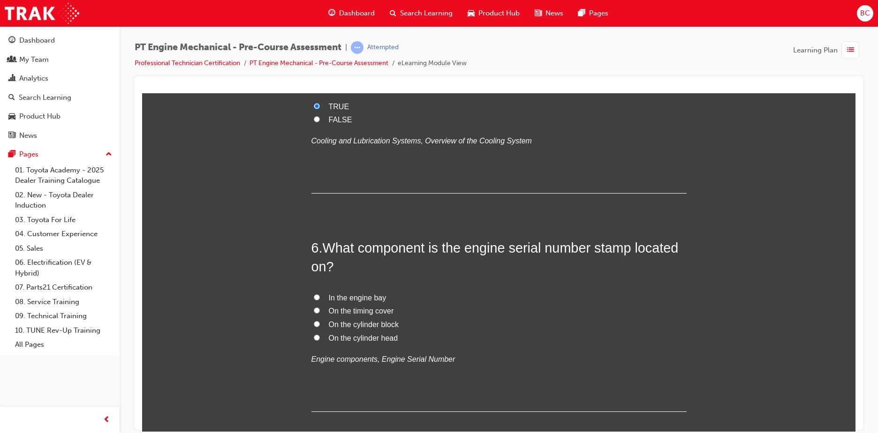
click at [380, 329] on label "On the cylinder block" at bounding box center [498, 325] width 375 height 14
click at [320, 327] on input "On the cylinder block" at bounding box center [317, 324] width 6 height 6
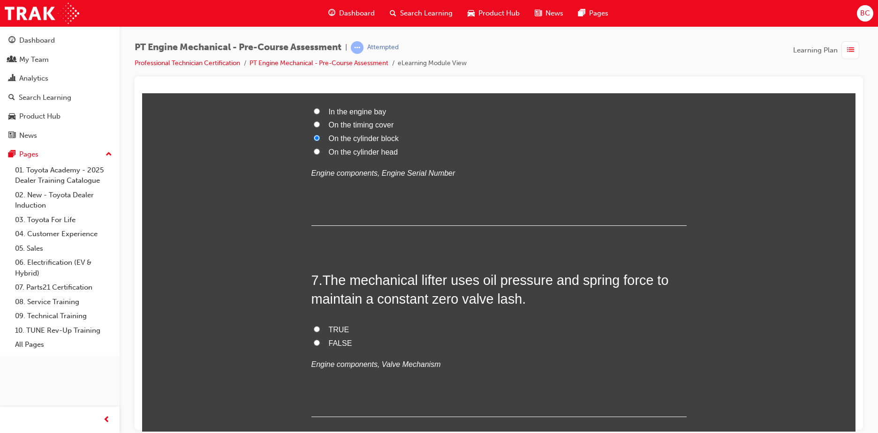
scroll to position [1125, 0]
click at [329, 340] on span "FALSE" at bounding box center [340, 342] width 23 height 8
click at [320, 340] on input "FALSE" at bounding box center [317, 341] width 6 height 6
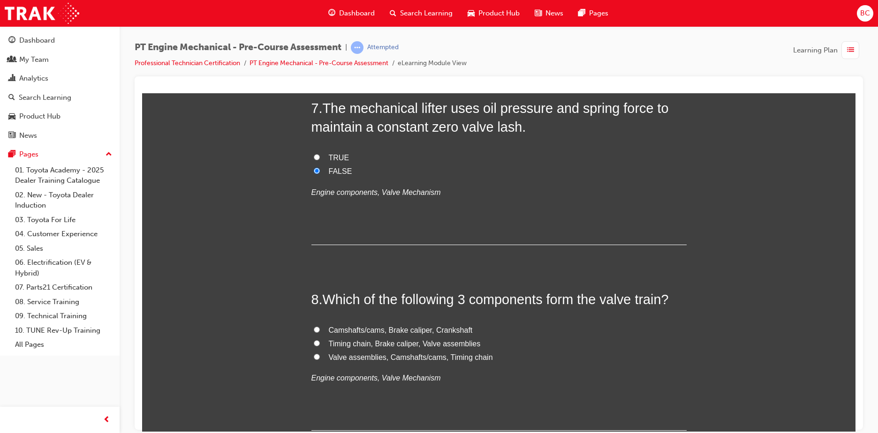
scroll to position [1313, 0]
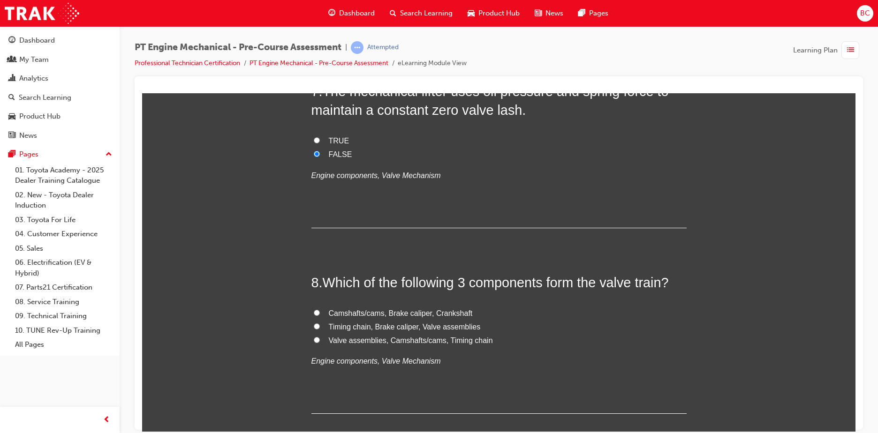
click at [404, 341] on span "Valve assemblies, Camshafts/cams, Timing chain" at bounding box center [411, 340] width 164 height 8
click at [320, 341] on input "Valve assemblies, Camshafts/cams, Timing chain" at bounding box center [317, 340] width 6 height 6
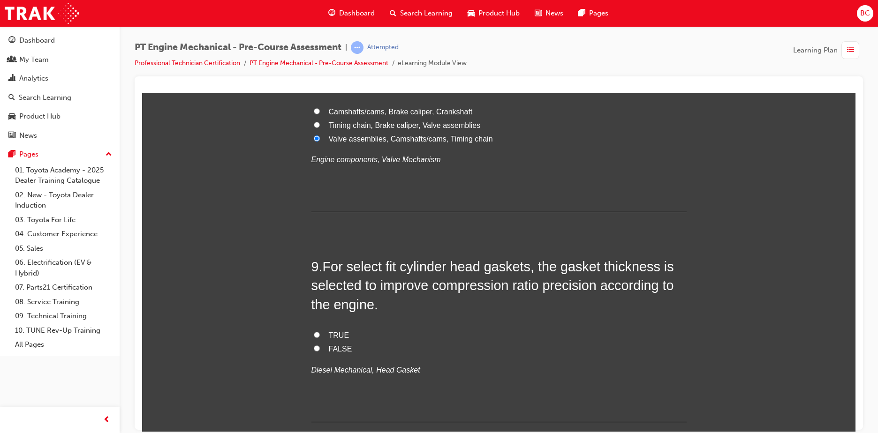
scroll to position [1547, 0]
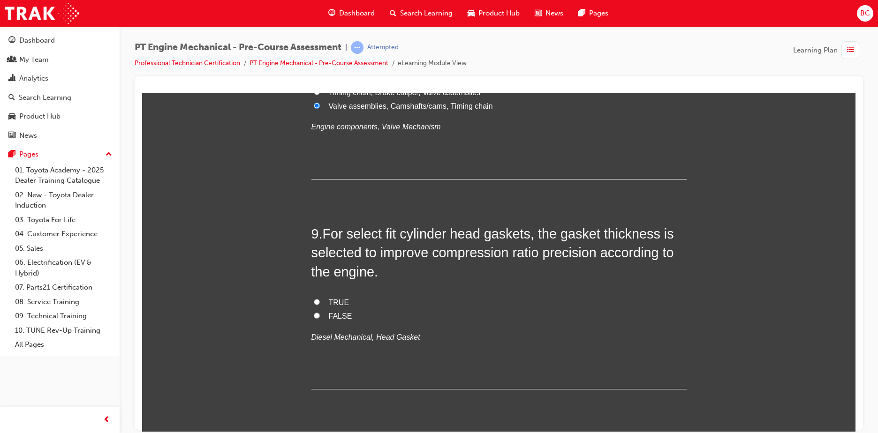
click at [329, 301] on span "TRUE" at bounding box center [339, 302] width 21 height 8
click at [320, 301] on input "TRUE" at bounding box center [317, 302] width 6 height 6
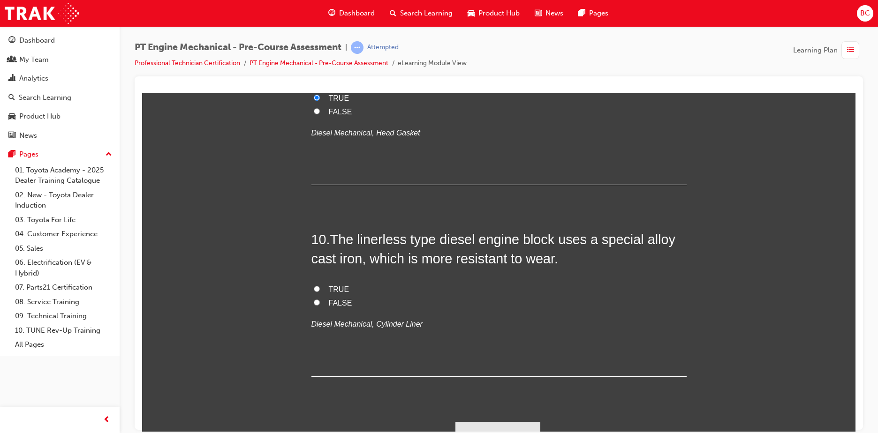
scroll to position [1767, 0]
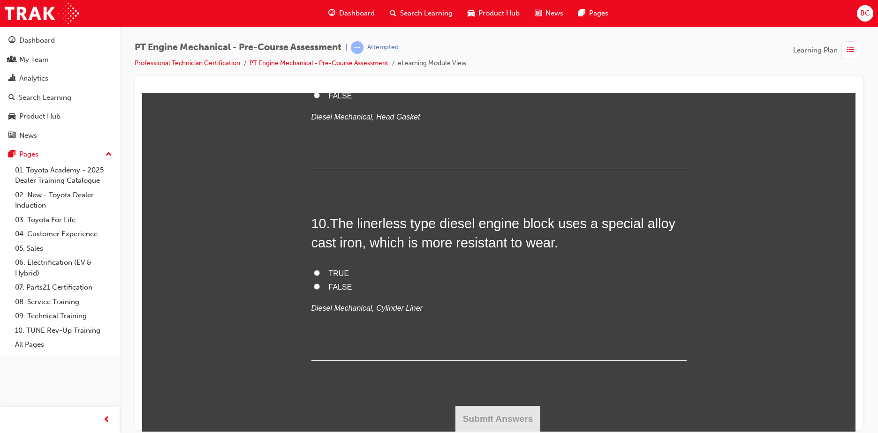
click at [320, 272] on label "TRUE" at bounding box center [498, 274] width 375 height 14
click at [320, 272] on input "TRUE" at bounding box center [317, 273] width 6 height 6
click at [513, 410] on button "Submit Answers" at bounding box center [497, 419] width 85 height 26
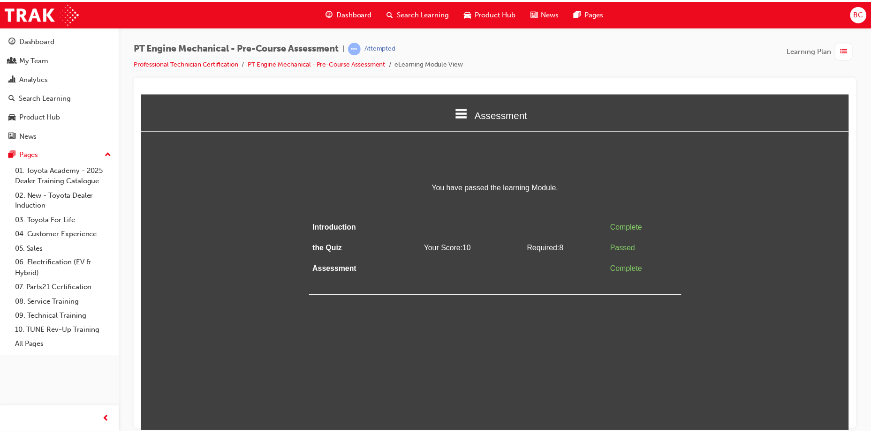
scroll to position [0, 0]
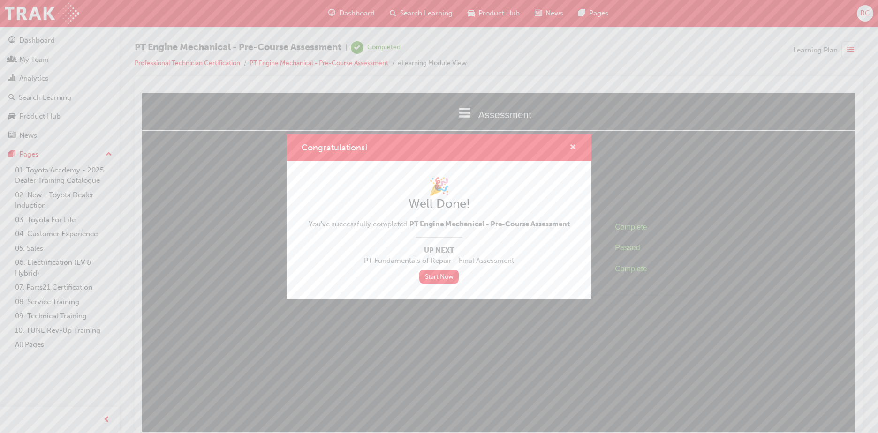
click at [573, 147] on span "cross-icon" at bounding box center [572, 148] width 7 height 8
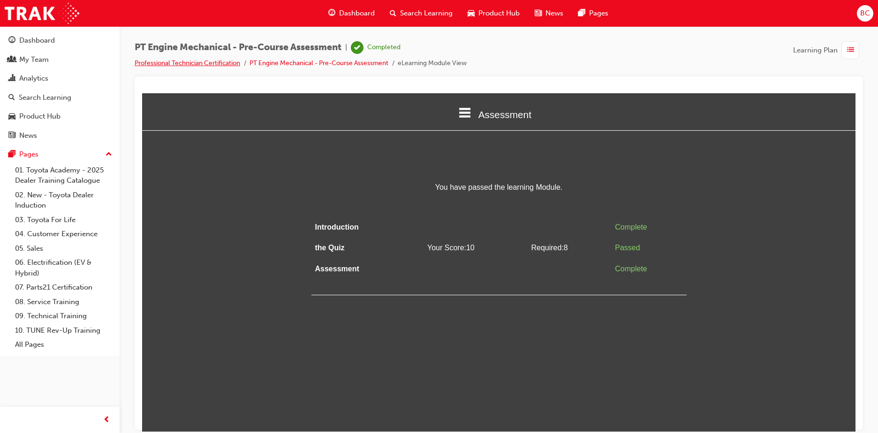
click at [219, 61] on link "Professional Technician Certification" at bounding box center [187, 63] width 105 height 8
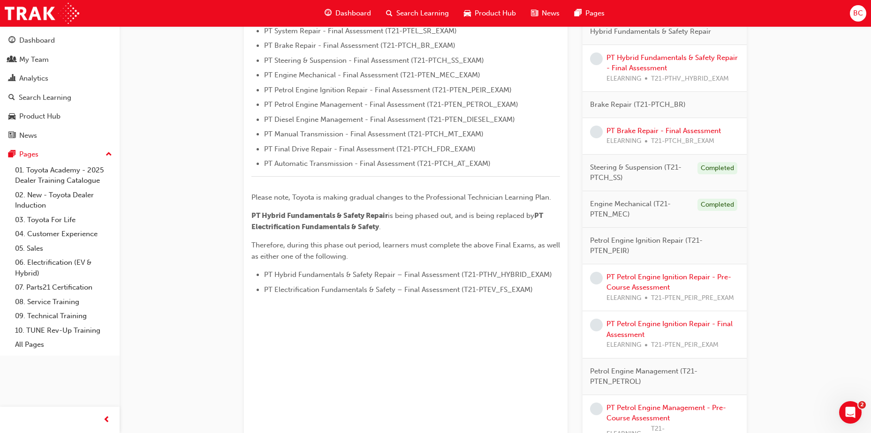
scroll to position [328, 0]
click at [675, 273] on link "PT Petrol Engine Ignition Repair - Pre-Course Assessment" at bounding box center [668, 280] width 125 height 19
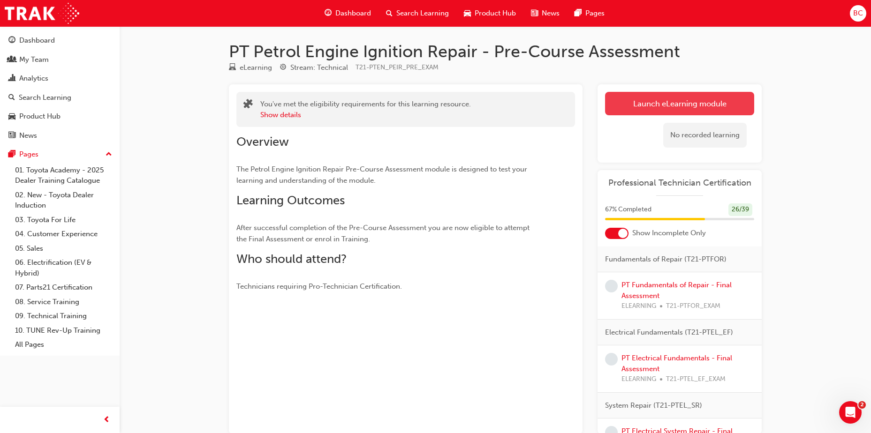
click at [701, 97] on link "Launch eLearning module" at bounding box center [679, 103] width 149 height 23
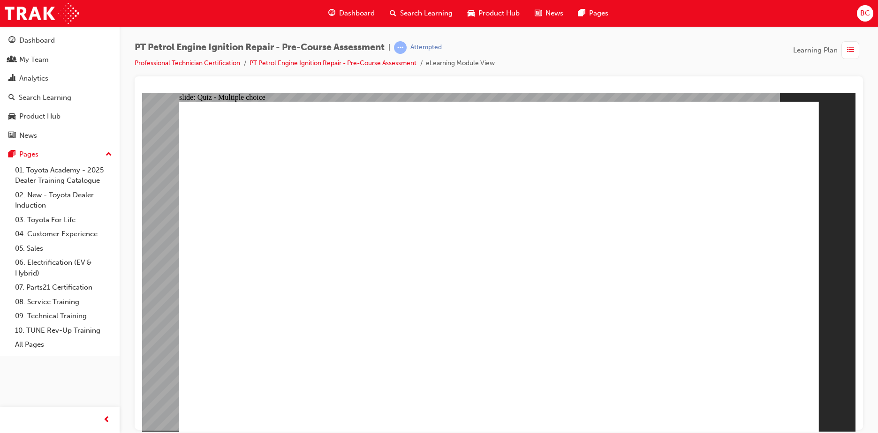
click at [837, 263] on div "slide: Quiz - Multiple choice Oval 1 Question 4 Which is the correct descriptio…" at bounding box center [498, 262] width 713 height 338
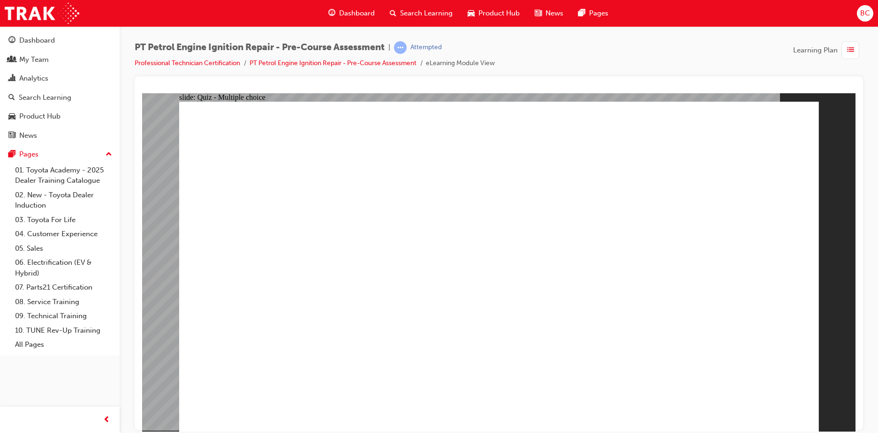
click at [325, 63] on link "PT Petrol Engine Ignition Repair - Pre-Course Assessment" at bounding box center [332, 63] width 167 height 8
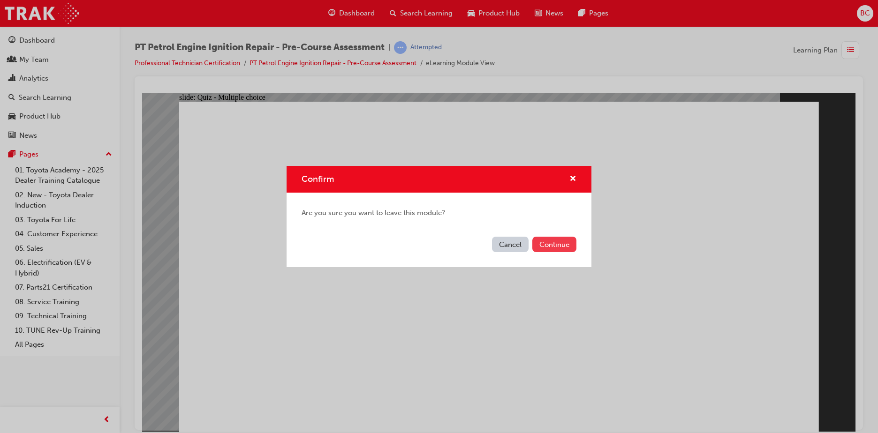
click at [550, 240] on button "Continue" at bounding box center [554, 244] width 44 height 15
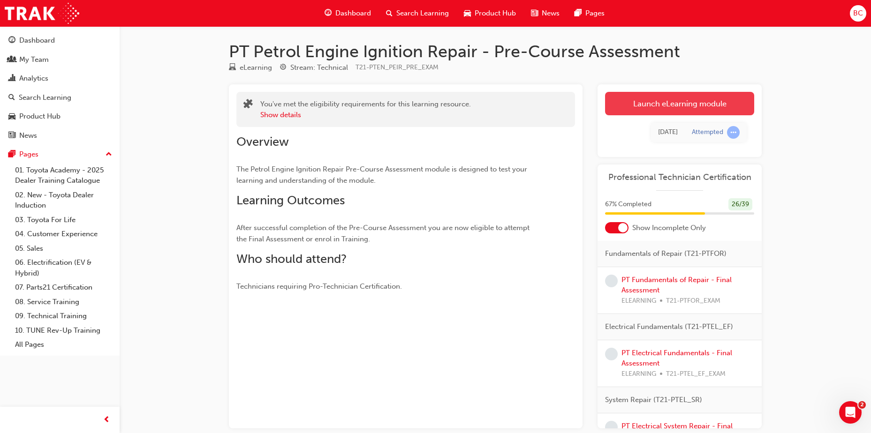
click at [682, 104] on link "Launch eLearning module" at bounding box center [679, 103] width 149 height 23
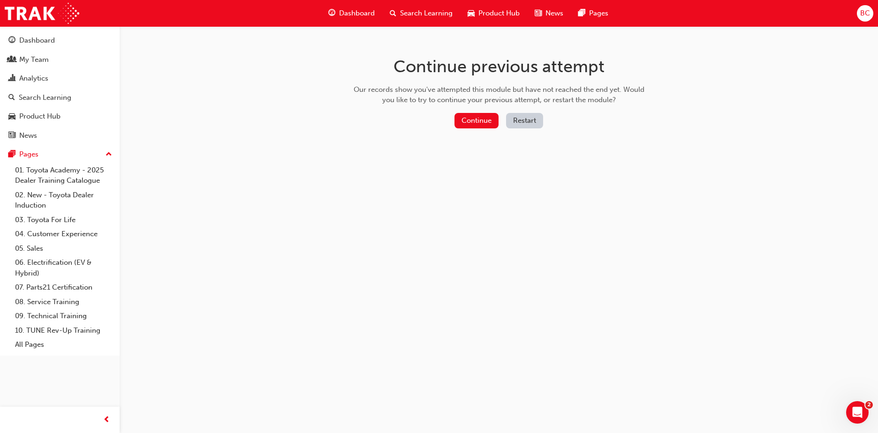
click at [531, 127] on button "Restart" at bounding box center [524, 120] width 37 height 15
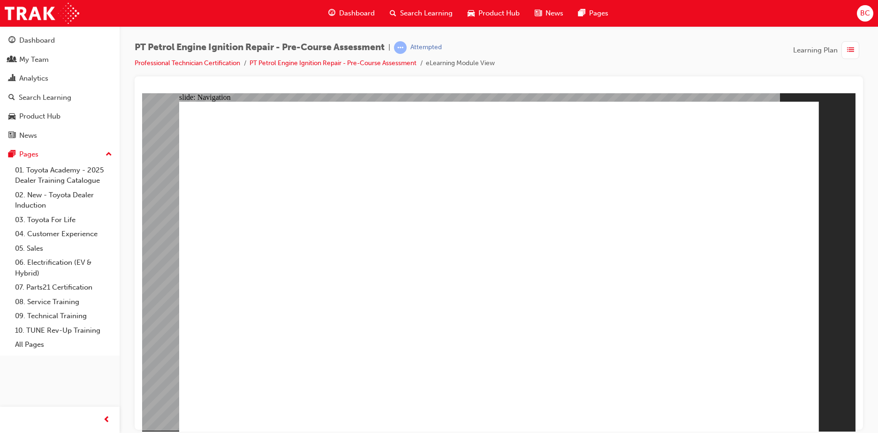
drag, startPoint x: 484, startPoint y: 251, endPoint x: 477, endPoint y: 260, distance: 11.1
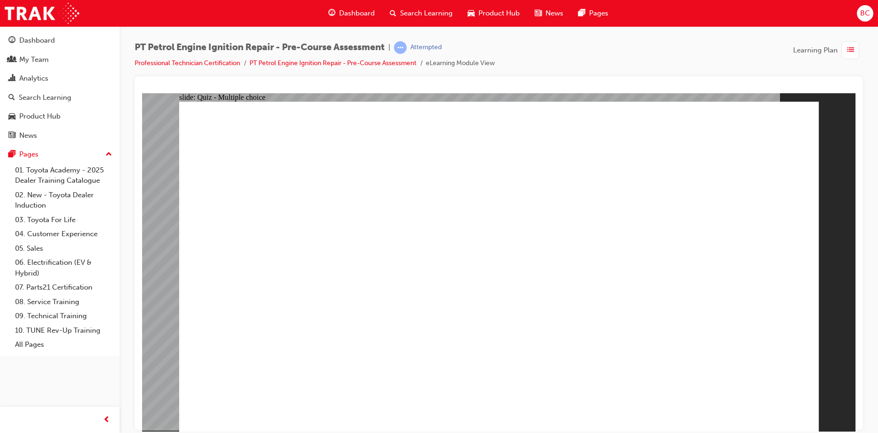
drag, startPoint x: 793, startPoint y: 408, endPoint x: 767, endPoint y: 392, distance: 30.1
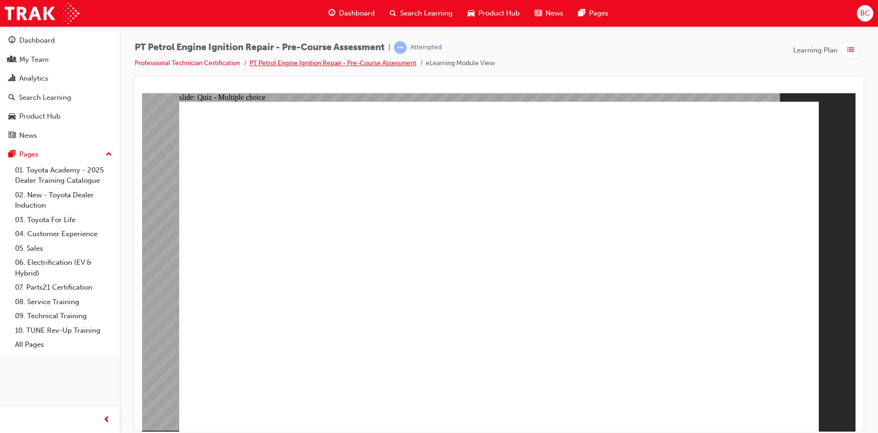
click at [347, 63] on link "PT Petrol Engine Ignition Repair - Pre-Course Assessment" at bounding box center [332, 63] width 167 height 8
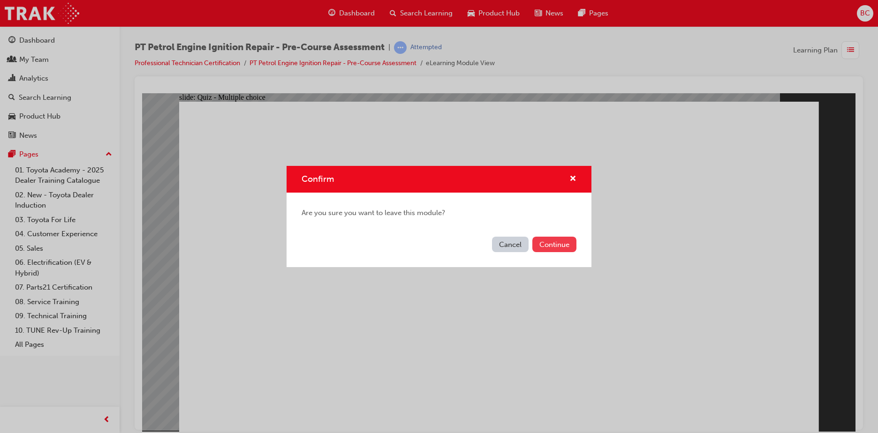
click at [532, 239] on button "Continue" at bounding box center [554, 244] width 44 height 15
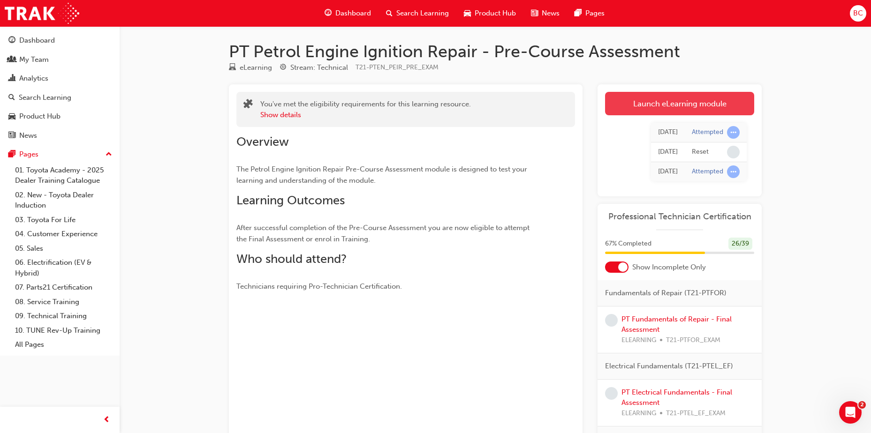
click at [670, 105] on link "Launch eLearning module" at bounding box center [679, 103] width 149 height 23
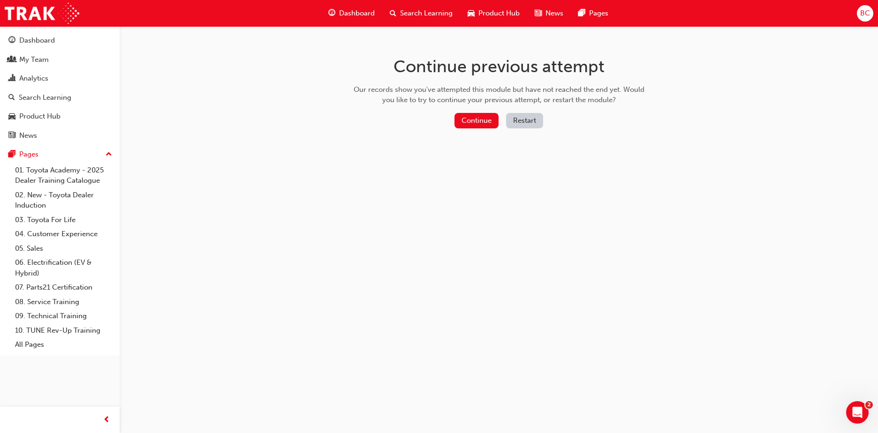
click at [529, 123] on button "Restart" at bounding box center [524, 120] width 37 height 15
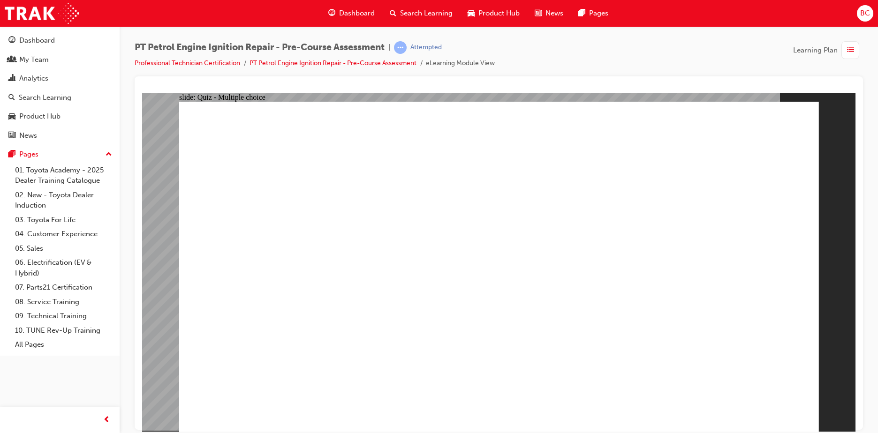
click at [388, 64] on link "PT Petrol Engine Ignition Repair - Pre-Course Assessment" at bounding box center [332, 63] width 167 height 8
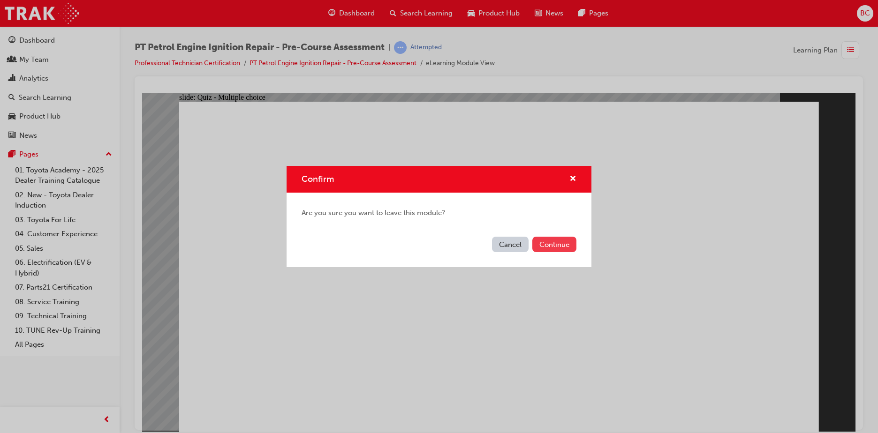
click at [557, 243] on button "Continue" at bounding box center [554, 244] width 44 height 15
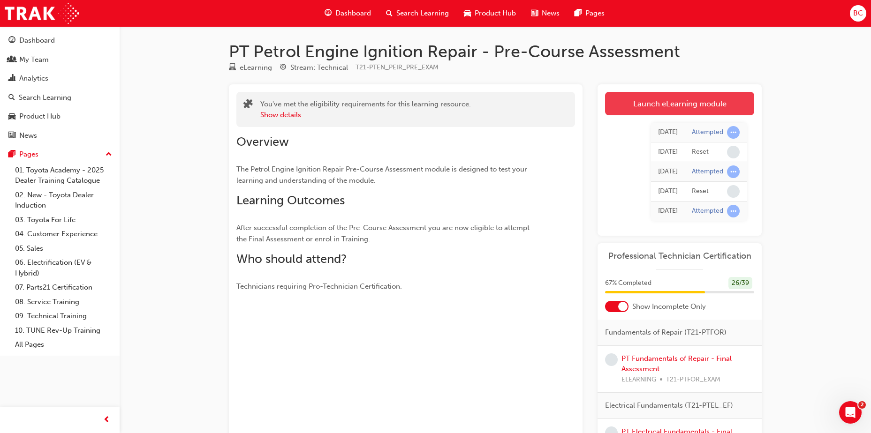
click at [682, 101] on link "Launch eLearning module" at bounding box center [679, 103] width 149 height 23
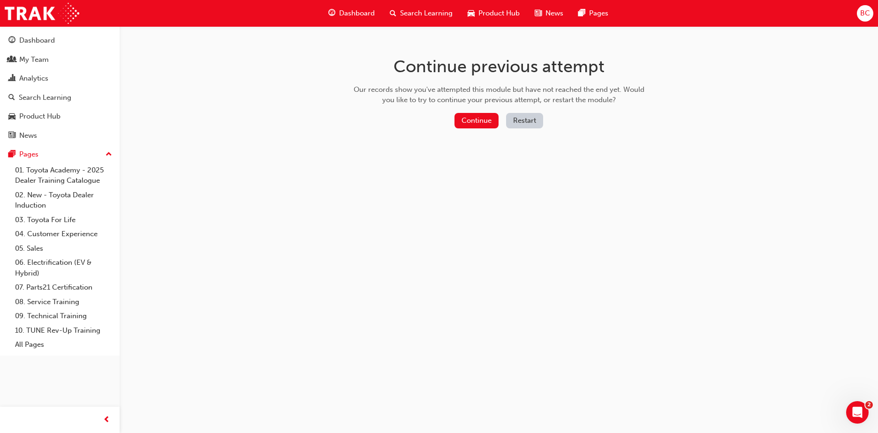
click at [537, 121] on button "Restart" at bounding box center [524, 120] width 37 height 15
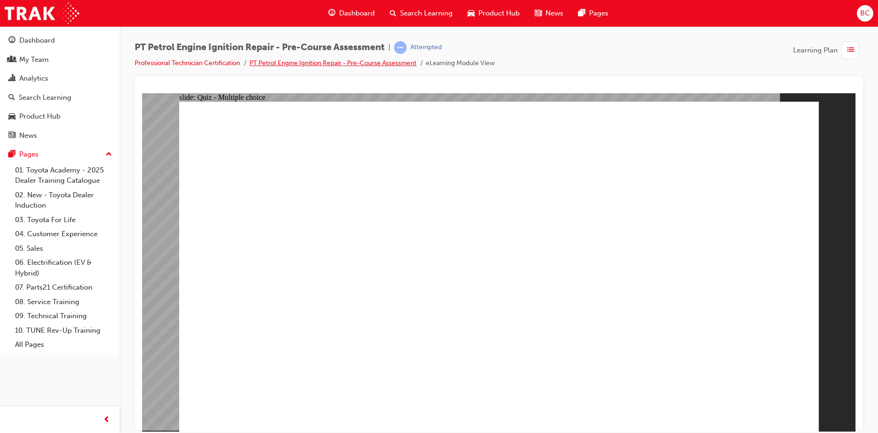
click at [368, 64] on link "PT Petrol Engine Ignition Repair - Pre-Course Assessment" at bounding box center [332, 63] width 167 height 8
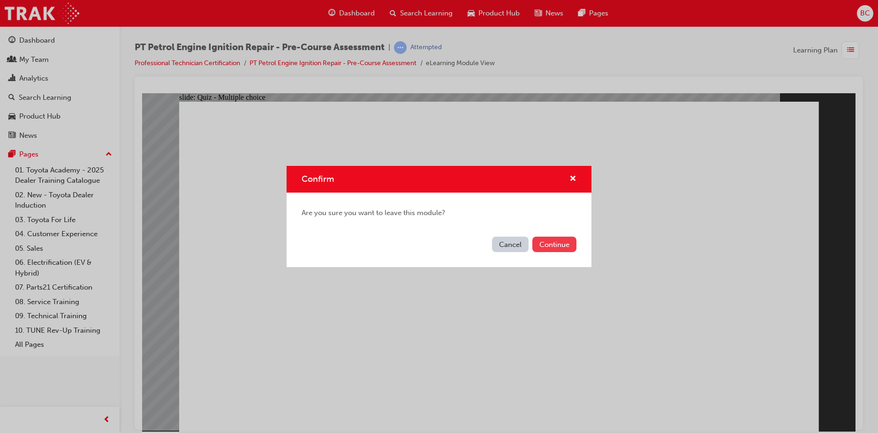
click at [560, 241] on button "Continue" at bounding box center [554, 244] width 44 height 15
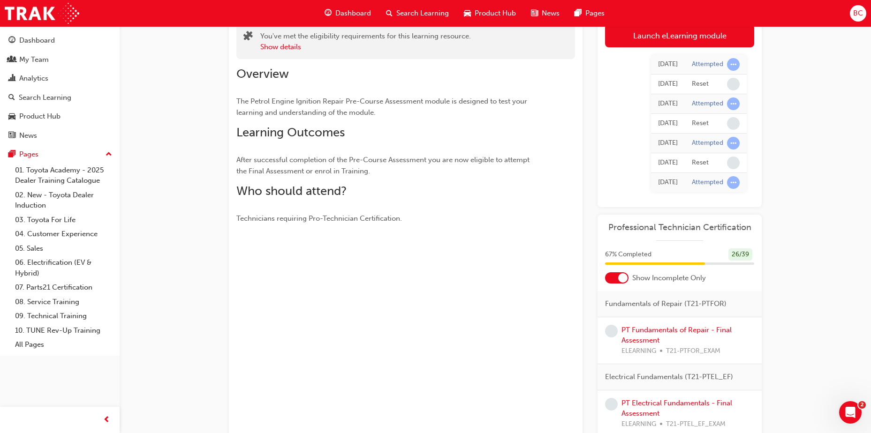
scroll to position [94, 0]
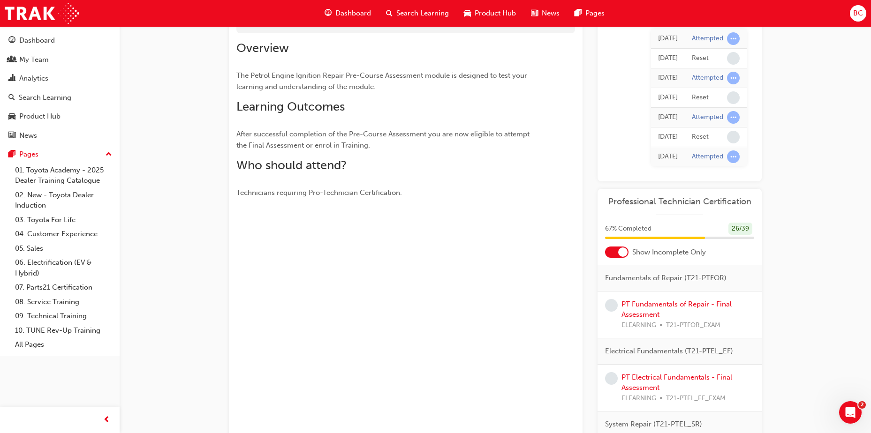
click at [623, 253] on div at bounding box center [622, 252] width 9 height 9
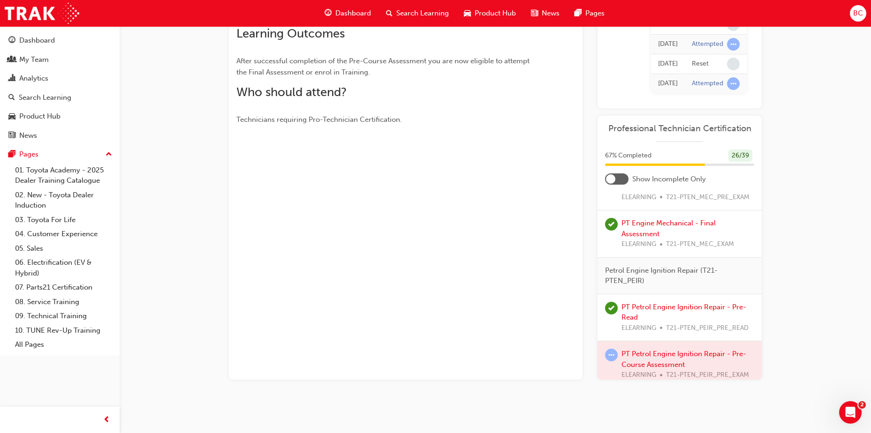
scroll to position [1078, 0]
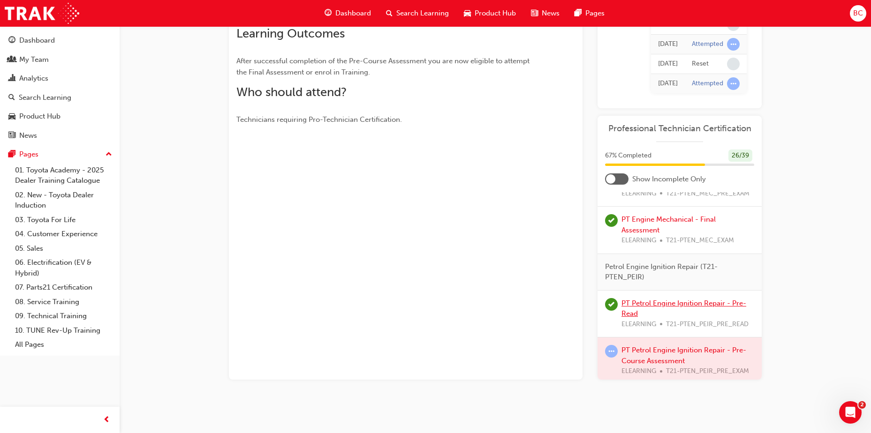
click at [643, 318] on link "PT Petrol Engine Ignition Repair - Pre-Read" at bounding box center [683, 308] width 125 height 19
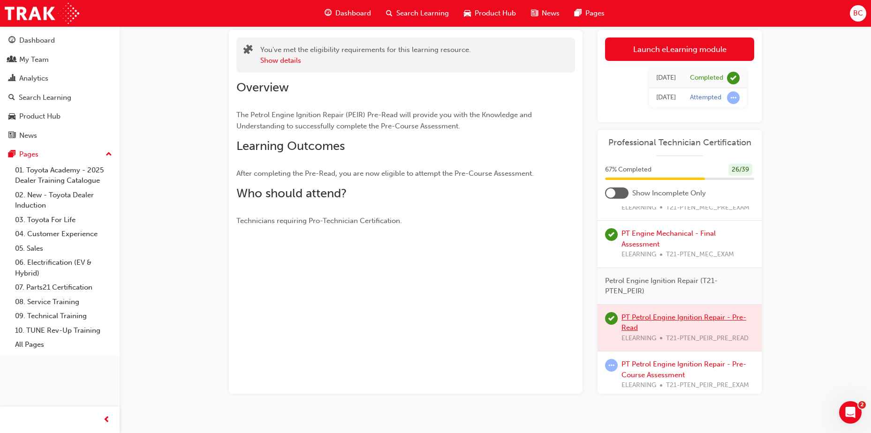
scroll to position [68, 0]
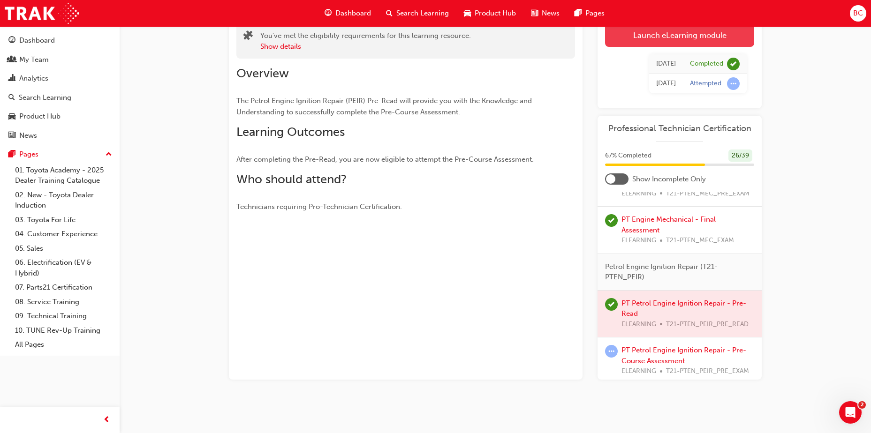
click at [697, 43] on link "Launch eLearning module" at bounding box center [679, 34] width 149 height 23
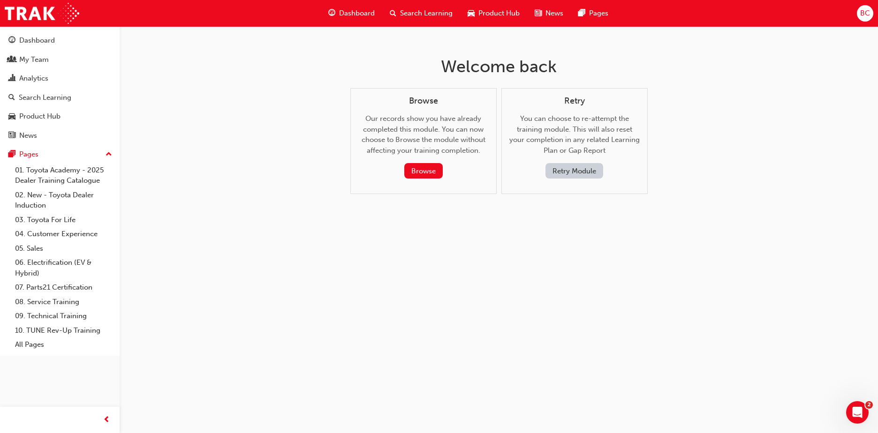
click at [576, 173] on button "Retry Module" at bounding box center [574, 170] width 58 height 15
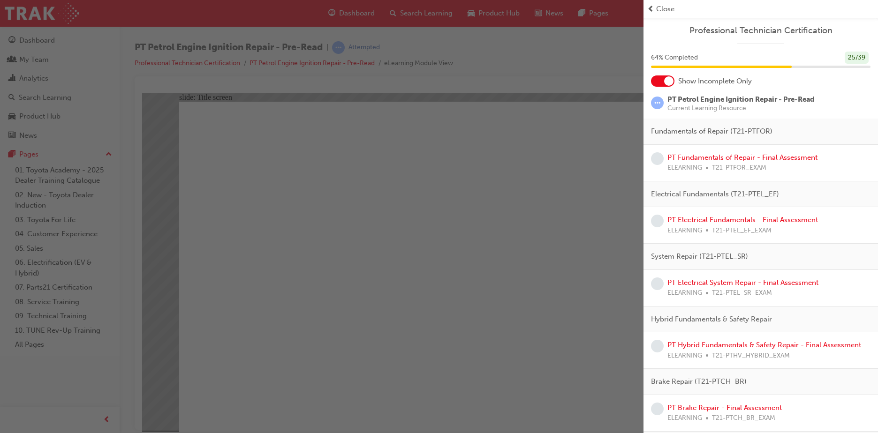
click at [669, 6] on span "Close" at bounding box center [665, 9] width 18 height 11
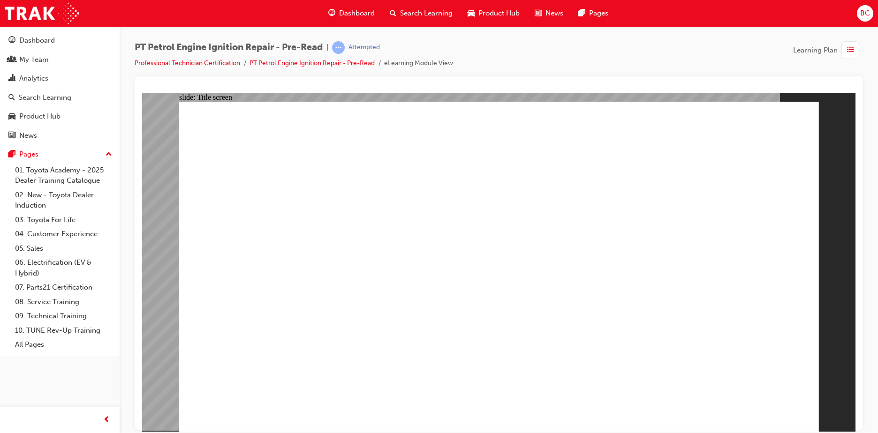
click at [726, 83] on div at bounding box center [499, 252] width 728 height 353
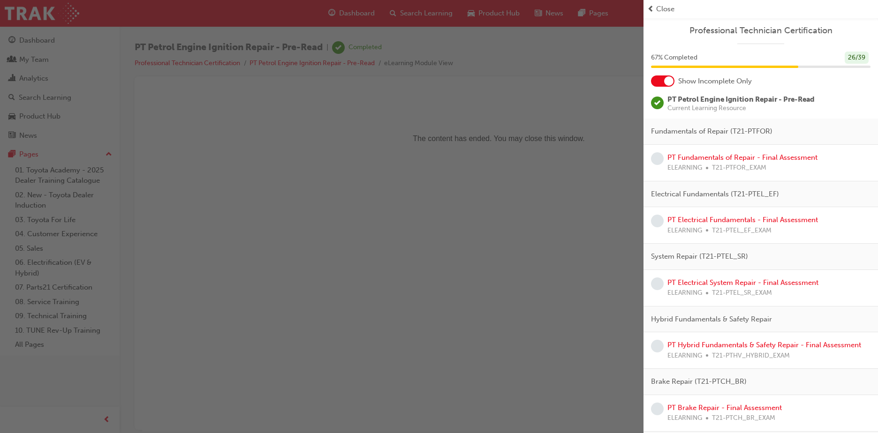
click at [666, 11] on span "Close" at bounding box center [665, 9] width 18 height 11
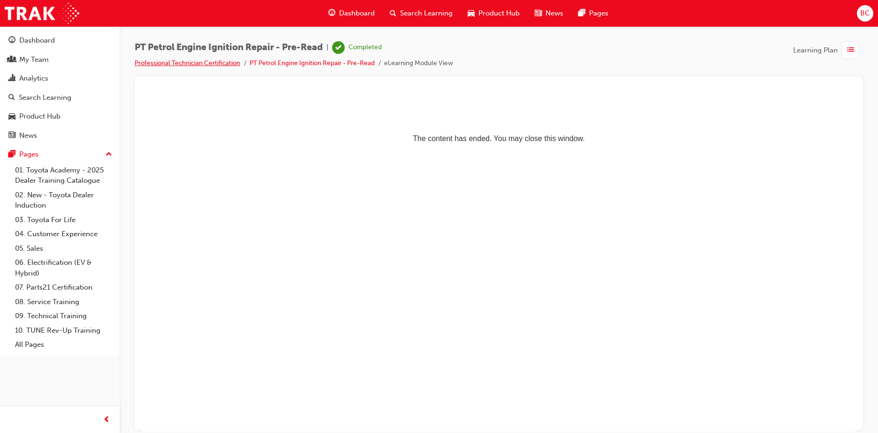
click at [229, 60] on link "Professional Technician Certification" at bounding box center [187, 63] width 105 height 8
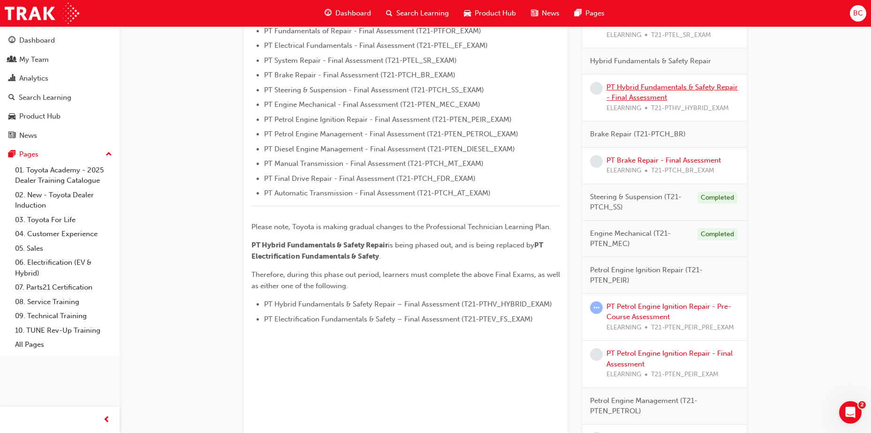
scroll to position [328, 0]
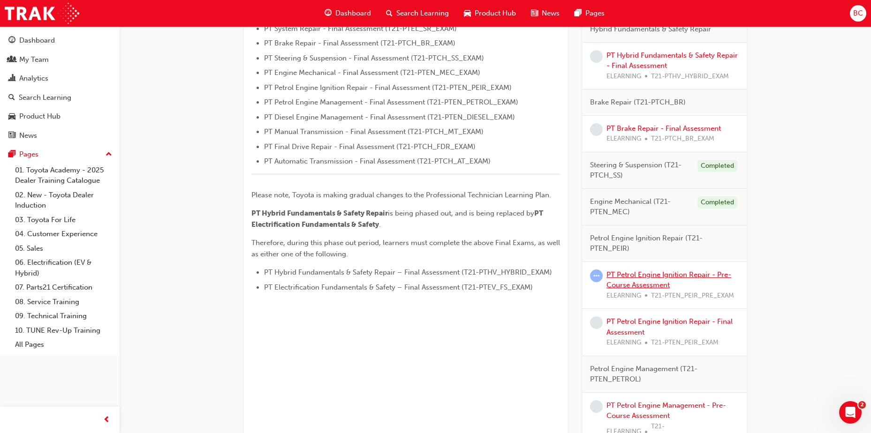
click at [641, 278] on link "PT Petrol Engine Ignition Repair - Pre-Course Assessment" at bounding box center [668, 280] width 125 height 19
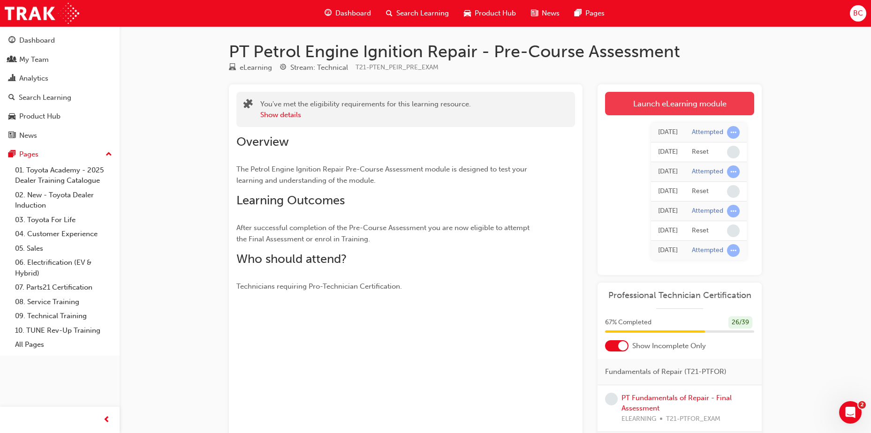
click at [646, 98] on link "Launch eLearning module" at bounding box center [679, 103] width 149 height 23
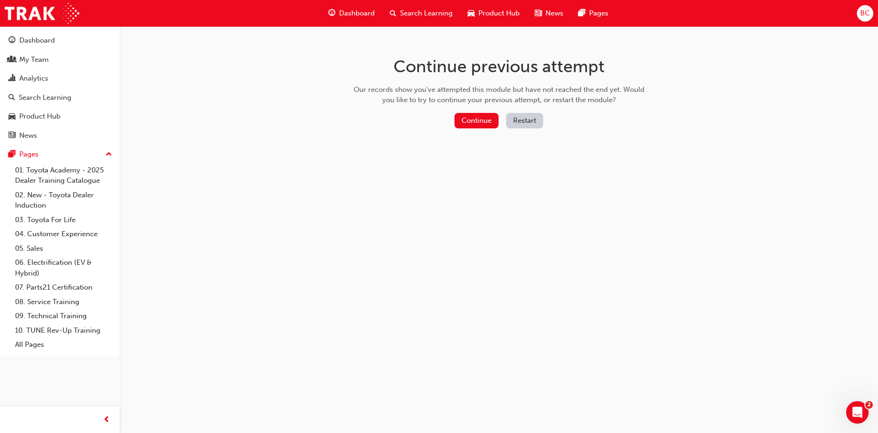
click at [517, 121] on button "Restart" at bounding box center [524, 120] width 37 height 15
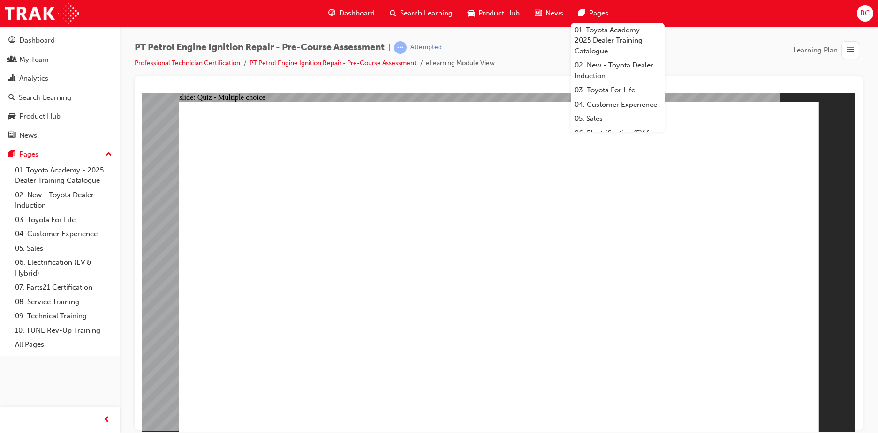
click at [711, 66] on div "PT Petrol Engine Ignition Repair - Pre-Course Assessment | Attempted Profession…" at bounding box center [499, 58] width 728 height 35
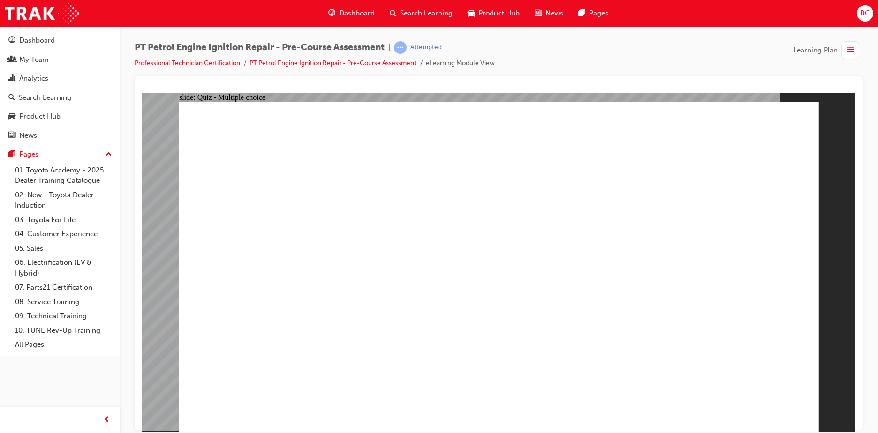
drag, startPoint x: 506, startPoint y: 369, endPoint x: 504, endPoint y: 356, distance: 13.3
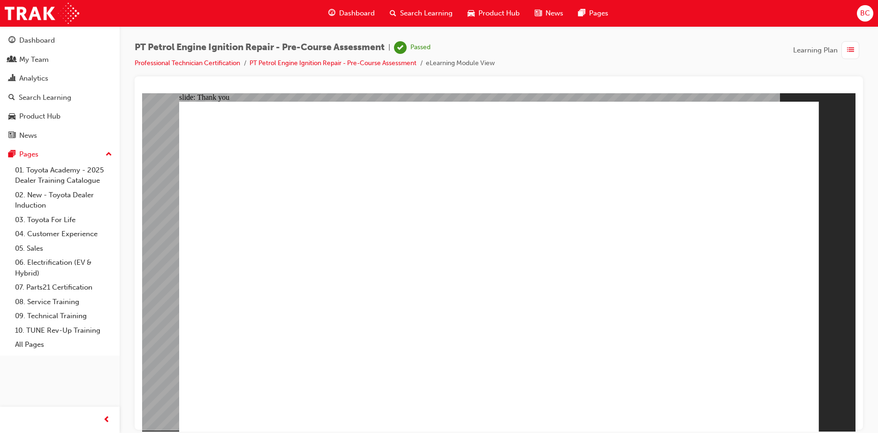
click at [519, 52] on div "PT Petrol Engine Ignition Repair - Pre-Course Assessment | Passed Professional …" at bounding box center [499, 58] width 728 height 35
click at [226, 64] on link "Professional Technician Certification" at bounding box center [187, 63] width 105 height 8
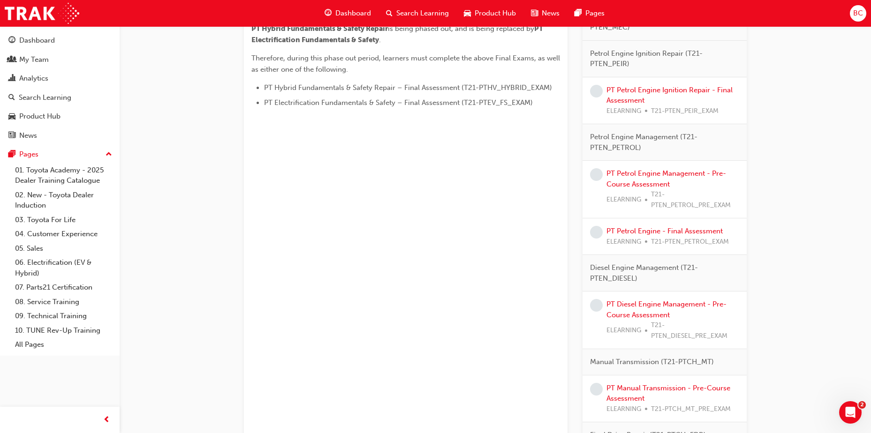
scroll to position [482, 0]
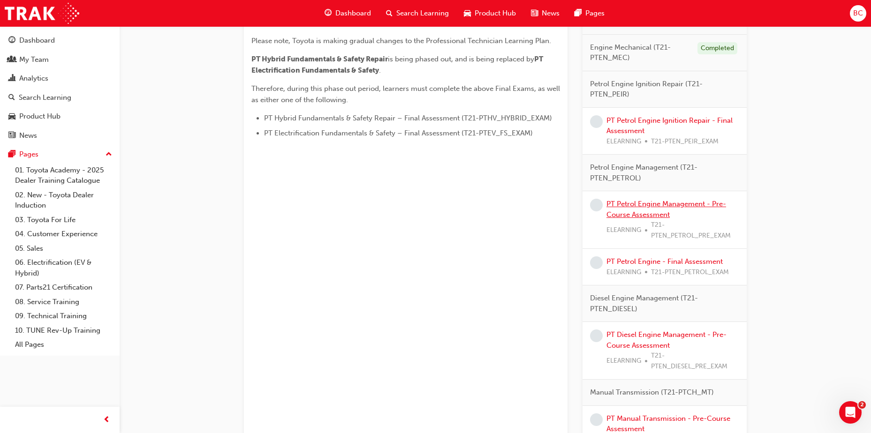
click at [672, 203] on link "PT Petrol Engine Management - Pre-Course Assessment" at bounding box center [666, 209] width 120 height 19
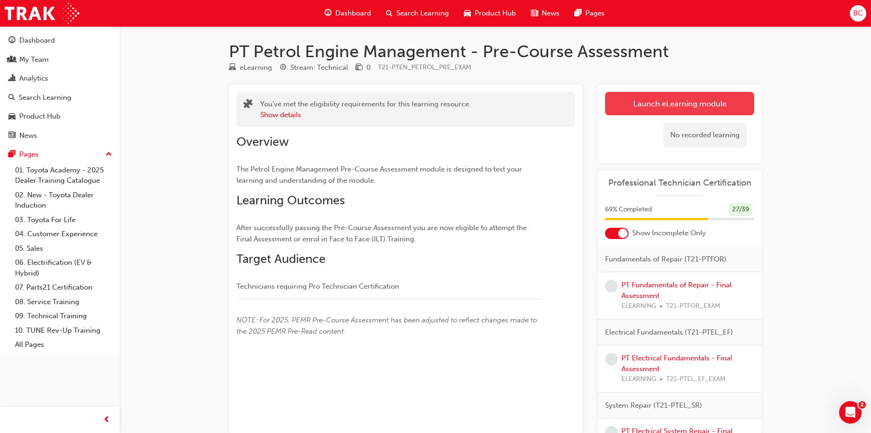
click at [662, 104] on link "Launch eLearning module" at bounding box center [679, 103] width 149 height 23
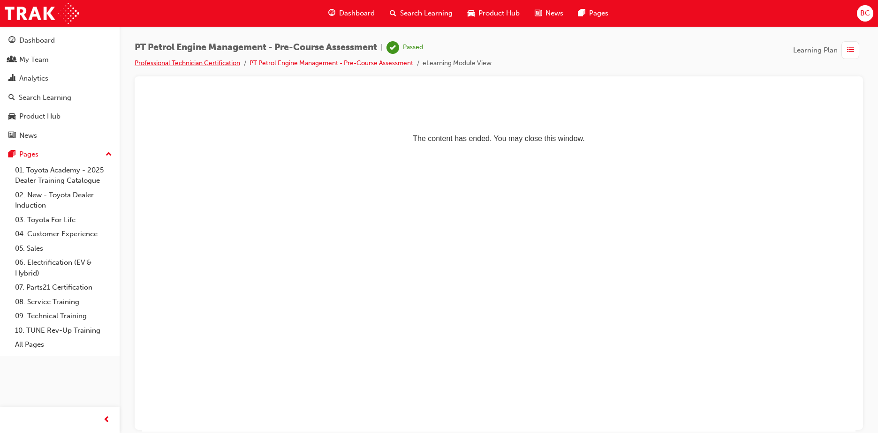
click at [224, 63] on link "Professional Technician Certification" at bounding box center [187, 63] width 105 height 8
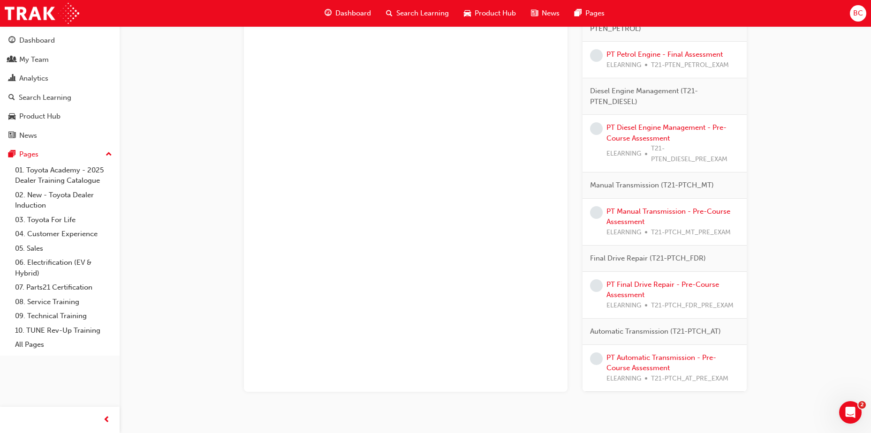
scroll to position [609, 0]
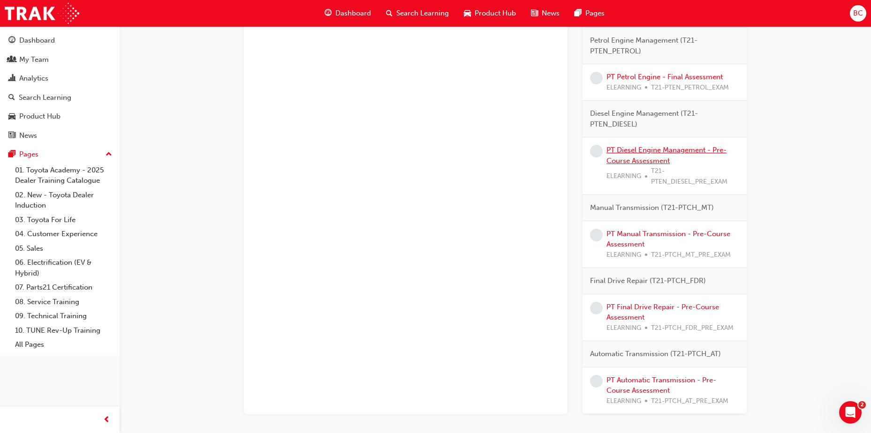
click at [656, 147] on link "PT Diesel Engine Management - Pre-Course Assessment" at bounding box center [666, 155] width 120 height 19
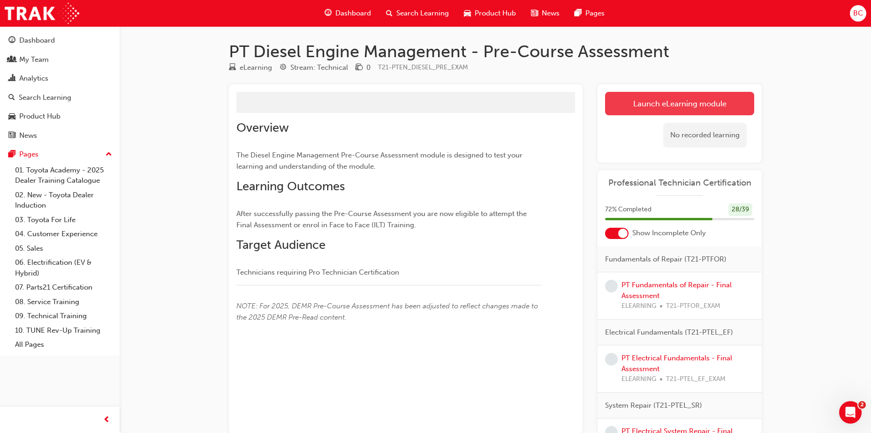
click at [679, 97] on link "Launch eLearning module" at bounding box center [679, 103] width 149 height 23
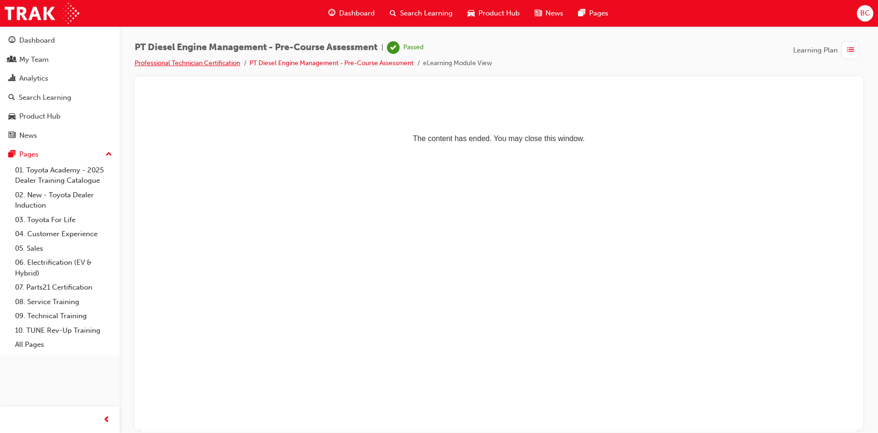
click at [232, 64] on link "Professional Technician Certification" at bounding box center [187, 63] width 105 height 8
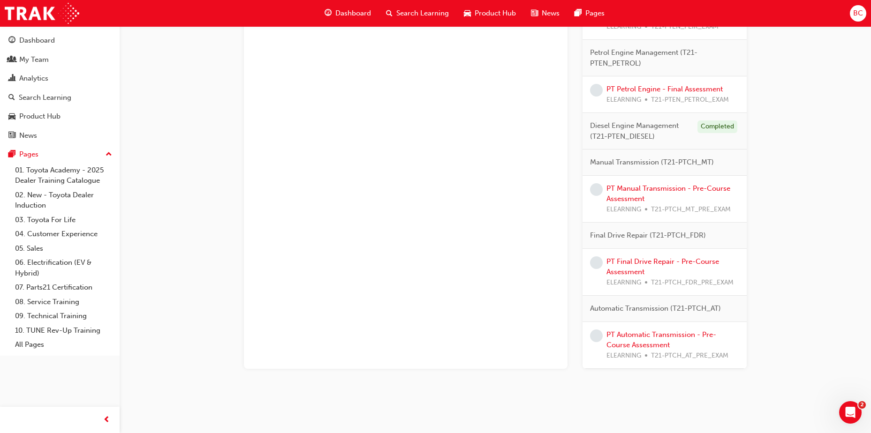
scroll to position [601, 0]
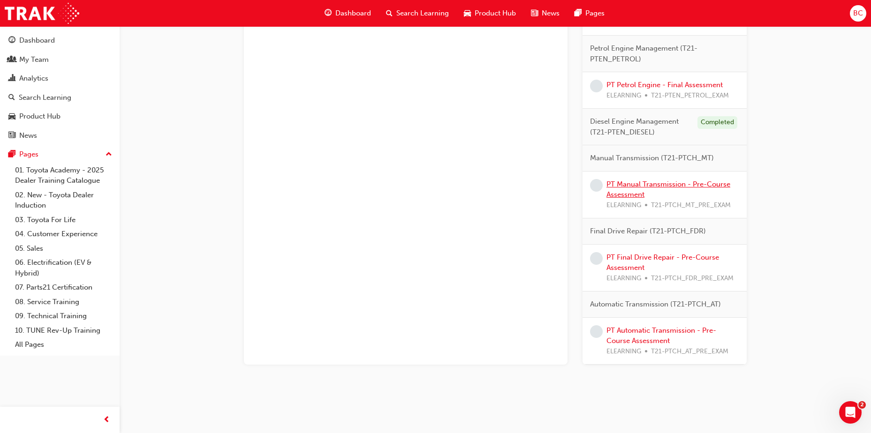
click at [716, 187] on link "PT Manual Transmission - Pre-Course Assessment" at bounding box center [668, 189] width 124 height 19
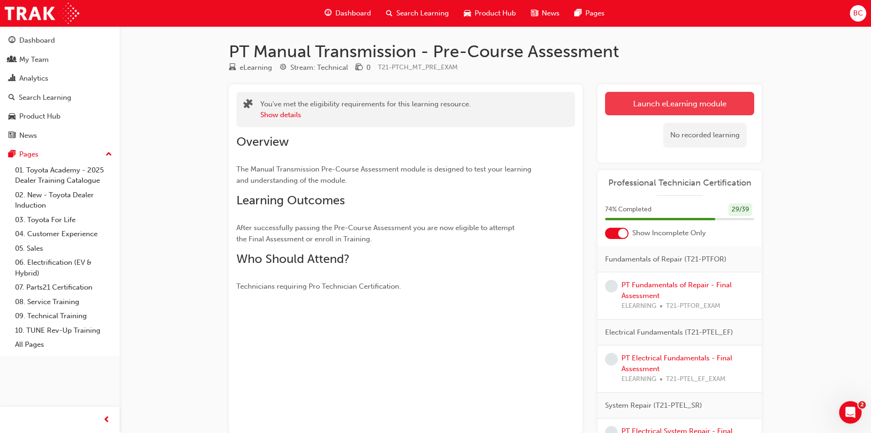
click at [671, 96] on link "Launch eLearning module" at bounding box center [679, 103] width 149 height 23
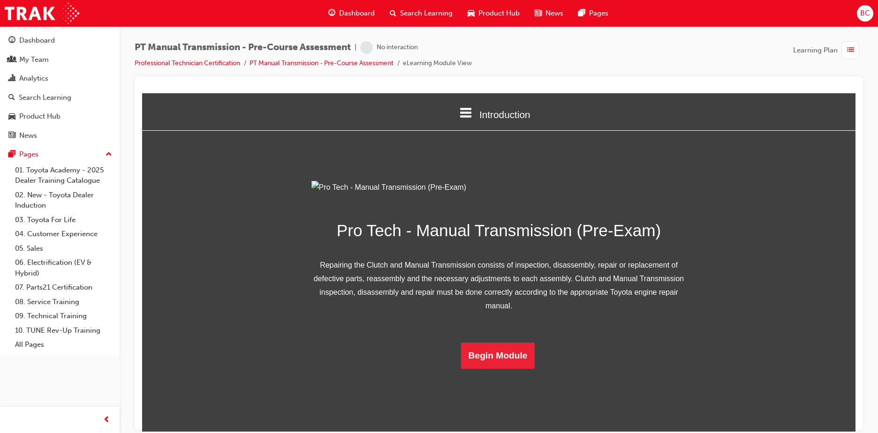
scroll to position [41, 0]
click at [487, 368] on button "Begin Module" at bounding box center [498, 355] width 74 height 26
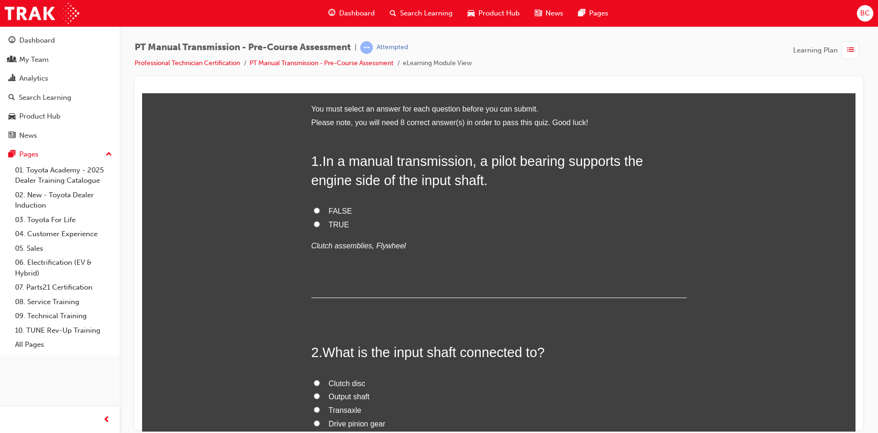
scroll to position [0, 0]
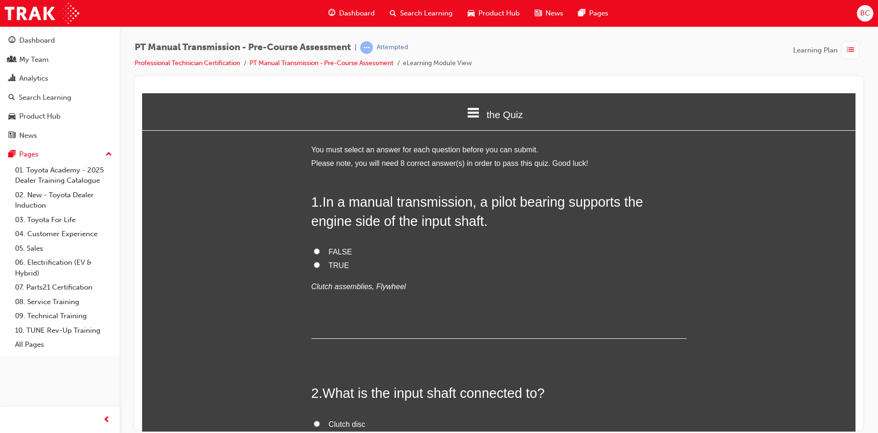
click at [336, 266] on span "TRUE" at bounding box center [339, 265] width 21 height 8
click at [320, 266] on input "TRUE" at bounding box center [317, 265] width 6 height 6
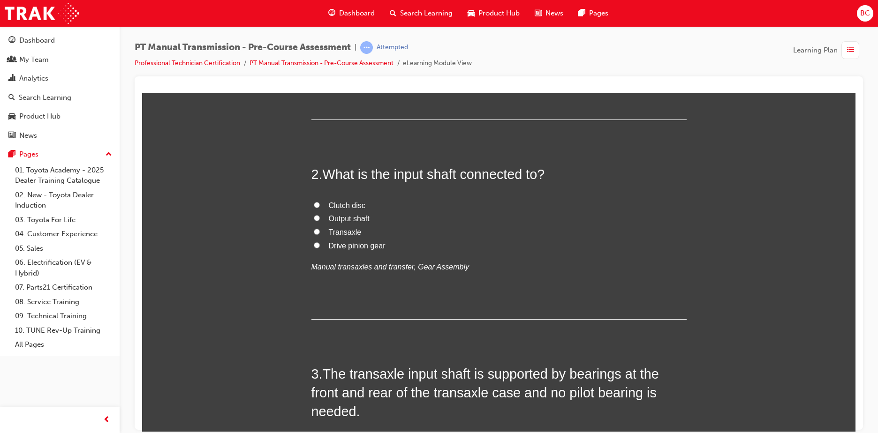
scroll to position [328, 0]
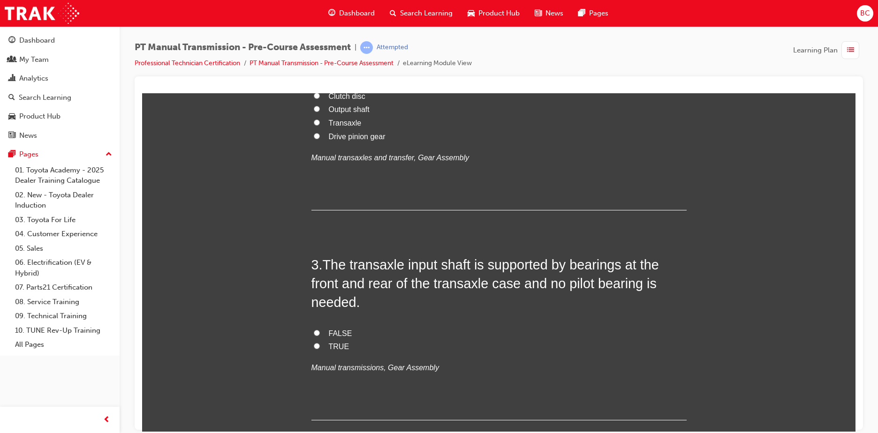
click at [329, 334] on span "FALSE" at bounding box center [340, 333] width 23 height 8
click at [320, 334] on input "FALSE" at bounding box center [317, 333] width 6 height 6
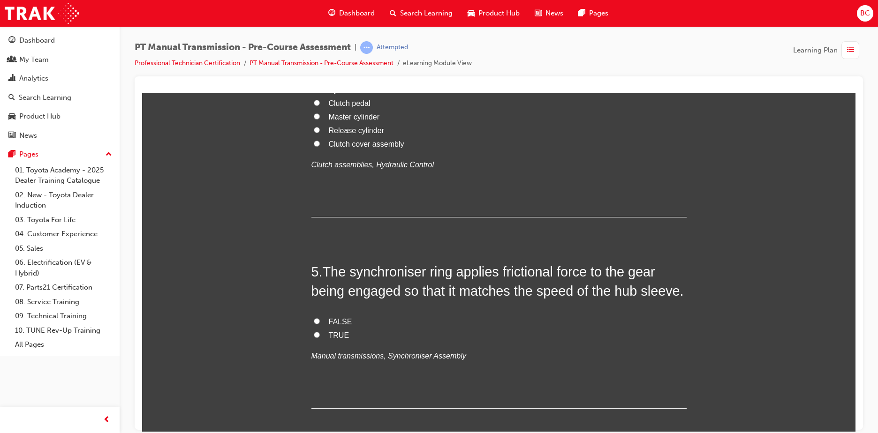
scroll to position [797, 0]
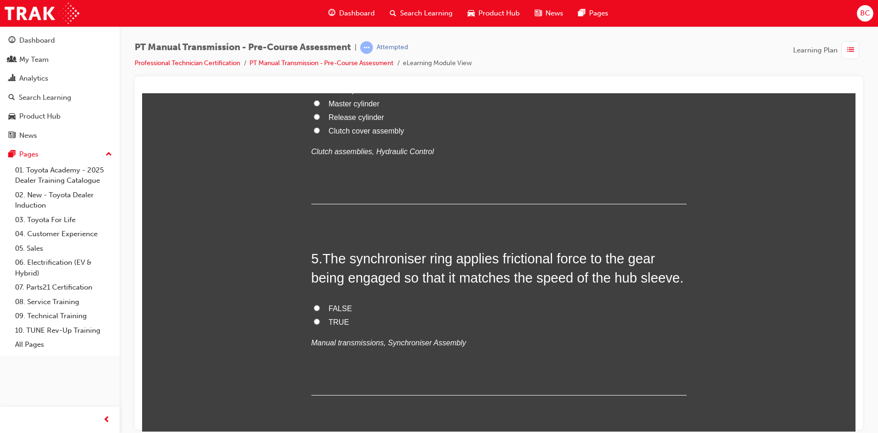
click at [351, 107] on span "Master cylinder" at bounding box center [354, 103] width 51 height 8
click at [320, 106] on input "Master cylinder" at bounding box center [317, 103] width 6 height 6
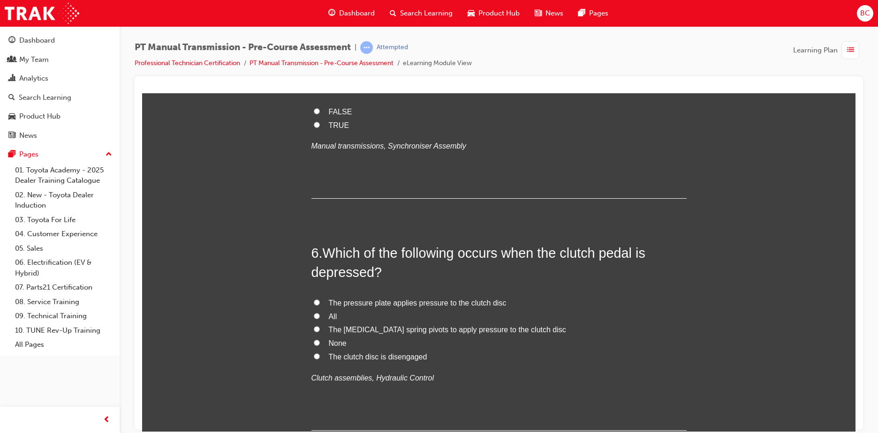
scroll to position [1031, 0]
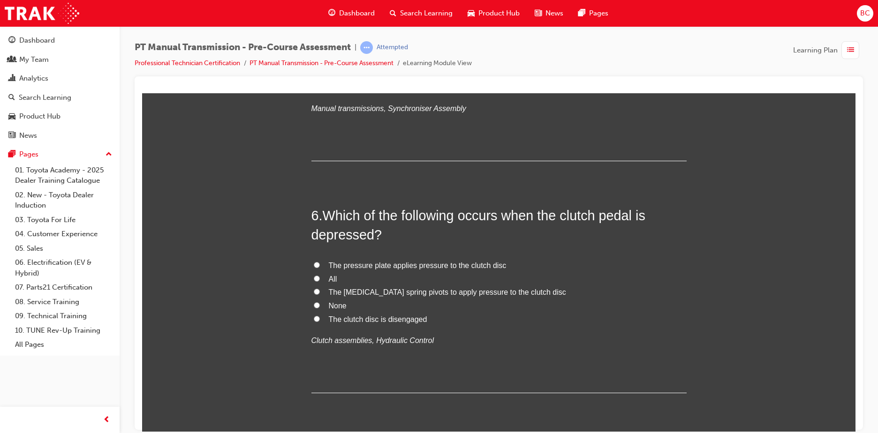
click at [340, 91] on span "TRUE" at bounding box center [339, 87] width 21 height 8
click at [320, 90] on input "TRUE" at bounding box center [317, 87] width 6 height 6
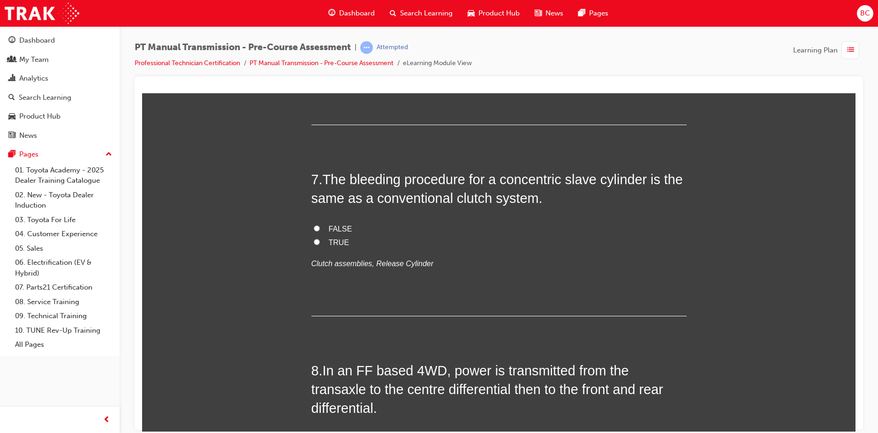
scroll to position [1313, 0]
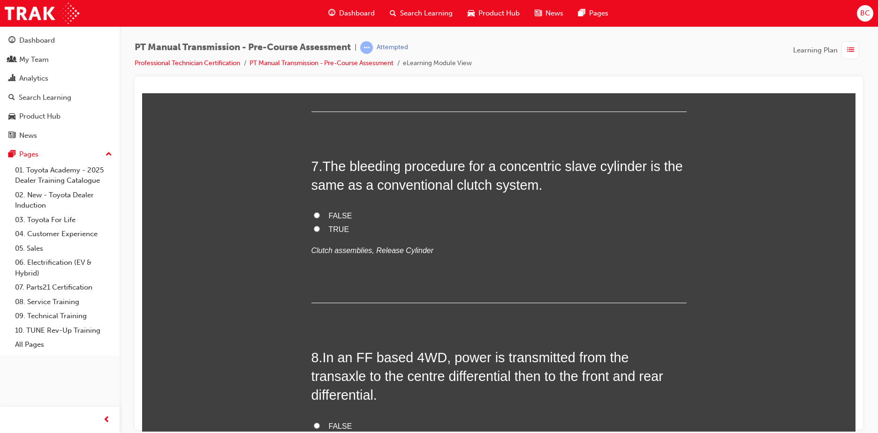
click at [382, 42] on span "The clutch disc is disengaged" at bounding box center [378, 38] width 98 height 8
click at [320, 40] on input "The clutch disc is disengaged" at bounding box center [317, 37] width 6 height 6
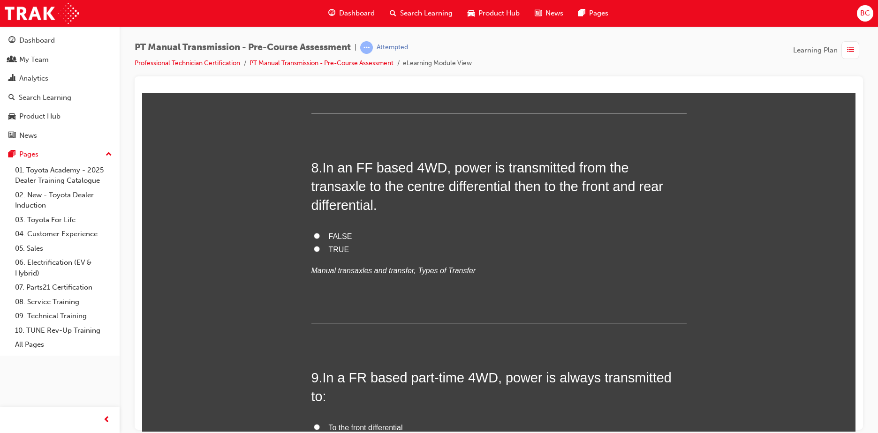
scroll to position [1547, 0]
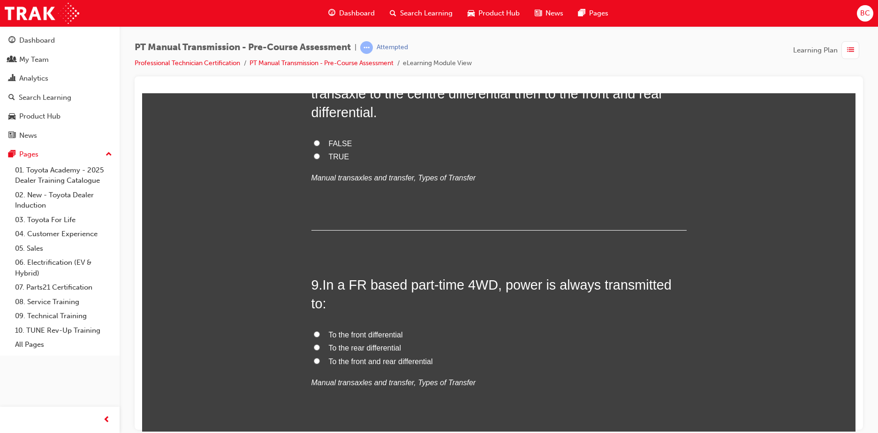
scroll to position [1641, 0]
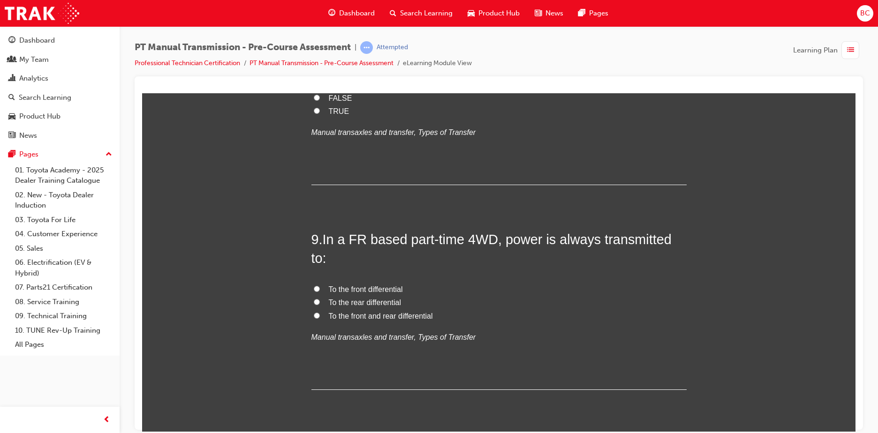
click at [334, 115] on span "TRUE" at bounding box center [339, 111] width 21 height 8
click at [320, 113] on input "TRUE" at bounding box center [317, 110] width 6 height 6
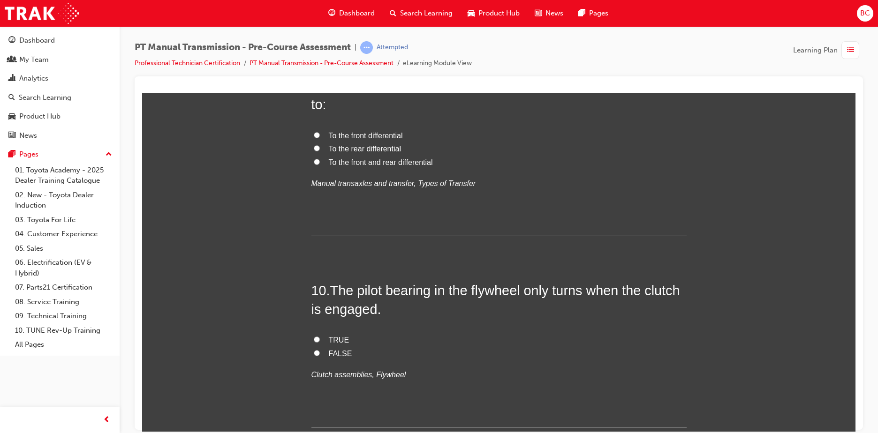
scroll to position [1828, 0]
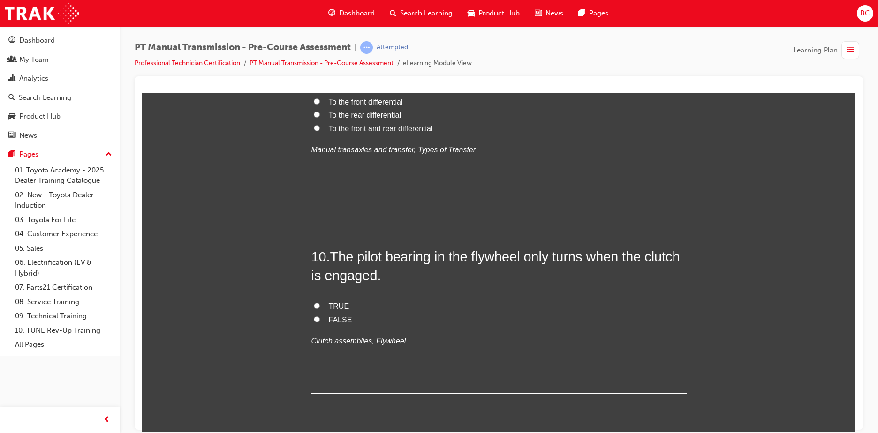
click at [369, 119] on span "To the rear differential" at bounding box center [365, 115] width 72 height 8
click at [320, 117] on input "To the rear differential" at bounding box center [317, 114] width 6 height 6
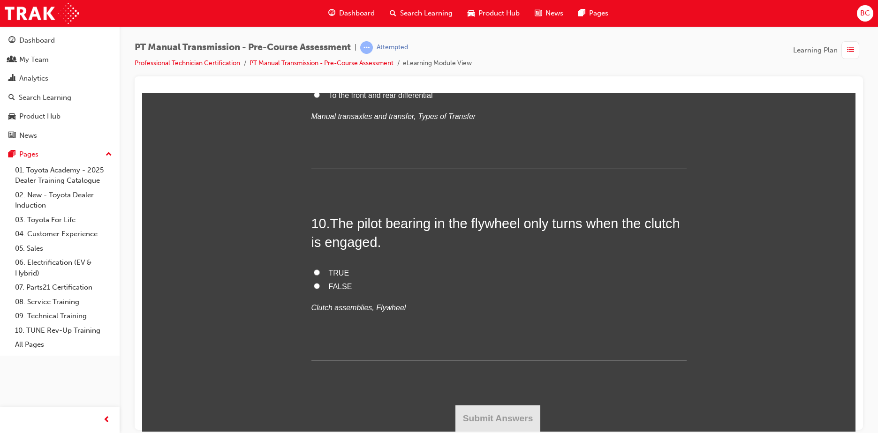
scroll to position [2063, 0]
click at [334, 277] on span "TRUE" at bounding box center [339, 273] width 21 height 8
click at [320, 275] on input "TRUE" at bounding box center [317, 272] width 6 height 6
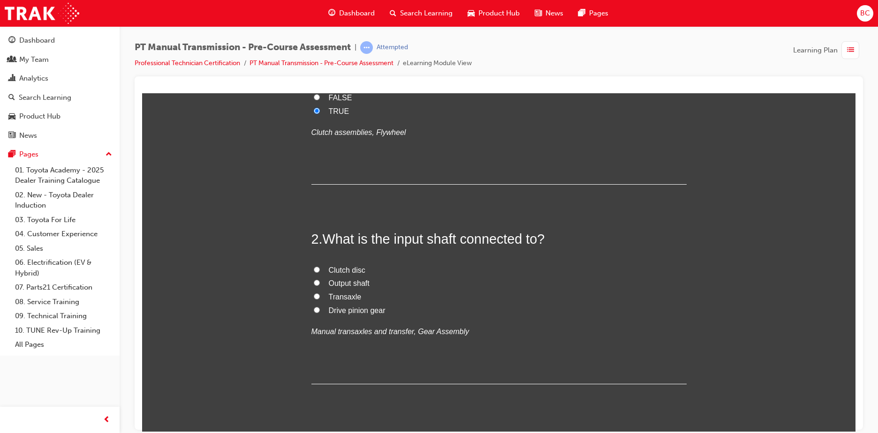
scroll to position [153, 0]
click at [348, 271] on span "Clutch disc" at bounding box center [347, 271] width 37 height 8
click at [320, 271] on input "Clutch disc" at bounding box center [317, 271] width 6 height 6
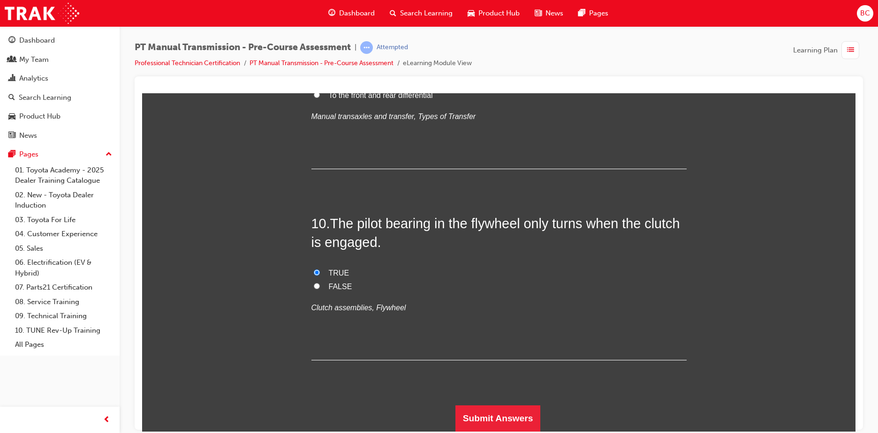
scroll to position [2075, 0]
click at [490, 408] on button "Submit Answers" at bounding box center [497, 418] width 85 height 26
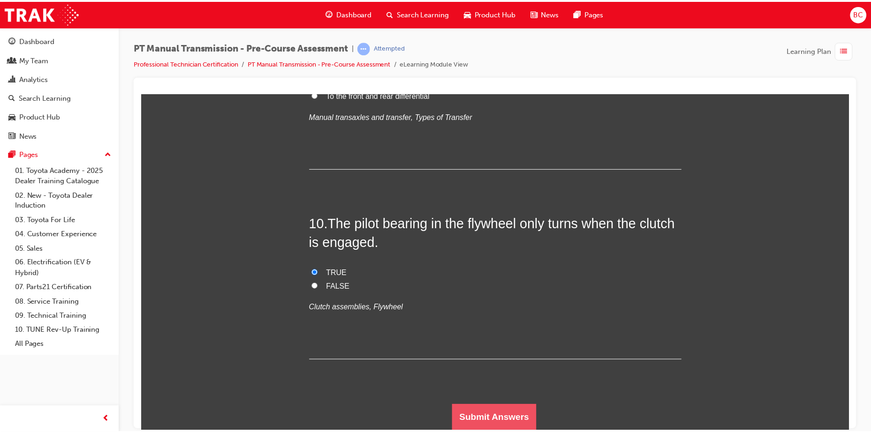
scroll to position [0, 0]
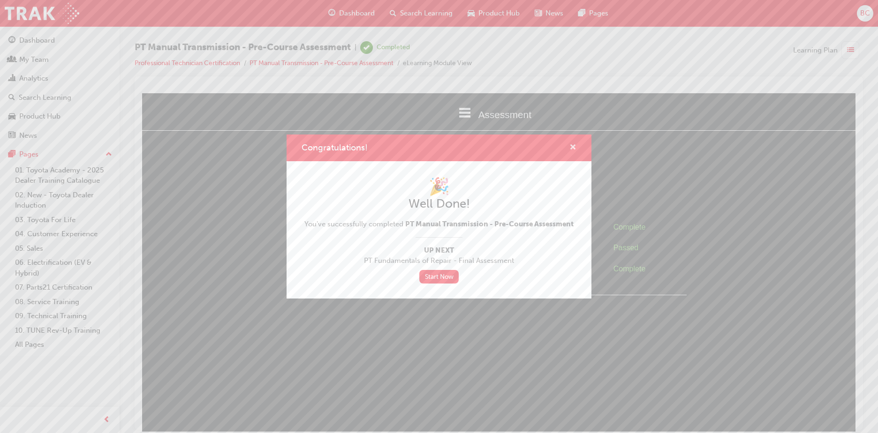
click at [572, 146] on span "cross-icon" at bounding box center [572, 148] width 7 height 8
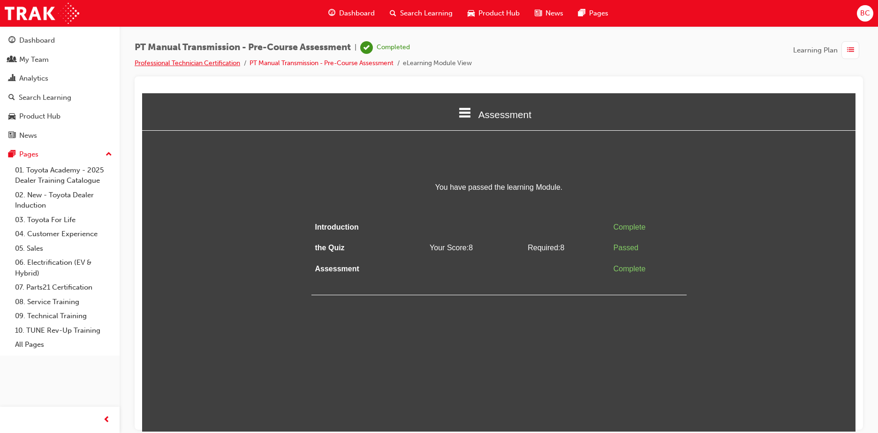
click at [220, 59] on link "Professional Technician Certification" at bounding box center [187, 63] width 105 height 8
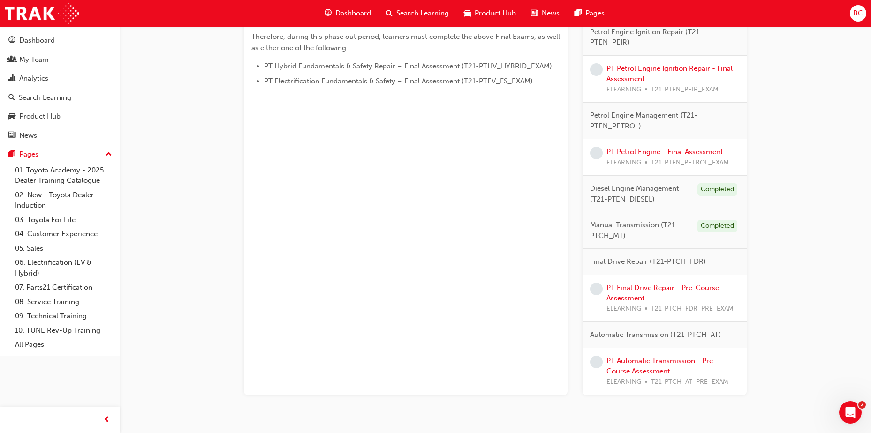
scroll to position [563, 0]
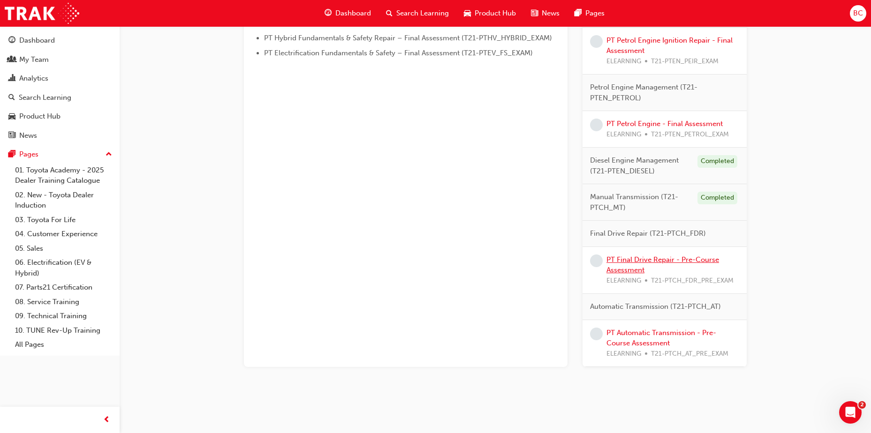
click at [658, 258] on link "PT Final Drive Repair - Pre-Course Assessment" at bounding box center [662, 265] width 113 height 19
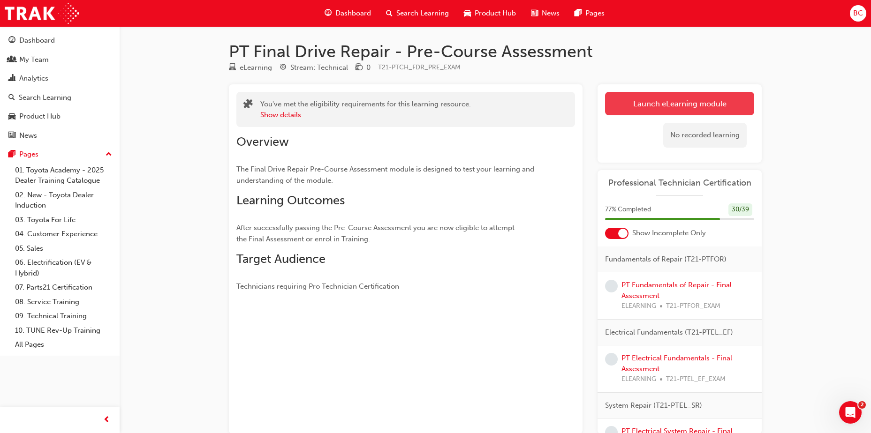
click at [639, 111] on link "Launch eLearning module" at bounding box center [679, 103] width 149 height 23
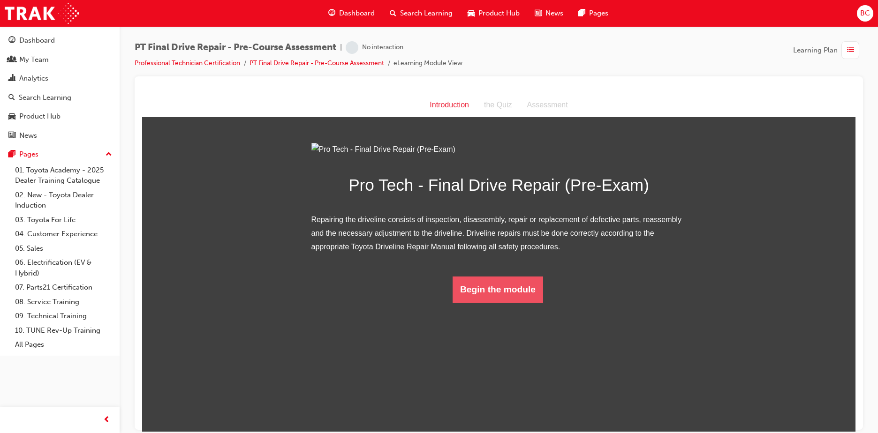
click at [496, 302] on button "Begin the module" at bounding box center [497, 289] width 90 height 26
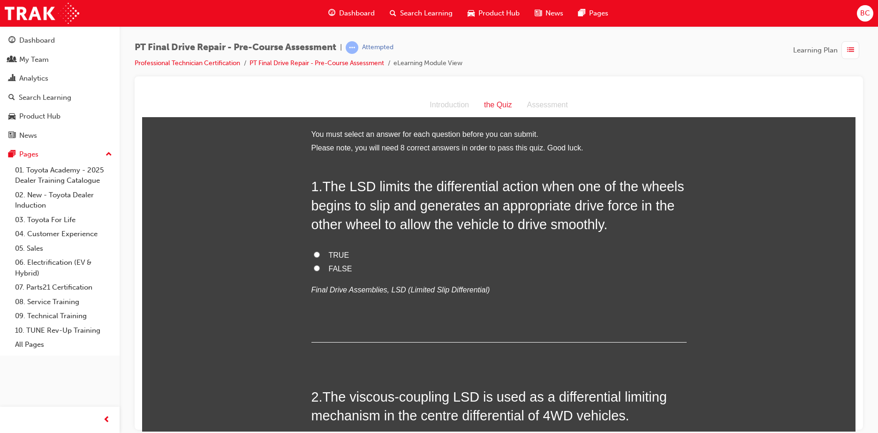
click at [330, 253] on span "TRUE" at bounding box center [339, 255] width 21 height 8
click at [320, 253] on input "TRUE" at bounding box center [317, 254] width 6 height 6
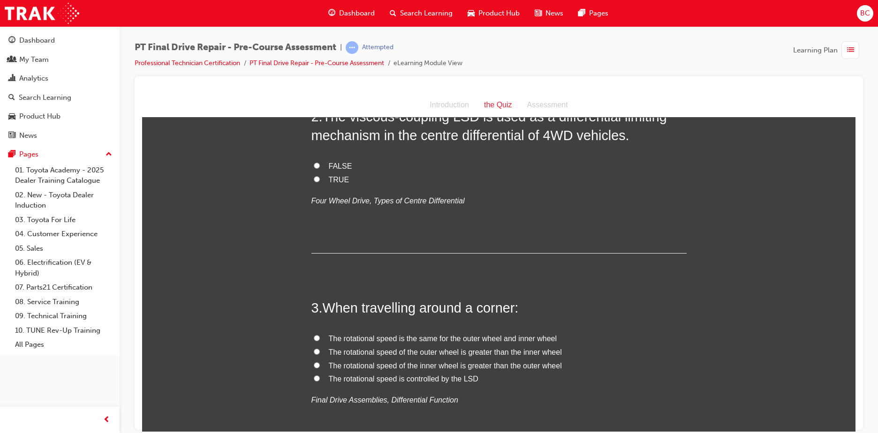
scroll to position [281, 0]
click at [387, 347] on span "The rotational speed of the outer wheel is greater than the inner wheel" at bounding box center [445, 351] width 233 height 8
click at [320, 347] on input "The rotational speed of the outer wheel is greater than the inner wheel" at bounding box center [317, 350] width 6 height 6
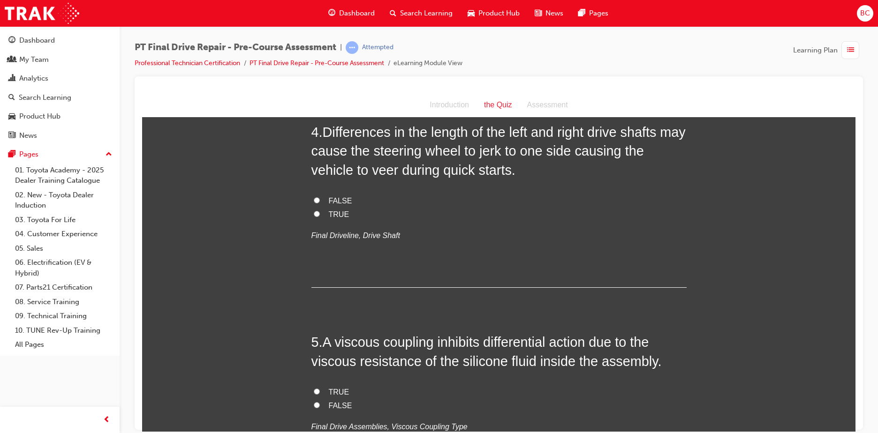
scroll to position [656, 0]
click at [335, 213] on span "TRUE" at bounding box center [339, 213] width 21 height 8
click at [320, 213] on input "TRUE" at bounding box center [317, 213] width 6 height 6
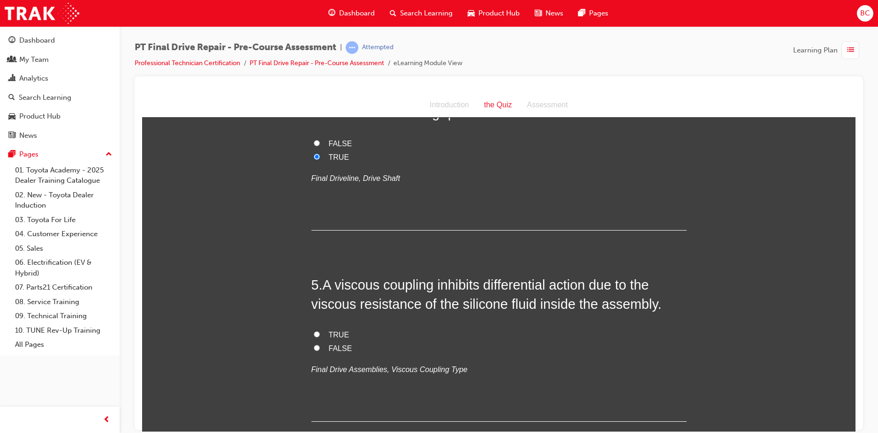
scroll to position [750, 0]
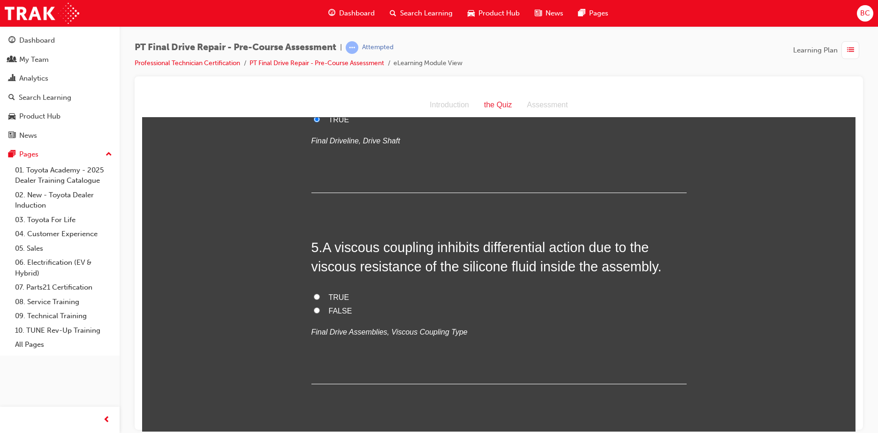
click at [329, 293] on span "TRUE" at bounding box center [339, 297] width 21 height 8
click at [320, 293] on input "TRUE" at bounding box center [317, 296] width 6 height 6
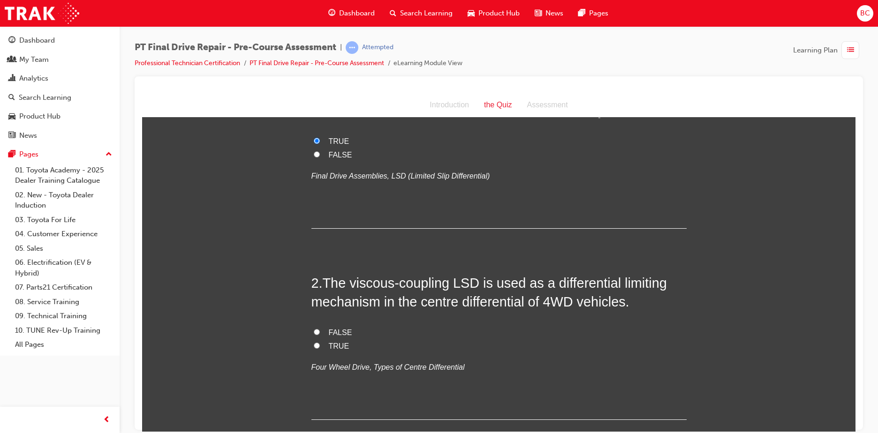
scroll to position [94, 0]
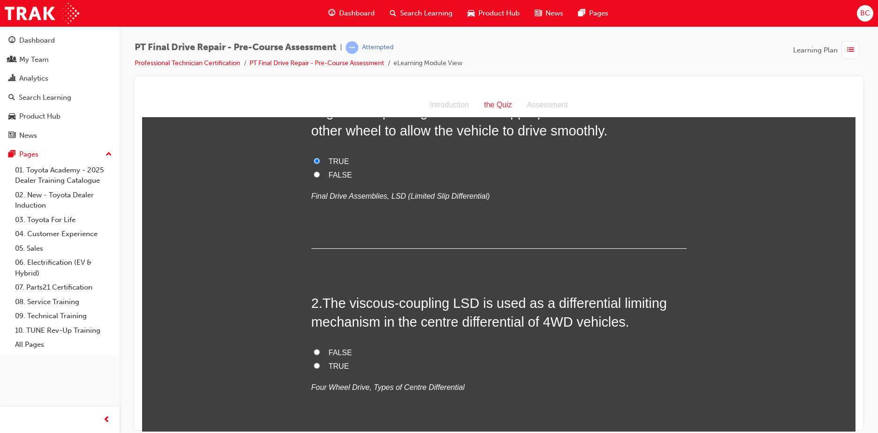
click at [336, 350] on span "FALSE" at bounding box center [340, 352] width 23 height 8
click at [320, 350] on input "FALSE" at bounding box center [317, 352] width 6 height 6
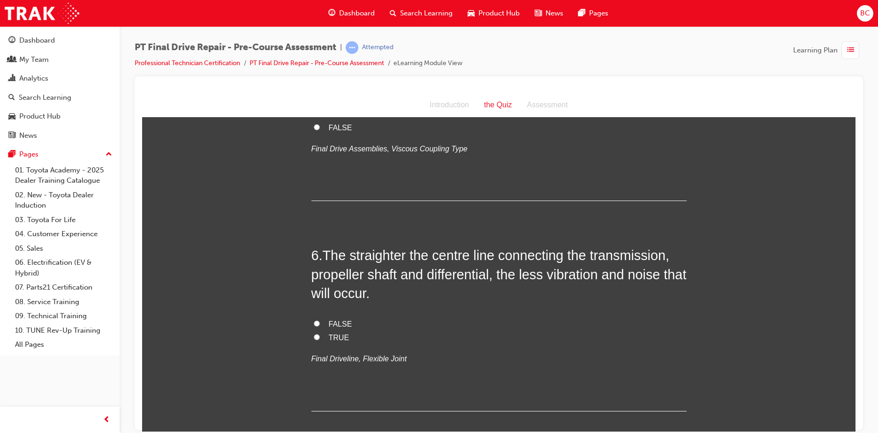
scroll to position [938, 0]
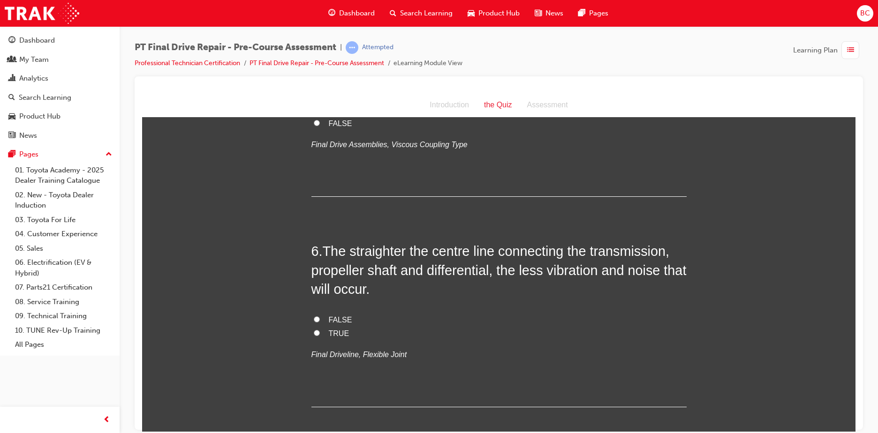
click at [332, 330] on span "TRUE" at bounding box center [339, 333] width 21 height 8
click at [320, 330] on input "TRUE" at bounding box center [317, 333] width 6 height 6
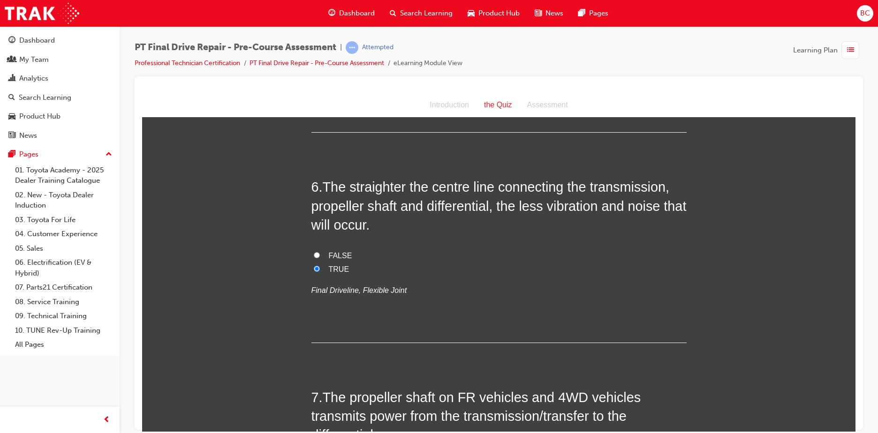
scroll to position [1172, 0]
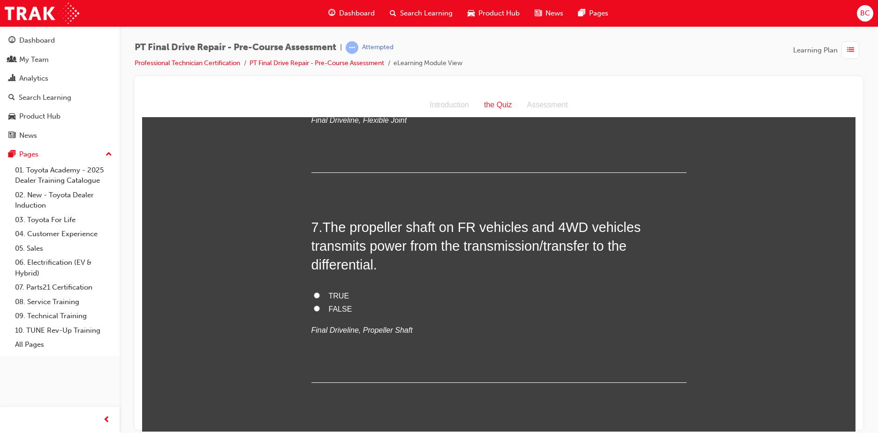
click at [336, 293] on span "TRUE" at bounding box center [339, 296] width 21 height 8
click at [320, 293] on input "TRUE" at bounding box center [317, 295] width 6 height 6
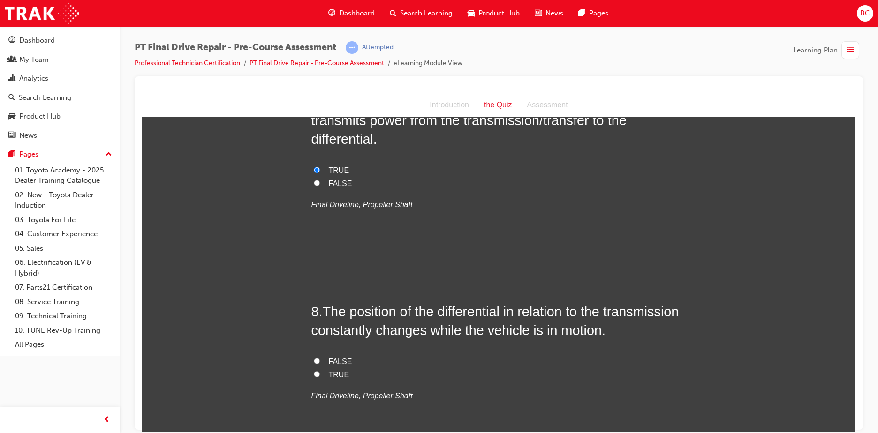
scroll to position [1360, 0]
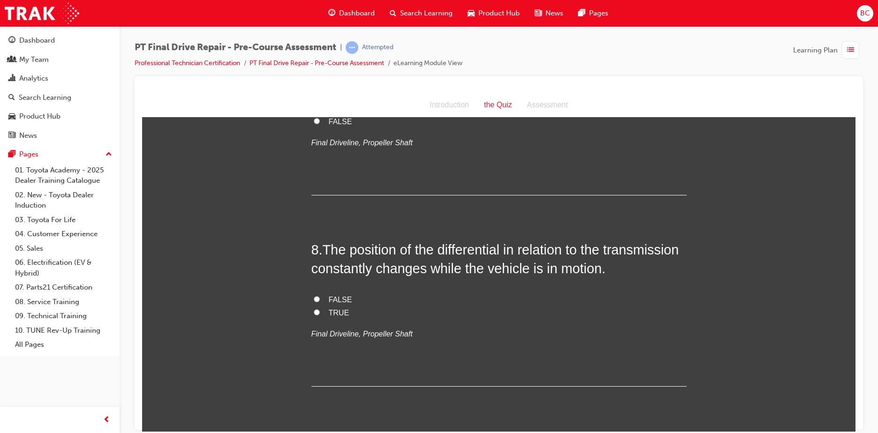
click at [330, 312] on span "TRUE" at bounding box center [339, 312] width 21 height 8
click at [320, 312] on input "TRUE" at bounding box center [317, 312] width 6 height 6
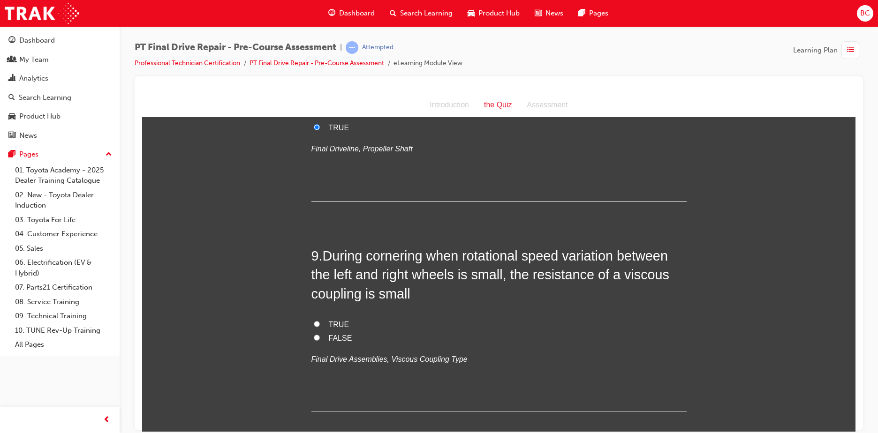
scroll to position [1547, 0]
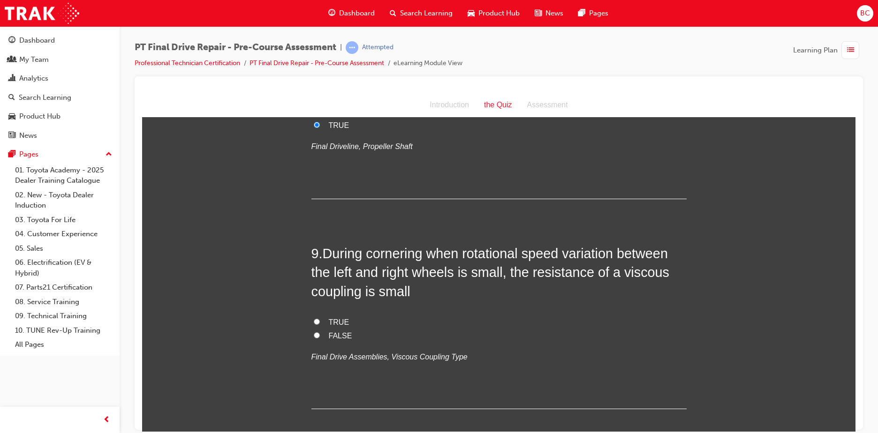
click at [332, 323] on span "TRUE" at bounding box center [339, 322] width 21 height 8
click at [320, 323] on input "TRUE" at bounding box center [317, 321] width 6 height 6
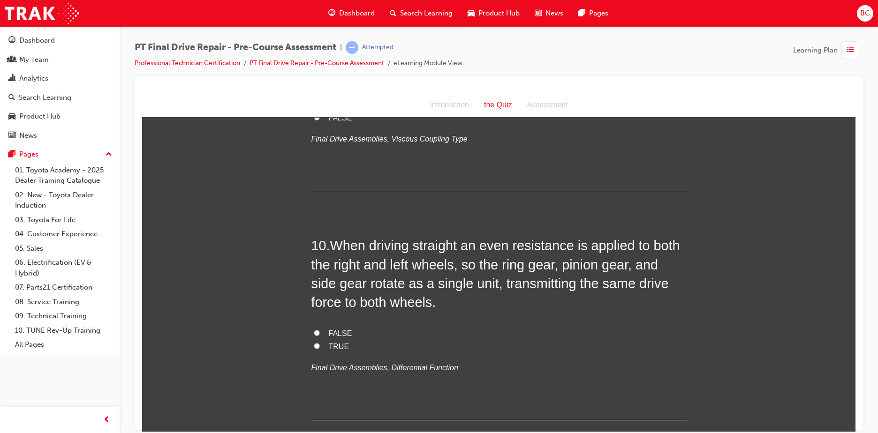
scroll to position [1781, 0]
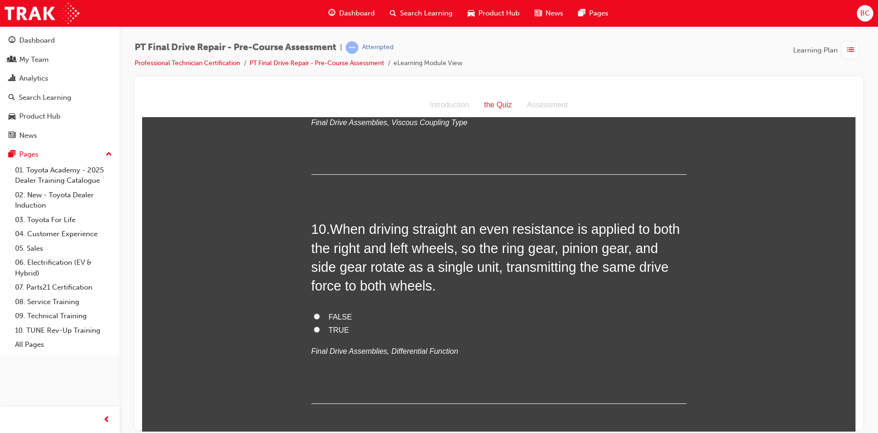
click at [331, 326] on span "TRUE" at bounding box center [339, 330] width 21 height 8
click at [320, 326] on input "TRUE" at bounding box center [317, 329] width 6 height 6
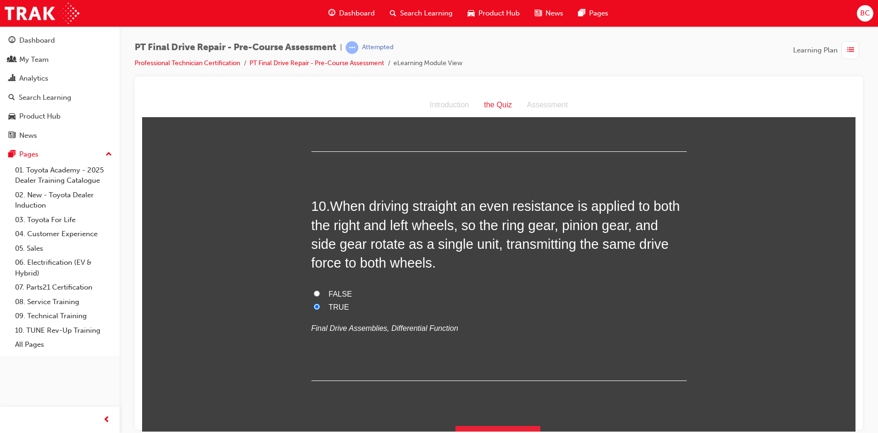
scroll to position [1825, 0]
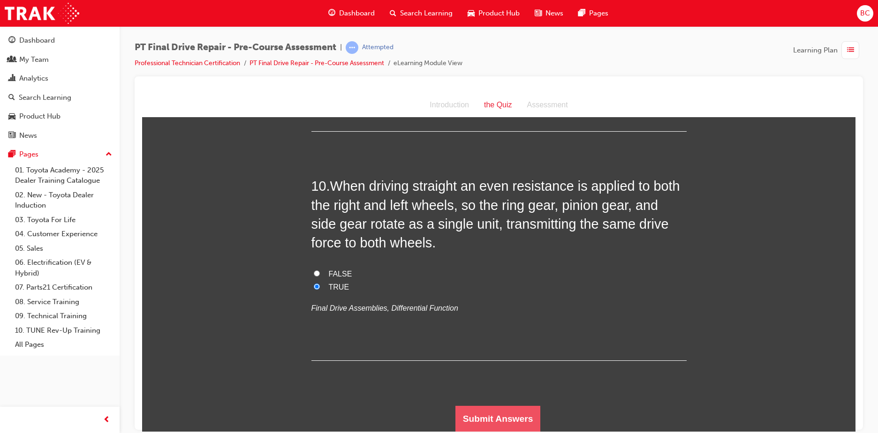
click at [496, 413] on button "Submit Answers" at bounding box center [497, 419] width 85 height 26
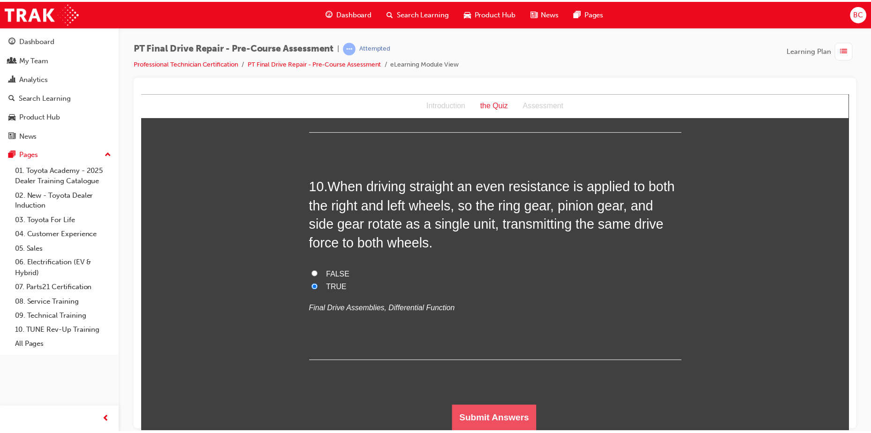
scroll to position [0, 0]
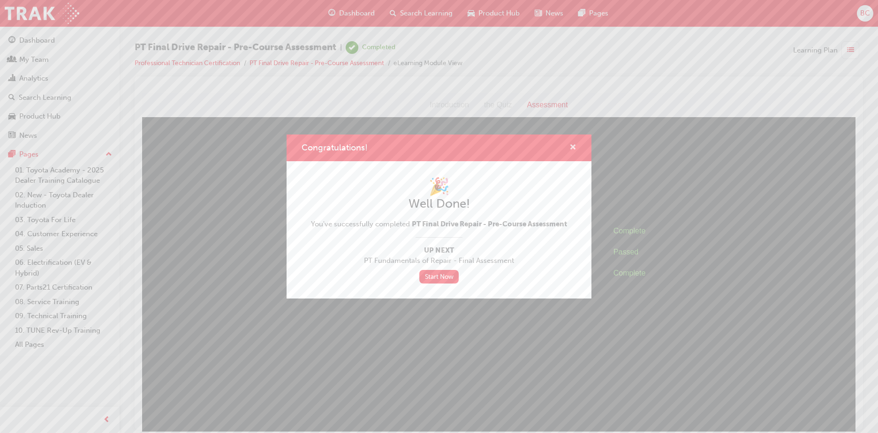
click at [574, 147] on span "cross-icon" at bounding box center [572, 148] width 7 height 8
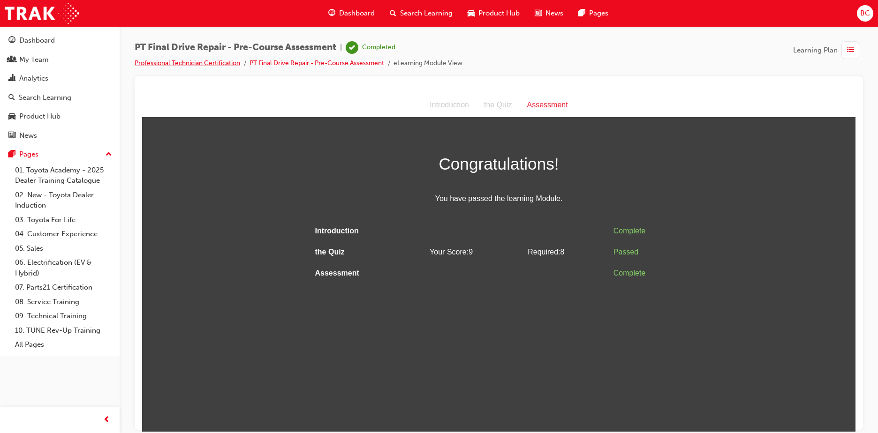
click at [234, 64] on link "Professional Technician Certification" at bounding box center [187, 63] width 105 height 8
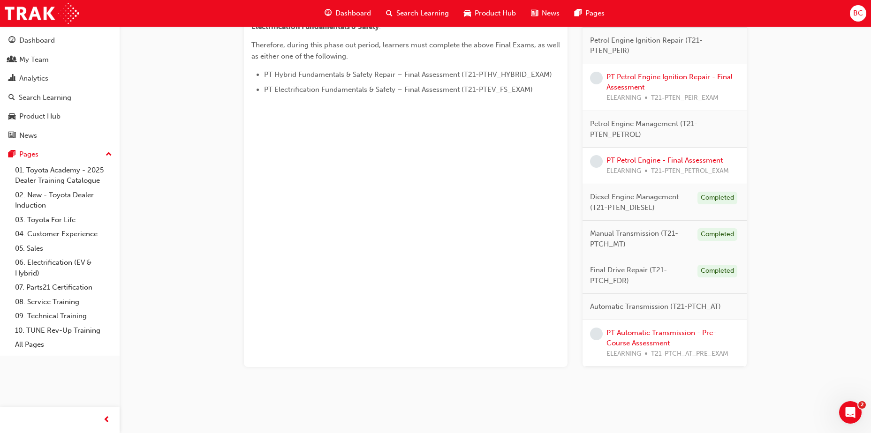
scroll to position [528, 0]
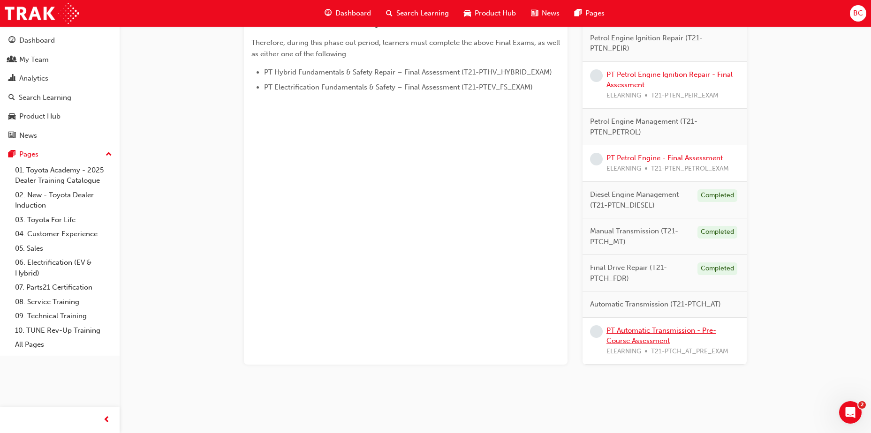
click at [661, 330] on link "PT Automatic Transmission - Pre-Course Assessment" at bounding box center [661, 335] width 110 height 19
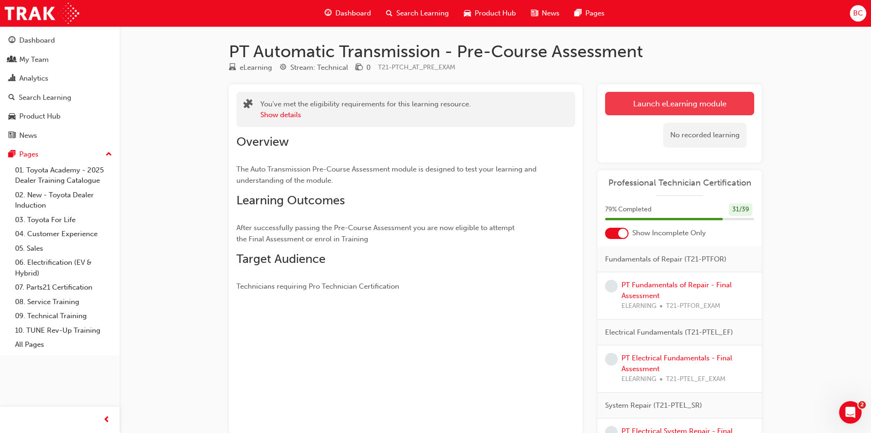
click at [649, 110] on link "Launch eLearning module" at bounding box center [679, 103] width 149 height 23
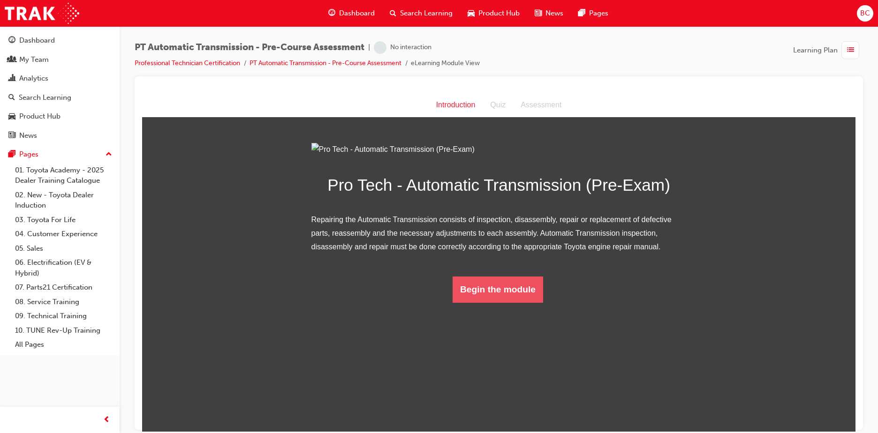
click at [480, 302] on button "Begin the module" at bounding box center [497, 289] width 90 height 26
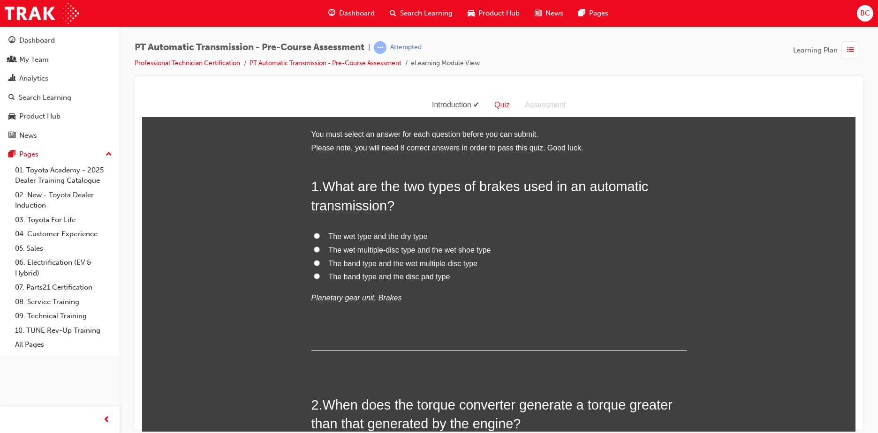
click at [367, 265] on span "The band type and the wet multiple-disc type" at bounding box center [403, 263] width 149 height 8
click at [320, 265] on input "The band type and the wet multiple-disc type" at bounding box center [317, 263] width 6 height 6
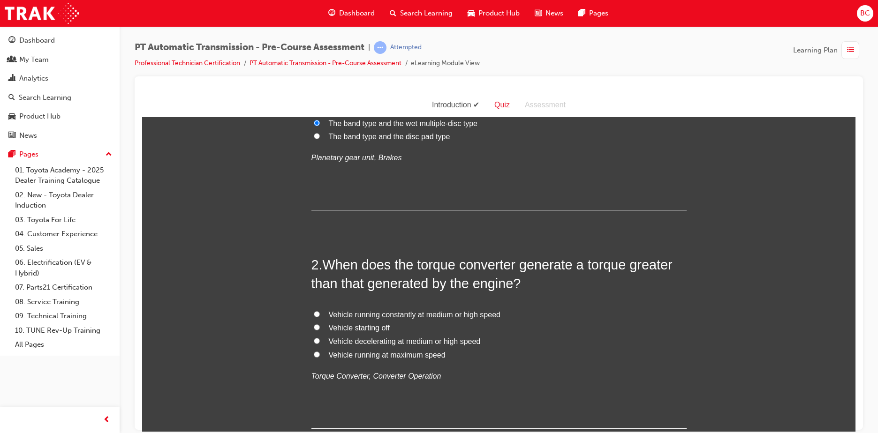
scroll to position [141, 0]
click at [354, 329] on span "Vehicle starting off" at bounding box center [359, 327] width 61 height 8
click at [320, 329] on input "Vehicle starting off" at bounding box center [317, 326] width 6 height 6
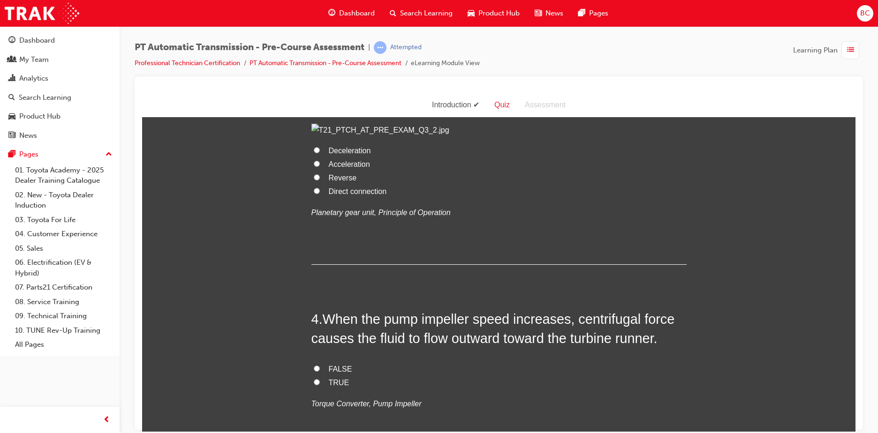
scroll to position [563, 0]
click at [353, 195] on span "Direct connection" at bounding box center [358, 191] width 58 height 8
click at [320, 193] on input "Direct connection" at bounding box center [317, 190] width 6 height 6
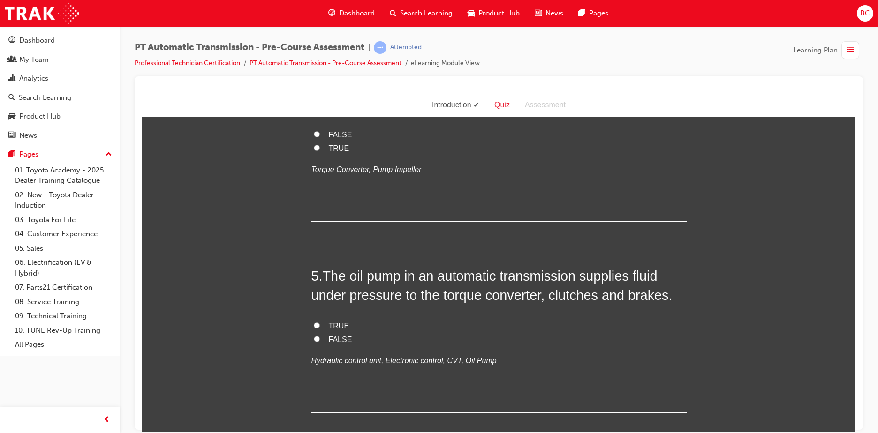
scroll to position [797, 0]
click at [333, 151] on span "TRUE" at bounding box center [339, 147] width 21 height 8
click at [320, 150] on input "TRUE" at bounding box center [317, 147] width 6 height 6
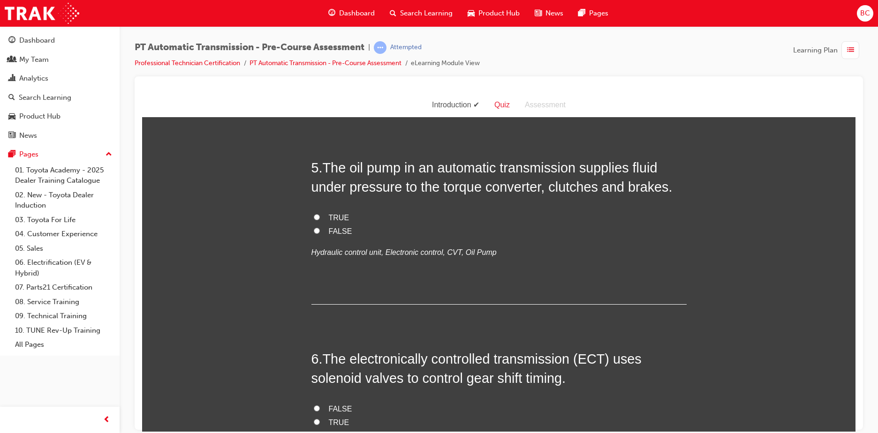
scroll to position [985, 0]
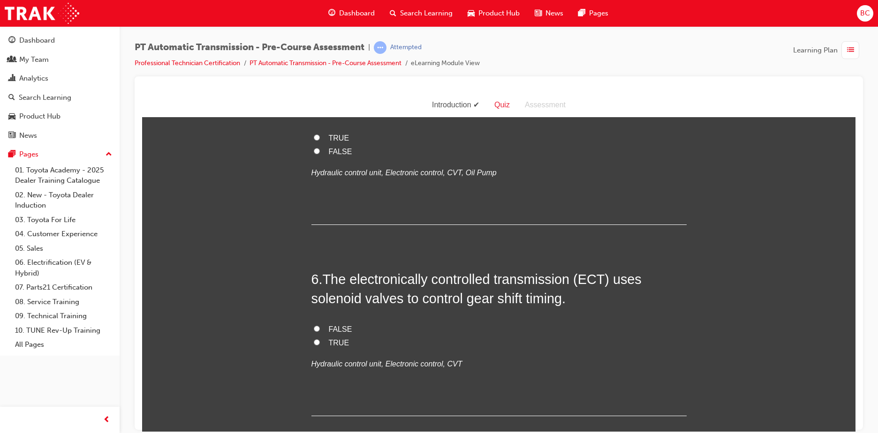
click at [329, 142] on span "TRUE" at bounding box center [339, 138] width 21 height 8
click at [320, 140] on input "TRUE" at bounding box center [317, 137] width 6 height 6
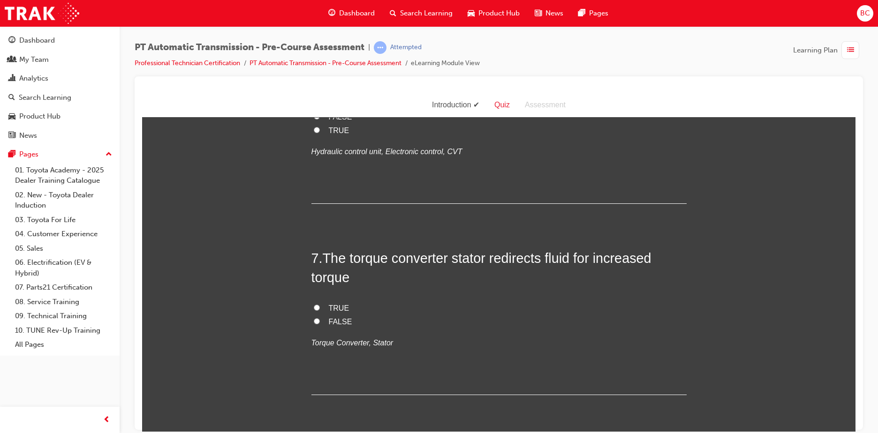
scroll to position [1219, 0]
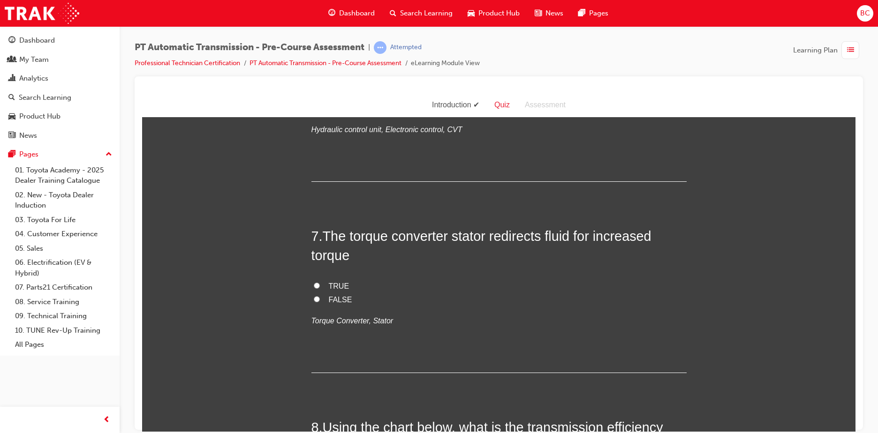
click at [329, 112] on span "TRUE" at bounding box center [339, 108] width 21 height 8
click at [320, 111] on input "TRUE" at bounding box center [317, 108] width 6 height 6
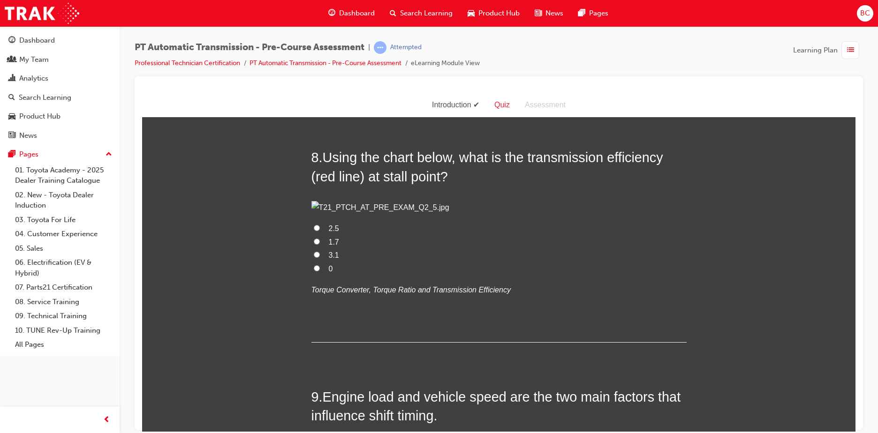
scroll to position [1500, 0]
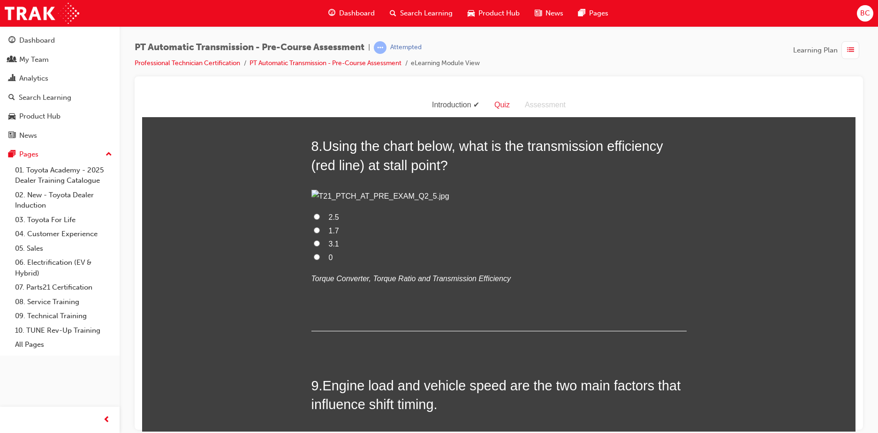
click at [337, 8] on span "TRUE" at bounding box center [339, 4] width 21 height 8
click at [320, 7] on input "TRUE" at bounding box center [317, 4] width 6 height 6
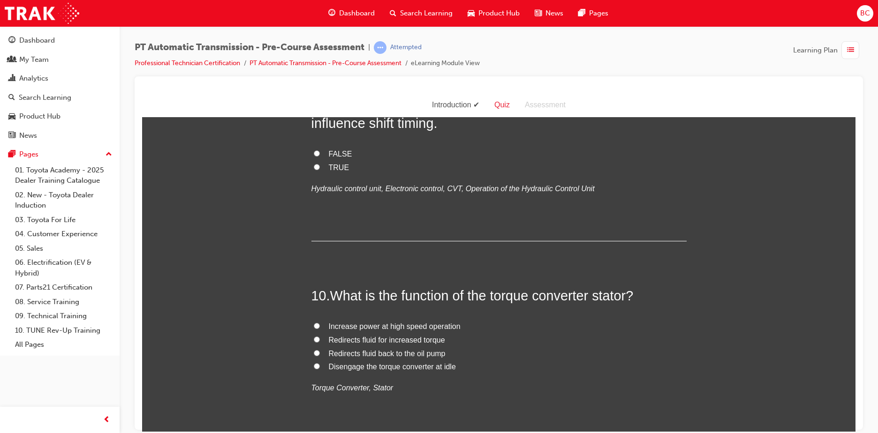
scroll to position [1828, 0]
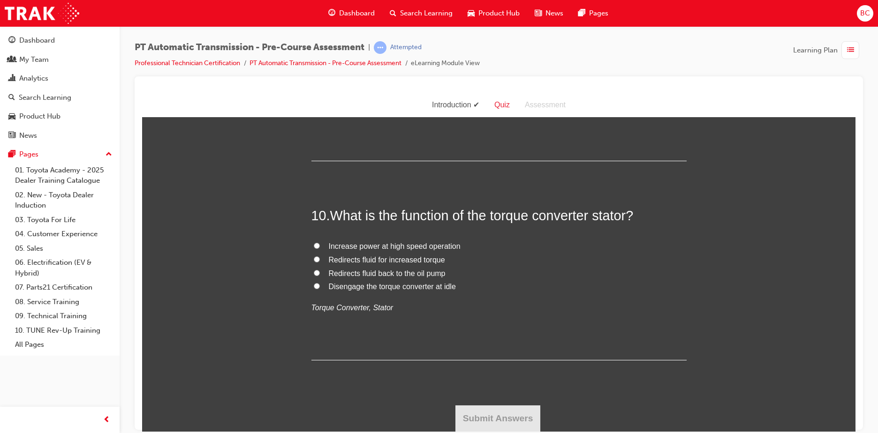
scroll to position [2016, 0]
click at [331, 91] on span "TRUE" at bounding box center [339, 87] width 21 height 8
click at [320, 90] on input "TRUE" at bounding box center [317, 86] width 6 height 6
click at [429, 263] on span "Redirects fluid for increased torque" at bounding box center [387, 260] width 116 height 8
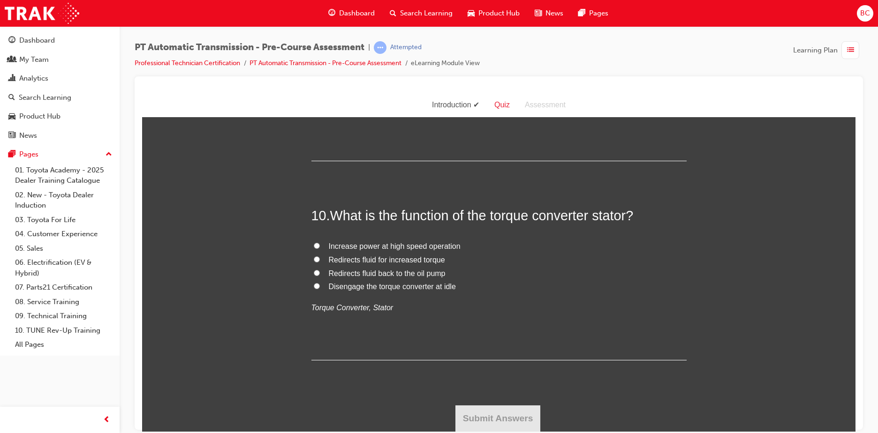
click at [320, 262] on input "Redirects fluid for increased torque" at bounding box center [317, 259] width 6 height 6
click at [492, 405] on button "Submit Answers" at bounding box center [497, 418] width 85 height 26
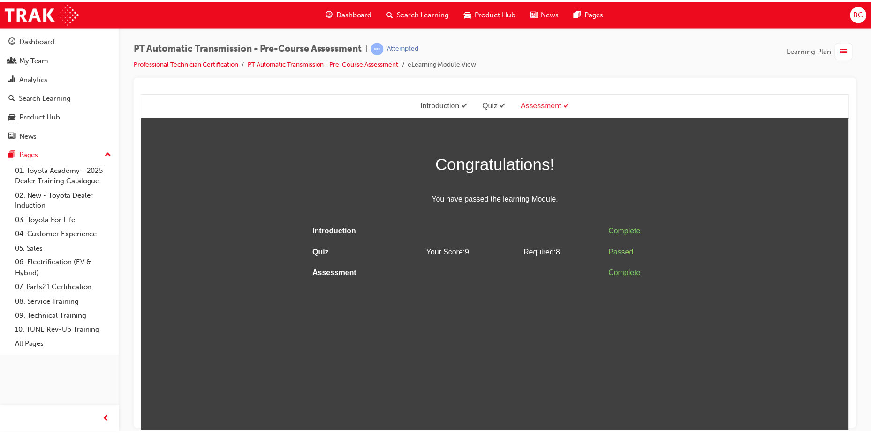
scroll to position [0, 0]
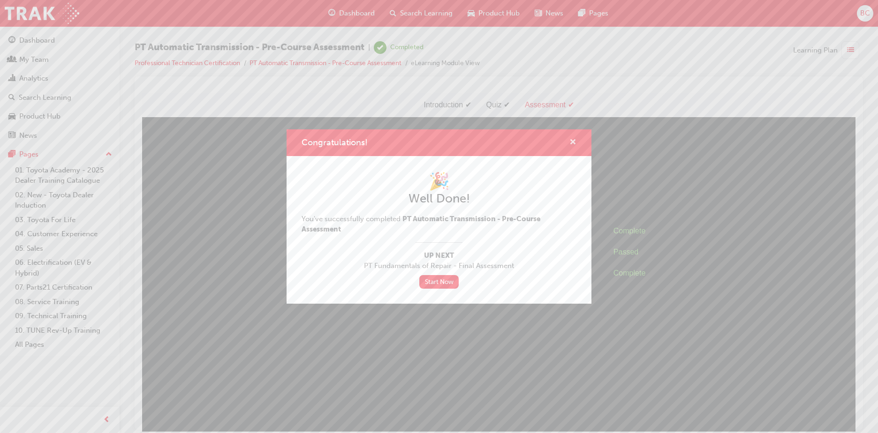
drag, startPoint x: 574, startPoint y: 140, endPoint x: 432, endPoint y: 47, distance: 169.7
click at [574, 140] on span "cross-icon" at bounding box center [572, 143] width 7 height 8
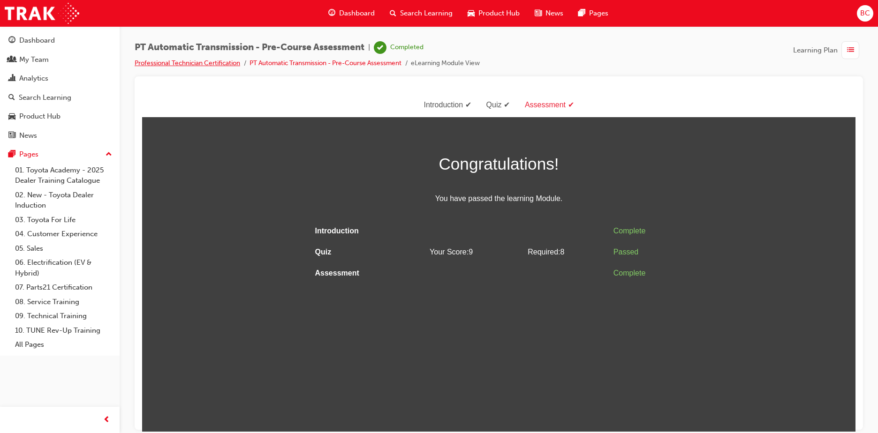
click at [222, 63] on link "Professional Technician Certification" at bounding box center [187, 63] width 105 height 8
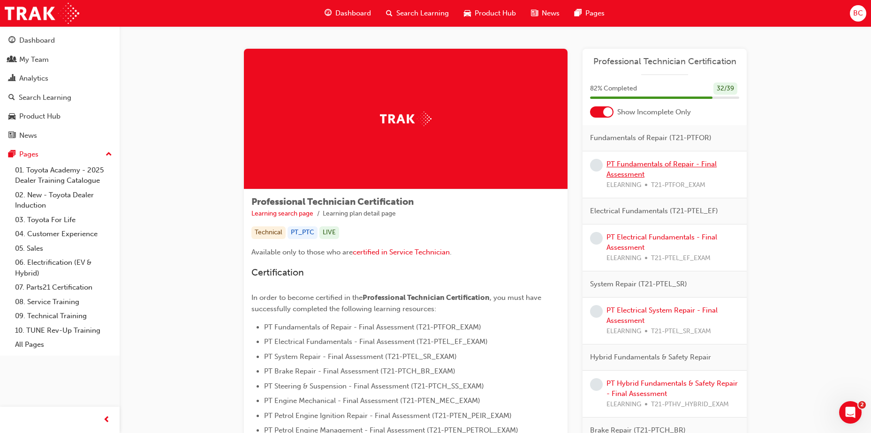
click at [641, 166] on link "PT Fundamentals of Repair - Final Assessment" at bounding box center [661, 169] width 110 height 19
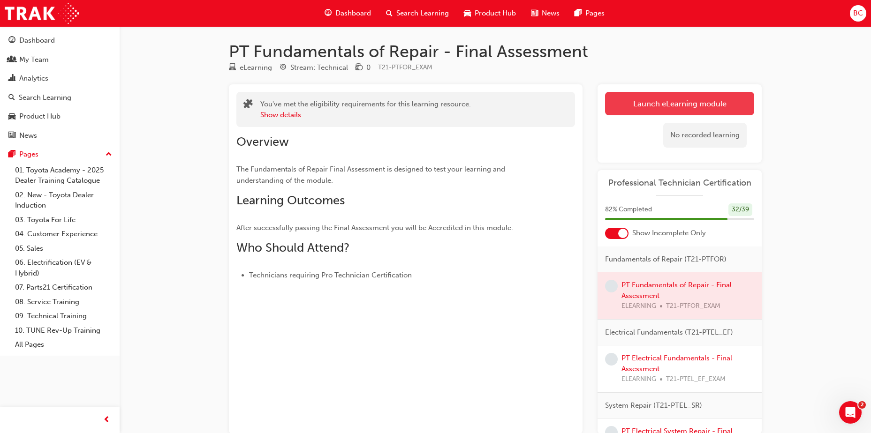
click at [643, 101] on link "Launch eLearning module" at bounding box center [679, 103] width 149 height 23
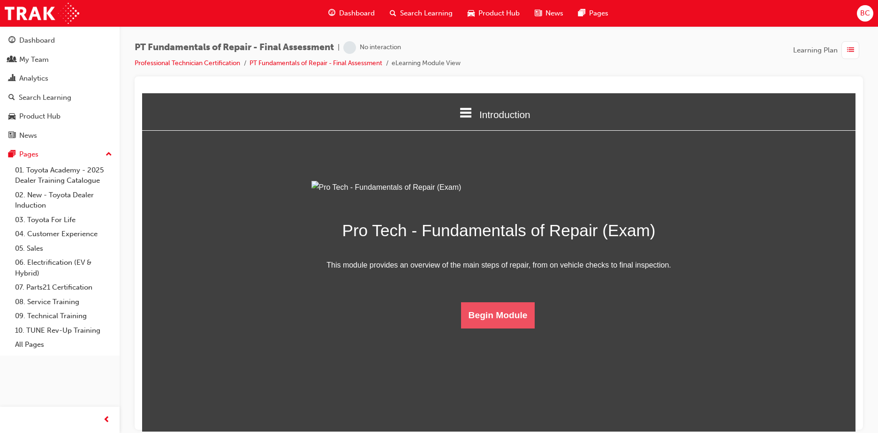
click at [502, 328] on button "Begin Module" at bounding box center [498, 315] width 74 height 26
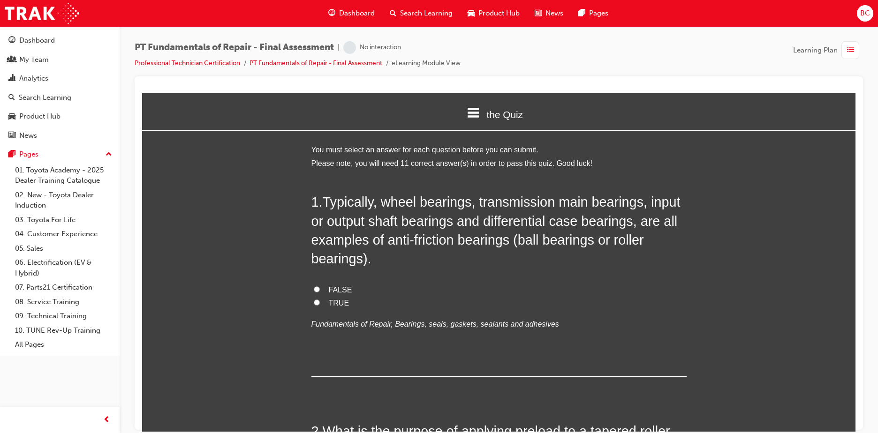
click at [335, 300] on span "TRUE" at bounding box center [339, 303] width 21 height 8
click at [320, 300] on input "TRUE" at bounding box center [317, 302] width 6 height 6
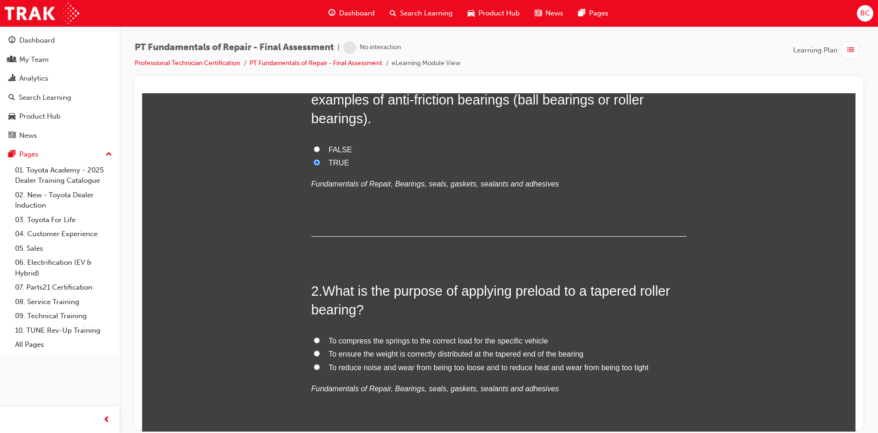
scroll to position [141, 0]
drag, startPoint x: 538, startPoint y: 416, endPoint x: 553, endPoint y: 431, distance: 20.9
drag, startPoint x: 553, startPoint y: 431, endPoint x: 784, endPoint y: 350, distance: 245.5
click at [548, 369] on span "To reduce noise and wear from being too loose and to reduce heat and wear from …" at bounding box center [489, 367] width 320 height 8
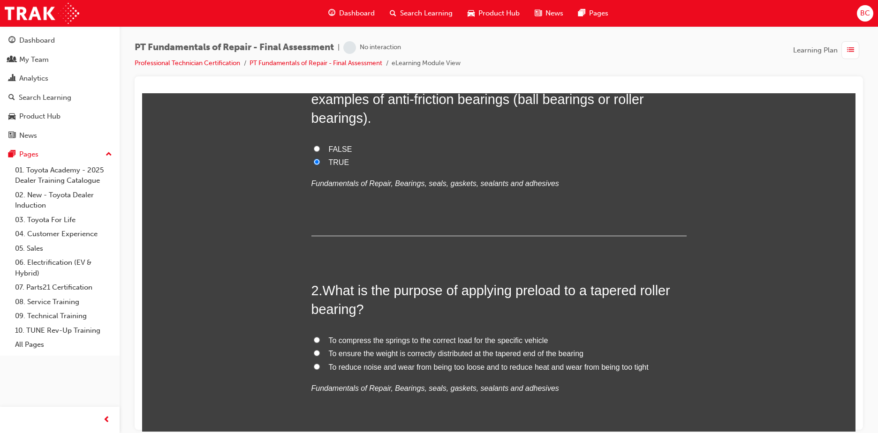
click at [320, 369] on input "To reduce noise and wear from being too loose and to reduce heat and wear from …" at bounding box center [317, 366] width 6 height 6
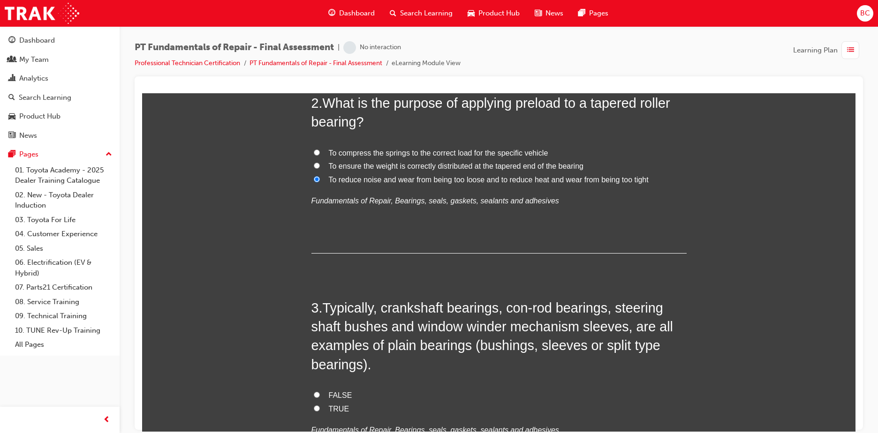
scroll to position [375, 0]
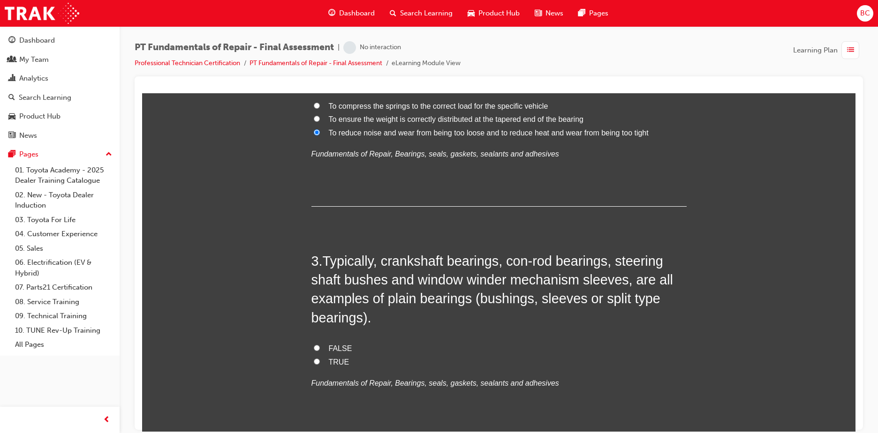
click at [338, 361] on span "TRUE" at bounding box center [339, 362] width 21 height 8
click at [320, 361] on input "TRUE" at bounding box center [317, 361] width 6 height 6
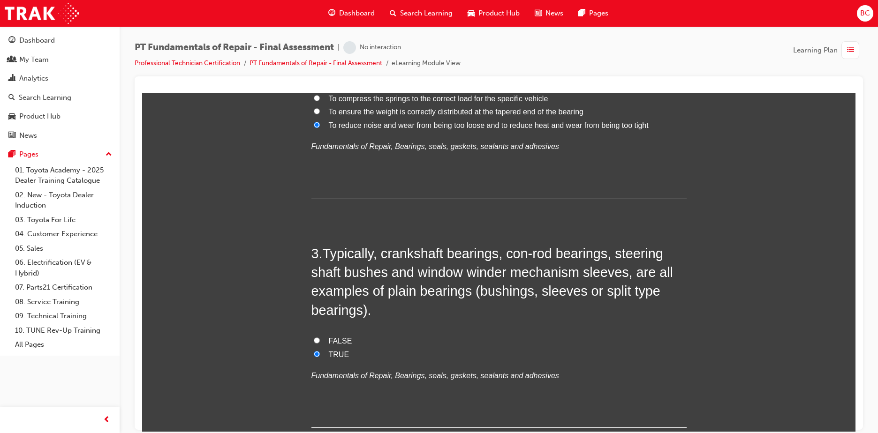
scroll to position [609, 0]
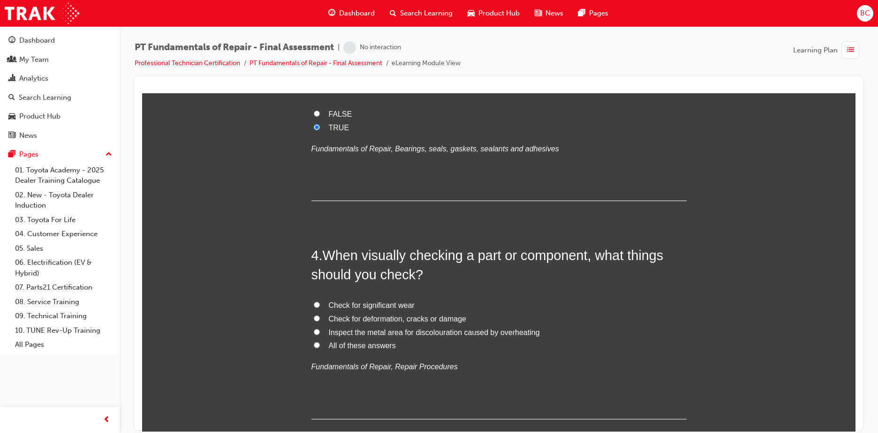
click at [369, 345] on span "All of these answers" at bounding box center [362, 345] width 67 height 8
click at [320, 345] on input "All of these answers" at bounding box center [317, 345] width 6 height 6
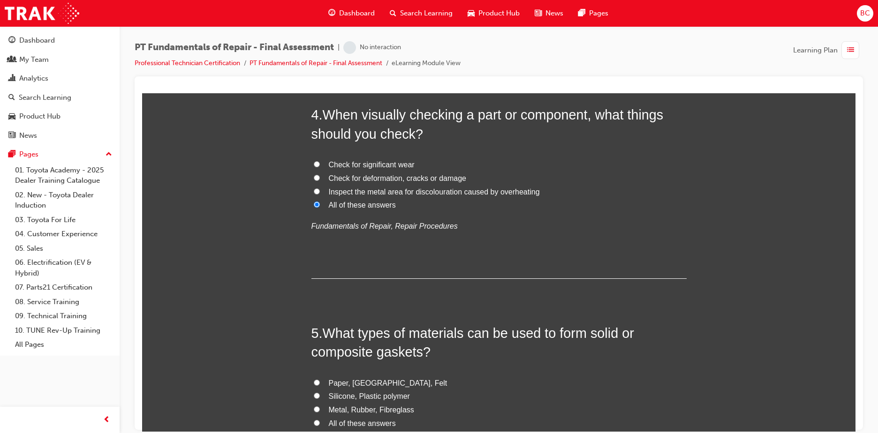
scroll to position [797, 0]
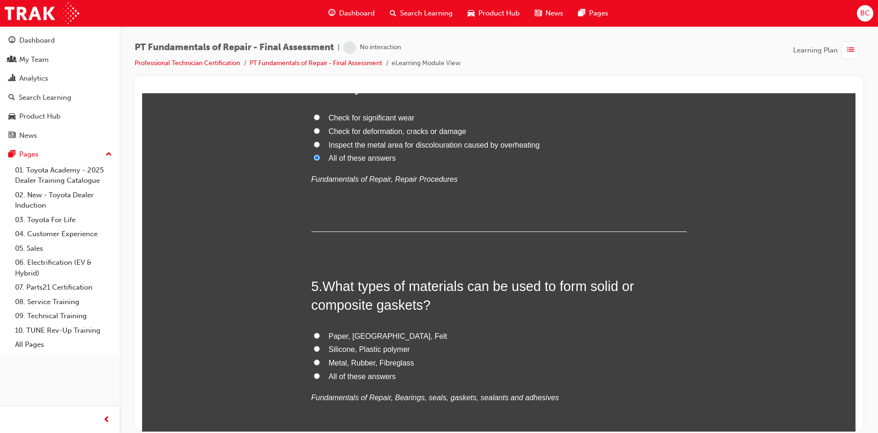
click at [370, 374] on span "All of these answers" at bounding box center [362, 376] width 67 height 8
click at [320, 374] on input "All of these answers" at bounding box center [317, 376] width 6 height 6
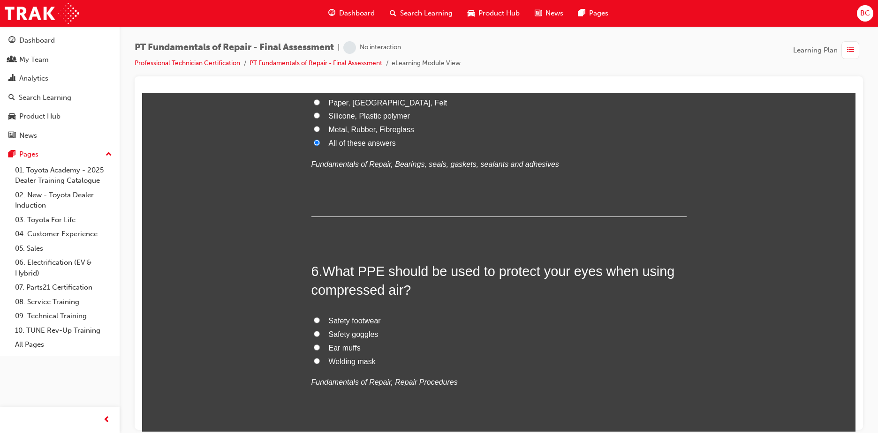
scroll to position [1031, 0]
click at [356, 334] on span "Safety goggles" at bounding box center [354, 333] width 50 height 8
click at [320, 334] on input "Safety goggles" at bounding box center [317, 333] width 6 height 6
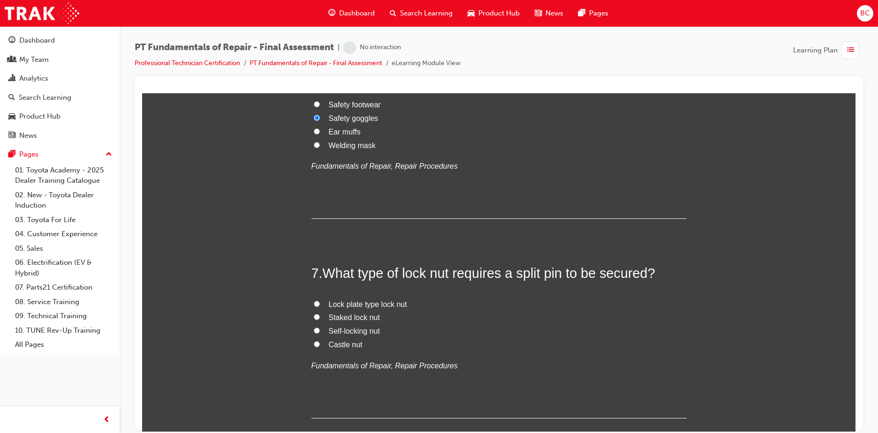
scroll to position [1266, 0]
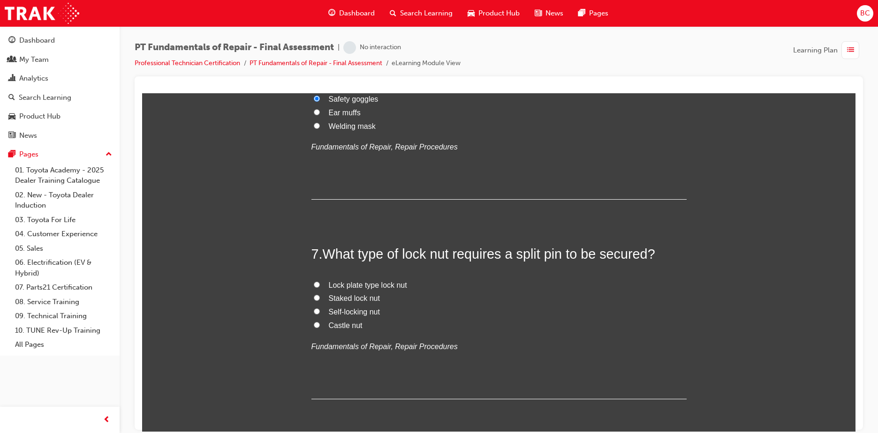
click at [347, 330] on label "Castle nut" at bounding box center [498, 326] width 375 height 14
click at [320, 328] on input "Castle nut" at bounding box center [317, 325] width 6 height 6
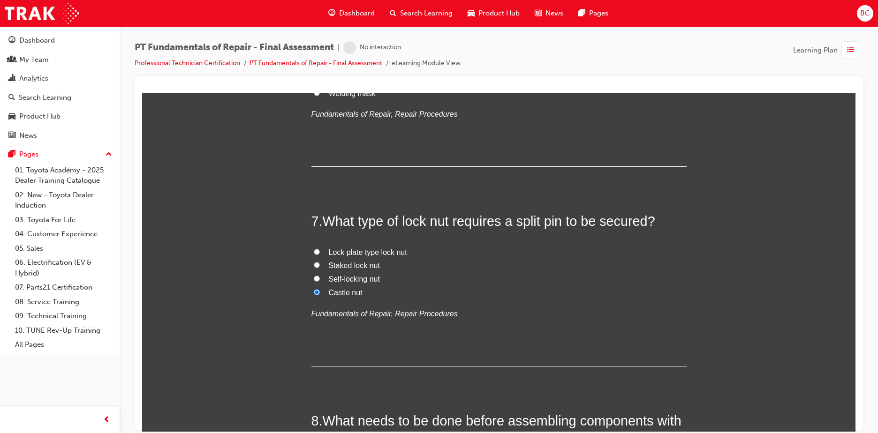
scroll to position [1453, 0]
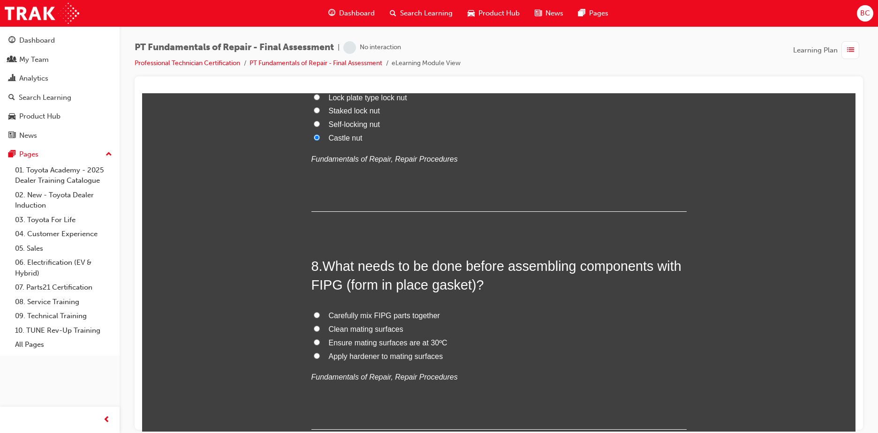
click at [371, 328] on span "Clean mating surfaces" at bounding box center [366, 329] width 75 height 8
click at [320, 328] on input "Clean mating surfaces" at bounding box center [317, 328] width 6 height 6
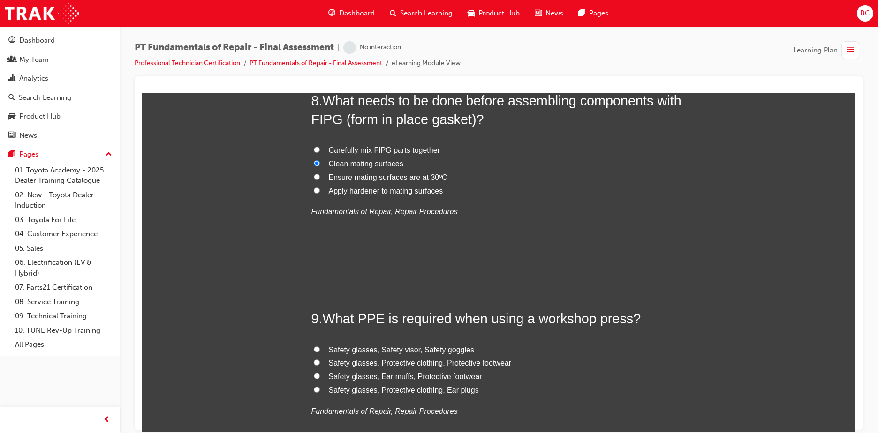
scroll to position [1641, 0]
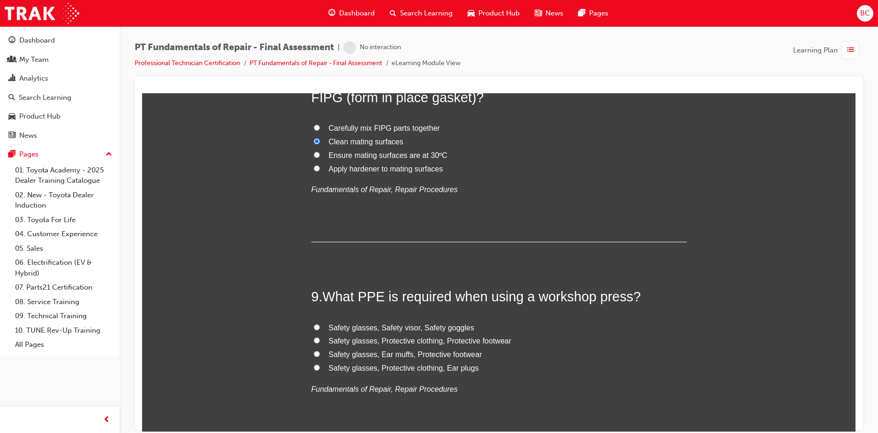
click at [419, 352] on span "Safety glasses, Ear muffs, Protective footwear" at bounding box center [405, 354] width 153 height 8
click at [320, 352] on input "Safety glasses, Ear muffs, Protective footwear" at bounding box center [317, 354] width 6 height 6
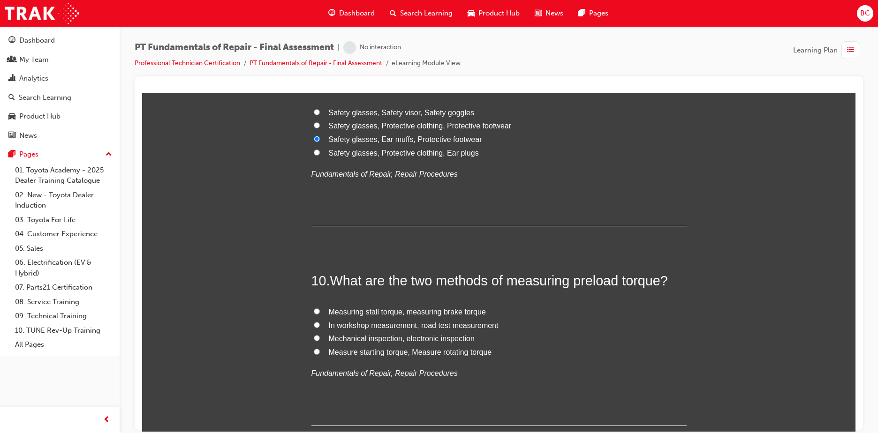
scroll to position [1875, 0]
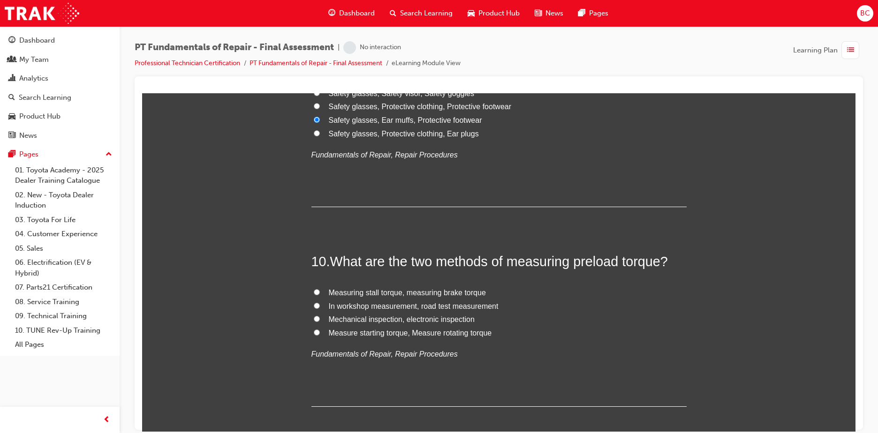
click at [406, 335] on span "Measure starting torque, Measure rotating torque" at bounding box center [410, 333] width 163 height 8
click at [320, 335] on input "Measure starting torque, Measure rotating torque" at bounding box center [317, 332] width 6 height 6
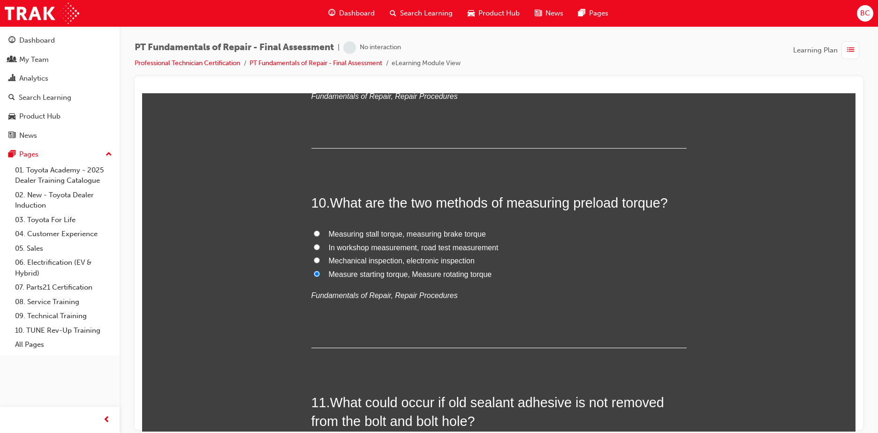
scroll to position [2063, 0]
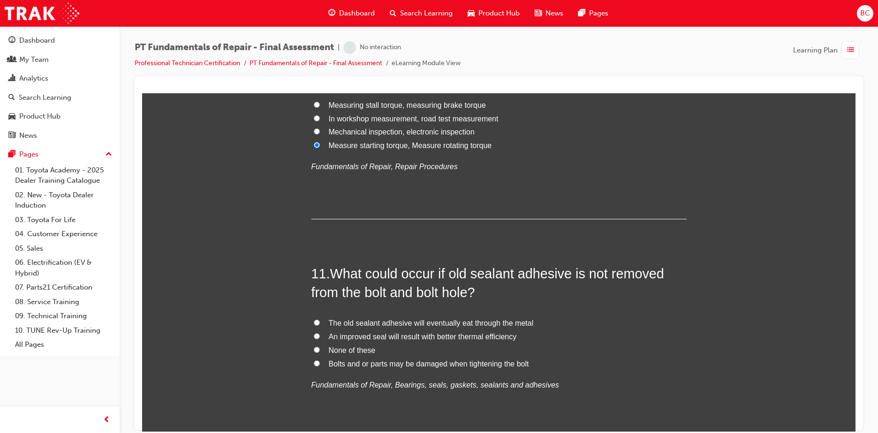
click at [361, 363] on span "Bolts and or parts may be damaged when tightening the bolt" at bounding box center [429, 364] width 200 height 8
click at [320, 363] on input "Bolts and or parts may be damaged when tightening the bolt" at bounding box center [317, 363] width 6 height 6
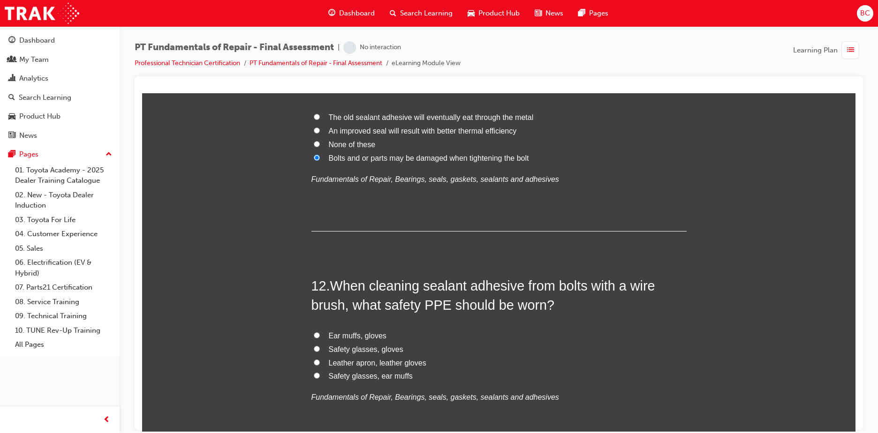
scroll to position [2297, 0]
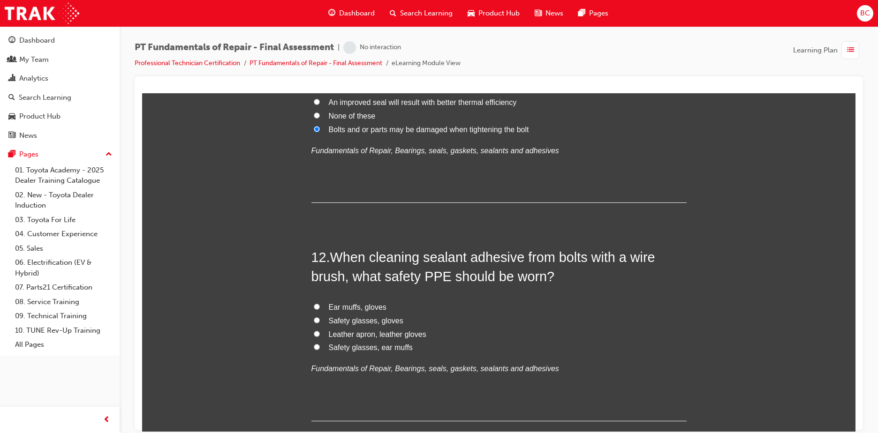
click at [353, 346] on span "Safety glasses, ear muffs" at bounding box center [371, 347] width 84 height 8
click at [320, 346] on input "Safety glasses, ear muffs" at bounding box center [317, 347] width 6 height 6
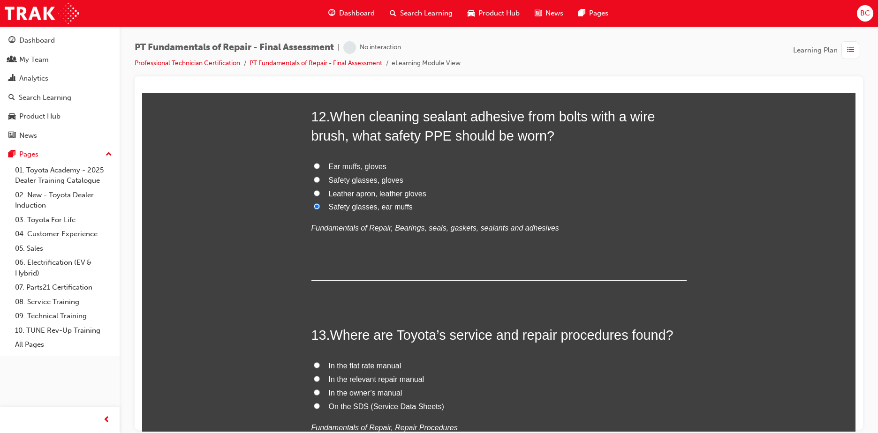
scroll to position [2485, 0]
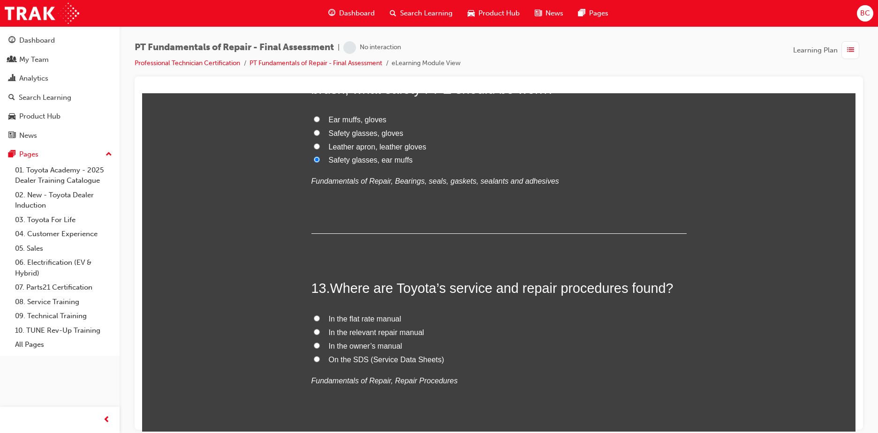
click at [407, 331] on span "In the relevant repair manual" at bounding box center [377, 332] width 96 height 8
click at [320, 331] on input "In the relevant repair manual" at bounding box center [317, 332] width 6 height 6
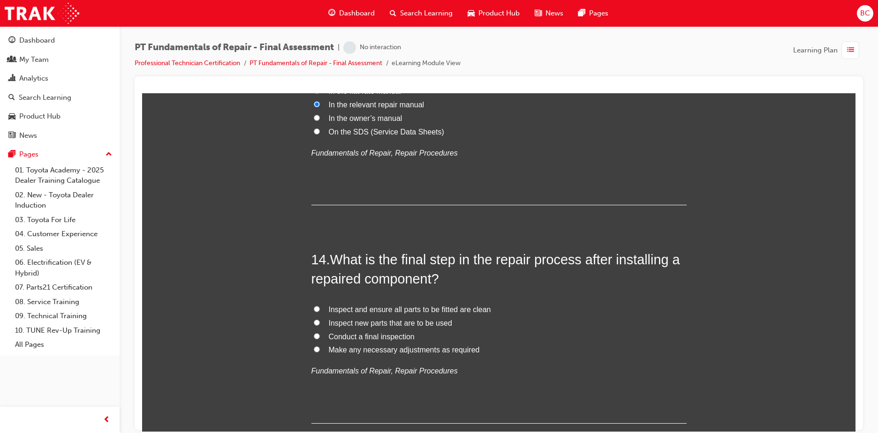
scroll to position [2719, 0]
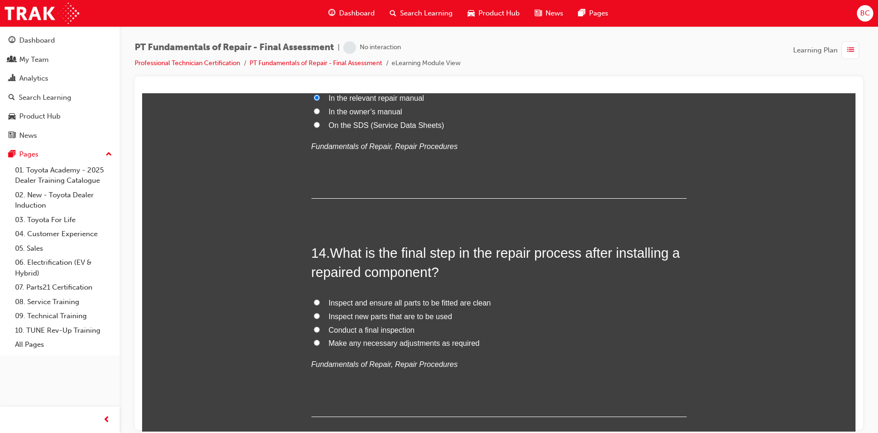
click at [404, 329] on span "Conduct a final inspection" at bounding box center [372, 330] width 86 height 8
click at [320, 329] on input "Conduct a final inspection" at bounding box center [317, 329] width 6 height 6
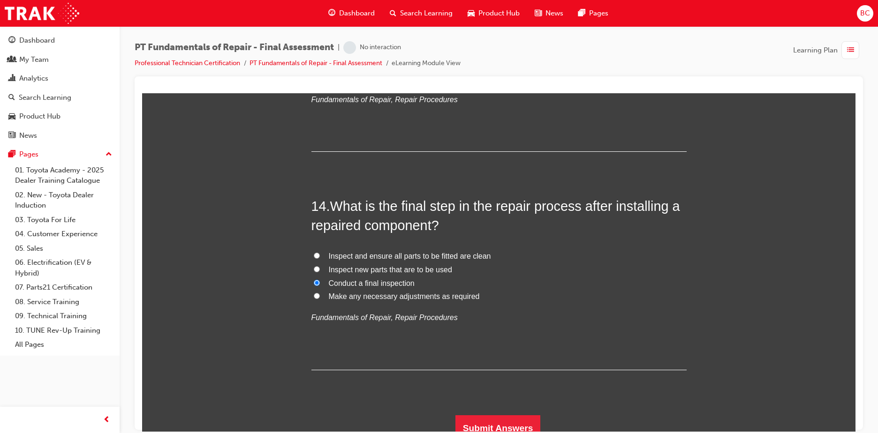
scroll to position [2775, 0]
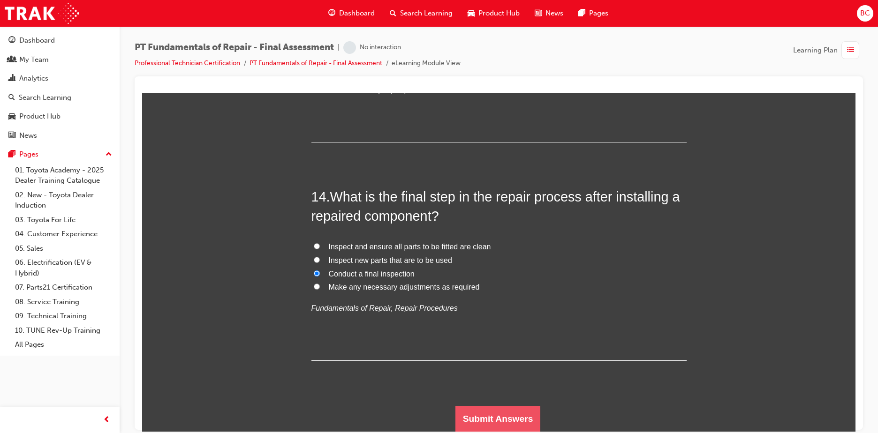
click at [501, 421] on button "Submit Answers" at bounding box center [497, 419] width 85 height 26
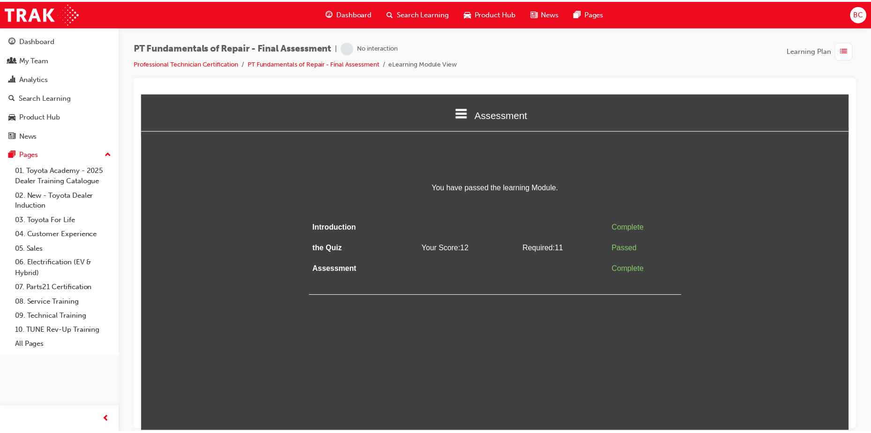
scroll to position [0, 0]
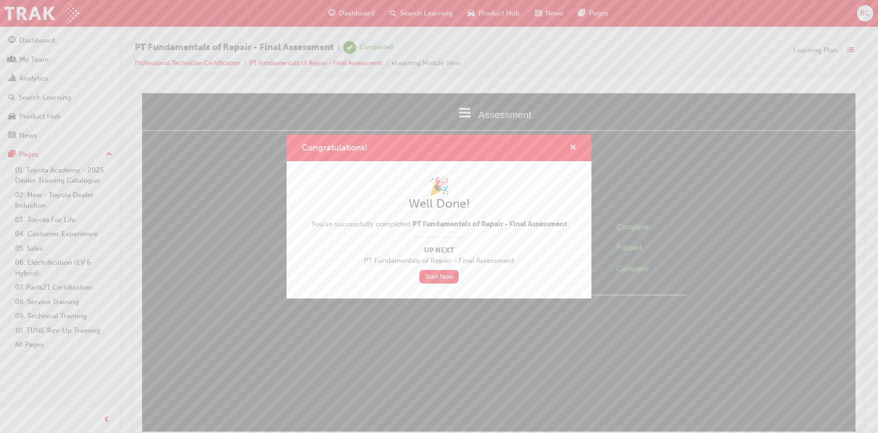
click at [574, 144] on span "cross-icon" at bounding box center [572, 148] width 7 height 8
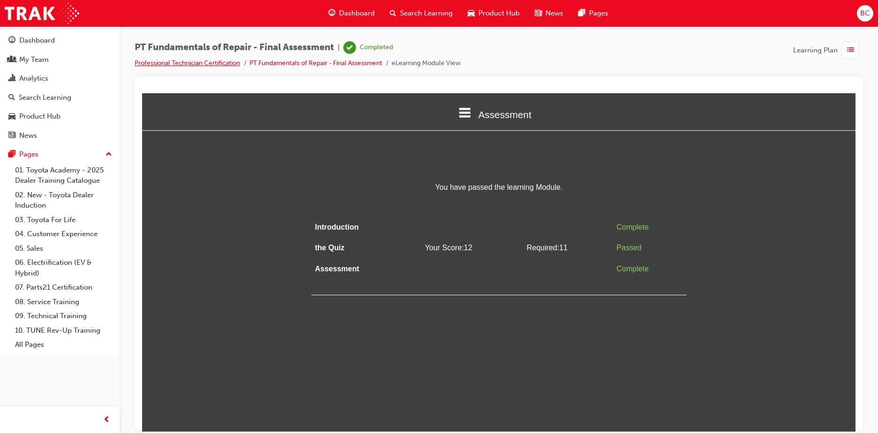
click at [200, 62] on link "Professional Technician Certification" at bounding box center [187, 63] width 105 height 8
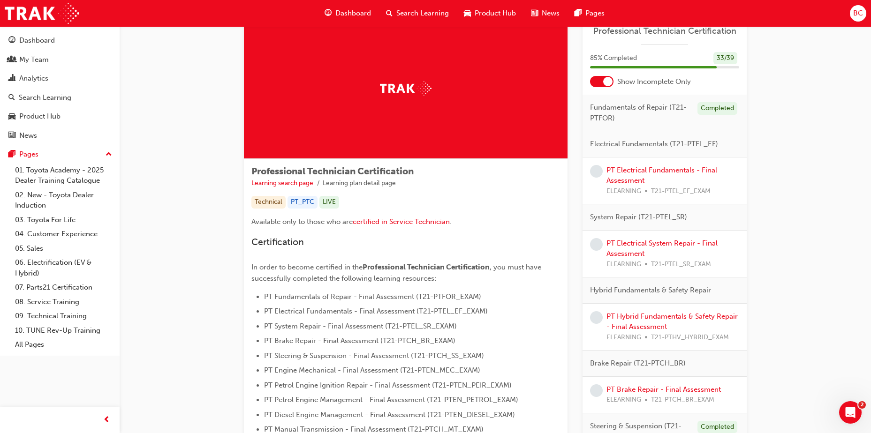
scroll to position [47, 0]
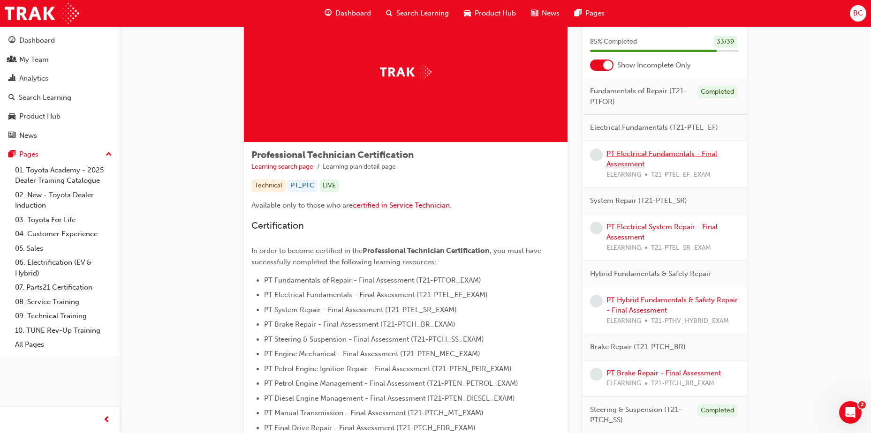
click at [640, 154] on link "PT Electrical Fundamentals - Final Assessment" at bounding box center [661, 159] width 111 height 19
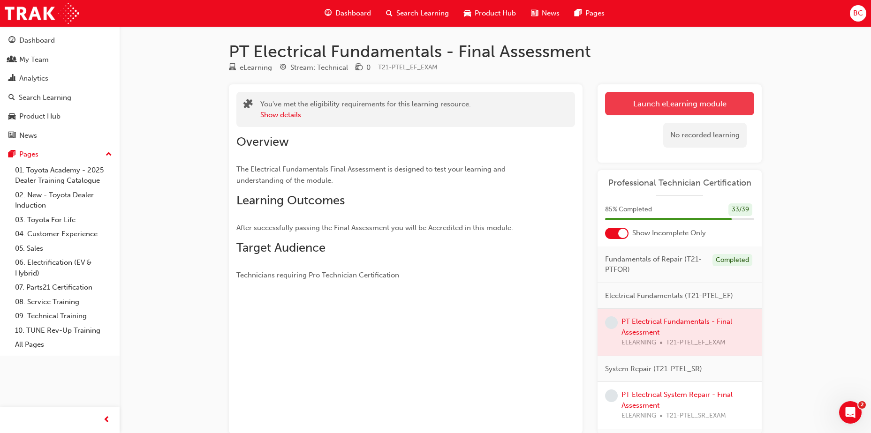
click at [645, 105] on link "Launch eLearning module" at bounding box center [679, 103] width 149 height 23
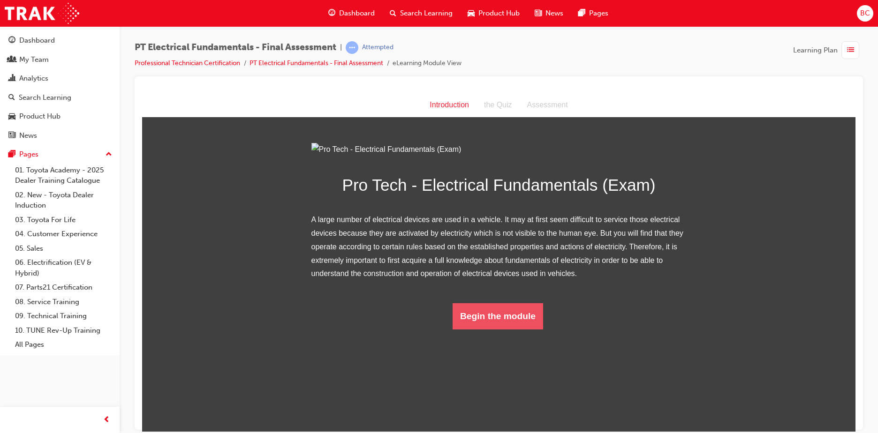
click at [516, 329] on button "Begin the module" at bounding box center [497, 316] width 90 height 26
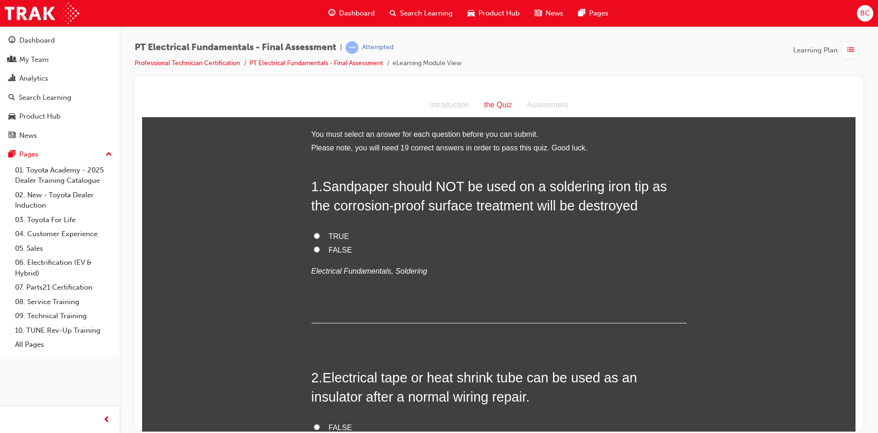
click at [335, 236] on span "TRUE" at bounding box center [339, 236] width 21 height 8
click at [320, 236] on input "TRUE" at bounding box center [317, 236] width 6 height 6
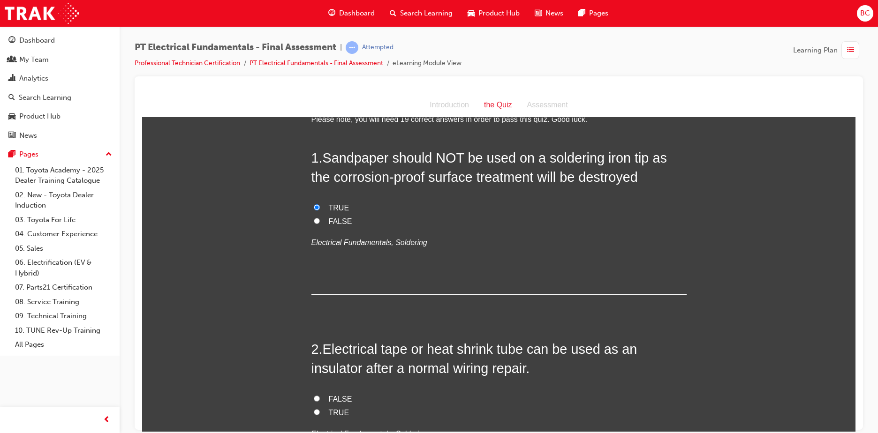
scroll to position [141, 0]
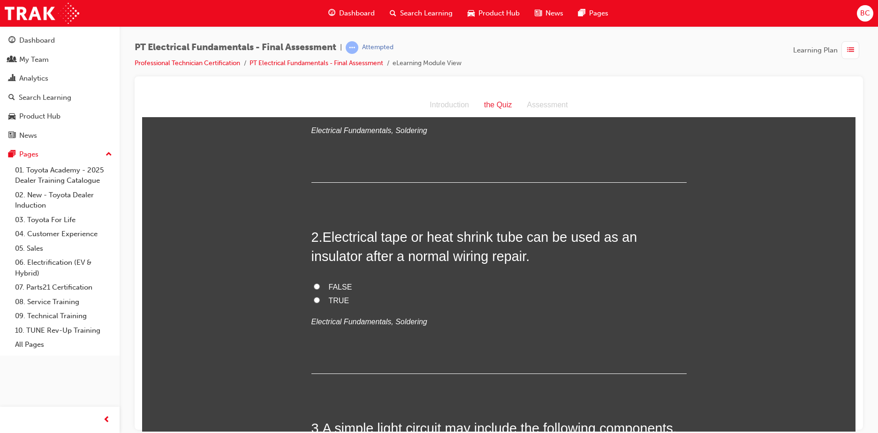
click at [337, 298] on span "TRUE" at bounding box center [339, 300] width 21 height 8
click at [320, 298] on input "TRUE" at bounding box center [317, 300] width 6 height 6
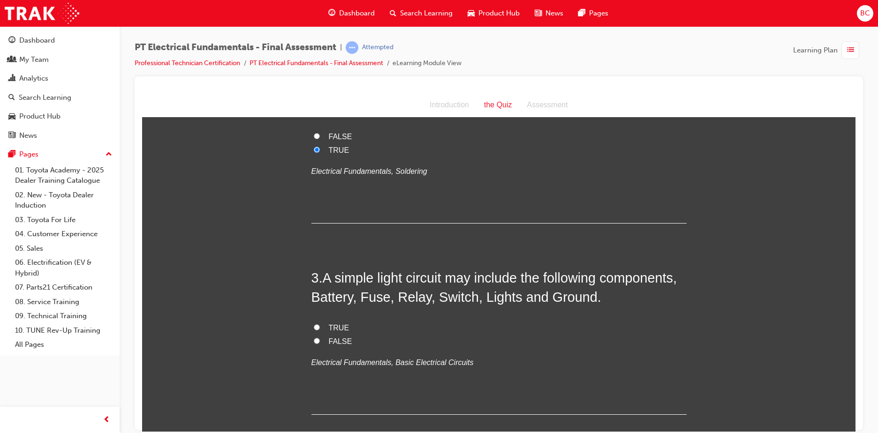
scroll to position [375, 0]
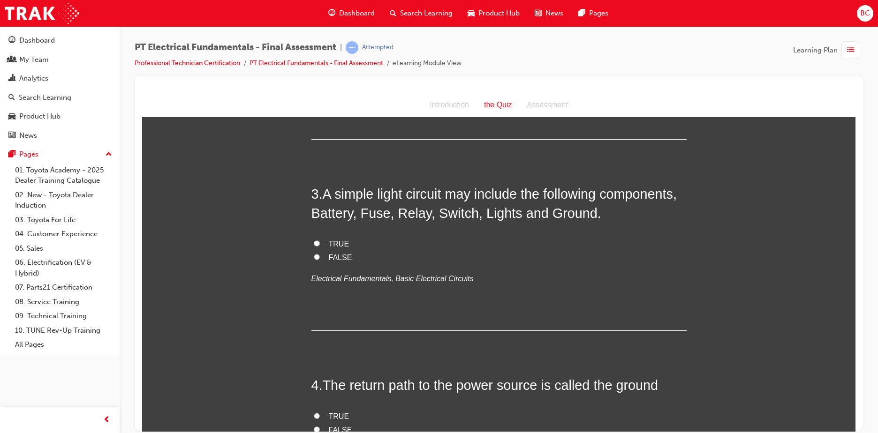
click at [330, 241] on span "TRUE" at bounding box center [339, 244] width 21 height 8
click at [320, 241] on input "TRUE" at bounding box center [317, 243] width 6 height 6
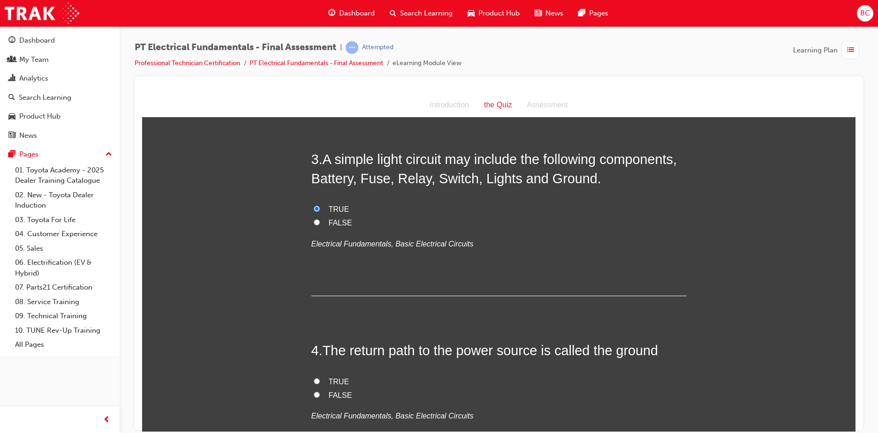
scroll to position [469, 0]
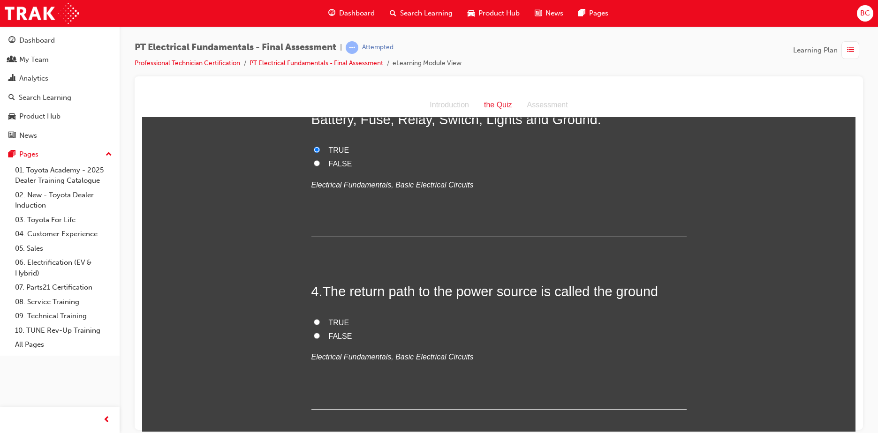
click at [343, 333] on span "FALSE" at bounding box center [340, 336] width 23 height 8
click at [320, 333] on input "FALSE" at bounding box center [317, 335] width 6 height 6
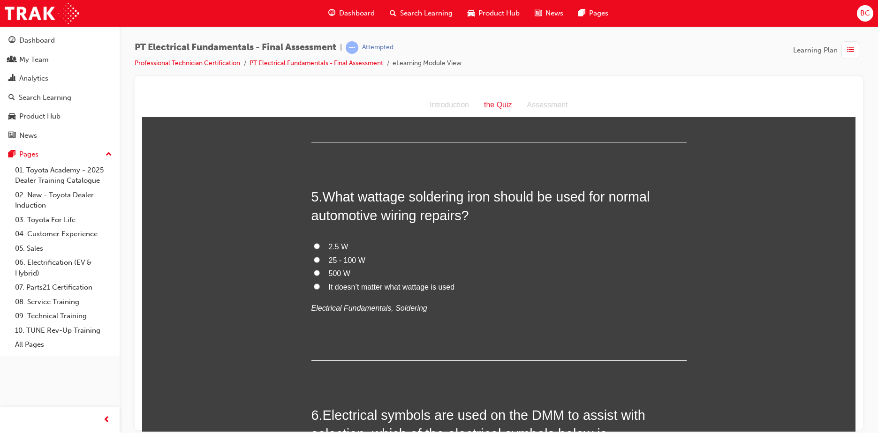
scroll to position [516, 0]
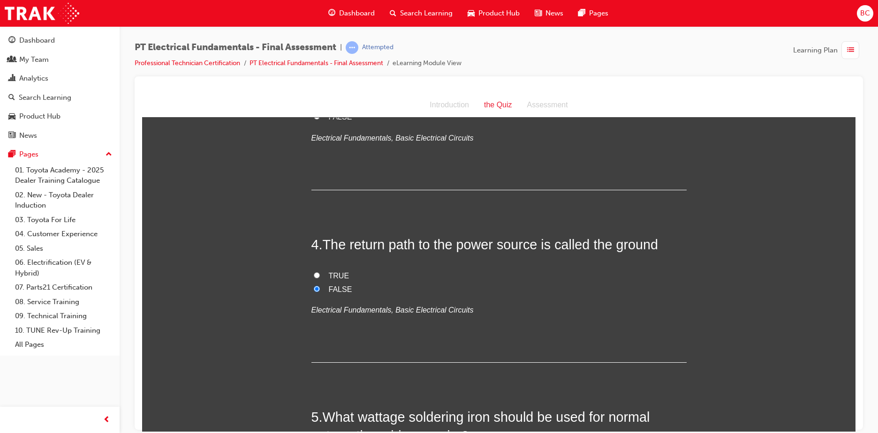
click at [335, 273] on span "TRUE" at bounding box center [339, 275] width 21 height 8
click at [320, 273] on input "TRUE" at bounding box center [317, 275] width 6 height 6
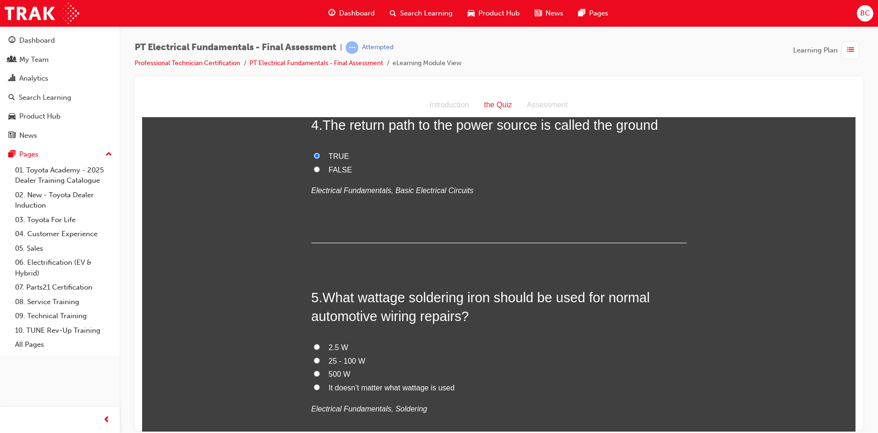
scroll to position [703, 0]
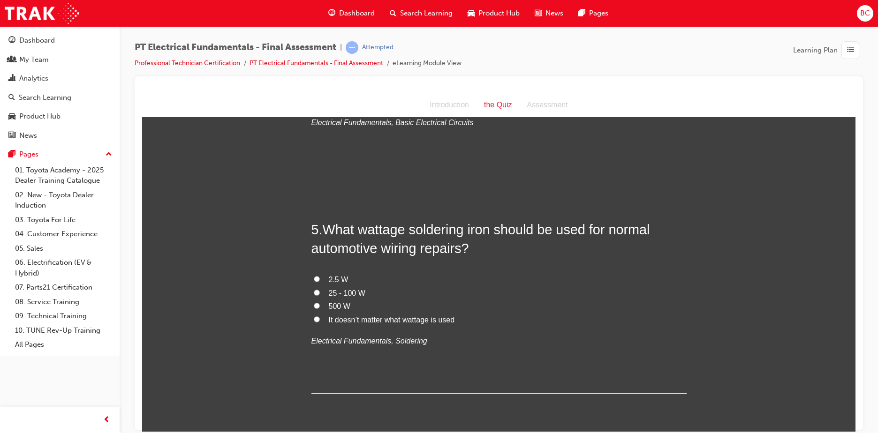
click at [376, 321] on span "It doesn’t matter what wattage is used" at bounding box center [392, 320] width 126 height 8
click at [320, 321] on input "It doesn’t matter what wattage is used" at bounding box center [317, 319] width 6 height 6
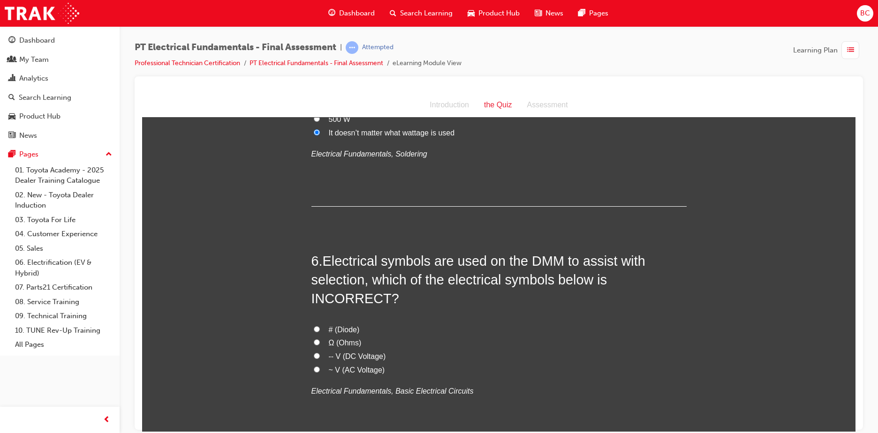
scroll to position [891, 0]
click at [336, 325] on span "# (Diode)" at bounding box center [344, 329] width 31 height 8
click at [320, 325] on input "# (Diode)" at bounding box center [317, 328] width 6 height 6
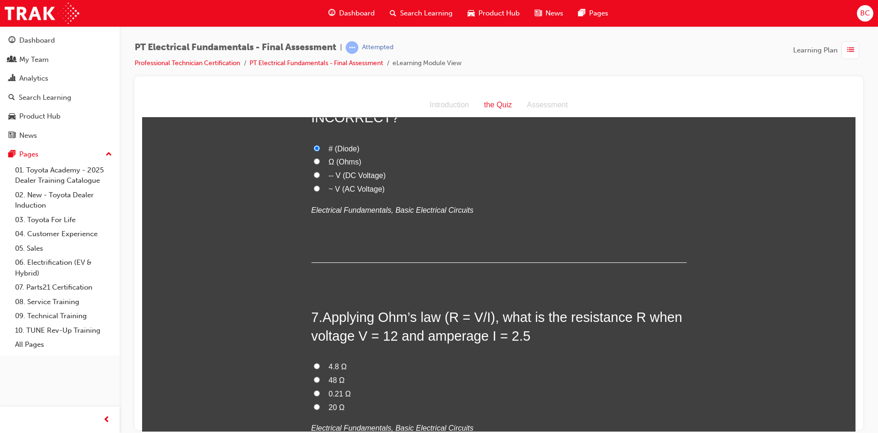
scroll to position [1078, 0]
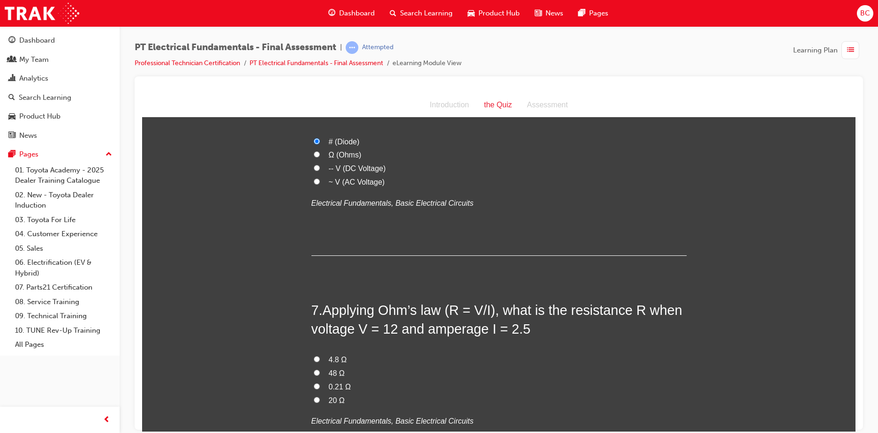
click at [329, 355] on span "4.8 Ω" at bounding box center [338, 359] width 18 height 8
click at [320, 356] on input "4.8 Ω" at bounding box center [317, 359] width 6 height 6
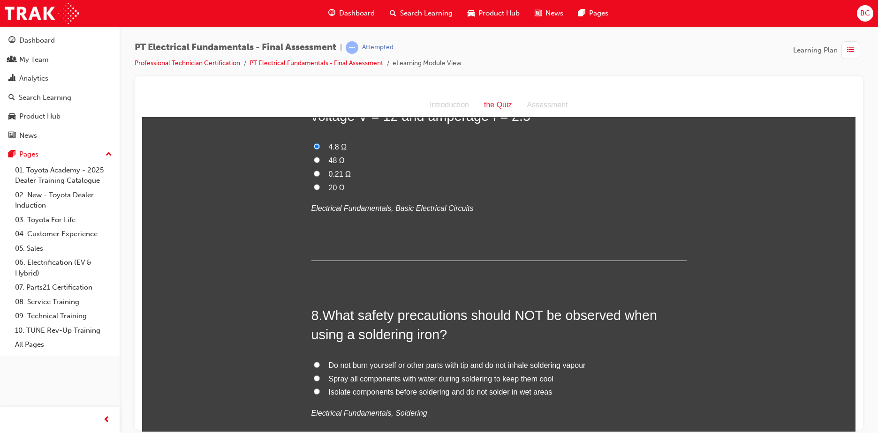
scroll to position [1313, 0]
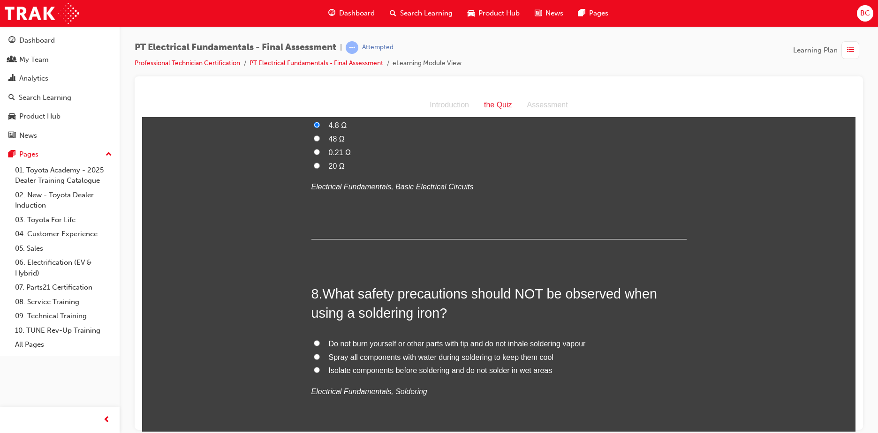
click at [358, 353] on span "Spray all components with water during soldering to keep them cool" at bounding box center [441, 357] width 225 height 8
click at [320, 353] on input "Spray all components with water during soldering to keep them cool" at bounding box center [317, 356] width 6 height 6
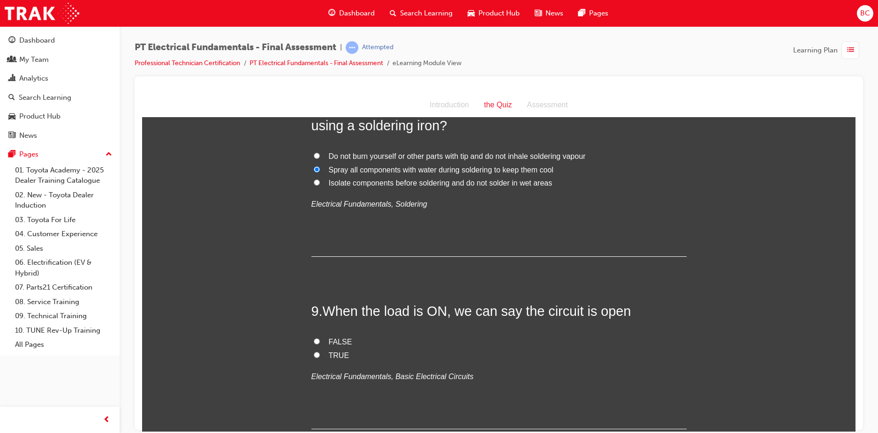
click at [333, 338] on span "FALSE" at bounding box center [340, 342] width 23 height 8
click at [320, 338] on input "FALSE" at bounding box center [317, 341] width 6 height 6
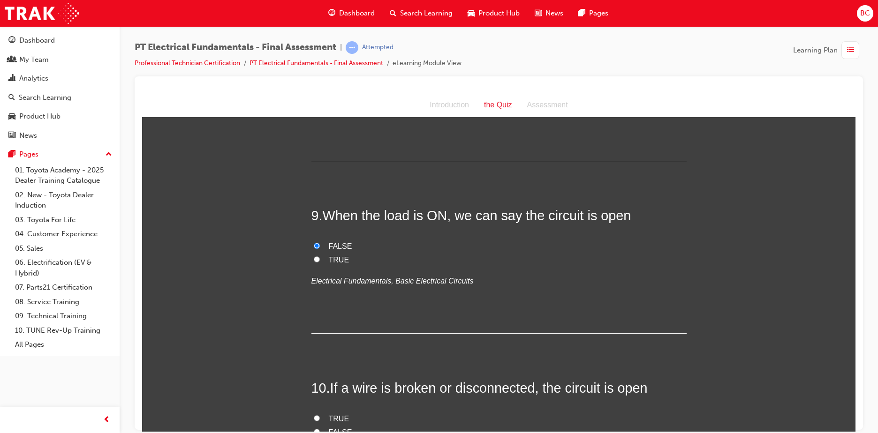
scroll to position [1641, 0]
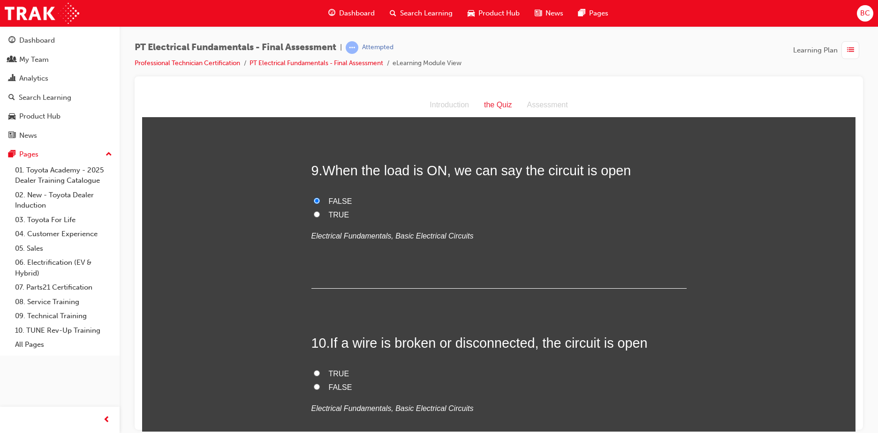
click at [332, 369] on span "TRUE" at bounding box center [339, 373] width 21 height 8
click at [320, 370] on input "TRUE" at bounding box center [317, 373] width 6 height 6
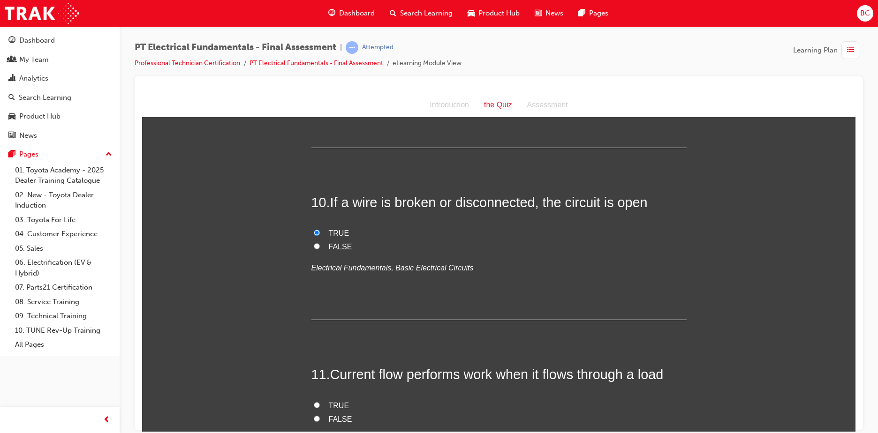
scroll to position [1828, 0]
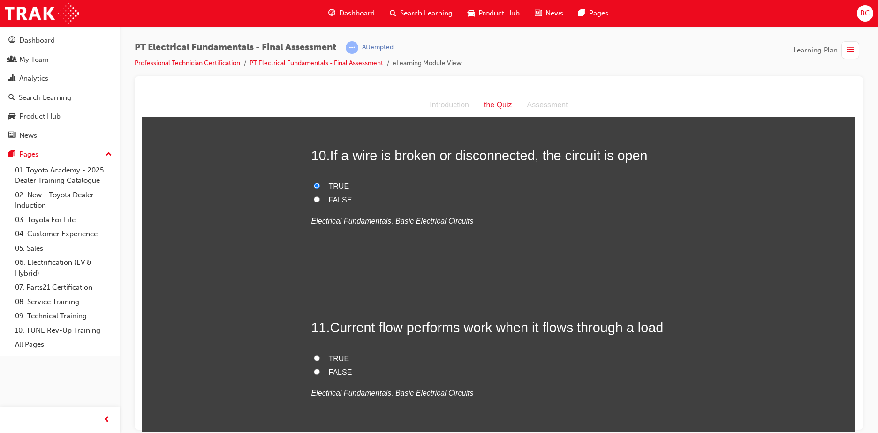
click at [337, 354] on span "TRUE" at bounding box center [339, 358] width 21 height 8
click at [320, 355] on input "TRUE" at bounding box center [317, 358] width 6 height 6
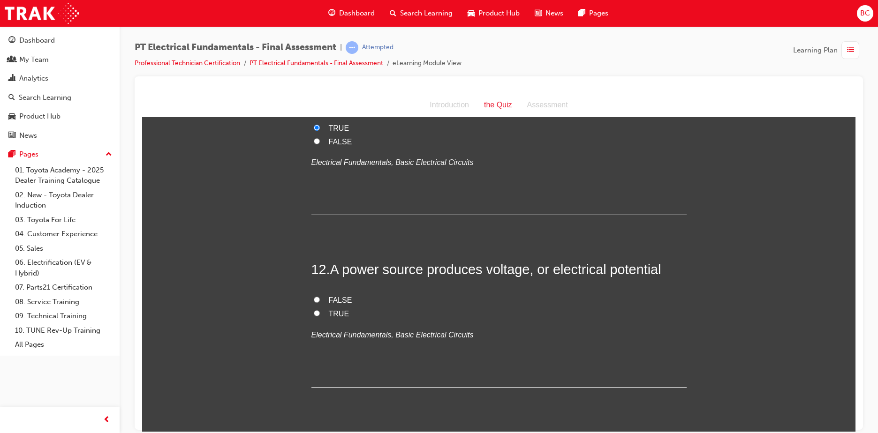
scroll to position [2063, 0]
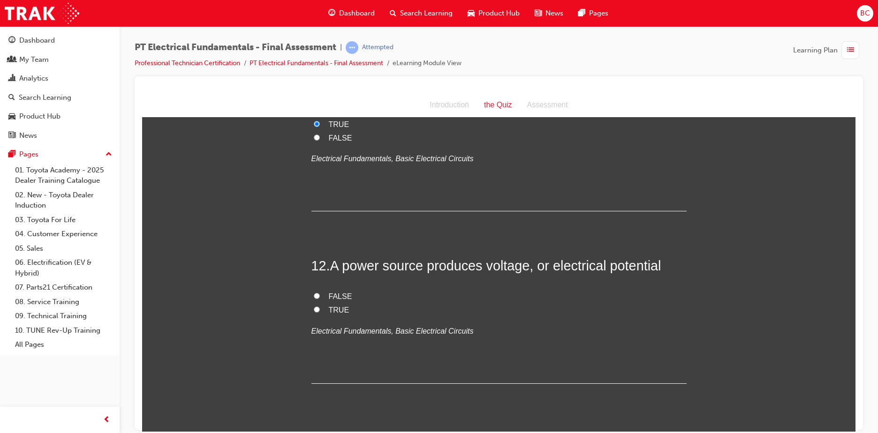
click at [329, 306] on span "TRUE" at bounding box center [339, 310] width 21 height 8
click at [320, 306] on input "TRUE" at bounding box center [317, 309] width 6 height 6
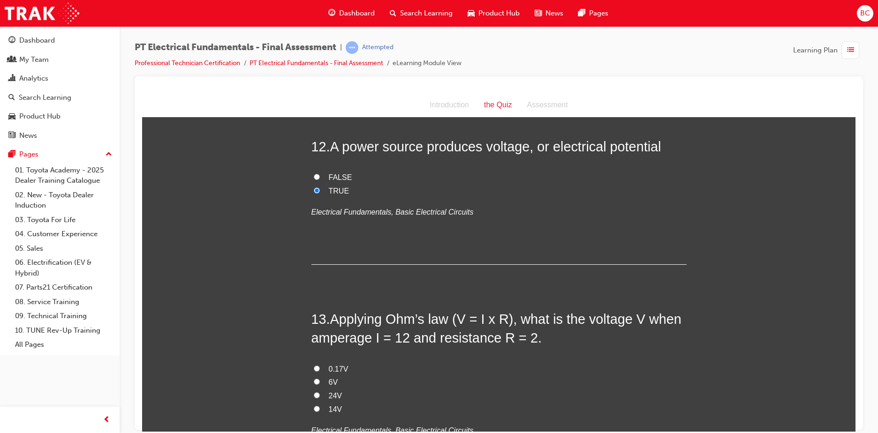
scroll to position [2203, 0]
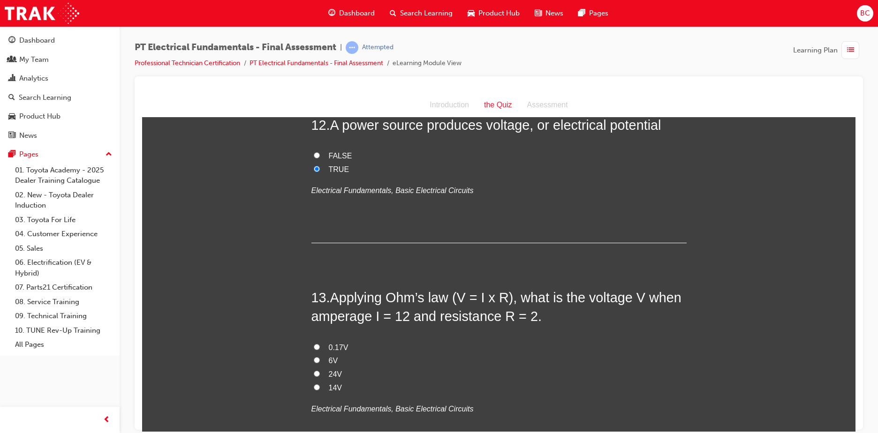
click at [329, 370] on span "24V" at bounding box center [335, 374] width 13 height 8
click at [320, 370] on input "24V" at bounding box center [317, 373] width 6 height 6
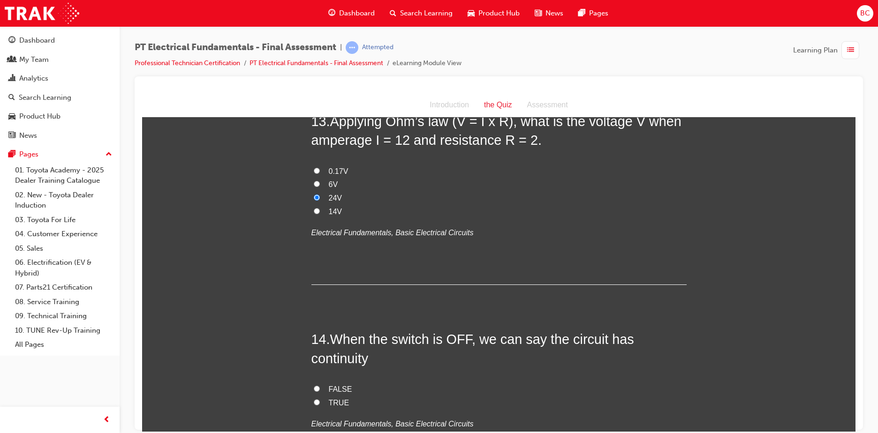
scroll to position [2391, 0]
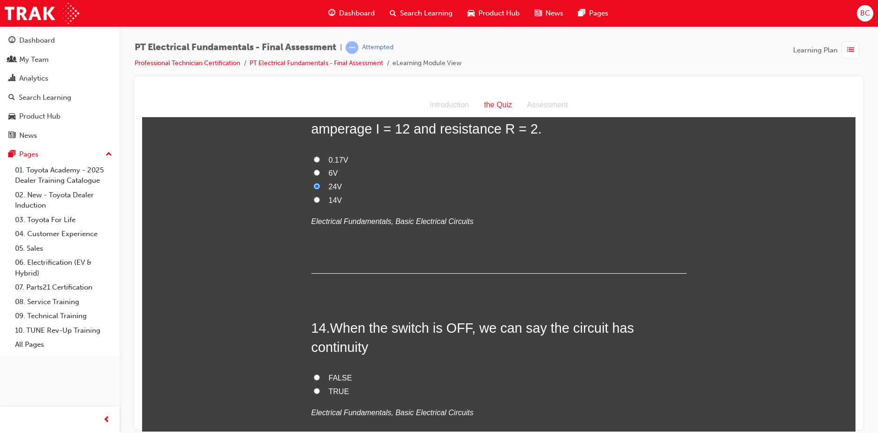
click at [337, 374] on span "FALSE" at bounding box center [340, 378] width 23 height 8
click at [320, 374] on input "FALSE" at bounding box center [317, 377] width 6 height 6
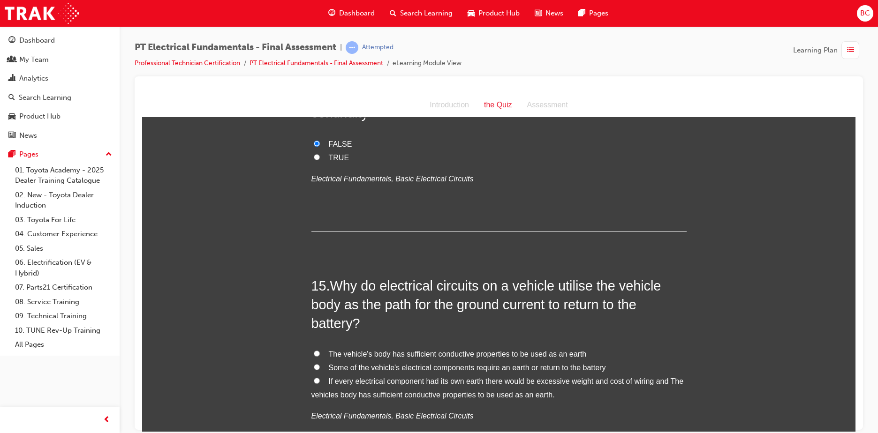
scroll to position [2625, 0]
click at [428, 374] on label "If every electrical component had its own earth there would be excessive weight…" at bounding box center [498, 387] width 375 height 27
click at [320, 377] on input "If every electrical component had its own earth there would be excessive weight…" at bounding box center [317, 380] width 6 height 6
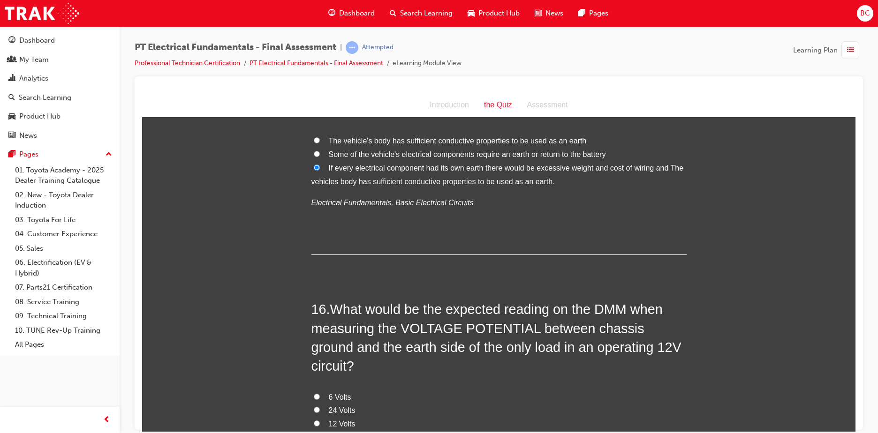
scroll to position [2860, 0]
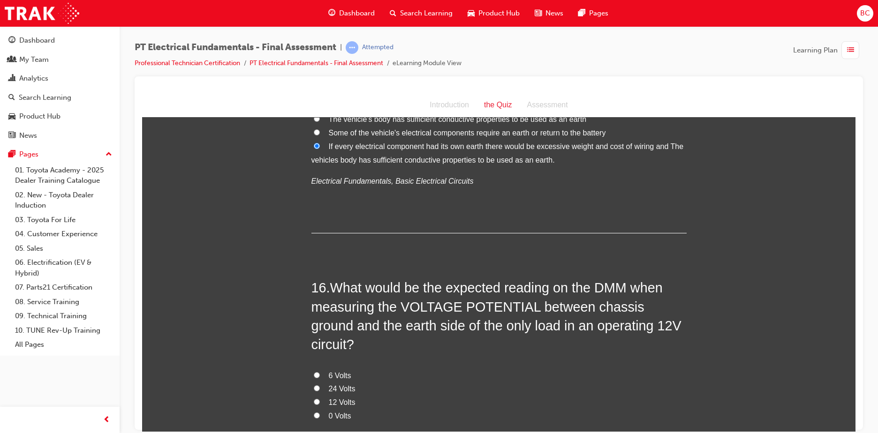
click at [333, 412] on span "0 Volts" at bounding box center [340, 416] width 23 height 8
click at [320, 412] on input "0 Volts" at bounding box center [317, 415] width 6 height 6
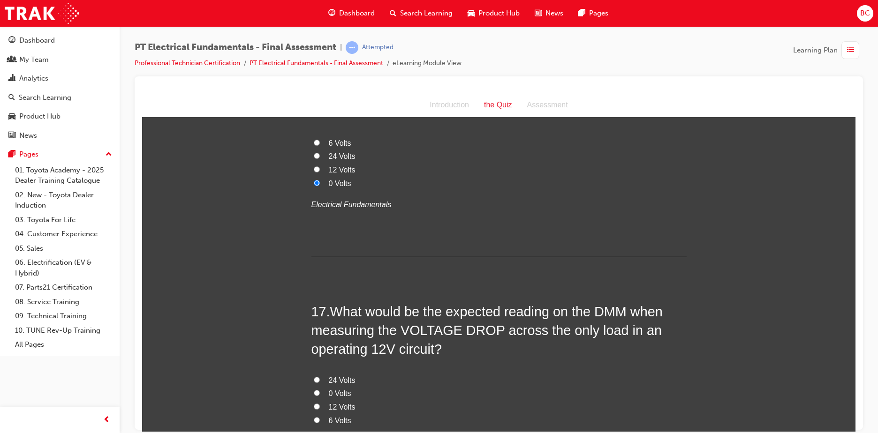
scroll to position [3094, 0]
click at [343, 401] on span "12 Volts" at bounding box center [342, 405] width 27 height 8
click at [320, 401] on input "12 Volts" at bounding box center [317, 404] width 6 height 6
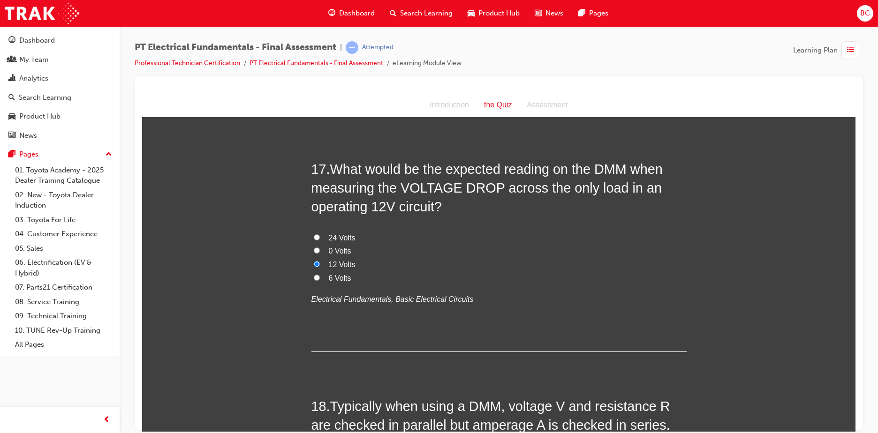
scroll to position [3282, 0]
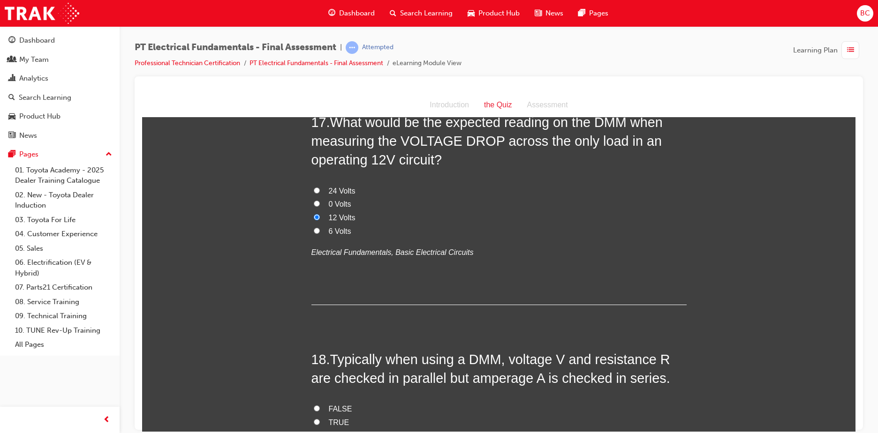
click at [334, 418] on span "TRUE" at bounding box center [339, 422] width 21 height 8
click at [320, 419] on input "TRUE" at bounding box center [317, 422] width 6 height 6
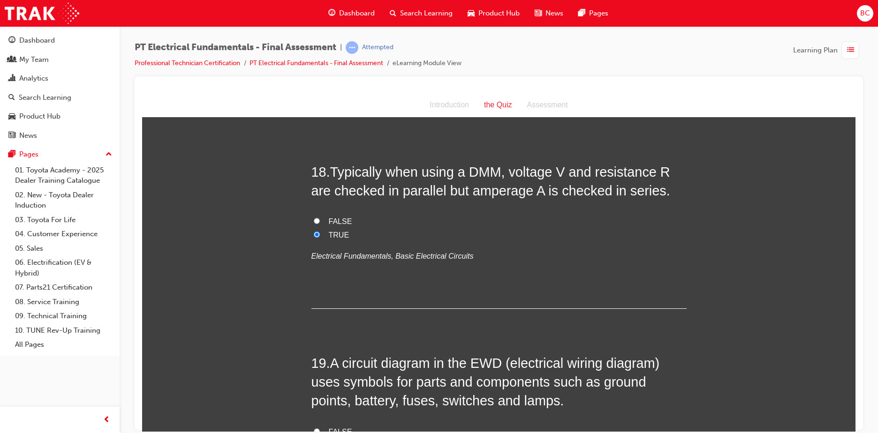
scroll to position [3516, 0]
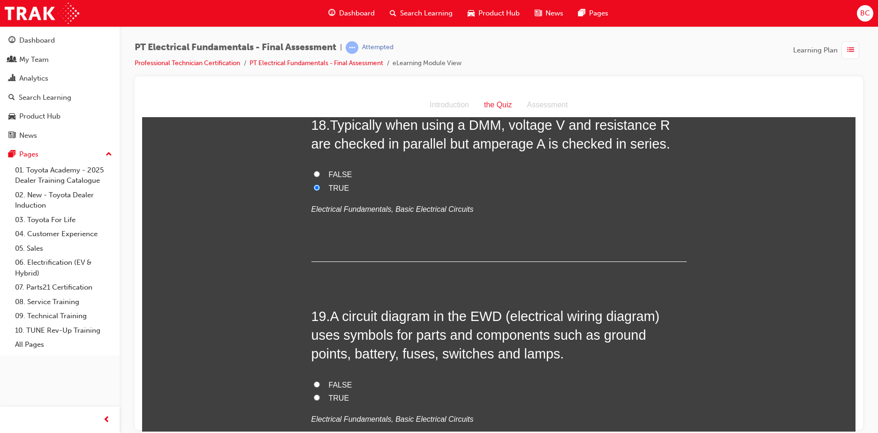
click at [329, 394] on span "TRUE" at bounding box center [339, 398] width 21 height 8
click at [320, 394] on input "TRUE" at bounding box center [317, 397] width 6 height 6
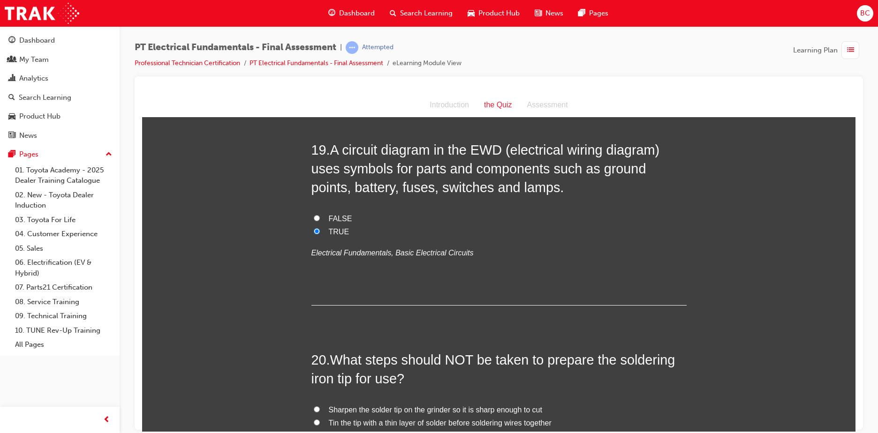
scroll to position [3704, 0]
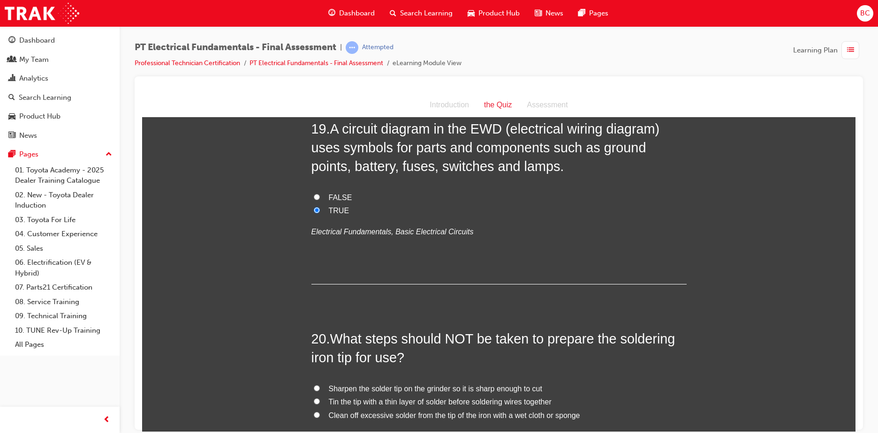
click at [410, 384] on span "Sharpen the solder tip on the grinder so it is sharp enough to cut" at bounding box center [435, 388] width 213 height 8
click at [320, 385] on input "Sharpen the solder tip on the grinder so it is sharp enough to cut" at bounding box center [317, 388] width 6 height 6
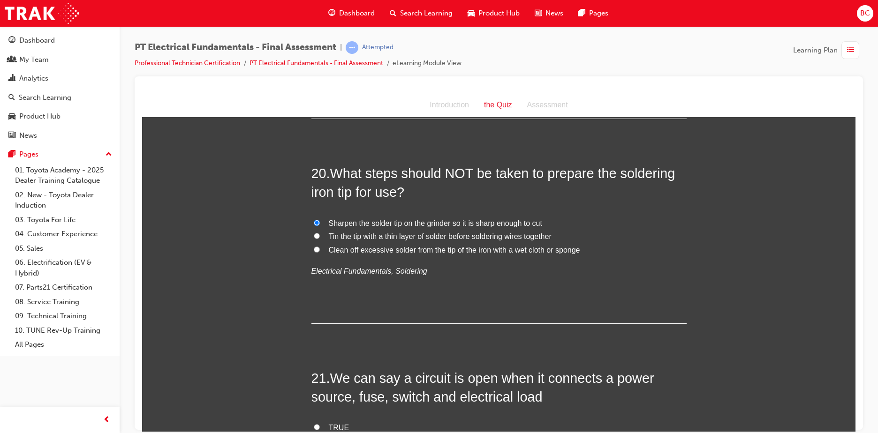
scroll to position [3891, 0]
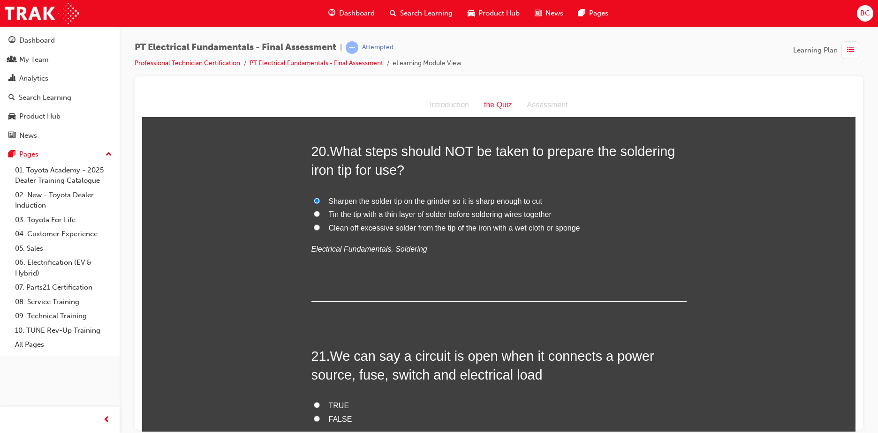
click at [334, 415] on span "FALSE" at bounding box center [340, 419] width 23 height 8
click at [320, 415] on input "FALSE" at bounding box center [317, 418] width 6 height 6
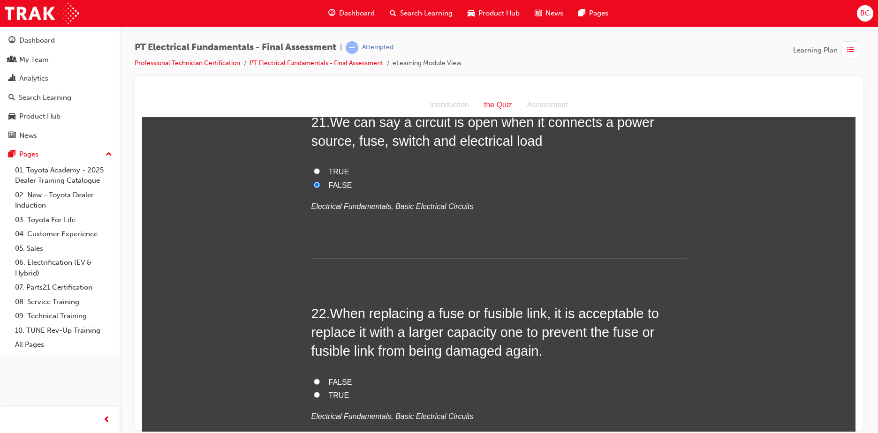
scroll to position [4126, 0]
click at [329, 377] on span "FALSE" at bounding box center [340, 381] width 23 height 8
click at [320, 378] on input "FALSE" at bounding box center [317, 381] width 6 height 6
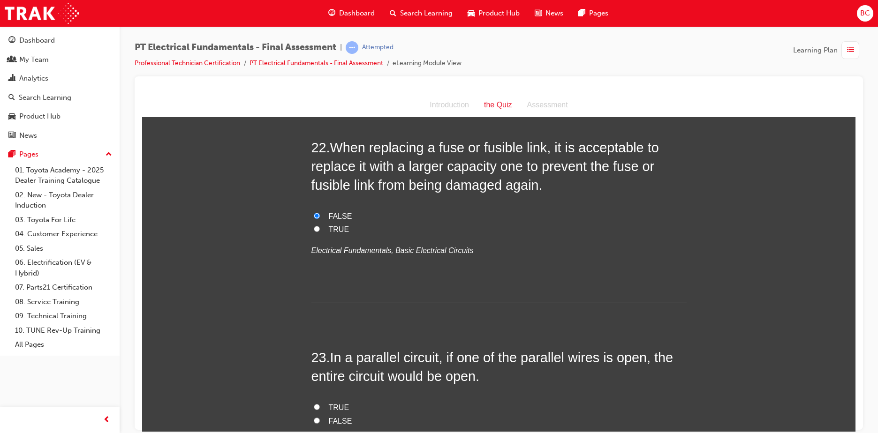
scroll to position [4313, 0]
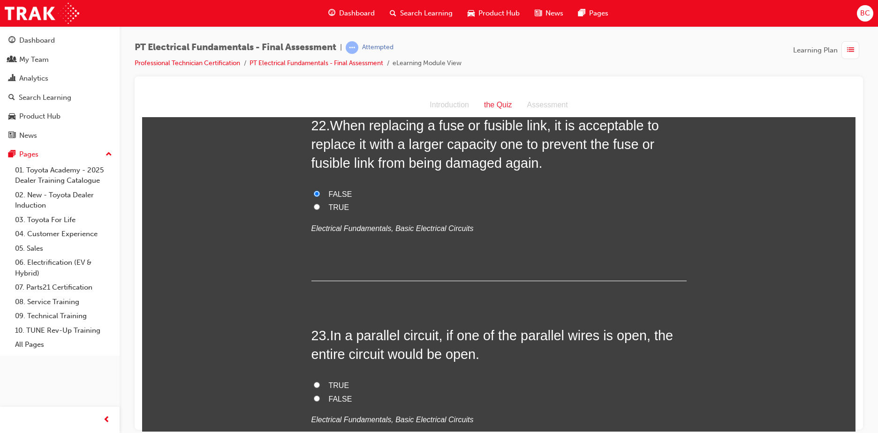
click at [334, 395] on span "FALSE" at bounding box center [340, 399] width 23 height 8
click at [320, 395] on input "FALSE" at bounding box center [317, 398] width 6 height 6
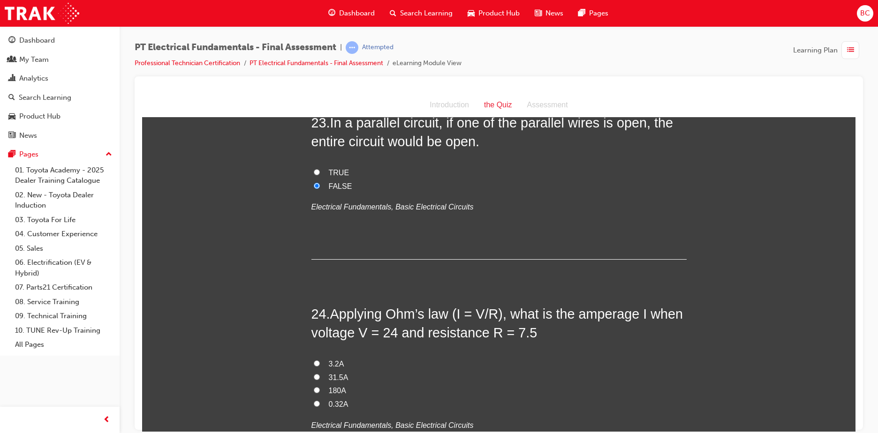
scroll to position [4547, 0]
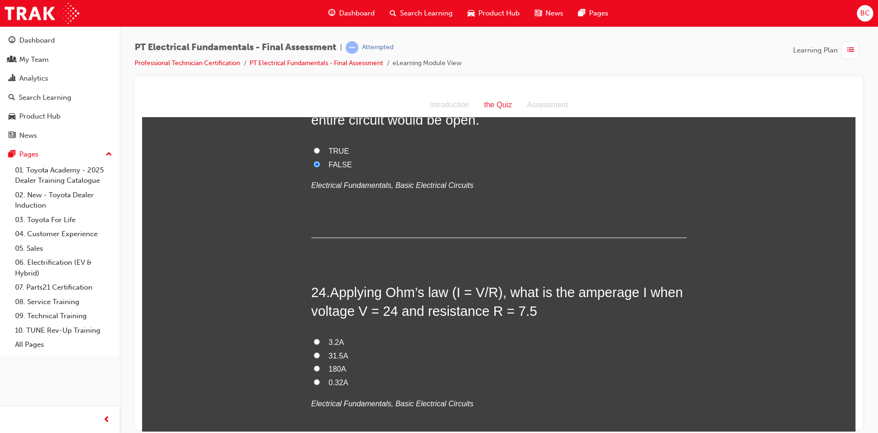
click at [333, 338] on span "3.2A" at bounding box center [336, 342] width 15 height 8
click at [320, 338] on input "3.2A" at bounding box center [317, 341] width 6 height 6
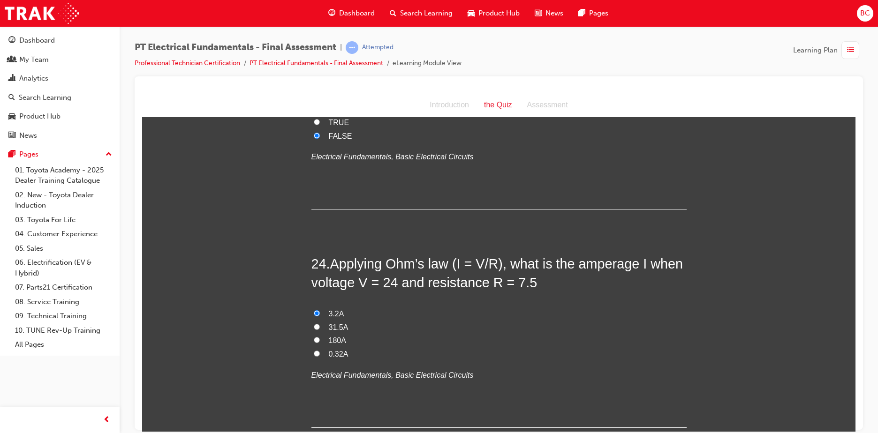
scroll to position [4605, 0]
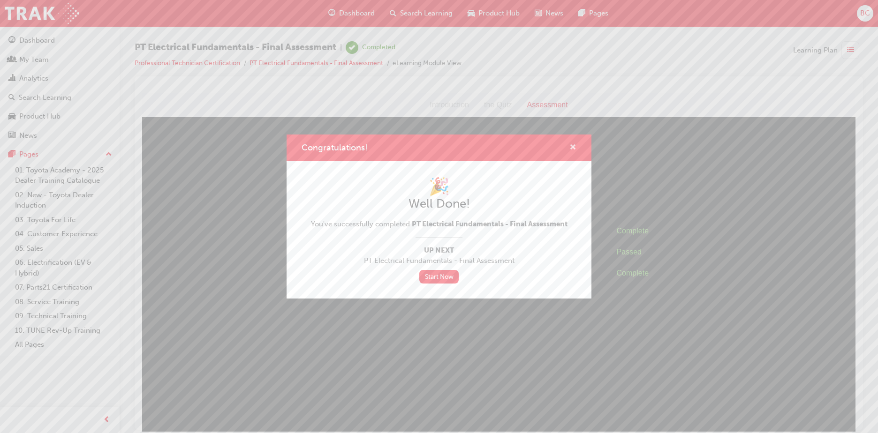
click at [575, 146] on span "cross-icon" at bounding box center [572, 148] width 7 height 8
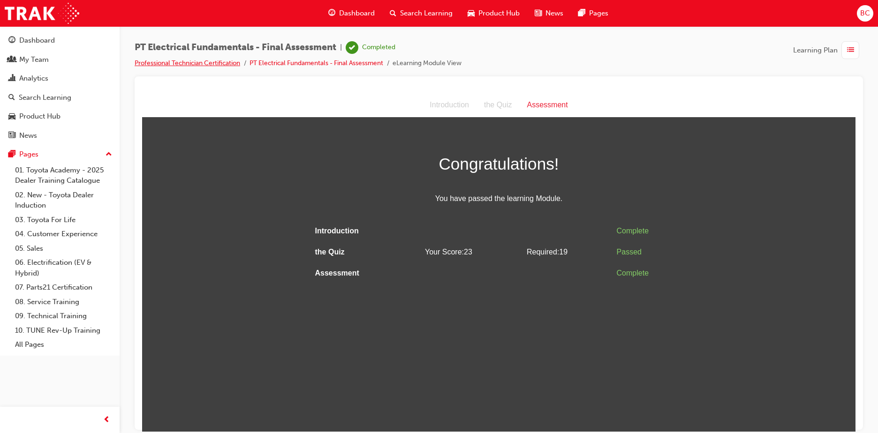
click at [232, 61] on link "Professional Technician Certification" at bounding box center [187, 63] width 105 height 8
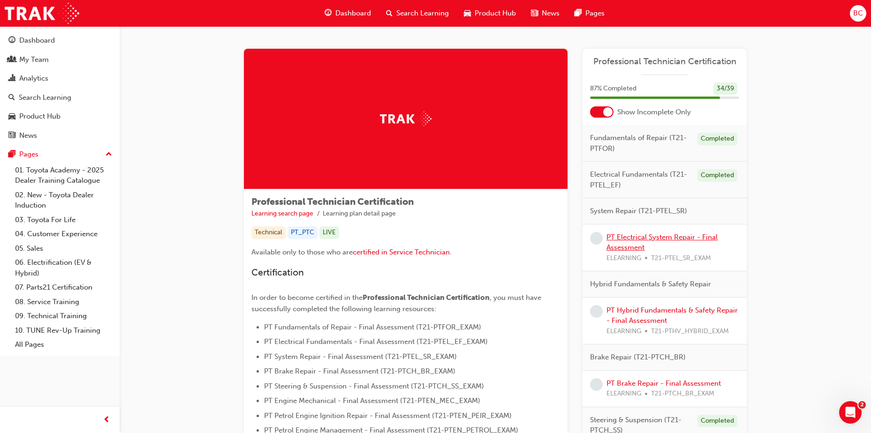
click at [637, 233] on link "PT Electrical System Repair - Final Assessment" at bounding box center [661, 242] width 111 height 19
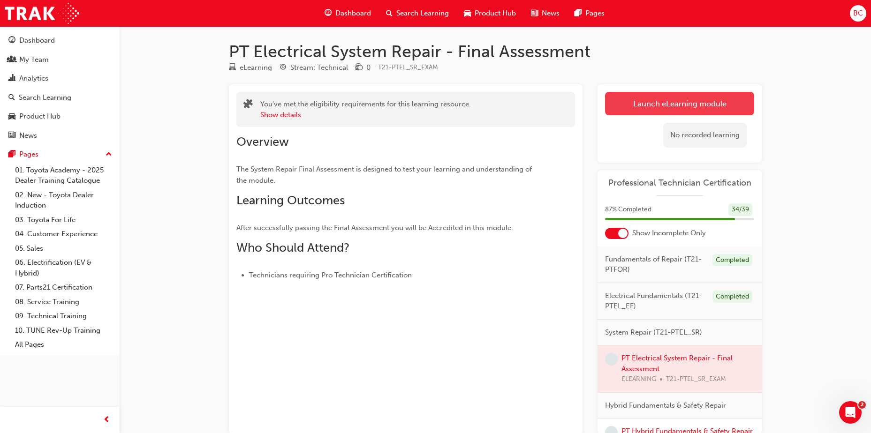
click at [694, 99] on link "Launch eLearning module" at bounding box center [679, 103] width 149 height 23
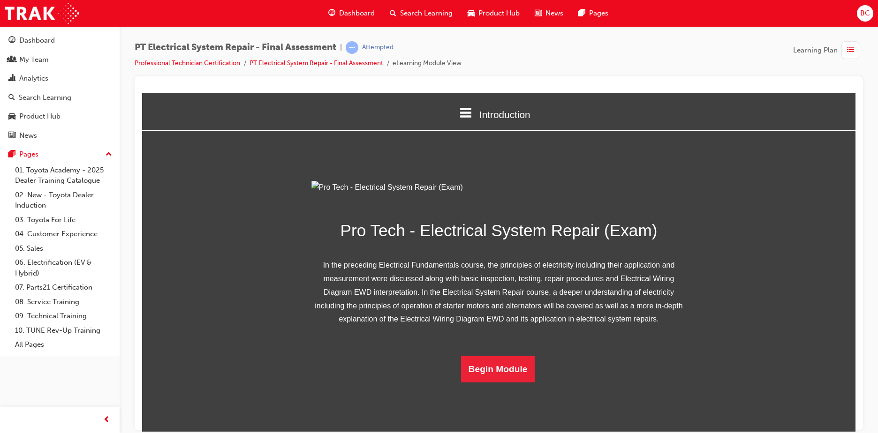
scroll to position [54, 0]
click at [494, 382] on button "Begin Module" at bounding box center [498, 369] width 74 height 26
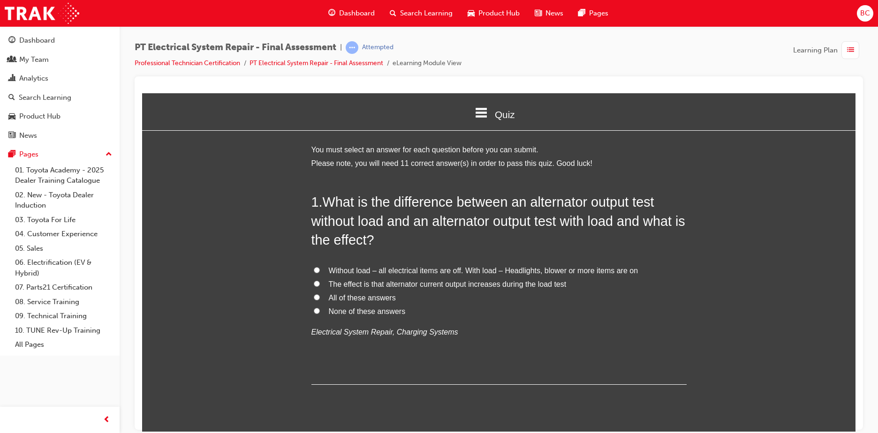
click at [350, 297] on span "All of these answers" at bounding box center [362, 297] width 67 height 8
click at [320, 297] on input "All of these answers" at bounding box center [317, 297] width 6 height 6
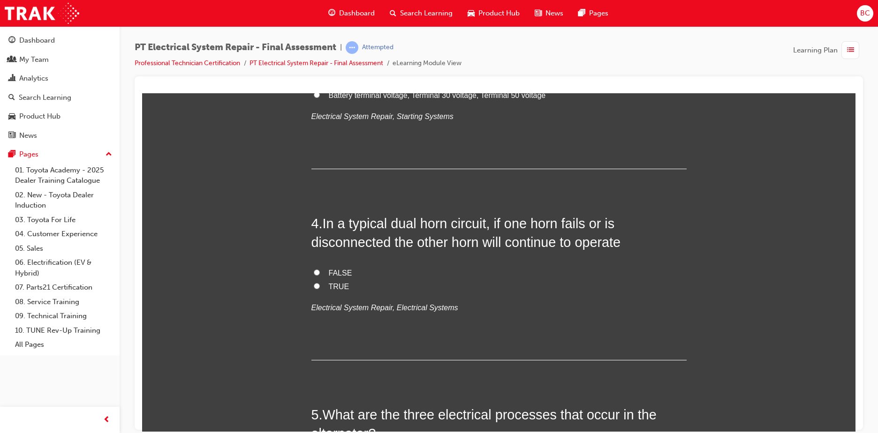
scroll to position [656, 0]
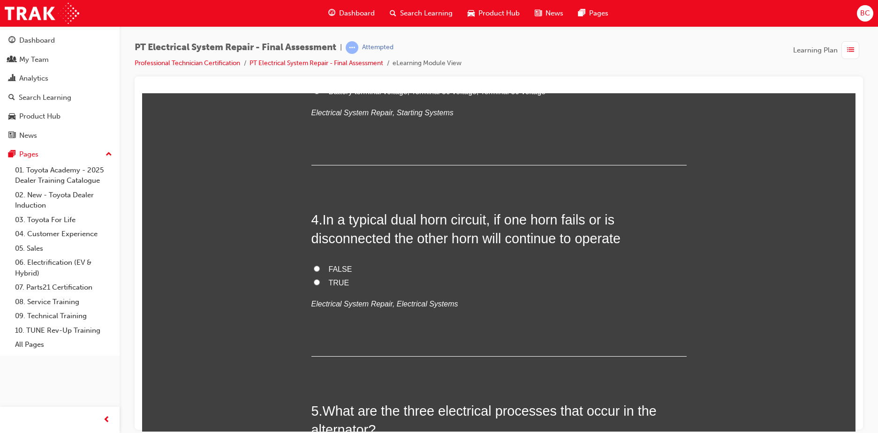
click at [329, 284] on span "TRUE" at bounding box center [339, 282] width 21 height 8
click at [320, 284] on input "TRUE" at bounding box center [317, 282] width 6 height 6
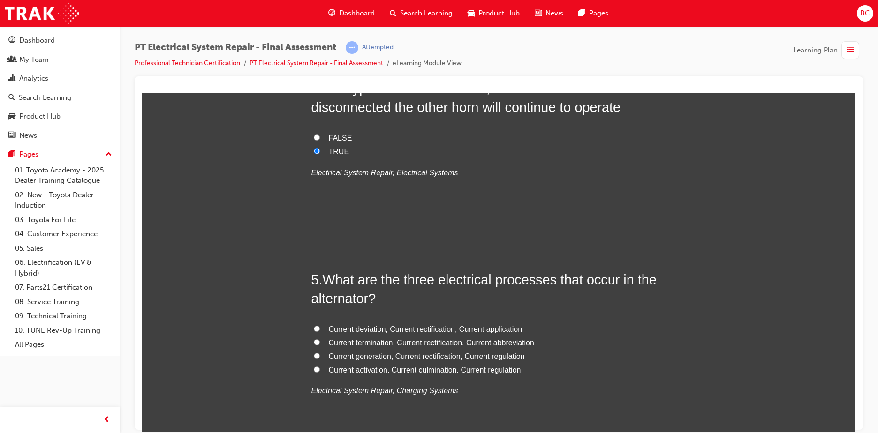
scroll to position [797, 0]
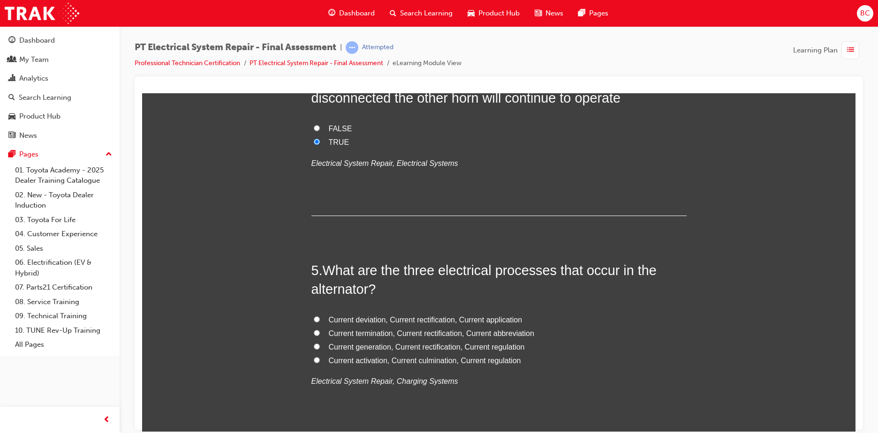
click at [457, 347] on span "Current generation, Current rectification, Current regulation" at bounding box center [427, 347] width 196 height 8
click at [320, 347] on input "Current generation, Current rectification, Current regulation" at bounding box center [317, 346] width 6 height 6
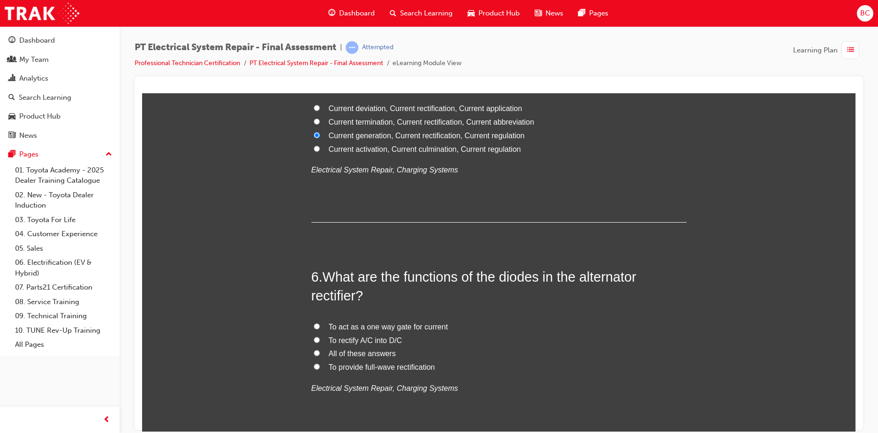
scroll to position [1031, 0]
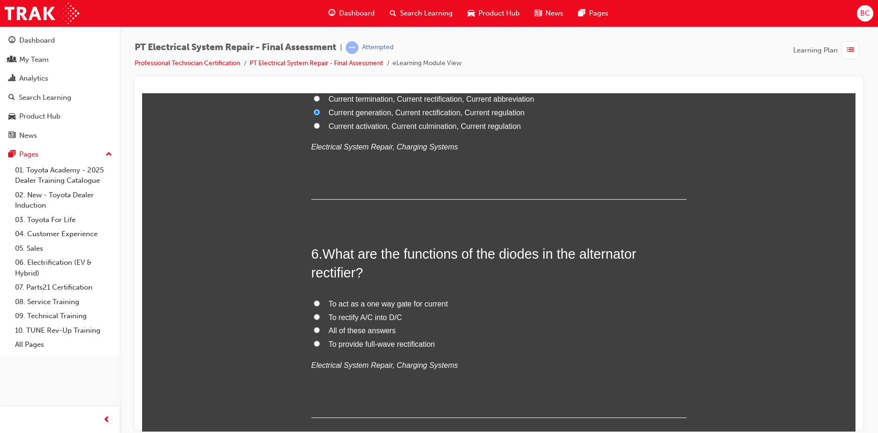
click at [391, 301] on span "To act as a one way gate for current" at bounding box center [388, 304] width 119 height 8
click at [320, 301] on input "To act as a one way gate for current" at bounding box center [317, 303] width 6 height 6
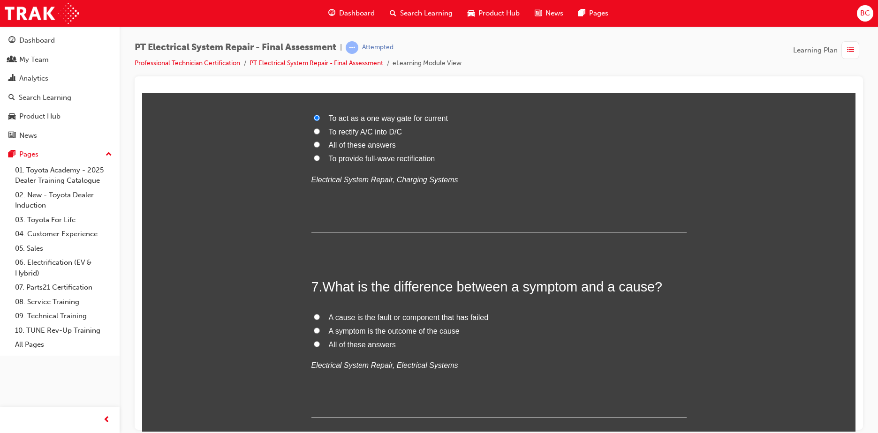
scroll to position [1219, 0]
click at [350, 343] on span "All of these answers" at bounding box center [362, 342] width 67 height 8
click at [320, 343] on input "All of these answers" at bounding box center [317, 342] width 6 height 6
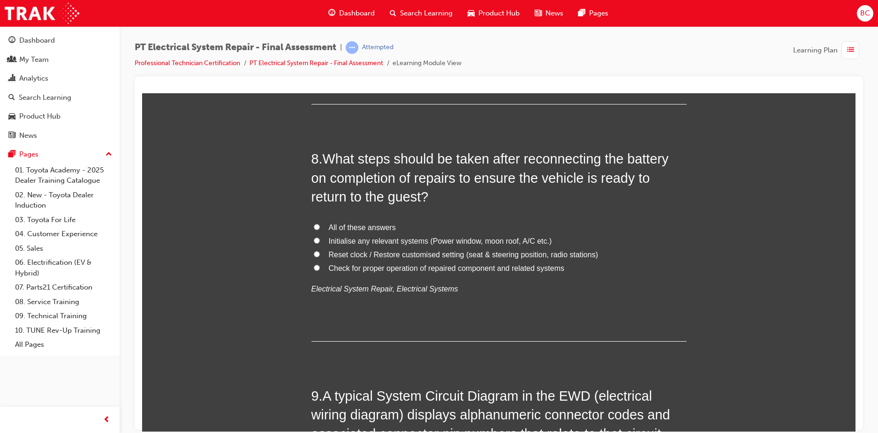
scroll to position [1547, 0]
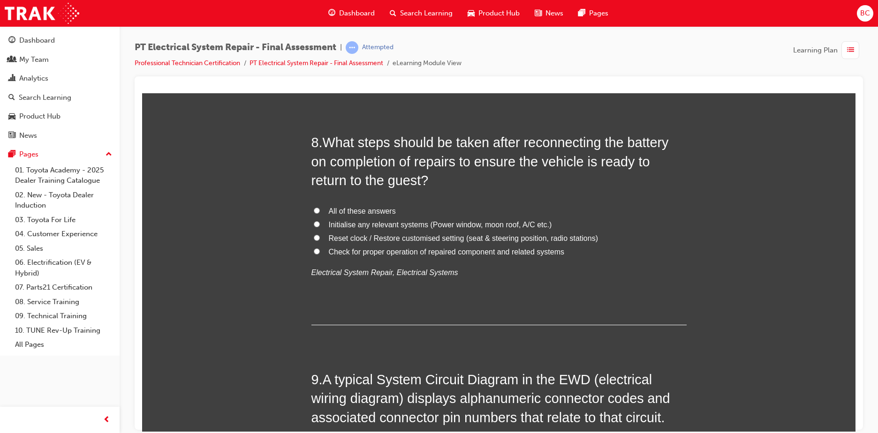
click at [339, 207] on span "All of these answers" at bounding box center [362, 211] width 67 height 8
click at [320, 207] on input "All of these answers" at bounding box center [317, 210] width 6 height 6
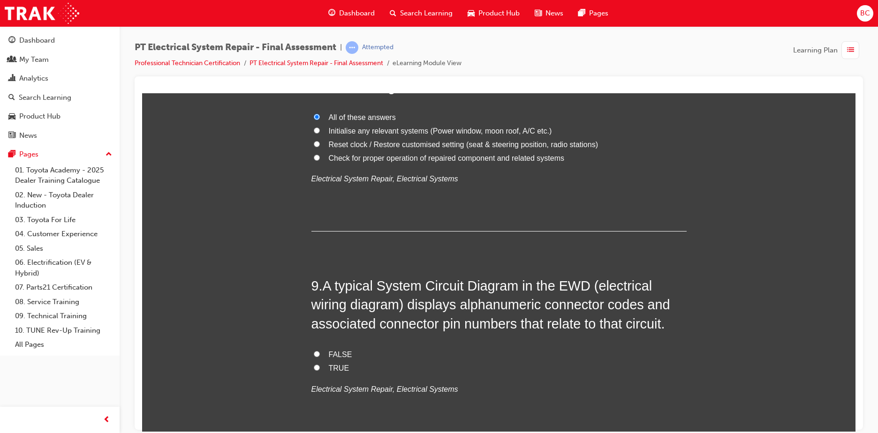
click at [332, 364] on span "TRUE" at bounding box center [339, 368] width 21 height 8
click at [320, 364] on input "TRUE" at bounding box center [317, 367] width 6 height 6
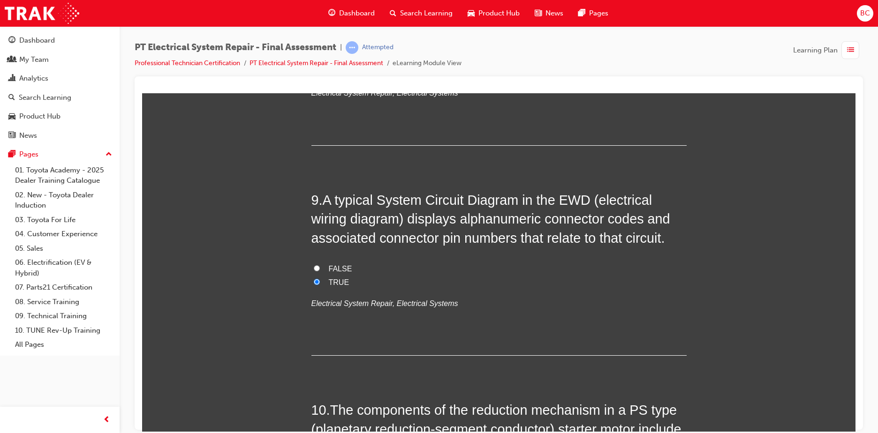
scroll to position [1828, 0]
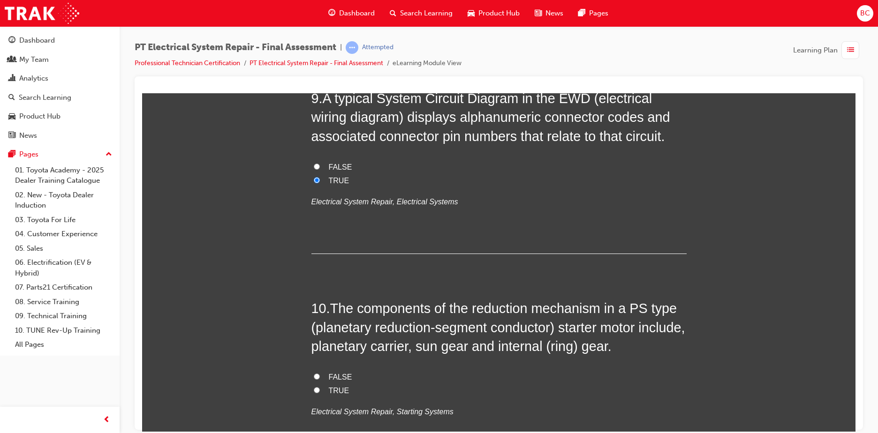
click at [338, 390] on span "TRUE" at bounding box center [339, 390] width 21 height 8
click at [320, 390] on input "TRUE" at bounding box center [317, 390] width 6 height 6
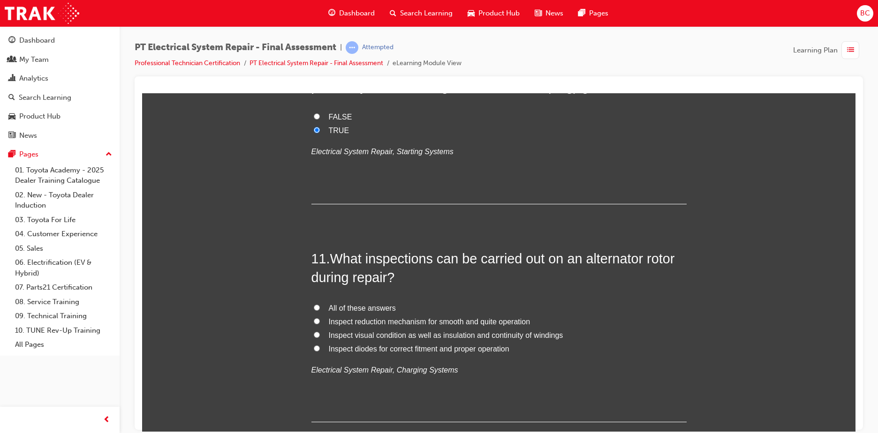
scroll to position [2110, 0]
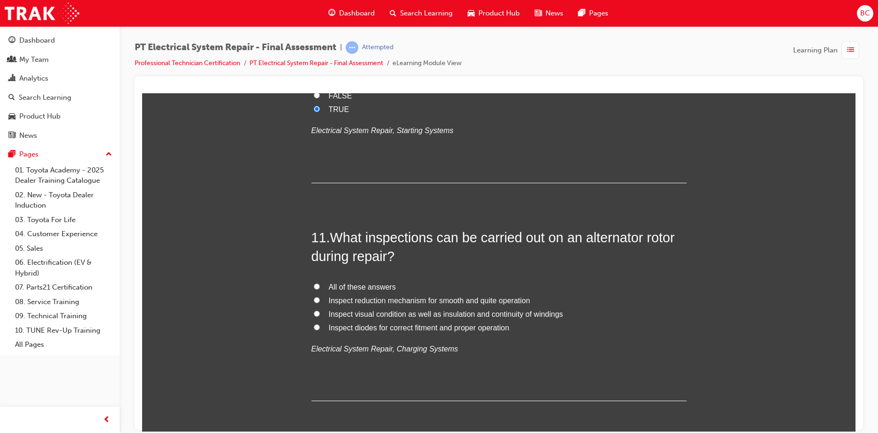
click at [379, 311] on span "Inspect visual condition as well as insulation and continuity of windings" at bounding box center [446, 314] width 234 height 8
click at [320, 311] on input "Inspect visual condition as well as insulation and continuity of windings" at bounding box center [317, 313] width 6 height 6
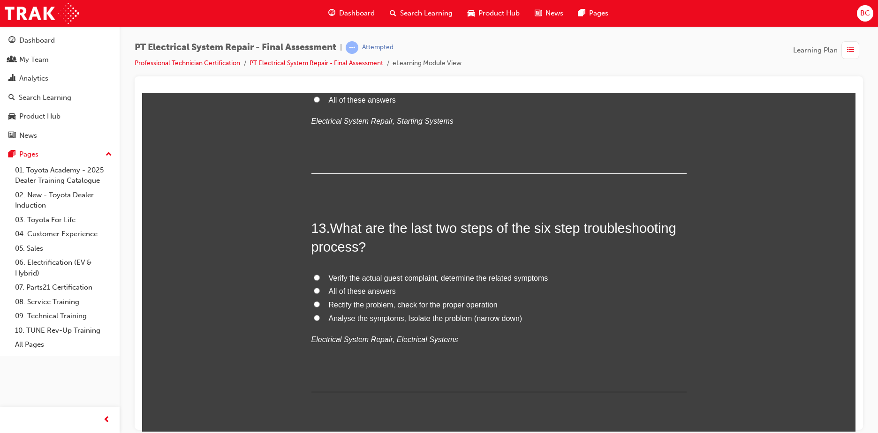
scroll to position [2578, 0]
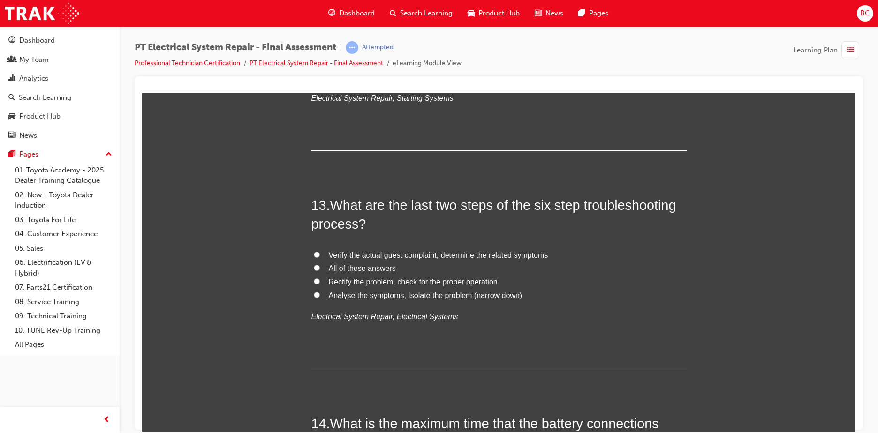
click at [406, 282] on span "Rectify the problem, check for the proper operation" at bounding box center [413, 282] width 169 height 8
click at [320, 282] on input "Rectify the problem, check for the proper operation" at bounding box center [317, 281] width 6 height 6
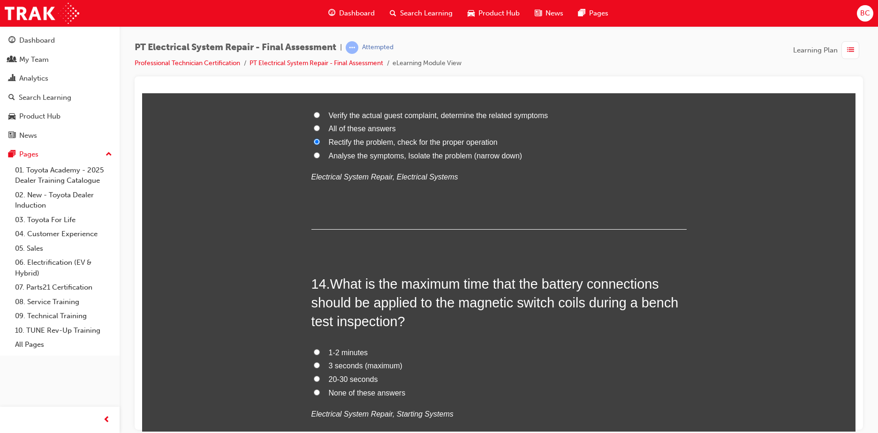
scroll to position [2719, 0]
click at [354, 379] on span "20-30 seconds" at bounding box center [353, 378] width 49 height 8
click at [320, 379] on input "20-30 seconds" at bounding box center [317, 378] width 6 height 6
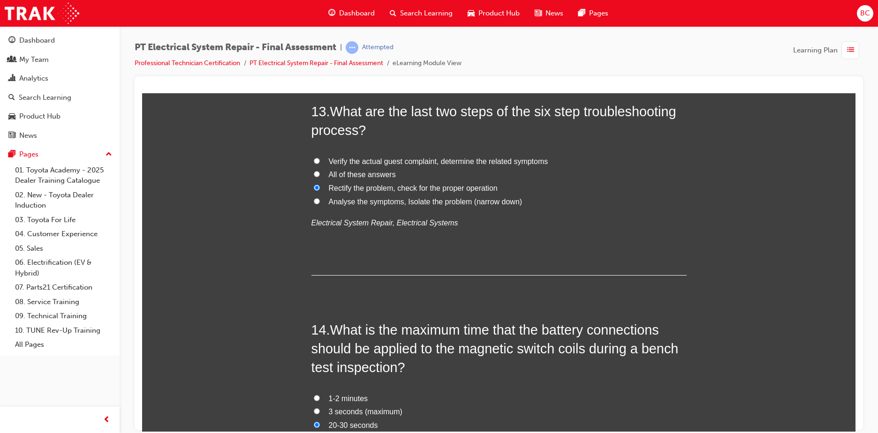
scroll to position [2438, 0]
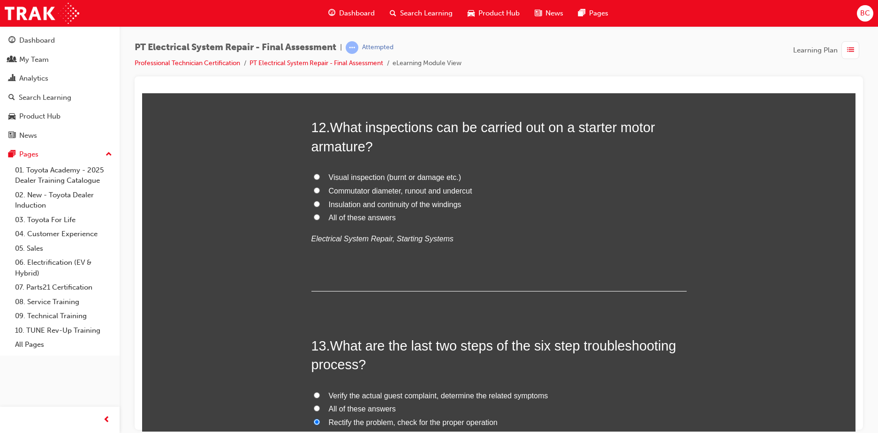
click at [369, 218] on span "All of these answers" at bounding box center [362, 217] width 67 height 8
click at [320, 218] on input "All of these answers" at bounding box center [317, 217] width 6 height 6
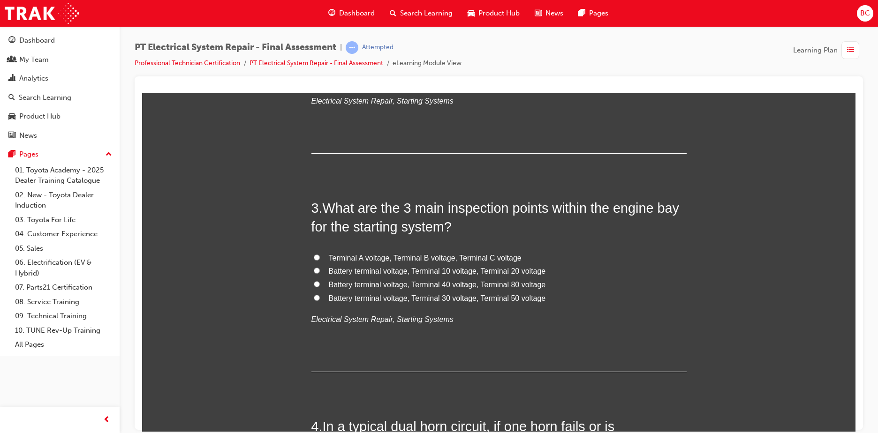
scroll to position [433, 0]
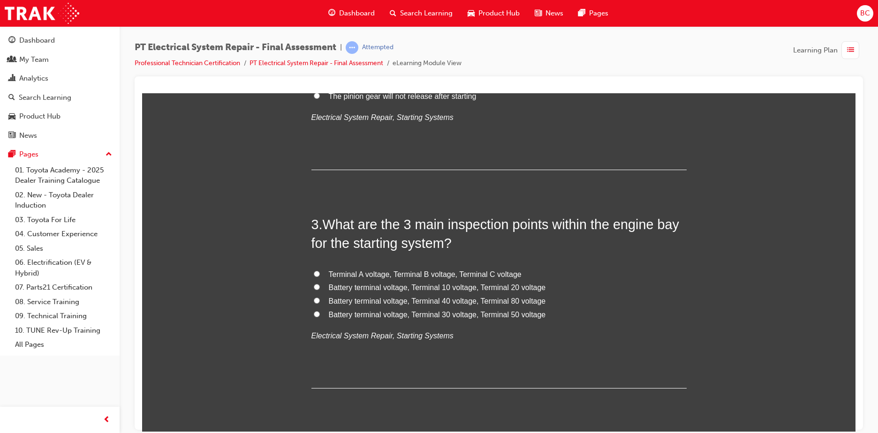
click at [441, 313] on span "Battery terminal voltage, Terminal 30 voltage, Terminal 50 voltage" at bounding box center [437, 314] width 217 height 8
click at [320, 313] on input "Battery terminal voltage, Terminal 30 voltage, Terminal 50 voltage" at bounding box center [317, 314] width 6 height 6
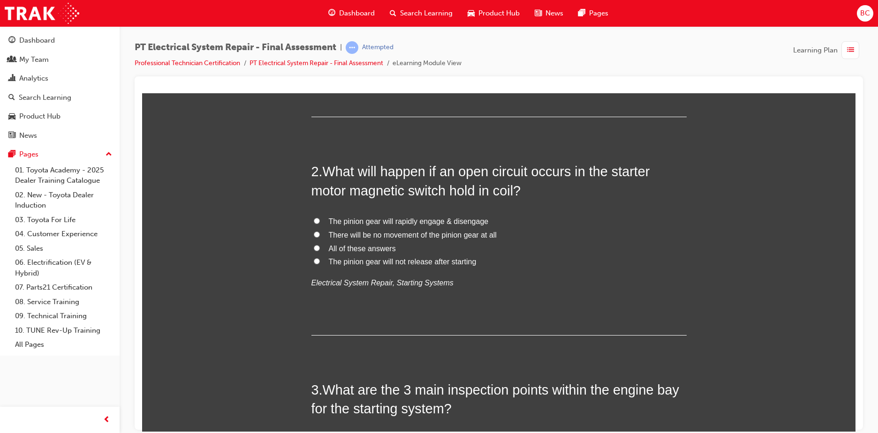
scroll to position [246, 0]
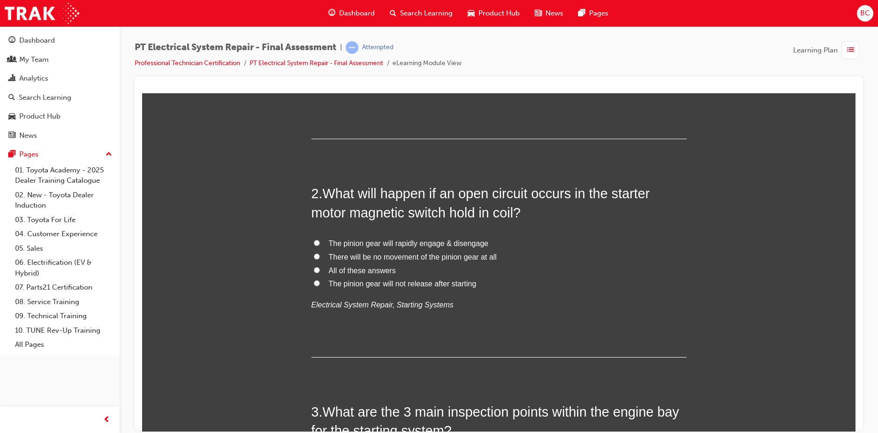
click at [388, 257] on span "There will be no movement of the pinion gear at all" at bounding box center [413, 257] width 168 height 8
click at [320, 257] on input "There will be no movement of the pinion gear at all" at bounding box center [317, 256] width 6 height 6
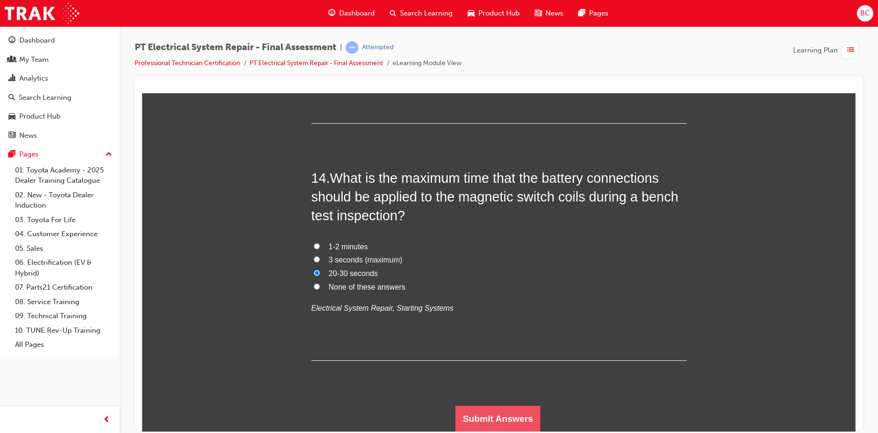
click at [525, 410] on button "Submit Answers" at bounding box center [497, 419] width 85 height 26
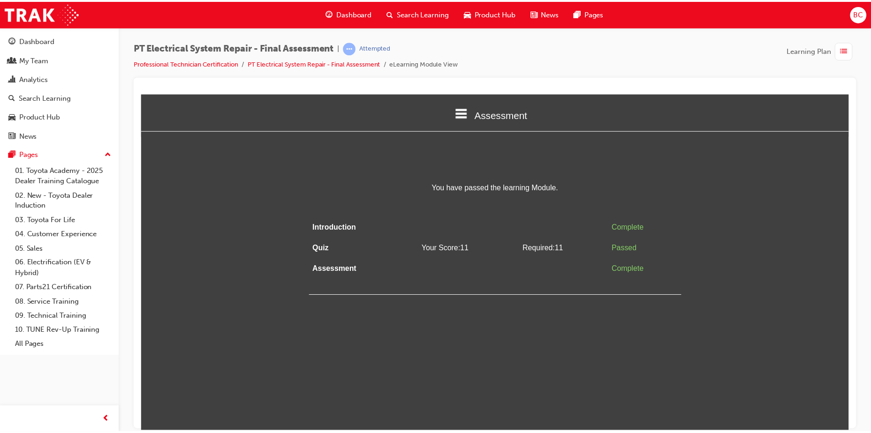
scroll to position [0, 0]
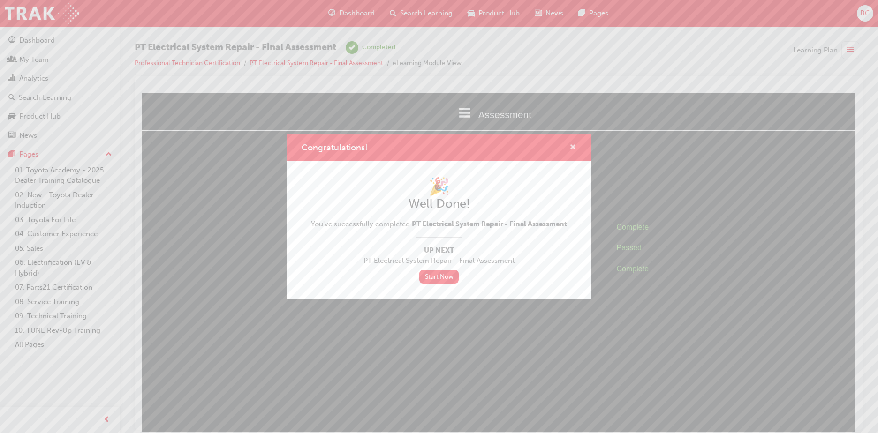
click at [573, 144] on span "cross-icon" at bounding box center [572, 148] width 7 height 8
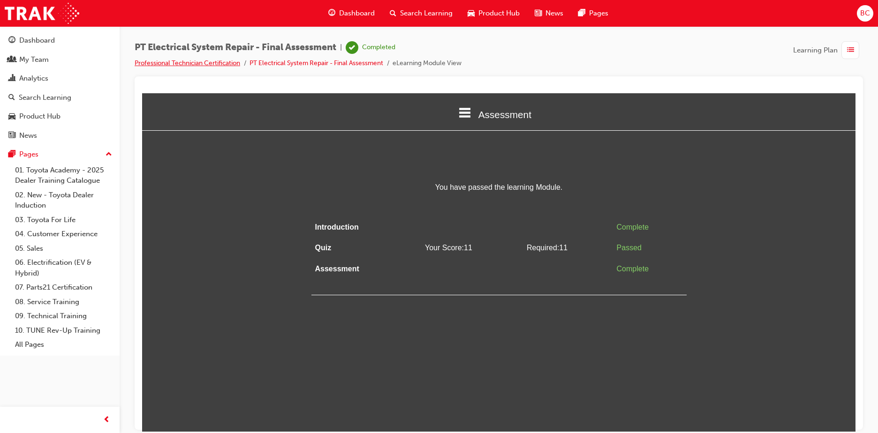
click at [230, 61] on link "Professional Technician Certification" at bounding box center [187, 63] width 105 height 8
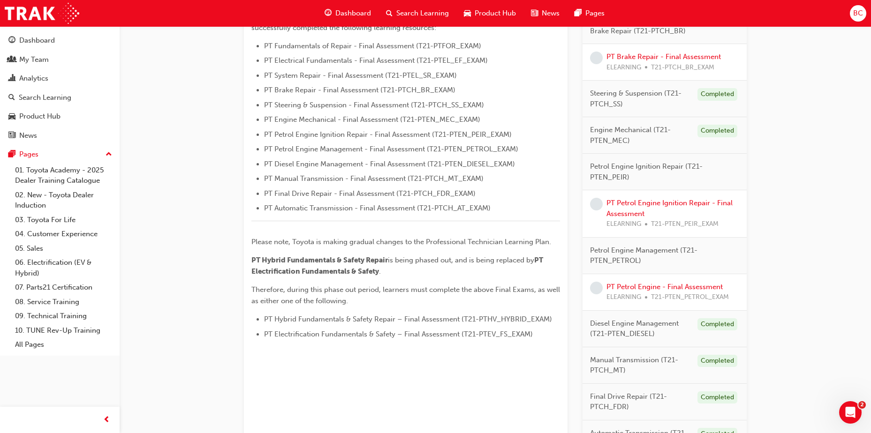
scroll to position [374, 0]
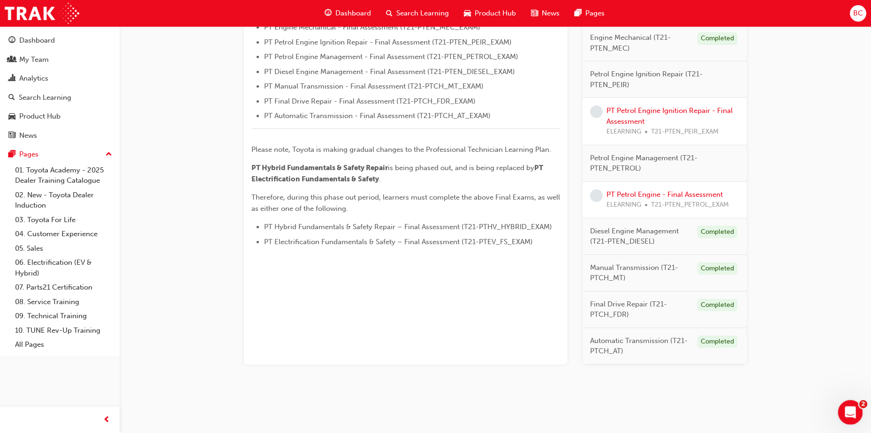
click at [844, 409] on icon "Open Intercom Messenger" at bounding box center [848, 411] width 15 height 15
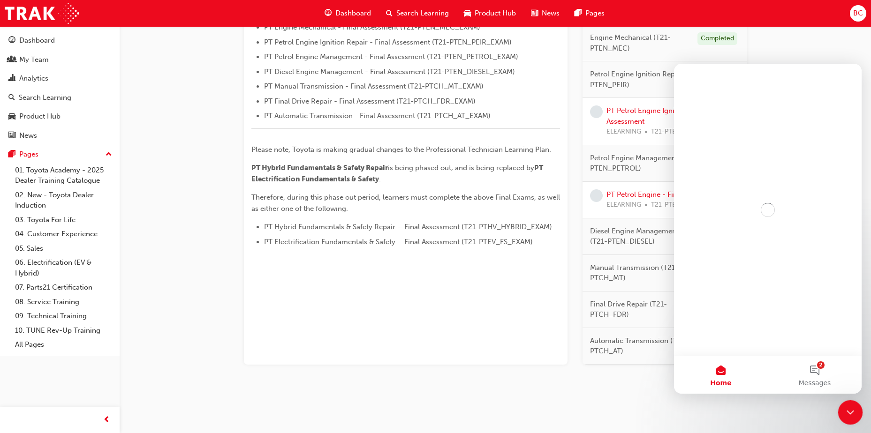
scroll to position [0, 0]
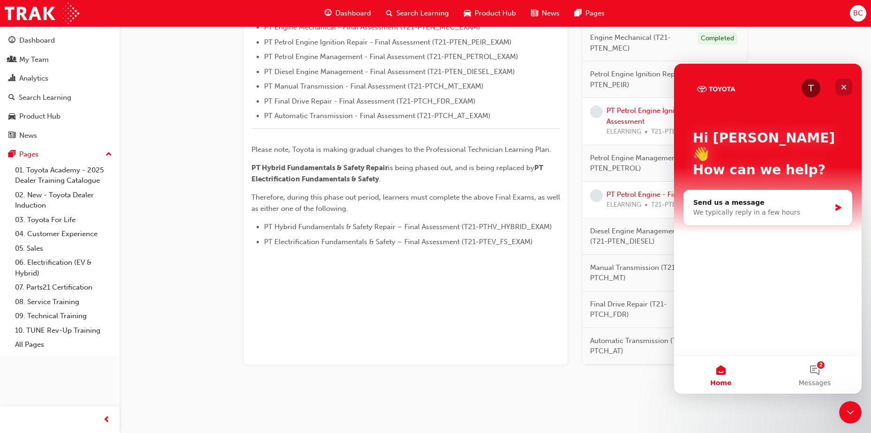
click at [840, 85] on icon "Close" at bounding box center [844, 87] width 8 height 8
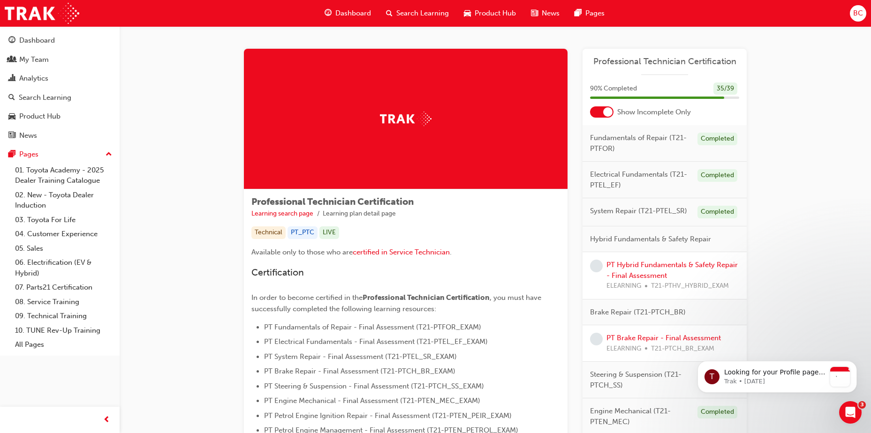
click at [343, 13] on span "Dashboard" at bounding box center [353, 13] width 36 height 11
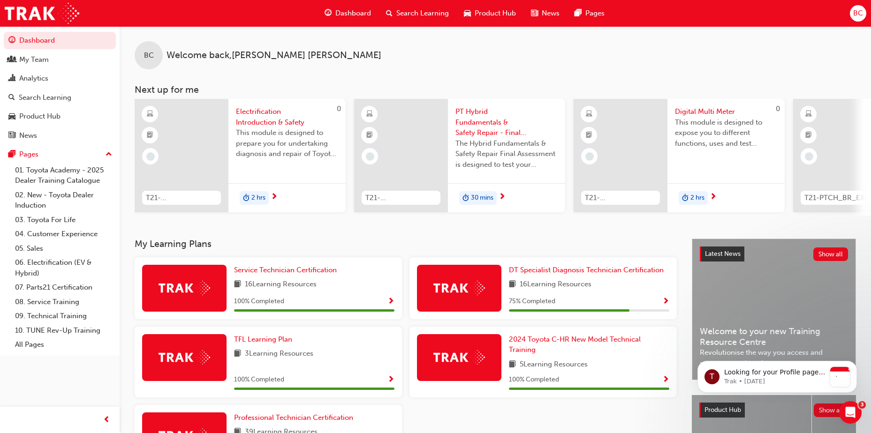
click at [713, 53] on div "BC Welcome back , Blake Cleary" at bounding box center [495, 47] width 751 height 43
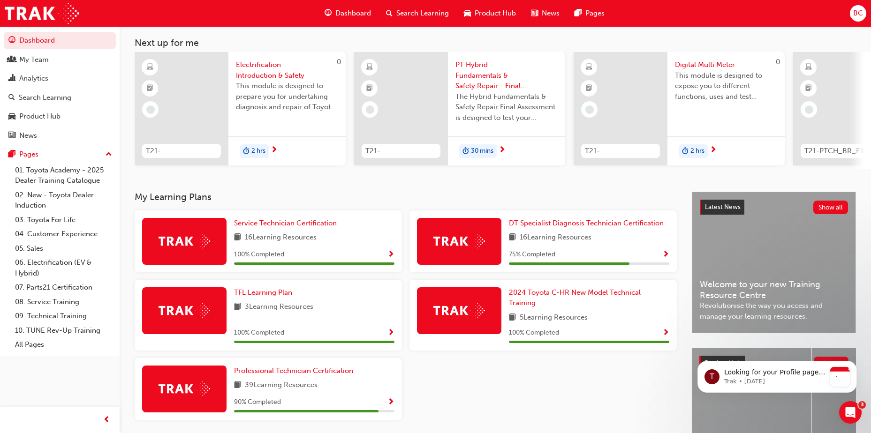
scroll to position [127, 0]
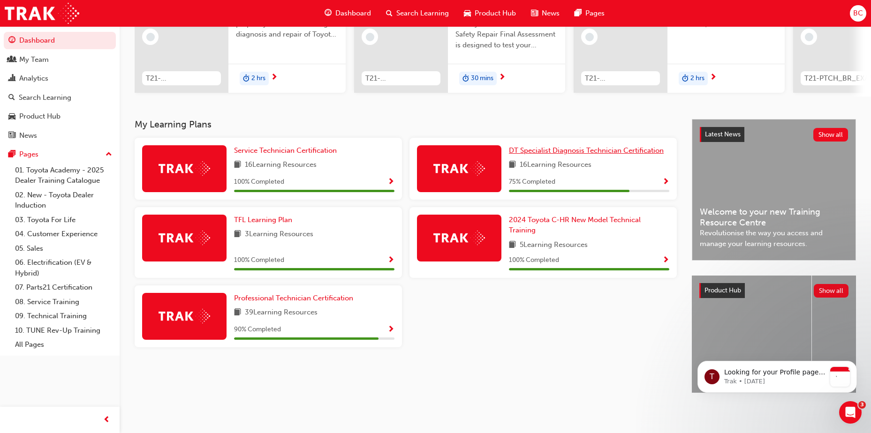
click at [574, 150] on span "DT Specialist Diagnosis Technician Certification" at bounding box center [586, 150] width 155 height 8
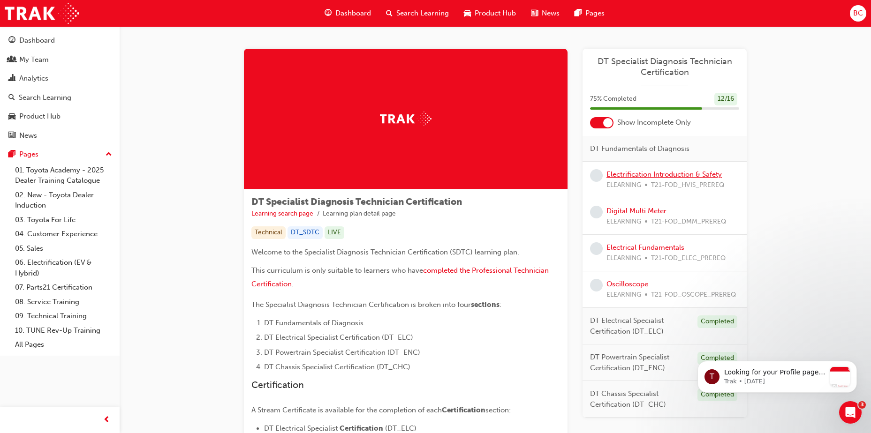
click at [686, 174] on link "Electrification Introduction & Safety" at bounding box center [663, 174] width 115 height 8
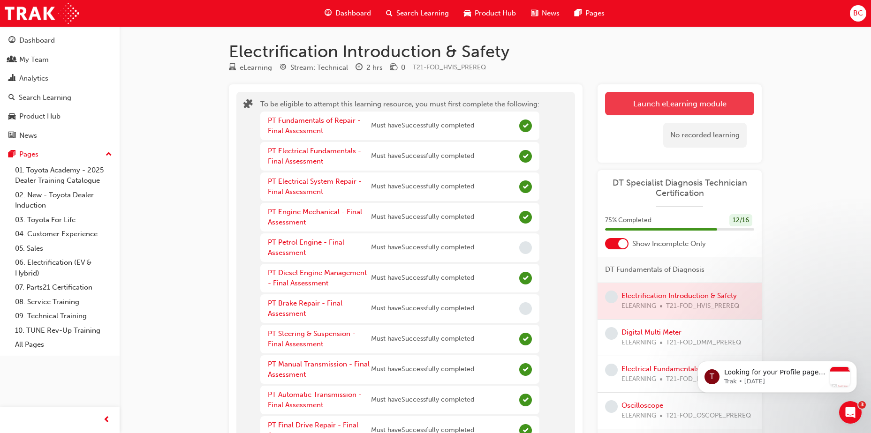
click at [634, 101] on button "Launch eLearning module" at bounding box center [679, 103] width 149 height 23
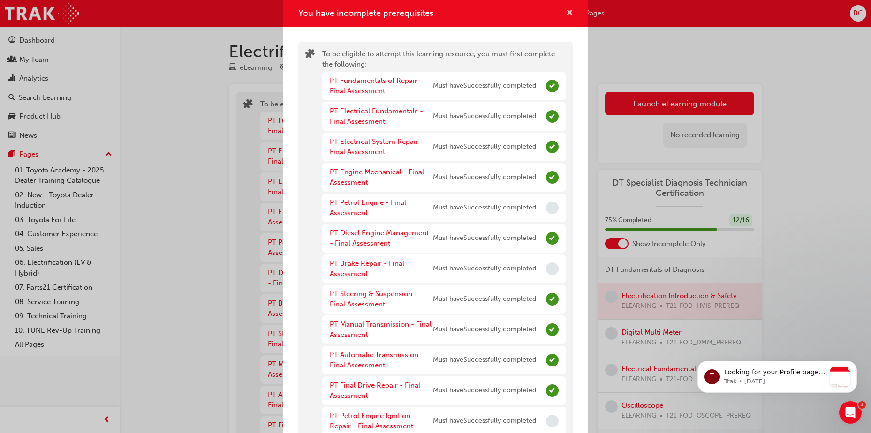
click at [566, 15] on span "cross-icon" at bounding box center [569, 13] width 7 height 8
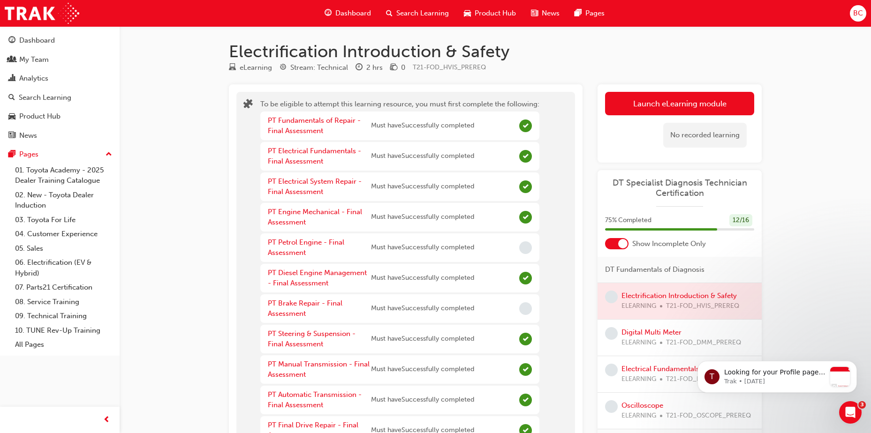
click at [352, 9] on span "Dashboard" at bounding box center [353, 13] width 36 height 11
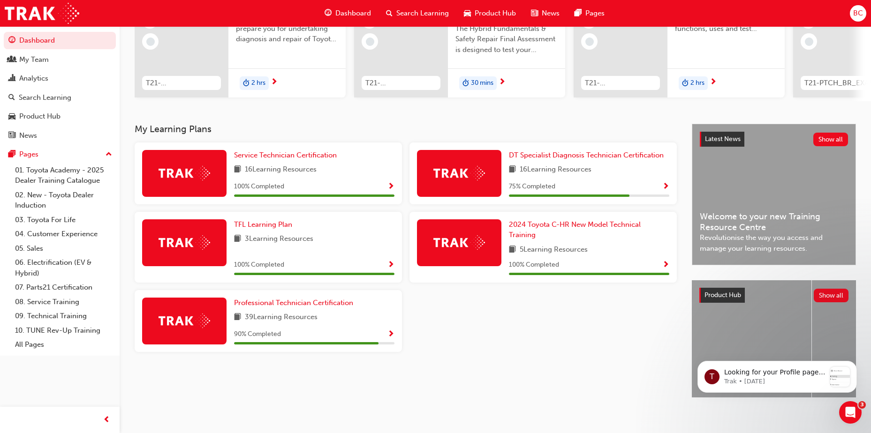
scroll to position [127, 0]
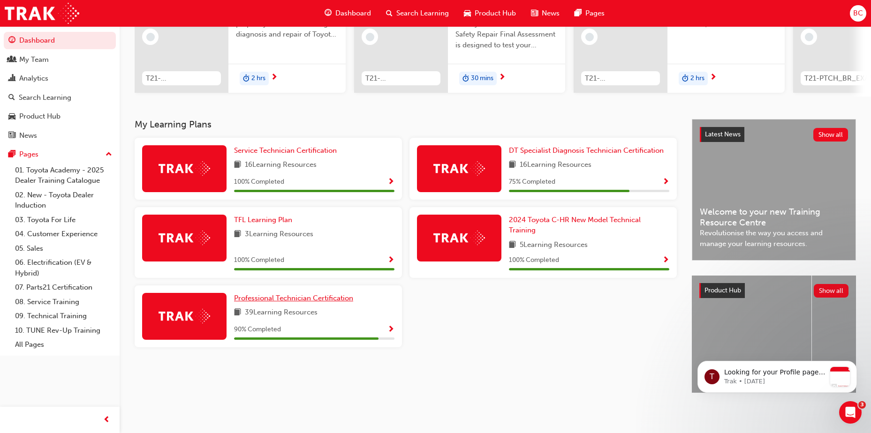
click at [329, 294] on span "Professional Technician Certification" at bounding box center [293, 298] width 119 height 8
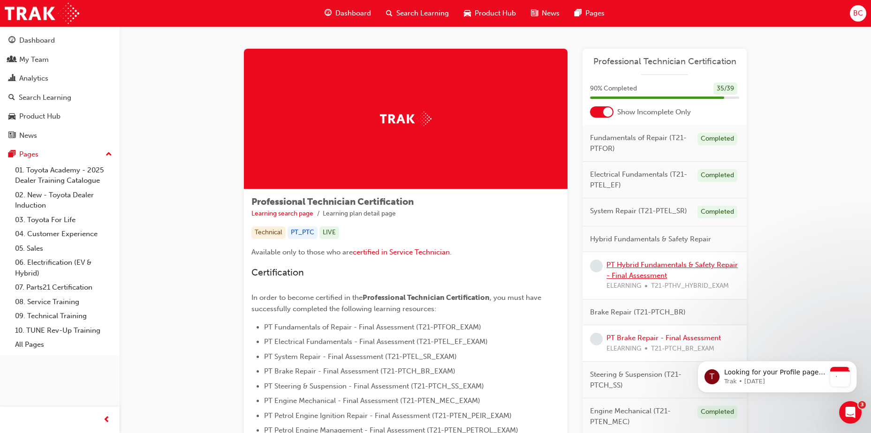
click at [684, 266] on link "PT Hybrid Fundamentals & Safety Repair - Final Assessment" at bounding box center [671, 270] width 131 height 19
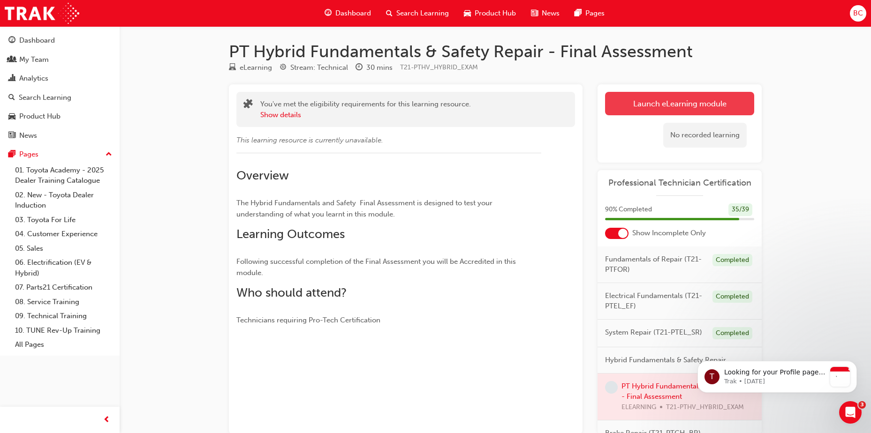
click at [691, 104] on link "Launch eLearning module" at bounding box center [679, 103] width 149 height 23
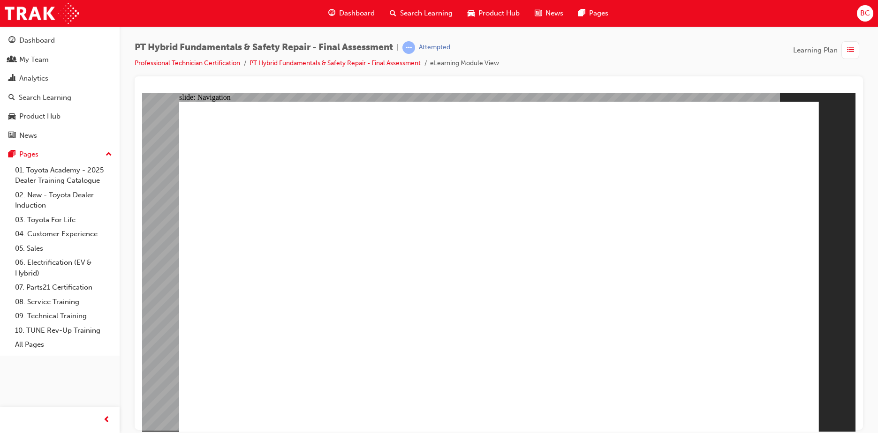
drag, startPoint x: 367, startPoint y: 277, endPoint x: 469, endPoint y: 526, distance: 268.8
checkbox input "true"
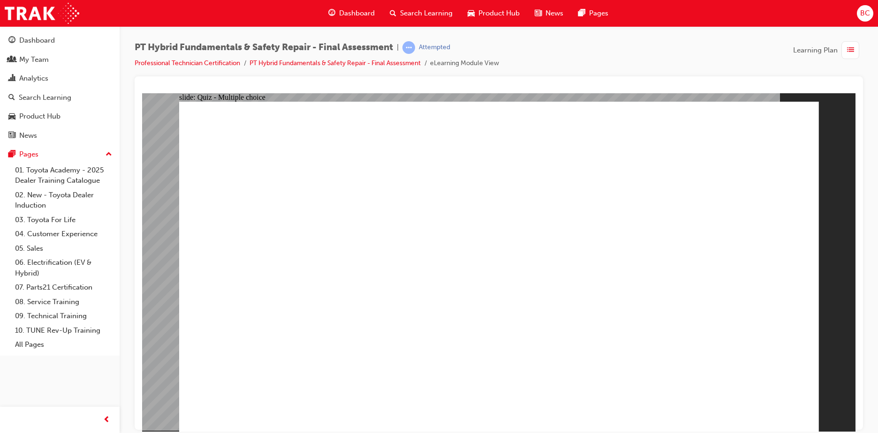
checkbox input "true"
radio input "true"
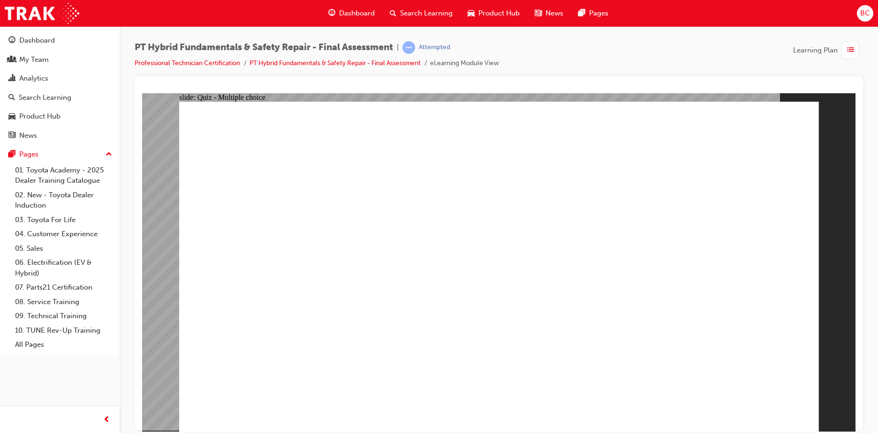
radio input "true"
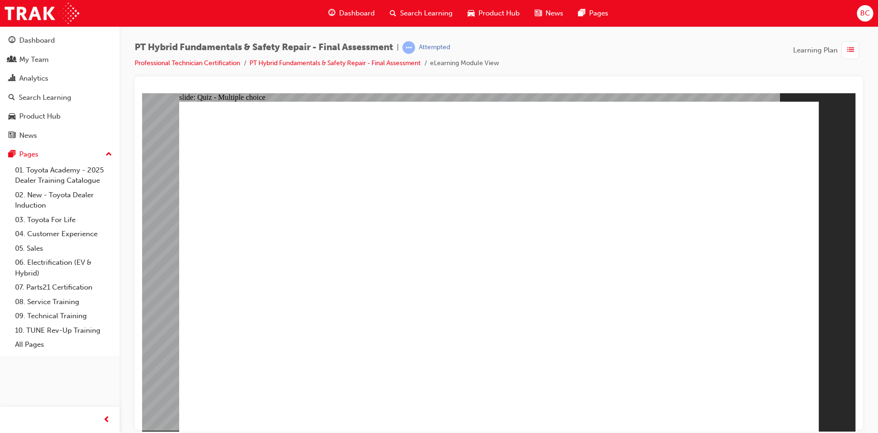
radio input "true"
checkbox input "true"
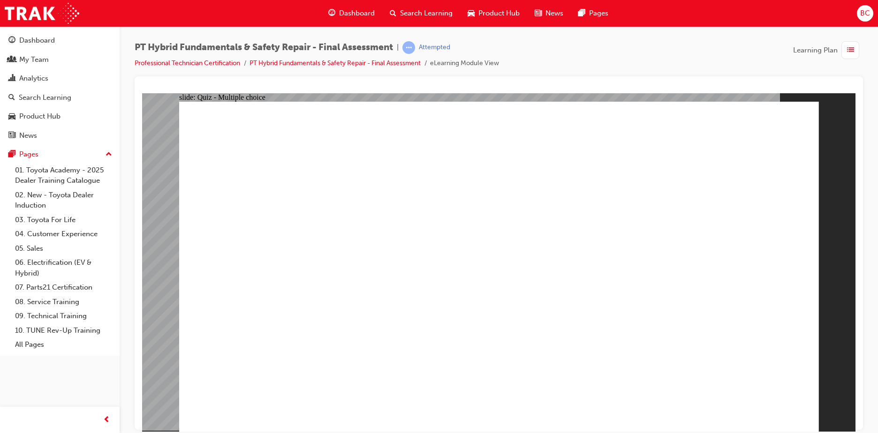
radio input "true"
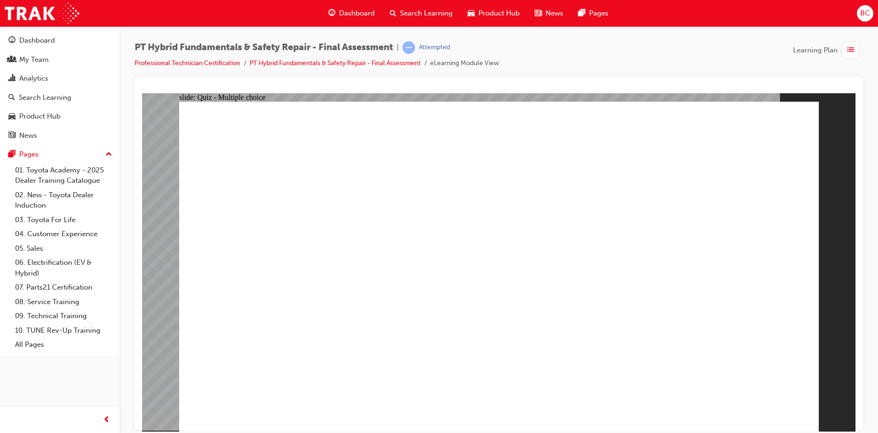
radio input "true"
checkbox input "true"
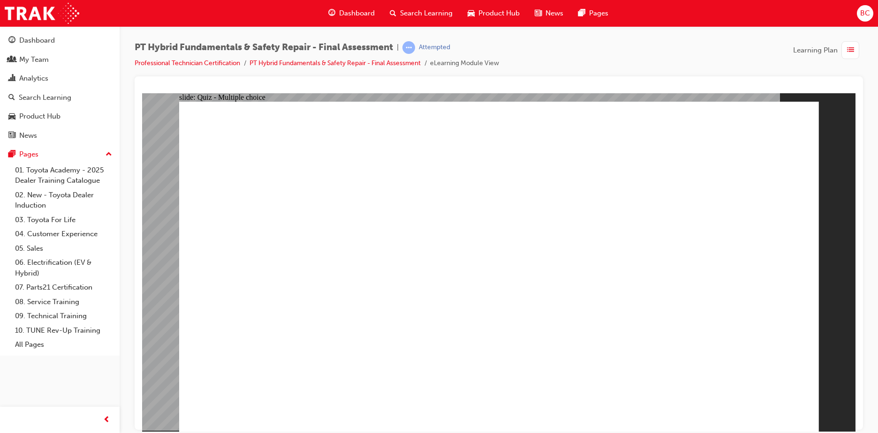
checkbox input "true"
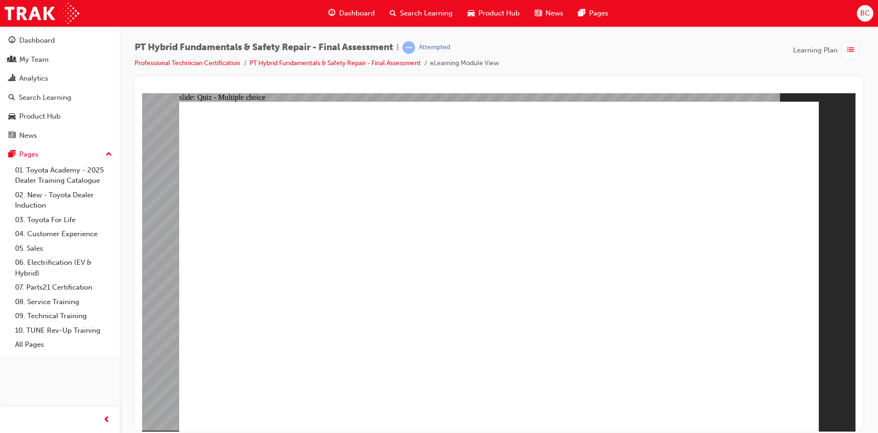
checkbox input "true"
radio input "true"
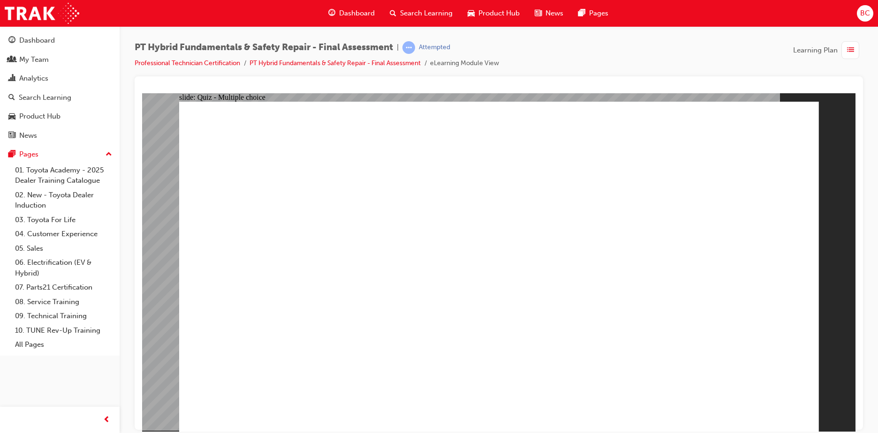
radio input "true"
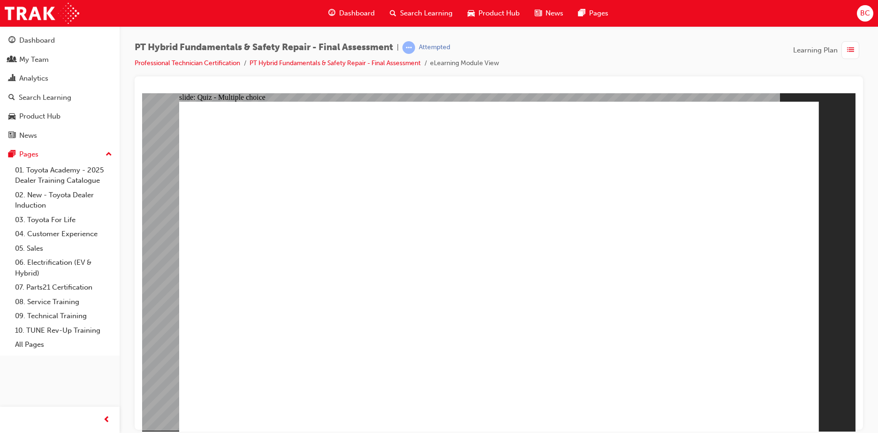
radio input "true"
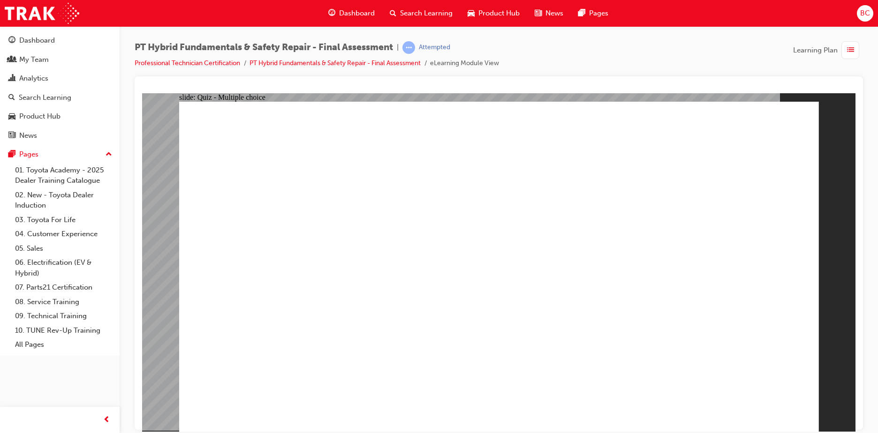
radio input "true"
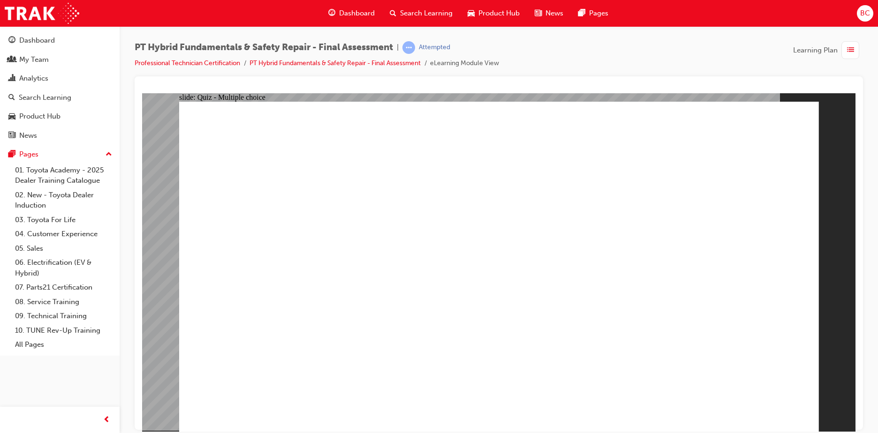
radio input "true"
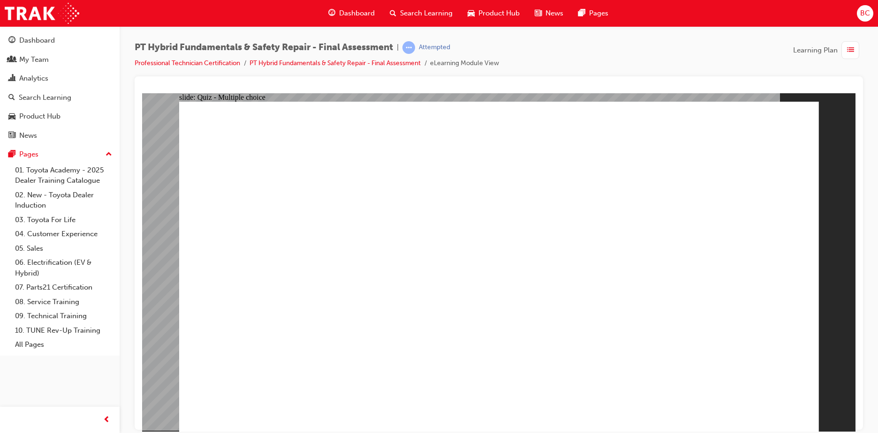
radio input "true"
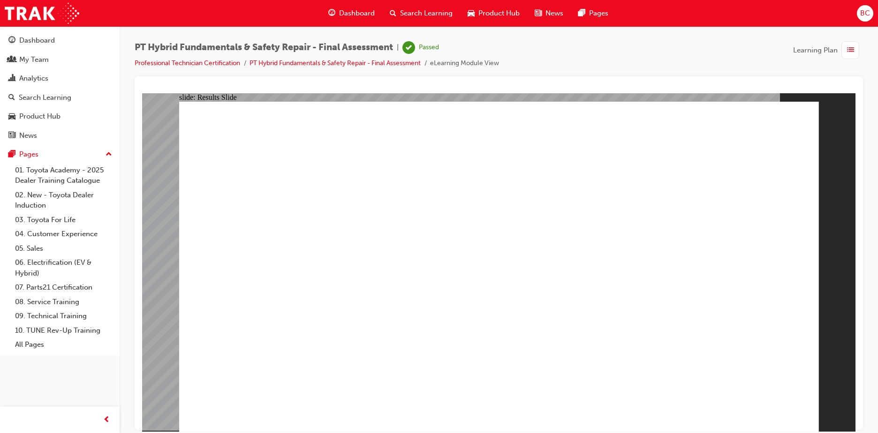
click at [225, 60] on link "Professional Technician Certification" at bounding box center [187, 63] width 105 height 8
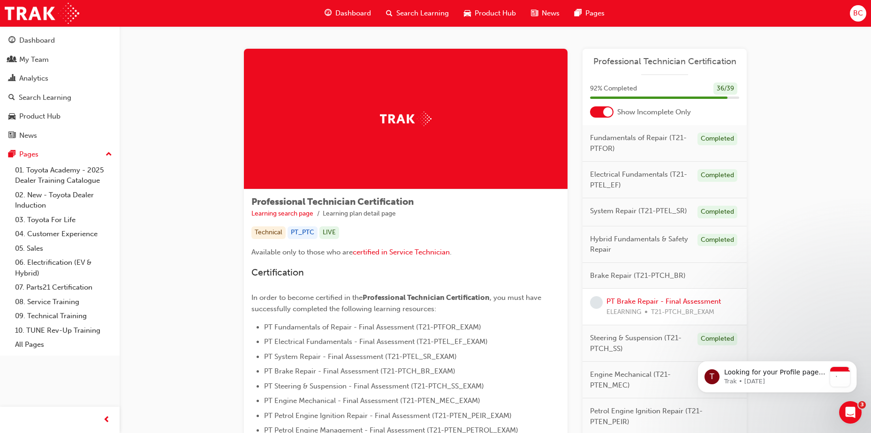
click at [355, 15] on span "Dashboard" at bounding box center [353, 13] width 36 height 11
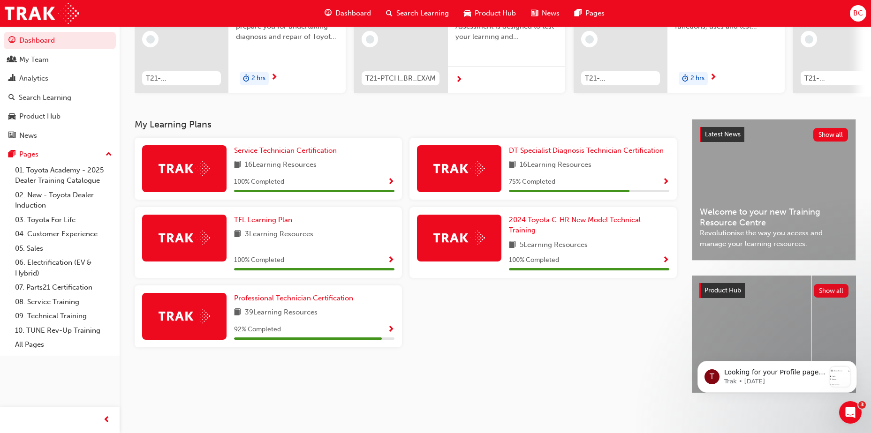
scroll to position [125, 0]
click at [272, 295] on span "Professional Technician Certification" at bounding box center [293, 298] width 119 height 8
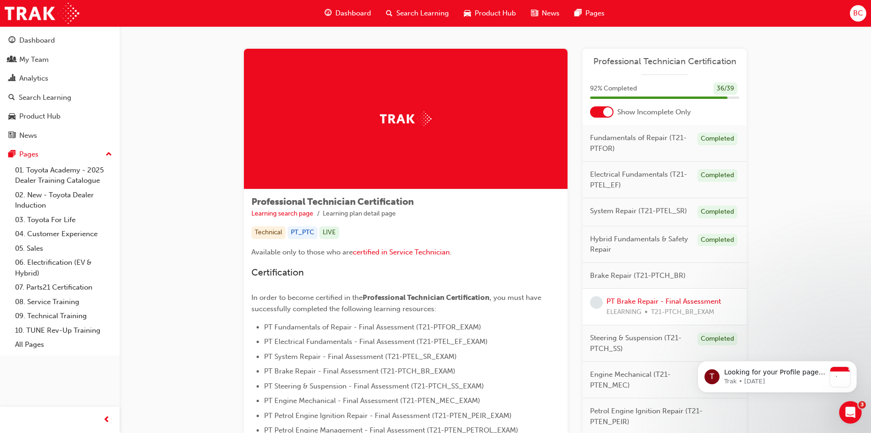
click at [812, 312] on div "Professional Technician Certification Learning search page Learning plan detail…" at bounding box center [495, 386] width 751 height 721
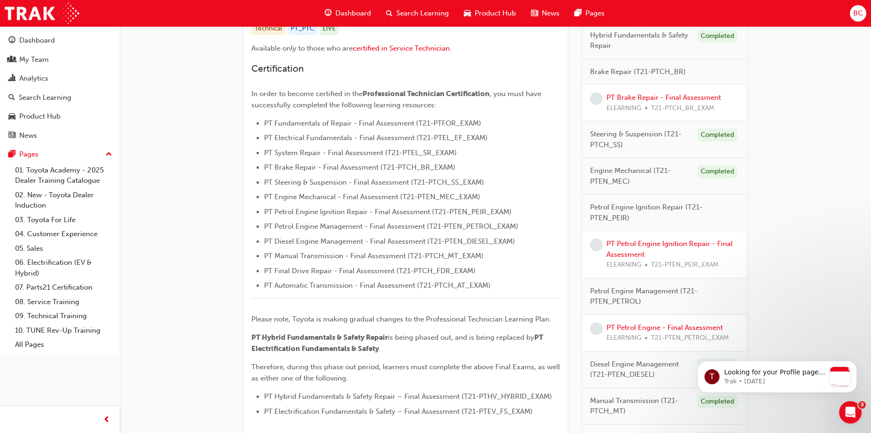
scroll to position [150, 0]
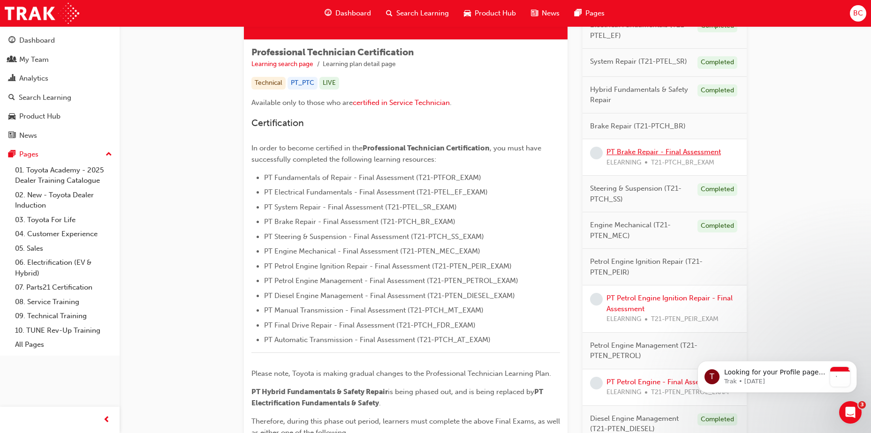
click at [637, 150] on link "PT Brake Repair - Final Assessment" at bounding box center [663, 152] width 114 height 8
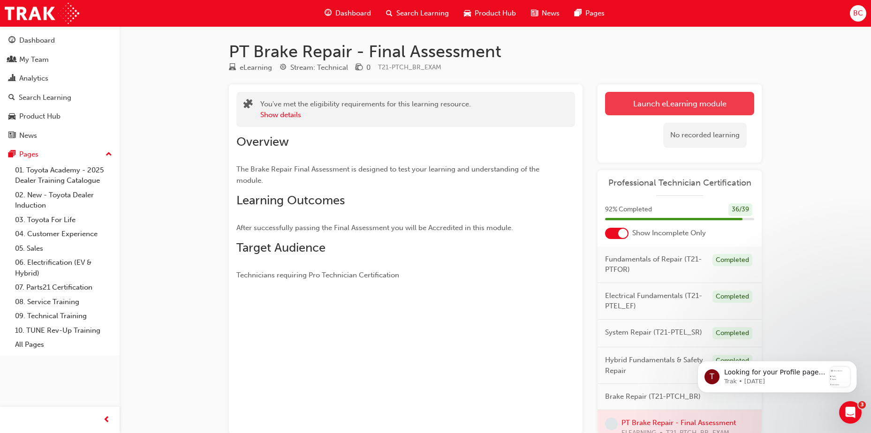
click at [666, 106] on link "Launch eLearning module" at bounding box center [679, 103] width 149 height 23
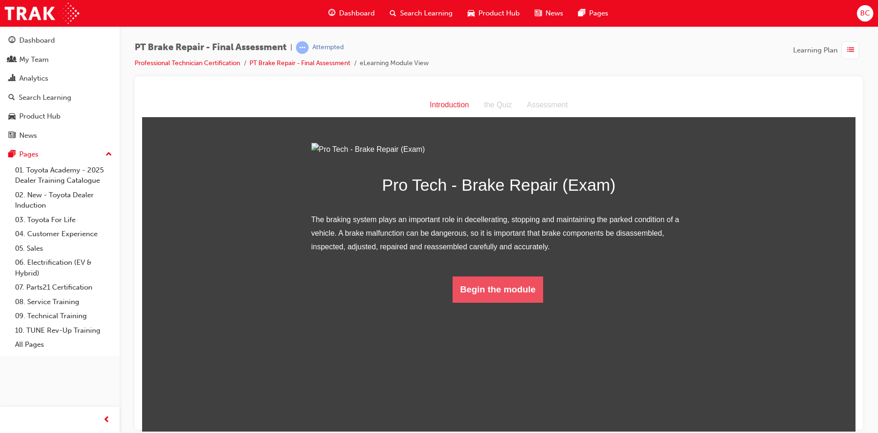
click at [495, 302] on button "Begin the module" at bounding box center [497, 289] width 90 height 26
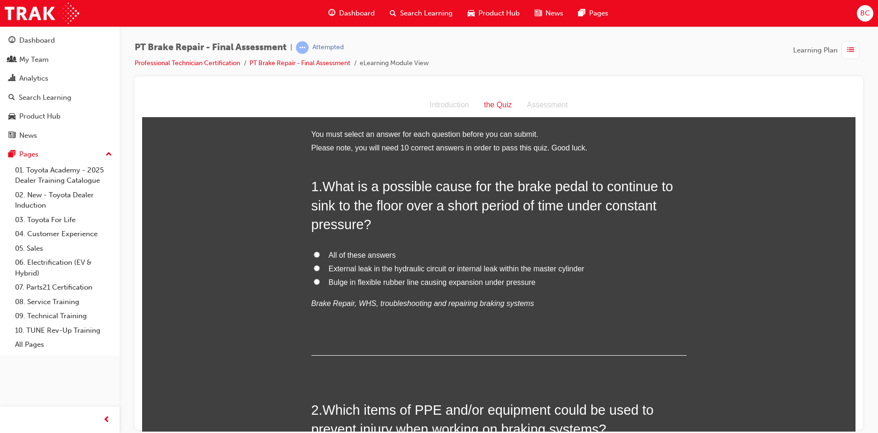
click at [389, 283] on span "Bulge in flexible rubber line causing expansion under pressure" at bounding box center [432, 282] width 207 height 8
click at [320, 283] on input "Bulge in flexible rubber line causing expansion under pressure" at bounding box center [317, 281] width 6 height 6
radio input "true"
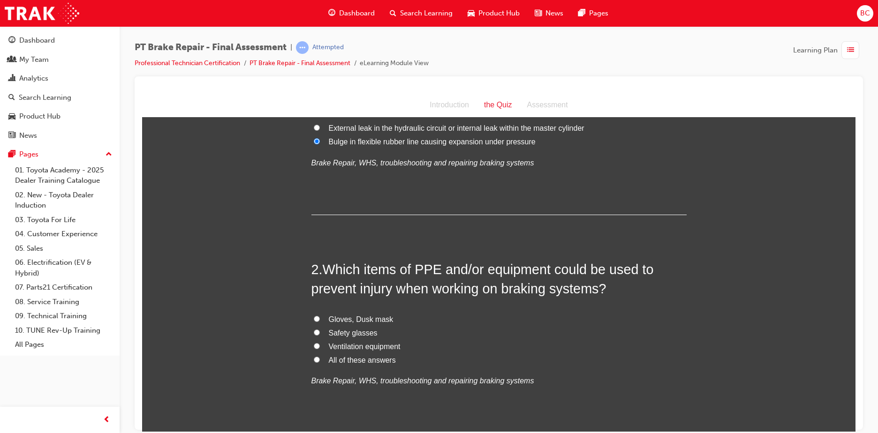
scroll to position [188, 0]
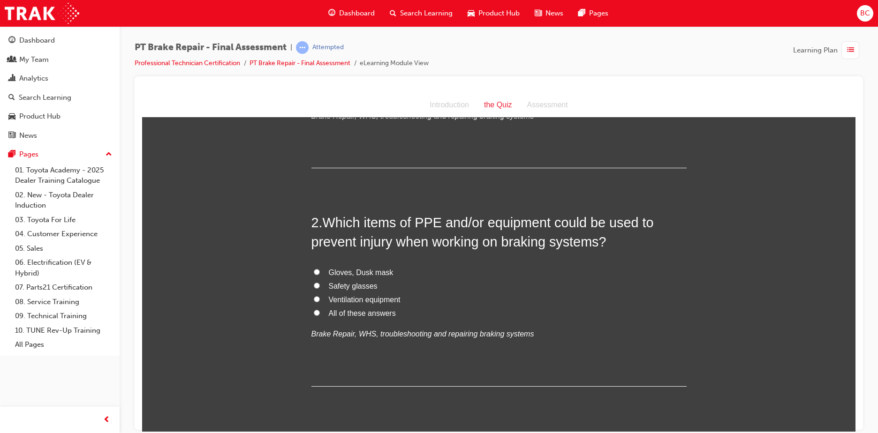
click at [363, 316] on span "All of these answers" at bounding box center [362, 313] width 67 height 8
click at [320, 316] on input "All of these answers" at bounding box center [317, 312] width 6 height 6
radio input "true"
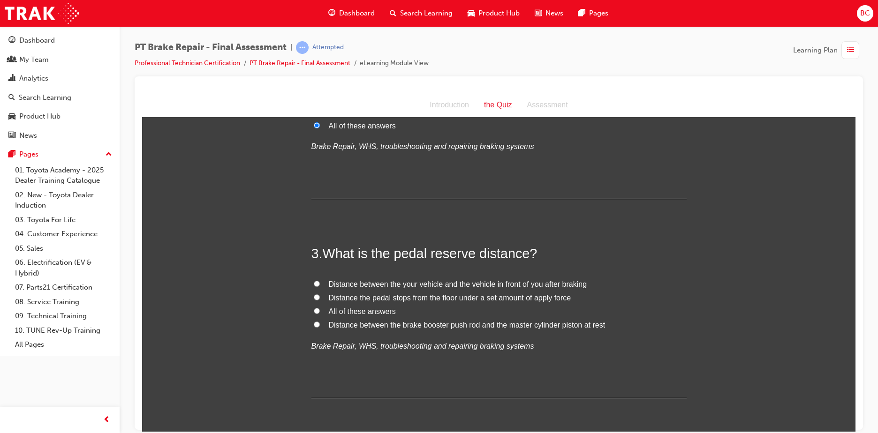
scroll to position [422, 0]
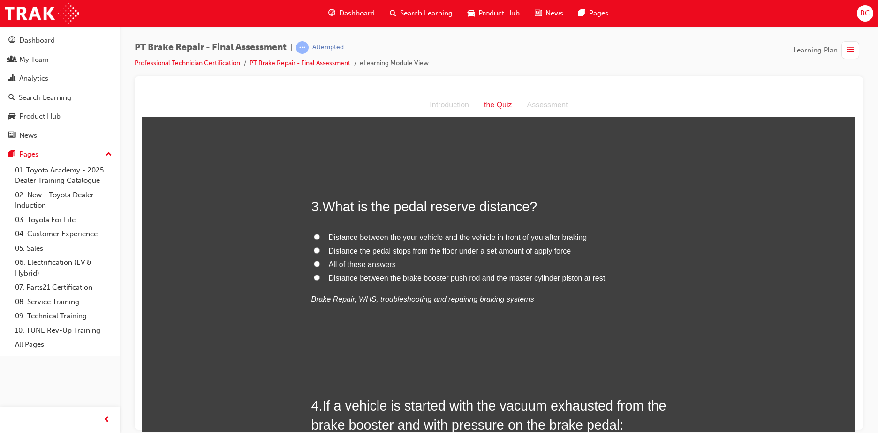
click at [392, 278] on span "Distance between the brake booster push rod and the master cylinder piston at r…" at bounding box center [467, 278] width 277 height 8
click at [320, 278] on input "Distance between the brake booster push rod and the master cylinder piston at r…" at bounding box center [317, 277] width 6 height 6
radio input "true"
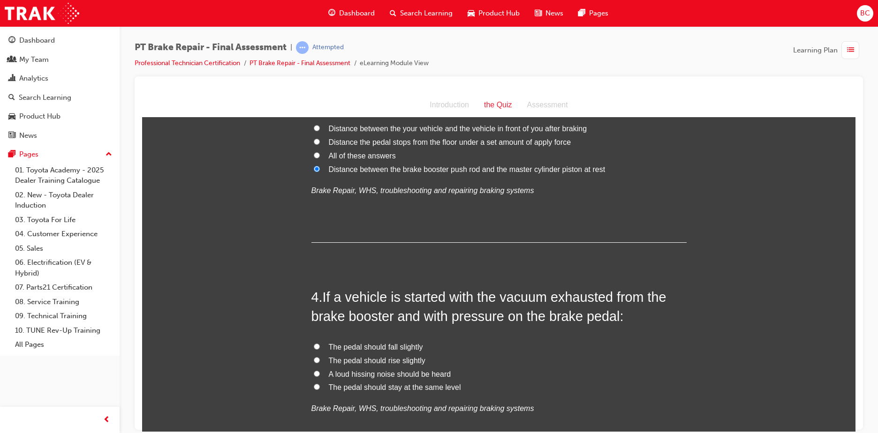
scroll to position [563, 0]
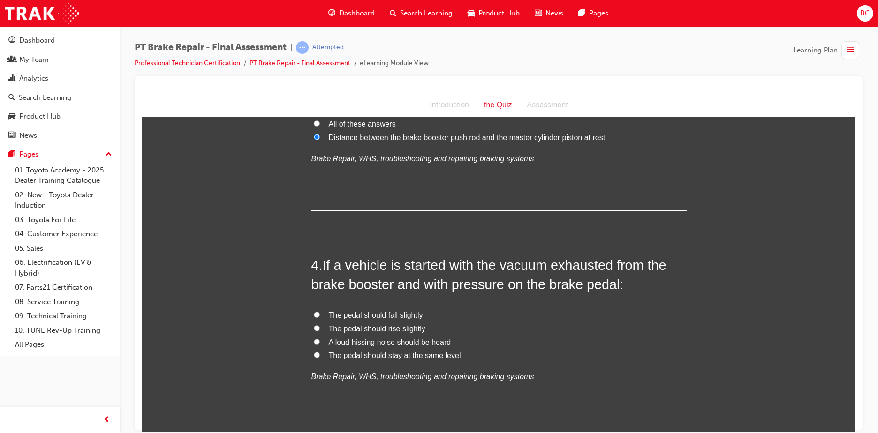
click at [371, 354] on span "The pedal should stay at the same level" at bounding box center [395, 355] width 132 height 8
click at [320, 354] on input "The pedal should stay at the same level" at bounding box center [317, 355] width 6 height 6
radio input "true"
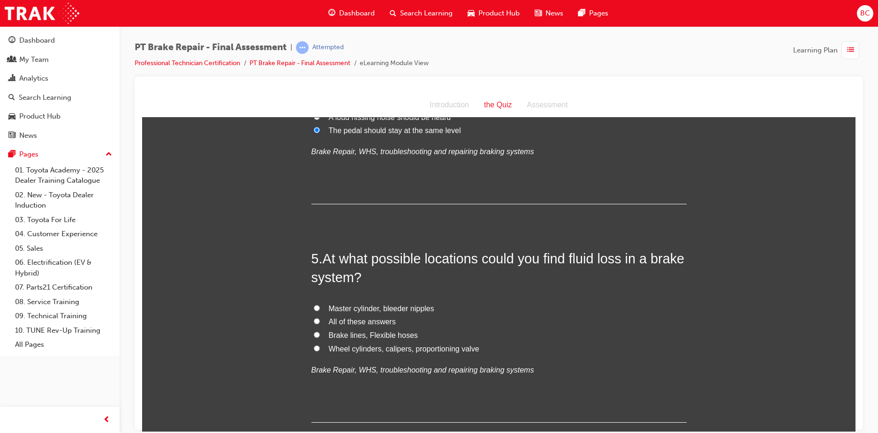
scroll to position [797, 0]
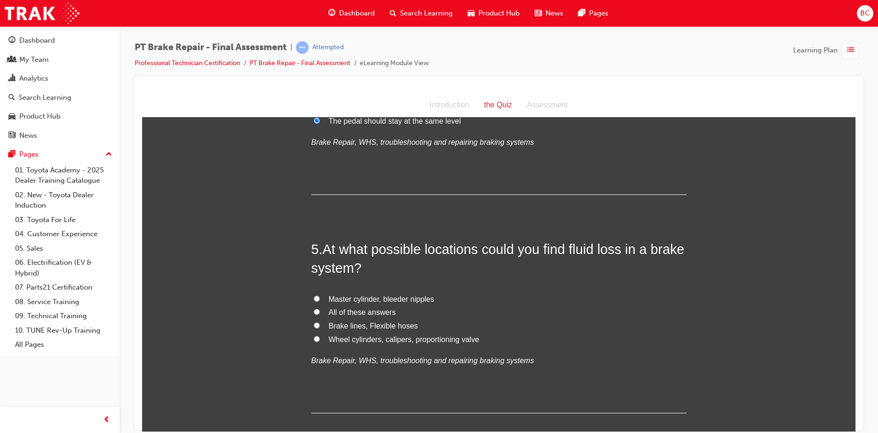
click at [382, 316] on label "All of these answers" at bounding box center [498, 313] width 375 height 14
click at [320, 315] on input "All of these answers" at bounding box center [317, 311] width 6 height 6
radio input "true"
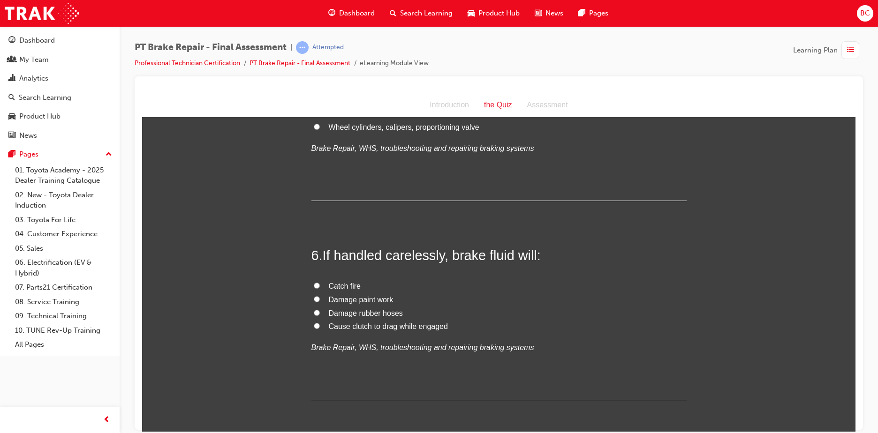
scroll to position [1031, 0]
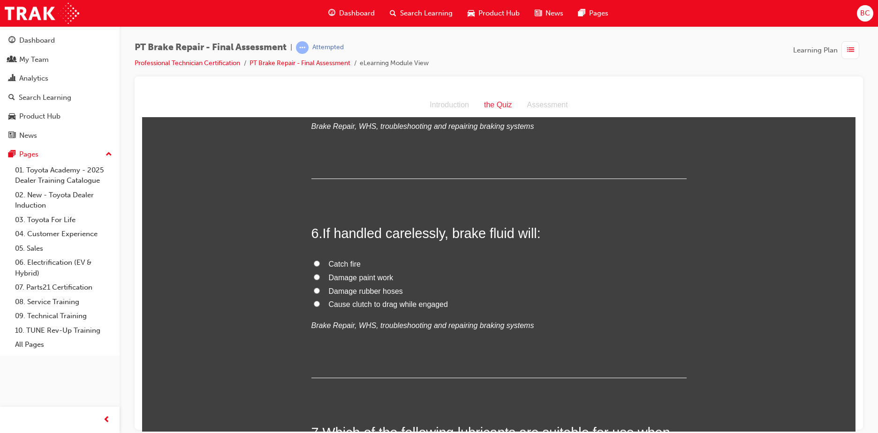
click at [350, 278] on span "Damage paint work" at bounding box center [361, 277] width 65 height 8
click at [320, 278] on input "Damage paint work" at bounding box center [317, 277] width 6 height 6
radio input "true"
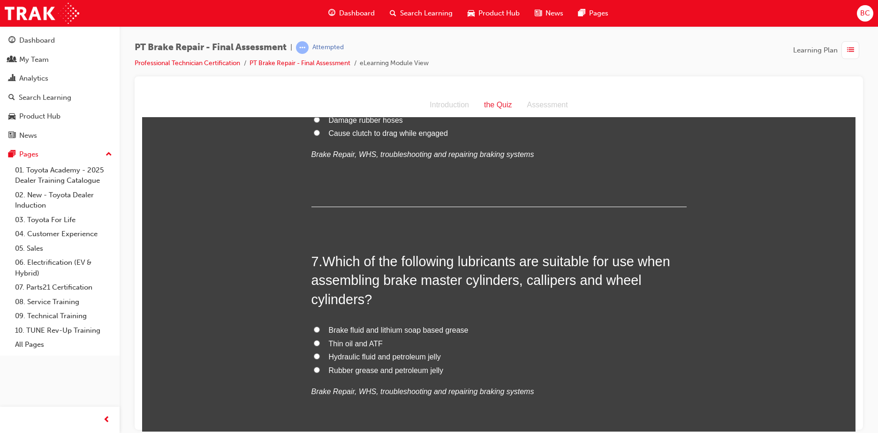
scroll to position [1219, 0]
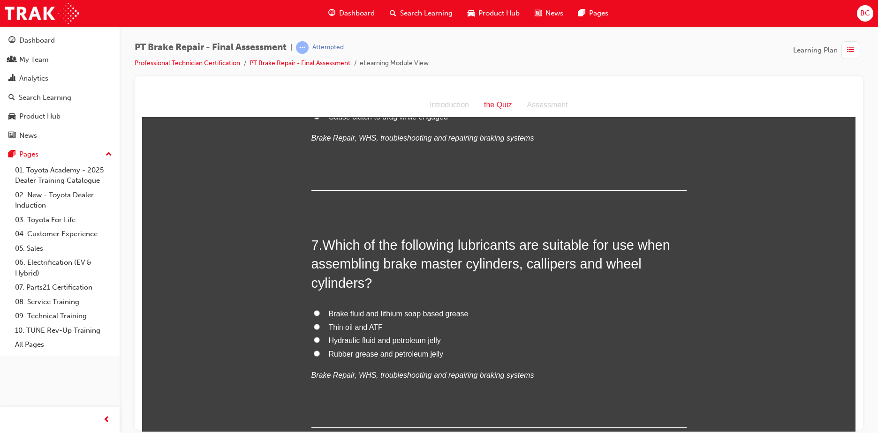
click at [391, 353] on span "Rubber grease and petroleum jelly" at bounding box center [386, 354] width 115 height 8
click at [320, 353] on input "Rubber grease and petroleum jelly" at bounding box center [317, 353] width 6 height 6
radio input "true"
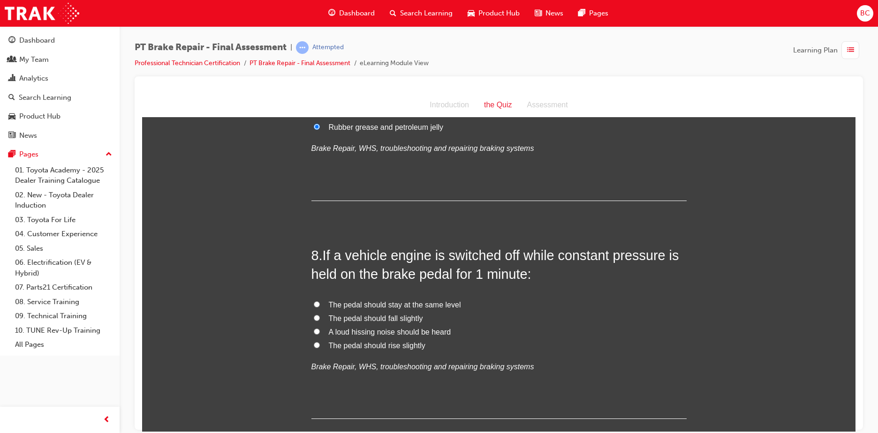
scroll to position [1453, 0]
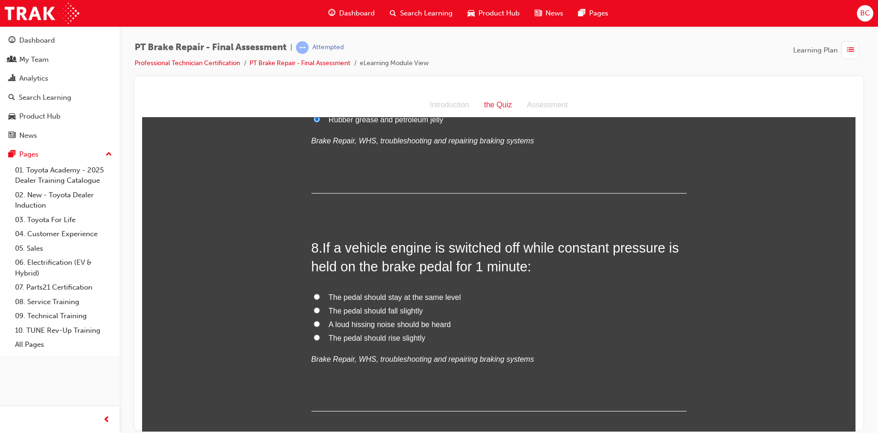
click at [372, 311] on span "The pedal should fall slightly" at bounding box center [376, 311] width 94 height 8
click at [320, 311] on input "The pedal should fall slightly" at bounding box center [317, 310] width 6 height 6
radio input "true"
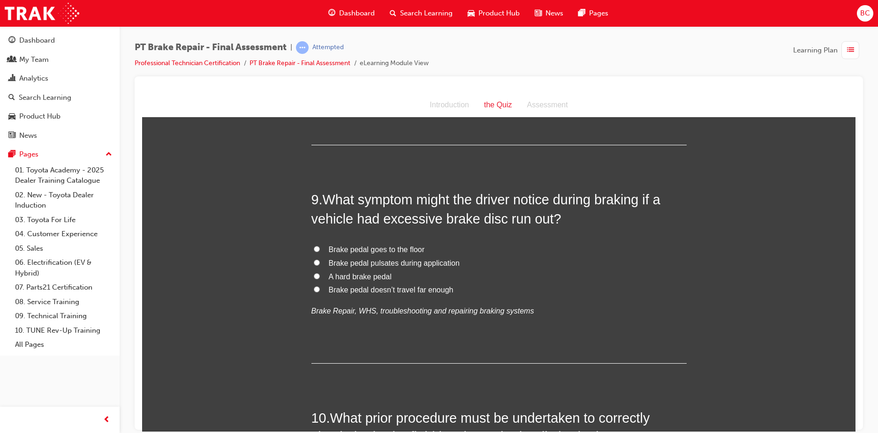
scroll to position [1781, 0]
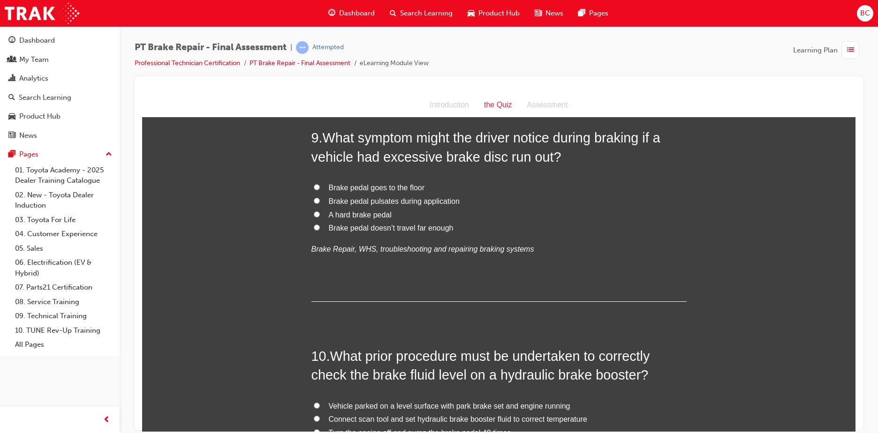
click at [404, 197] on span "Brake pedal pulsates during application" at bounding box center [394, 201] width 131 height 8
click at [320, 197] on input "Brake pedal pulsates during application" at bounding box center [317, 200] width 6 height 6
radio input "true"
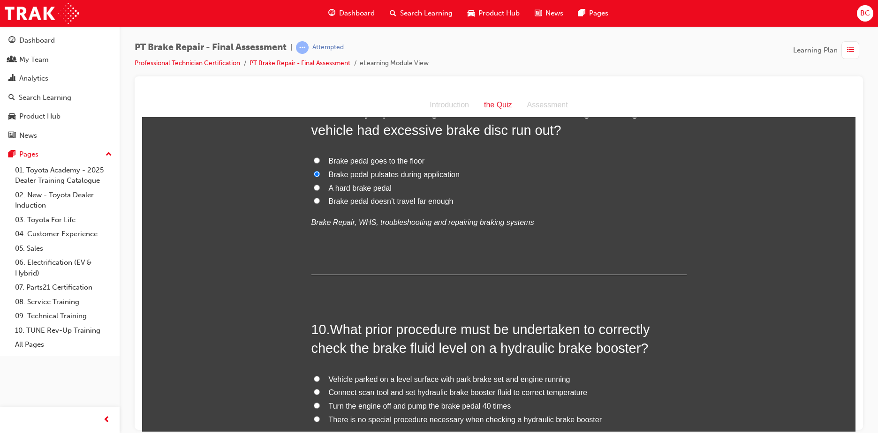
scroll to position [1922, 0]
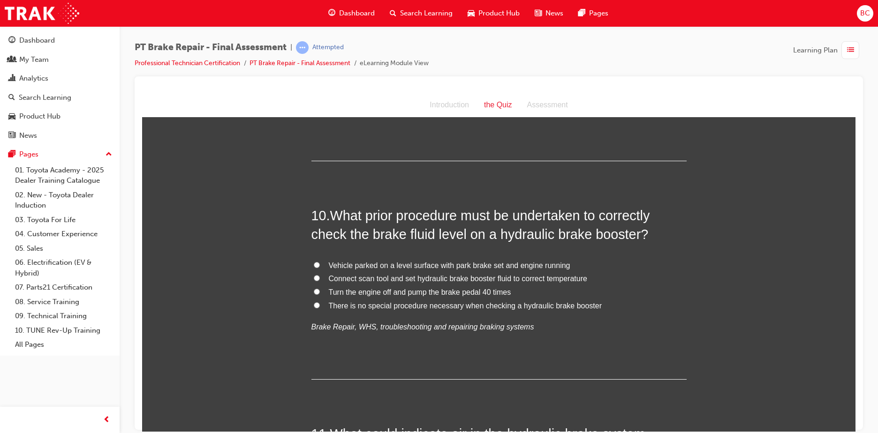
click at [421, 308] on span "There is no special procedure necessary when checking a hydraulic brake booster" at bounding box center [465, 305] width 273 height 8
click at [320, 308] on input "There is no special procedure necessary when checking a hydraulic brake booster" at bounding box center [317, 305] width 6 height 6
radio input "true"
click at [388, 292] on span "Turn the engine off and pump the brake pedal 40 times" at bounding box center [420, 292] width 182 height 8
click at [320, 292] on input "Turn the engine off and pump the brake pedal 40 times" at bounding box center [317, 291] width 6 height 6
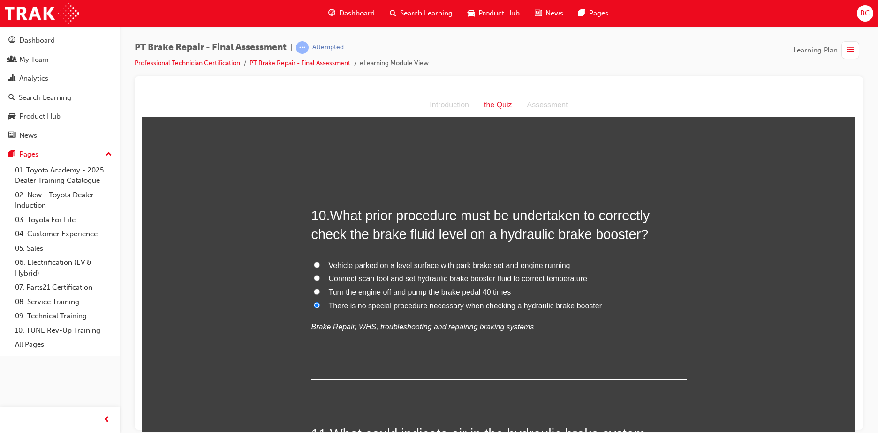
radio input "true"
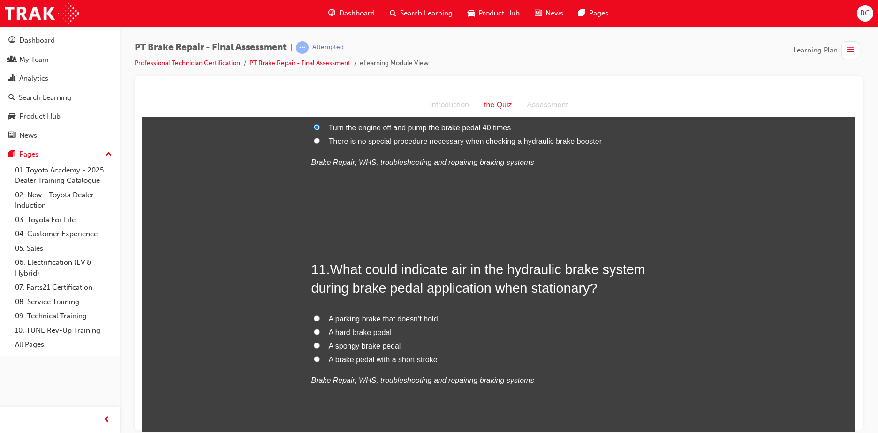
scroll to position [2157, 0]
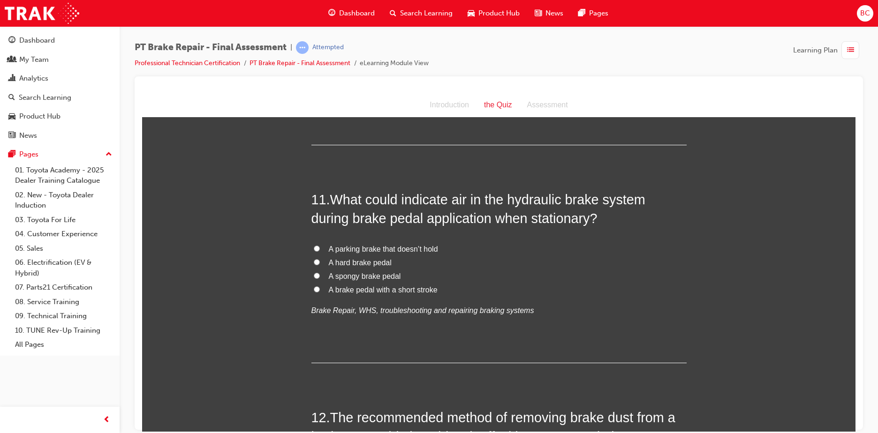
click at [360, 272] on span "A spongy brake pedal" at bounding box center [365, 276] width 72 height 8
click at [320, 272] on input "A spongy brake pedal" at bounding box center [317, 275] width 6 height 6
radio input "true"
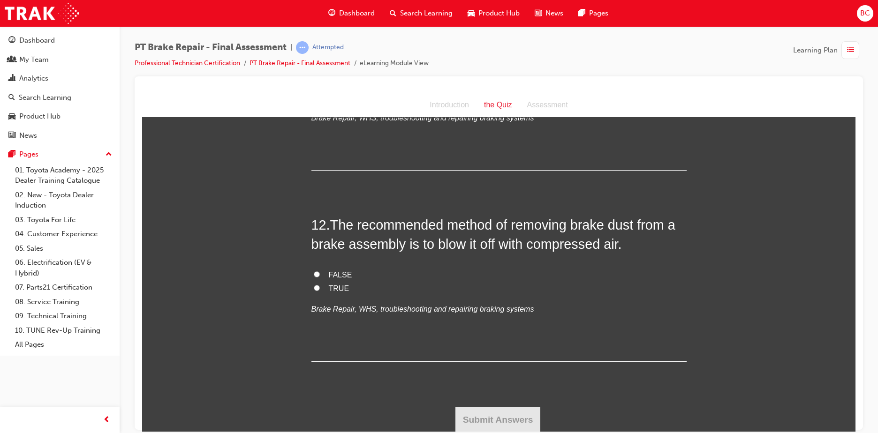
scroll to position [2350, 0]
click at [335, 270] on span "FALSE" at bounding box center [340, 274] width 23 height 8
click at [320, 270] on input "FALSE" at bounding box center [317, 273] width 6 height 6
radio input "true"
click at [492, 415] on button "Submit Answers" at bounding box center [497, 419] width 85 height 26
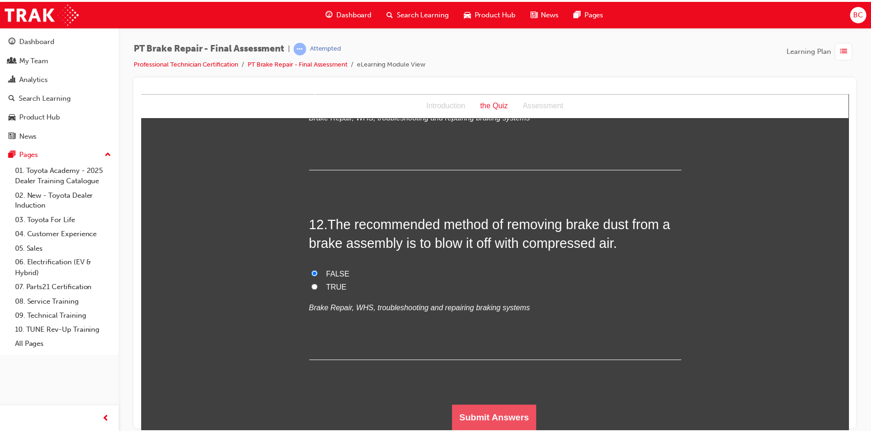
scroll to position [0, 0]
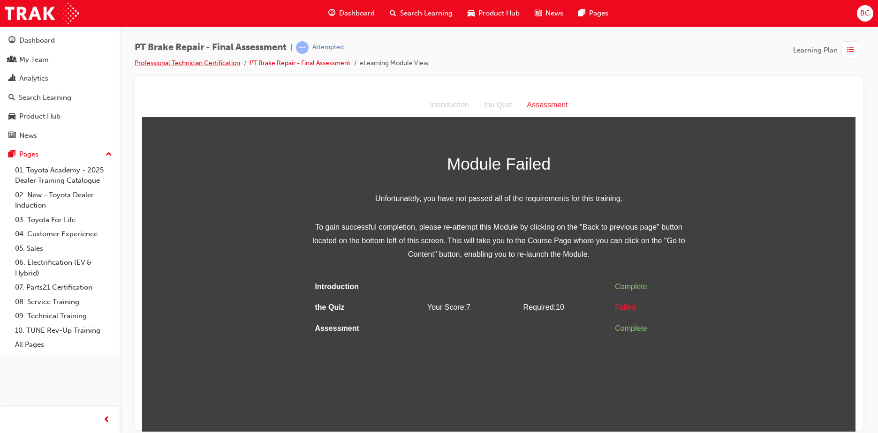
click at [208, 60] on link "Professional Technician Certification" at bounding box center [187, 63] width 105 height 8
